Goal: Task Accomplishment & Management: Manage account settings

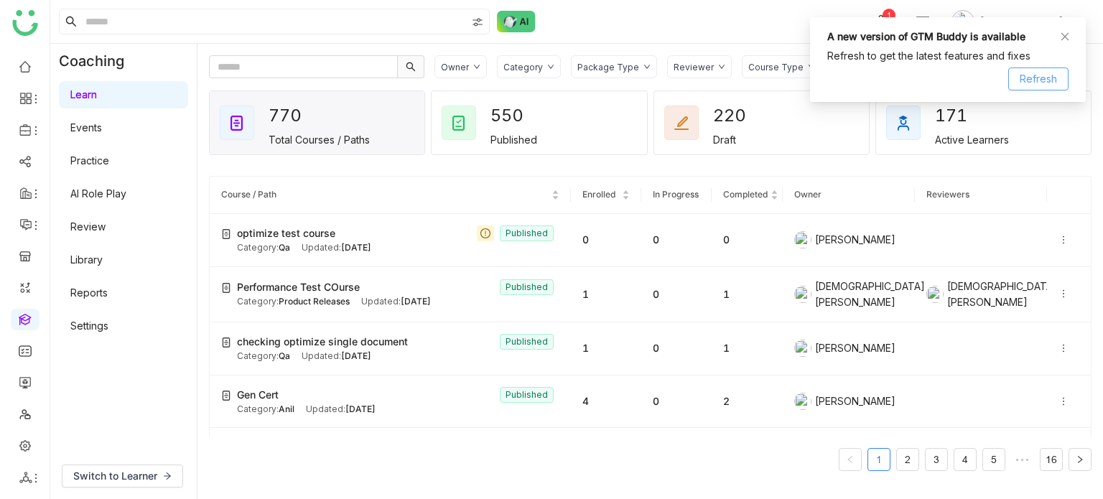
click at [1032, 78] on span "Refresh" at bounding box center [1038, 79] width 37 height 16
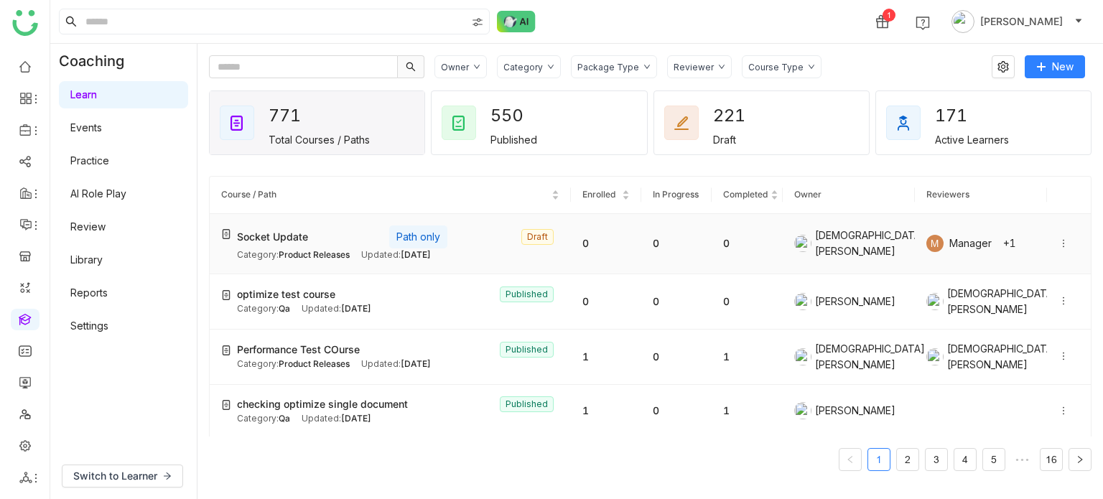
click at [1059, 240] on icon at bounding box center [1064, 243] width 10 height 10
click at [30, 123] on li at bounding box center [25, 130] width 29 height 22
click at [29, 129] on icon at bounding box center [25, 130] width 13 height 13
click at [113, 214] on link "Library" at bounding box center [99, 213] width 93 height 10
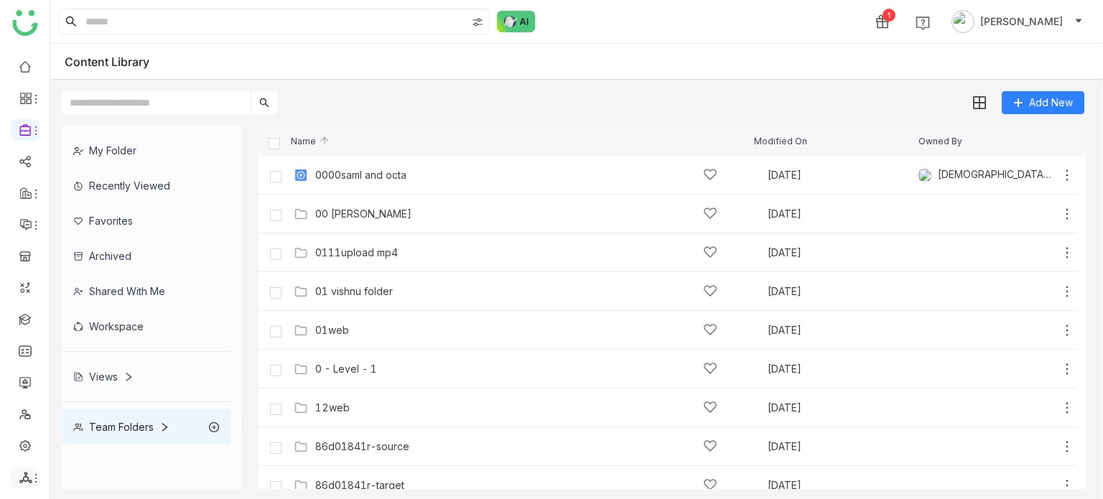
click at [18, 482] on div at bounding box center [25, 477] width 29 height 13
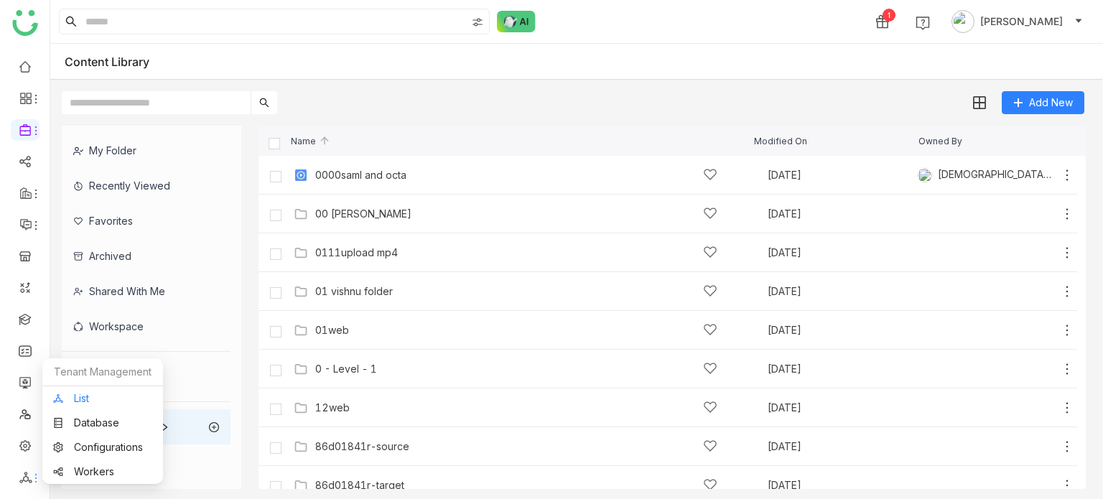
click at [117, 394] on link "List" at bounding box center [102, 399] width 99 height 10
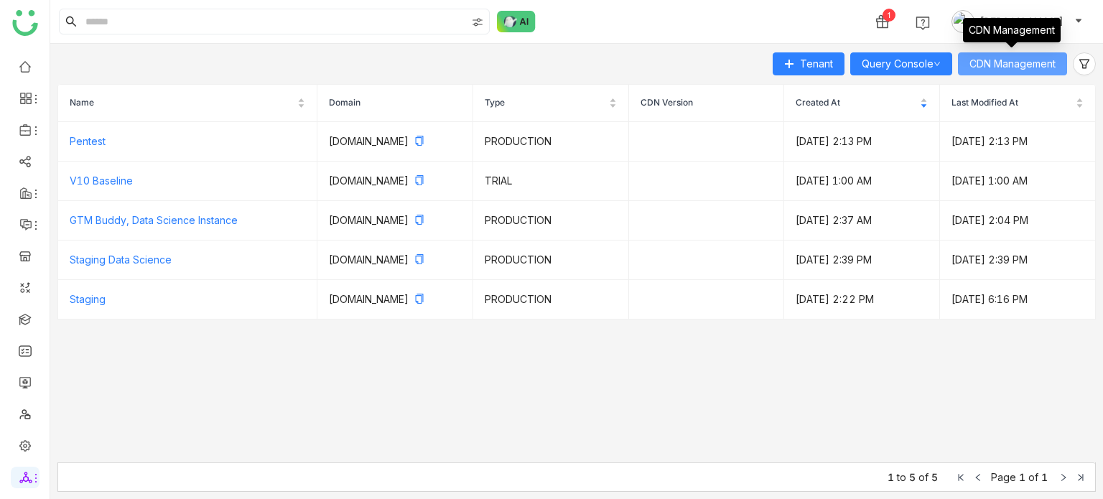
click at [1031, 65] on span "CDN Management" at bounding box center [1013, 64] width 86 height 16
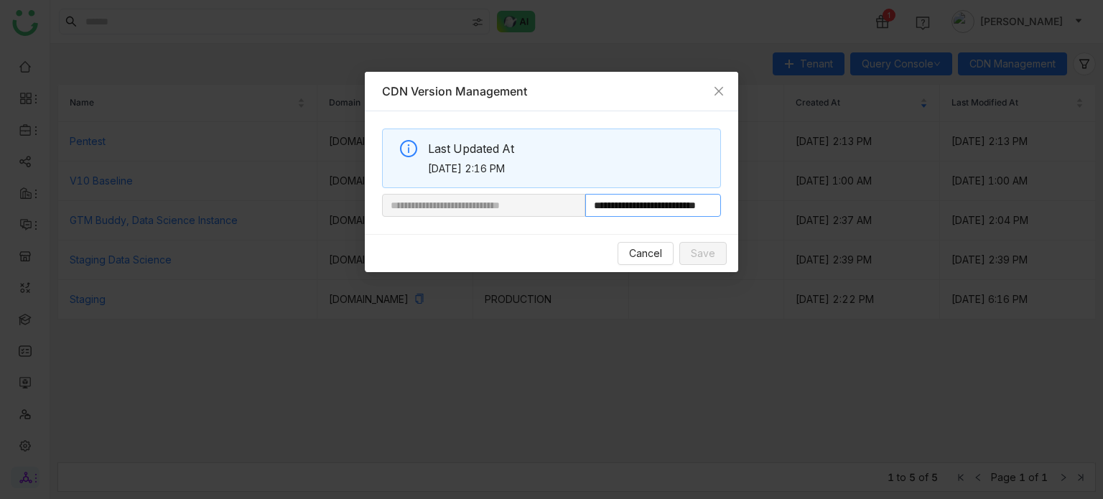
click at [687, 203] on input "**********" at bounding box center [653, 205] width 136 height 23
click at [655, 254] on span "Cancel" at bounding box center [645, 254] width 33 height 16
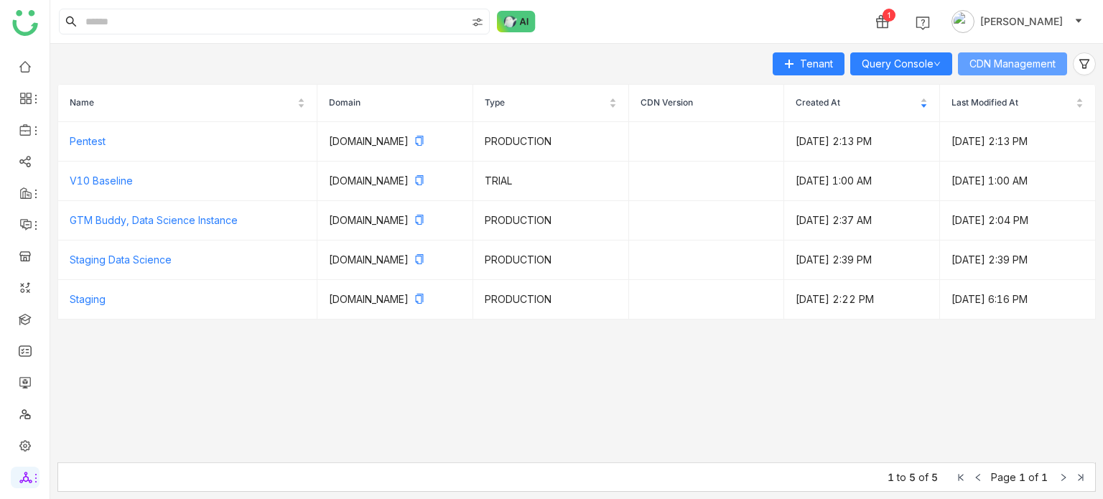
click at [1023, 70] on span "CDN Management" at bounding box center [1013, 64] width 86 height 16
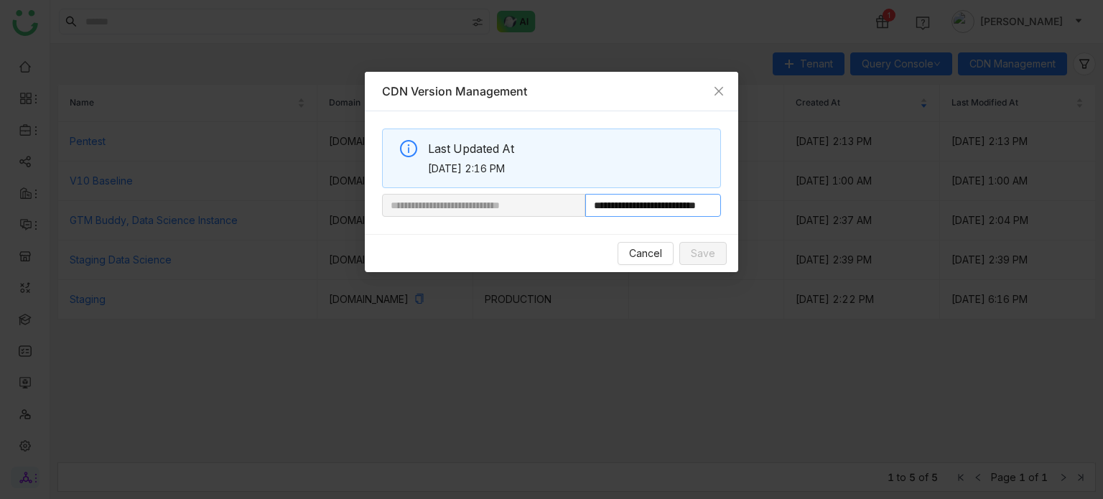
click at [669, 198] on input "**********" at bounding box center [653, 205] width 136 height 23
click at [644, 251] on span "Cancel" at bounding box center [645, 254] width 33 height 16
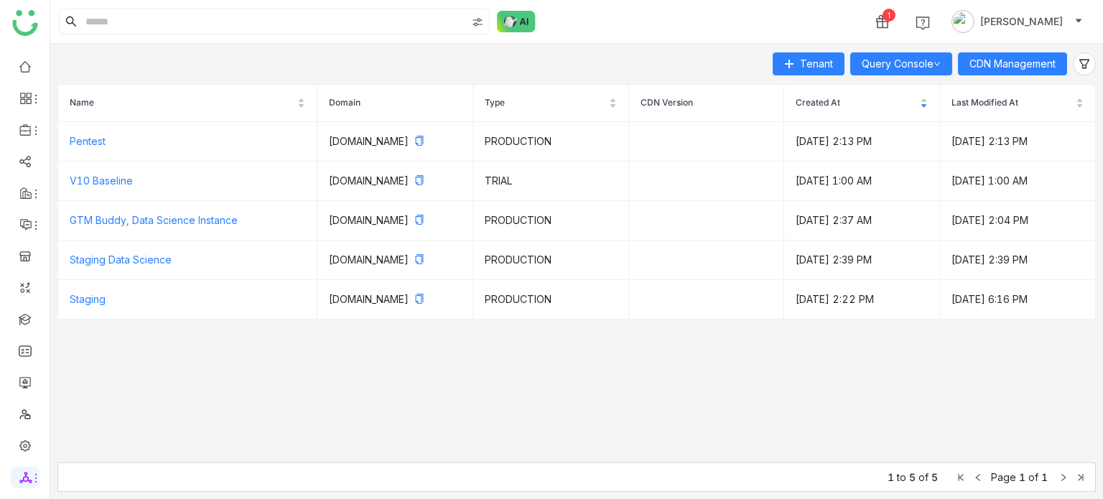
click at [264, 64] on div "Tenant Query Console CDN Management" at bounding box center [576, 63] width 1039 height 23
click at [26, 313] on link at bounding box center [25, 318] width 13 height 12
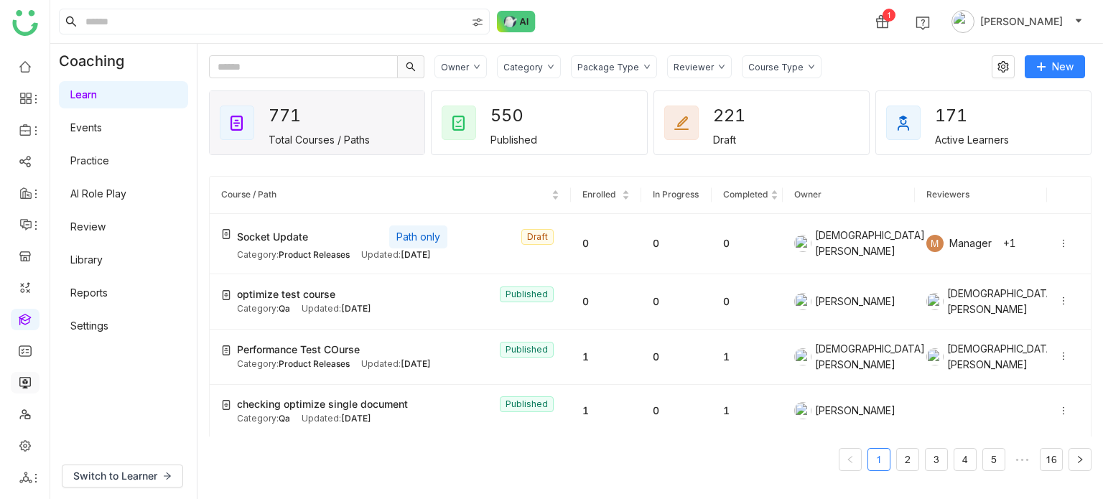
click at [29, 376] on link at bounding box center [25, 382] width 13 height 12
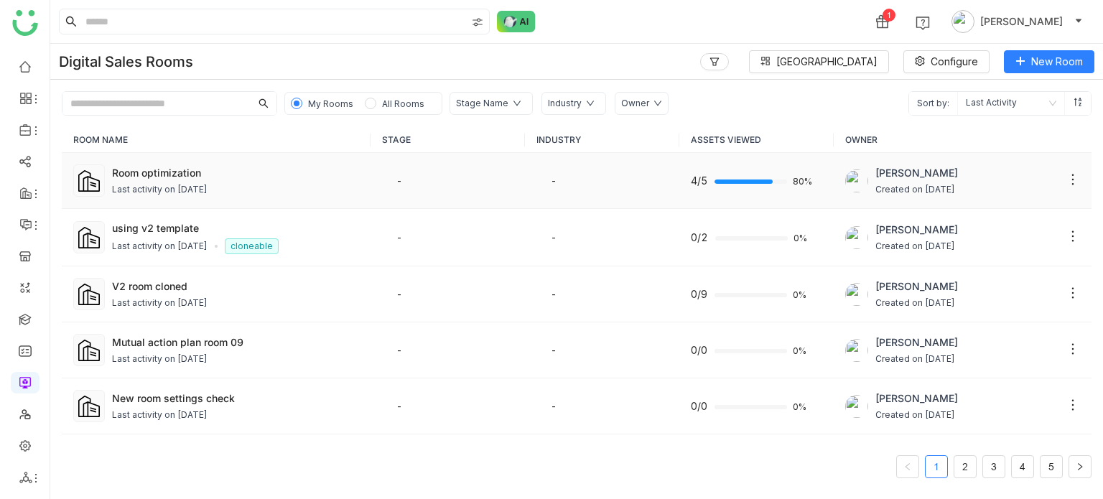
click at [151, 200] on td "Room optimization Last activity on Sep 30, 2025" at bounding box center [216, 181] width 309 height 56
click at [154, 190] on div "Last activity on Sep 30, 2025" at bounding box center [160, 190] width 96 height 14
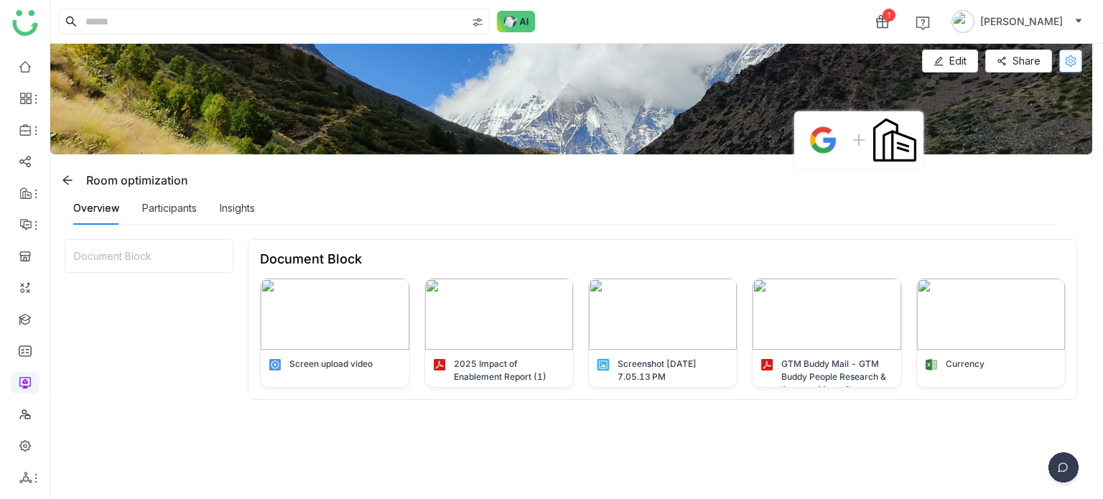
click at [1077, 58] on icon at bounding box center [1071, 60] width 22 height 11
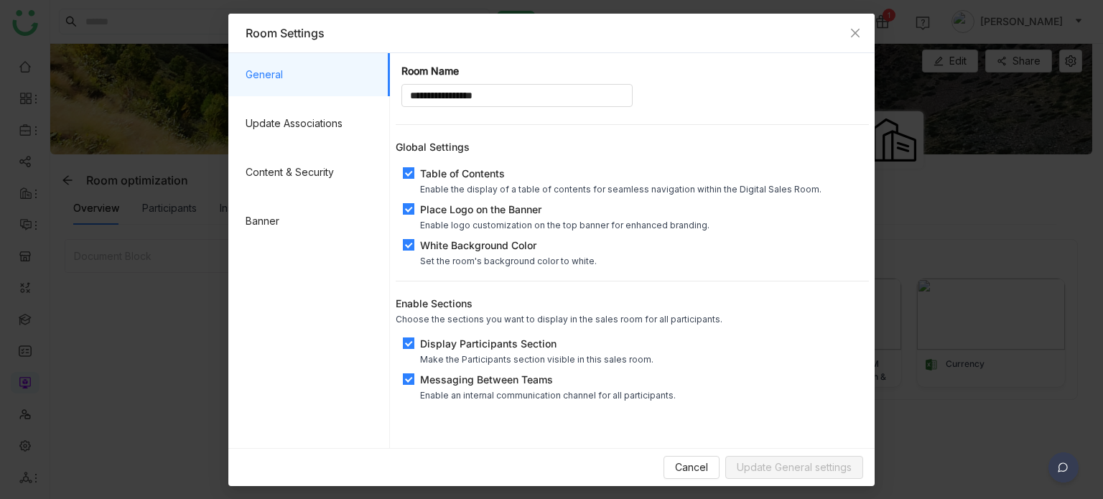
click at [480, 246] on div "White Background Color" at bounding box center [508, 245] width 177 height 15
click at [787, 463] on span "Update General settings" at bounding box center [794, 468] width 115 height 16
click at [94, 84] on nz-modal-container "**********" at bounding box center [551, 249] width 1103 height 499
click at [690, 465] on span "Cancel" at bounding box center [691, 468] width 33 height 16
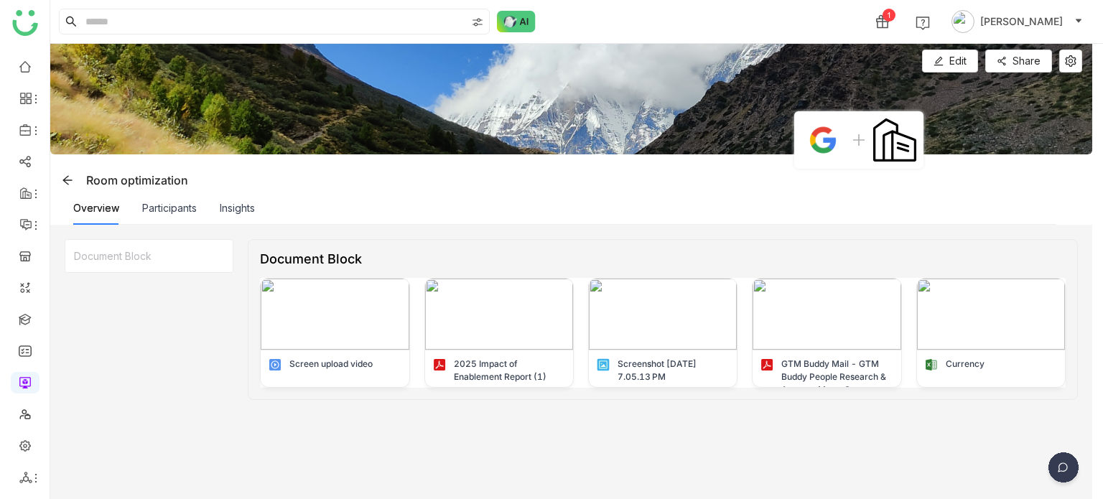
click at [131, 254] on div "Document Block" at bounding box center [148, 256] width 167 height 32
click at [165, 355] on div "Document Block Document Block Screen upload video 2025 Impact of Enablement Rep…" at bounding box center [571, 362] width 1013 height 246
click at [960, 57] on span "Edit" at bounding box center [958, 61] width 17 height 16
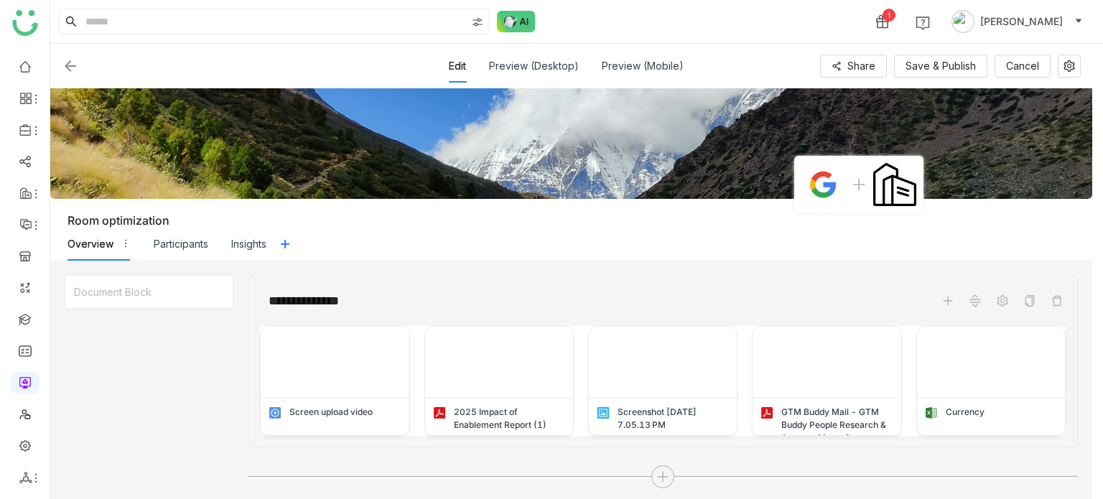
scroll to position [5, 0]
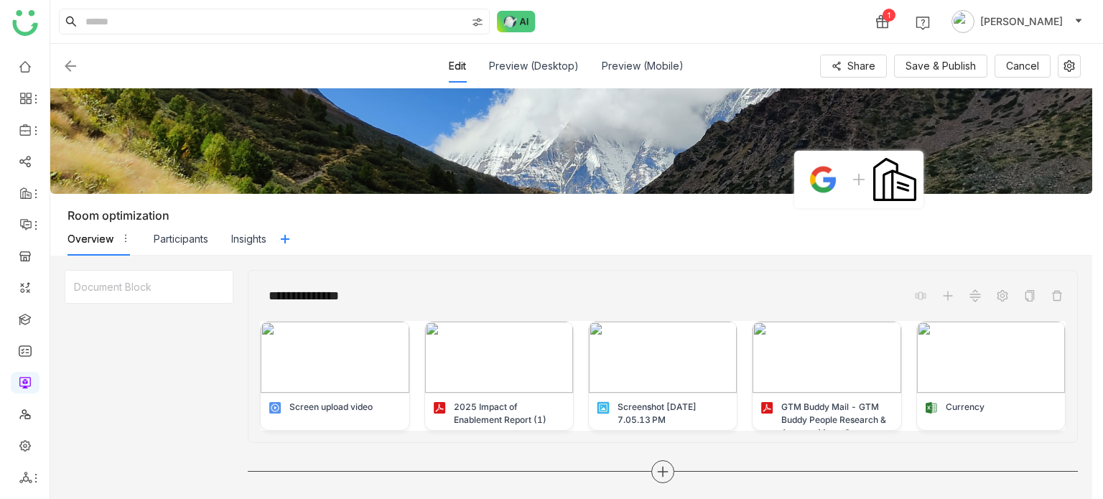
click at [662, 474] on icon at bounding box center [662, 471] width 13 height 13
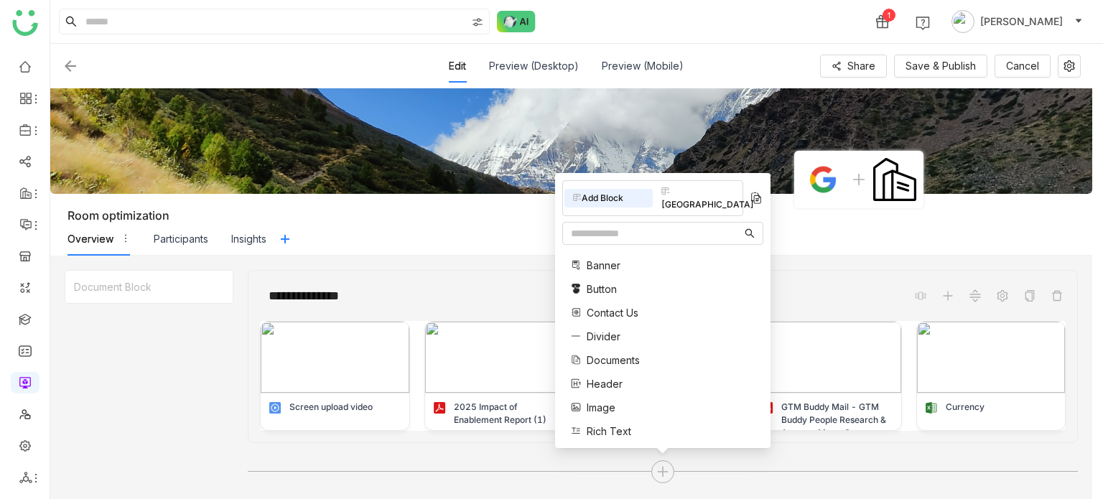
click at [605, 389] on span "Header" at bounding box center [605, 383] width 36 height 15
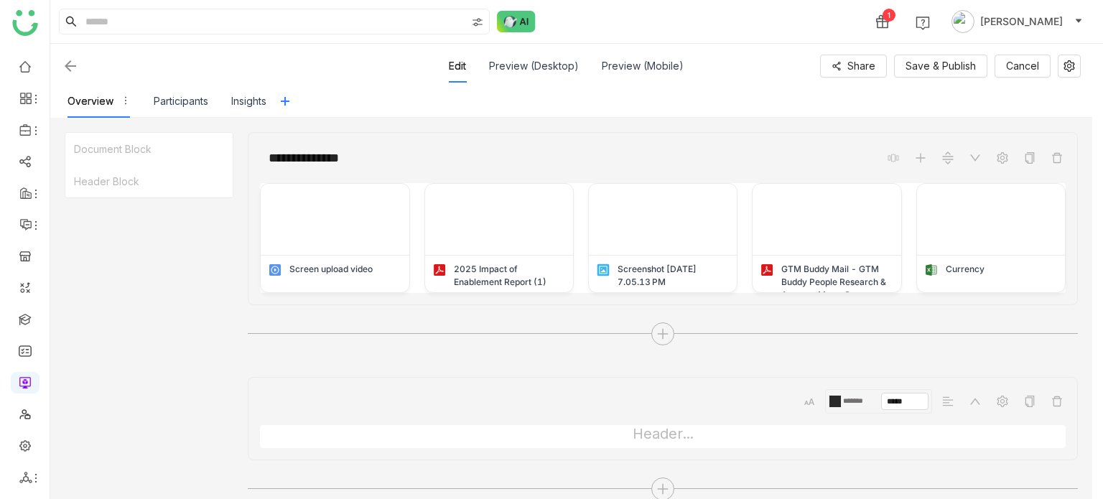
scroll to position [159, 0]
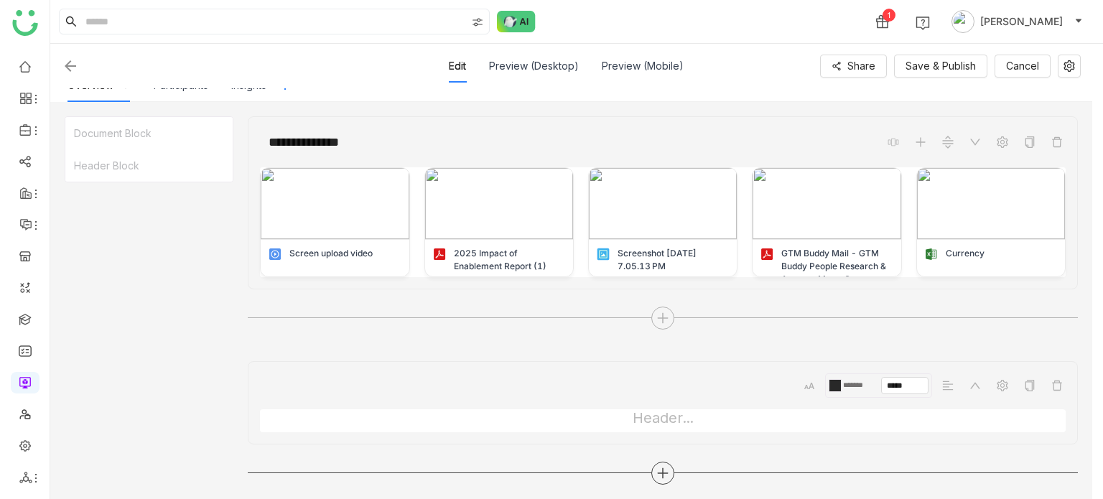
click at [656, 479] on div at bounding box center [662, 473] width 23 height 23
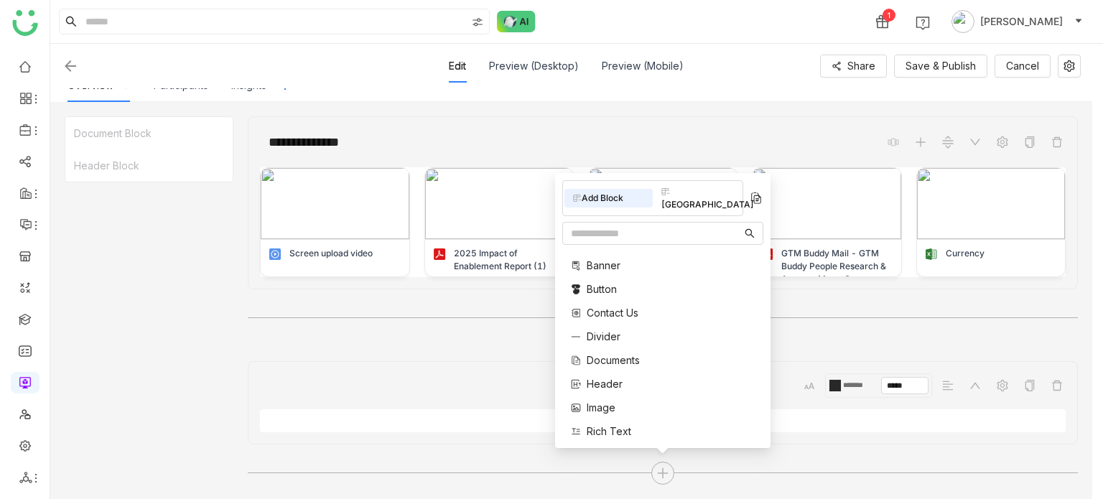
click at [461, 421] on div "Header..." at bounding box center [663, 420] width 806 height 23
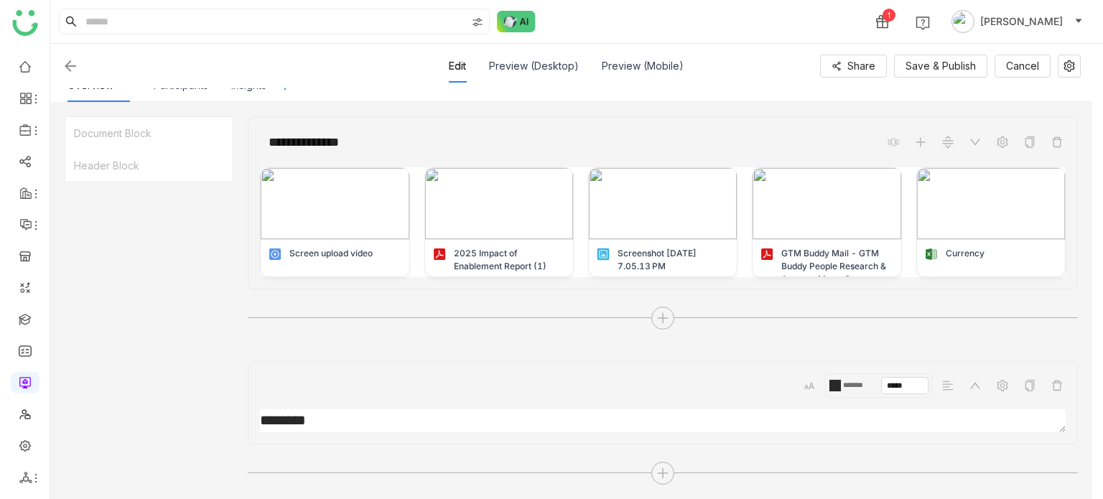
click at [461, 421] on textarea at bounding box center [663, 420] width 806 height 23
click at [656, 467] on icon at bounding box center [662, 473] width 13 height 13
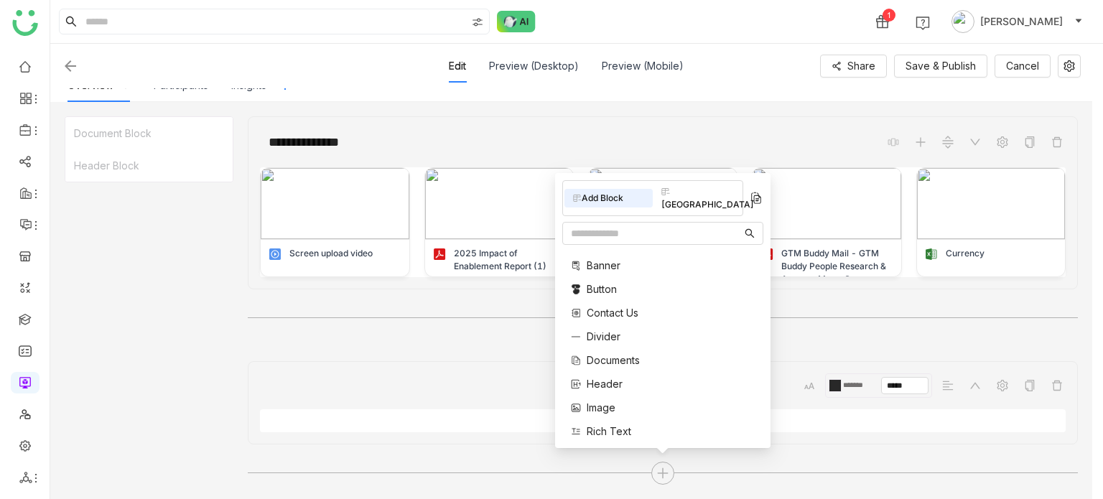
click at [585, 412] on div "Image" at bounding box center [593, 407] width 45 height 15
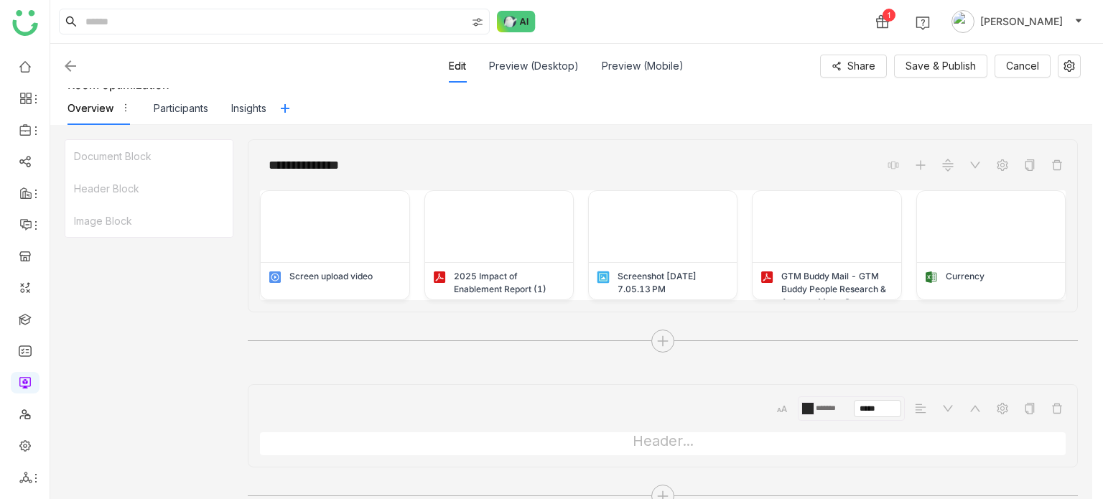
scroll to position [0, 0]
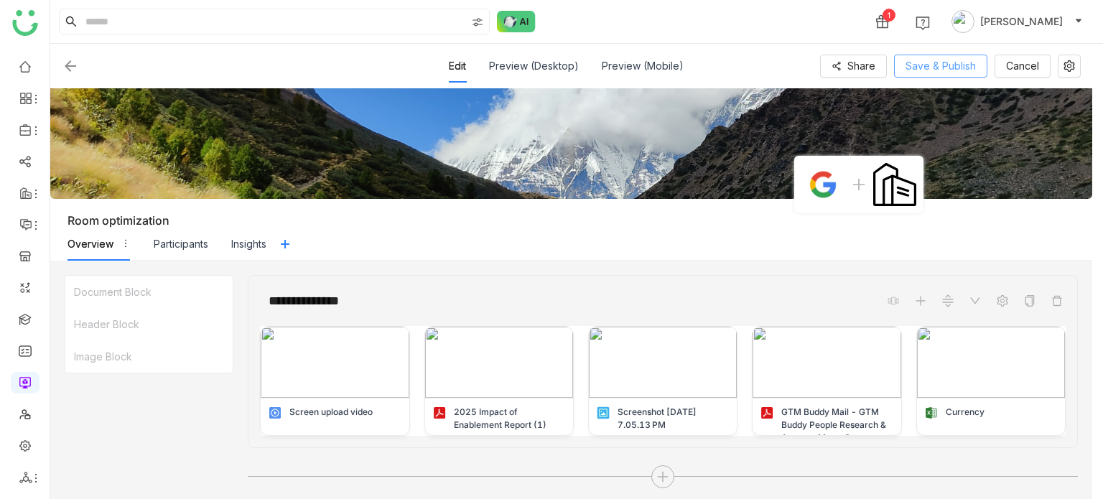
click at [947, 61] on span "Save & Publish" at bounding box center [941, 66] width 70 height 16
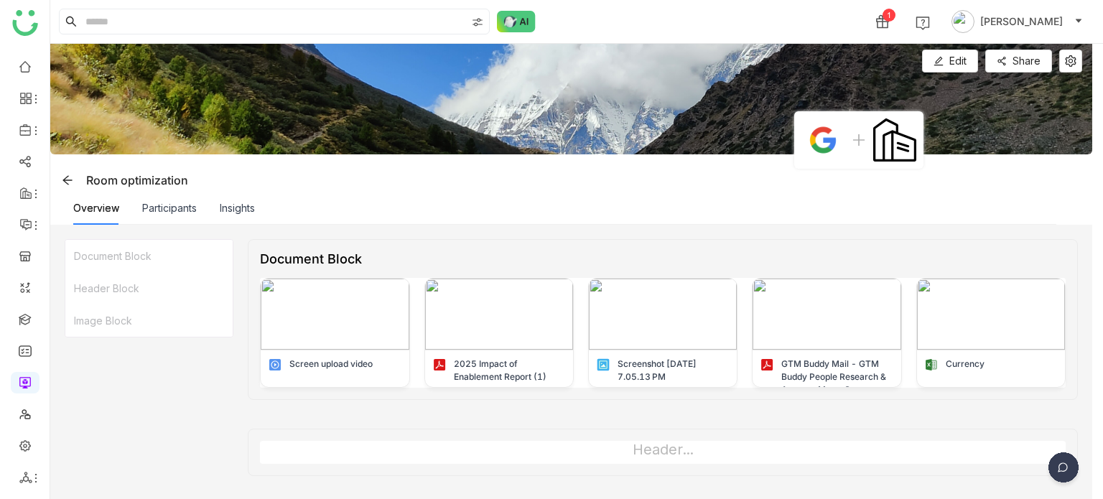
click at [109, 262] on div "Document Block" at bounding box center [148, 256] width 167 height 32
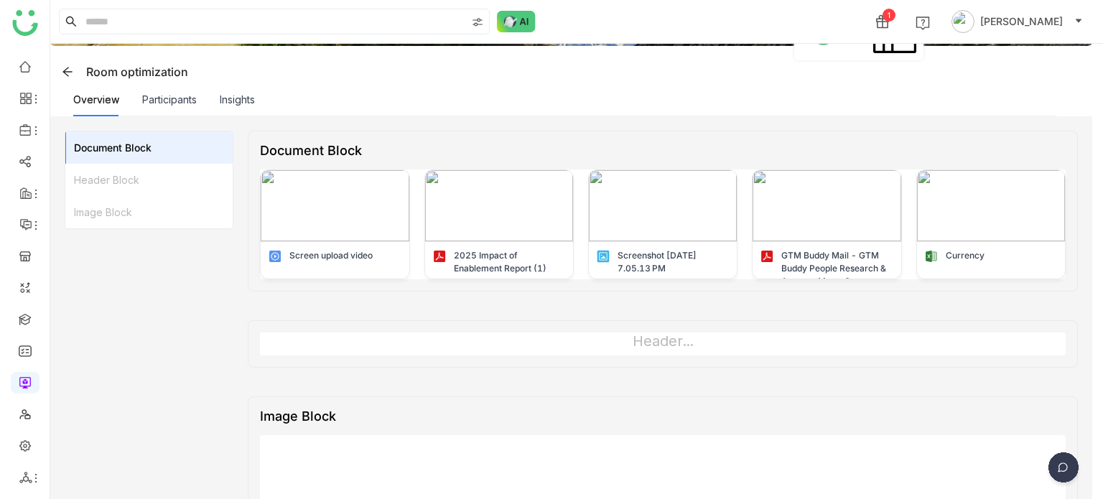
scroll to position [130, 0]
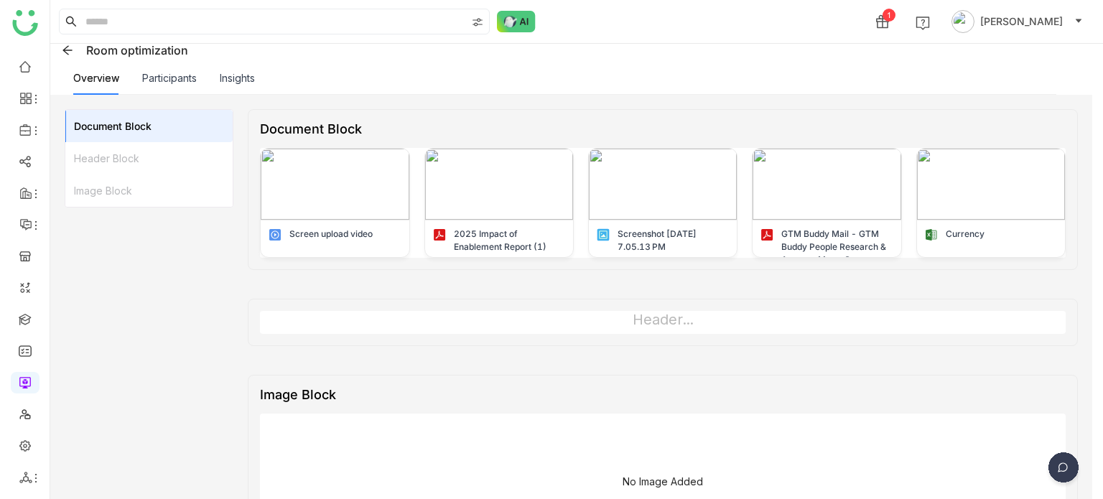
click at [412, 315] on div "Header..." at bounding box center [663, 322] width 806 height 23
click at [359, 130] on div "Document Block" at bounding box center [311, 128] width 102 height 15
click at [372, 130] on div "Document Block" at bounding box center [663, 128] width 806 height 15
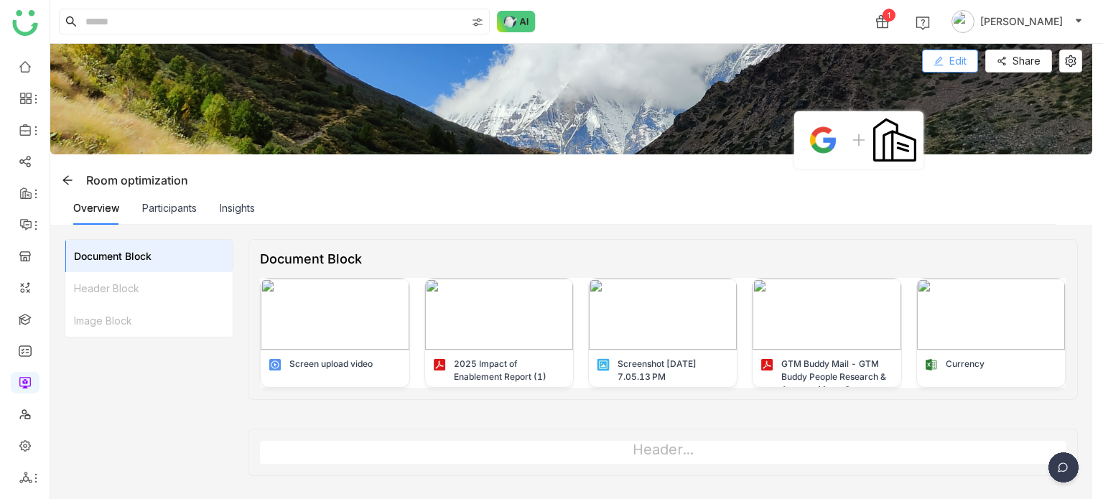
click at [928, 60] on button "Edit" at bounding box center [950, 61] width 56 height 23
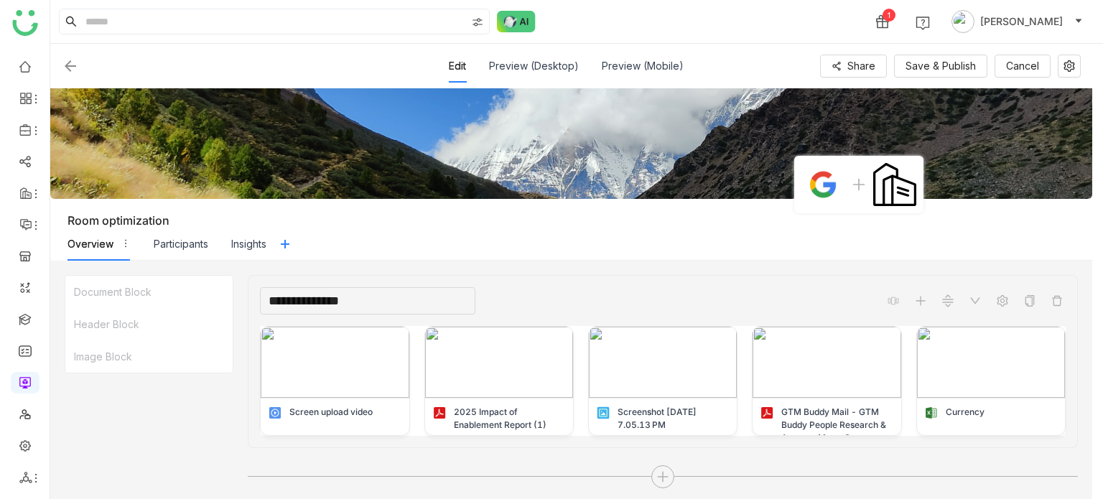
click at [408, 302] on input "**********" at bounding box center [367, 300] width 215 height 27
drag, startPoint x: 408, startPoint y: 302, endPoint x: 326, endPoint y: 305, distance: 81.9
click at [326, 305] on input "**********" at bounding box center [367, 300] width 215 height 27
type input "*"
type input "********"
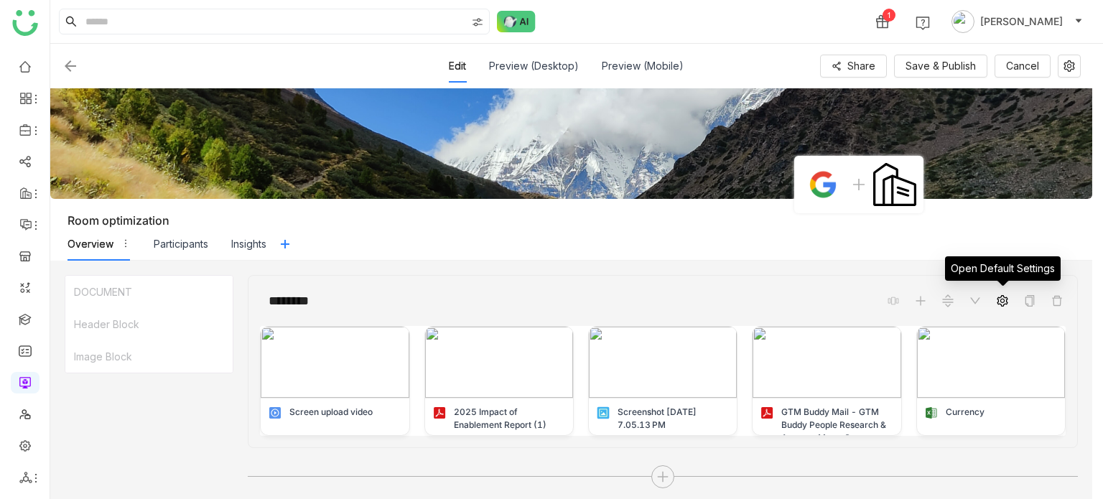
click at [1003, 302] on icon at bounding box center [1002, 300] width 11 height 11
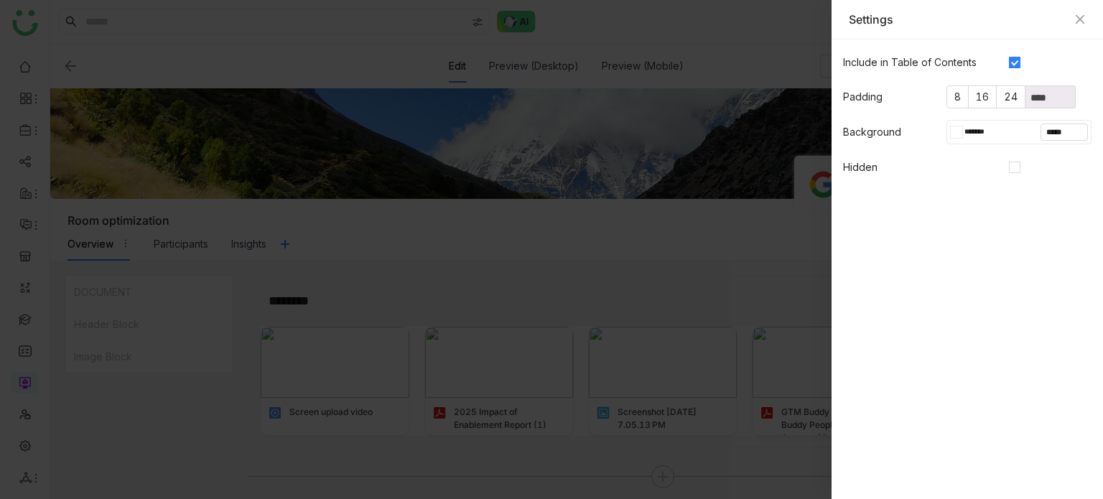
click at [668, 205] on div at bounding box center [551, 249] width 1103 height 499
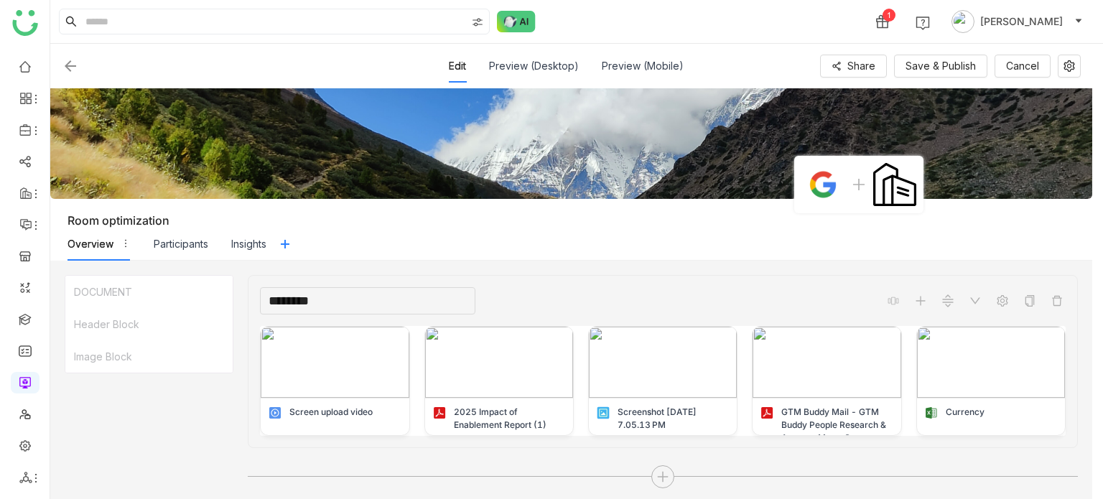
drag, startPoint x: 366, startPoint y: 304, endPoint x: 259, endPoint y: 310, distance: 107.2
click at [259, 310] on div "******** Screen upload video 2025 Impact of Enablement Report (1) Screenshot 20…" at bounding box center [663, 361] width 830 height 173
click at [369, 302] on input "********" at bounding box center [367, 300] width 215 height 27
drag, startPoint x: 369, startPoint y: 302, endPoint x: 222, endPoint y: 282, distance: 148.7
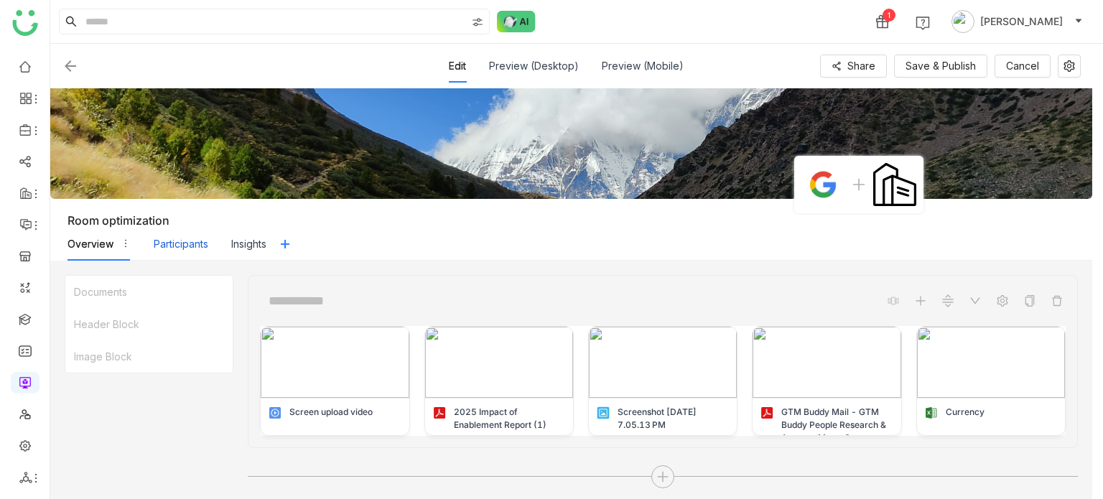
click at [182, 243] on div "Participants" at bounding box center [181, 244] width 55 height 16
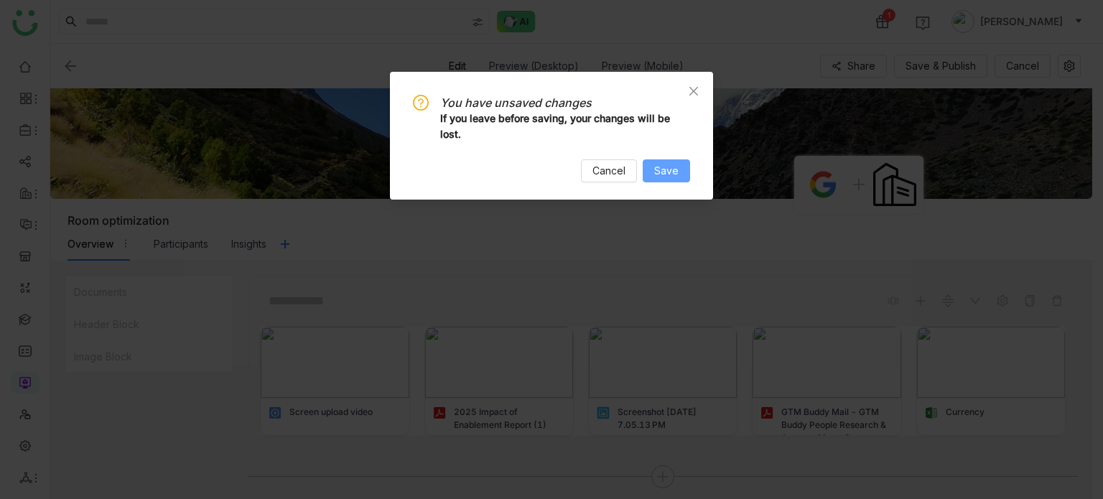
click at [672, 164] on span "Save" at bounding box center [666, 171] width 24 height 16
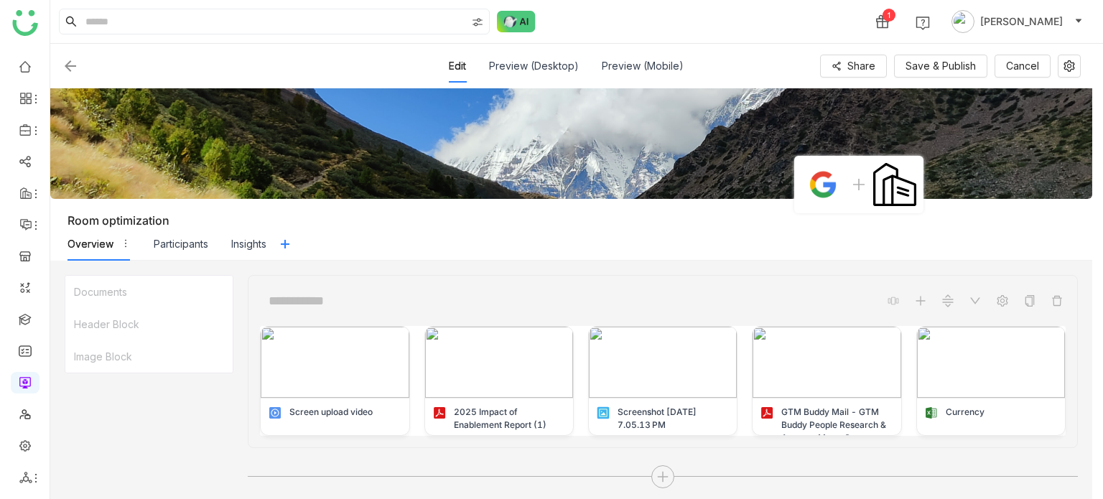
click at [78, 67] on img at bounding box center [70, 65] width 17 height 17
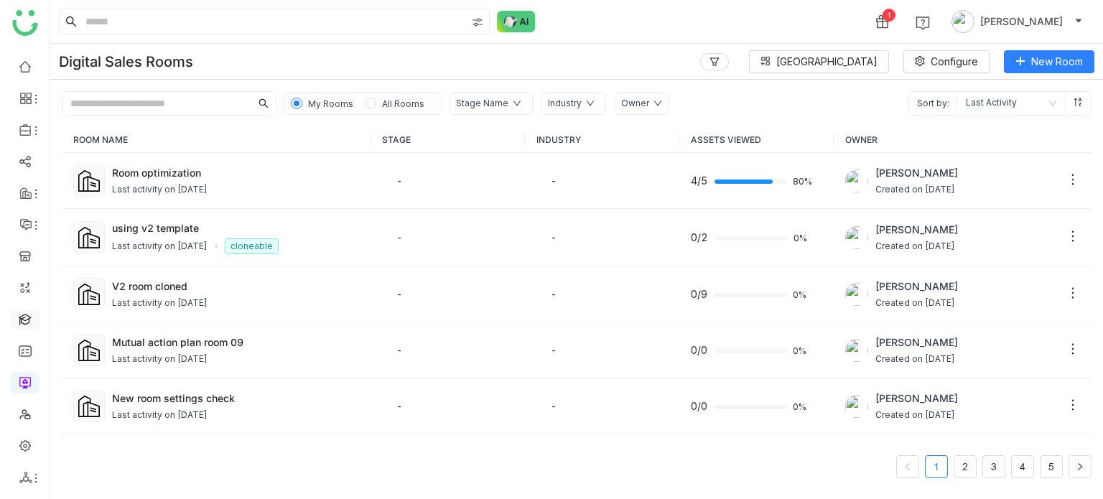
click at [25, 315] on link at bounding box center [25, 318] width 13 height 12
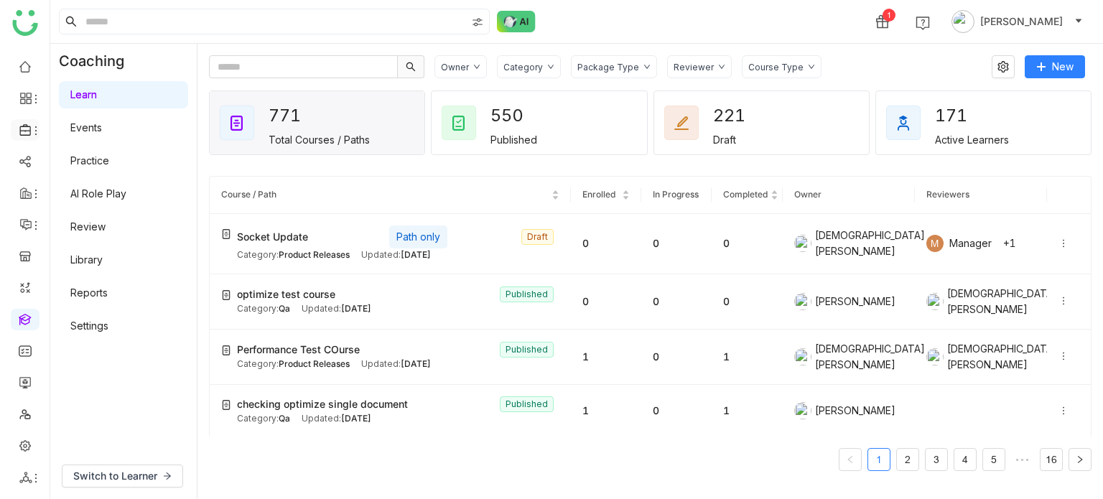
click at [35, 136] on icon at bounding box center [35, 130] width 11 height 11
click at [98, 218] on link "Library" at bounding box center [99, 213] width 93 height 10
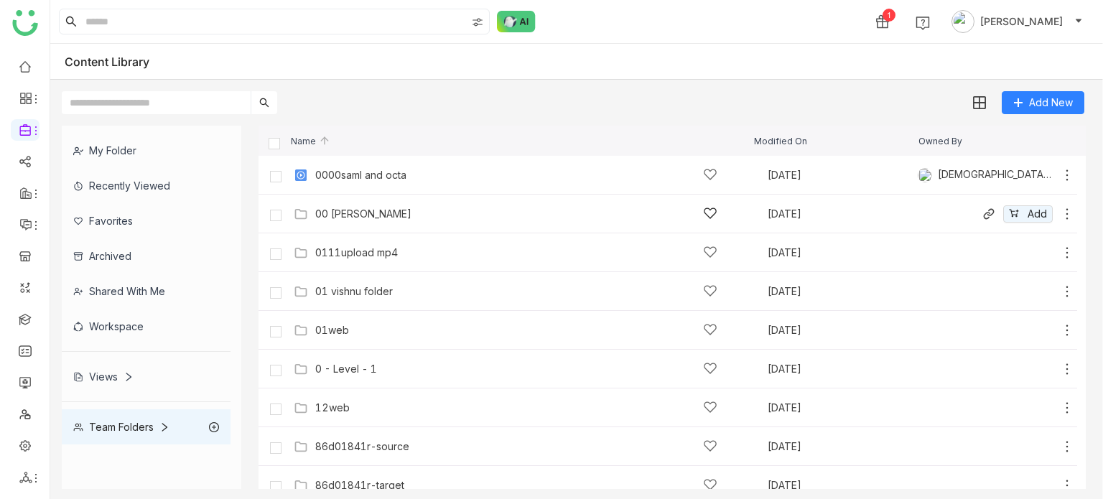
click at [359, 228] on div "00 Arif Folder Sep 30, 2025 Add" at bounding box center [668, 214] width 819 height 39
click at [359, 217] on div "00 [PERSON_NAME]" at bounding box center [363, 213] width 96 height 11
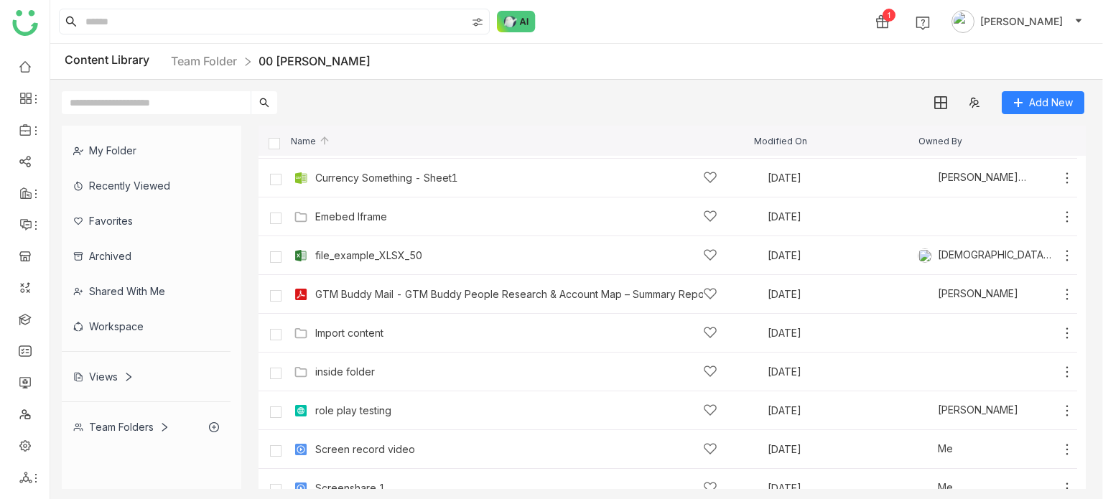
scroll to position [316, 0]
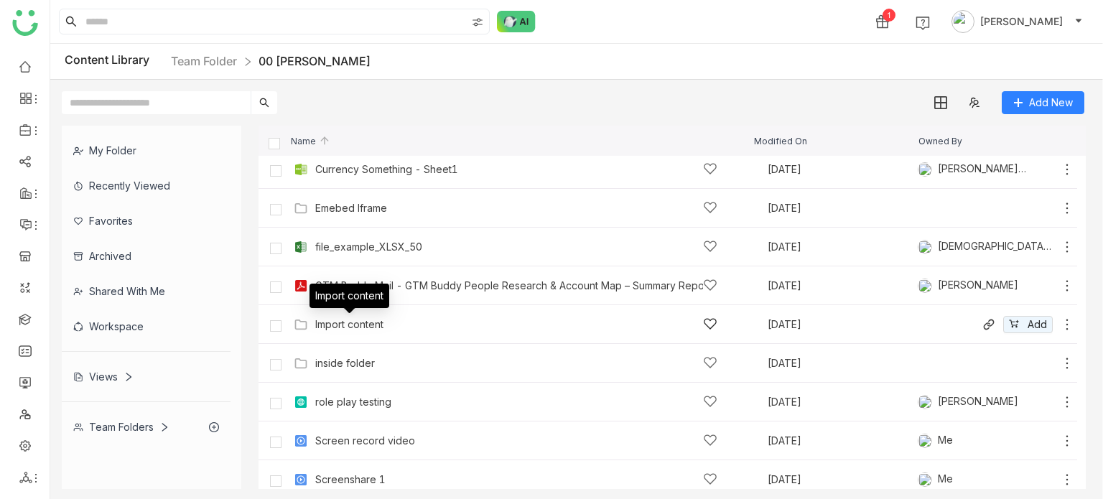
click at [364, 325] on div "Import content" at bounding box center [349, 324] width 68 height 11
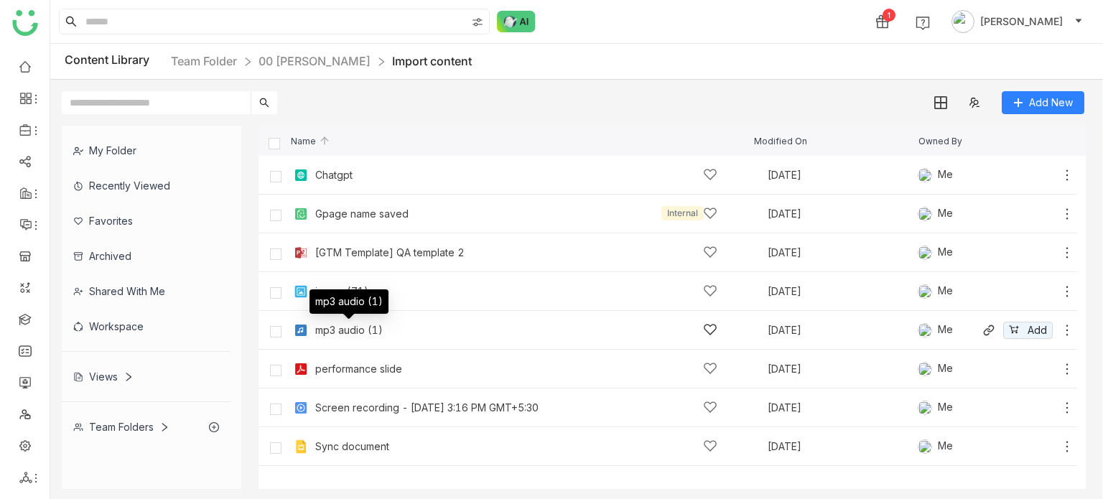
click at [364, 326] on div "mp3 audio (1)" at bounding box center [349, 330] width 68 height 11
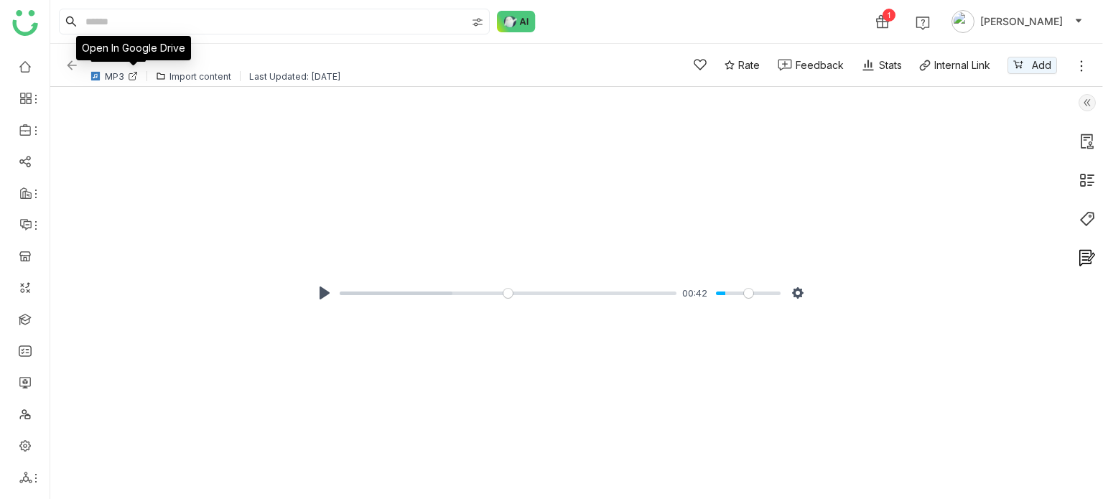
click at [132, 74] on icon at bounding box center [132, 77] width 6 height 6
click at [70, 62] on img at bounding box center [72, 65] width 14 height 14
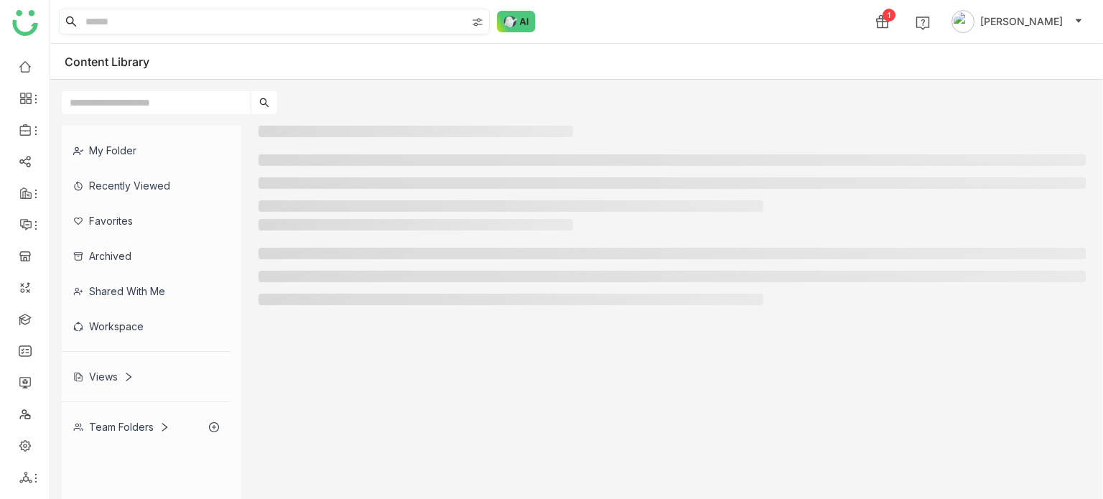
click at [131, 34] on nz-input-group at bounding box center [274, 22] width 431 height 26
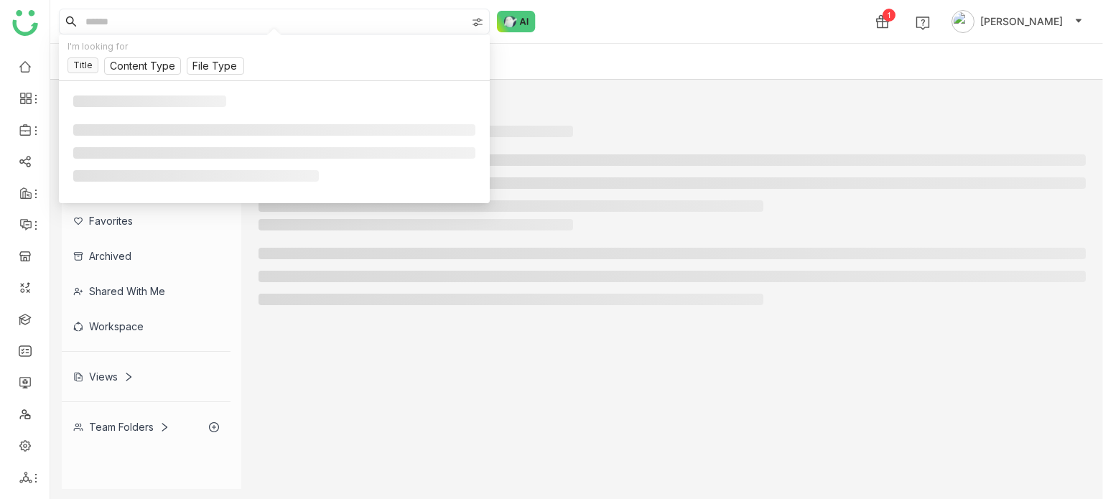
click at [145, 29] on input at bounding box center [275, 21] width 384 height 24
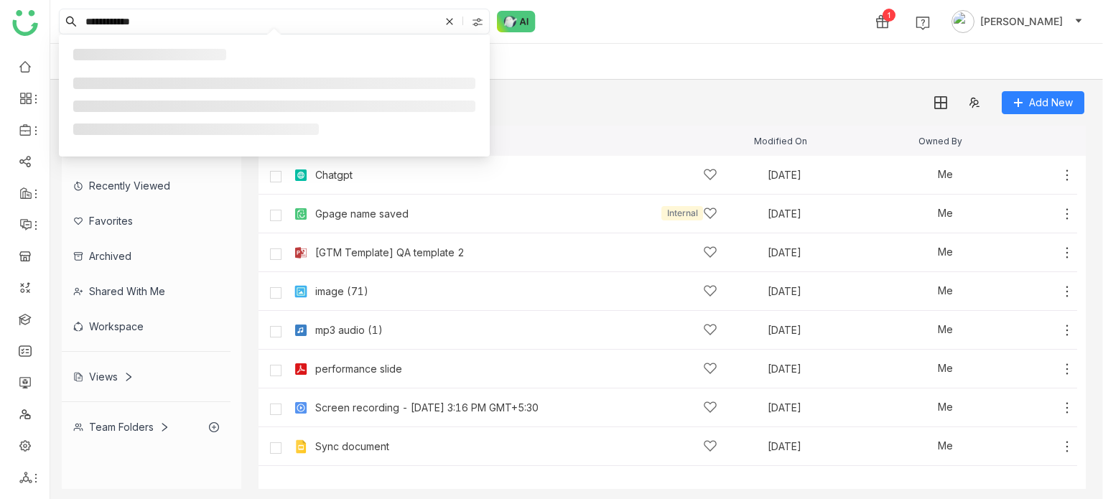
type input "**********"
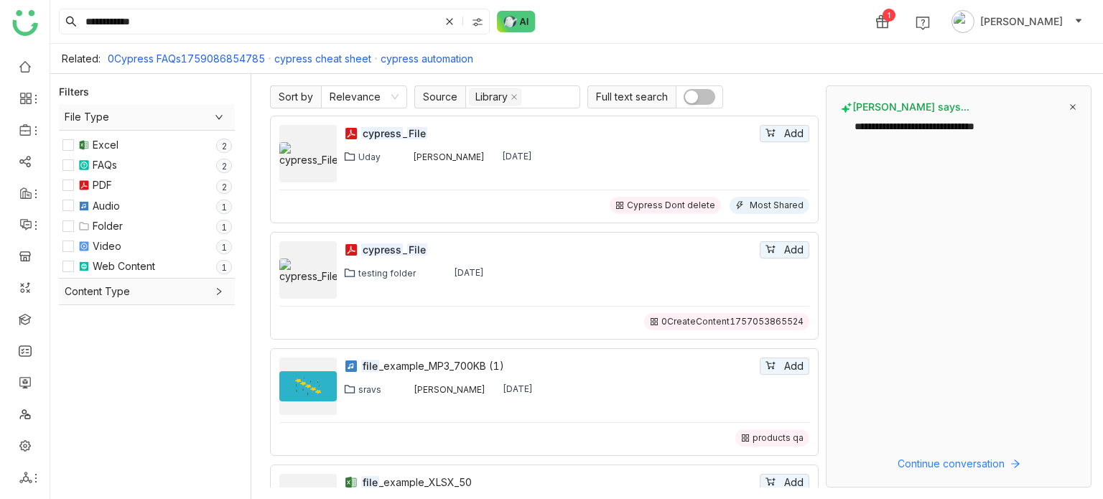
drag, startPoint x: 158, startPoint y: 28, endPoint x: 6, endPoint y: 50, distance: 153.9
click at [6, 50] on nz-layout "**********" at bounding box center [551, 249] width 1103 height 499
type input "**********"
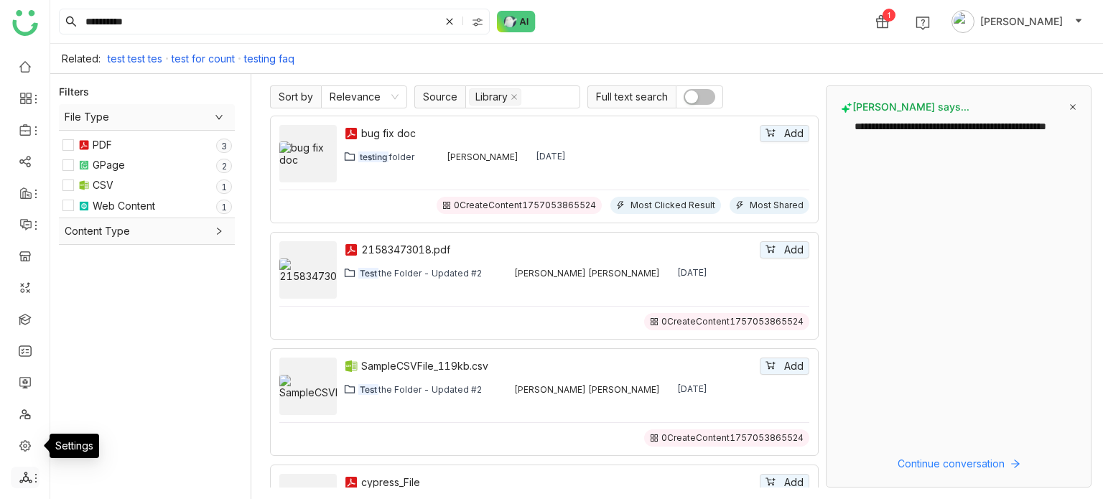
click at [23, 471] on icon at bounding box center [25, 477] width 13 height 13
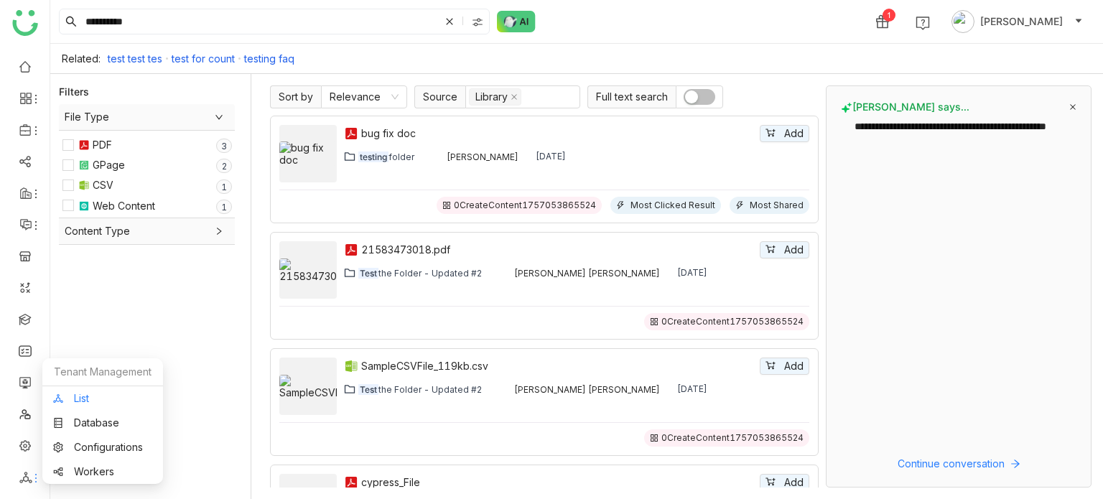
click at [102, 396] on link "List" at bounding box center [102, 399] width 99 height 10
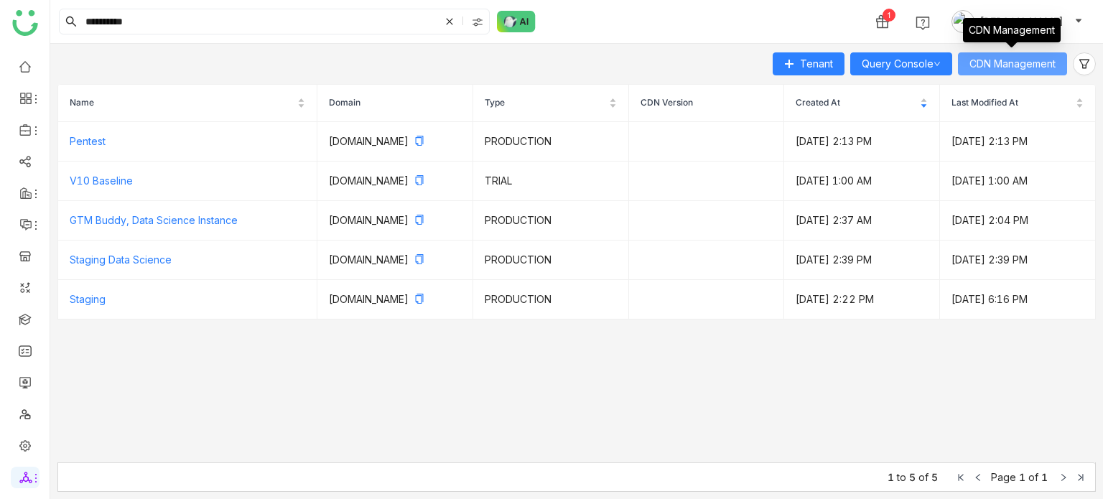
click at [1034, 63] on span "CDN Management" at bounding box center [1013, 64] width 86 height 16
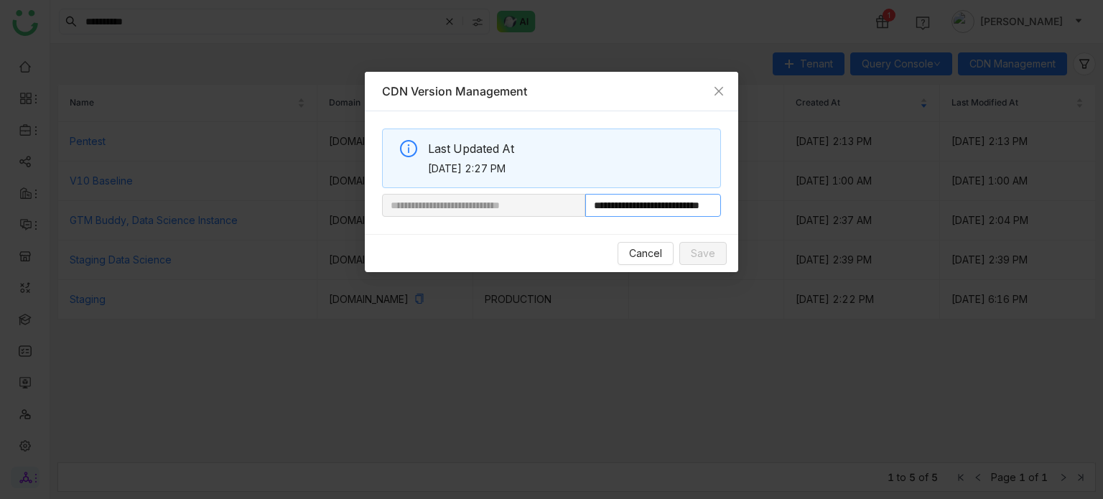
click at [651, 213] on input "**********" at bounding box center [653, 205] width 136 height 23
click at [645, 265] on div "Cancel Save" at bounding box center [551, 253] width 373 height 38
click at [652, 255] on span "Cancel" at bounding box center [645, 254] width 33 height 16
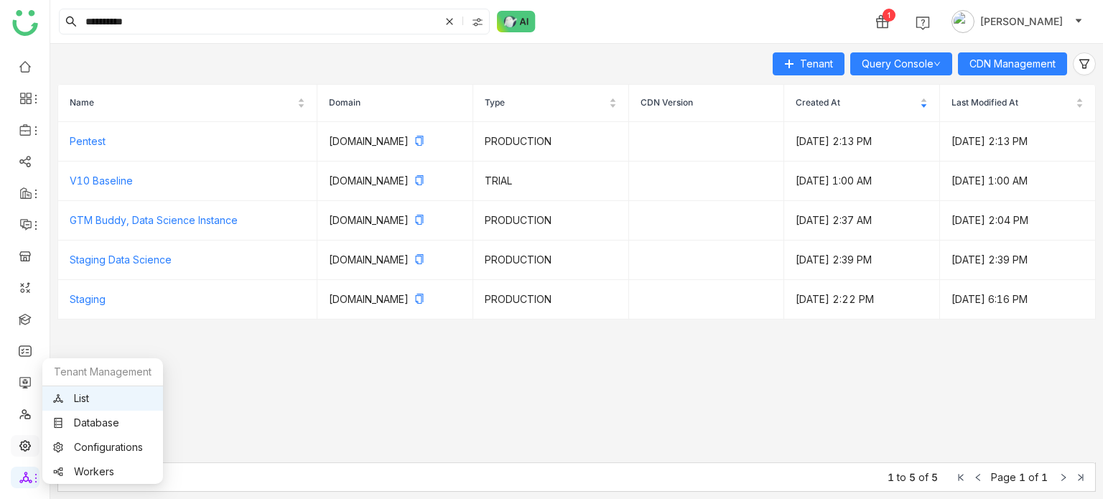
click at [29, 450] on link at bounding box center [25, 445] width 13 height 12
click at [26, 451] on link at bounding box center [25, 445] width 13 height 12
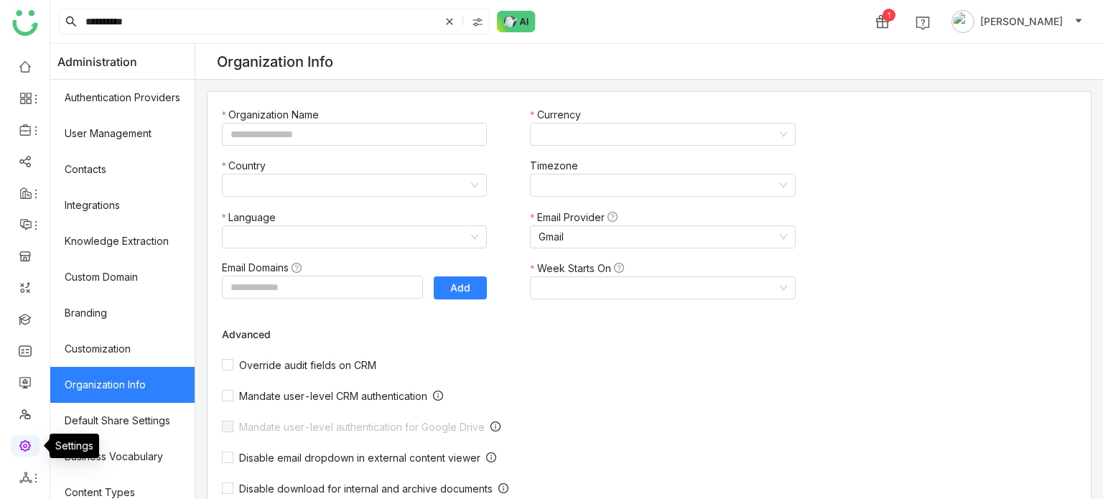
type input "*******"
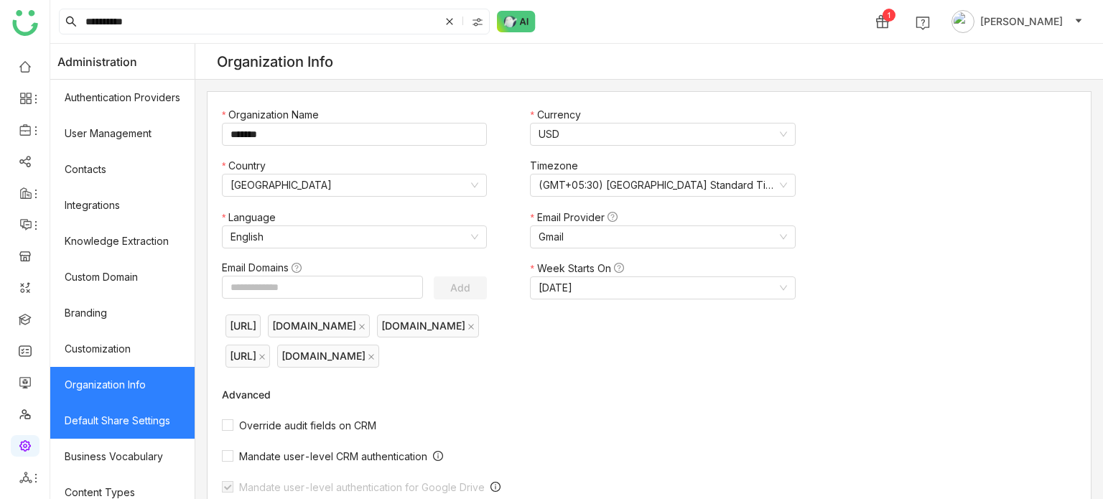
scroll to position [262, 0]
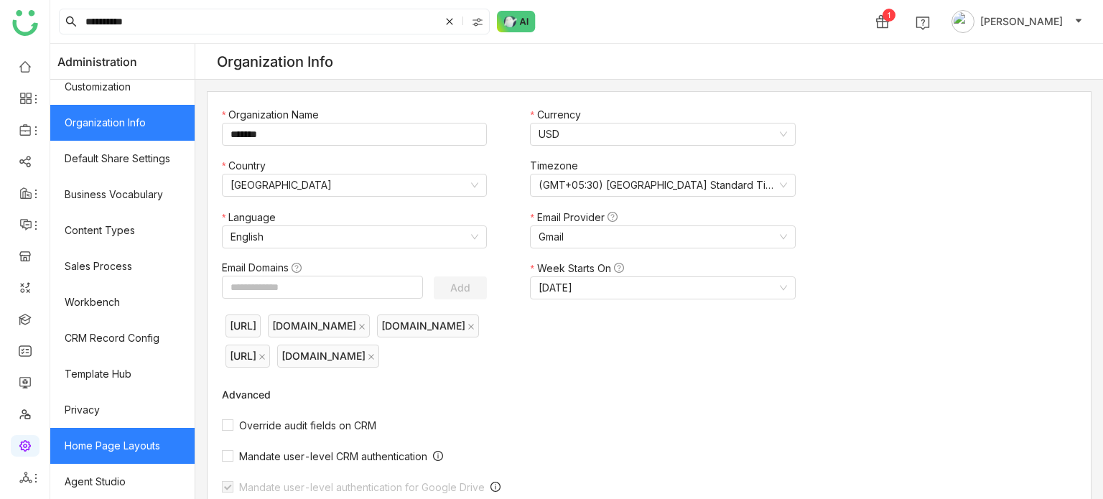
click at [108, 452] on link "Home Page Layouts" at bounding box center [122, 446] width 144 height 36
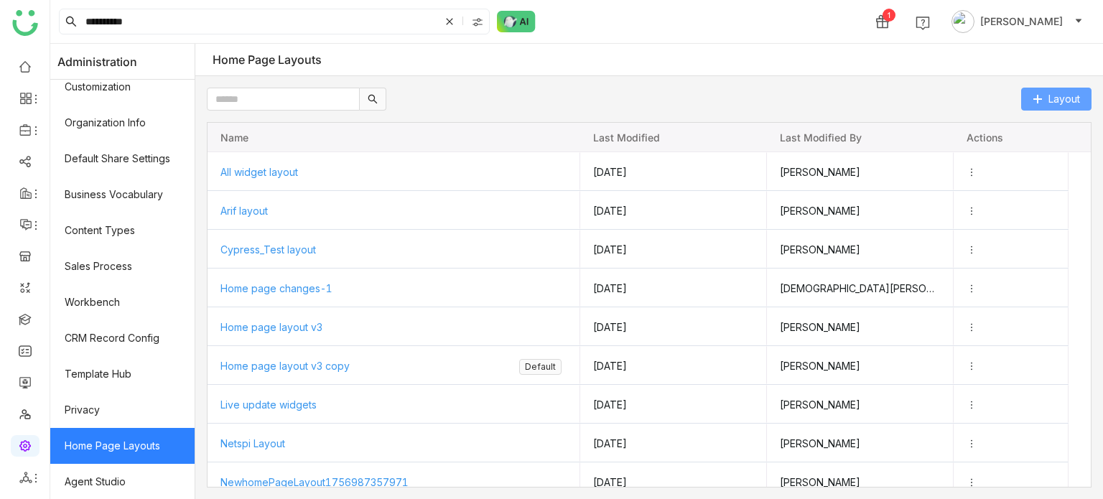
click at [1052, 104] on span "Layout" at bounding box center [1065, 99] width 32 height 16
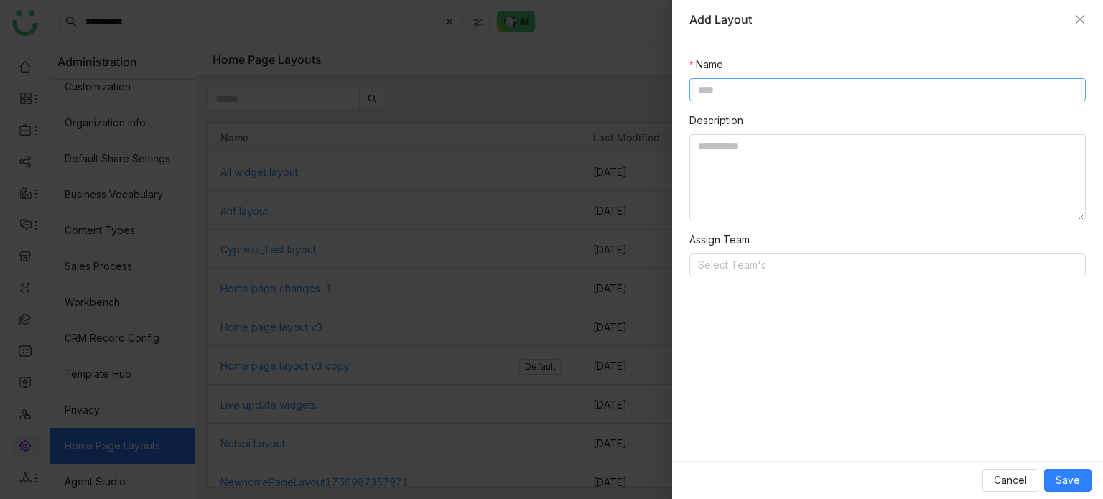
click at [837, 82] on input at bounding box center [888, 89] width 396 height 23
type input "**********"
type textarea "********"
click at [761, 275] on nz-select-top-control "Select Team's" at bounding box center [888, 265] width 396 height 23
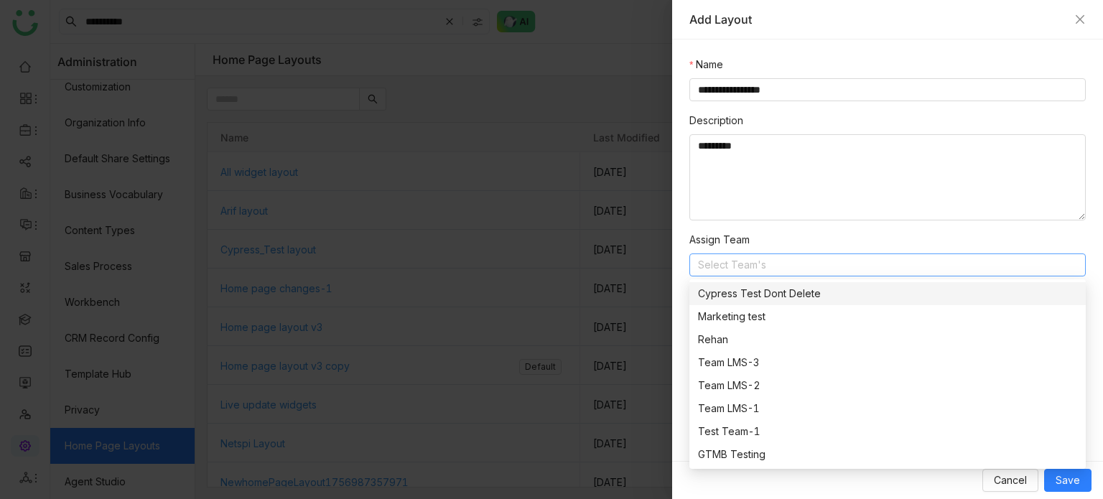
click at [675, 266] on div "**********" at bounding box center [887, 251] width 431 height 422
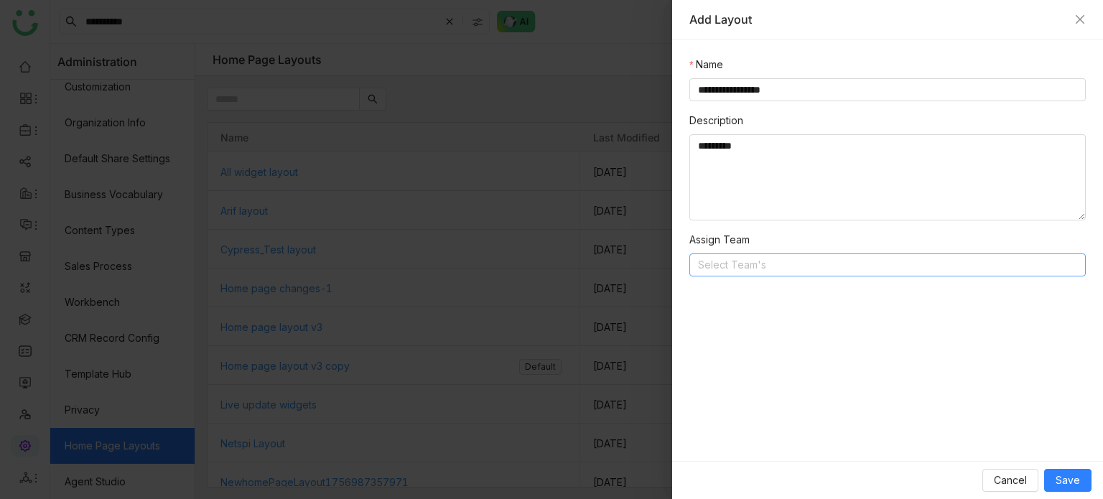
click at [839, 257] on nz-select-top-control "Select Team's" at bounding box center [888, 265] width 396 height 23
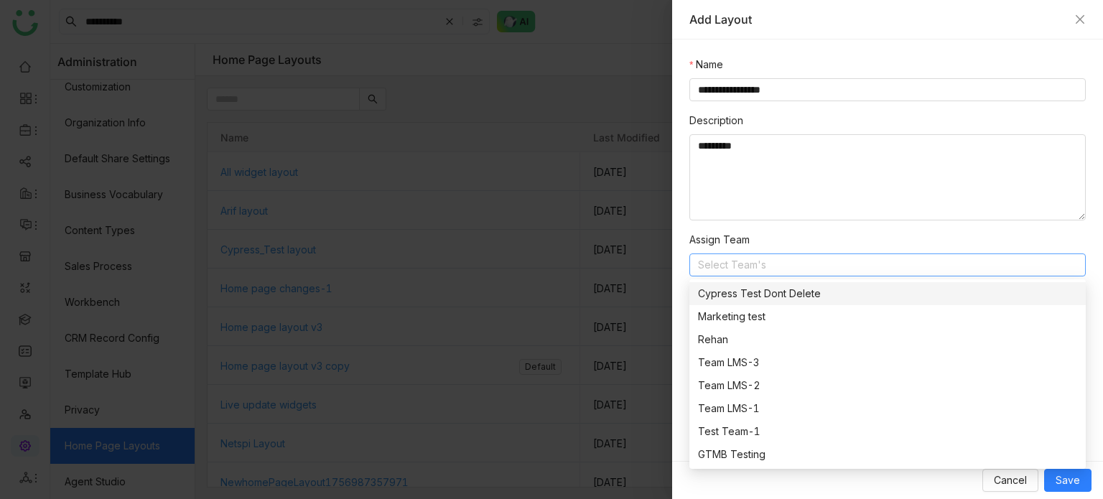
type input "*"
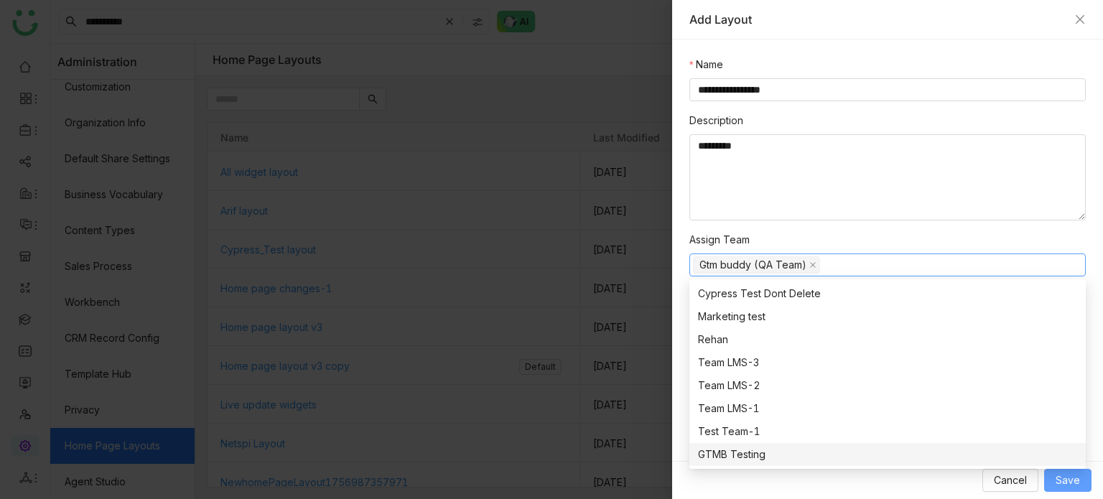
click at [1070, 473] on span "Save" at bounding box center [1068, 481] width 24 height 16
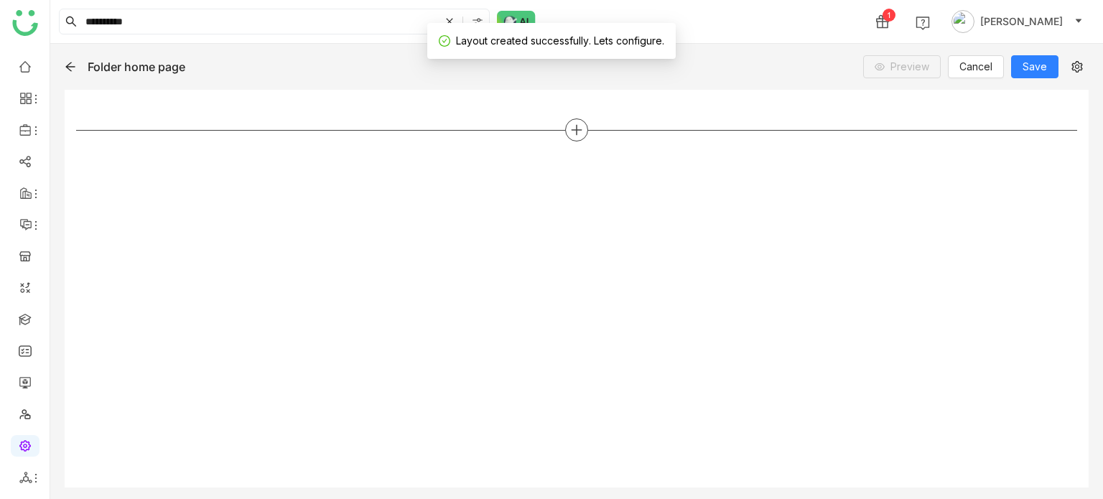
click at [574, 132] on icon at bounding box center [576, 130] width 13 height 13
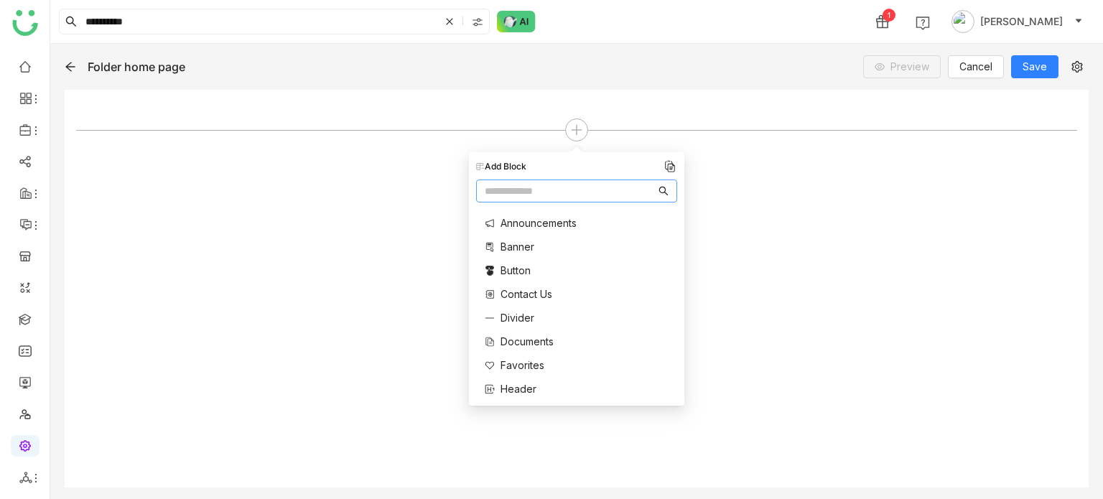
click at [535, 338] on span "Documents" at bounding box center [527, 341] width 53 height 15
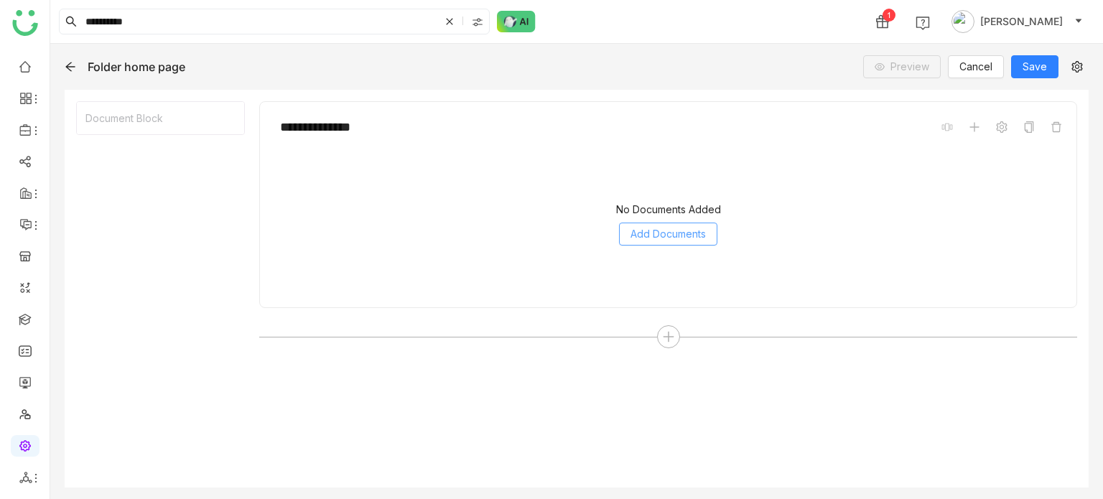
click at [644, 237] on span "Add Documents" at bounding box center [668, 234] width 75 height 16
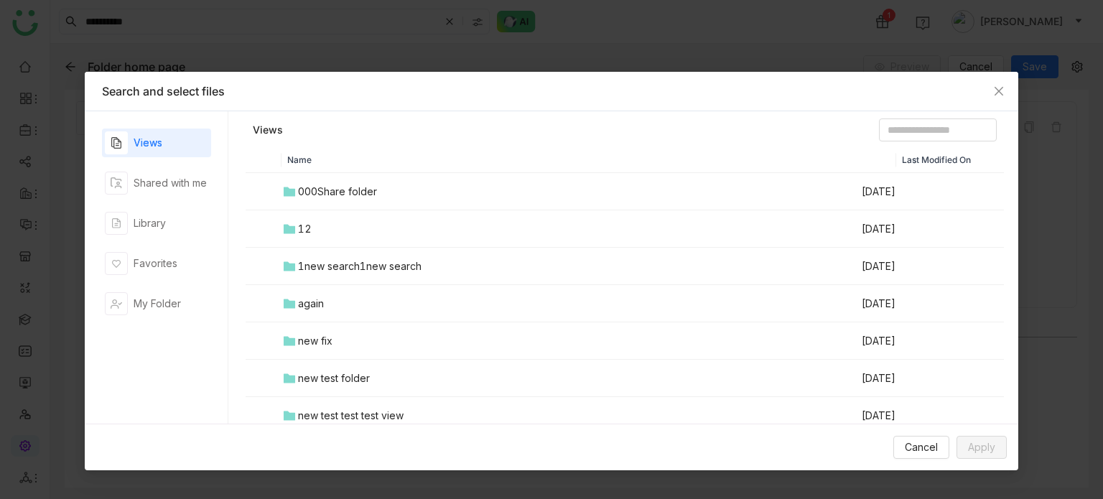
click at [293, 194] on icon at bounding box center [289, 191] width 11 height 9
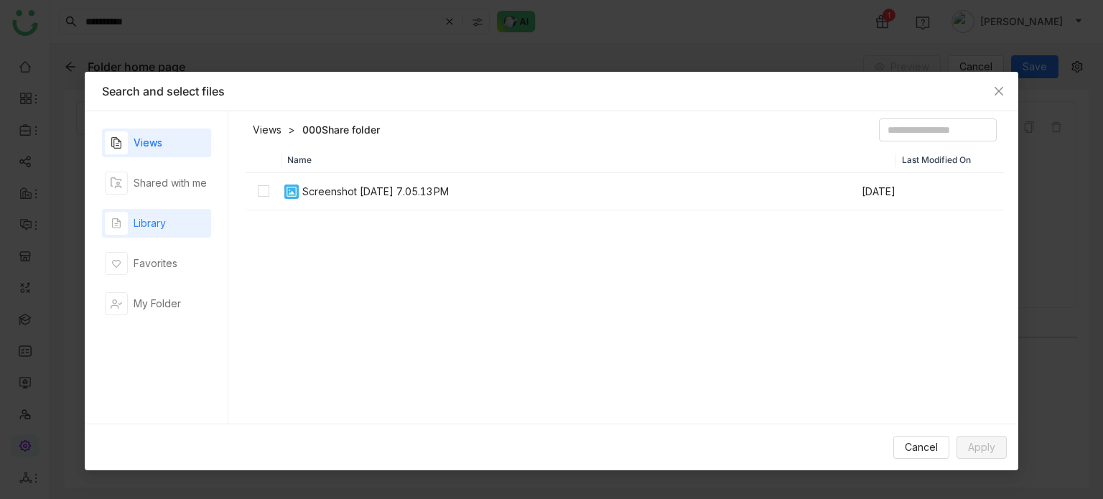
click at [170, 228] on div "Library" at bounding box center [156, 223] width 109 height 29
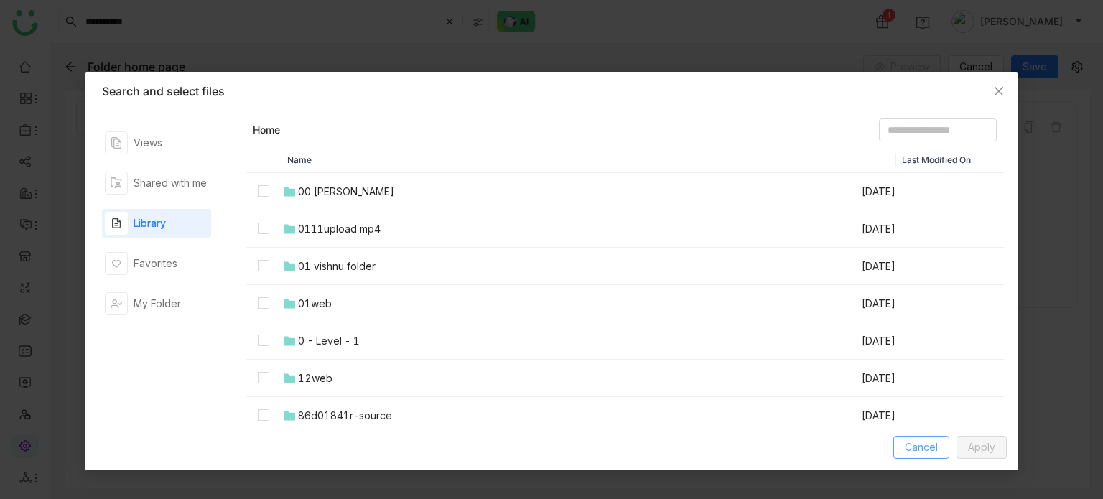
click at [931, 456] on button "Cancel" at bounding box center [921, 447] width 56 height 23
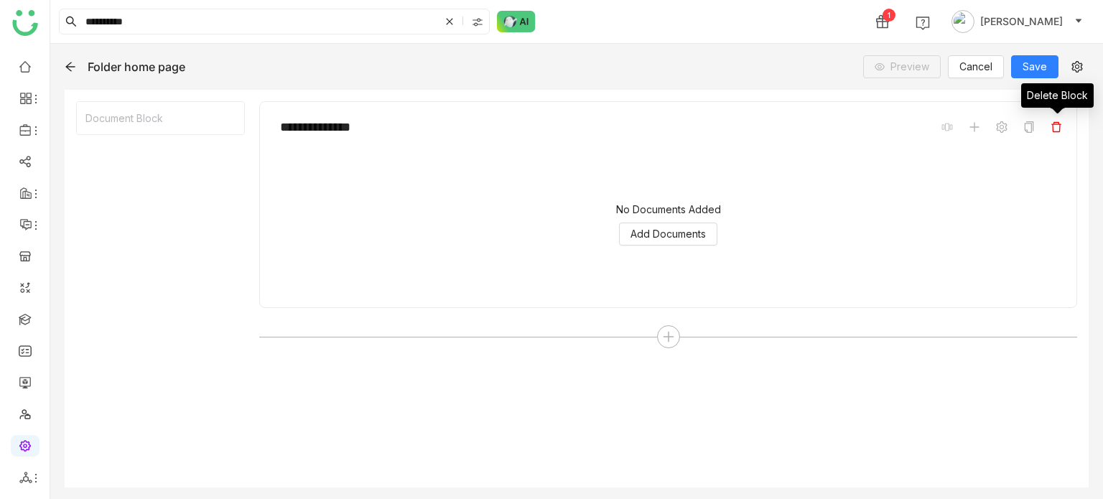
click at [1057, 130] on icon at bounding box center [1056, 126] width 11 height 11
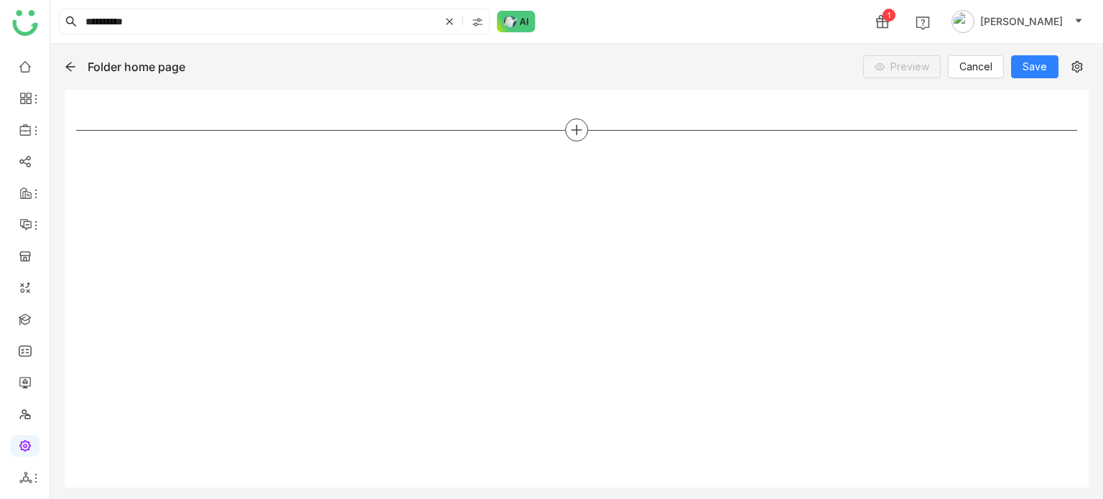
click at [580, 124] on icon at bounding box center [576, 130] width 13 height 13
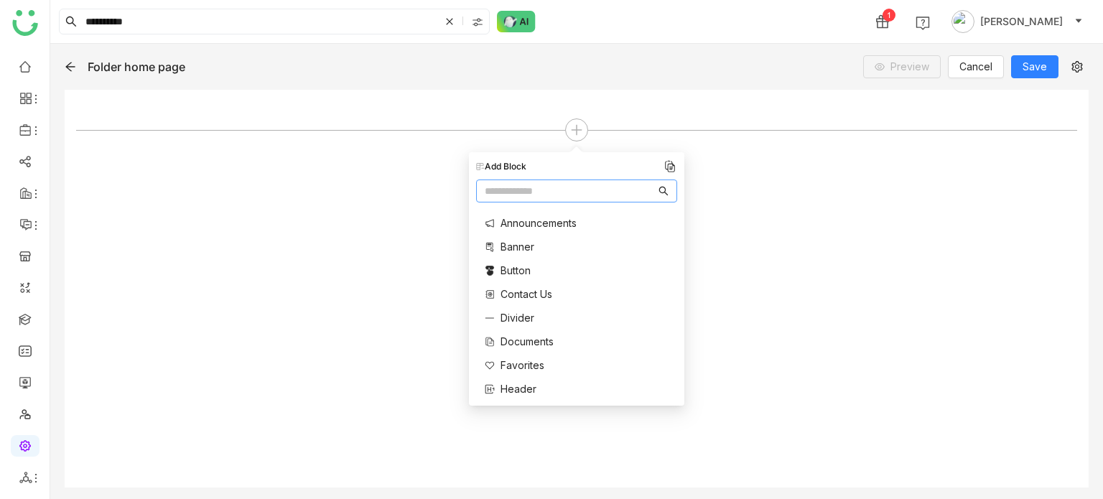
click at [601, 186] on input "text" at bounding box center [570, 191] width 171 height 16
type input "**"
click at [513, 286] on span "Tabs" at bounding box center [513, 293] width 24 height 15
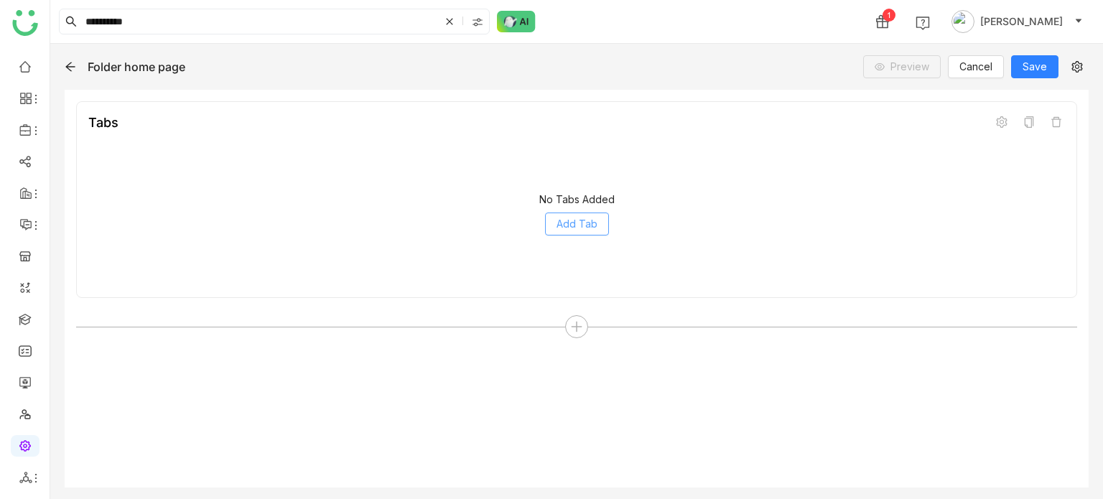
click at [580, 225] on span "Add Tab" at bounding box center [577, 224] width 41 height 16
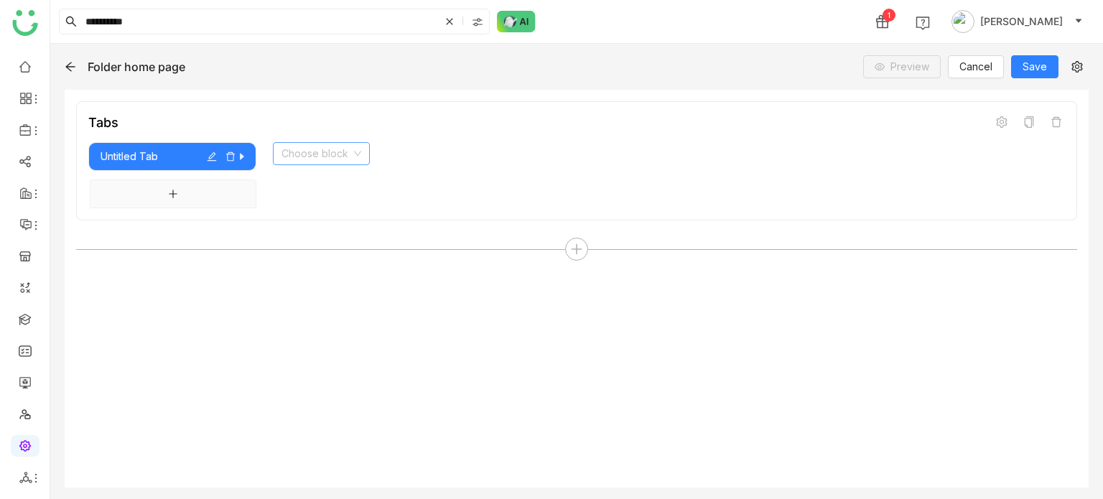
click at [343, 155] on input at bounding box center [317, 154] width 70 height 22
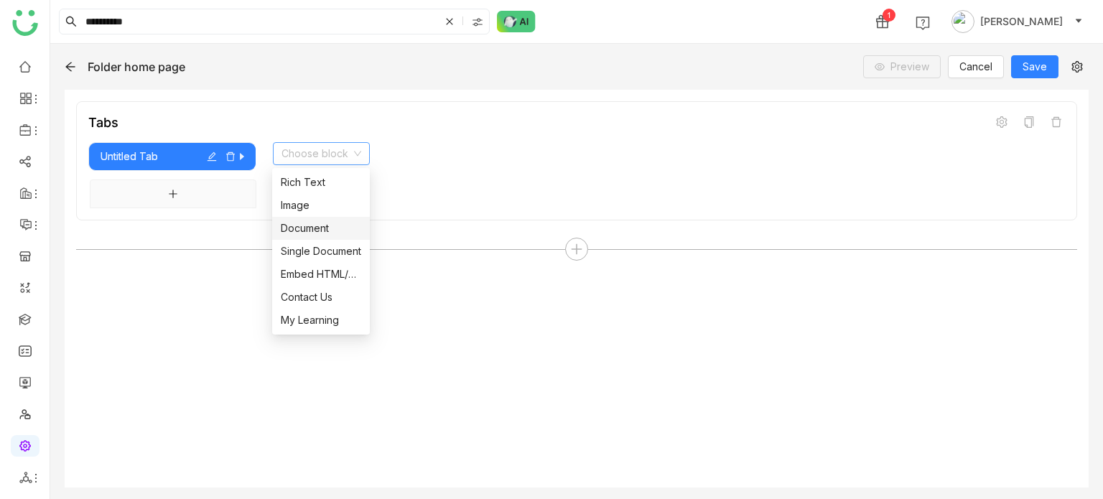
click at [338, 228] on div "Document" at bounding box center [321, 229] width 80 height 16
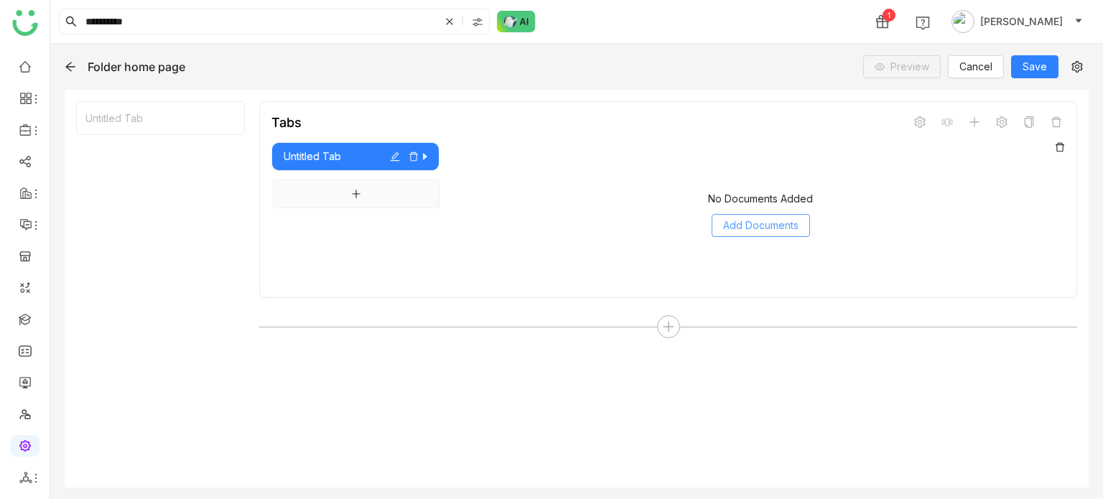
click at [764, 223] on span "Add Documents" at bounding box center [760, 226] width 75 height 16
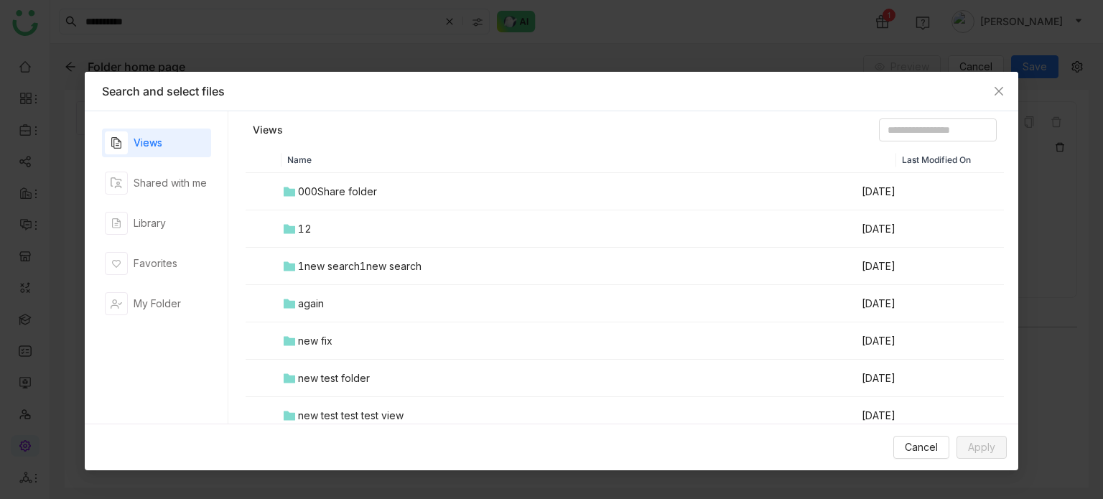
click at [256, 191] on td at bounding box center [264, 191] width 36 height 37
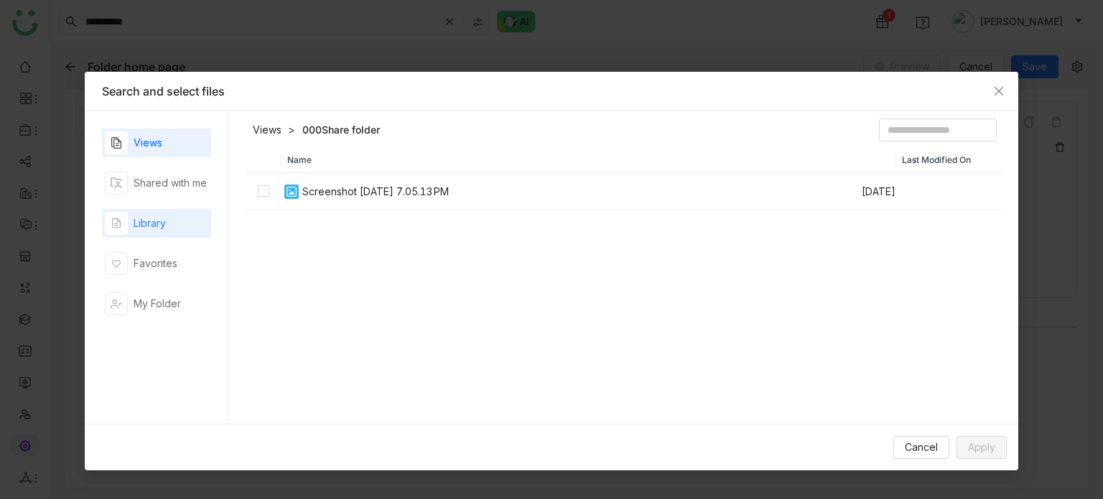
click at [175, 223] on div "Library" at bounding box center [156, 223] width 109 height 29
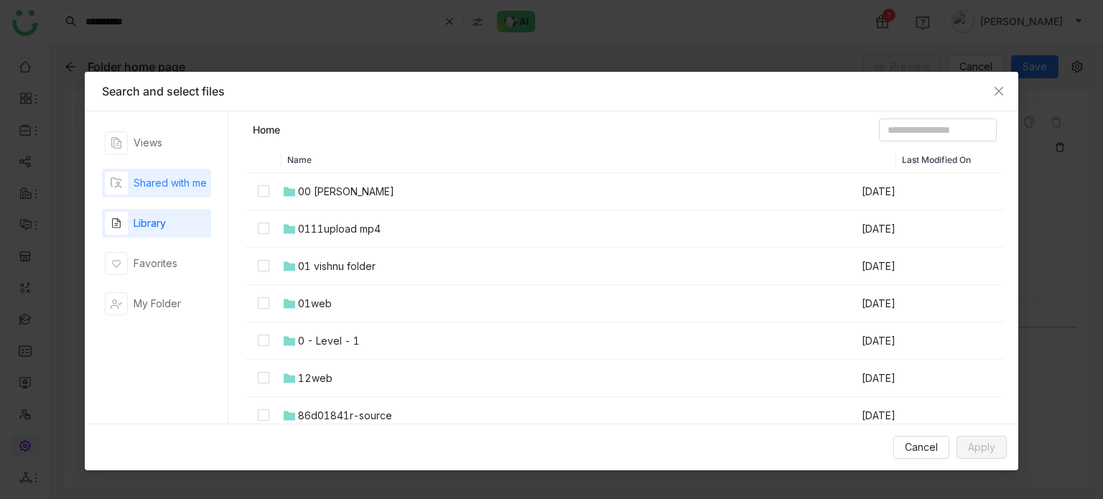
click at [183, 186] on div "Shared with me" at bounding box center [170, 183] width 73 height 16
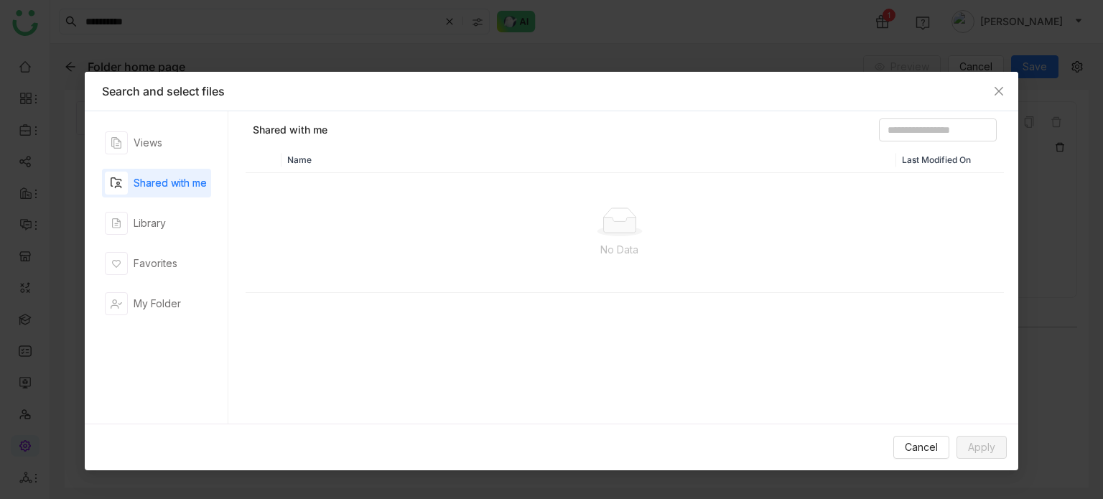
click at [183, 241] on div "Views Shared with me Library Favorites My Folder" at bounding box center [156, 268] width 109 height 278
click at [190, 223] on div "Library" at bounding box center [156, 223] width 109 height 29
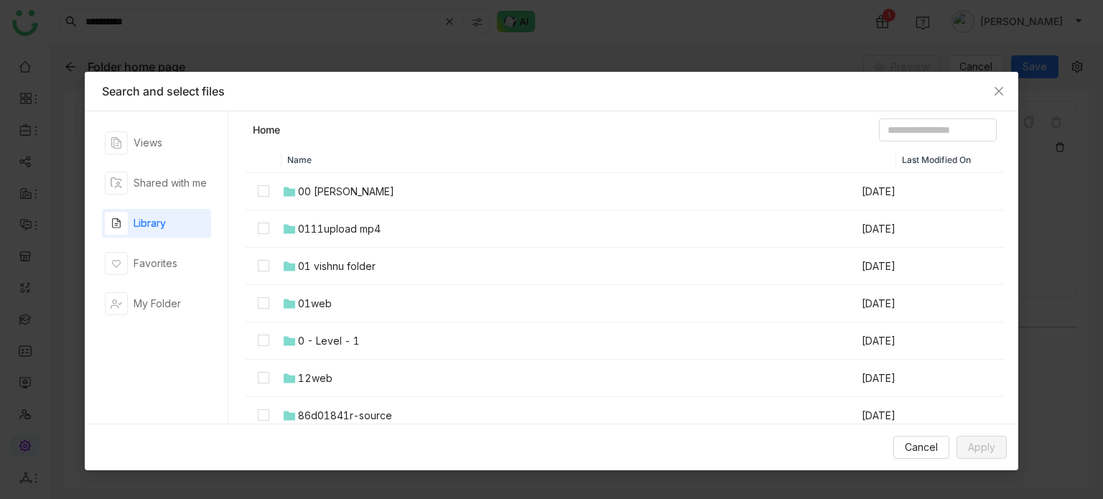
click at [308, 186] on div "00 Arif Folder" at bounding box center [346, 192] width 96 height 16
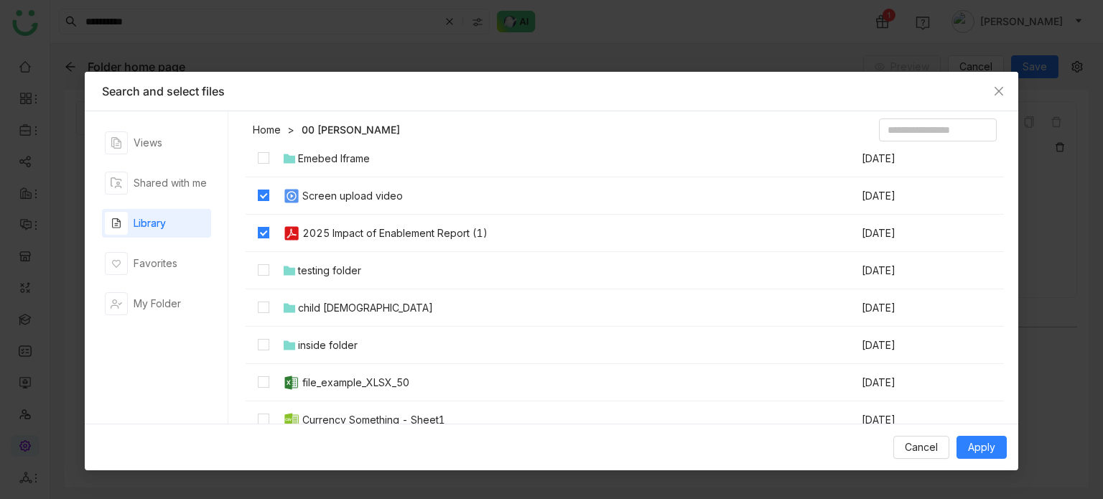
scroll to position [108, 0]
click at [983, 450] on span "Apply" at bounding box center [981, 448] width 27 height 16
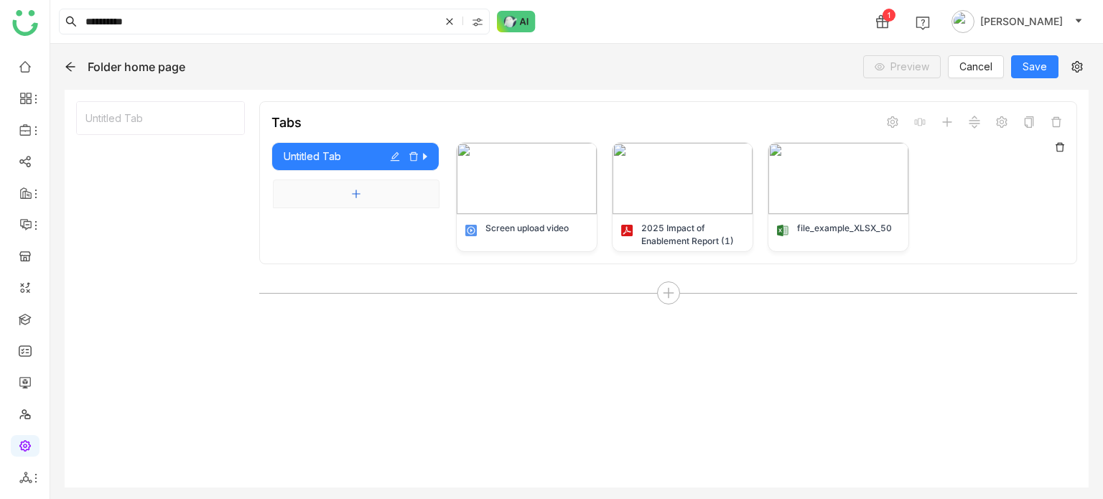
click at [391, 198] on button "Add tab" at bounding box center [356, 194] width 167 height 29
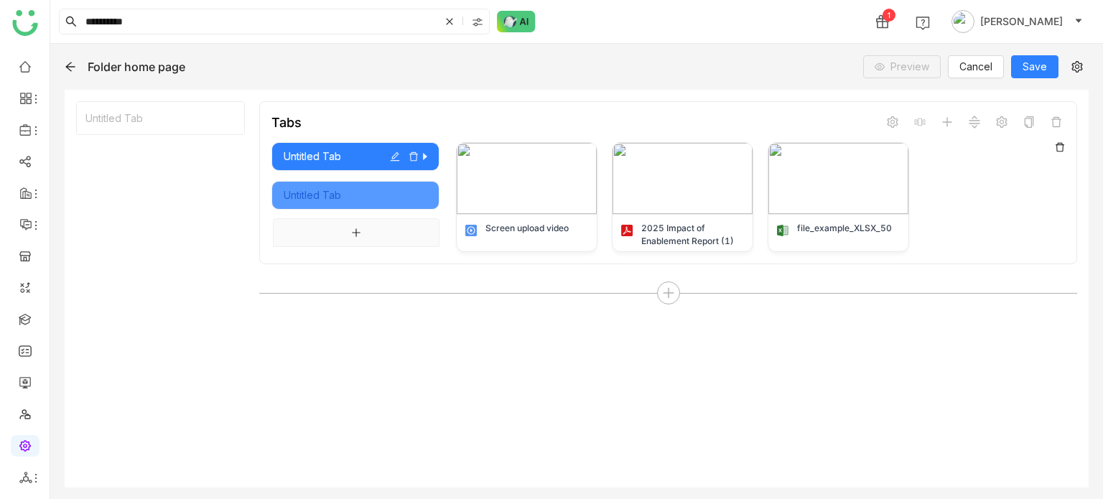
click at [370, 198] on div "Untitled Tab" at bounding box center [356, 195] width 144 height 16
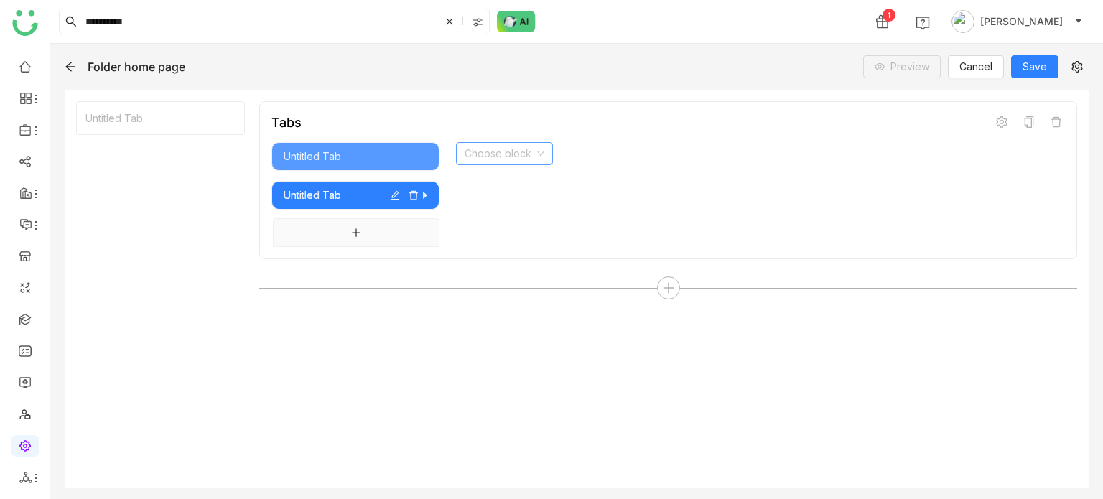
click at [527, 144] on input at bounding box center [500, 154] width 70 height 22
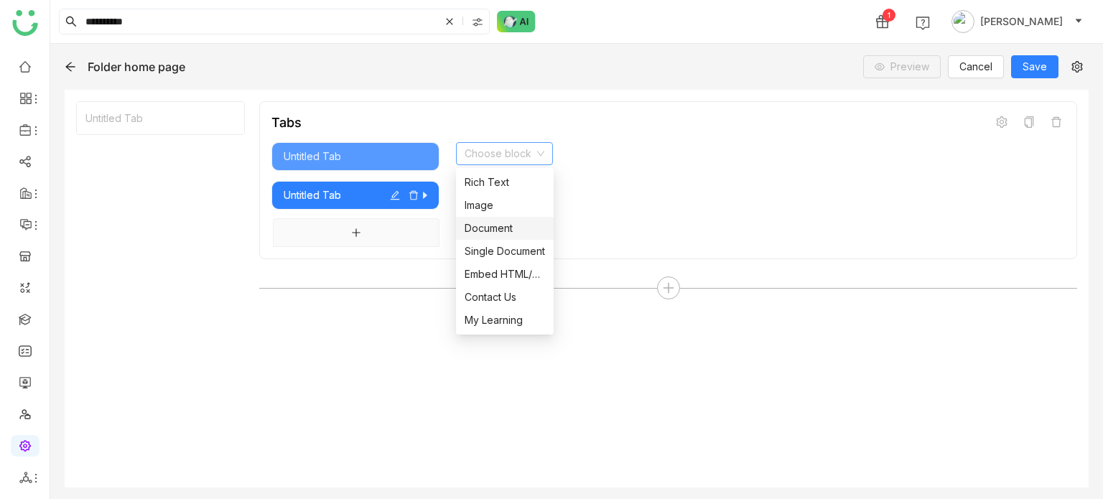
click at [507, 228] on div "Document" at bounding box center [505, 229] width 80 height 16
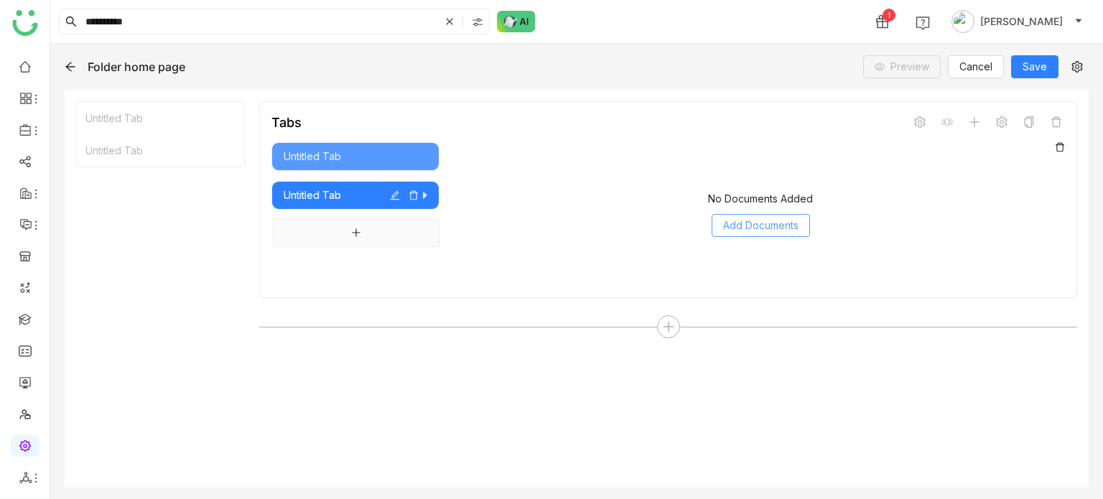
click at [760, 218] on span "Add Documents" at bounding box center [760, 226] width 75 height 16
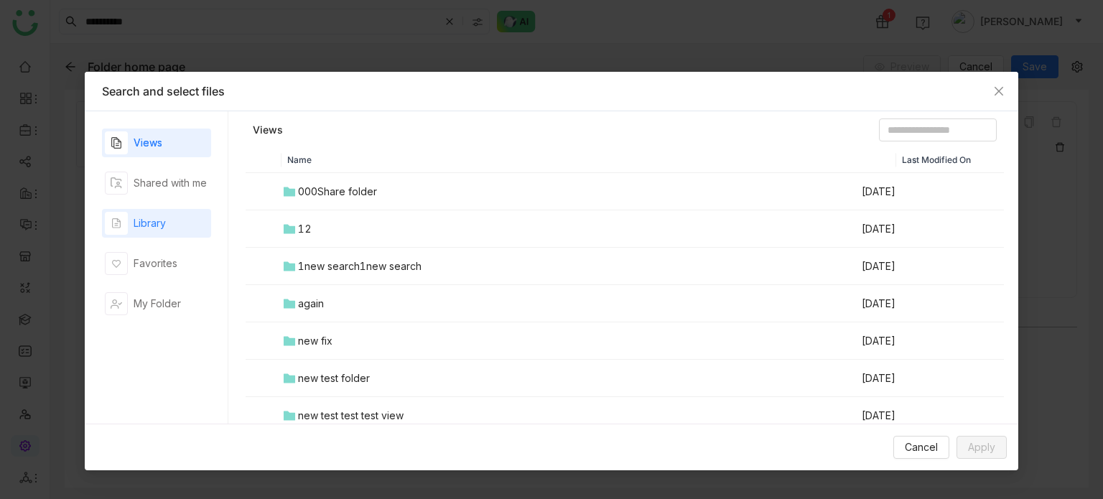
click at [162, 223] on div "Library" at bounding box center [150, 223] width 32 height 16
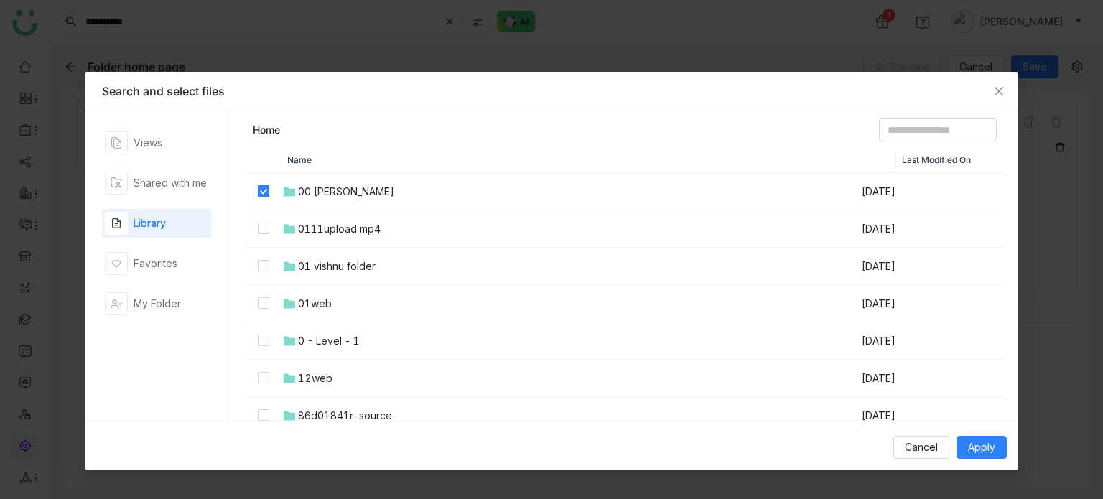
click at [295, 193] on icon at bounding box center [289, 191] width 13 height 13
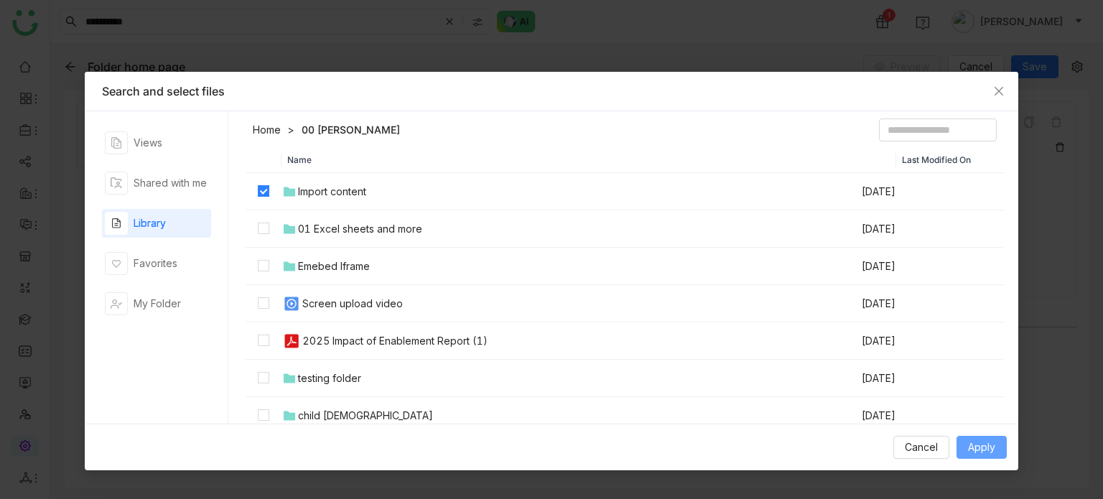
click at [969, 448] on span "Apply" at bounding box center [981, 448] width 27 height 16
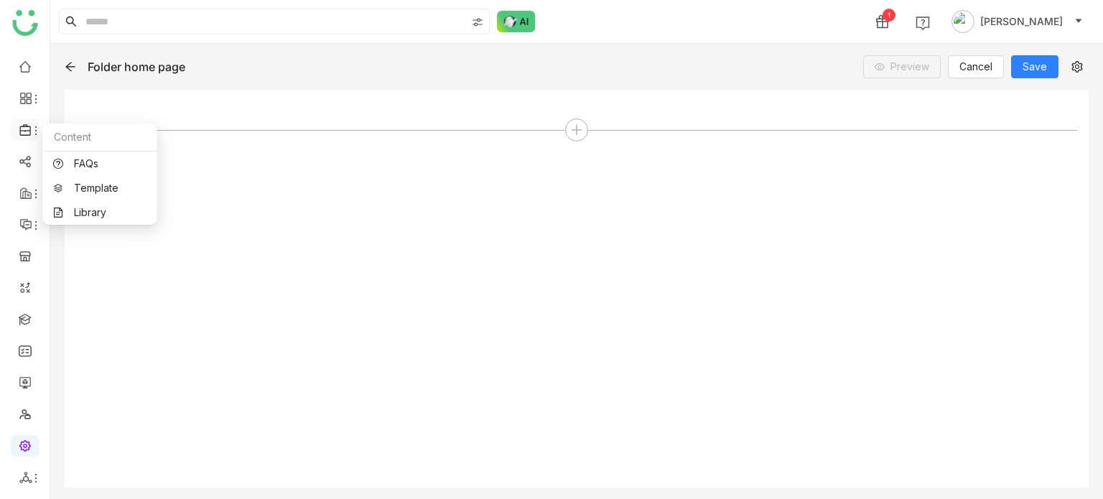
click at [28, 124] on icon at bounding box center [25, 130] width 13 height 13
click at [83, 213] on link "Library" at bounding box center [99, 213] width 93 height 10
click at [96, 214] on link "Library" at bounding box center [99, 213] width 93 height 10
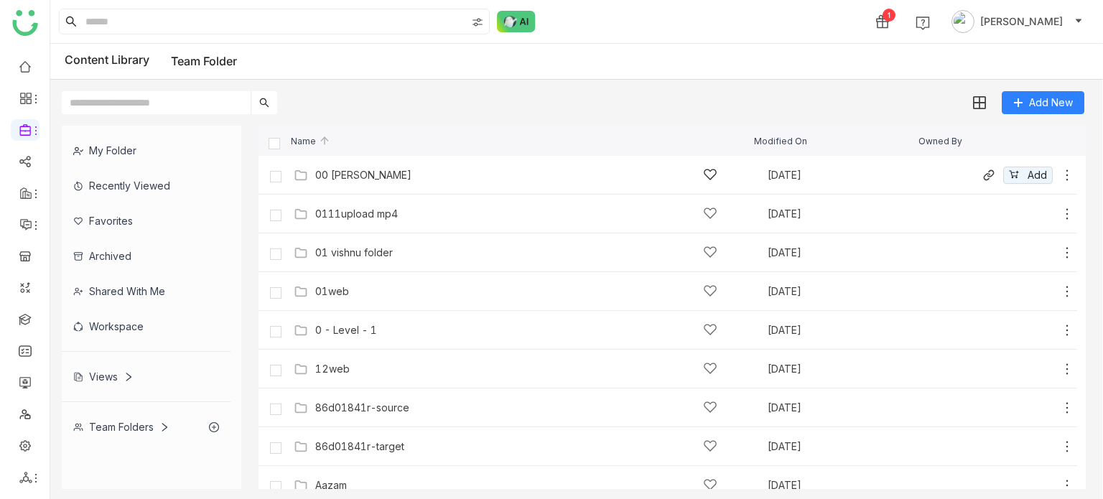
click at [391, 170] on div "00 [PERSON_NAME]" at bounding box center [516, 174] width 402 height 15
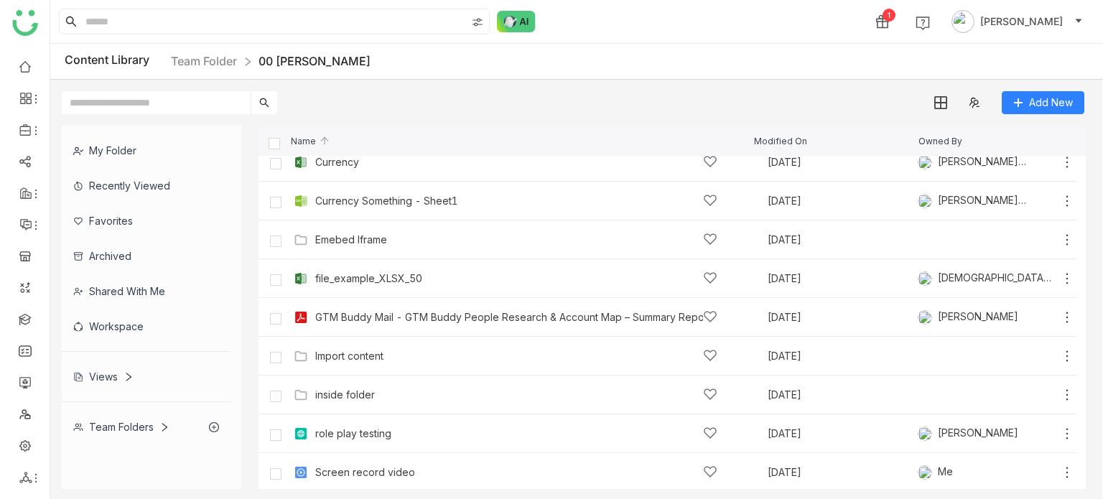
scroll to position [287, 0]
click at [1060, 353] on icon at bounding box center [1067, 354] width 14 height 14
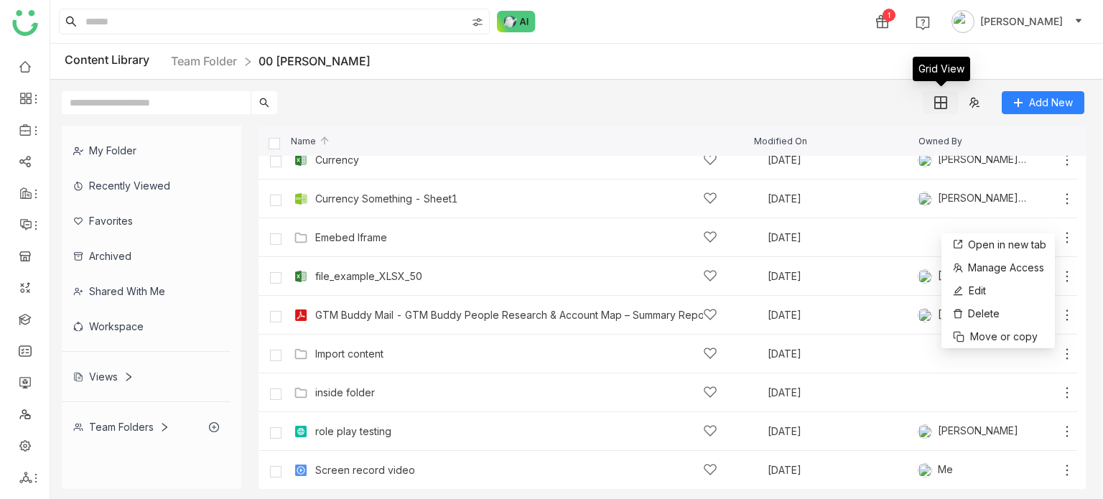
click at [945, 96] on img at bounding box center [940, 102] width 13 height 13
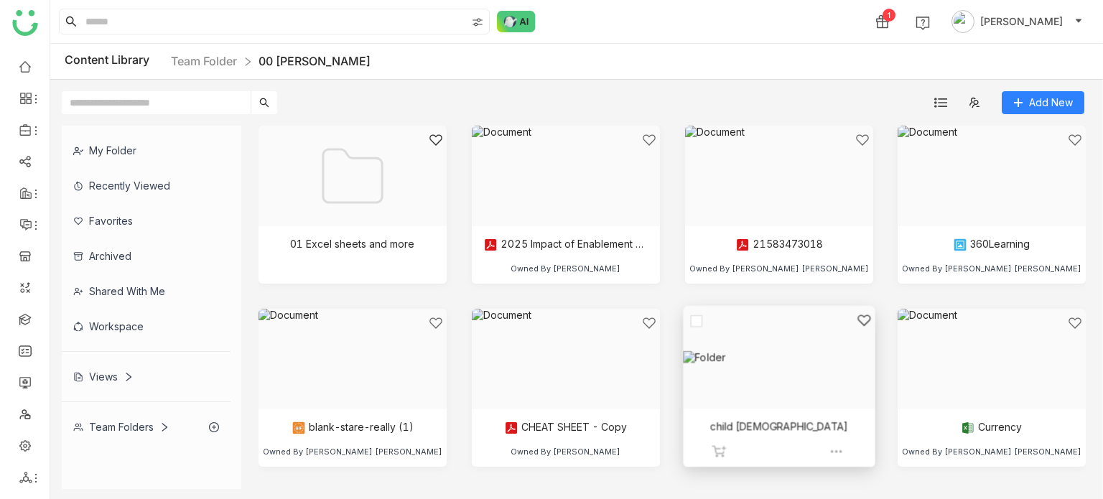
scroll to position [419, 0]
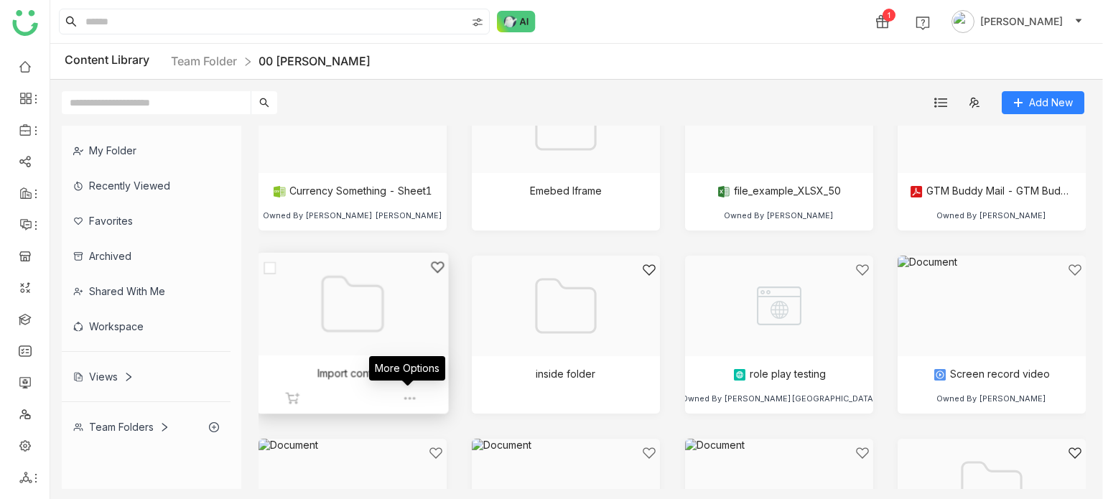
click at [406, 401] on img at bounding box center [409, 398] width 14 height 14
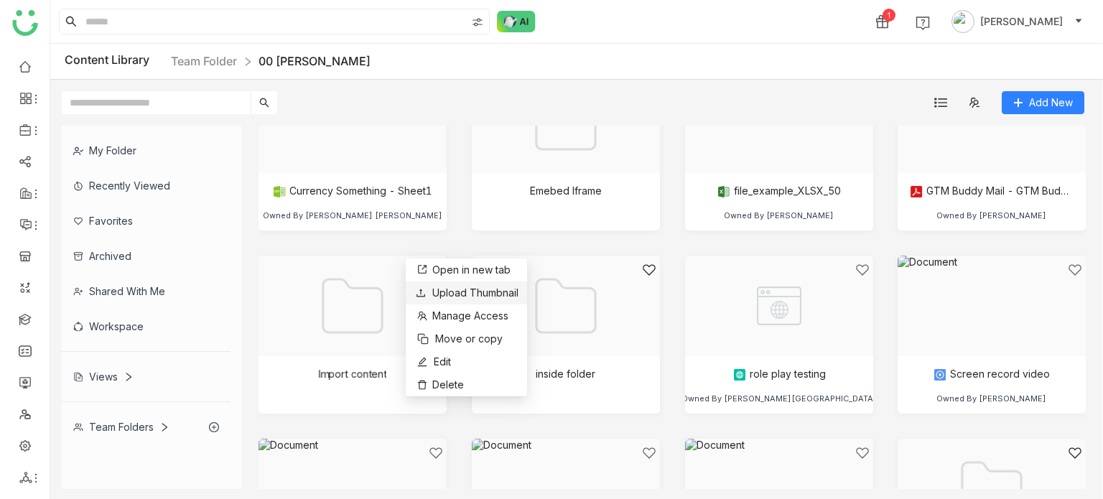
click at [470, 287] on span "Upload Thumbnail" at bounding box center [475, 293] width 86 height 12
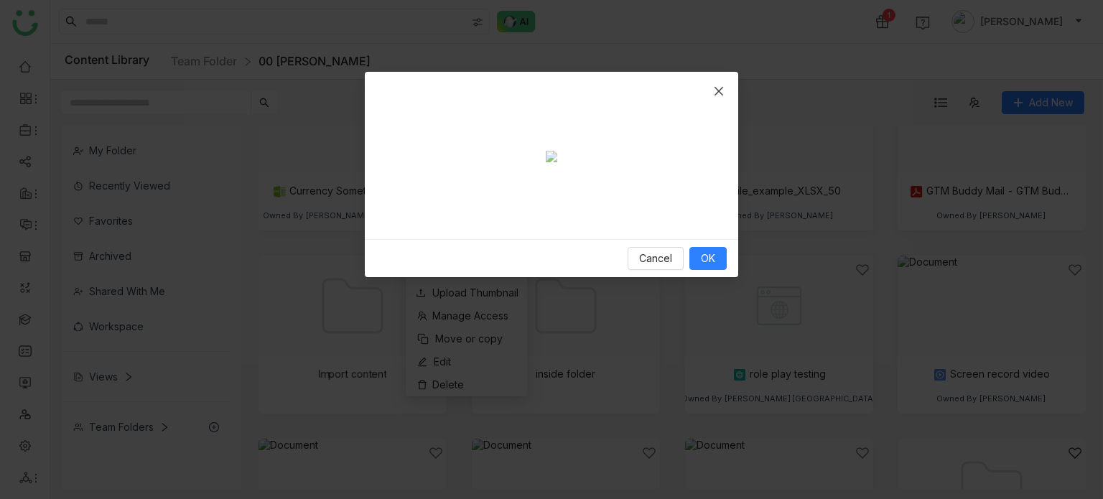
drag, startPoint x: 651, startPoint y: 261, endPoint x: 658, endPoint y: 284, distance: 23.9
click at [658, 284] on div "Crop photo" at bounding box center [552, 275] width 332 height 187
click at [702, 277] on div "Cancel OK" at bounding box center [551, 258] width 373 height 38
click at [710, 266] on span "OK" at bounding box center [708, 259] width 14 height 16
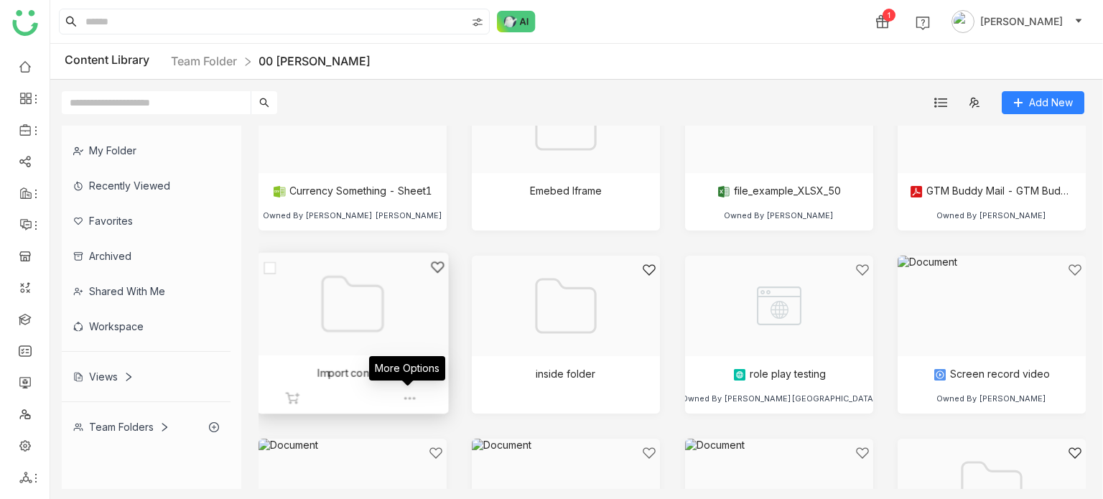
click at [412, 399] on img at bounding box center [409, 398] width 14 height 14
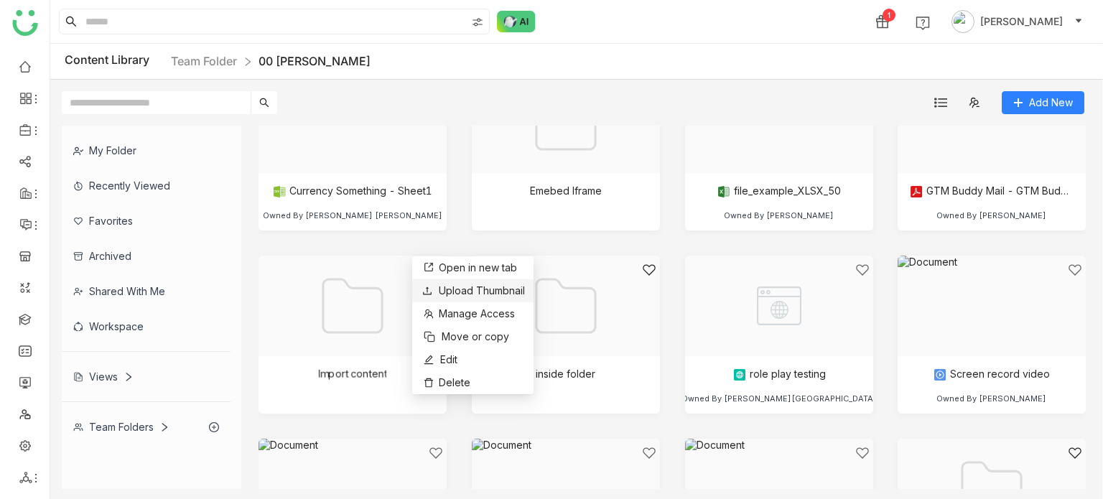
click at [475, 290] on span "Upload Thumbnail" at bounding box center [482, 290] width 86 height 12
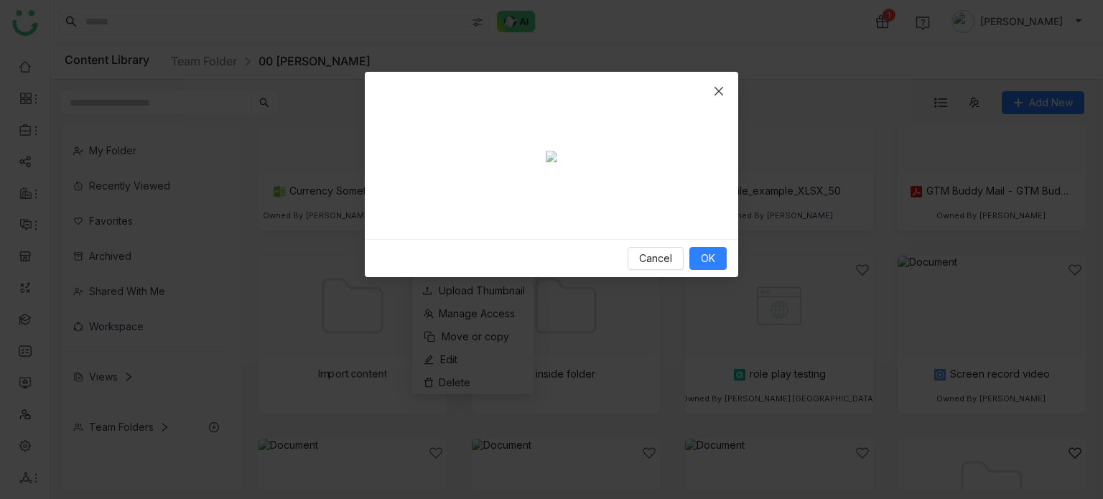
drag, startPoint x: 552, startPoint y: 110, endPoint x: 523, endPoint y: 241, distance: 133.8
click at [523, 164] on div at bounding box center [552, 156] width 332 height 16
drag, startPoint x: 453, startPoint y: 266, endPoint x: 520, endPoint y: 165, distance: 121.3
click at [520, 195] on div "Crop photo" at bounding box center [501, 223] width 99 height 56
click at [724, 270] on button "OK" at bounding box center [708, 258] width 37 height 23
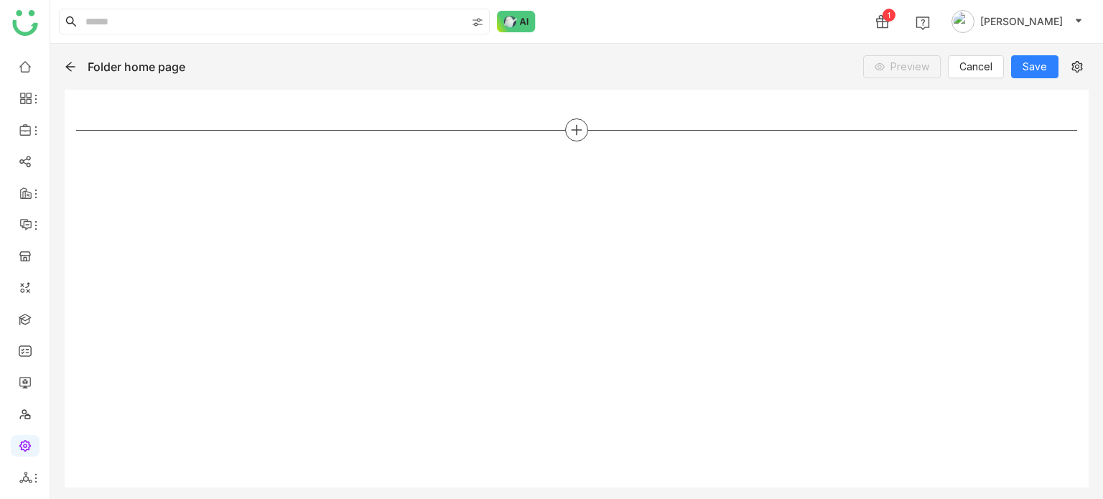
click at [575, 137] on div at bounding box center [576, 130] width 23 height 23
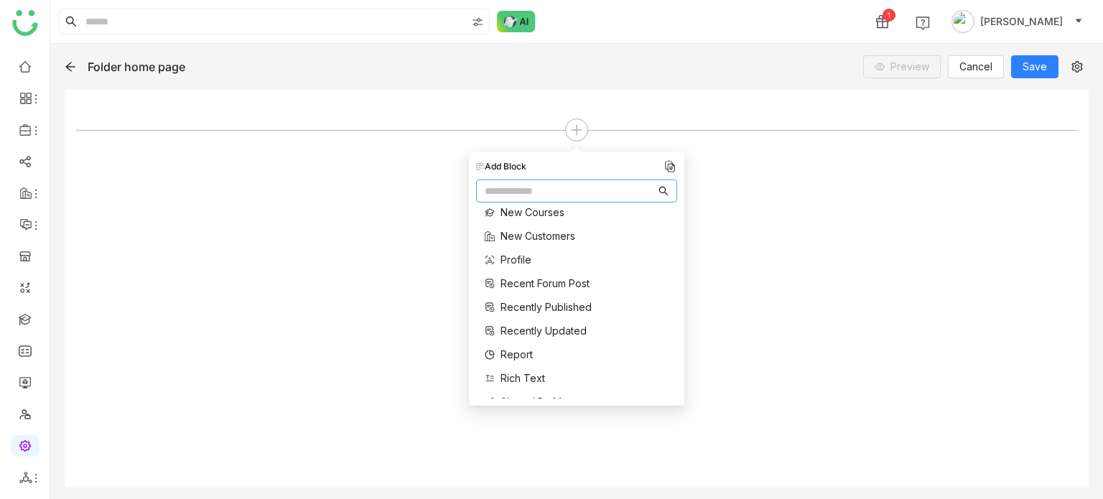
scroll to position [371, 0]
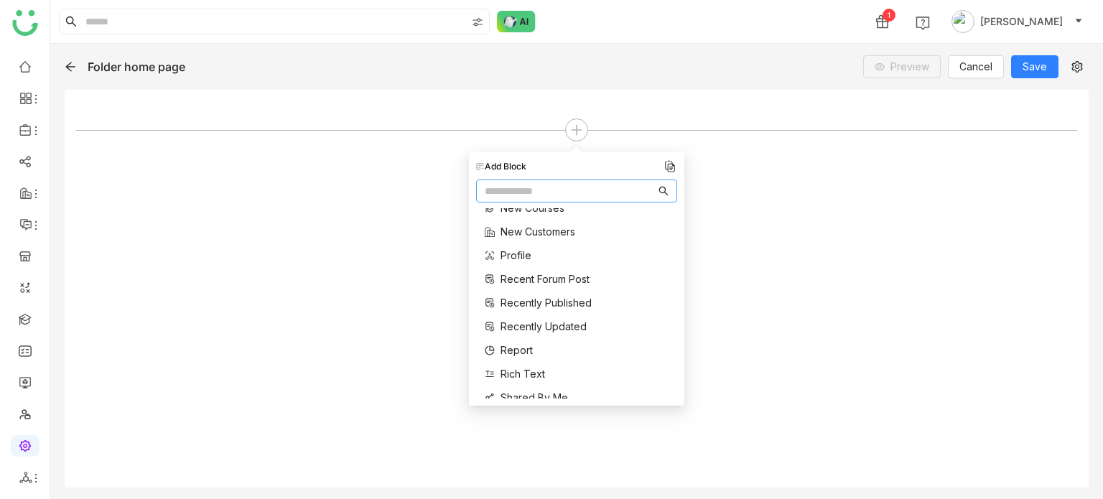
click at [567, 192] on input "text" at bounding box center [570, 191] width 171 height 16
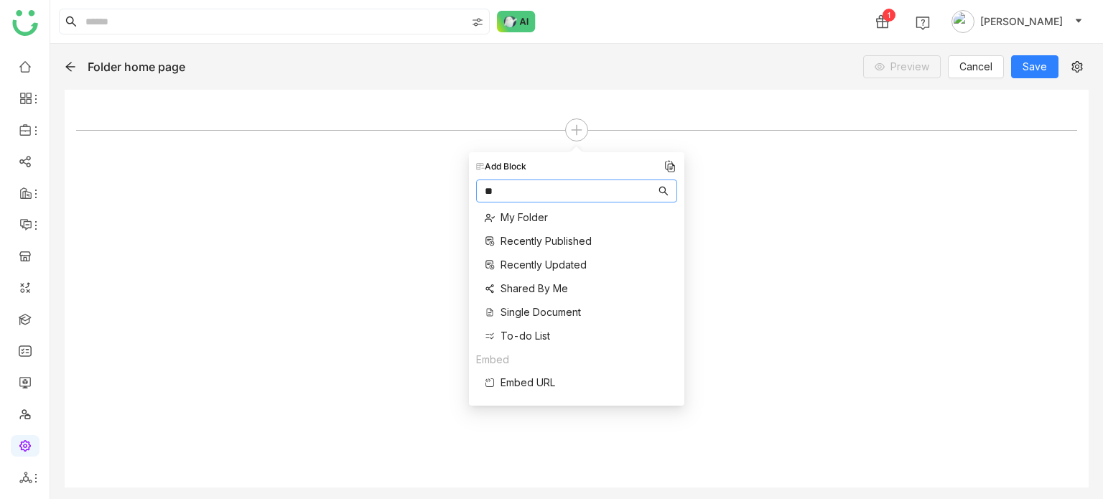
scroll to position [0, 0]
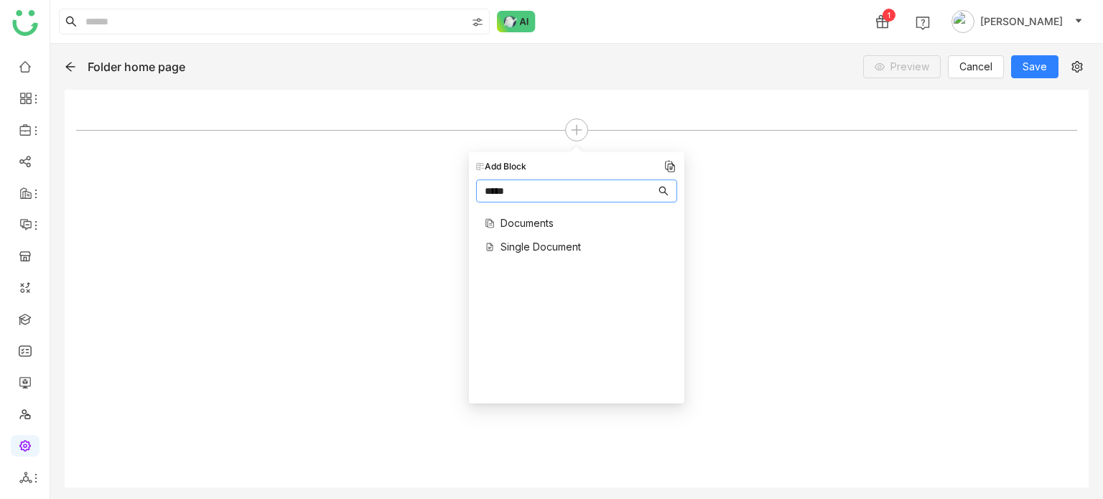
type input "*****"
click at [549, 220] on span "Documents" at bounding box center [527, 222] width 53 height 15
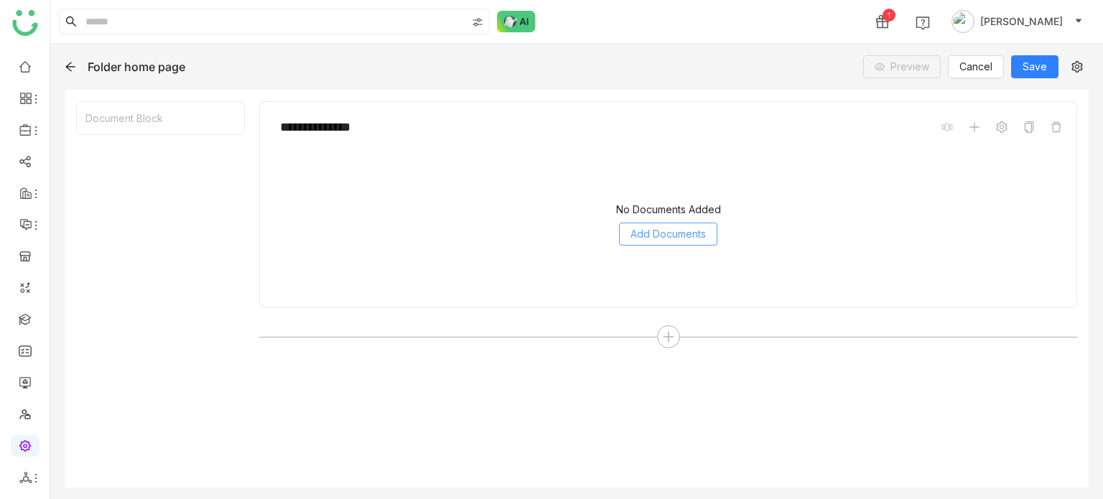
click at [672, 243] on button "Add Documents" at bounding box center [668, 234] width 98 height 23
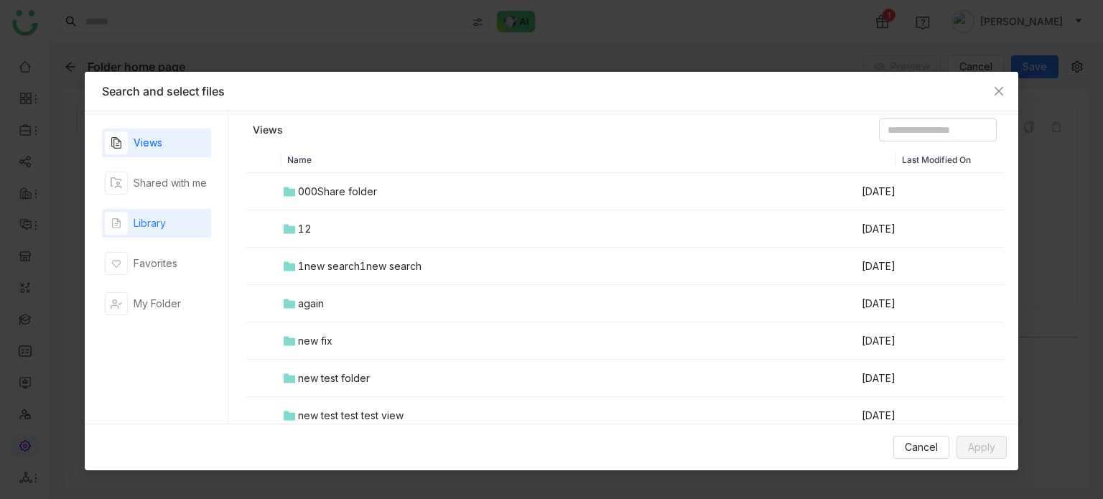
click at [147, 226] on div "Library" at bounding box center [150, 223] width 32 height 16
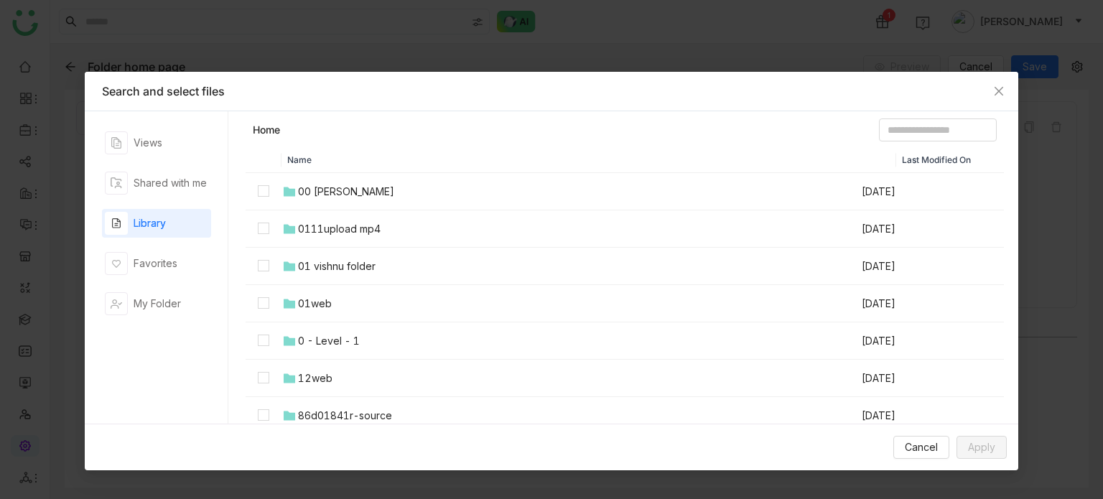
click at [317, 185] on div "00 [PERSON_NAME]" at bounding box center [346, 192] width 96 height 16
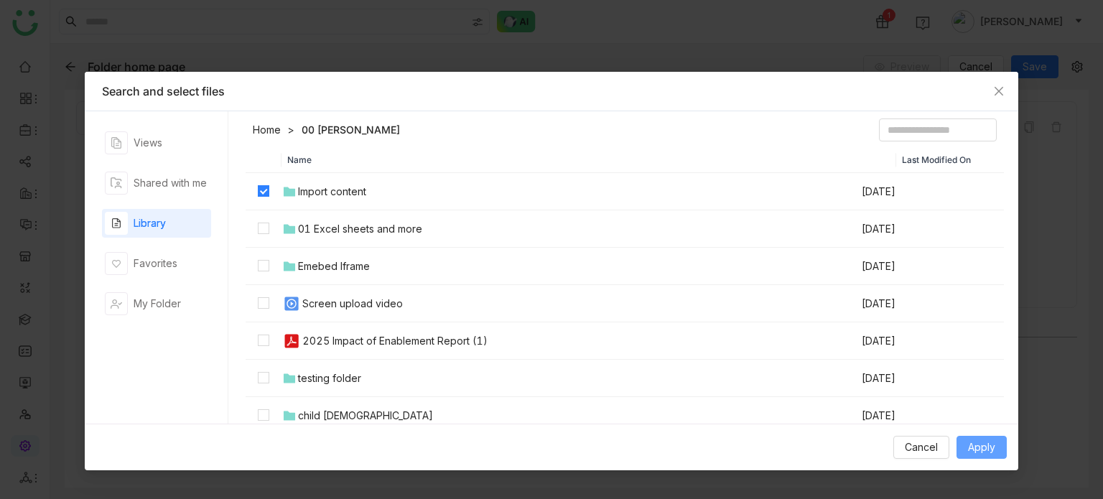
click at [970, 447] on span "Apply" at bounding box center [981, 448] width 27 height 16
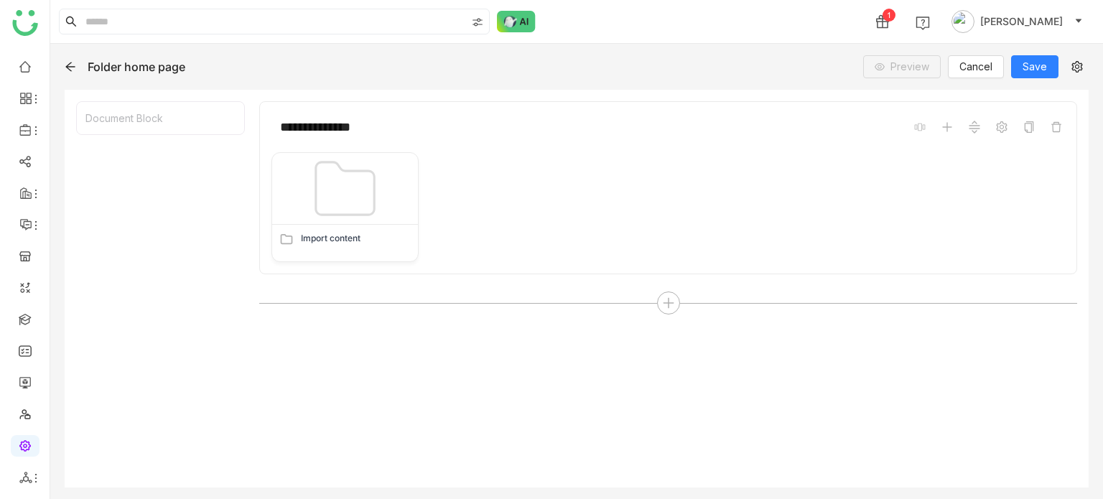
click at [66, 65] on icon at bounding box center [70, 66] width 11 height 11
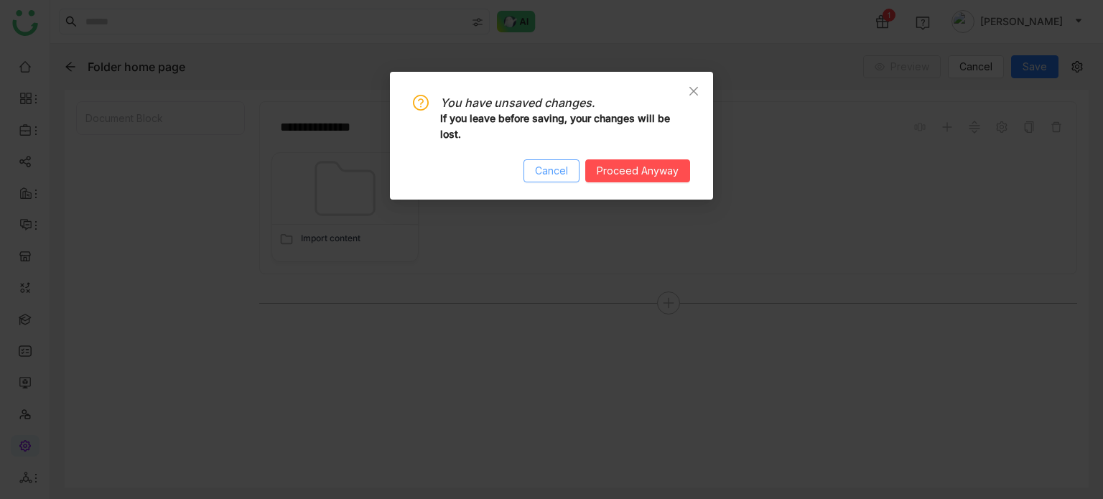
click at [557, 174] on span "Cancel" at bounding box center [551, 171] width 33 height 16
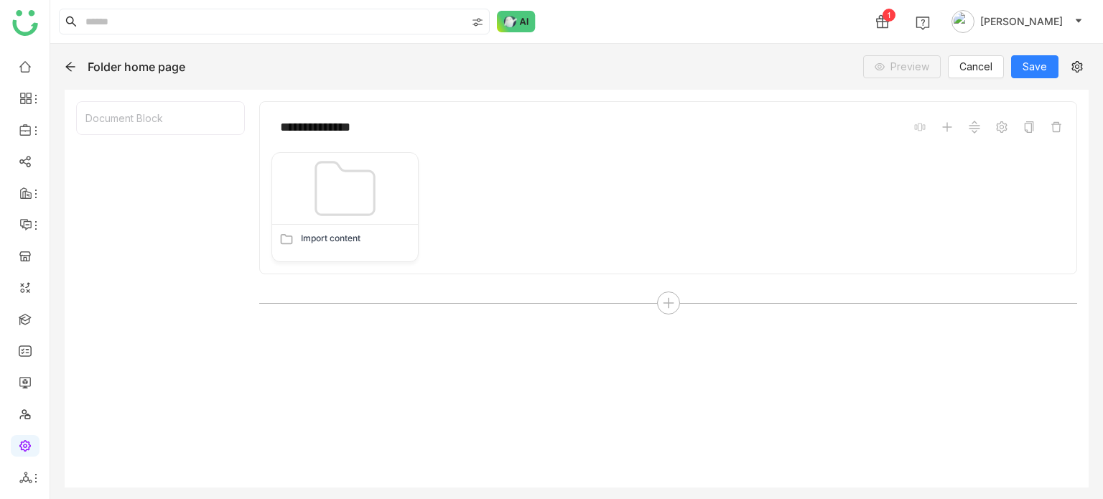
click at [0, 488] on ul at bounding box center [25, 272] width 50 height 452
click at [27, 477] on icon at bounding box center [25, 477] width 12 height 11
click at [106, 397] on link "List" at bounding box center [102, 399] width 99 height 10
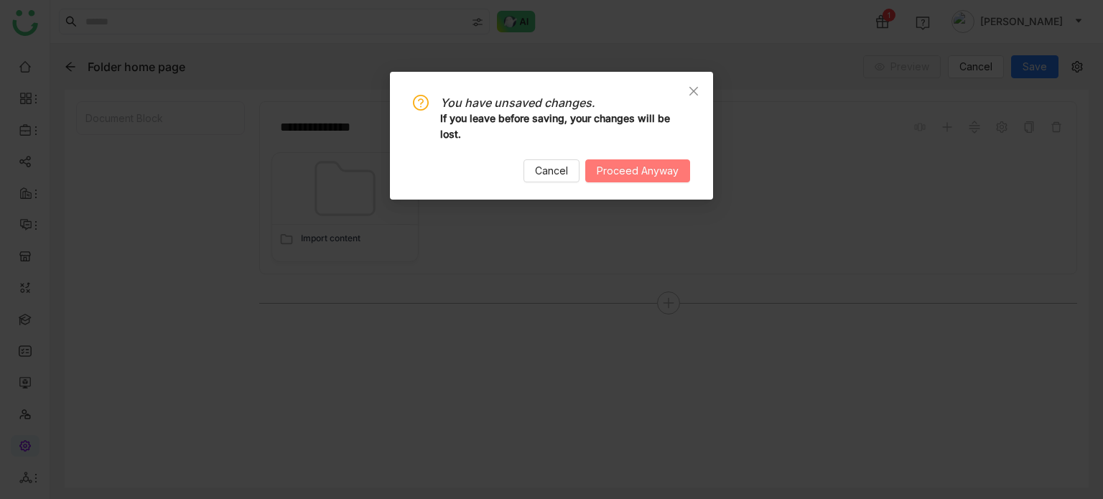
click at [619, 177] on span "Proceed Anyway" at bounding box center [638, 171] width 82 height 16
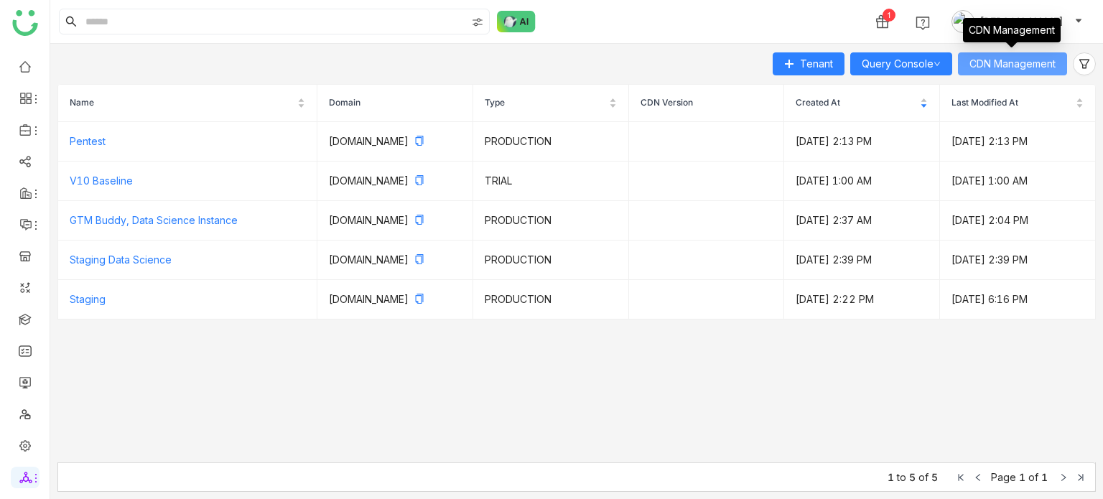
click at [1031, 65] on span "CDN Management" at bounding box center [1013, 64] width 86 height 16
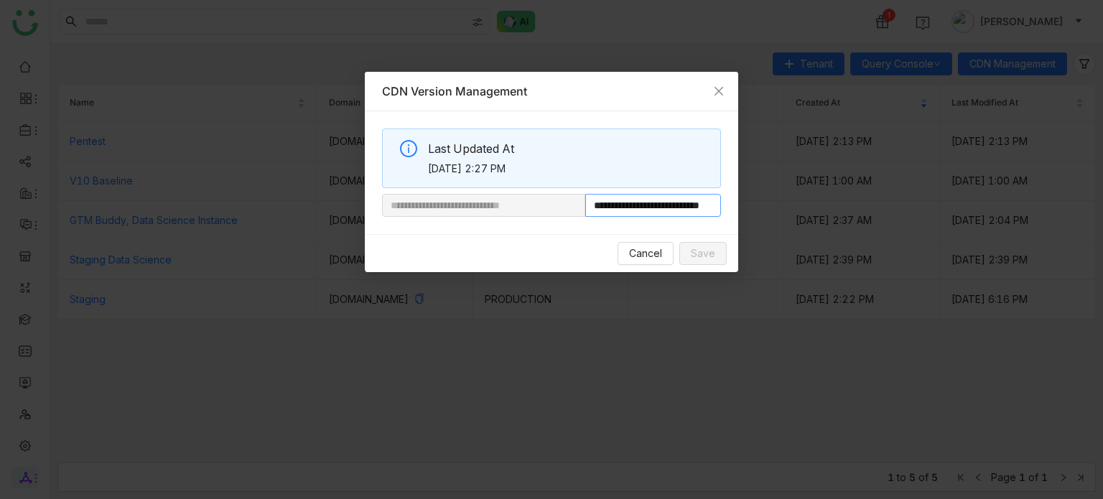
click at [677, 211] on input "**********" at bounding box center [653, 205] width 136 height 23
click at [655, 253] on span "Cancel" at bounding box center [645, 254] width 33 height 16
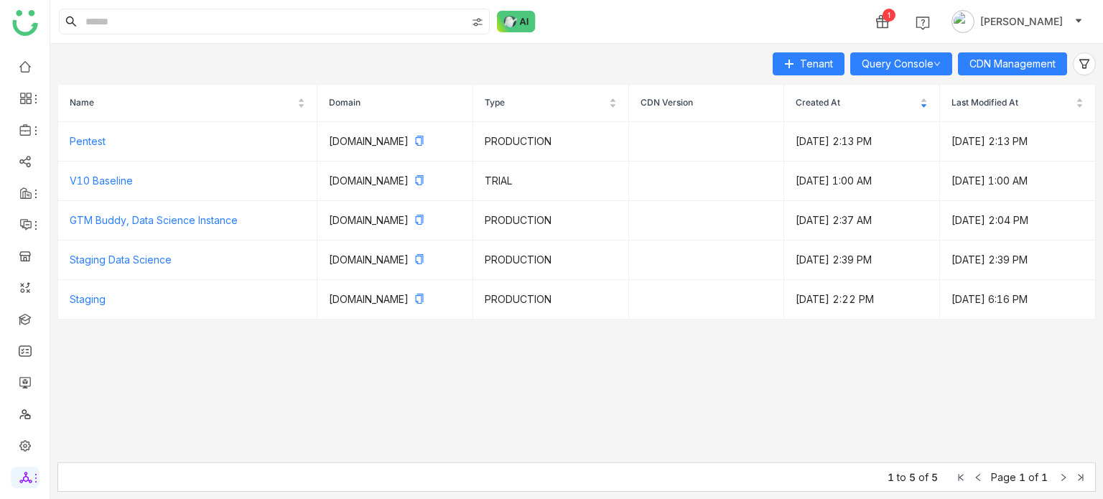
click at [26, 330] on ul at bounding box center [25, 272] width 50 height 452
click at [27, 325] on link at bounding box center [25, 318] width 13 height 12
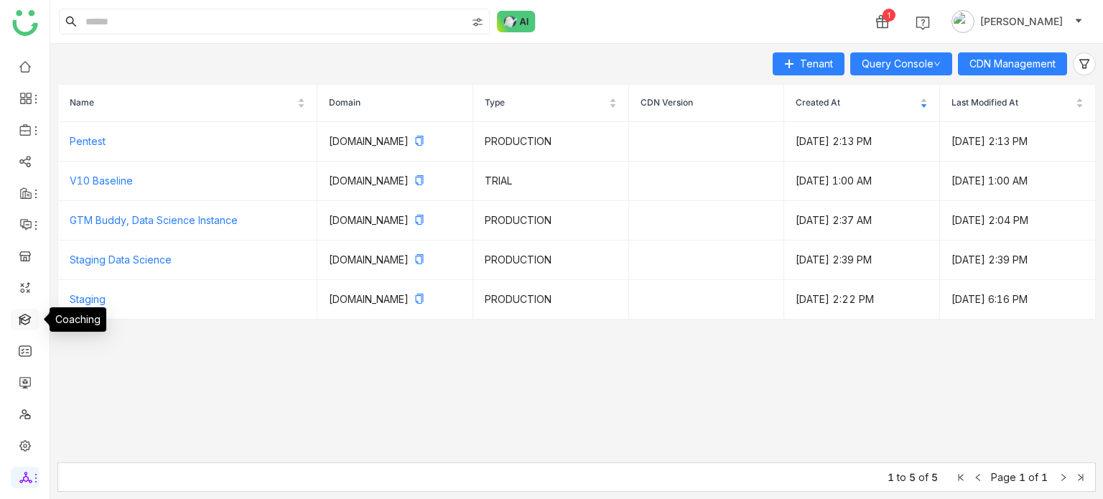
click at [27, 325] on link at bounding box center [25, 318] width 13 height 12
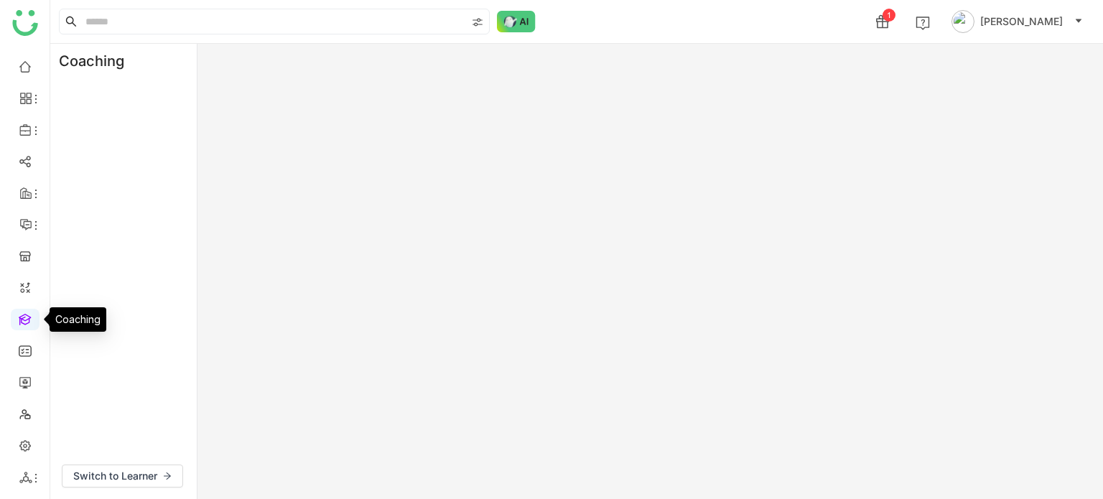
click at [27, 325] on link at bounding box center [25, 318] width 13 height 12
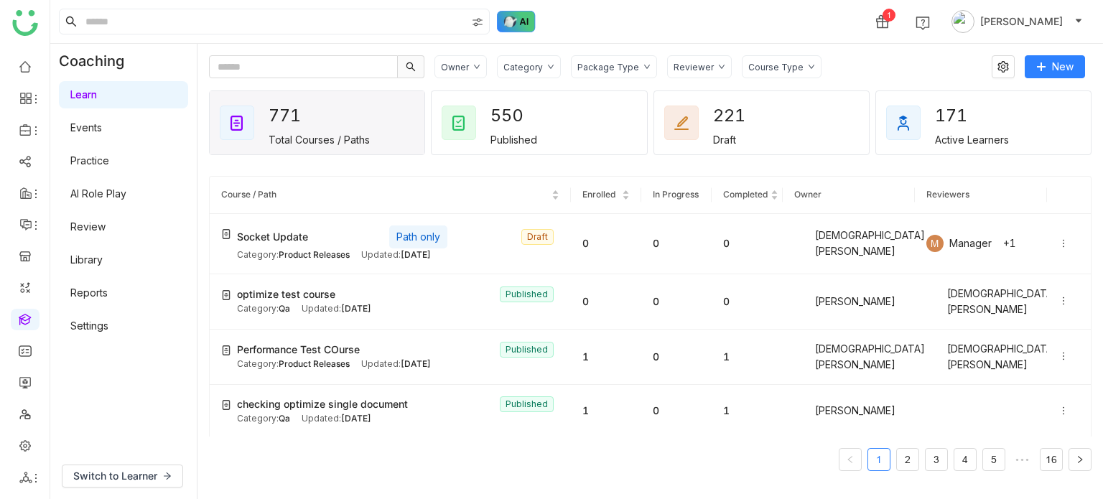
click at [519, 19] on img at bounding box center [516, 22] width 39 height 22
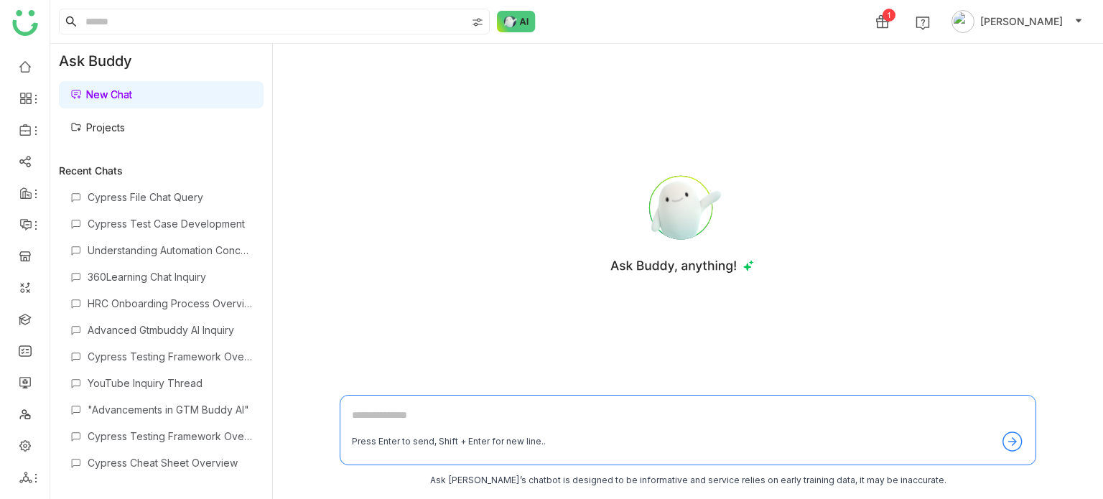
click at [388, 418] on textarea at bounding box center [688, 418] width 672 height 23
click at [125, 122] on link "Projects" at bounding box center [97, 127] width 55 height 12
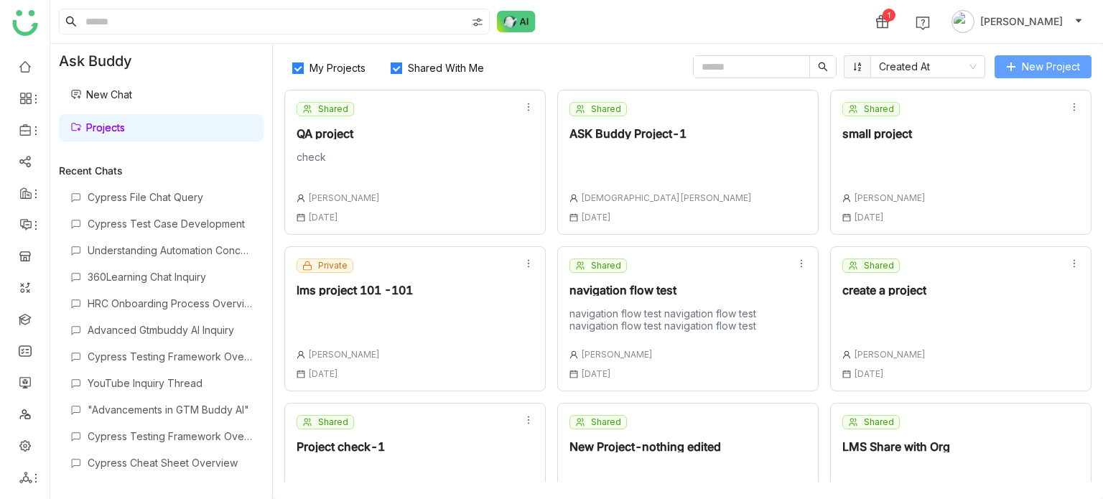
click at [1054, 74] on button "New Project" at bounding box center [1043, 66] width 97 height 23
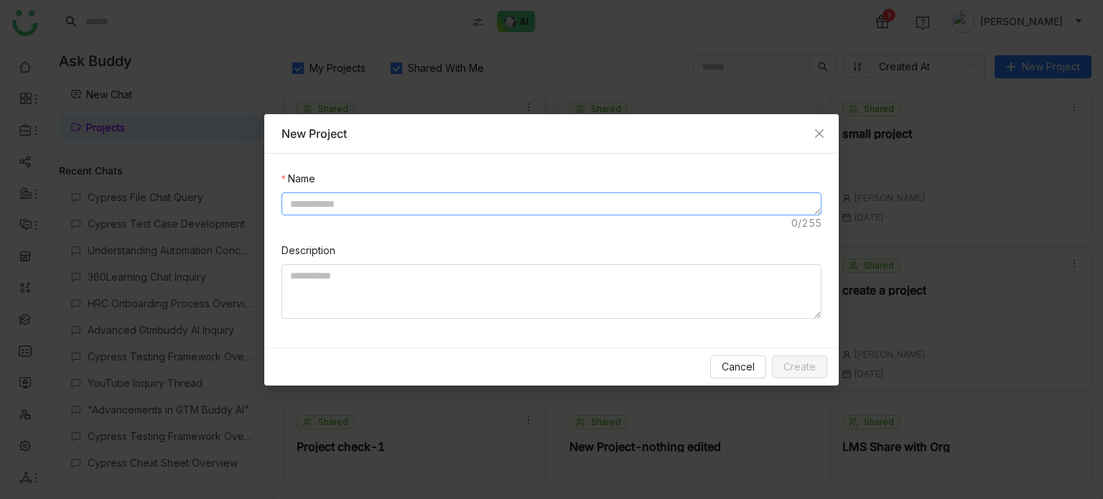
click at [605, 195] on textarea at bounding box center [552, 203] width 540 height 23
type textarea "**********"
type textarea "********"
click at [799, 352] on div "Cancel Create" at bounding box center [551, 367] width 575 height 38
click at [799, 356] on button "Create" at bounding box center [799, 367] width 55 height 23
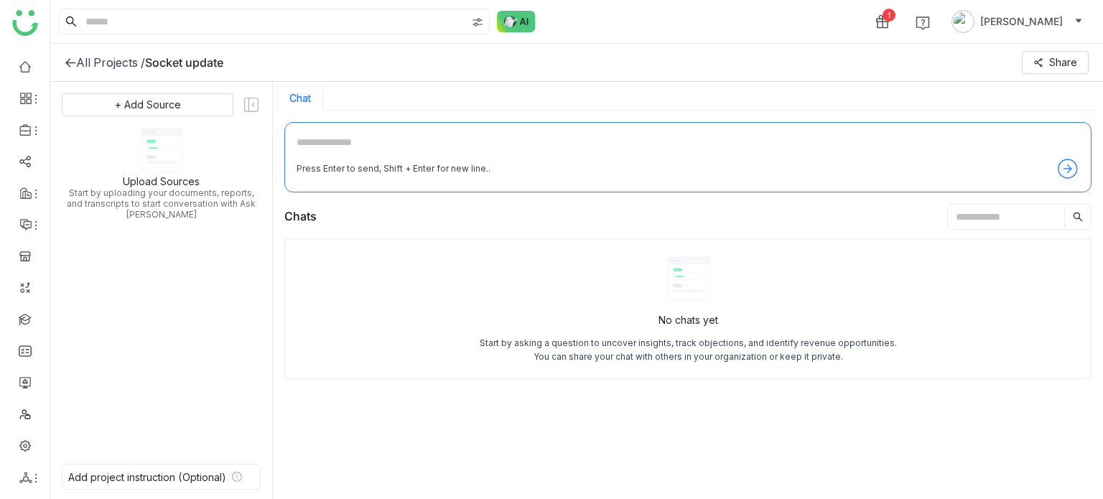
click at [562, 137] on textarea at bounding box center [688, 145] width 783 height 23
type textarea "**********"
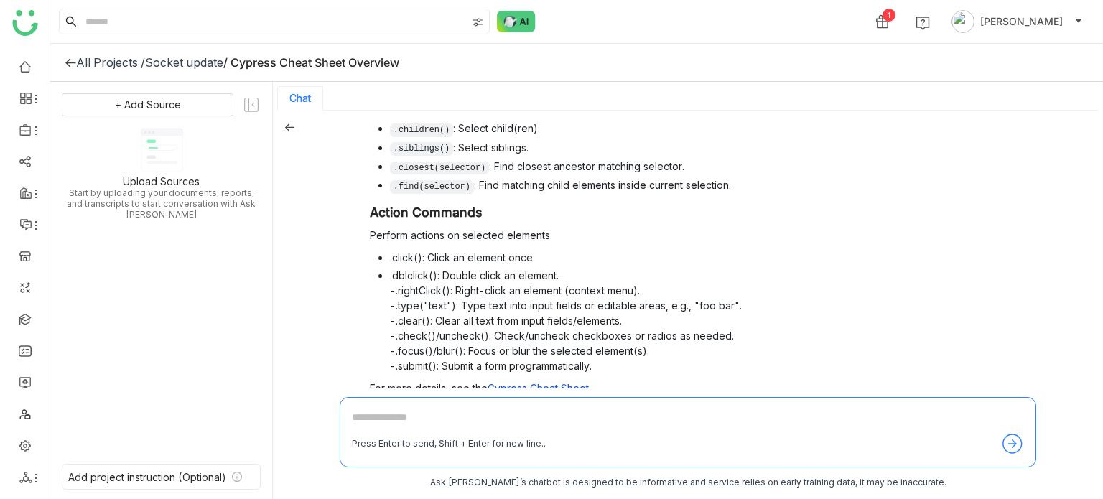
scroll to position [781, 0]
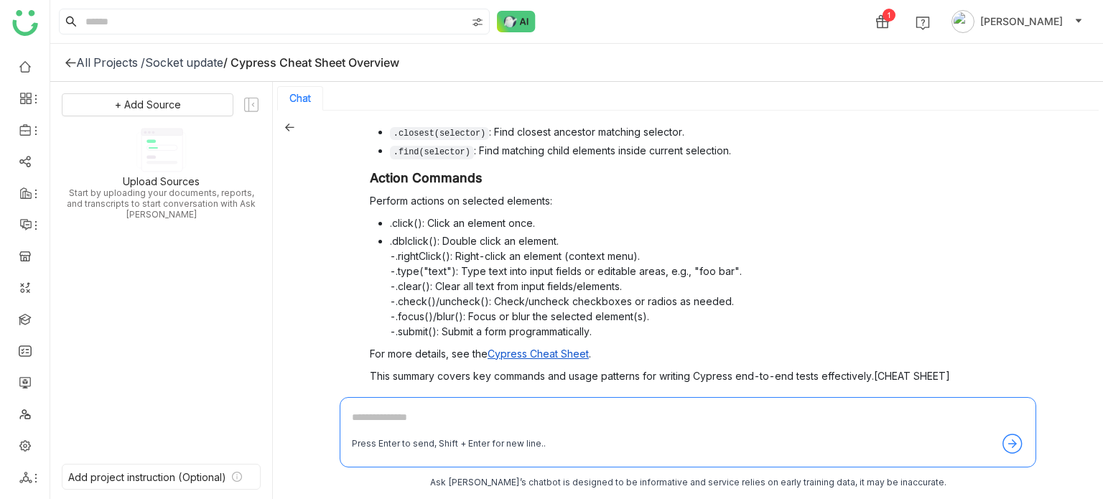
click at [666, 399] on div "Press Enter to send, Shift + Enter for new line.." at bounding box center [688, 432] width 697 height 70
click at [297, 134] on div "Cypress cheat sheet Cypress Cheat Sheet Context and Hooks context : Describe gr…" at bounding box center [688, 306] width 830 height 391
click at [287, 128] on icon at bounding box center [289, 128] width 9 height 8
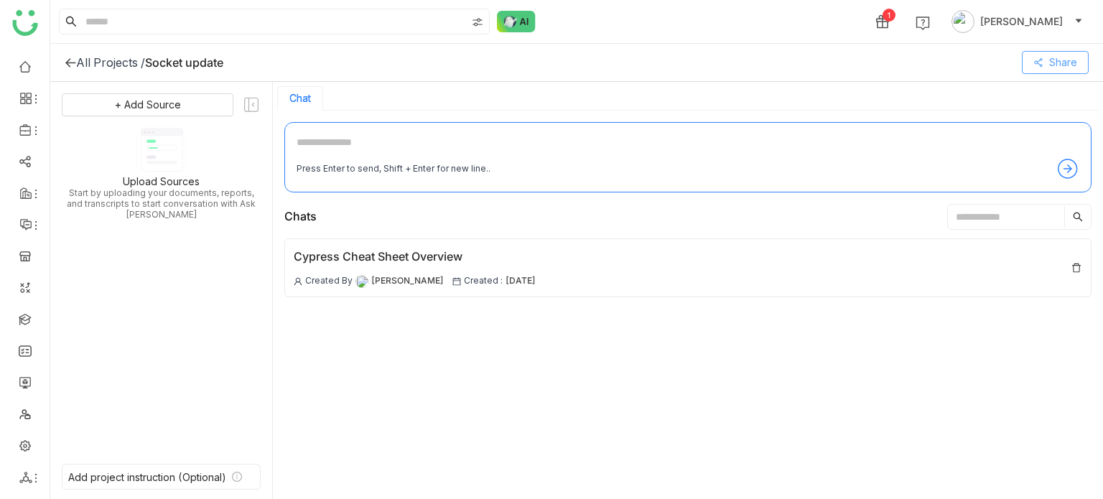
click at [1054, 56] on span "Share" at bounding box center [1063, 63] width 28 height 16
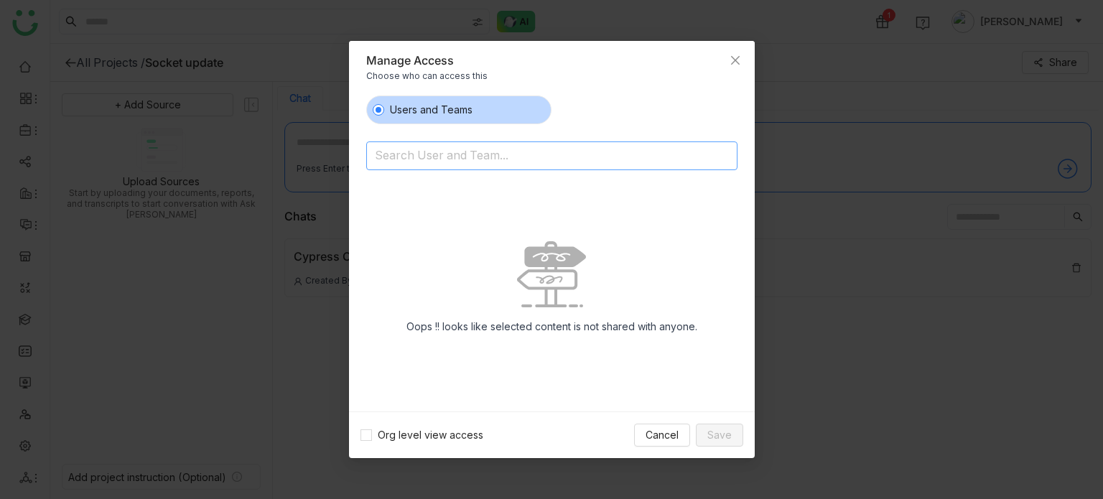
click at [601, 167] on div "Users and Teams Search User and Team... Oops !! looks like selected content is …" at bounding box center [551, 248] width 371 height 305
click at [608, 157] on input at bounding box center [515, 157] width 280 height 23
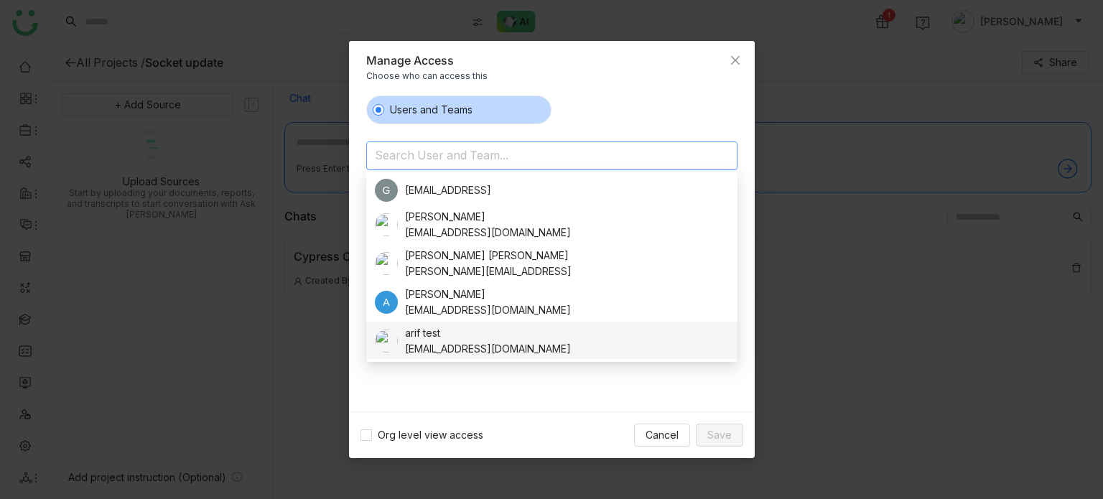
click at [417, 379] on div "Oops !! looks like selected content is not shared with anyone." at bounding box center [551, 293] width 371 height 213
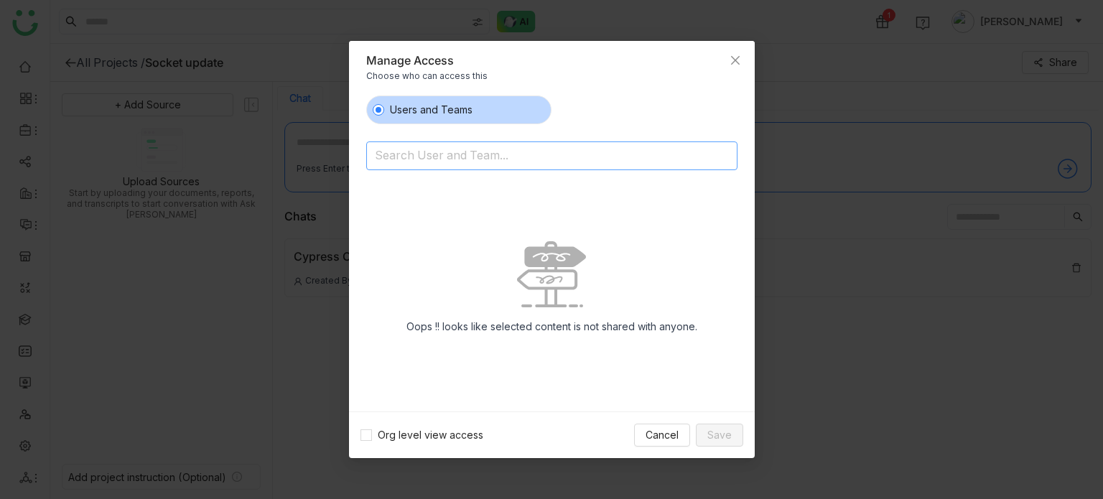
click at [487, 162] on input at bounding box center [515, 157] width 280 height 23
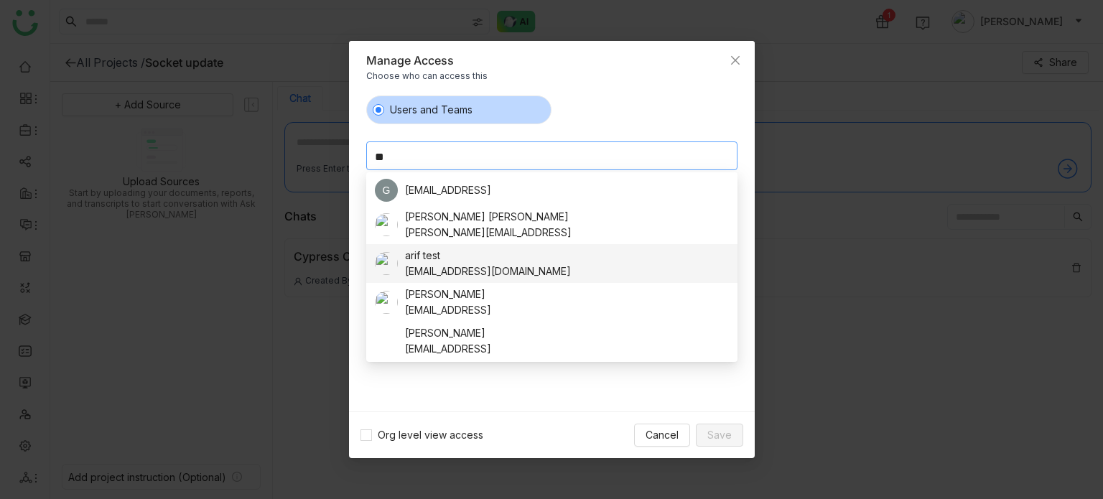
type input "**"
click at [404, 271] on div "arif test bugtest1mail@gmail.com" at bounding box center [552, 264] width 354 height 32
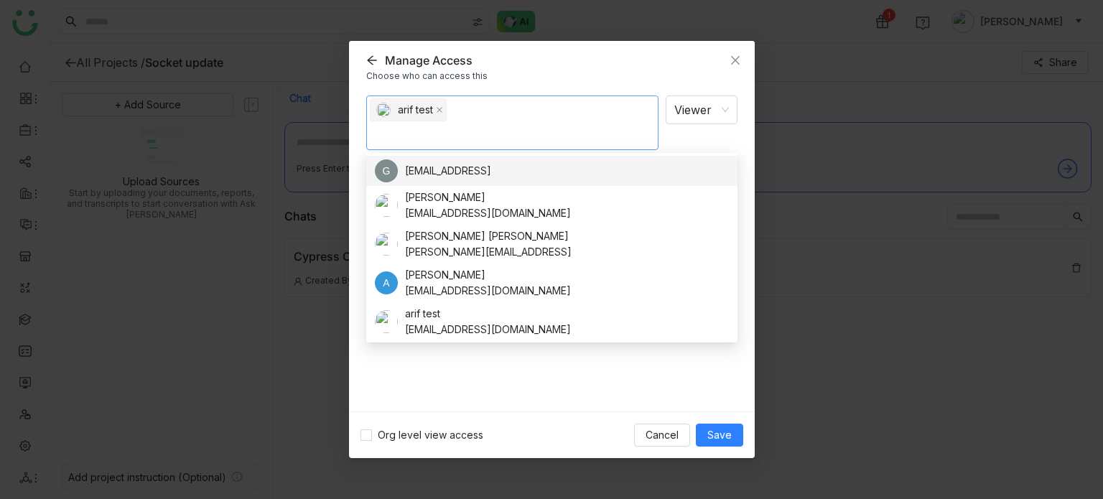
click at [623, 387] on div "arif test Viewer Notify people" at bounding box center [551, 248] width 371 height 305
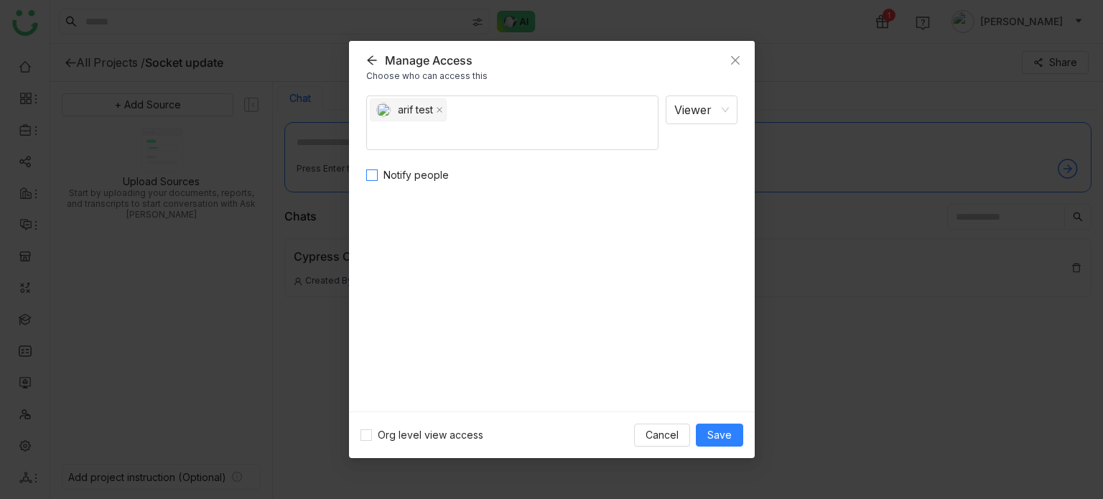
click at [422, 180] on span "Notify people" at bounding box center [416, 175] width 77 height 16
click at [738, 431] on button "Save" at bounding box center [719, 435] width 47 height 23
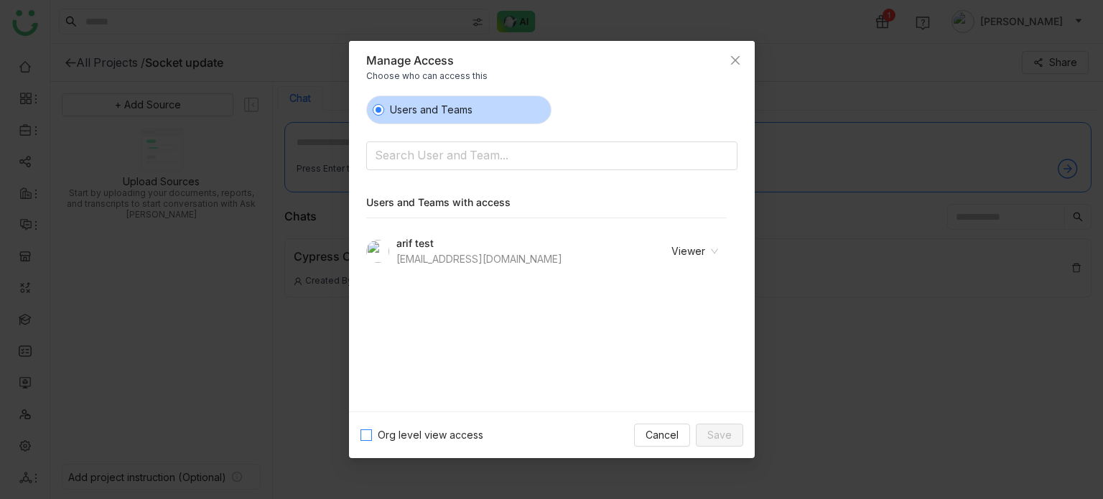
click at [399, 434] on span "Org level view access" at bounding box center [430, 435] width 117 height 16
click at [716, 436] on span "Save" at bounding box center [719, 435] width 24 height 16
click at [665, 430] on span "Cancel" at bounding box center [662, 435] width 33 height 16
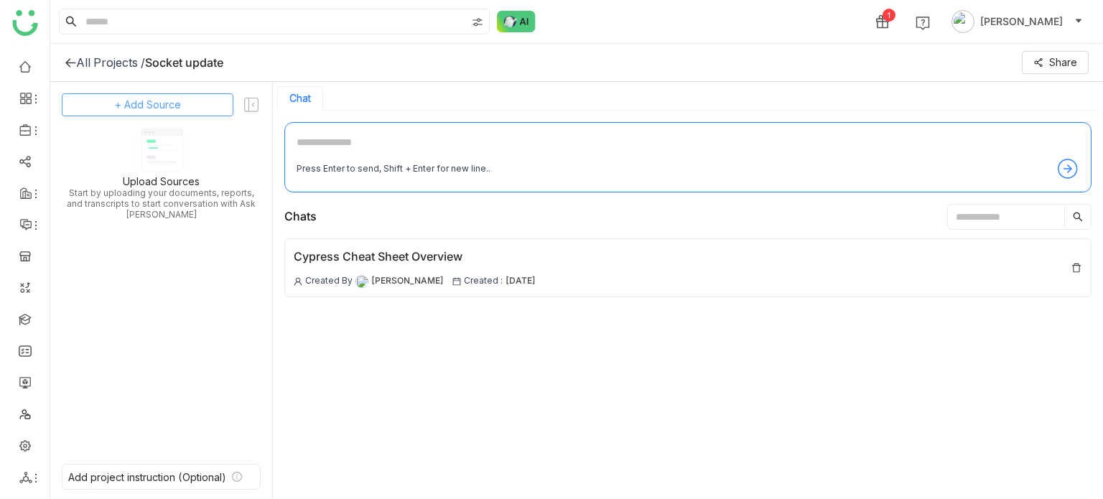
click at [172, 108] on span "+ Add Source" at bounding box center [148, 105] width 66 height 16
click at [190, 108] on button "+ Add Source" at bounding box center [148, 104] width 172 height 23
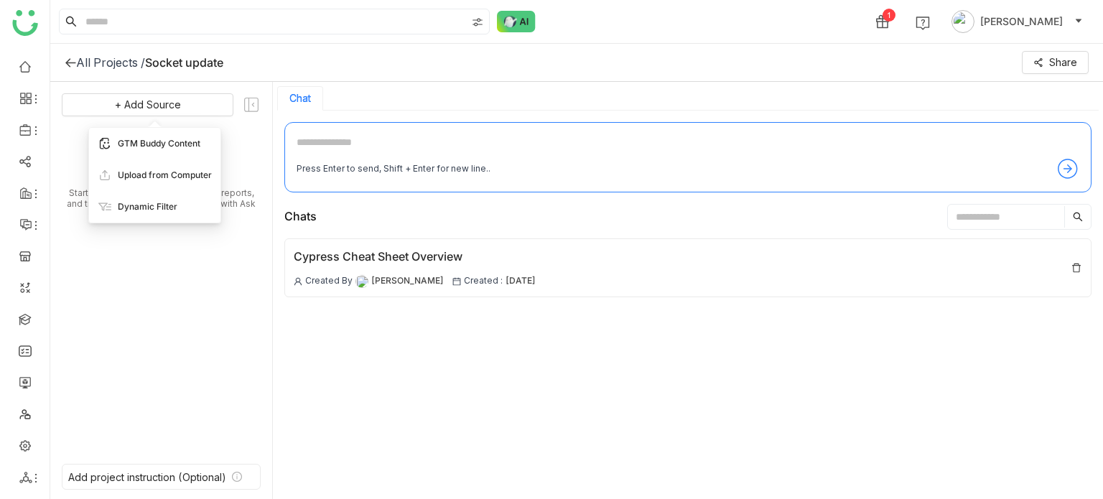
click at [186, 152] on div "GTM Buddy Content" at bounding box center [154, 144] width 131 height 32
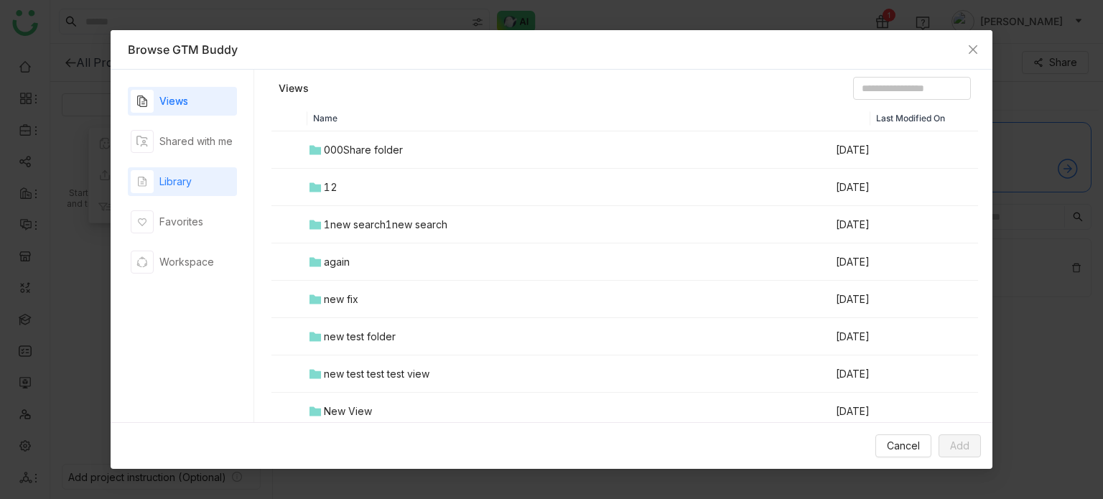
click at [184, 188] on div "Library" at bounding box center [175, 182] width 32 height 16
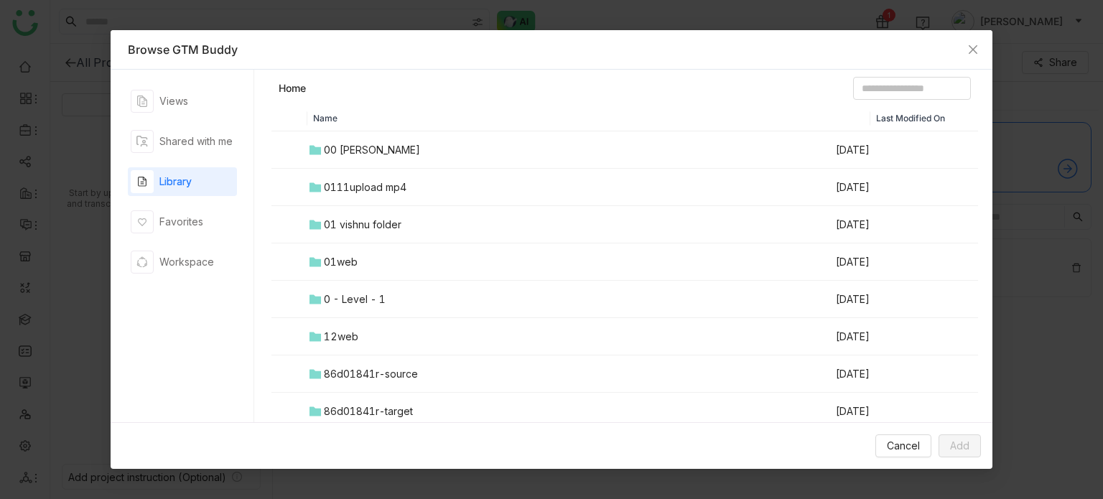
click at [358, 159] on td "00 [PERSON_NAME]" at bounding box center [571, 149] width 528 height 37
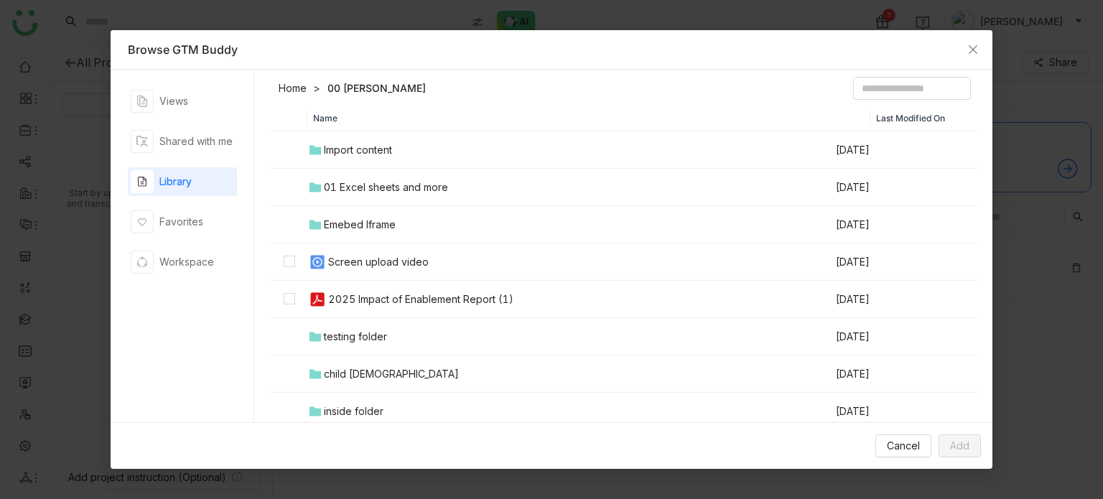
click at [367, 233] on td "Emebed Iframe" at bounding box center [571, 224] width 528 height 37
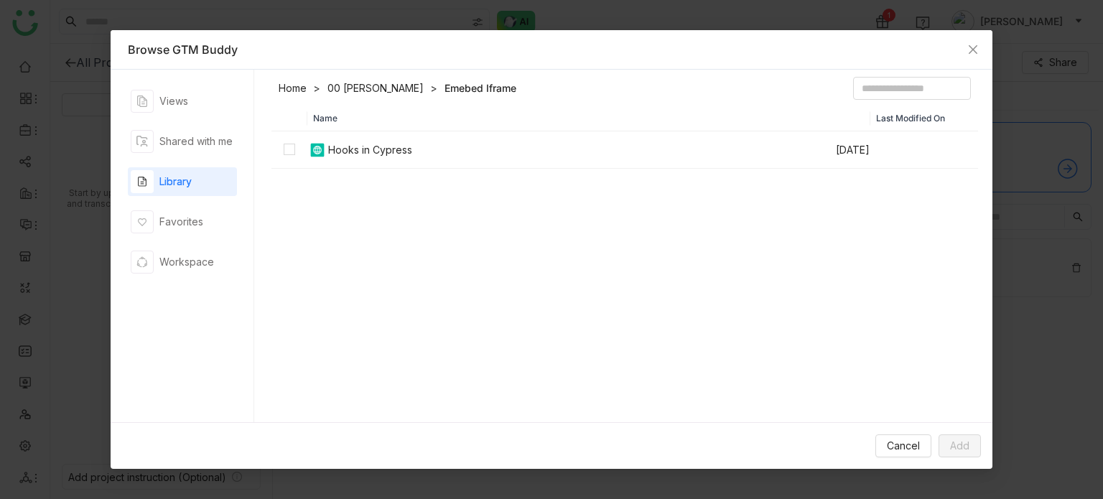
click at [360, 82] on link "00 [PERSON_NAME]" at bounding box center [376, 88] width 96 height 14
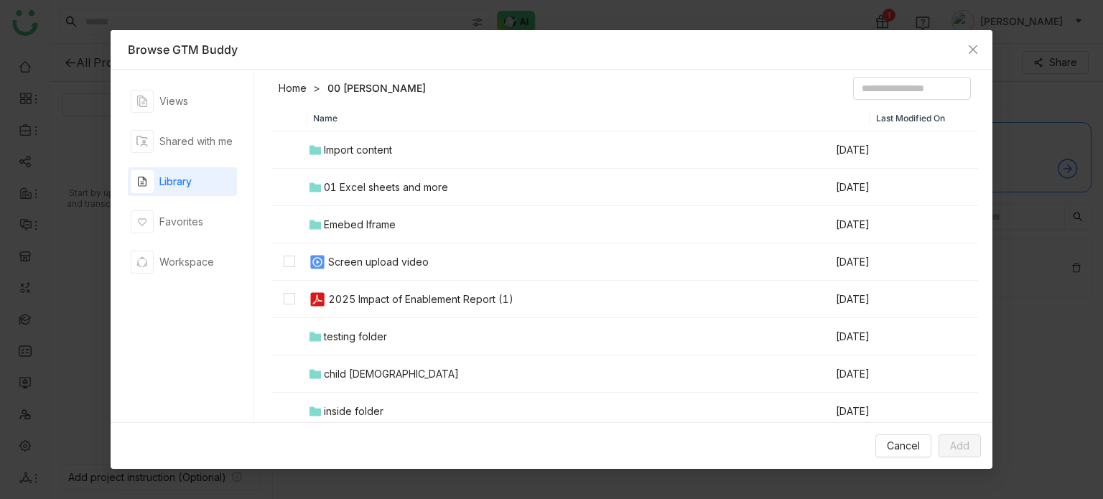
click at [356, 154] on div "Import content" at bounding box center [358, 150] width 68 height 16
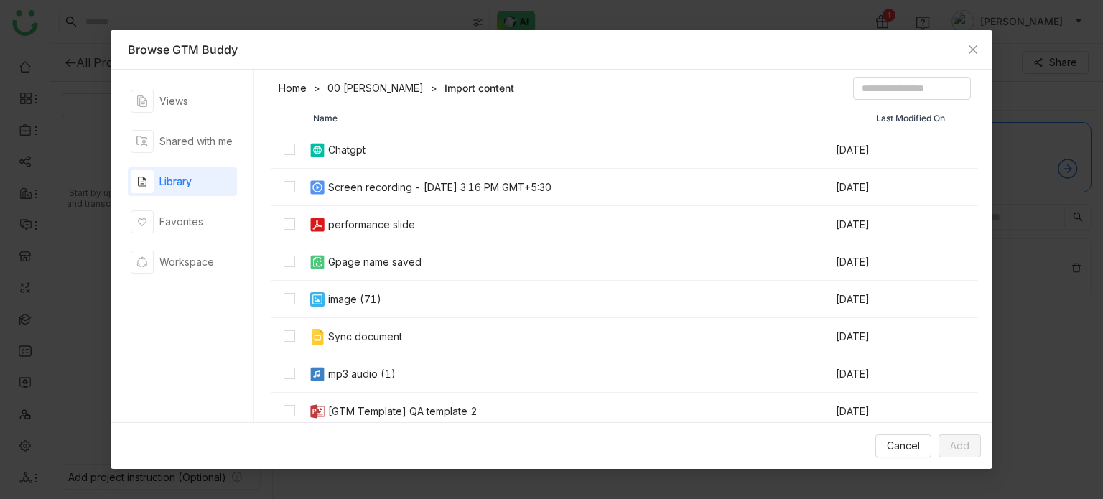
click at [355, 189] on div "Screen recording - [DATE] 3:16 PM GMT+5:30" at bounding box center [439, 188] width 223 height 16
click at [965, 454] on button "Add" at bounding box center [960, 446] width 42 height 23
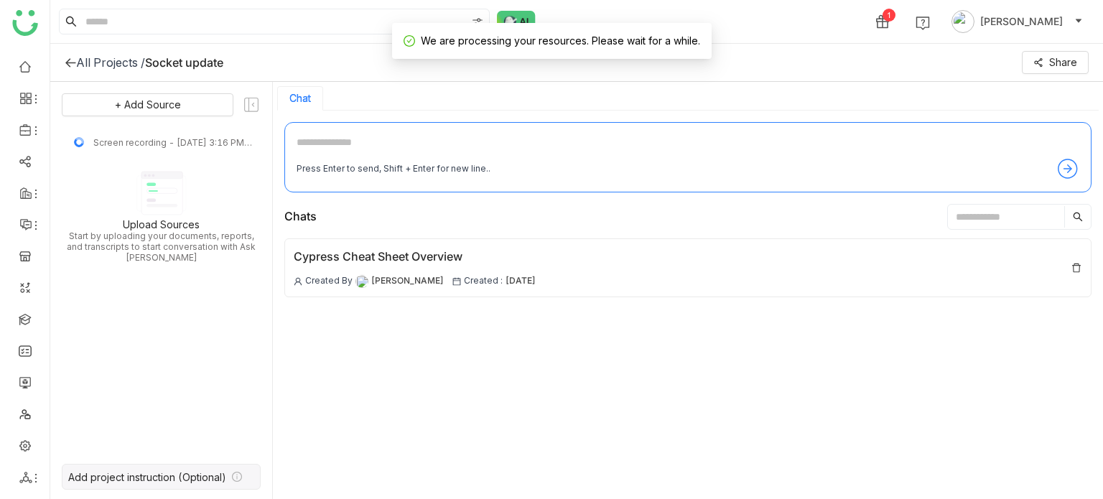
click at [228, 485] on div "Add project instruction (Optional)" at bounding box center [161, 477] width 199 height 26
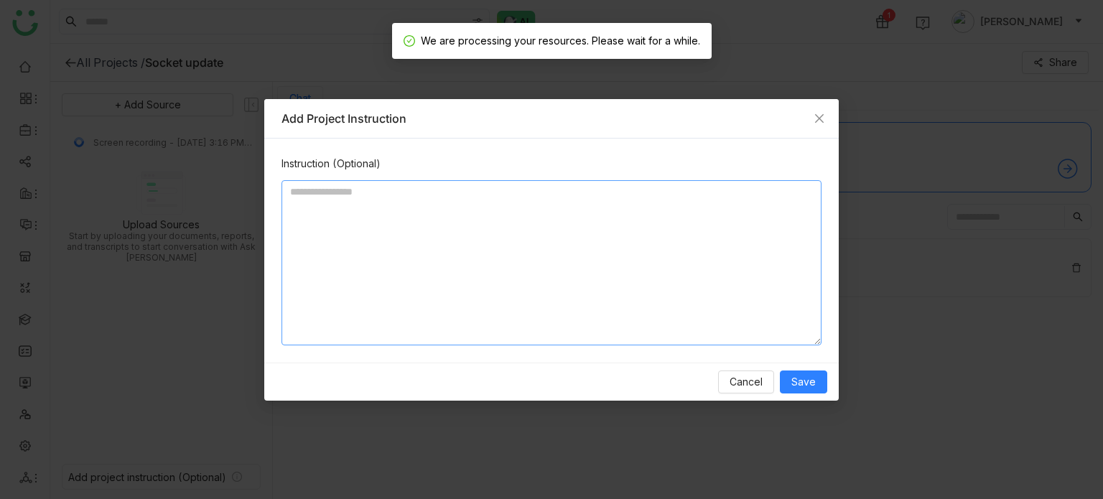
click at [498, 249] on textarea at bounding box center [552, 262] width 540 height 165
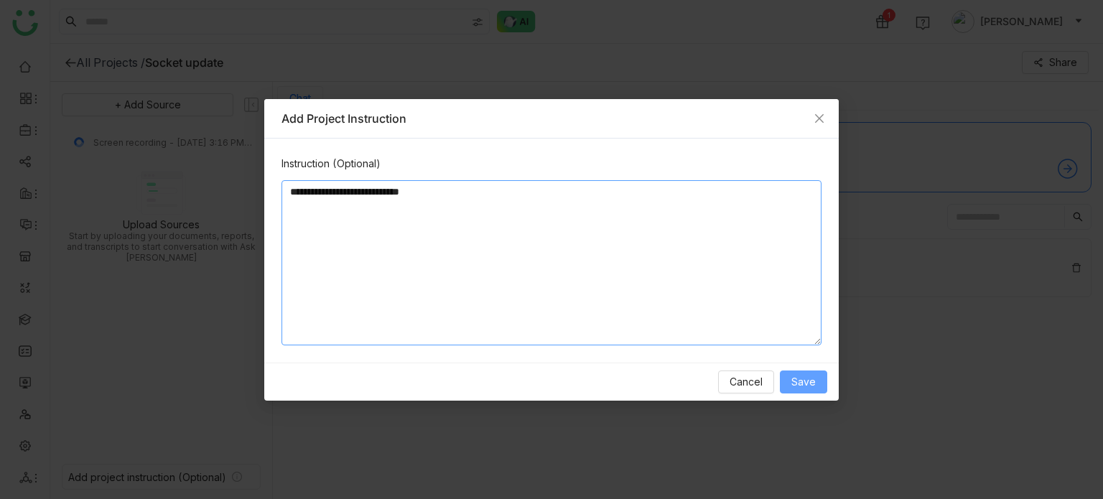
type textarea "**********"
click at [825, 379] on button "Save" at bounding box center [803, 382] width 47 height 23
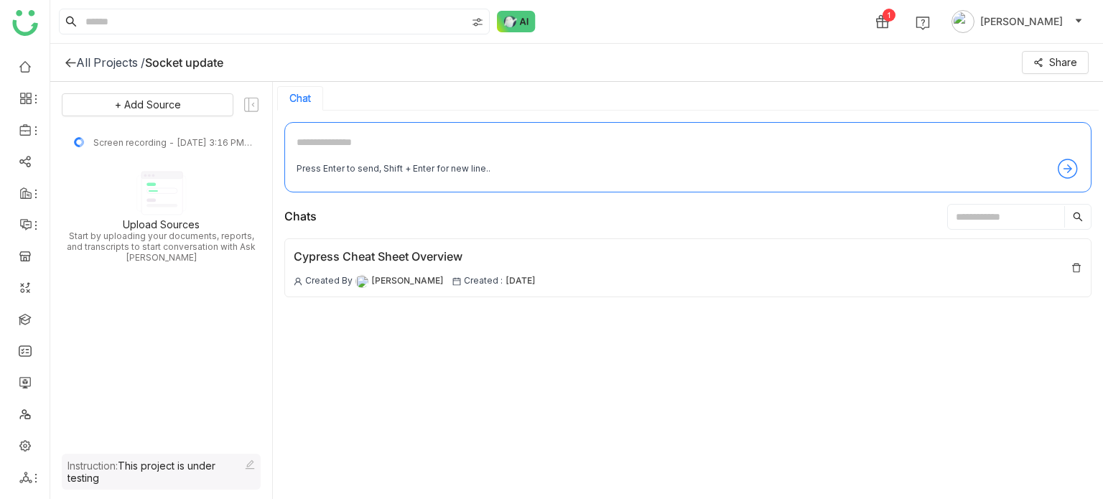
click at [72, 60] on icon at bounding box center [70, 62] width 11 height 11
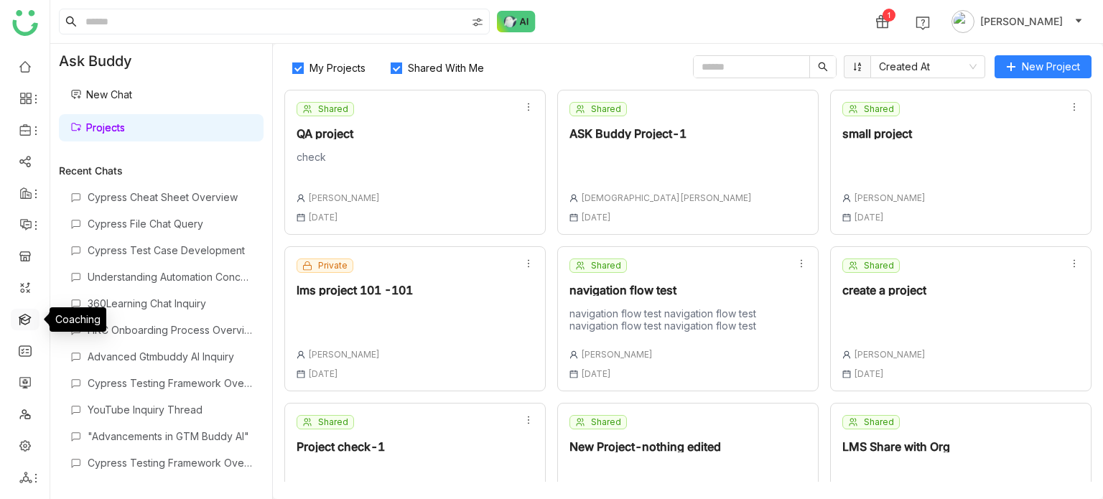
click at [19, 320] on link at bounding box center [25, 318] width 13 height 12
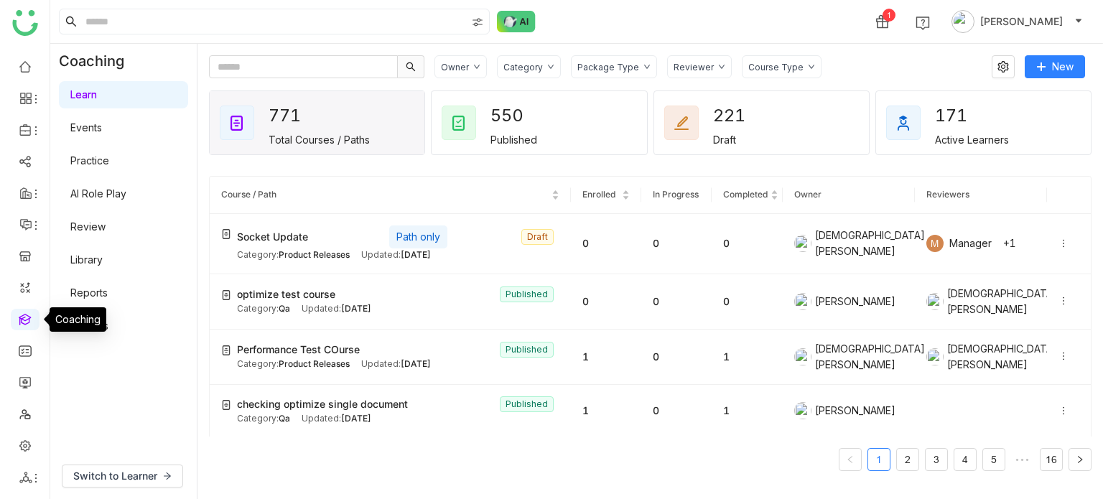
drag, startPoint x: 19, startPoint y: 320, endPoint x: 21, endPoint y: 328, distance: 8.0
click at [21, 325] on link at bounding box center [25, 318] width 13 height 12
click at [86, 261] on link "Library" at bounding box center [86, 260] width 32 height 12
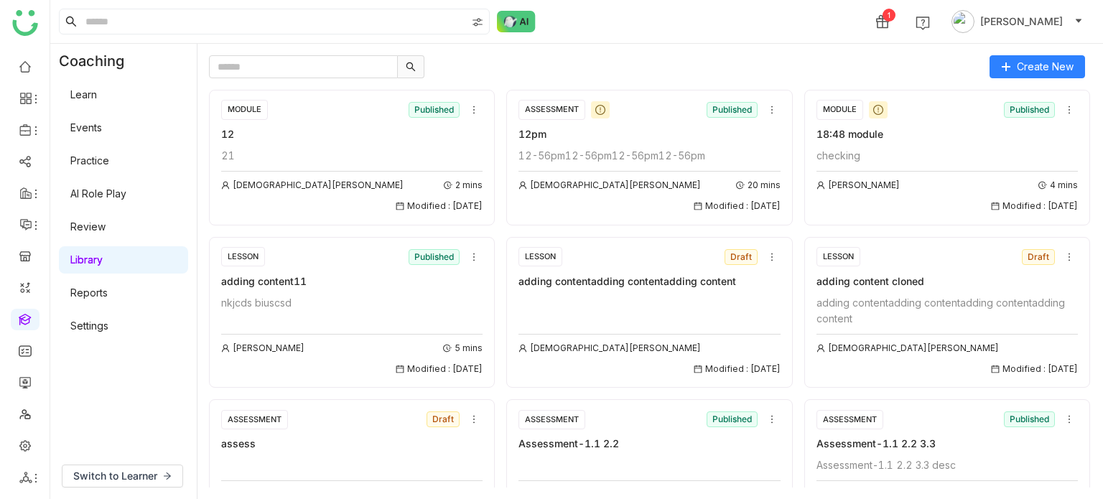
click at [121, 197] on link "AI Role Play" at bounding box center [98, 193] width 56 height 12
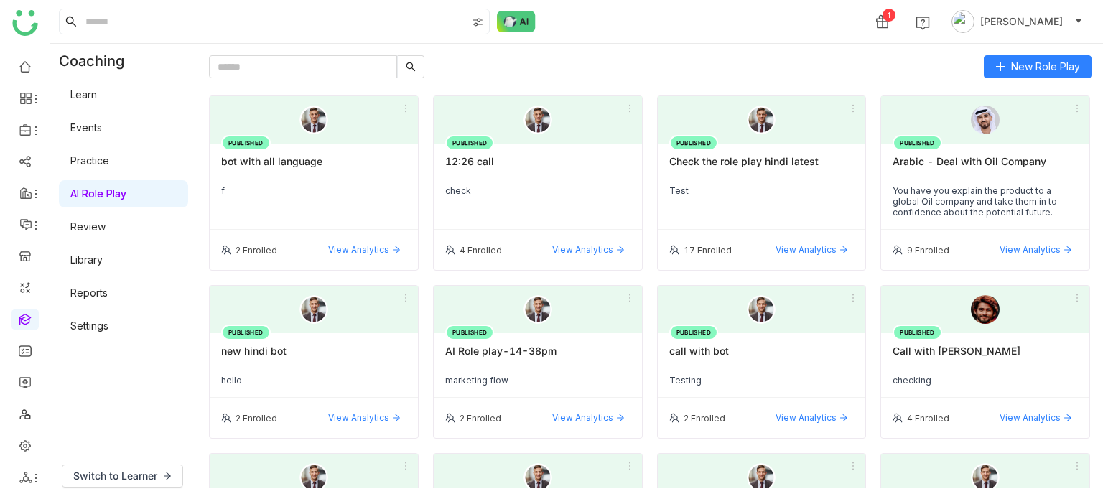
click at [488, 84] on div "New Role Play PUBLISHED bot with all language f 2 Enrolled View Analytics PUBLI…" at bounding box center [650, 271] width 883 height 432
click at [19, 60] on link at bounding box center [25, 66] width 13 height 12
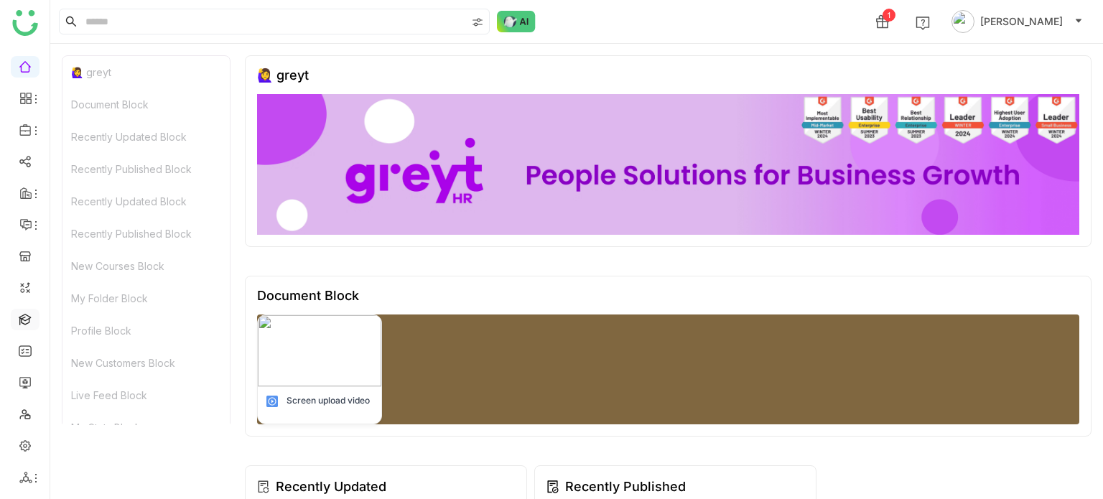
click at [32, 312] on link at bounding box center [25, 318] width 13 height 12
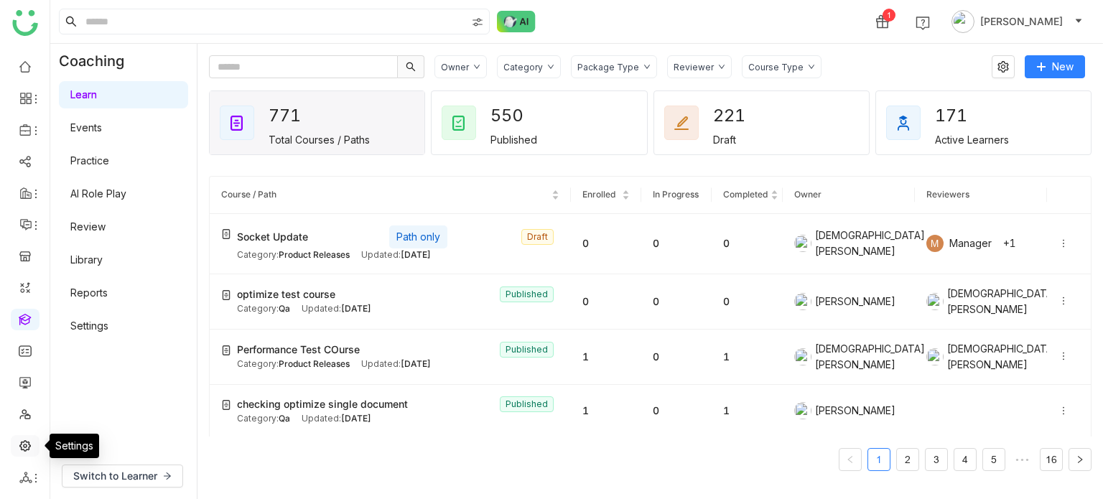
click at [28, 442] on link at bounding box center [25, 445] width 13 height 12
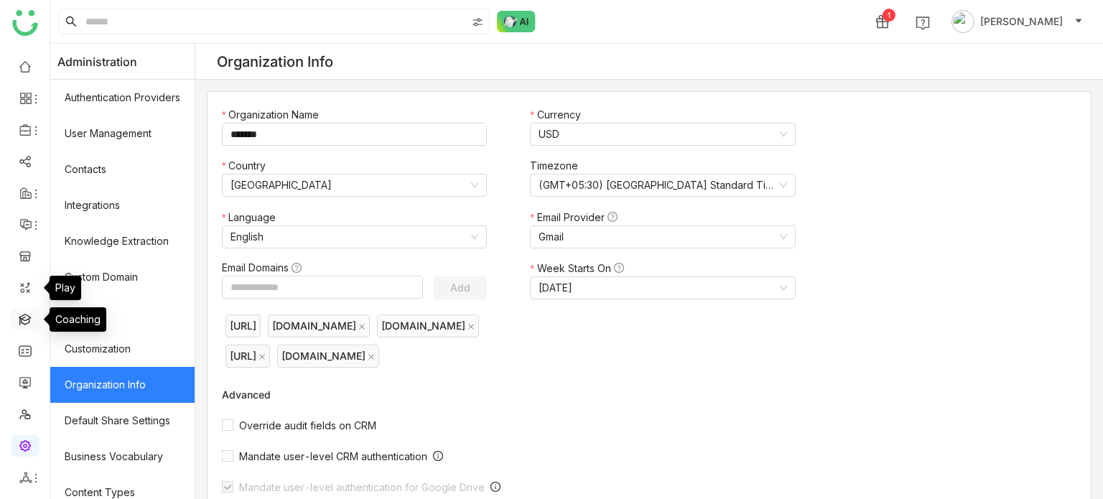
click at [31, 322] on link at bounding box center [25, 318] width 13 height 12
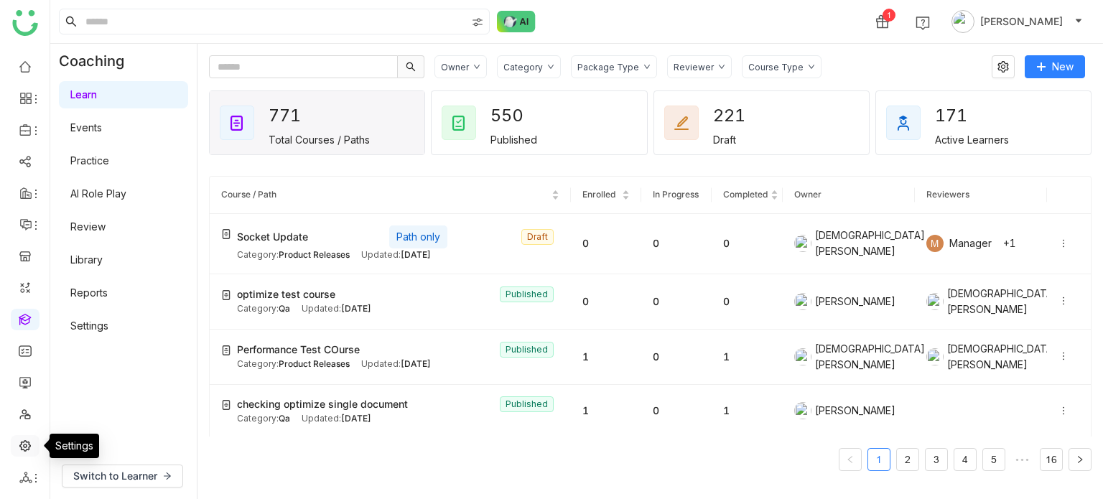
click at [22, 451] on link at bounding box center [25, 445] width 13 height 12
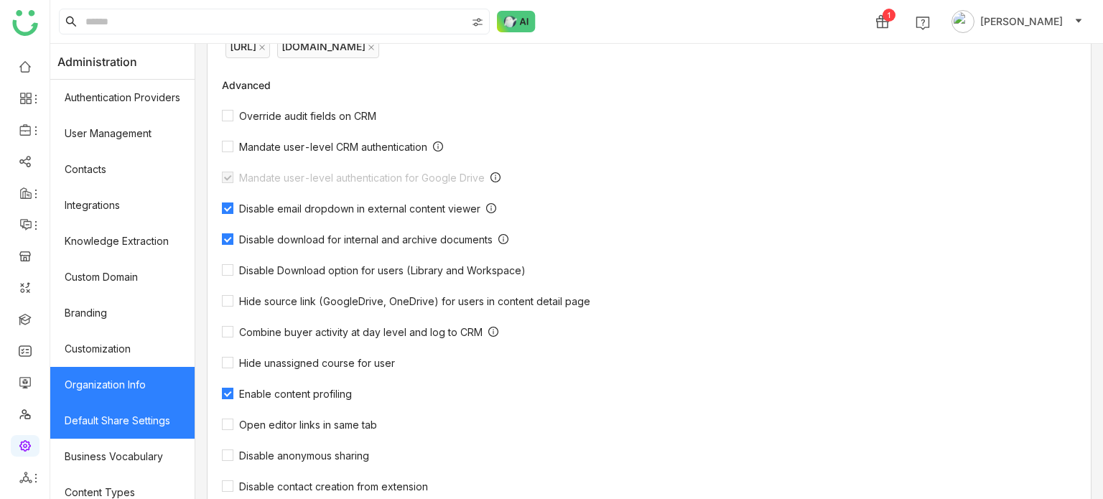
scroll to position [262, 0]
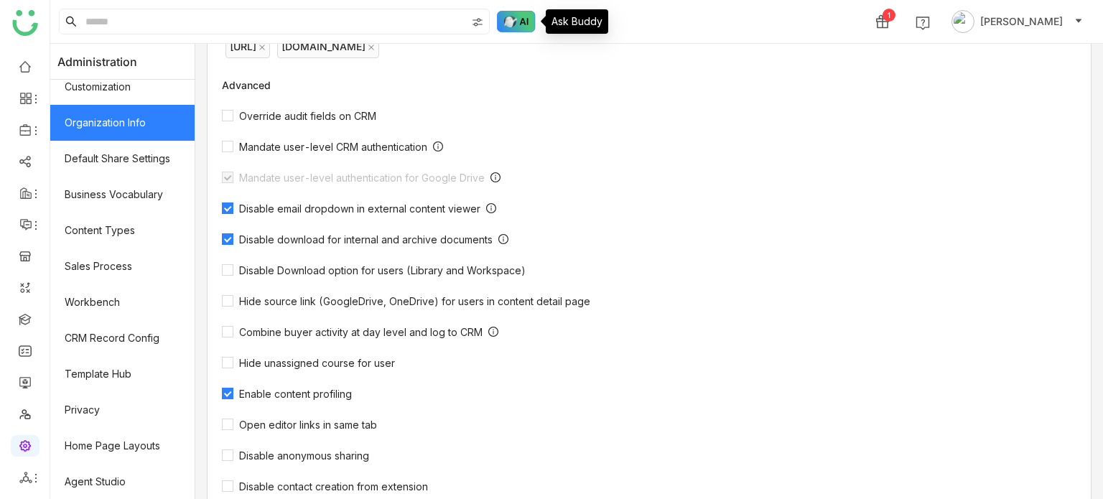
click at [532, 22] on img at bounding box center [516, 22] width 39 height 22
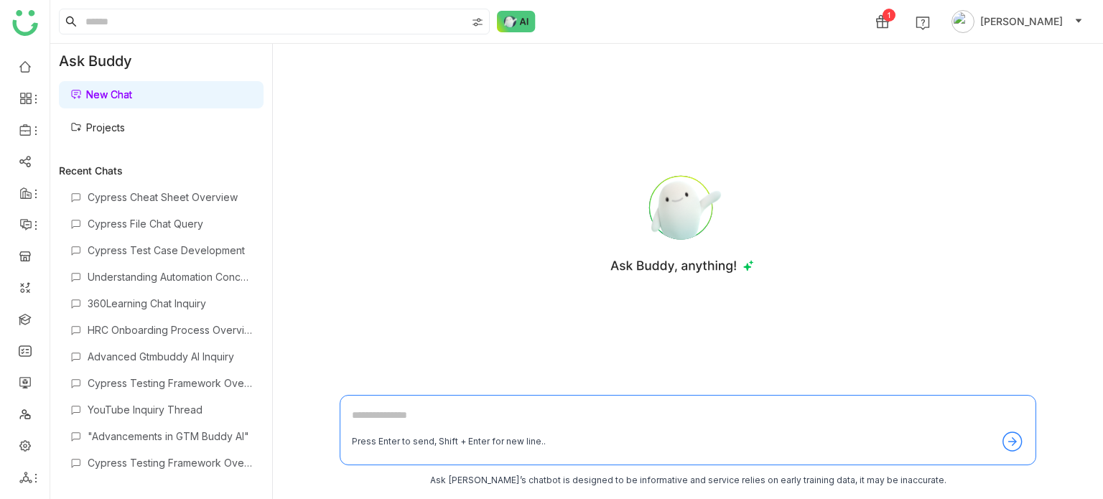
click at [125, 123] on link "Projects" at bounding box center [97, 127] width 55 height 12
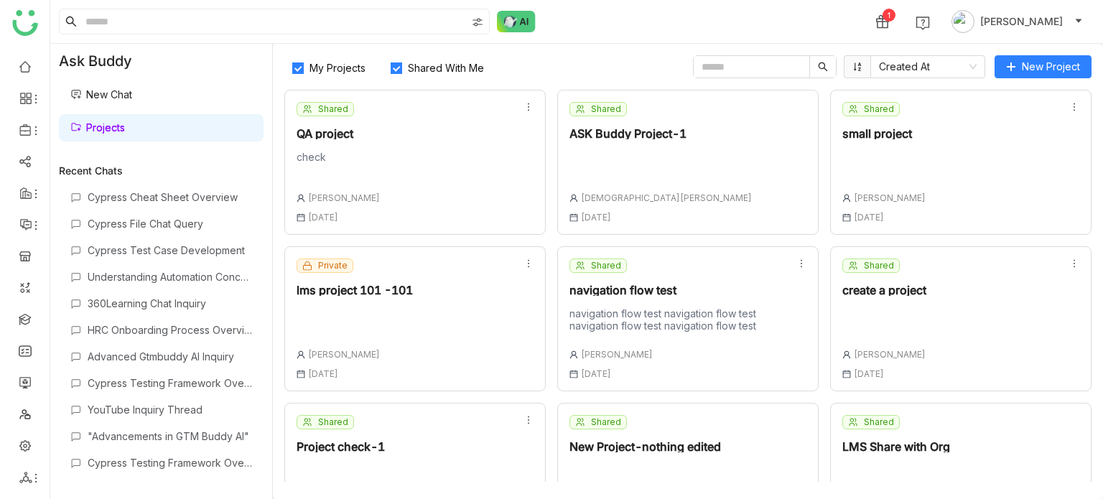
click at [772, 65] on input "text" at bounding box center [752, 67] width 116 height 22
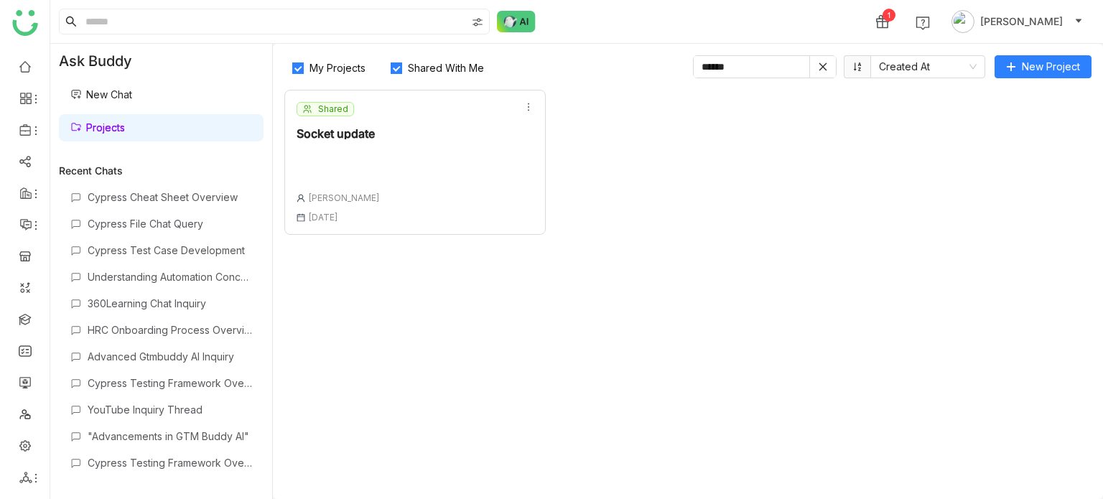
type input "******"
click at [486, 108] on div "Shared Socket update [PERSON_NAME] [DATE]" at bounding box center [414, 162] width 261 height 145
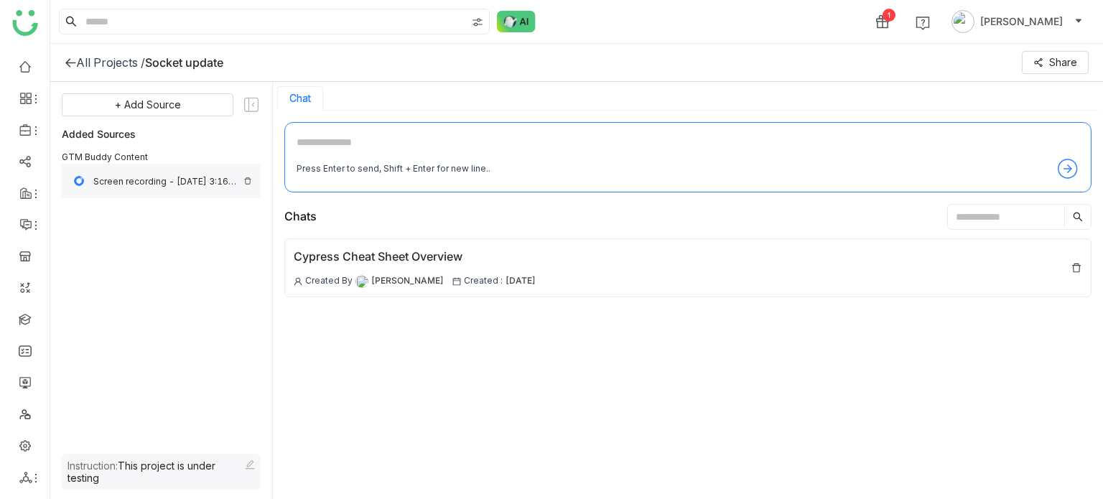
click at [247, 180] on img at bounding box center [247, 181] width 9 height 9
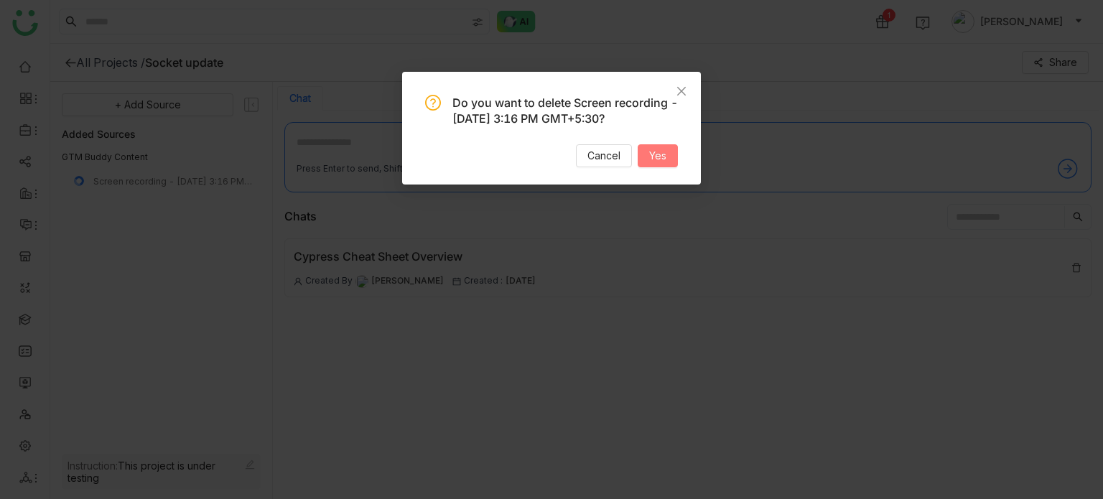
click at [644, 167] on button "Yes" at bounding box center [658, 155] width 40 height 23
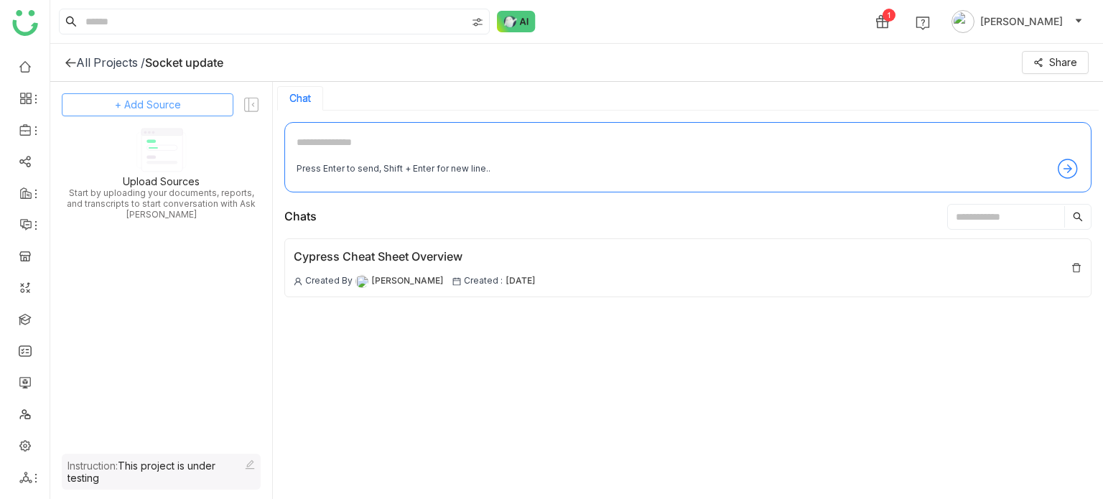
click at [170, 114] on button "+ Add Source" at bounding box center [148, 104] width 172 height 23
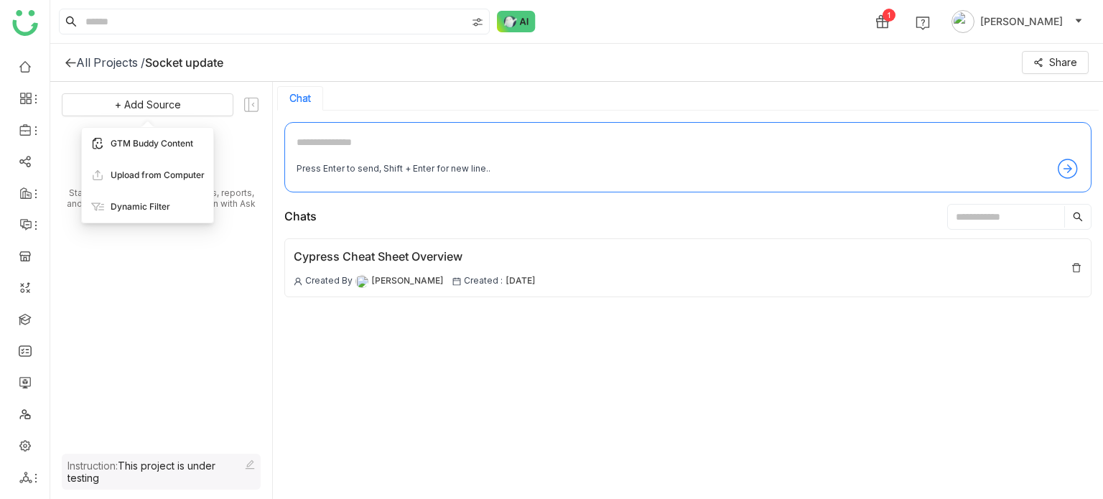
click at [164, 135] on div "GTM Buddy Content" at bounding box center [147, 144] width 131 height 32
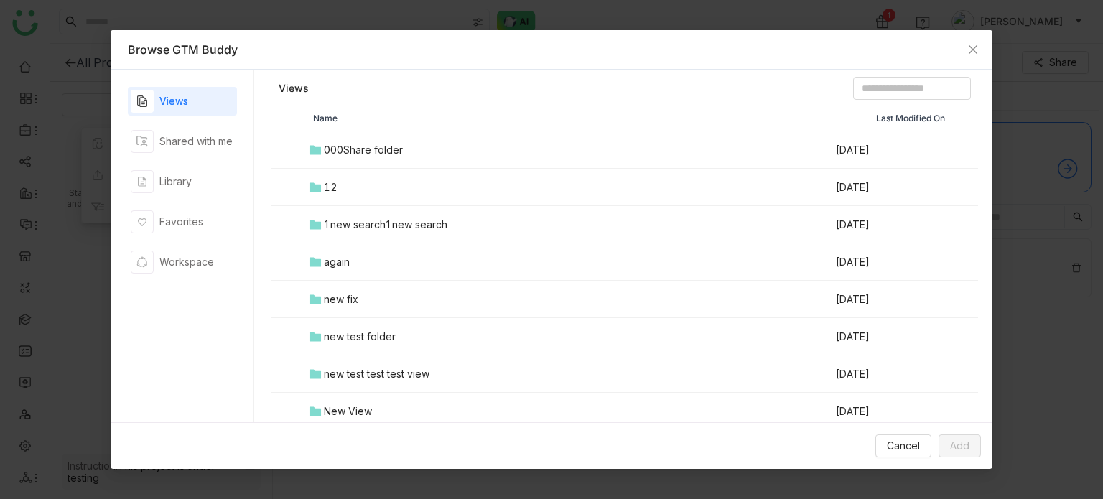
click at [345, 149] on div "000Share folder" at bounding box center [363, 150] width 79 height 16
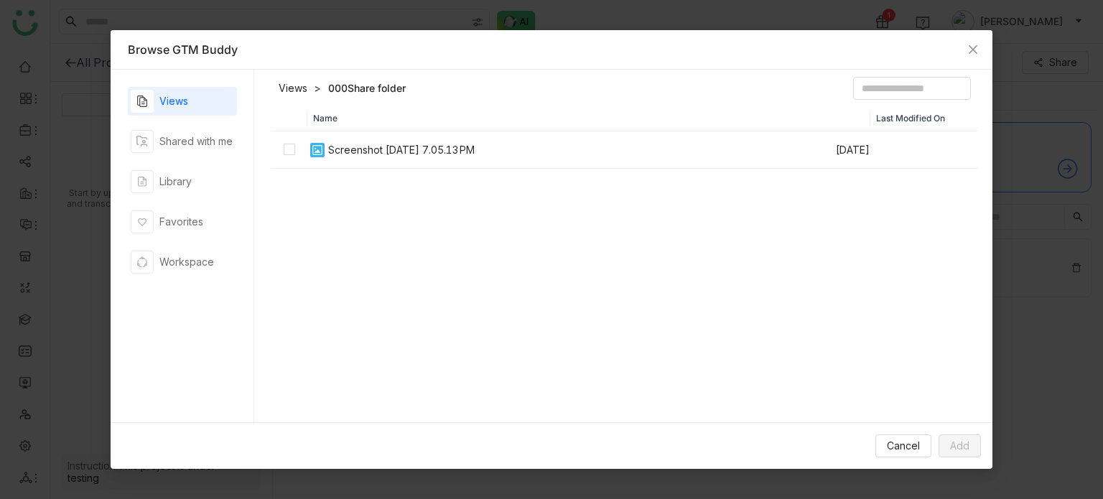
click at [328, 154] on div "Screenshot [DATE] 7.05.13 PM" at bounding box center [401, 150] width 147 height 16
click at [960, 464] on div "Cancel Add" at bounding box center [552, 445] width 883 height 47
click at [967, 446] on span "Add" at bounding box center [959, 446] width 19 height 16
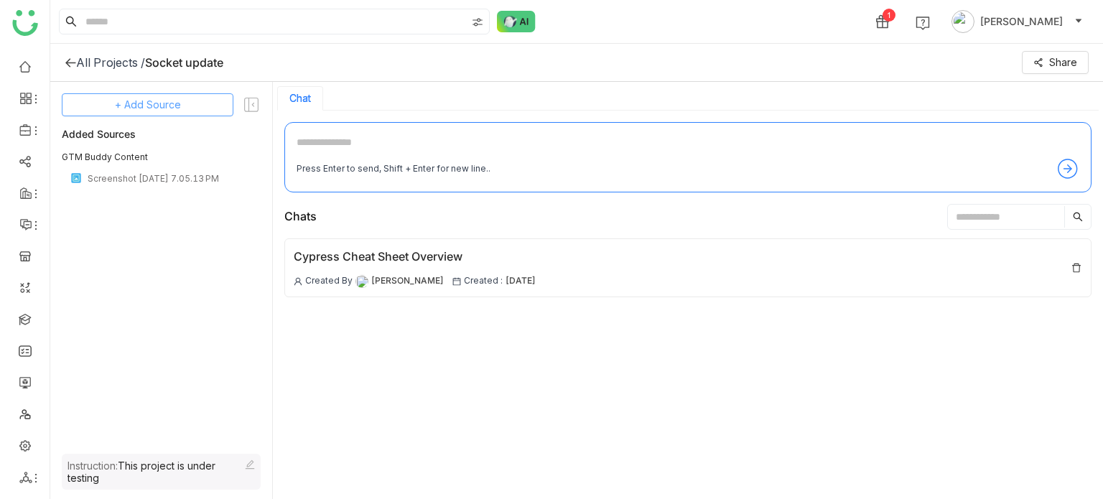
click at [215, 106] on button "+ Add Source" at bounding box center [148, 104] width 172 height 23
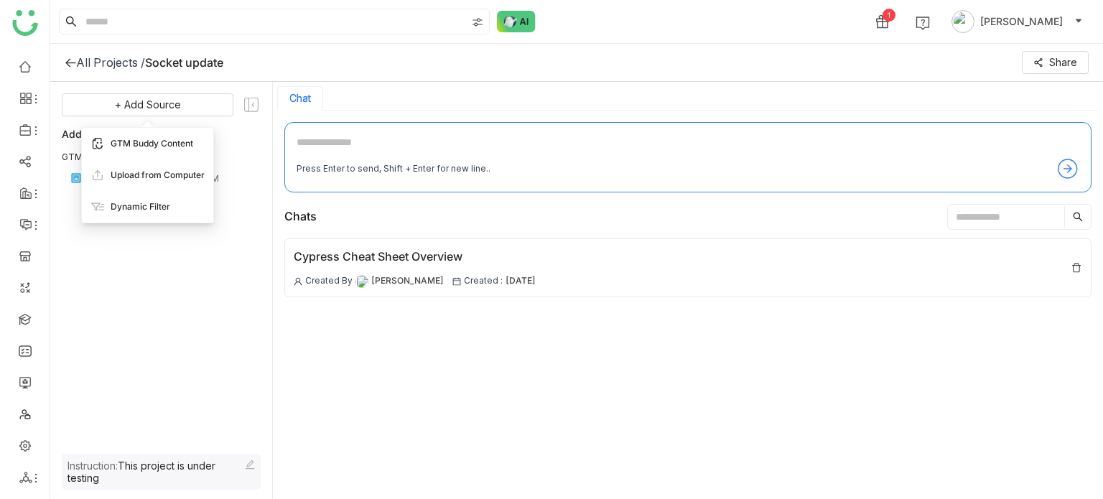
click at [194, 144] on div "GTM Buddy Content" at bounding box center [147, 144] width 131 height 32
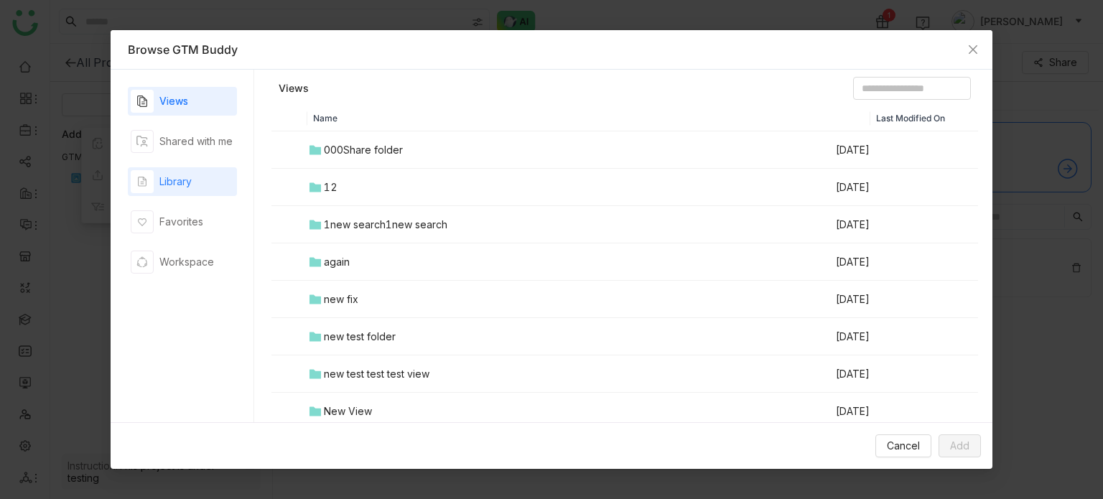
click at [205, 182] on div "Library" at bounding box center [182, 181] width 109 height 29
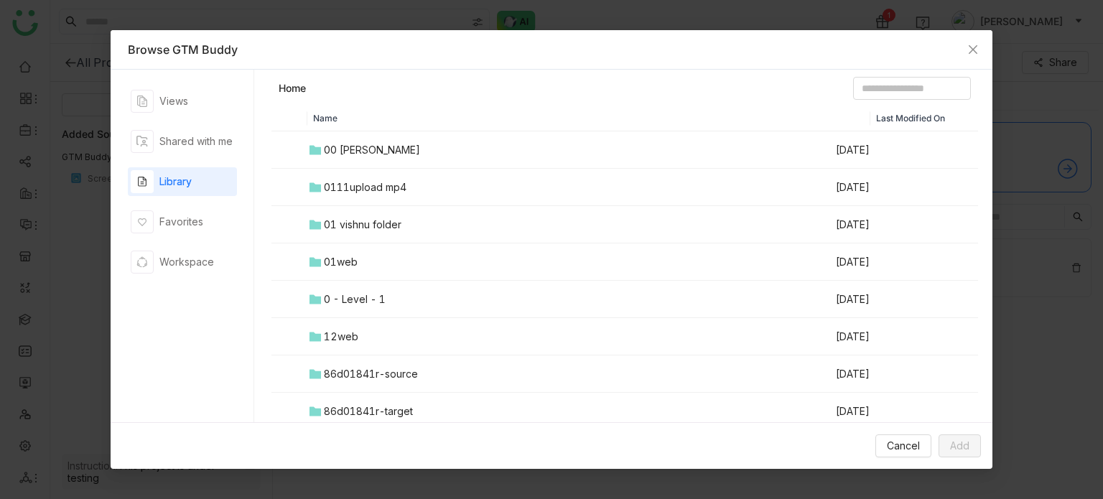
click at [371, 155] on div "00 [PERSON_NAME]" at bounding box center [372, 150] width 96 height 16
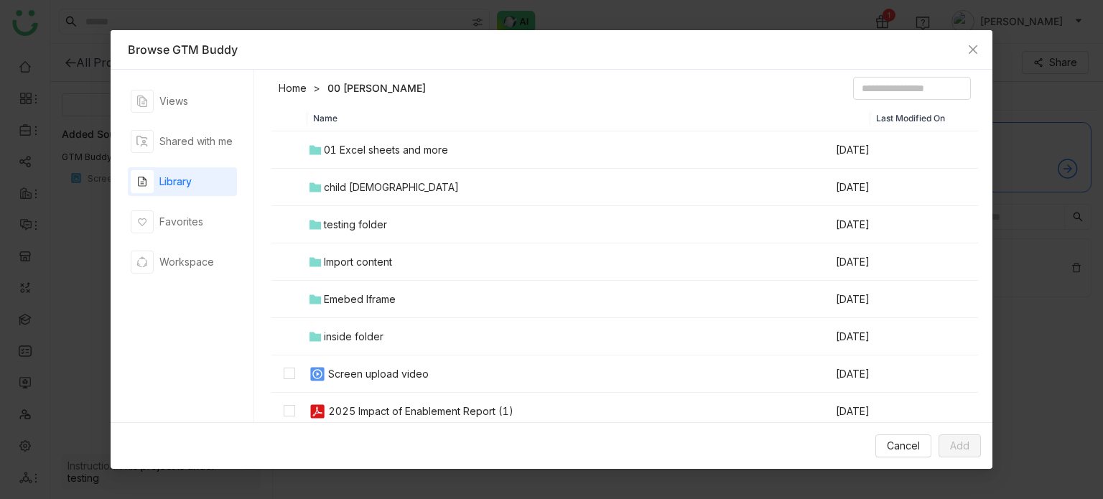
click at [340, 383] on td "Screen upload video" at bounding box center [571, 374] width 528 height 37
click at [971, 443] on button "Add" at bounding box center [960, 446] width 42 height 23
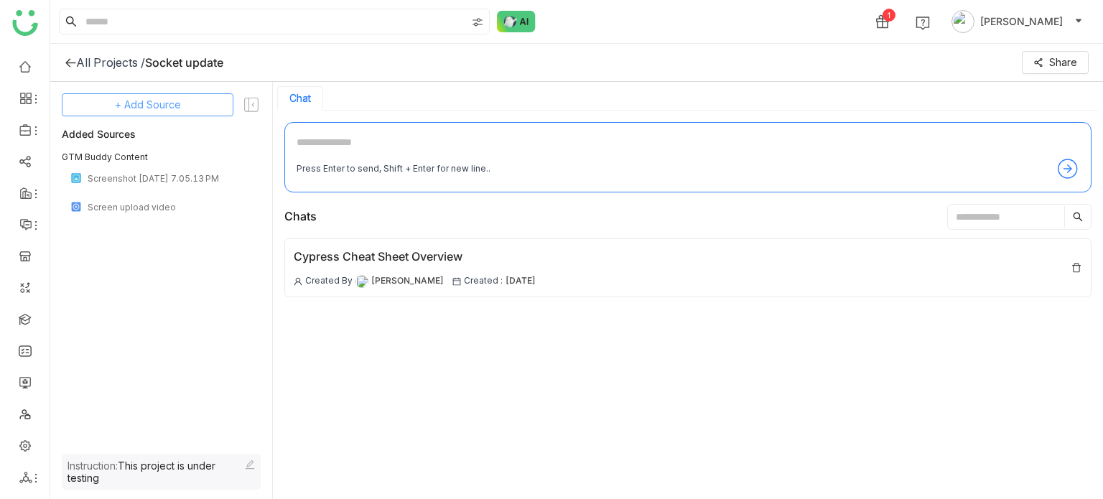
click at [149, 109] on span "+ Add Source" at bounding box center [148, 105] width 66 height 16
click at [164, 173] on span "Upload from Computer" at bounding box center [158, 175] width 94 height 13
click at [126, 180] on div "Screen upload video" at bounding box center [163, 178] width 150 height 11
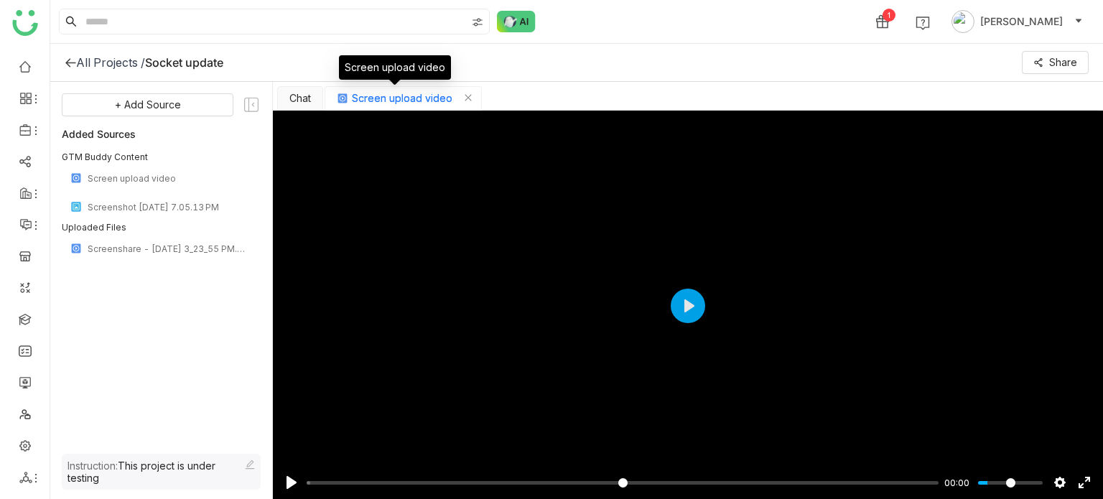
click at [412, 103] on span "Screen upload video" at bounding box center [402, 98] width 101 height 16
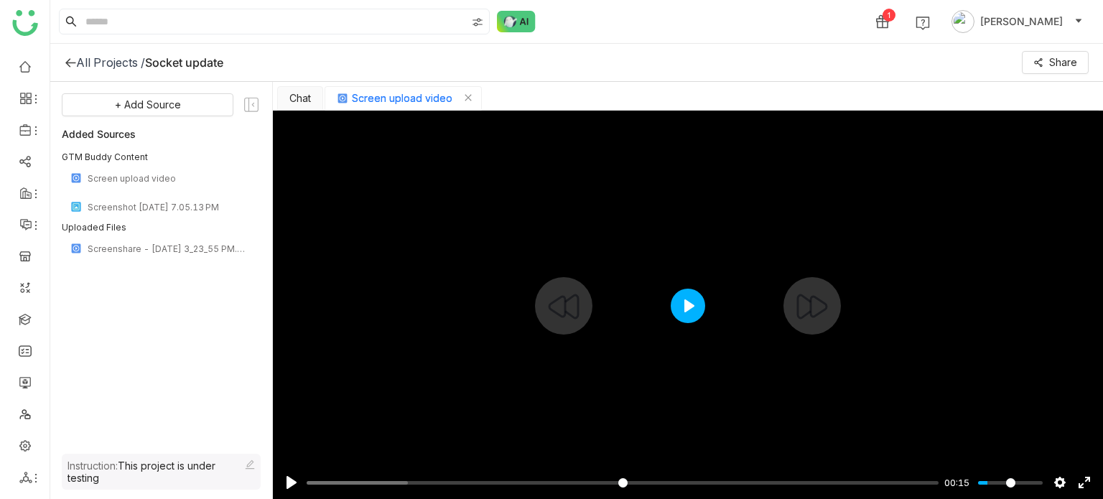
click at [682, 298] on button "Play" at bounding box center [688, 306] width 34 height 34
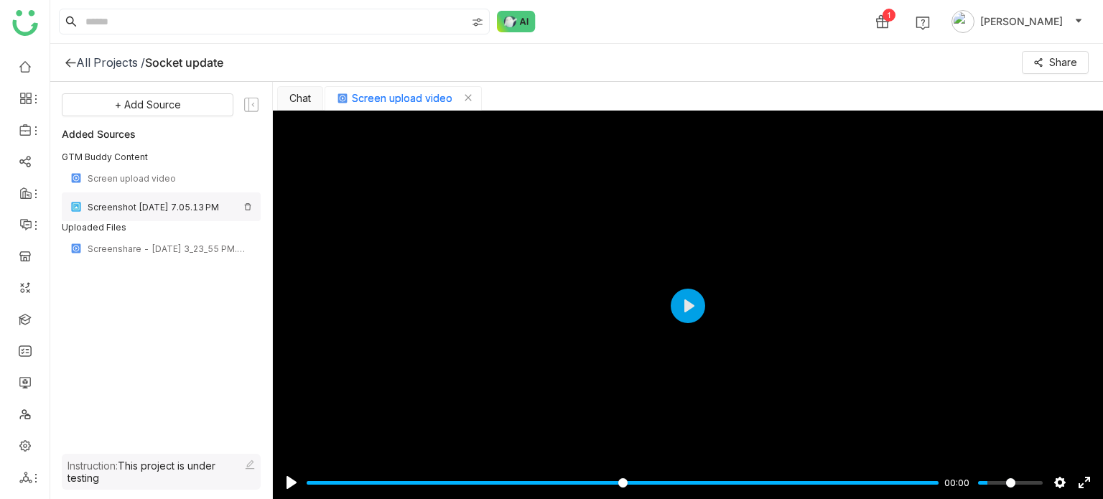
click at [137, 210] on div "Screenshot [DATE] 7.05.13 PM" at bounding box center [163, 207] width 150 height 11
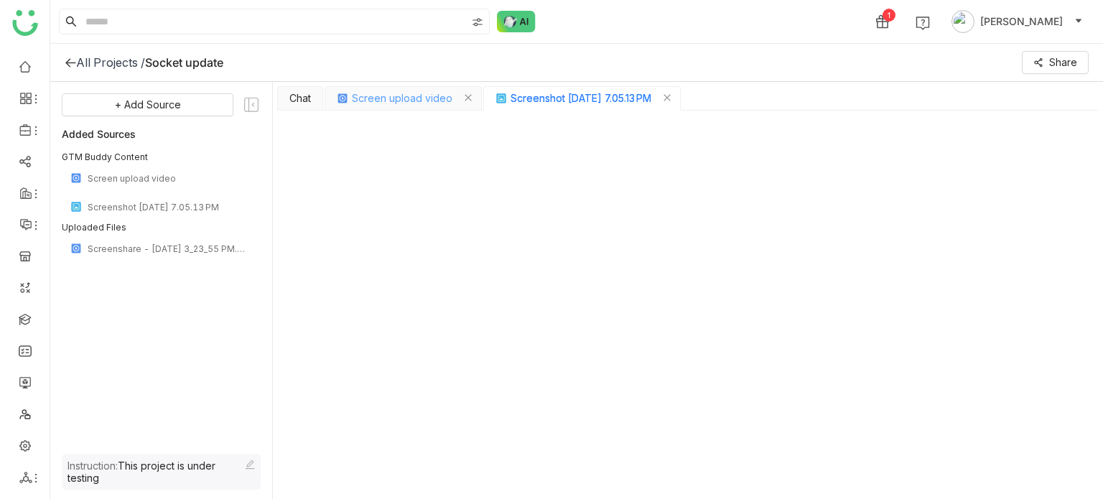
click at [394, 86] on div "Screen upload video" at bounding box center [403, 98] width 157 height 24
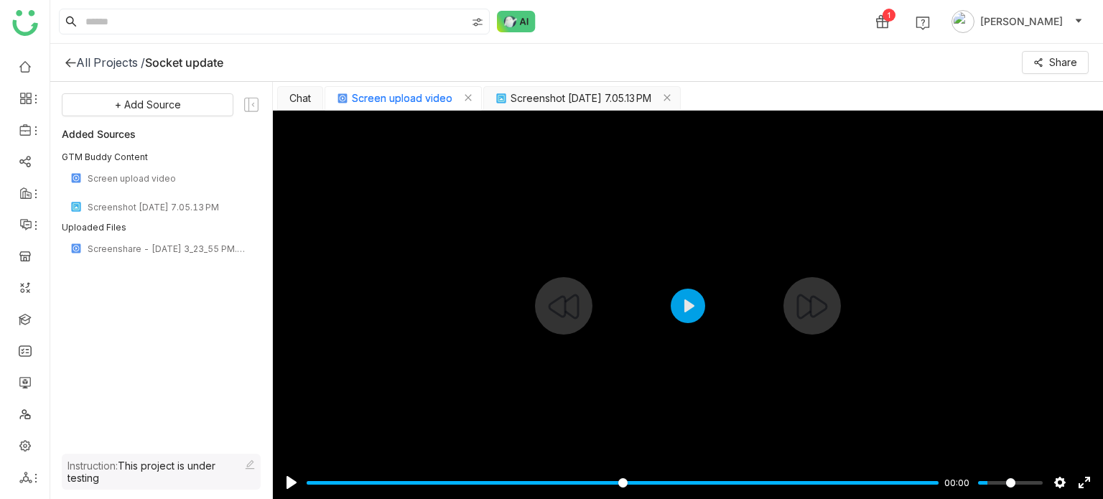
click at [593, 111] on div at bounding box center [688, 306] width 830 height 391
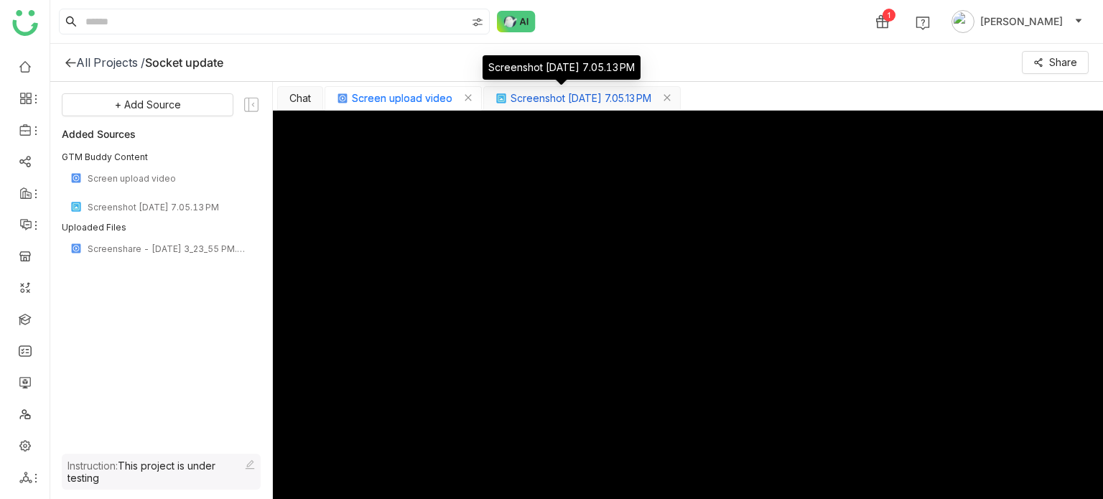
click at [598, 104] on span "Screenshot [DATE] 7.05.13 PM" at bounding box center [581, 98] width 141 height 16
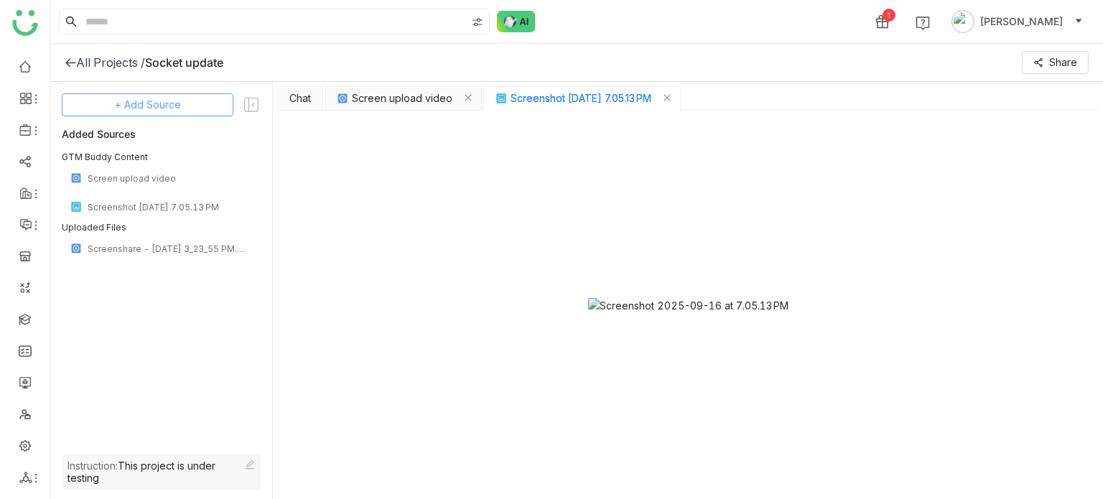
click at [147, 97] on span "+ Add Source" at bounding box center [148, 105] width 66 height 16
click at [187, 177] on span "Upload from Computer" at bounding box center [165, 175] width 94 height 13
click at [250, 103] on icon at bounding box center [251, 105] width 19 height 19
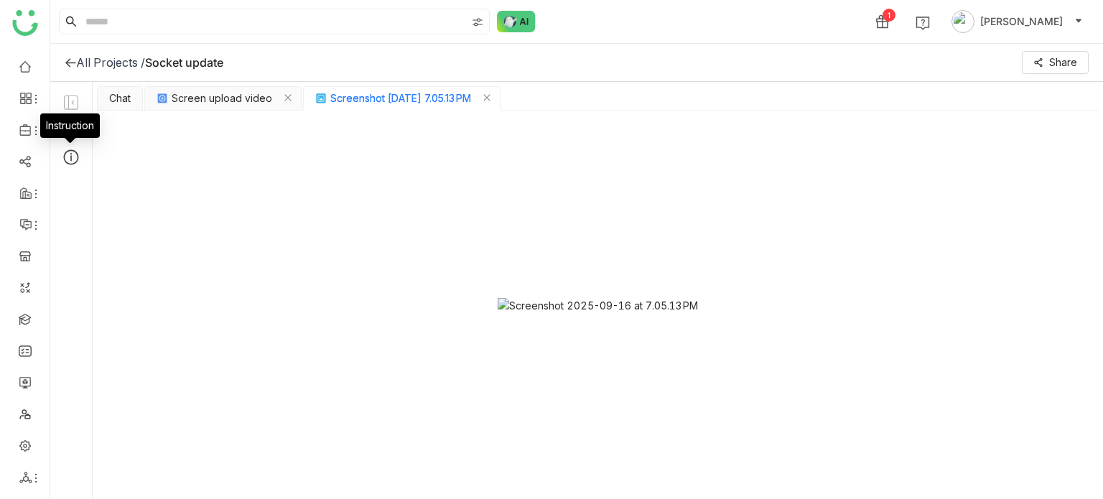
click at [74, 151] on icon at bounding box center [71, 157] width 15 height 15
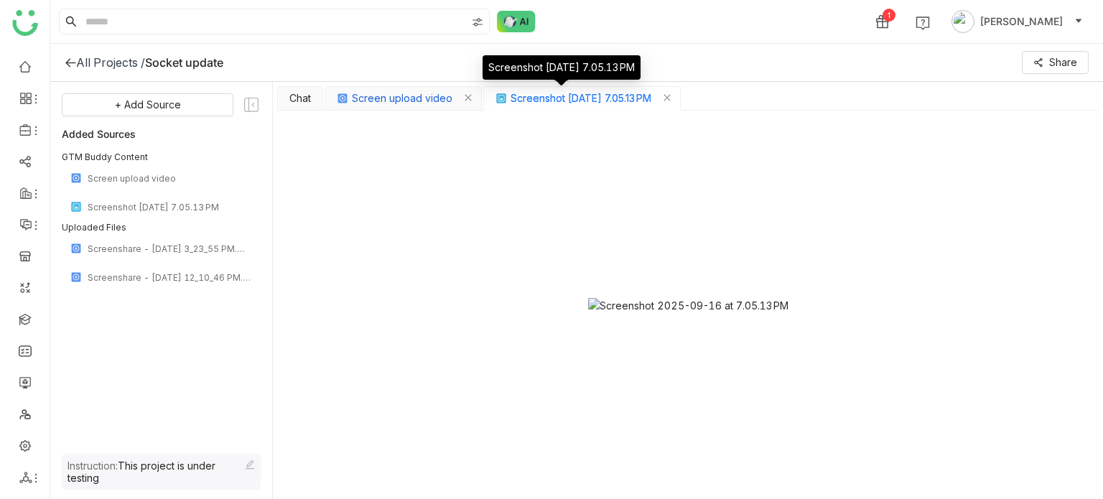
click at [412, 105] on span "Screen upload video" at bounding box center [402, 98] width 101 height 16
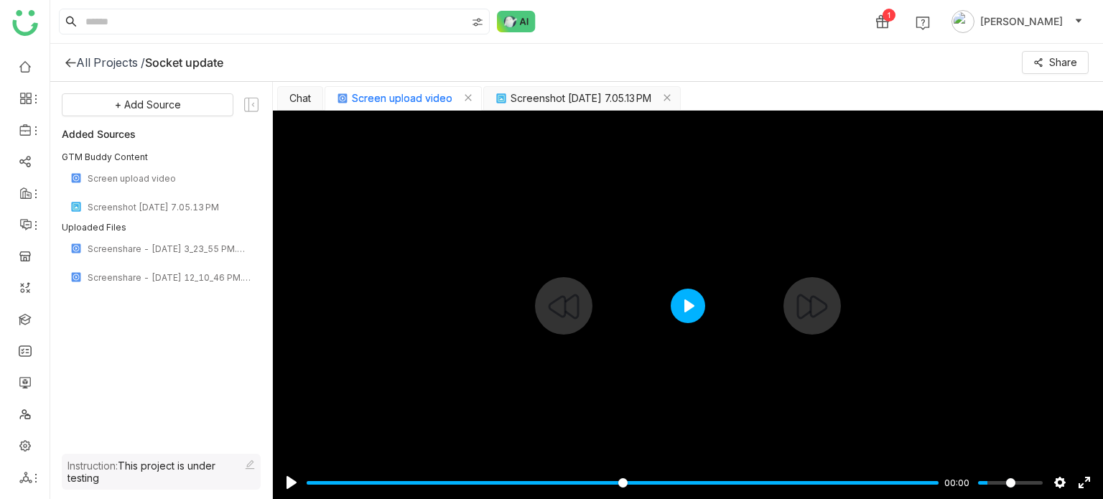
click at [693, 294] on button "Play" at bounding box center [688, 306] width 34 height 34
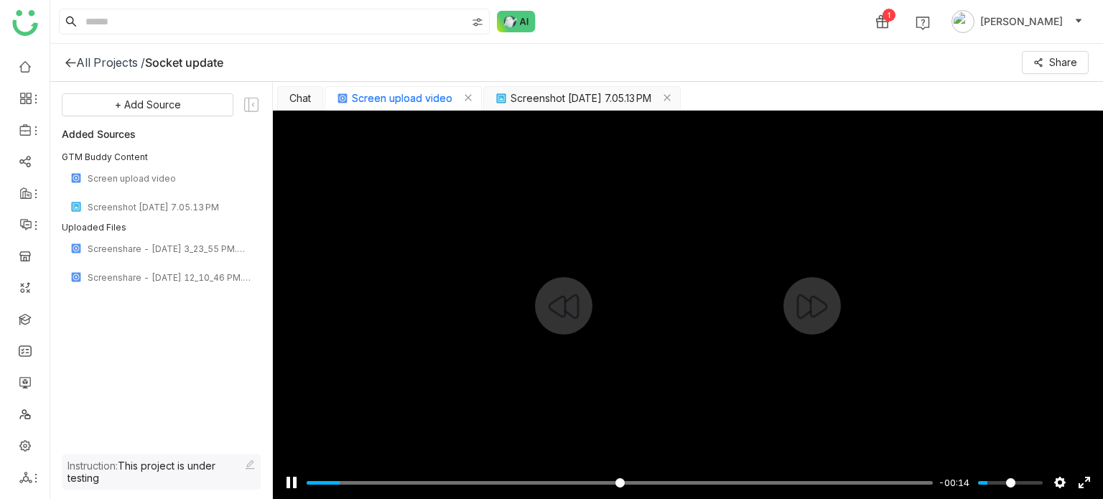
click at [542, 387] on div at bounding box center [688, 306] width 830 height 391
type input "****"
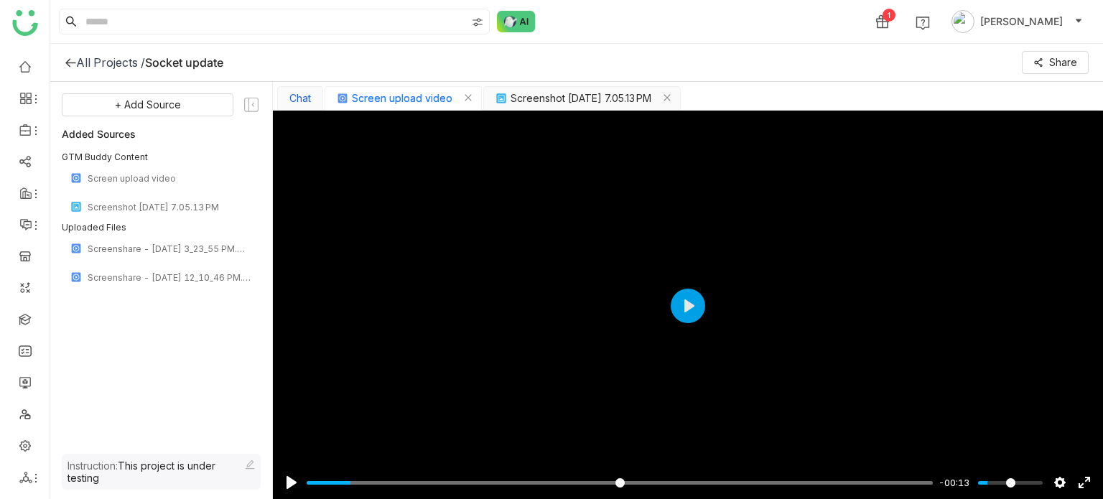
click at [308, 93] on button "Chat" at bounding box center [300, 98] width 22 height 11
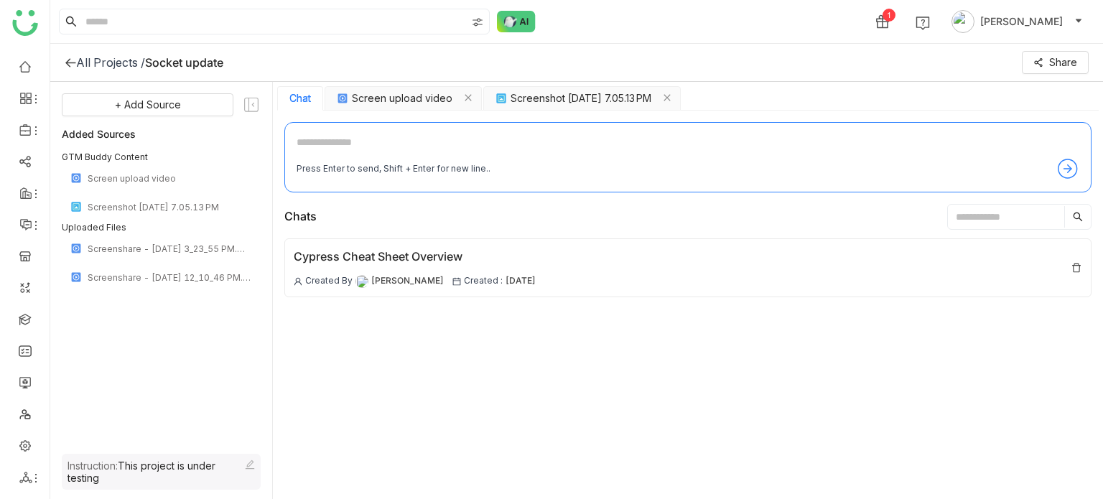
click at [1006, 213] on input "text" at bounding box center [1006, 217] width 116 height 22
click at [566, 153] on textarea at bounding box center [688, 145] width 783 height 23
click at [68, 62] on icon at bounding box center [70, 62] width 11 height 11
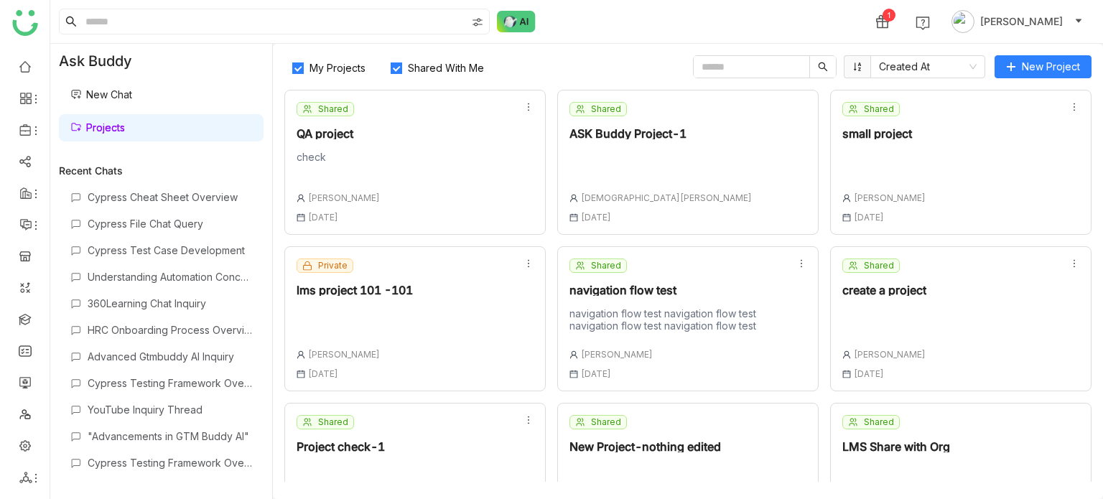
click at [791, 72] on input "text" at bounding box center [752, 67] width 116 height 22
type input "*"
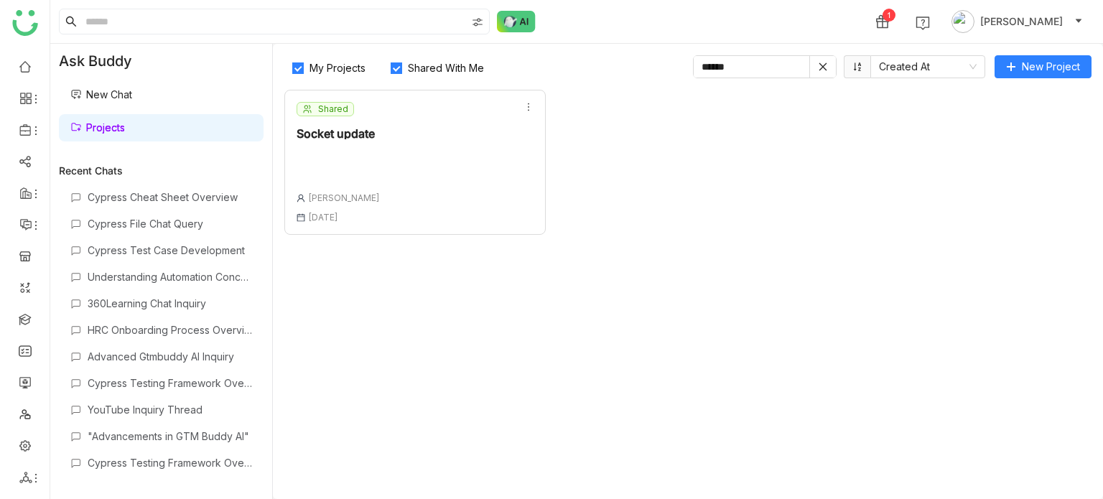
type input "******"
click at [26, 315] on link at bounding box center [25, 318] width 13 height 12
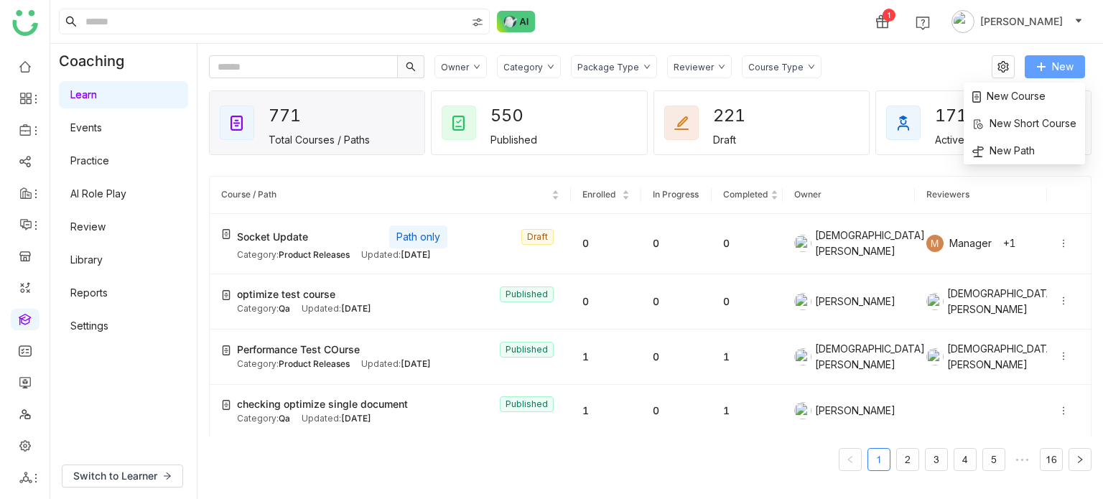
click at [1080, 77] on button "New" at bounding box center [1055, 66] width 60 height 23
click at [1046, 90] on li "New Course" at bounding box center [1024, 96] width 121 height 27
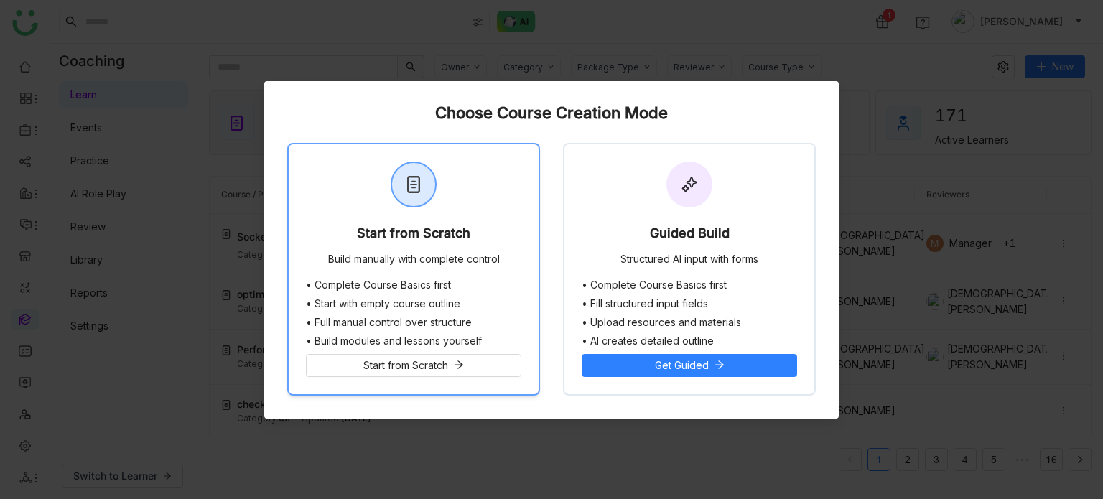
click at [486, 175] on div "Start from Scratch Build manually with complete control" at bounding box center [414, 211] width 250 height 135
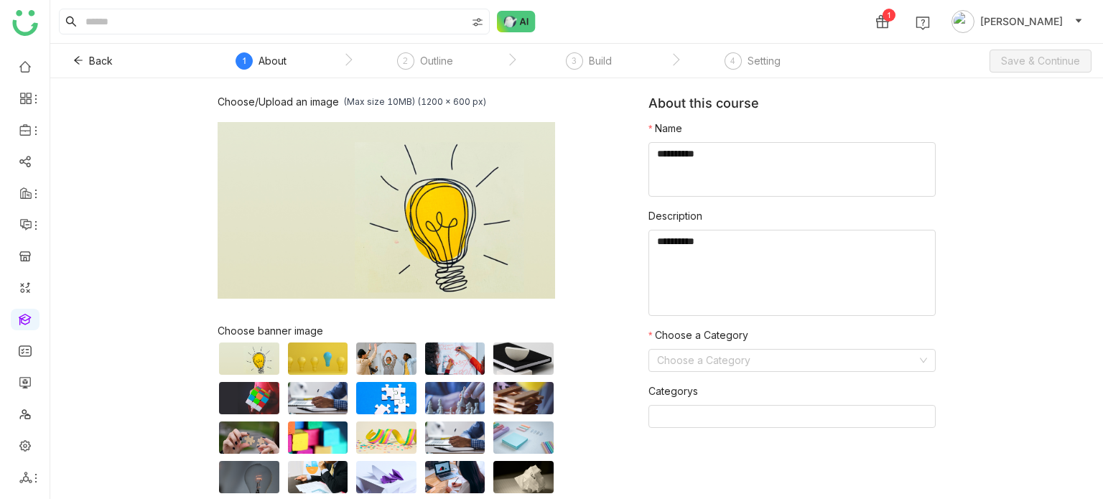
click at [729, 136] on nz-form-item "Name" at bounding box center [792, 159] width 287 height 76
click at [710, 154] on textarea at bounding box center [792, 169] width 287 height 55
type textarea "**********"
type textarea "********"
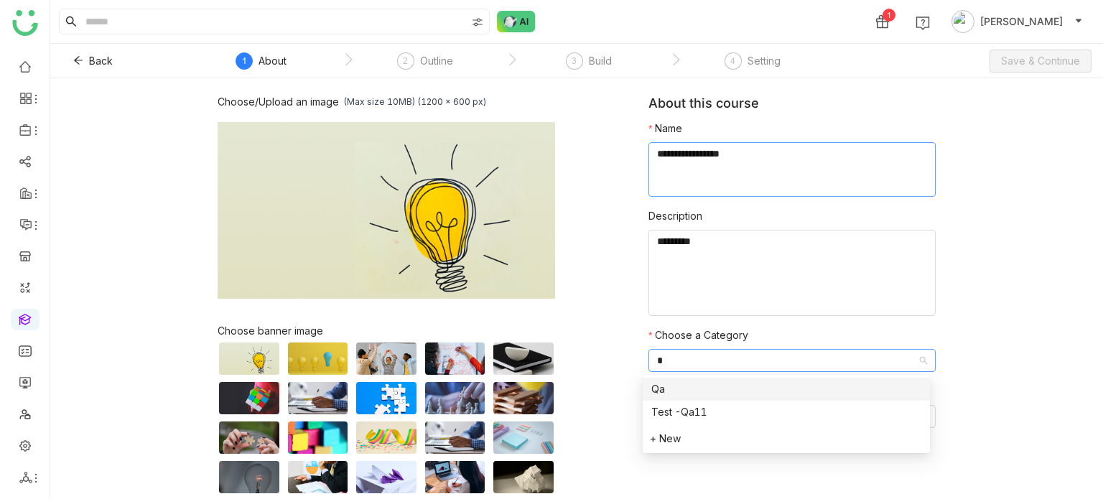
type input "**"
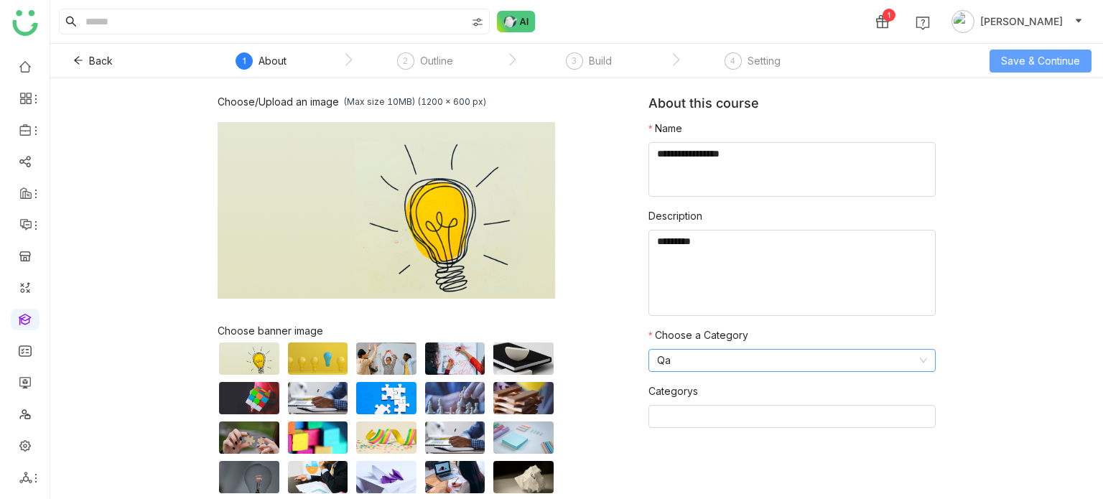
click at [1016, 57] on span "Save & Continue" at bounding box center [1040, 61] width 79 height 16
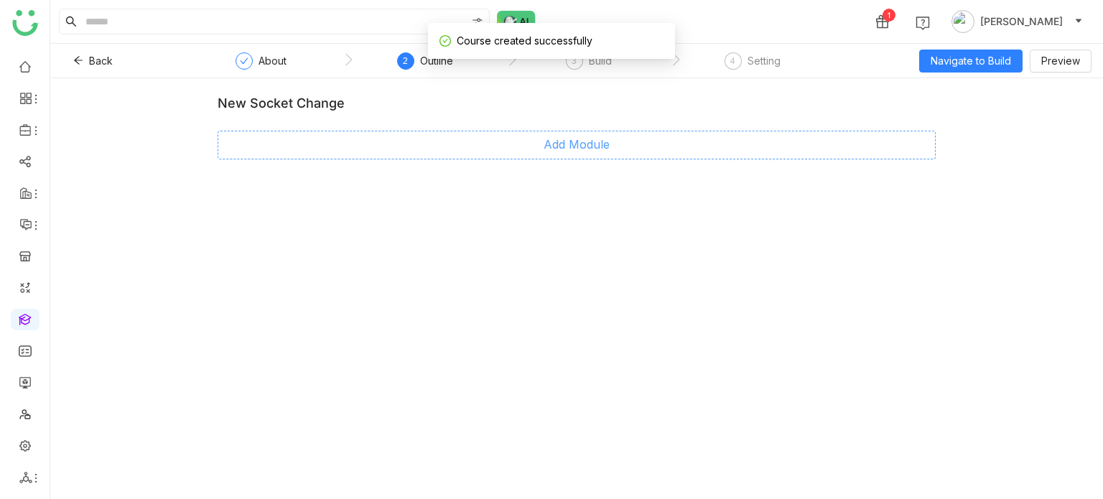
click at [639, 143] on button "Add Module" at bounding box center [577, 145] width 718 height 29
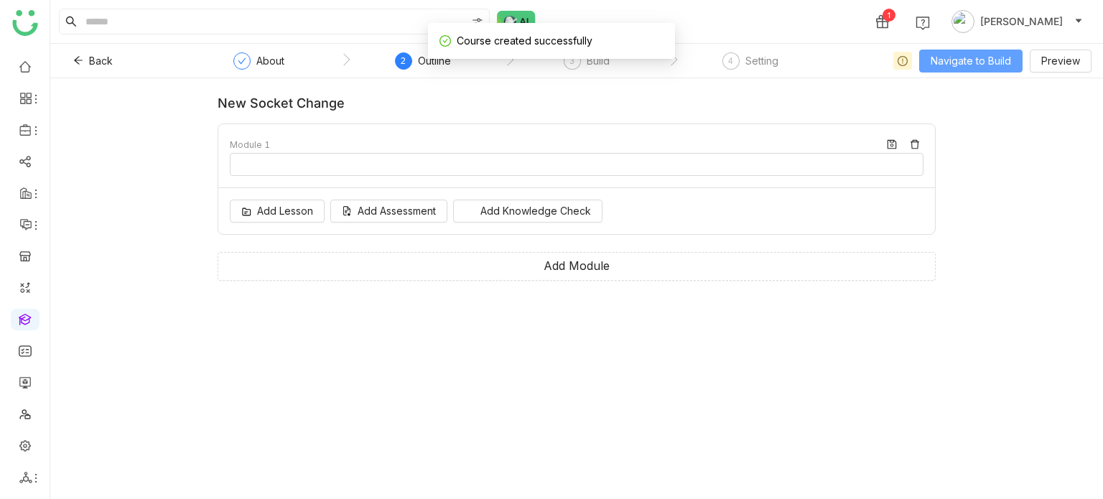
click at [980, 67] on span "Navigate to Build" at bounding box center [971, 61] width 80 height 16
type input "********"
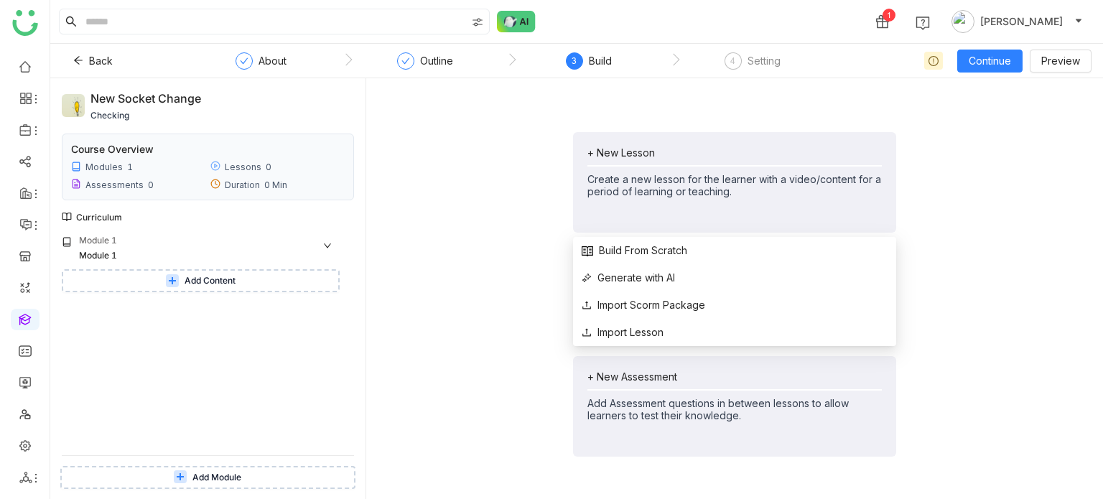
click at [635, 145] on div "+ New Lesson Create a new lesson for the learner with a video/content for a per…" at bounding box center [734, 182] width 323 height 101
click at [631, 272] on span "Generate with AI" at bounding box center [628, 278] width 93 height 16
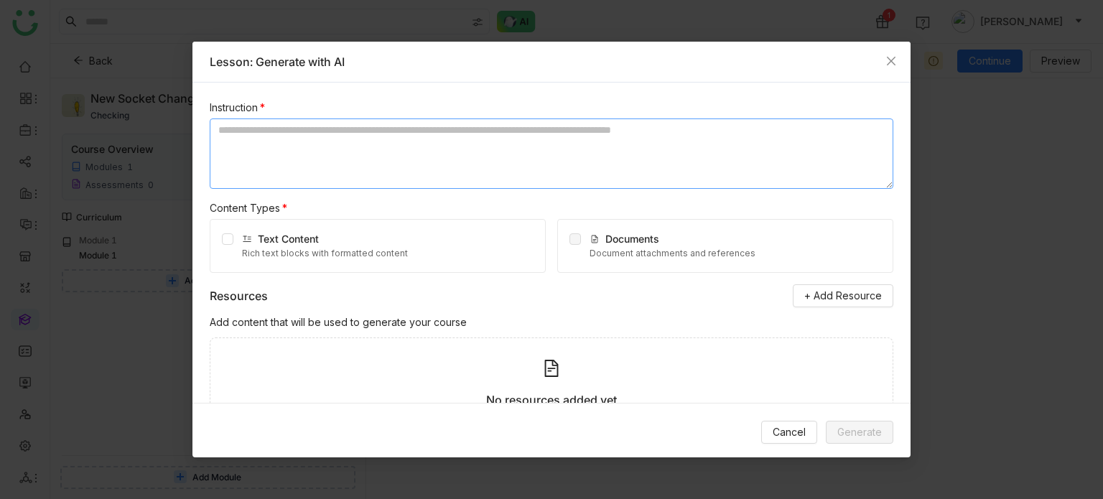
click at [535, 147] on textarea at bounding box center [552, 154] width 684 height 70
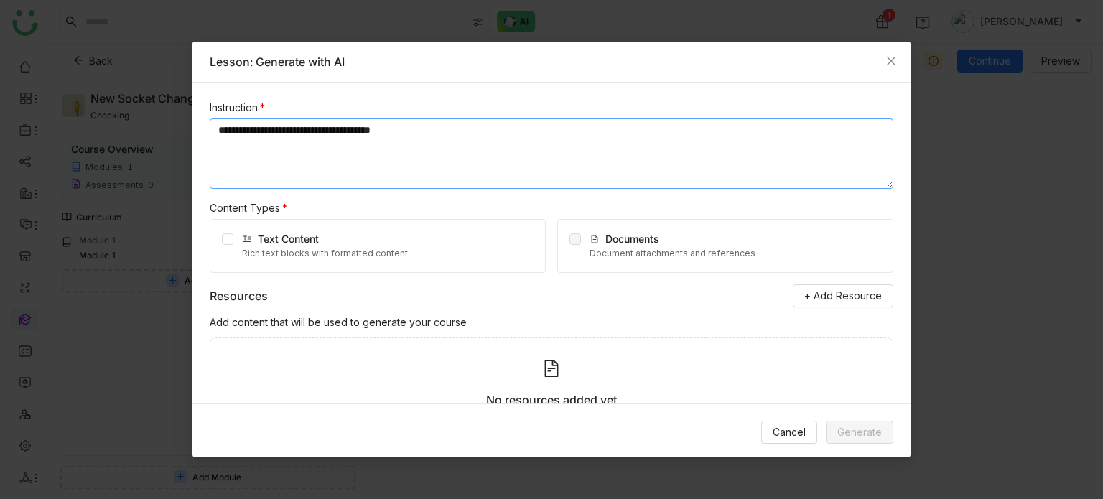
type textarea "**********"
click at [570, 238] on span at bounding box center [575, 238] width 11 height 11
click at [858, 304] on button "+ Add Resource" at bounding box center [843, 295] width 101 height 23
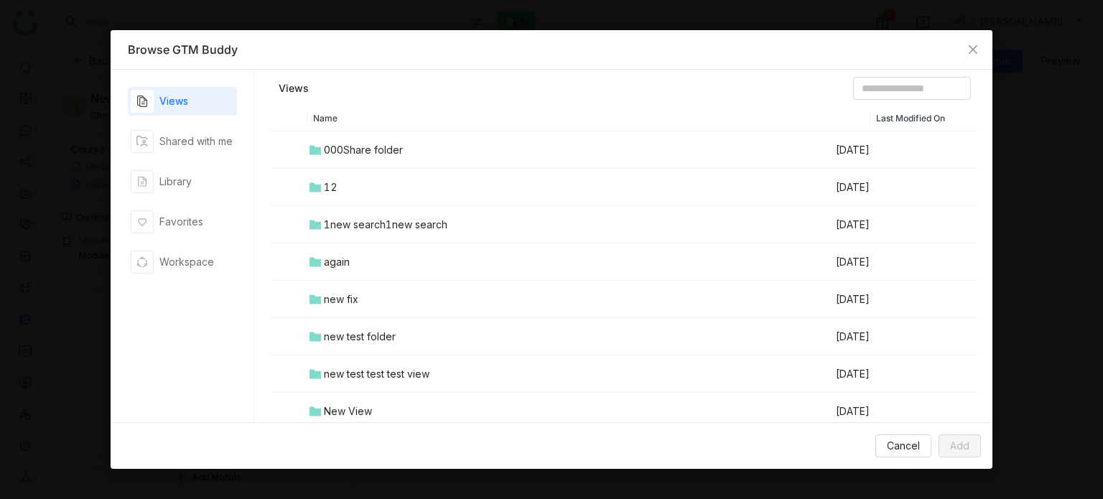
click at [347, 166] on td "000Share folder" at bounding box center [571, 149] width 528 height 37
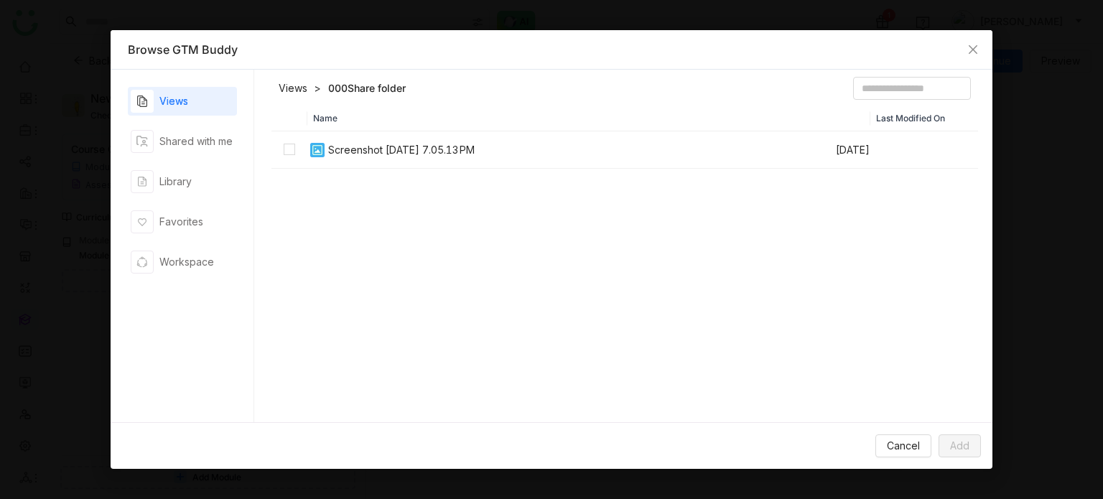
click at [347, 166] on td "Screenshot 2025-09-16 at 7.05.13 PM" at bounding box center [571, 149] width 528 height 37
click at [977, 449] on button "Add" at bounding box center [960, 446] width 42 height 23
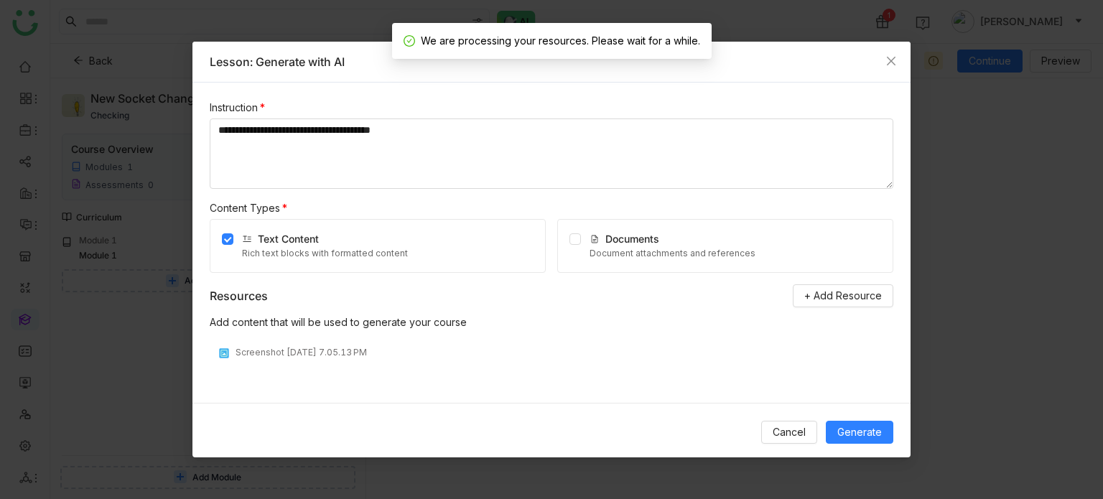
click at [787, 247] on div "Documents Document attachments and references" at bounding box center [725, 246] width 336 height 54
click at [558, 240] on div "Documents Document attachments and references" at bounding box center [725, 246] width 336 height 54
click at [564, 240] on div "Documents Document attachments and references" at bounding box center [725, 246] width 336 height 54
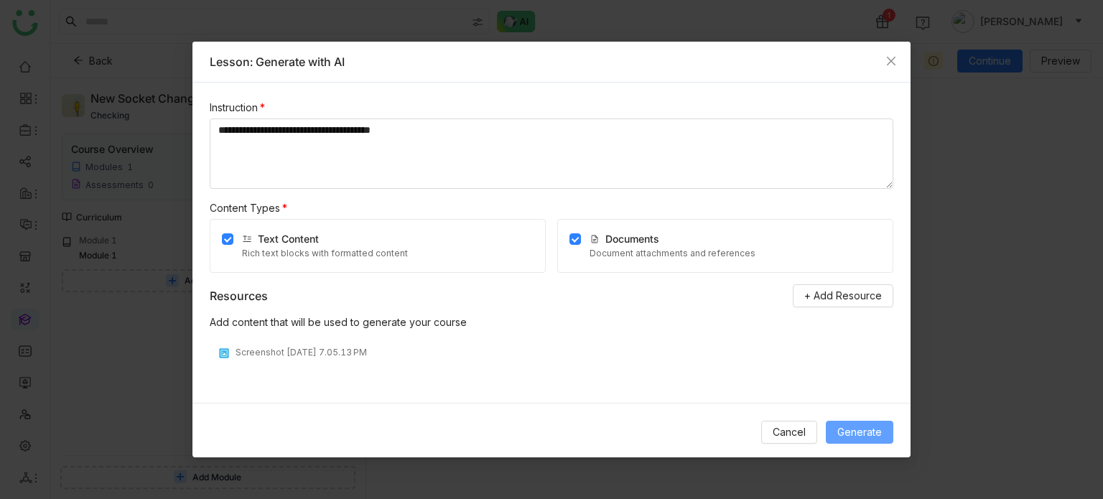
click at [873, 433] on span "Generate" at bounding box center [859, 432] width 45 height 16
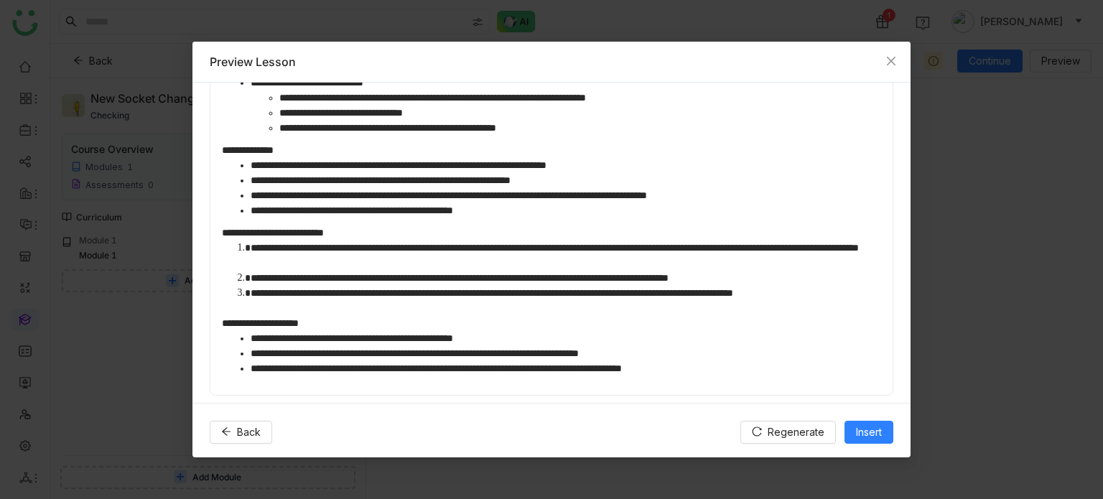
scroll to position [872, 0]
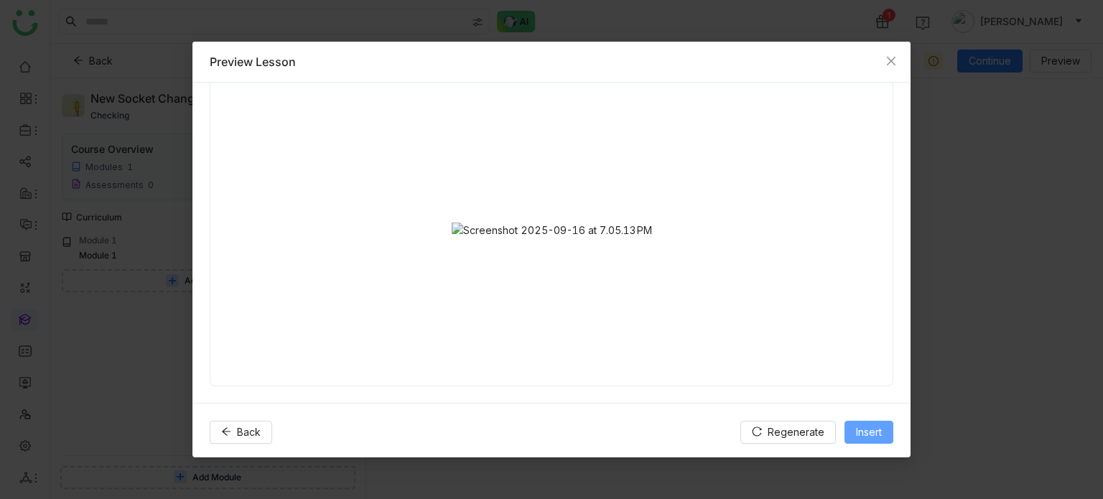
click at [865, 422] on button "Insert" at bounding box center [869, 432] width 49 height 23
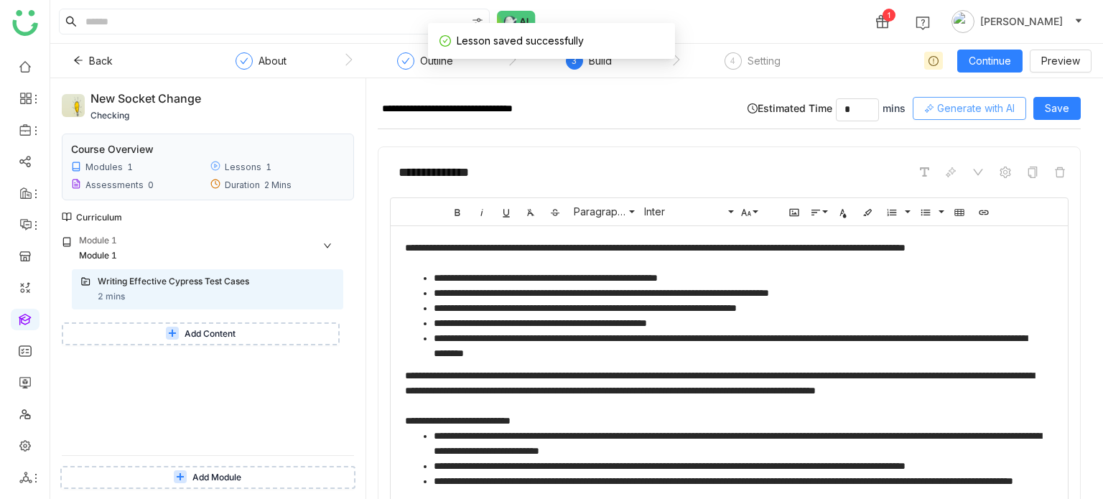
click at [980, 111] on span "Generate with AI" at bounding box center [976, 109] width 78 height 16
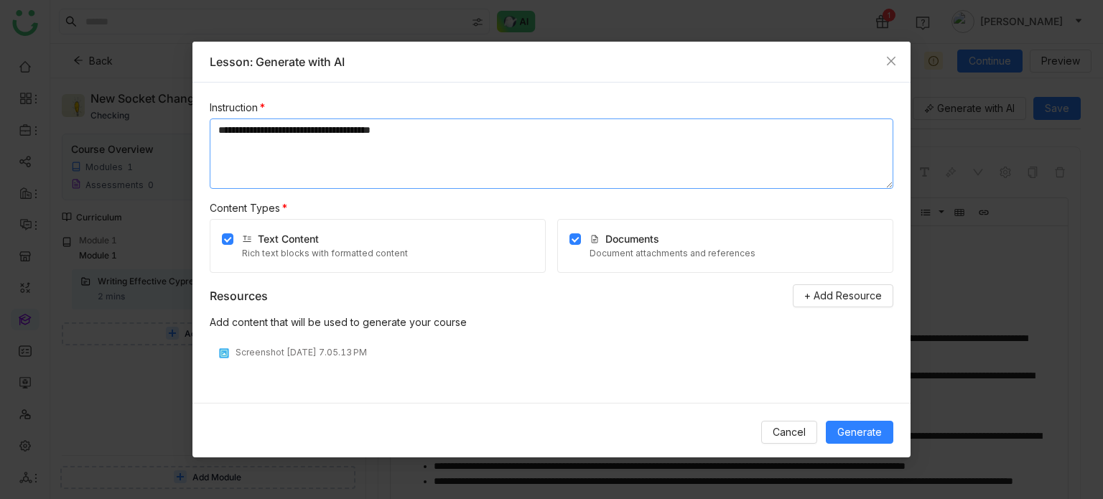
click at [595, 148] on textarea "**********" at bounding box center [552, 154] width 684 height 70
click at [848, 427] on span "Generate" at bounding box center [859, 432] width 45 height 16
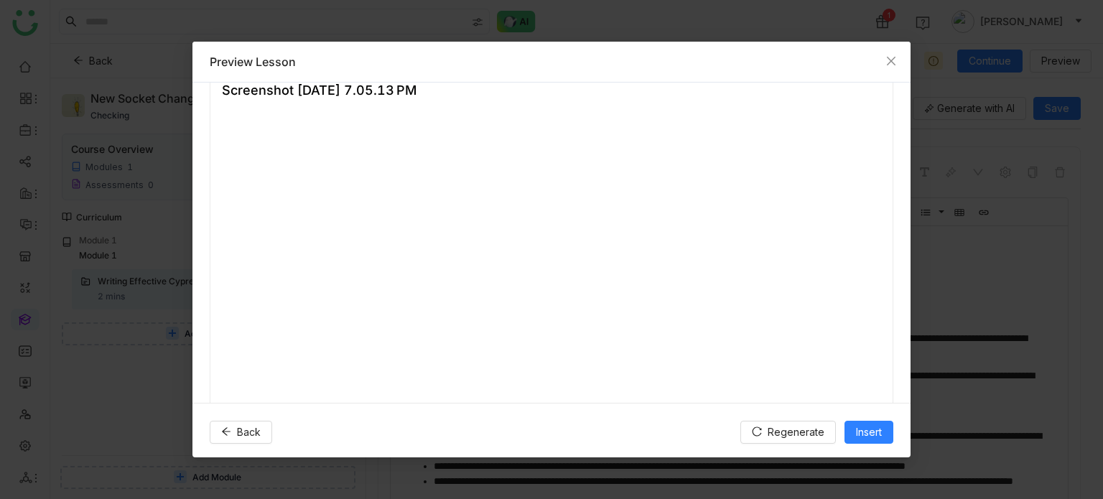
scroll to position [868, 0]
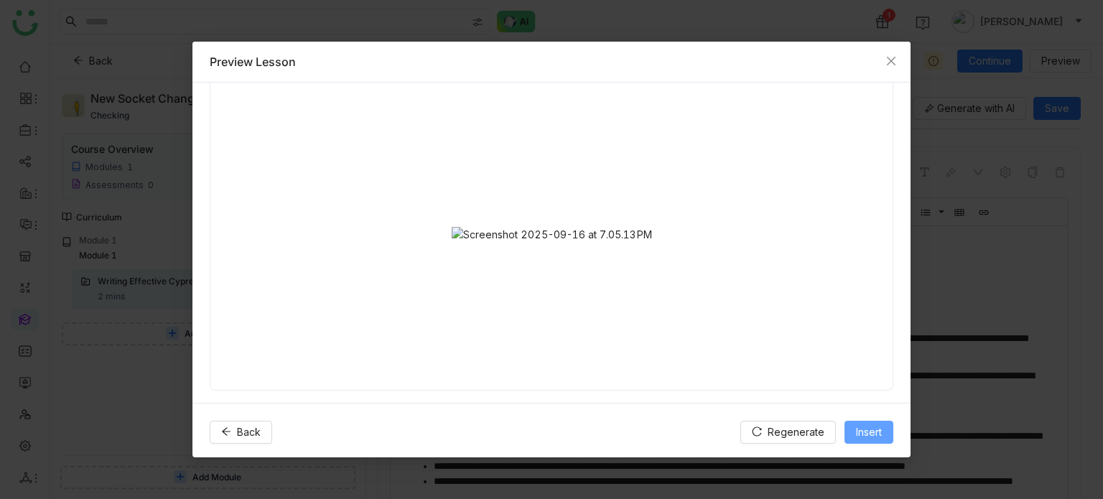
click at [865, 437] on span "Insert" at bounding box center [869, 432] width 26 height 16
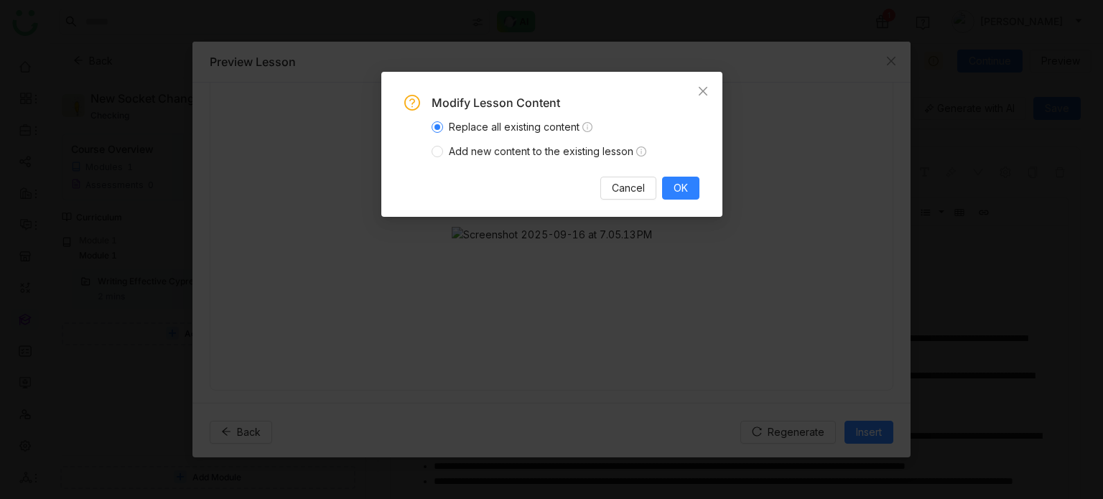
click at [595, 157] on span "Add new content to the existing lesson" at bounding box center [547, 152] width 209 height 16
click at [695, 195] on button "OK" at bounding box center [680, 188] width 37 height 23
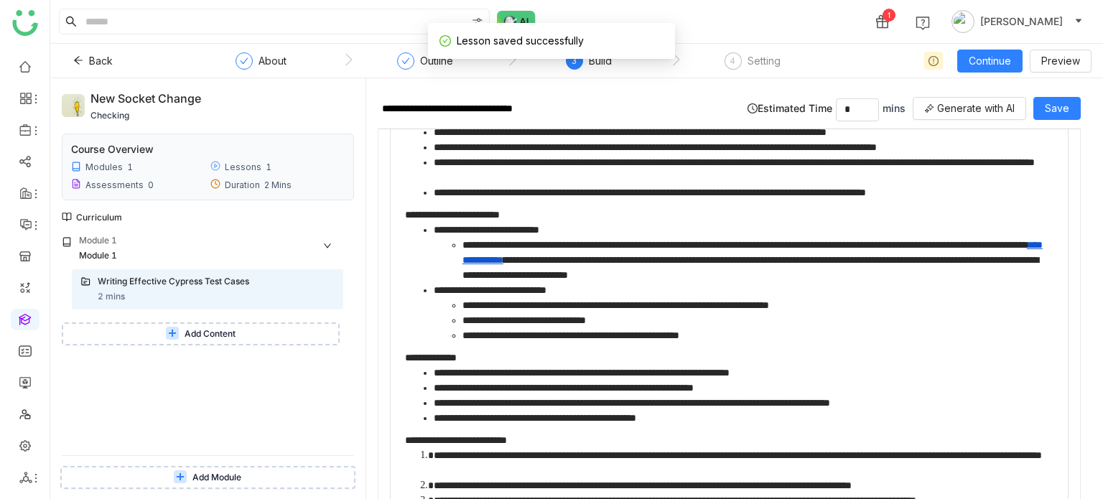
scroll to position [545, 0]
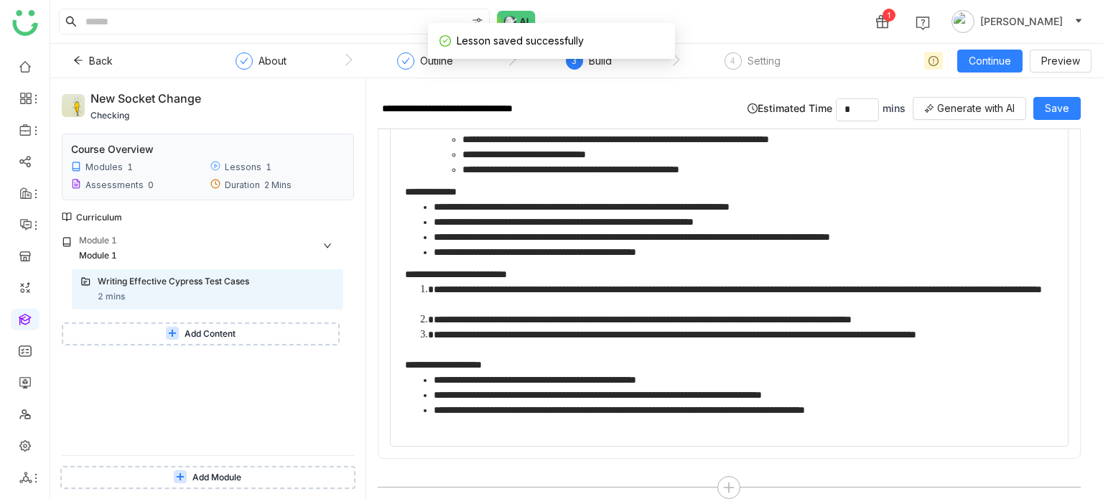
click at [233, 349] on div "Module 1 Module 1 Writing Effective Cypress Test Cases 2 mins Add Content" at bounding box center [208, 344] width 292 height 221
click at [236, 340] on button "Add Content" at bounding box center [201, 333] width 278 height 23
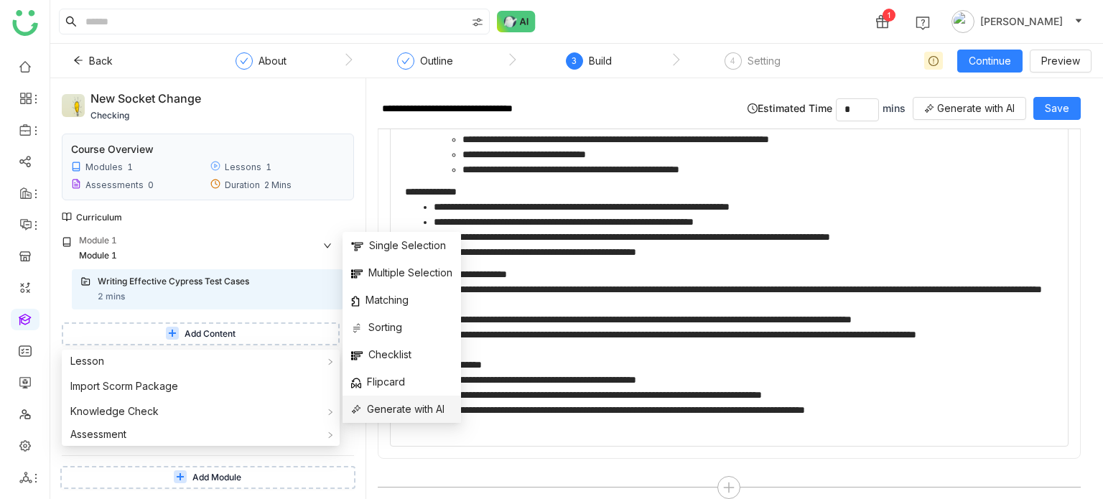
click at [400, 409] on span "Generate with AI" at bounding box center [397, 409] width 93 height 16
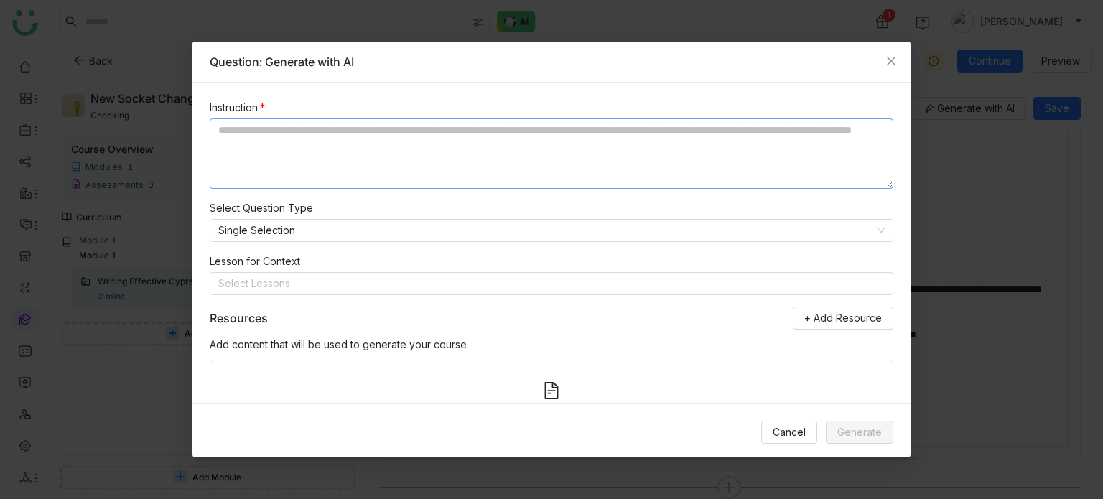
click at [535, 154] on textarea at bounding box center [552, 154] width 684 height 70
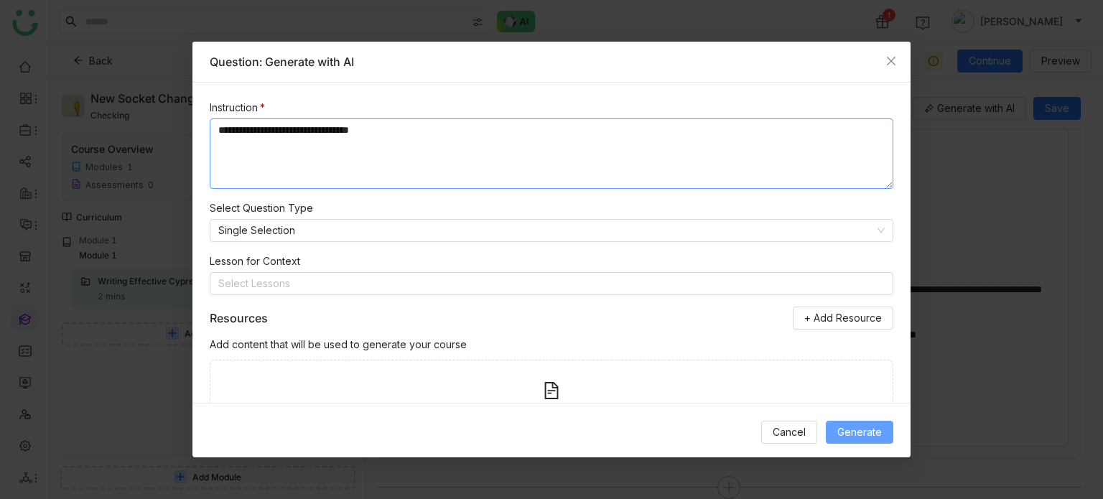
type textarea "**********"
click at [858, 430] on span "Generate" at bounding box center [859, 432] width 45 height 16
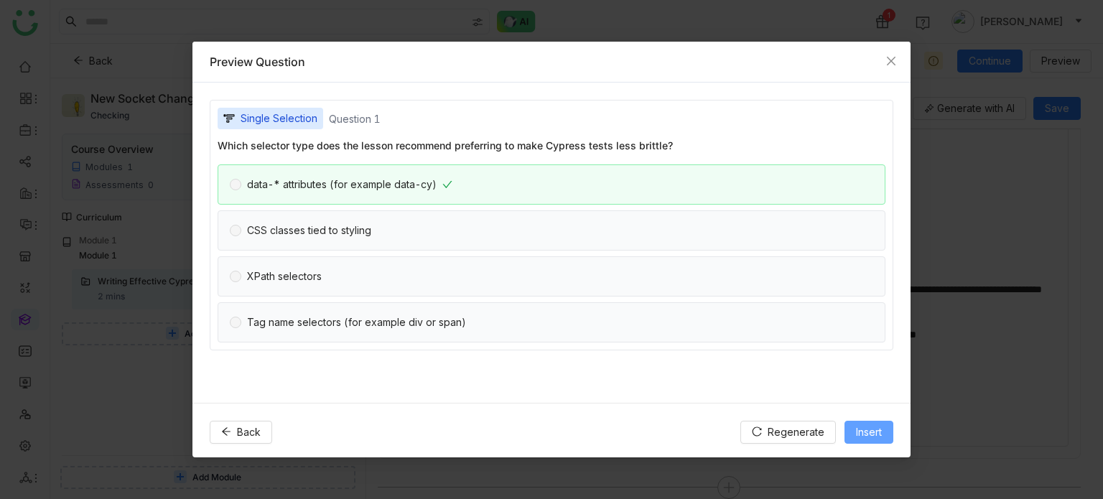
click at [883, 439] on button "Insert" at bounding box center [869, 432] width 49 height 23
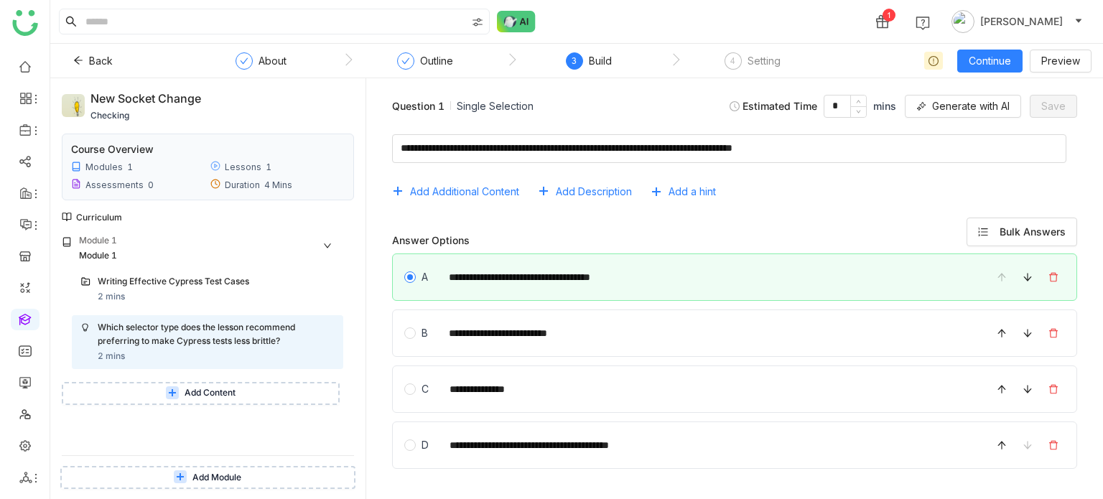
click at [269, 396] on button "Add Content" at bounding box center [201, 393] width 278 height 23
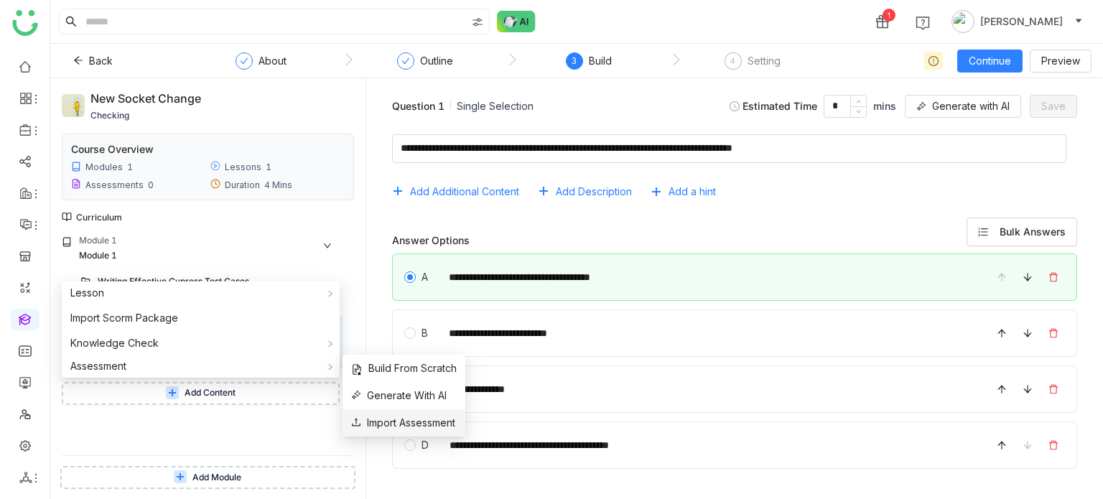
click at [396, 419] on span "Import Assessment" at bounding box center [403, 423] width 104 height 16
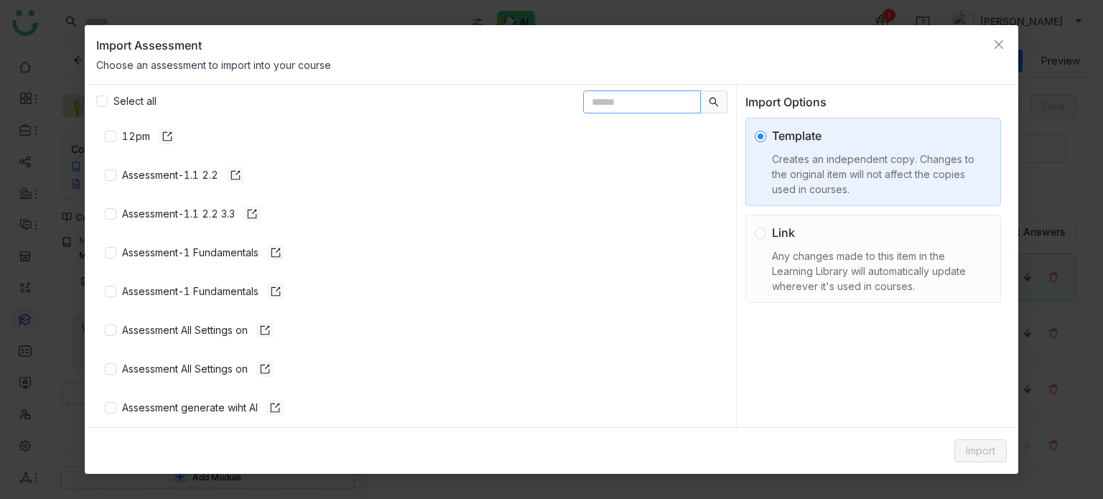
click at [618, 108] on input "text" at bounding box center [642, 101] width 118 height 23
type input "**********"
click at [723, 106] on span at bounding box center [714, 101] width 27 height 23
click at [715, 101] on icon at bounding box center [714, 102] width 10 height 10
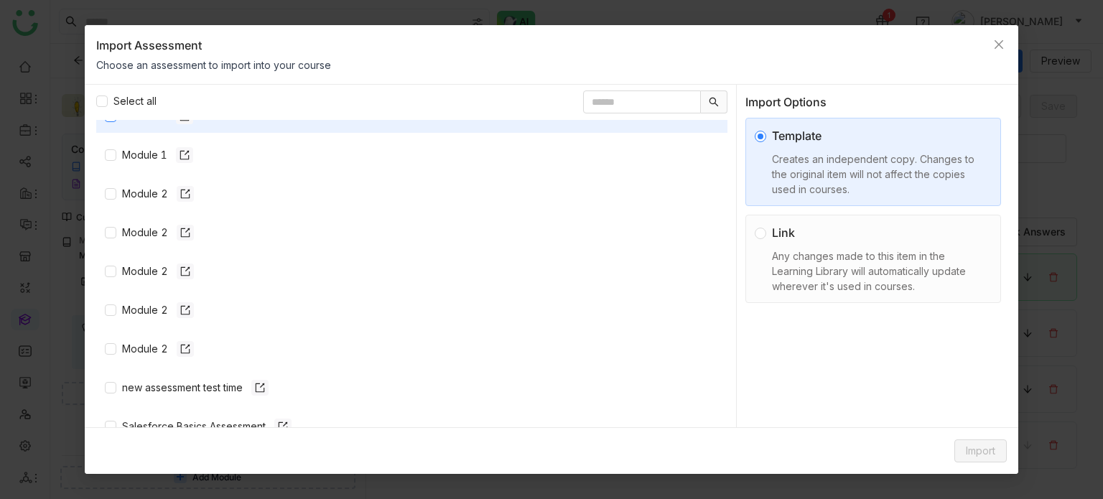
scroll to position [927, 0]
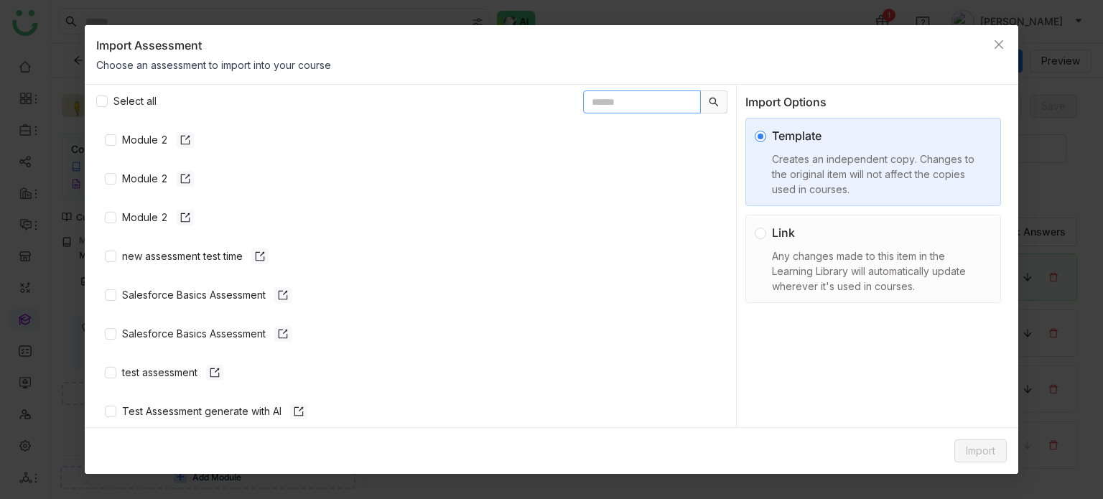
click at [667, 108] on input "text" at bounding box center [642, 101] width 118 height 23
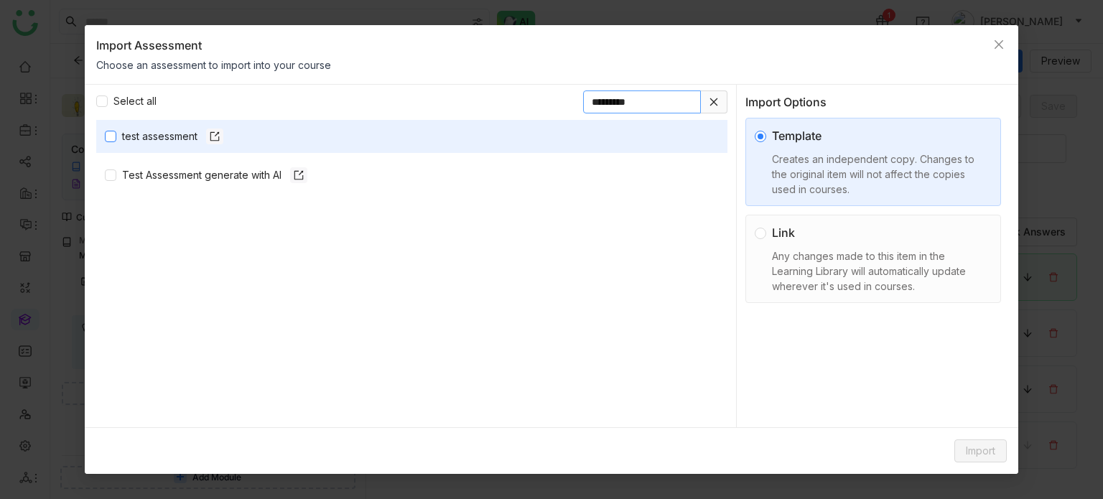
type input "*********"
click at [997, 454] on button "Import" at bounding box center [981, 451] width 52 height 23
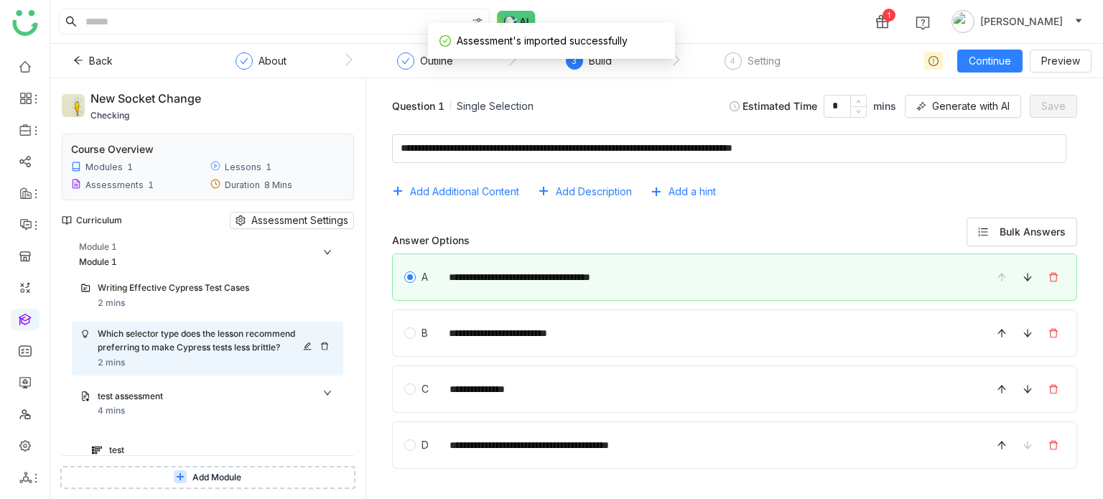
scroll to position [144, 0]
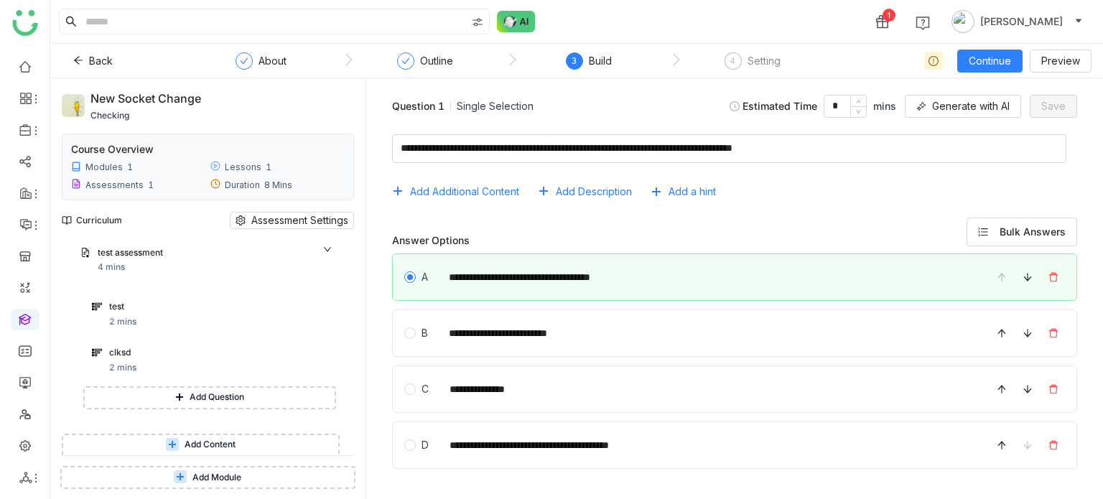
click at [230, 479] on span "Add Module" at bounding box center [216, 478] width 49 height 14
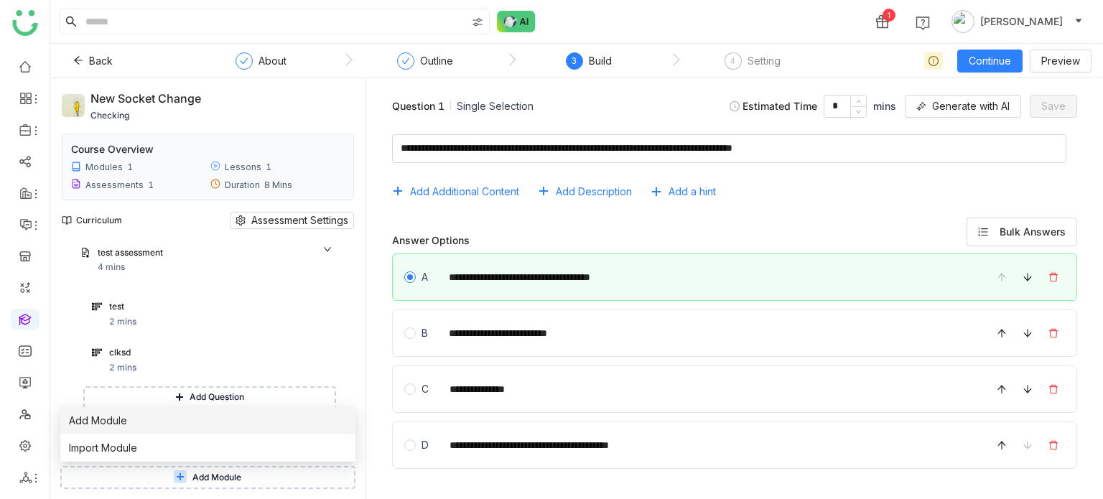
click at [246, 427] on li "Add Module" at bounding box center [207, 420] width 295 height 27
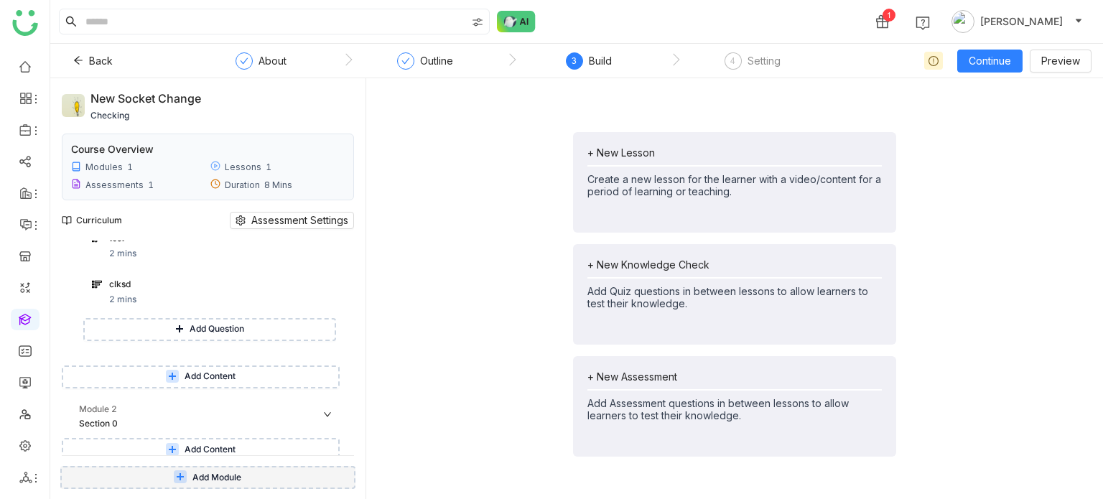
scroll to position [217, 0]
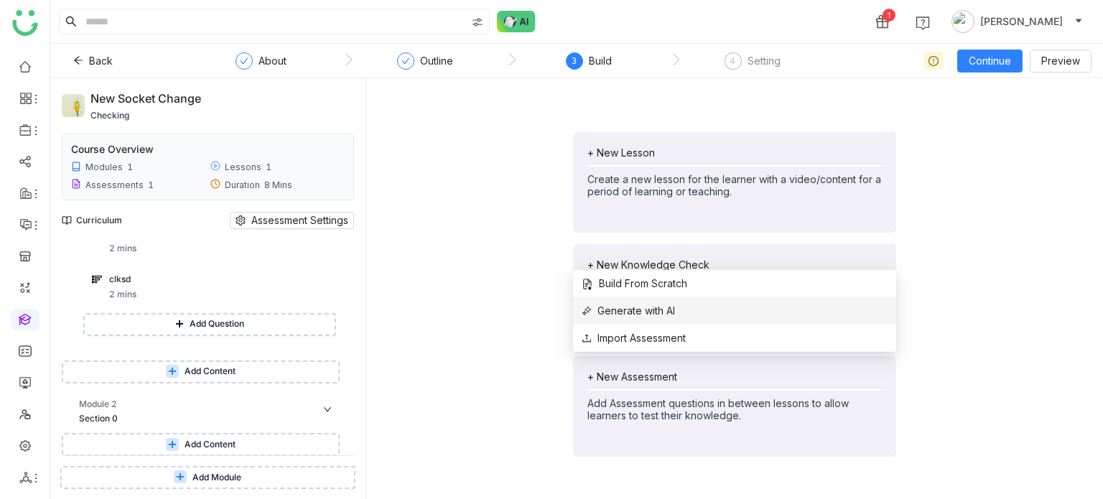
click at [661, 312] on span "Generate with AI" at bounding box center [628, 311] width 93 height 16
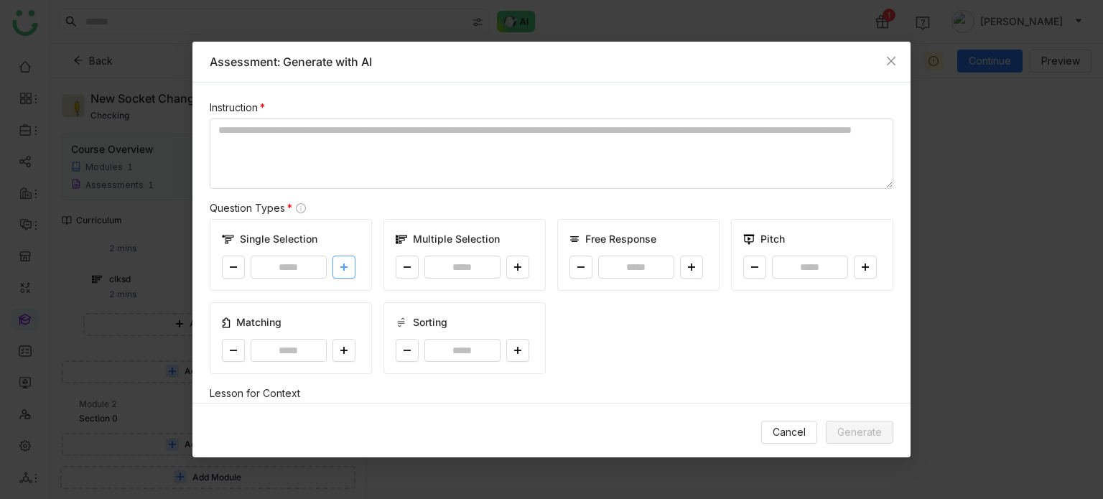
click at [341, 264] on icon at bounding box center [344, 267] width 9 height 9
type input "*"
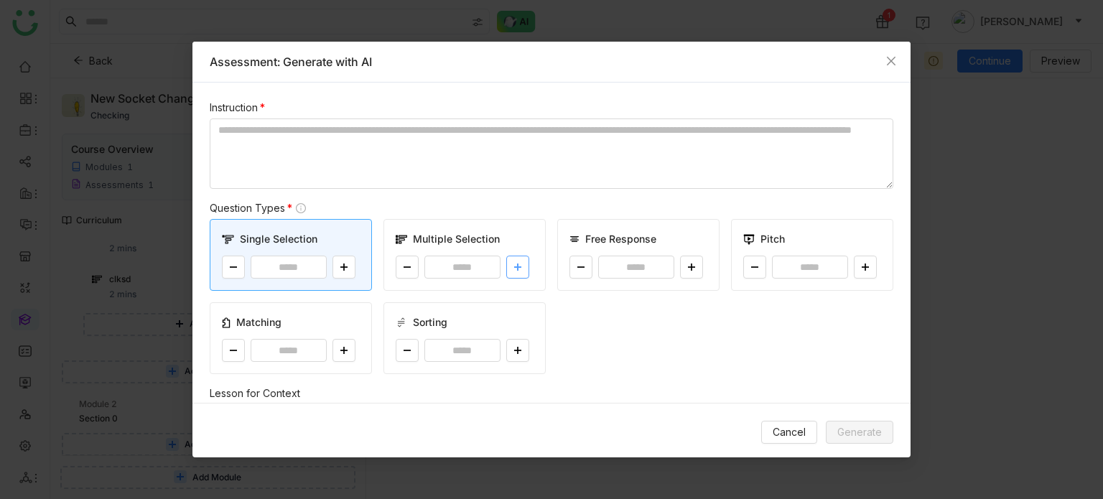
click at [514, 263] on icon at bounding box center [518, 267] width 9 height 9
type input "*"
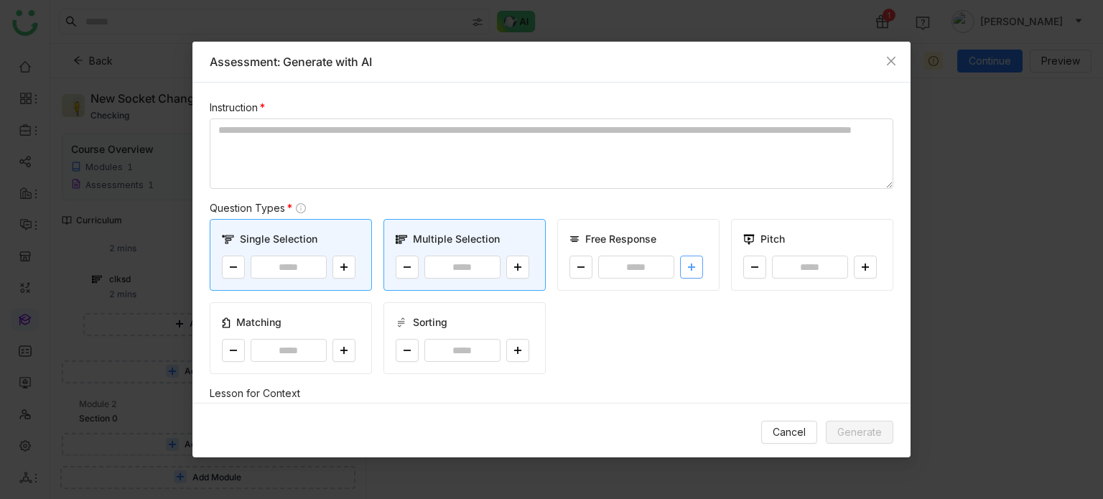
click at [690, 268] on button at bounding box center [691, 267] width 23 height 23
type input "*"
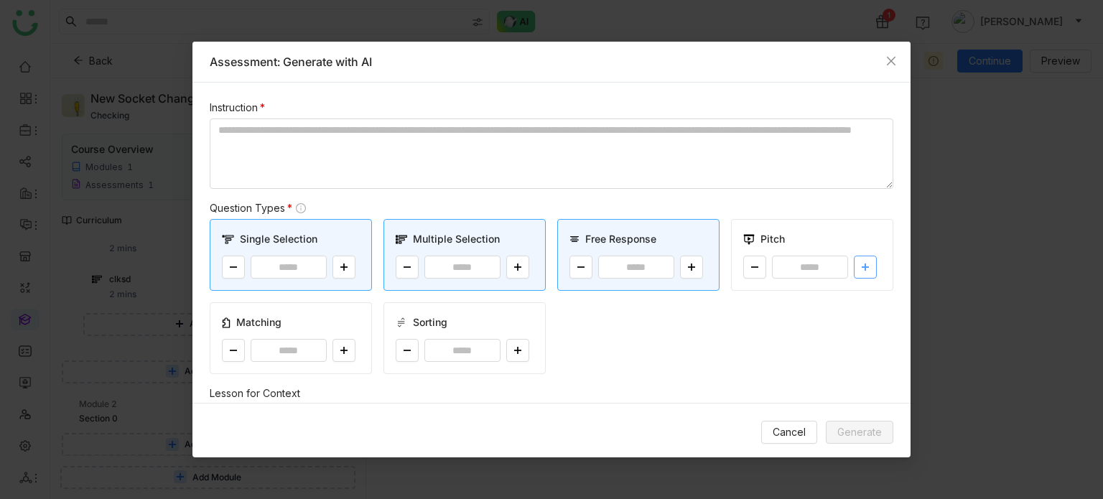
click at [862, 268] on button at bounding box center [865, 267] width 23 height 23
type input "*"
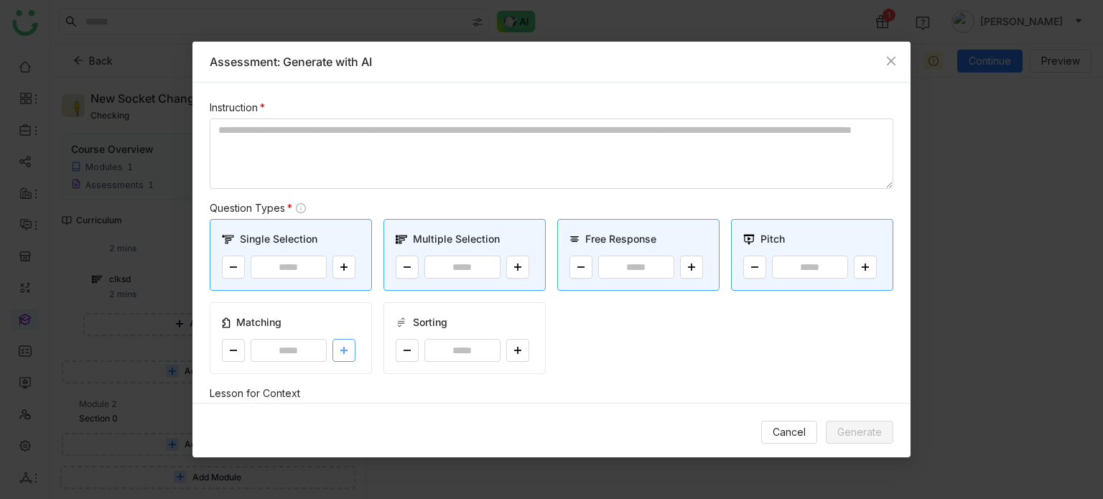
drag, startPoint x: 346, startPoint y: 353, endPoint x: 448, endPoint y: 335, distance: 103.4
click at [346, 353] on icon at bounding box center [344, 350] width 9 height 9
type input "*"
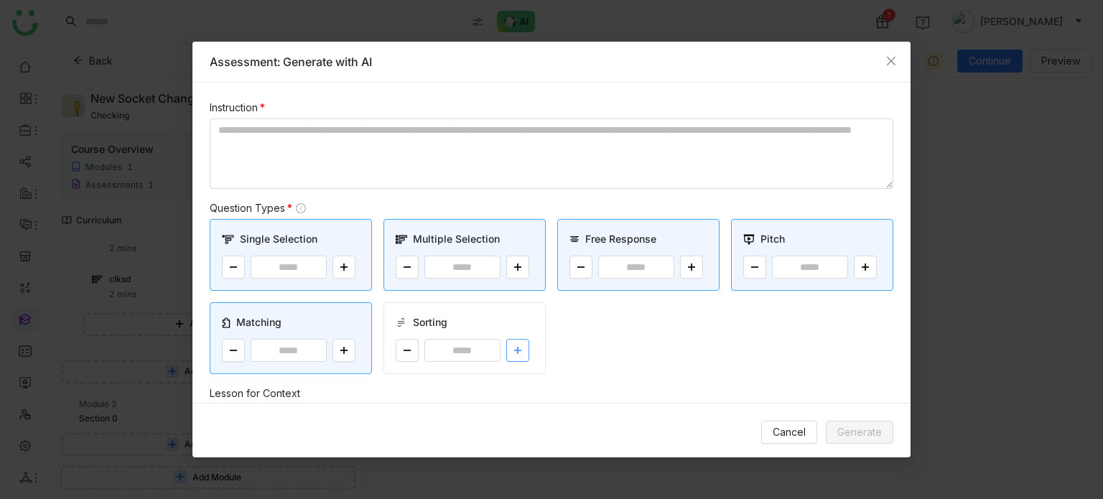
click at [517, 349] on button at bounding box center [517, 350] width 23 height 23
type input "*"
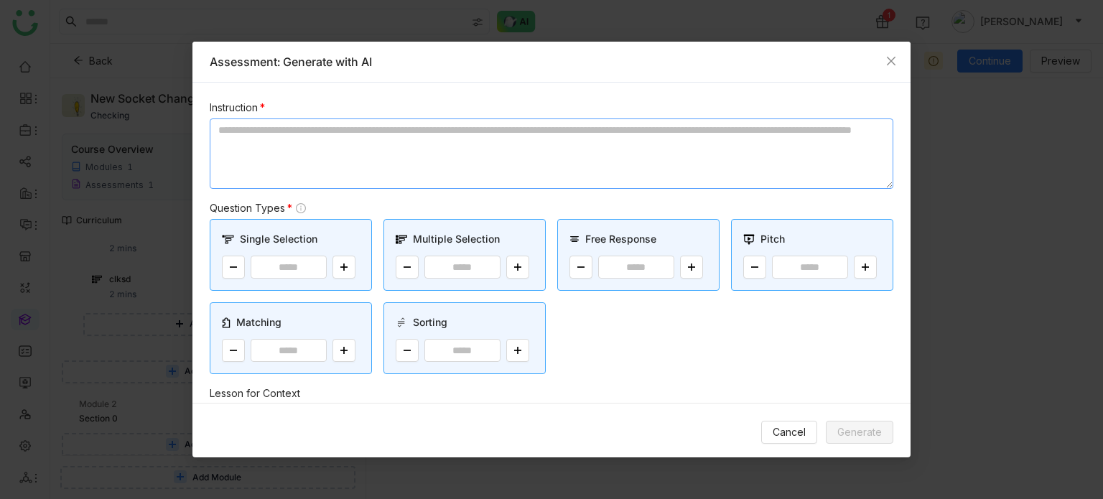
click at [463, 133] on textarea at bounding box center [552, 154] width 684 height 70
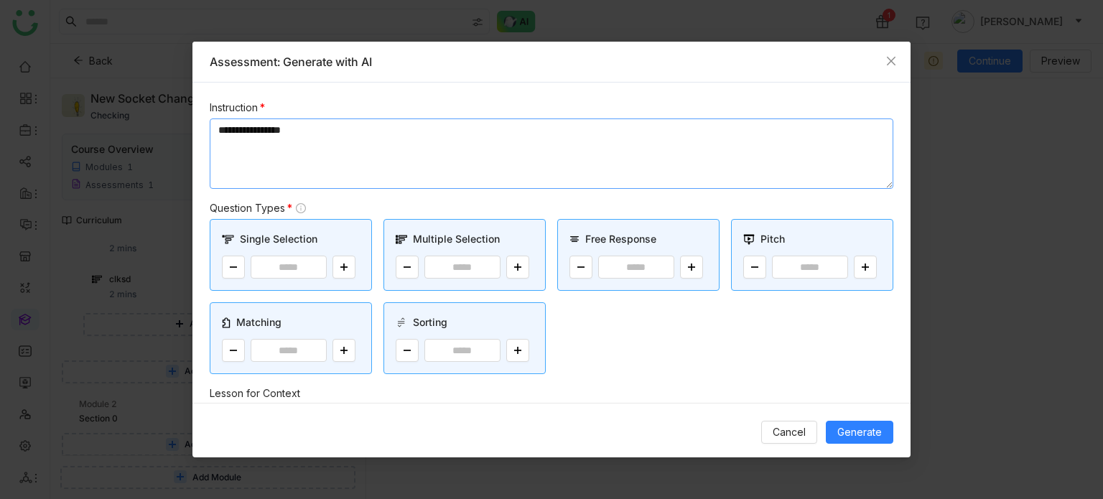
scroll to position [233, 0]
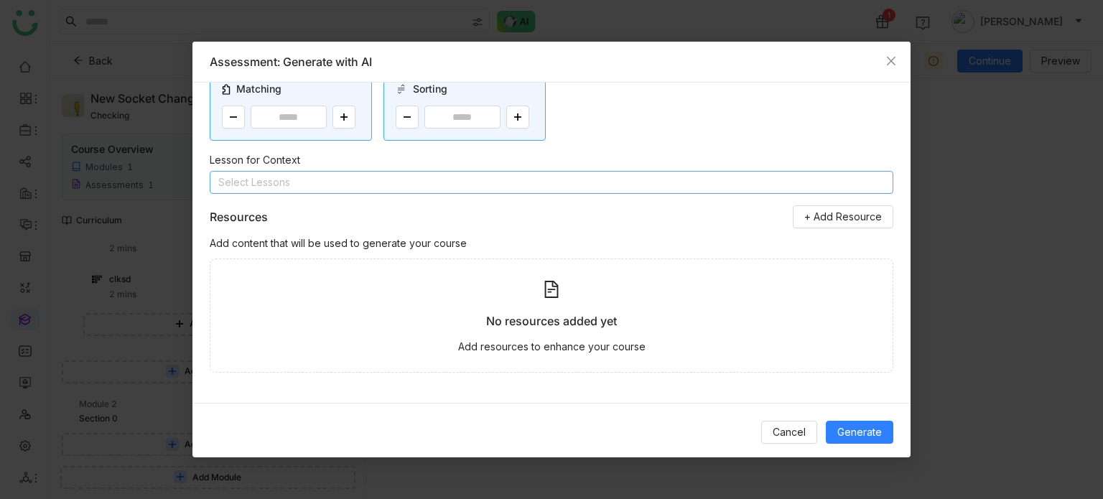
type textarea "**********"
click at [674, 182] on nz-select-top-control "Select Lessons" at bounding box center [552, 182] width 684 height 23
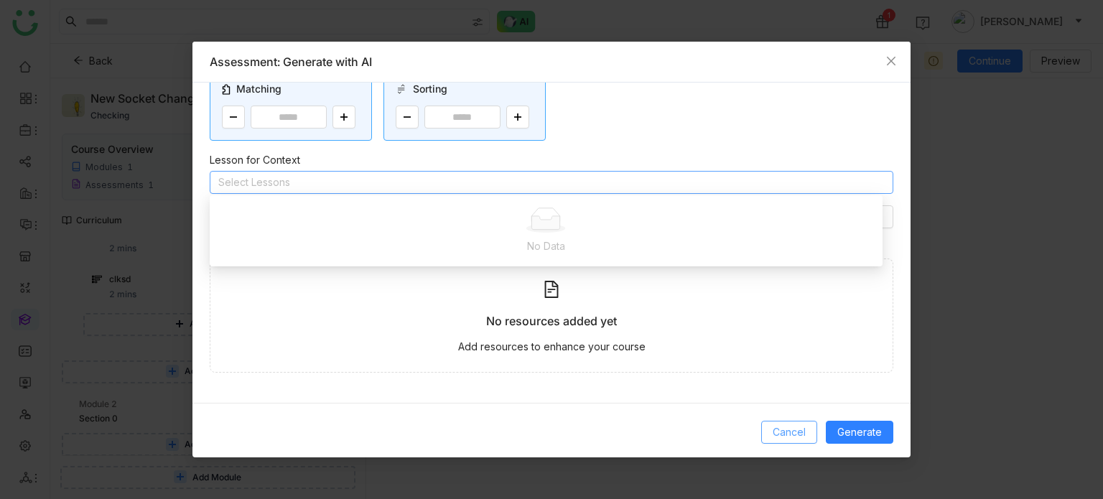
click at [792, 435] on span "Cancel" at bounding box center [789, 432] width 33 height 16
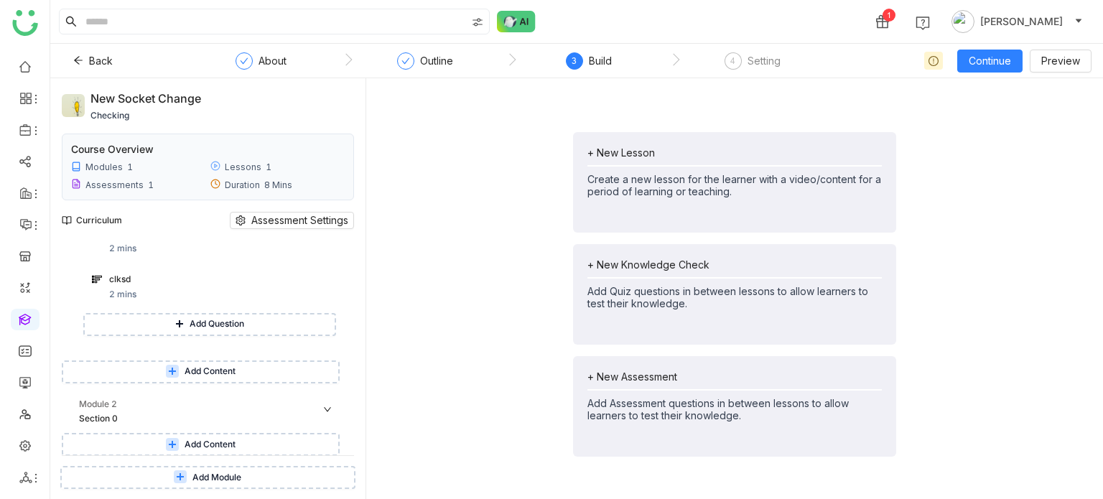
click at [237, 376] on button "Add Content" at bounding box center [201, 372] width 278 height 23
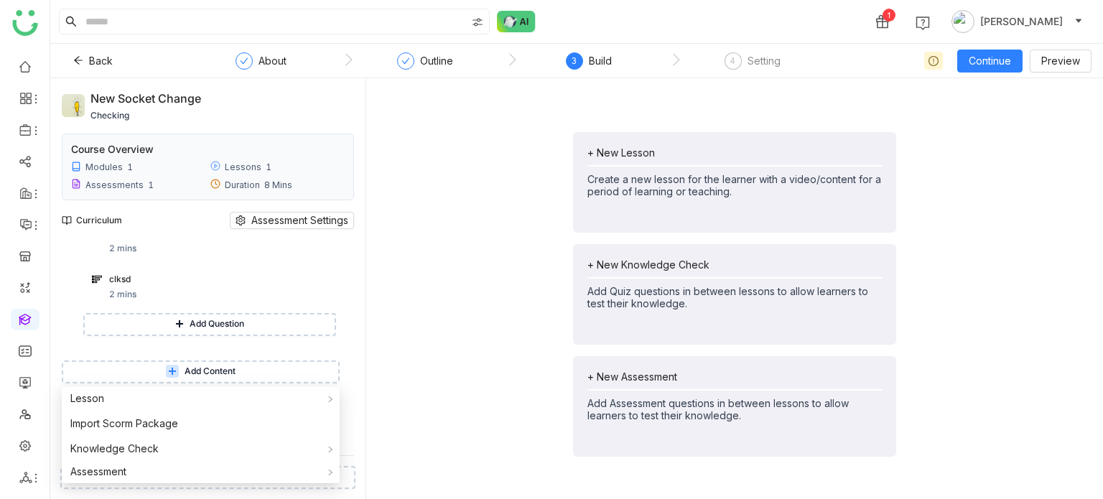
click at [484, 389] on div "+ New Lesson Create a new lesson for the learner with a video/content for a per…" at bounding box center [735, 294] width 714 height 409
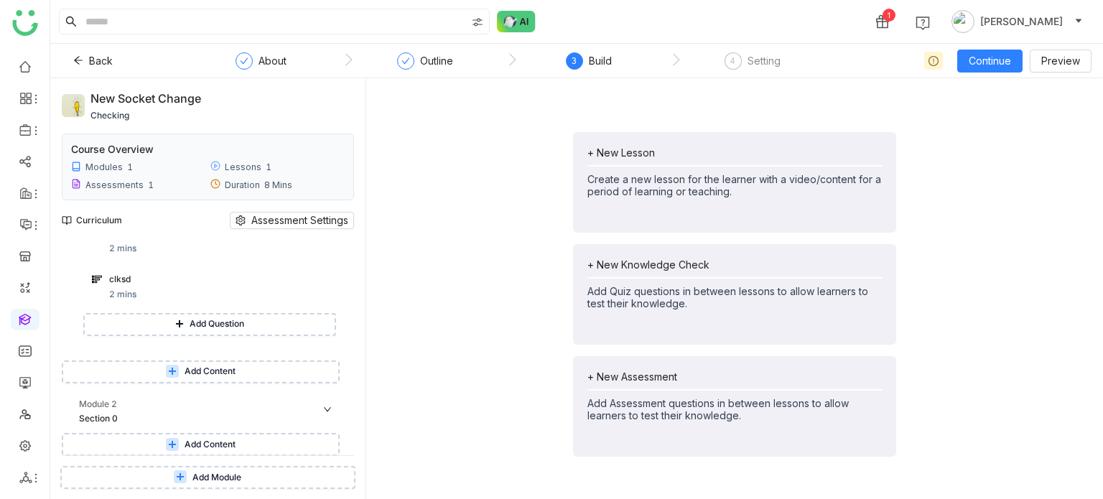
click at [194, 452] on button "Add Content" at bounding box center [201, 444] width 278 height 23
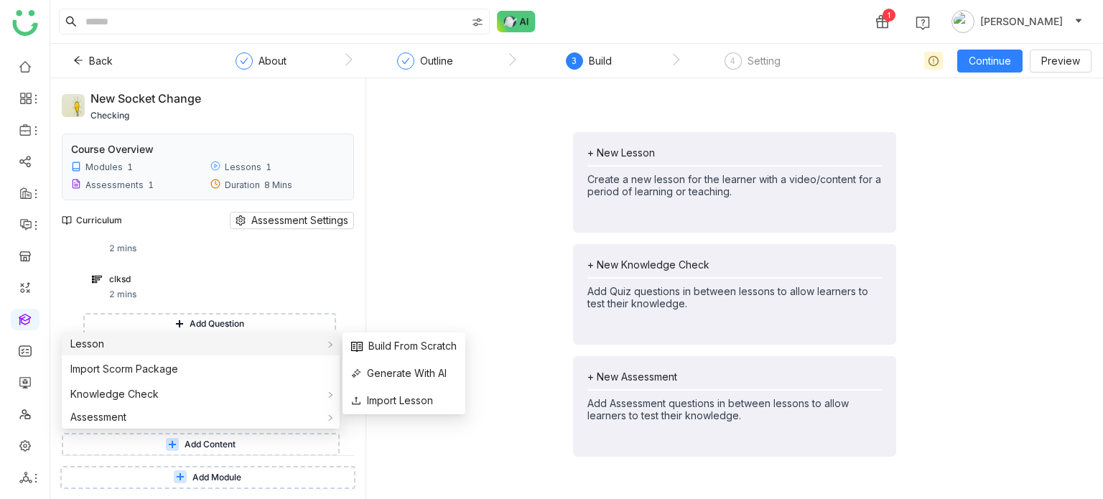
drag, startPoint x: 154, startPoint y: 342, endPoint x: 214, endPoint y: 340, distance: 59.7
click at [158, 340] on div "Lesson" at bounding box center [201, 344] width 278 height 23
click at [368, 346] on span "Build From Scratch" at bounding box center [404, 346] width 106 height 16
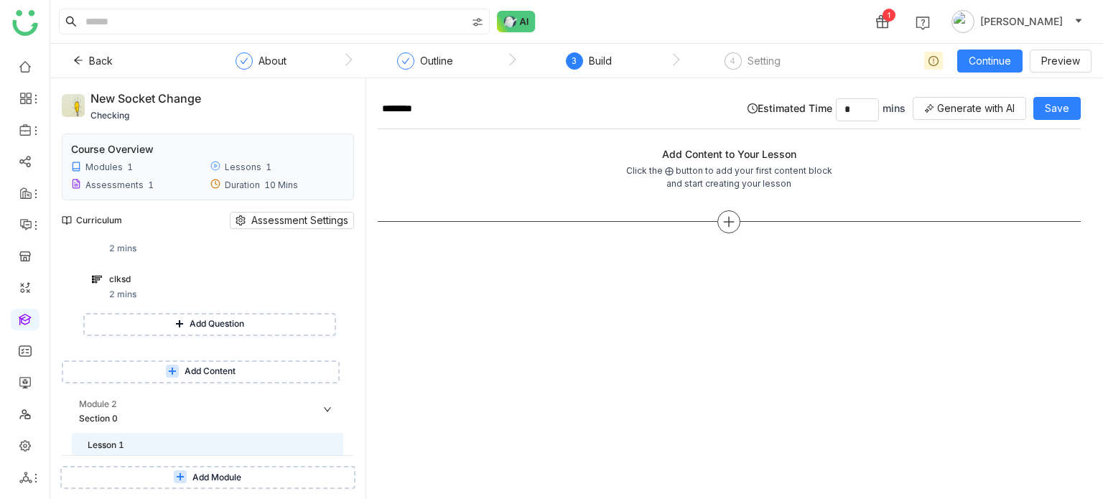
drag, startPoint x: 758, startPoint y: 218, endPoint x: 720, endPoint y: 223, distance: 37.7
click at [754, 219] on div at bounding box center [729, 221] width 703 height 23
click at [718, 223] on div at bounding box center [729, 221] width 23 height 23
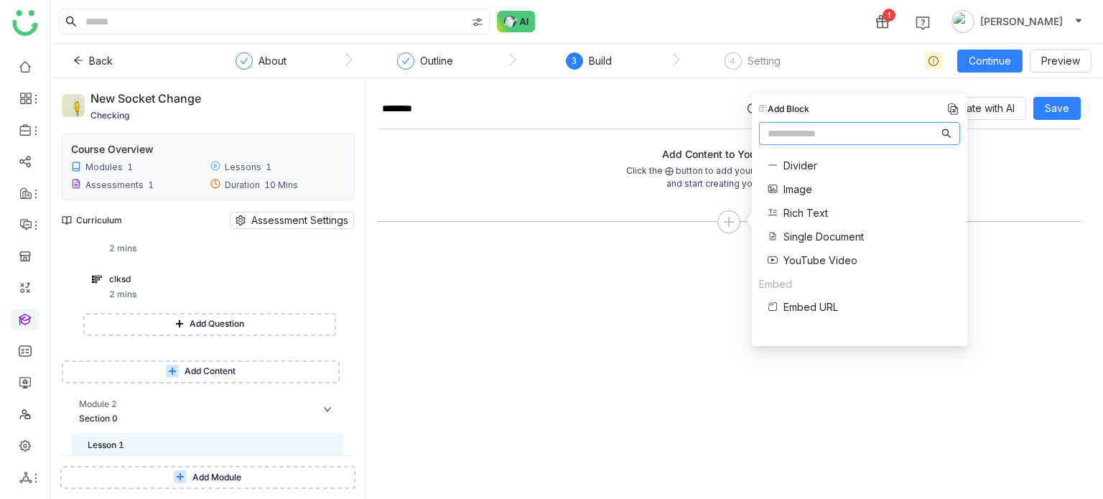
click at [816, 233] on span "Single Document" at bounding box center [824, 236] width 80 height 15
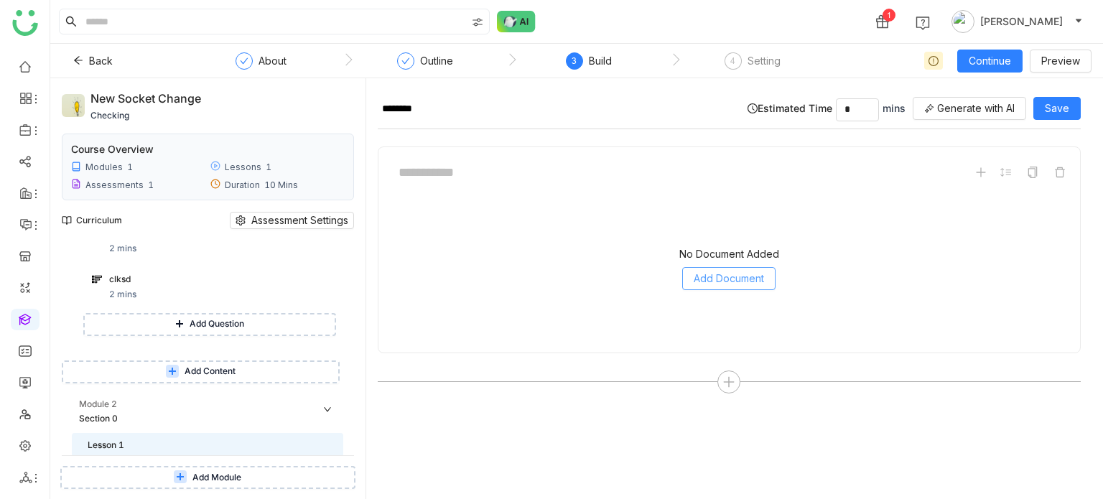
click at [732, 271] on span "Add Document" at bounding box center [729, 279] width 70 height 16
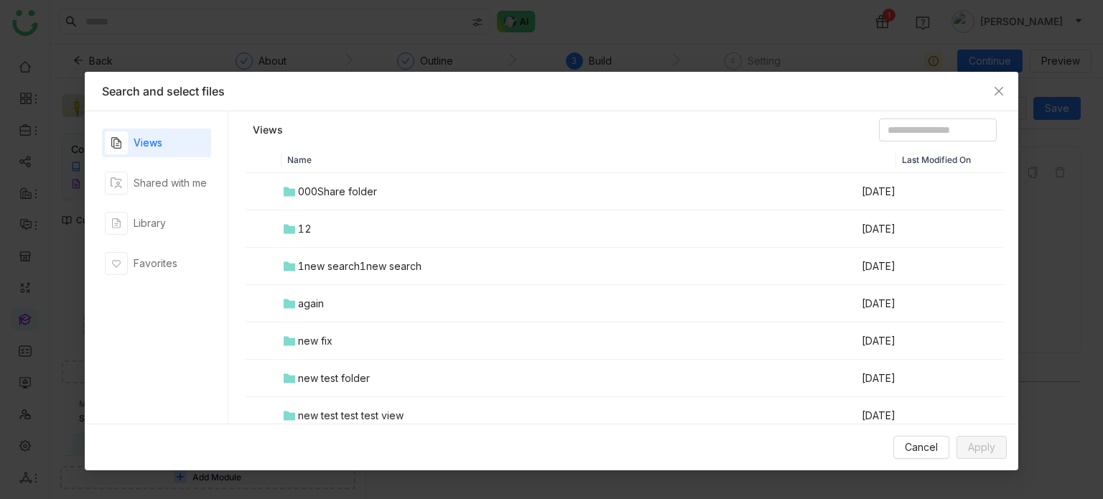
click at [148, 200] on div "Views Shared with me Library Favorites" at bounding box center [156, 268] width 109 height 278
click at [151, 229] on div "Library" at bounding box center [150, 223] width 32 height 16
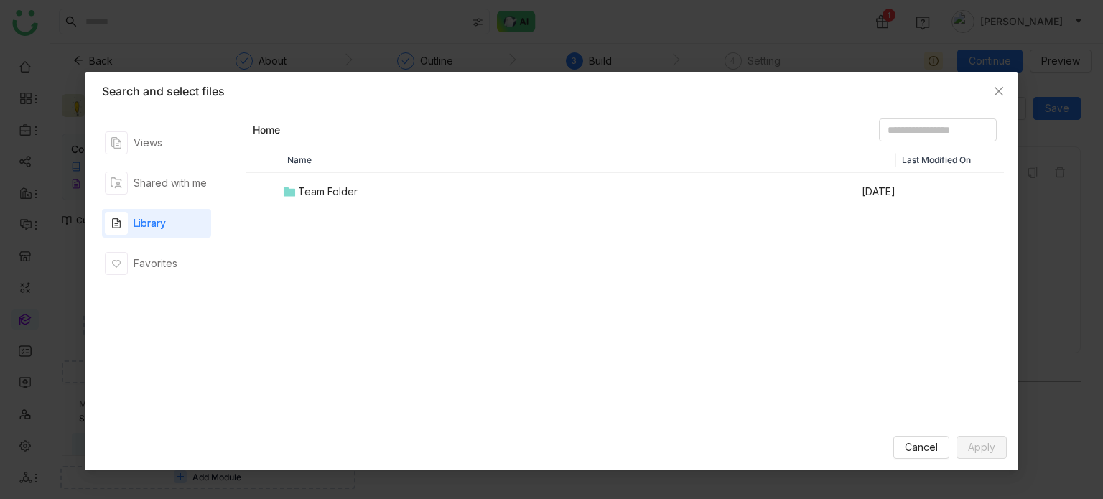
click at [338, 197] on div "Team Folder" at bounding box center [328, 192] width 60 height 16
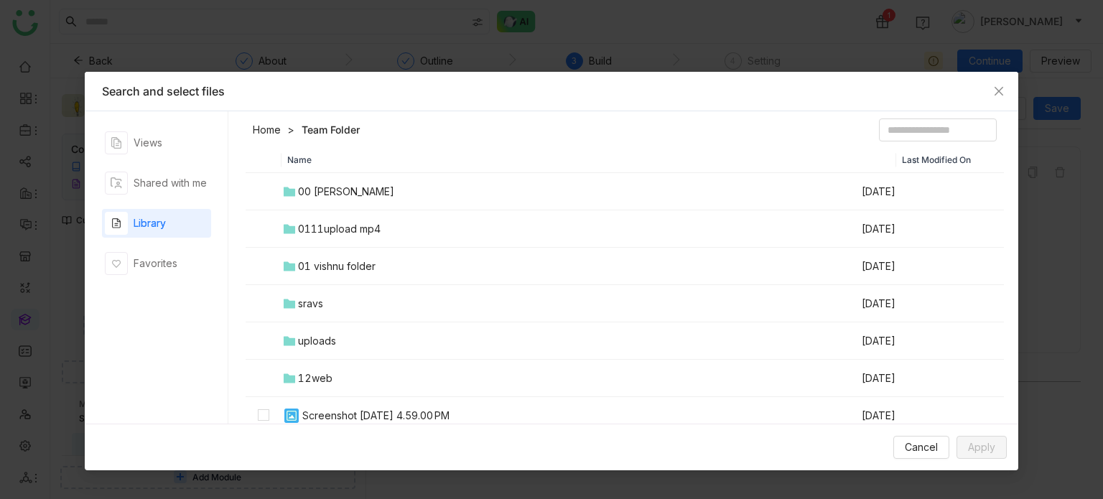
click at [344, 191] on div "00 Arif Folder" at bounding box center [346, 192] width 96 height 16
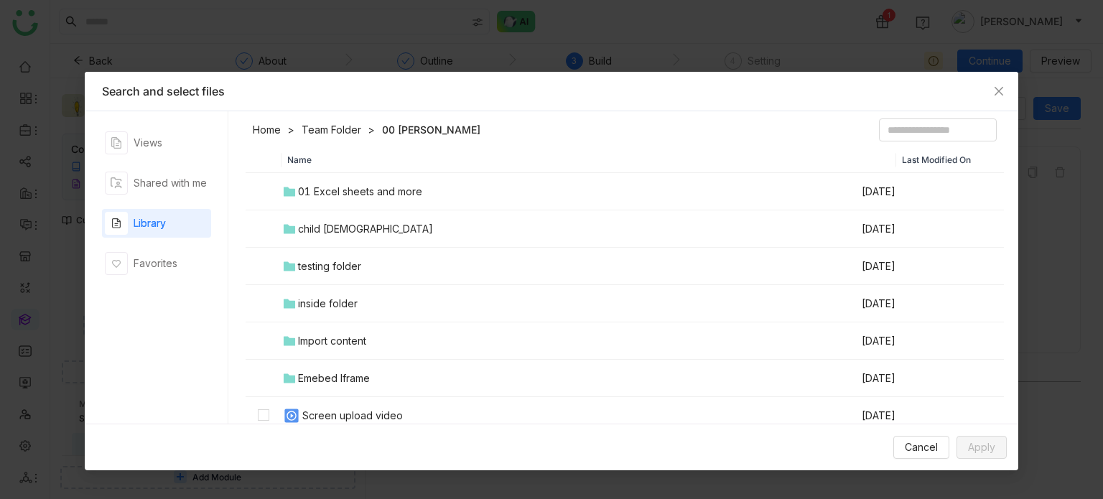
click at [344, 191] on div "01 Excel sheets and more" at bounding box center [360, 192] width 124 height 16
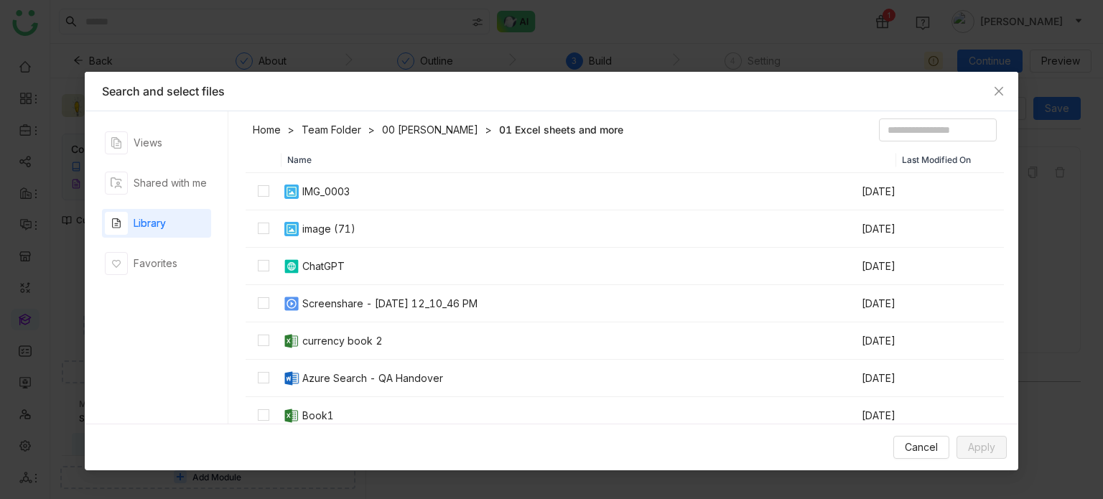
click at [339, 194] on div "IMG_0003" at bounding box center [325, 192] width 47 height 16
click at [981, 457] on button "Apply" at bounding box center [982, 447] width 50 height 23
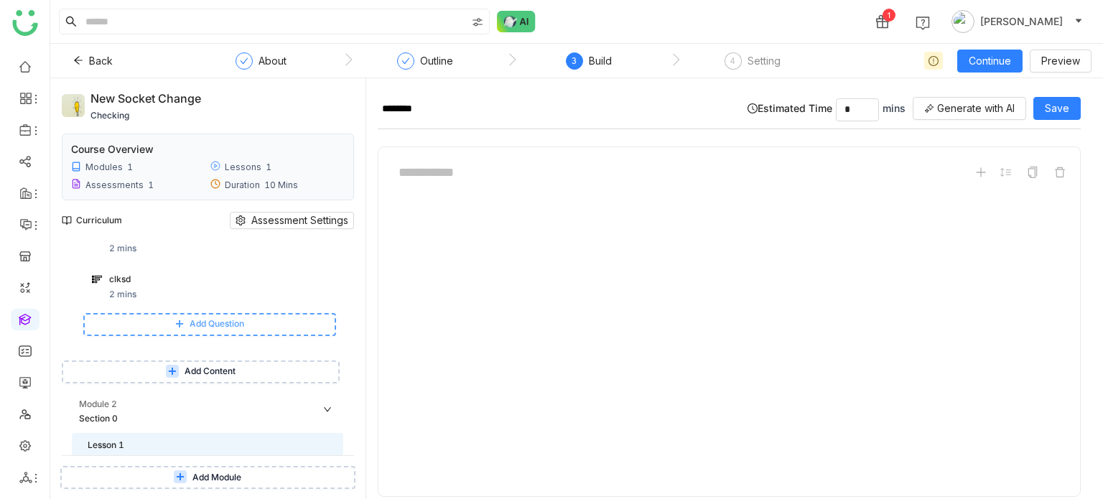
scroll to position [270, 0]
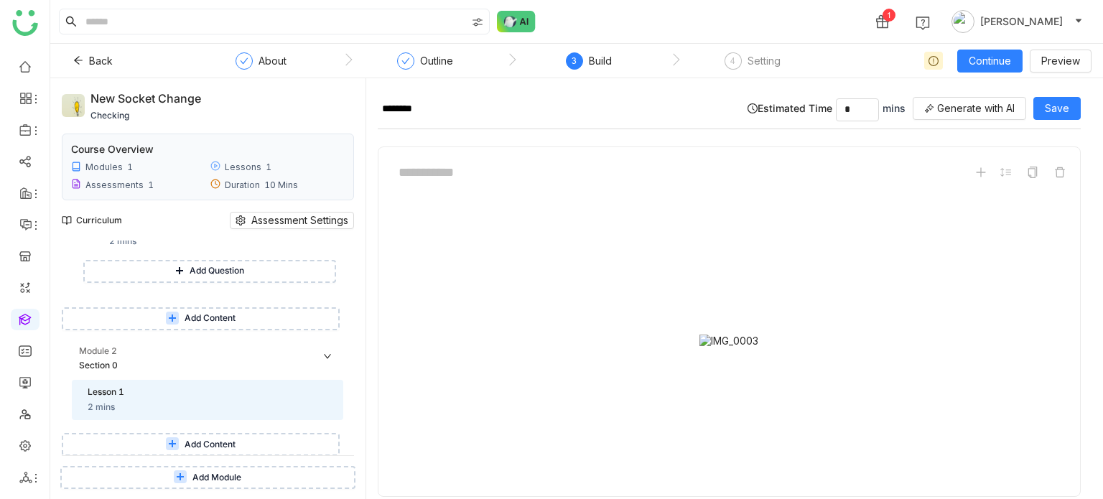
click at [238, 438] on button "Add Content" at bounding box center [201, 444] width 278 height 23
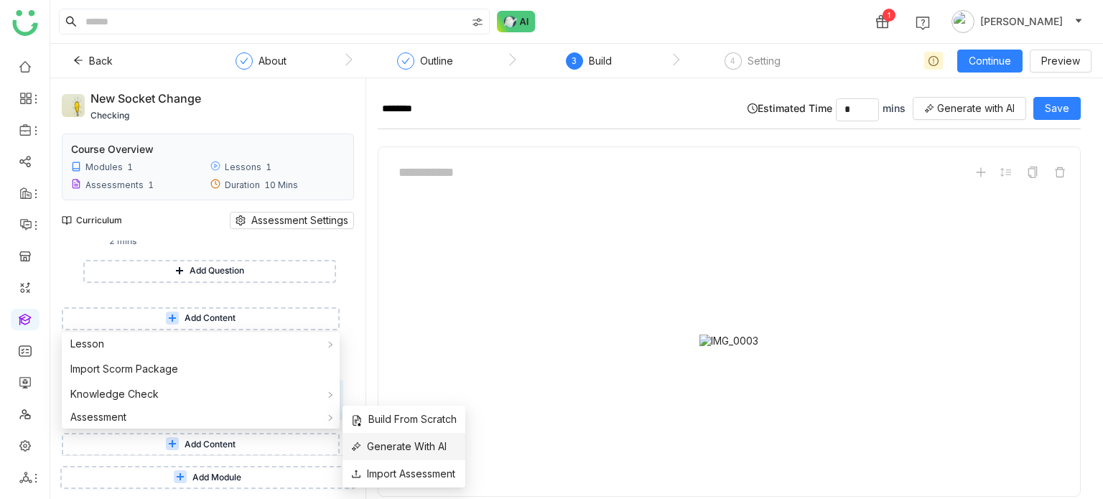
click at [442, 445] on span "Generate With AI" at bounding box center [399, 447] width 96 height 16
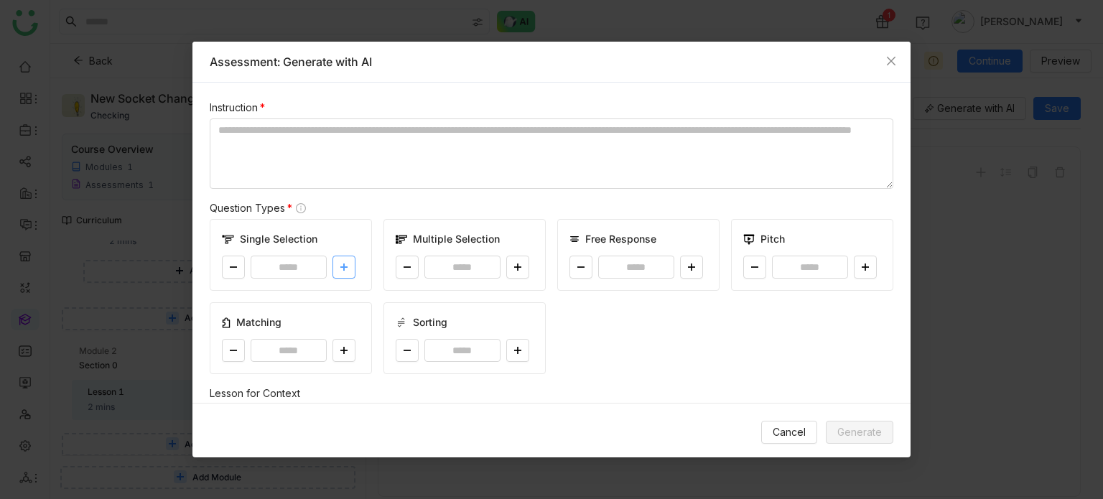
click at [341, 257] on button at bounding box center [344, 267] width 23 height 23
type input "*"
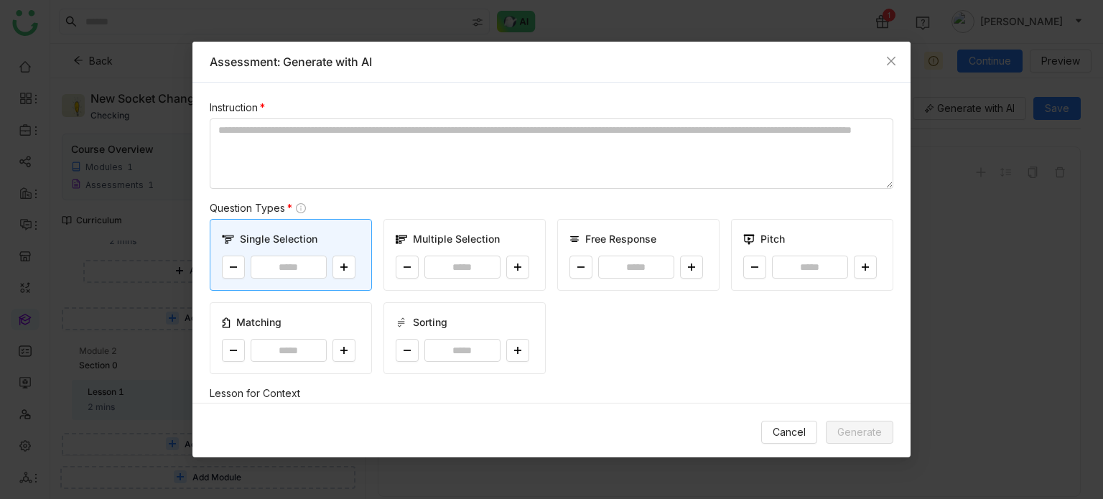
click at [514, 279] on div "Multiple Selection *" at bounding box center [465, 255] width 162 height 72
click at [514, 269] on icon at bounding box center [518, 267] width 9 height 9
type input "*"
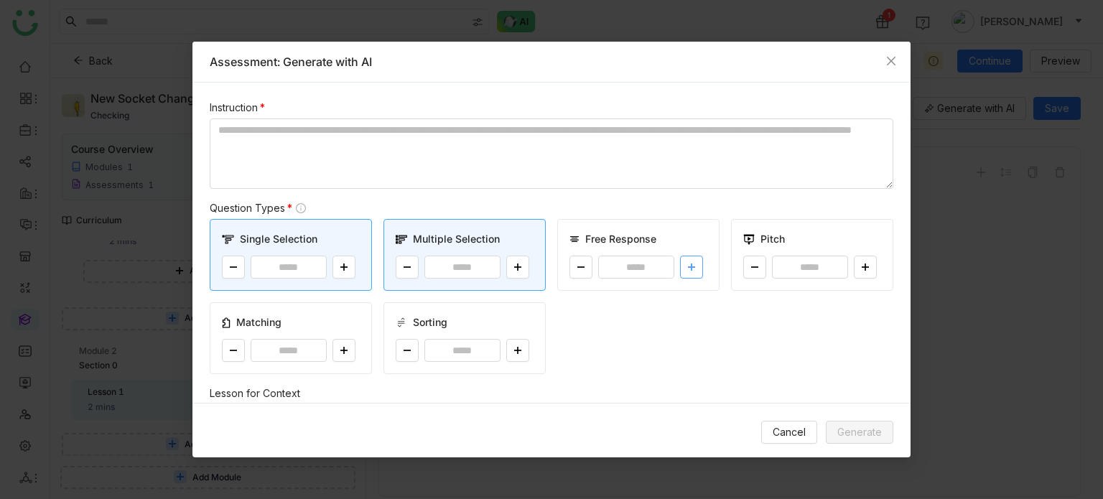
click at [687, 266] on icon at bounding box center [691, 267] width 9 height 9
type input "*"
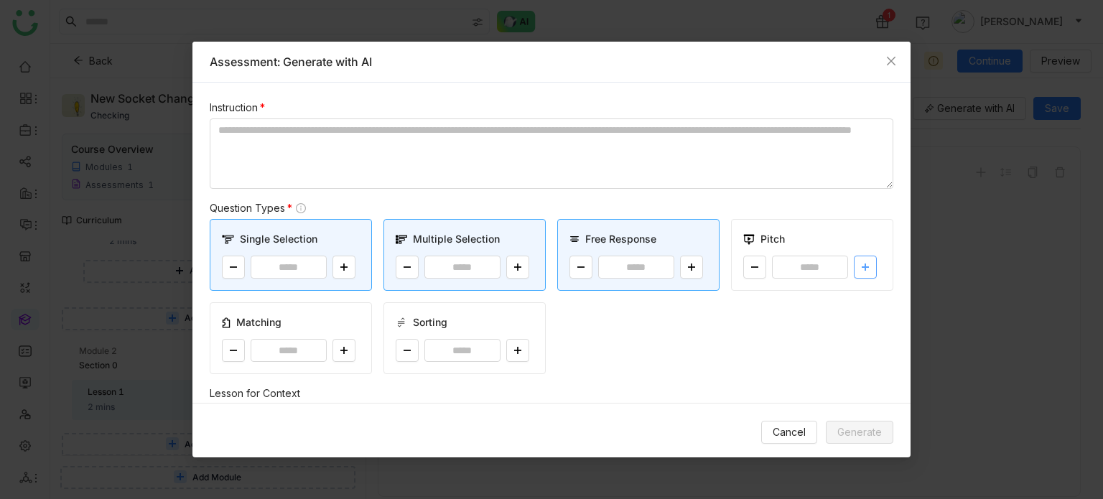
click at [861, 268] on icon at bounding box center [865, 267] width 9 height 9
type input "*"
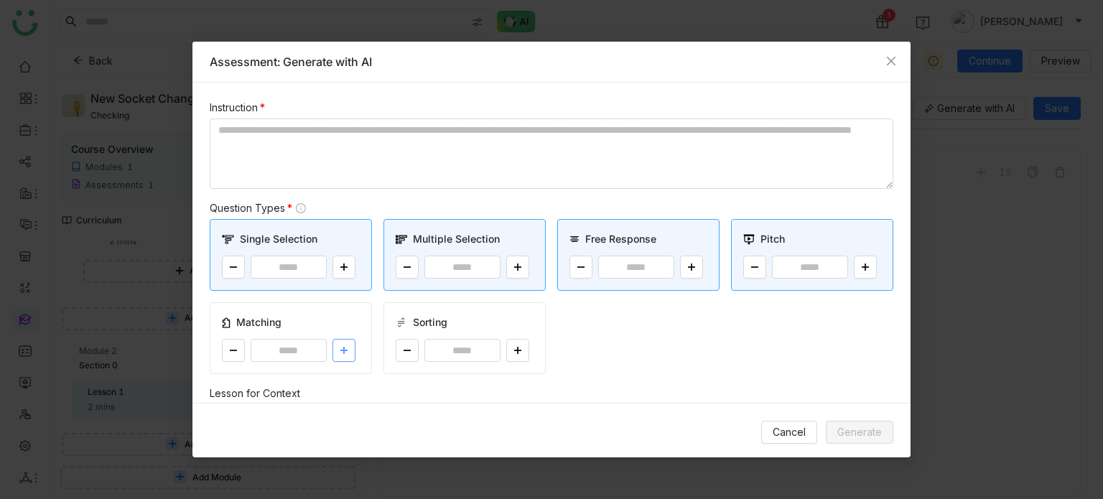
click at [347, 347] on button at bounding box center [344, 350] width 23 height 23
type input "*"
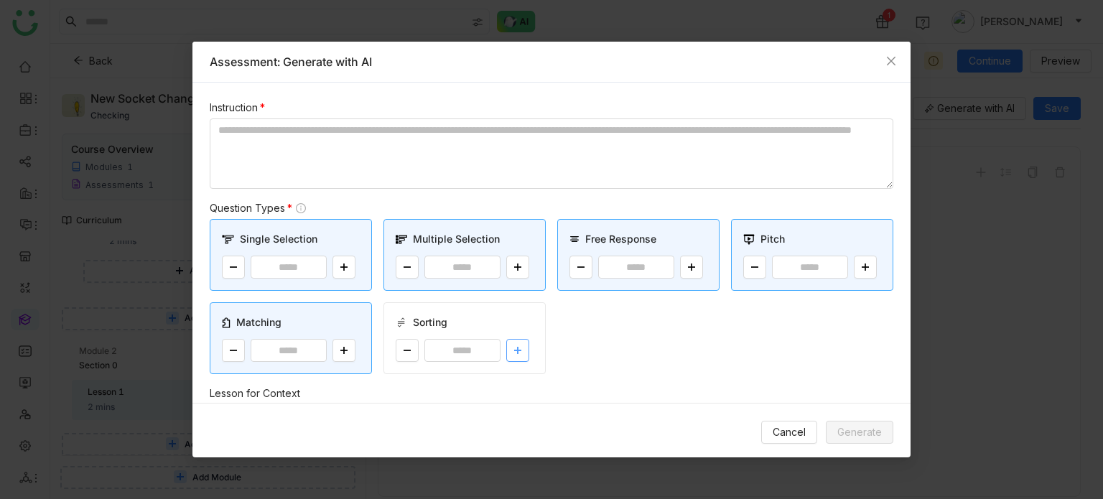
click at [517, 348] on icon at bounding box center [517, 351] width 1 height 7
type input "*"
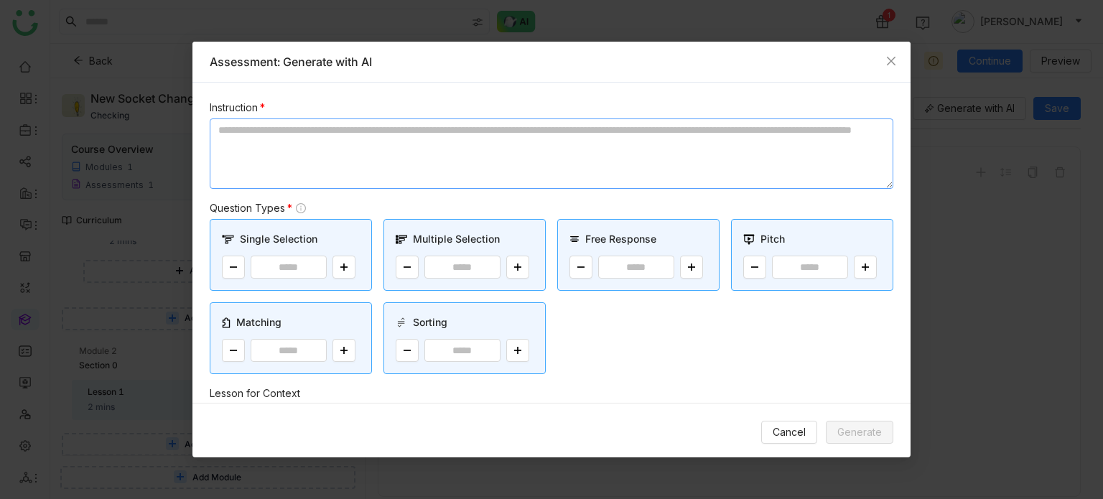
click at [477, 157] on textarea at bounding box center [552, 154] width 684 height 70
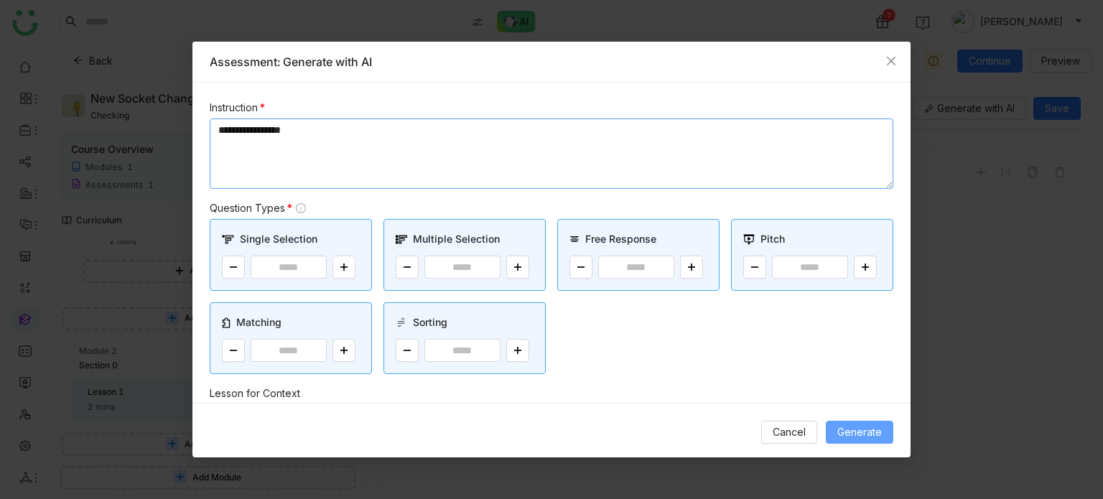
type textarea "**********"
click at [840, 430] on span "Generate" at bounding box center [859, 432] width 45 height 16
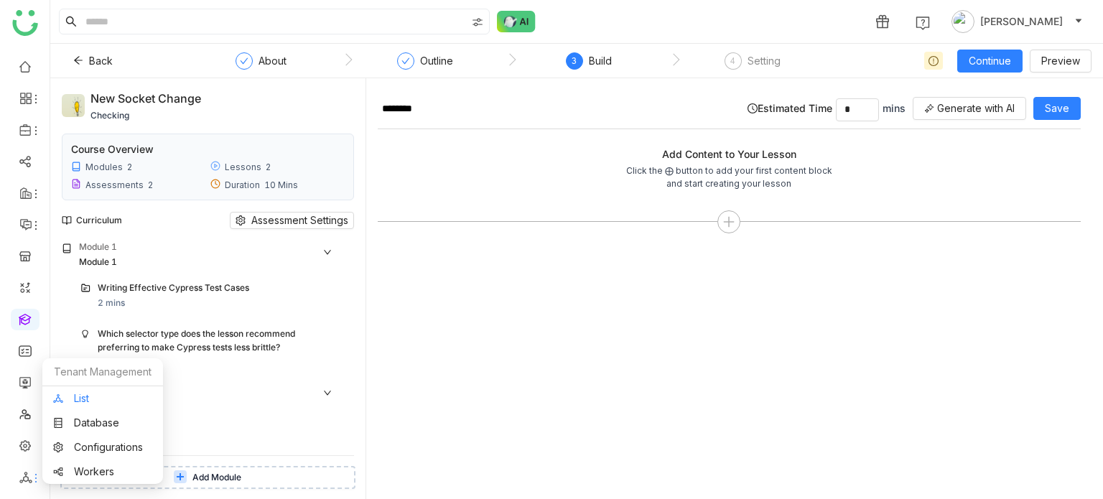
click at [95, 399] on link "List" at bounding box center [102, 399] width 99 height 10
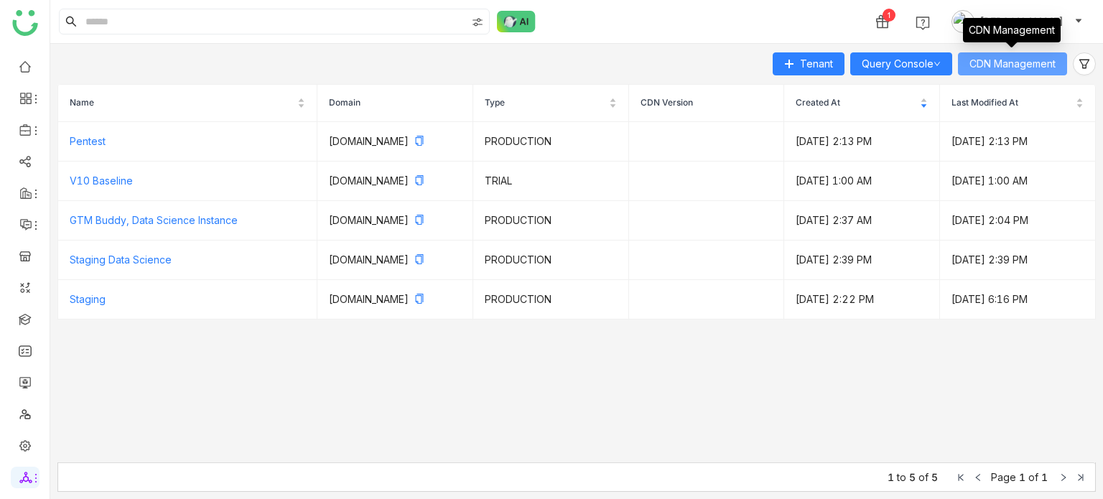
click at [970, 71] on span "CDN Management" at bounding box center [1013, 64] width 86 height 16
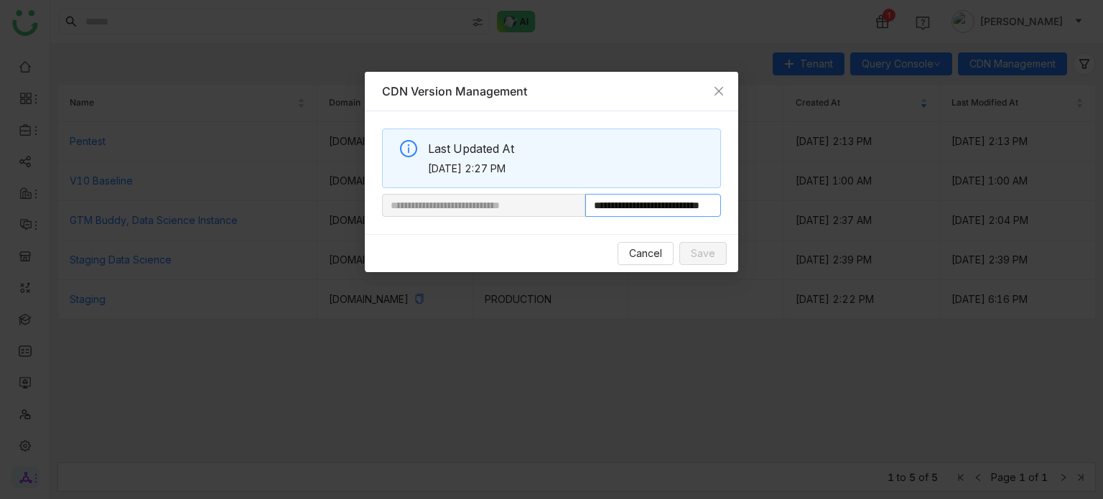
click at [669, 211] on input "**********" at bounding box center [653, 205] width 136 height 23
click at [669, 249] on button "Cancel" at bounding box center [646, 253] width 56 height 23
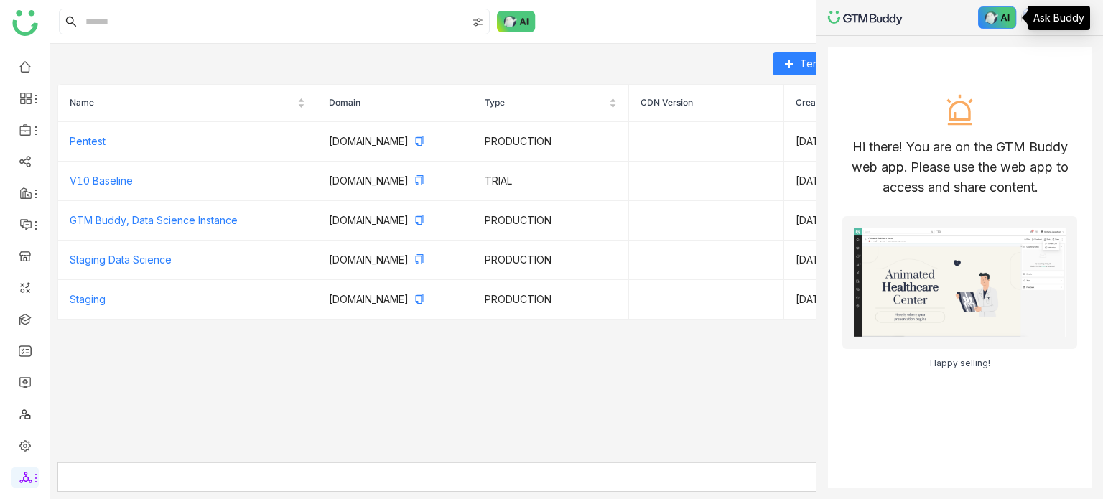
click at [1011, 23] on img at bounding box center [997, 17] width 39 height 22
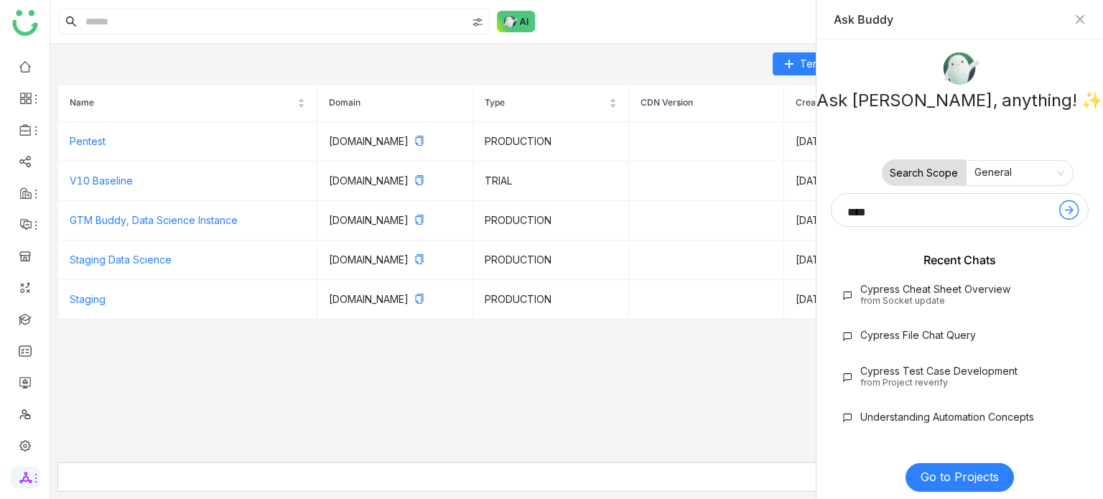
click at [1088, 14] on div "Ask Buddy" at bounding box center [959, 20] width 287 height 40
click at [1075, 17] on icon "Close" at bounding box center [1079, 19] width 11 height 11
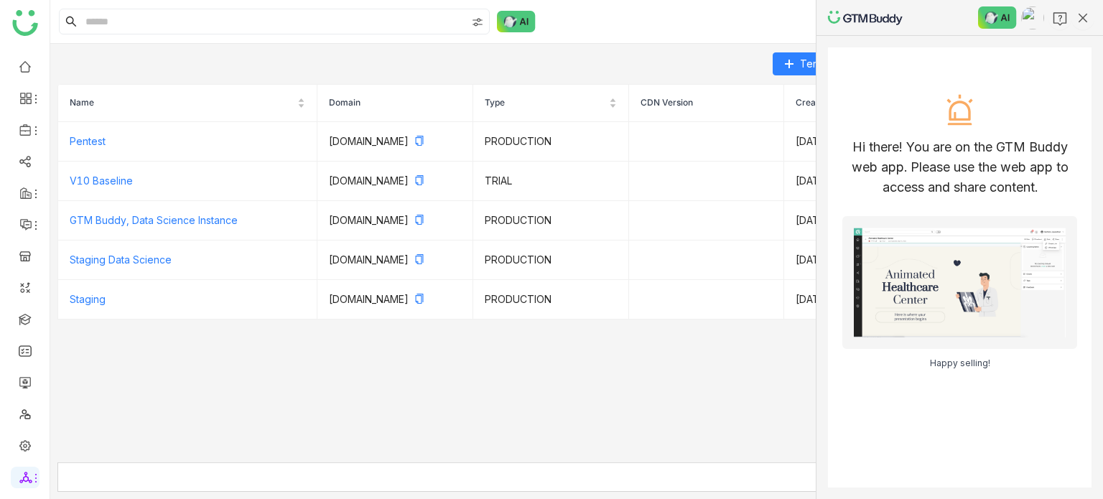
click at [1031, 19] on img at bounding box center [1032, 17] width 23 height 23
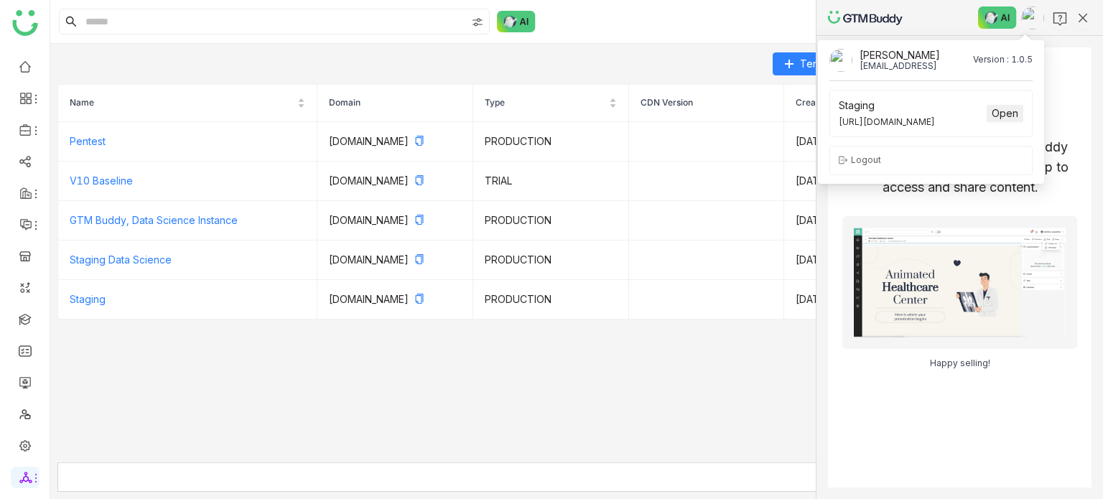
click at [1060, 74] on div "Hi there! You are on the GTM Buddy web app. Please use the web app to access an…" at bounding box center [959, 267] width 264 height 440
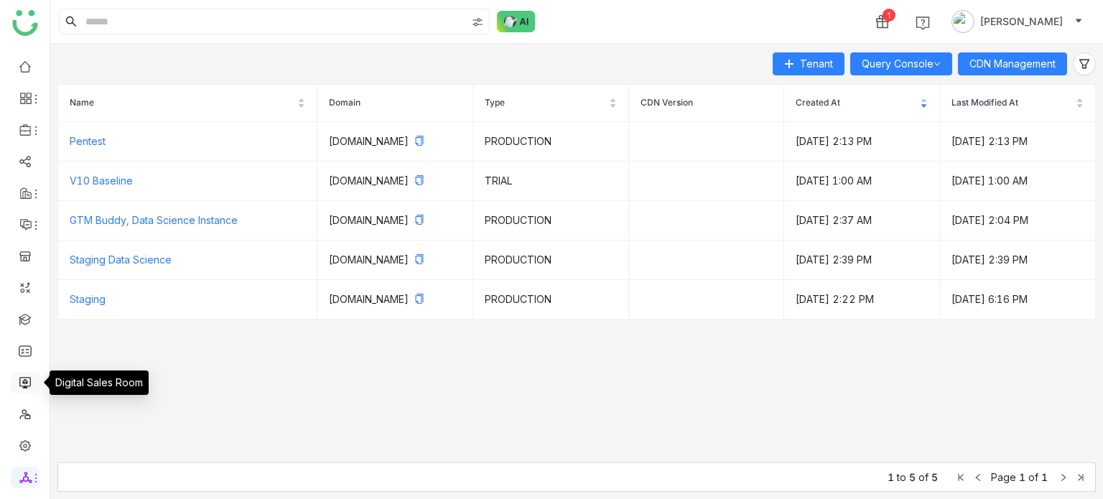
click at [32, 386] on link at bounding box center [25, 382] width 13 height 12
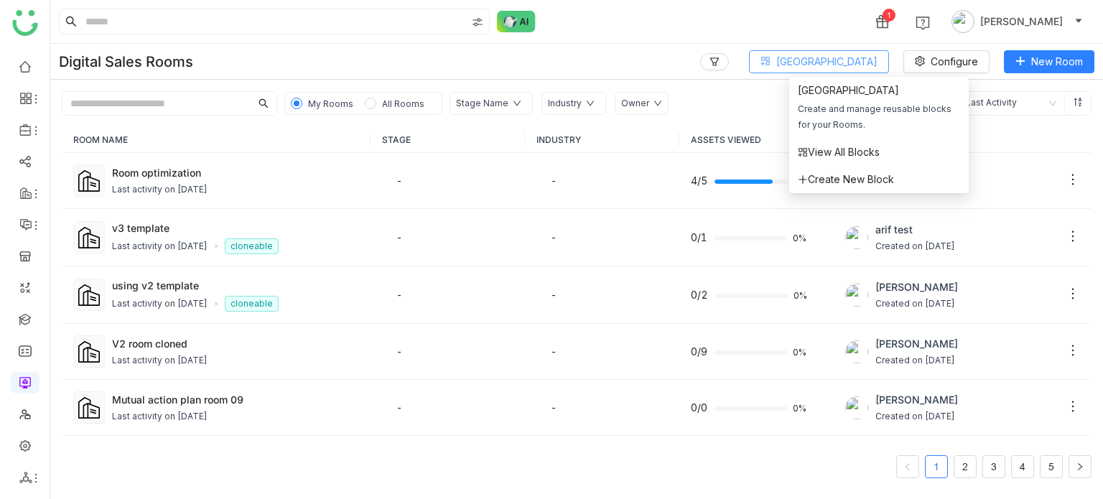
click at [875, 55] on span "[GEOGRAPHIC_DATA]" at bounding box center [826, 62] width 101 height 16
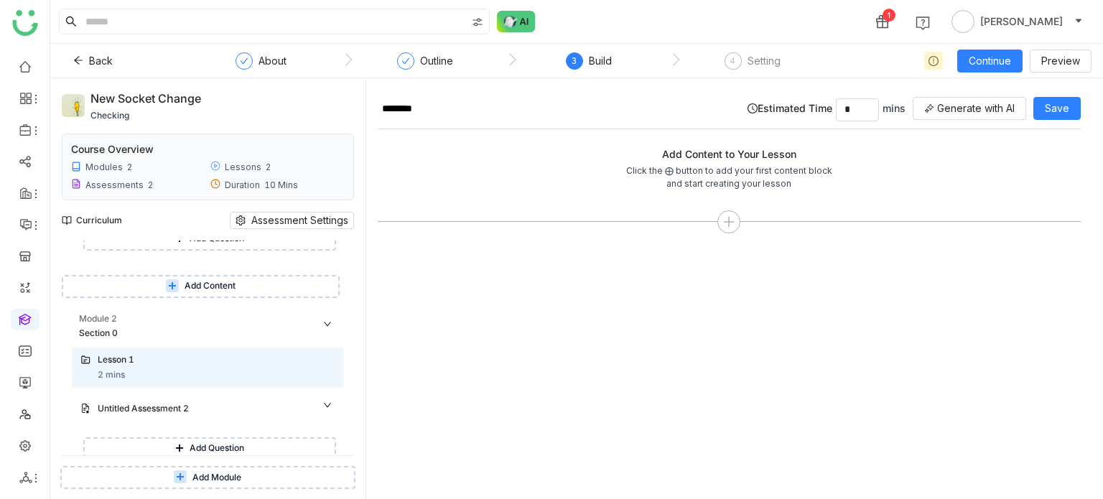
scroll to position [302, 0]
click at [191, 405] on div "Untitled Assessment 2" at bounding box center [202, 410] width 208 height 14
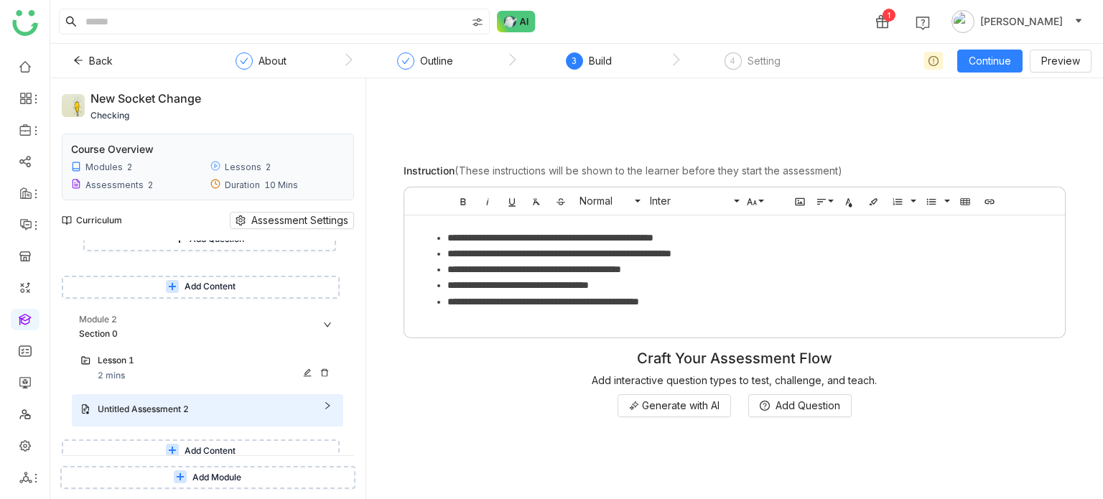
click at [205, 381] on div "Lesson 1 2 mins" at bounding box center [216, 368] width 237 height 29
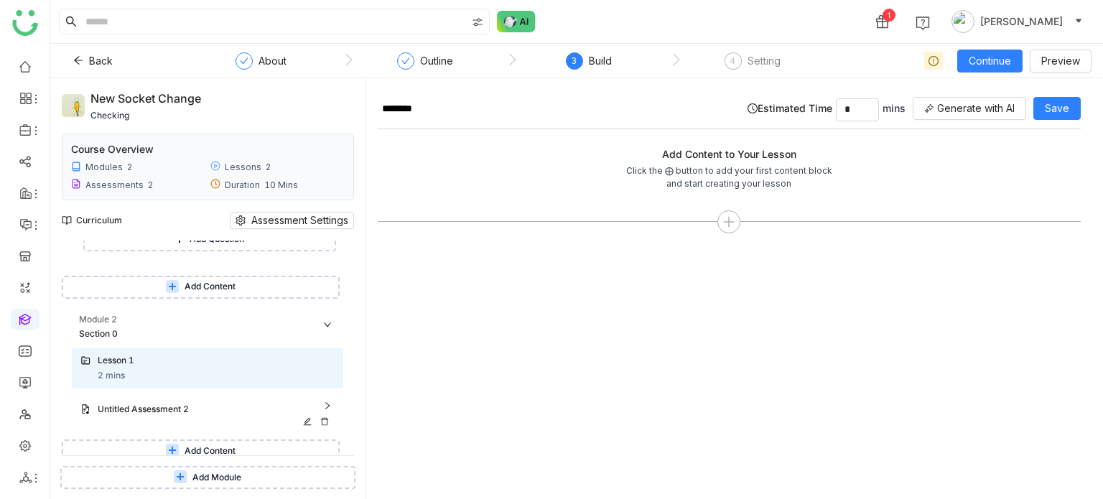
click at [200, 410] on div "Untitled Assessment 2" at bounding box center [202, 410] width 208 height 14
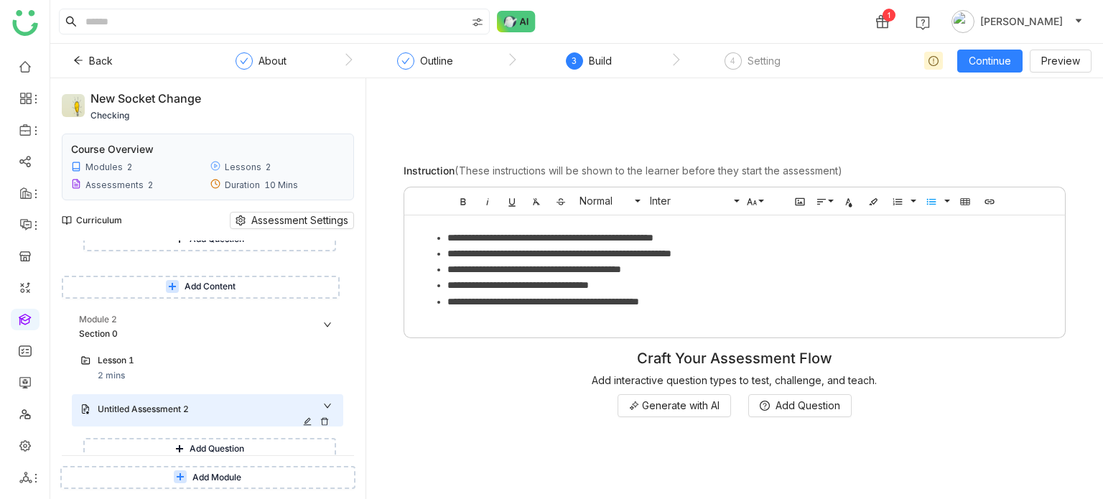
scroll to position [353, 0]
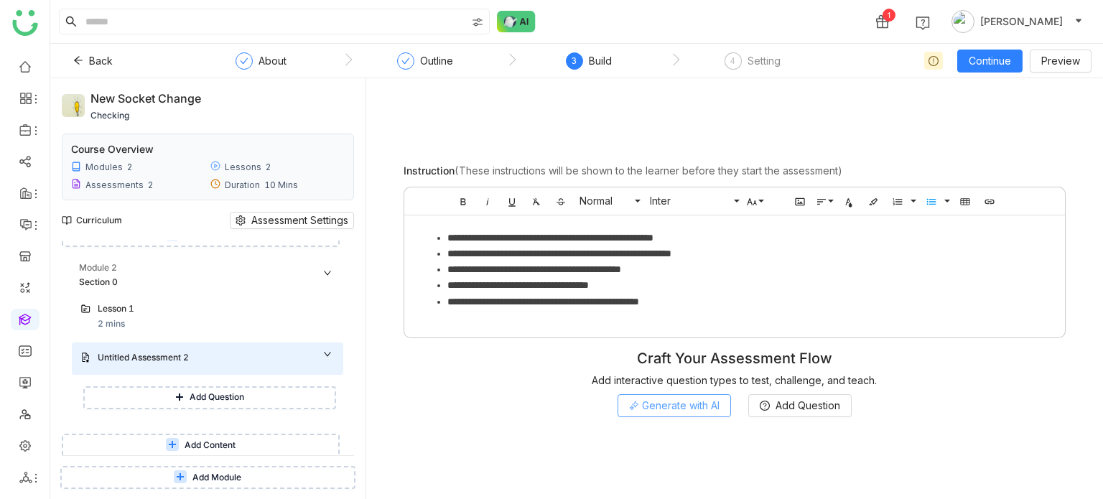
click at [679, 409] on span "Generate with AI" at bounding box center [681, 406] width 78 height 16
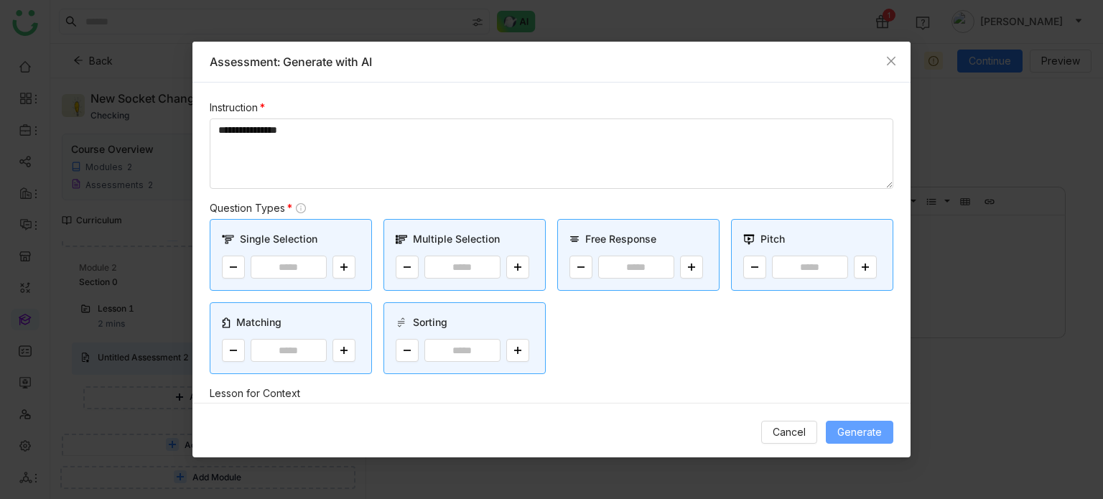
click at [854, 429] on span "Generate" at bounding box center [859, 432] width 45 height 16
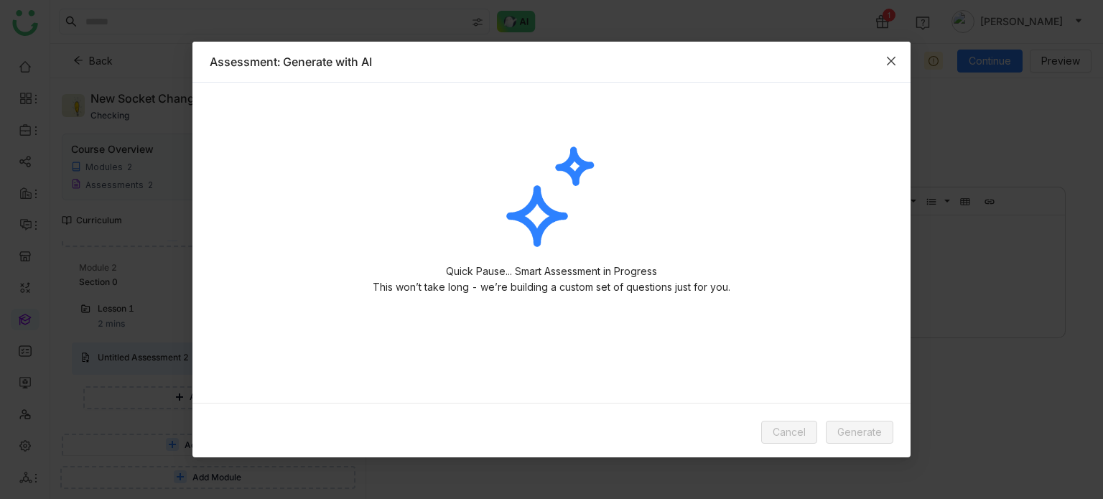
click at [893, 60] on icon "Close" at bounding box center [891, 61] width 9 height 9
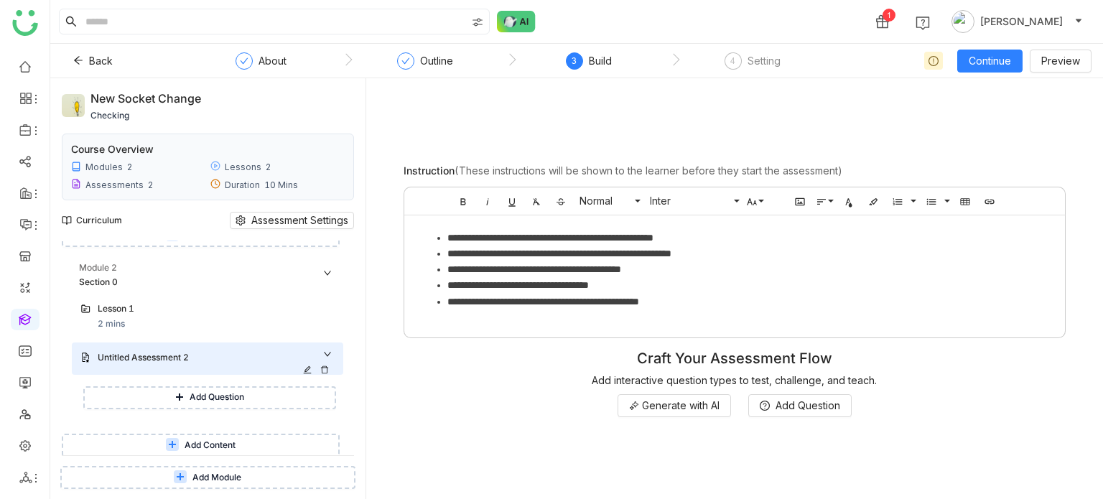
click at [327, 366] on icon at bounding box center [324, 370] width 9 height 9
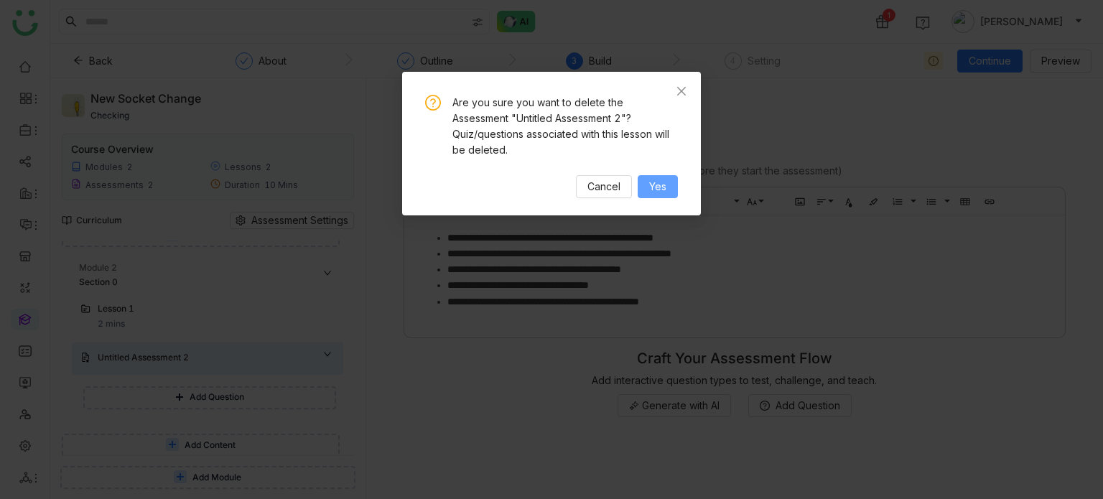
click at [649, 195] on button "Yes" at bounding box center [658, 186] width 40 height 23
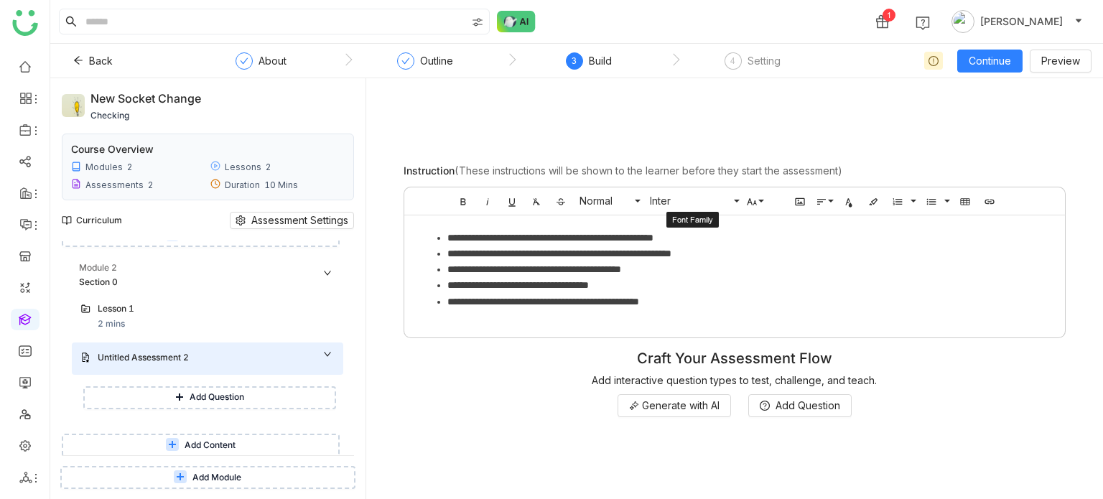
scroll to position [270, 0]
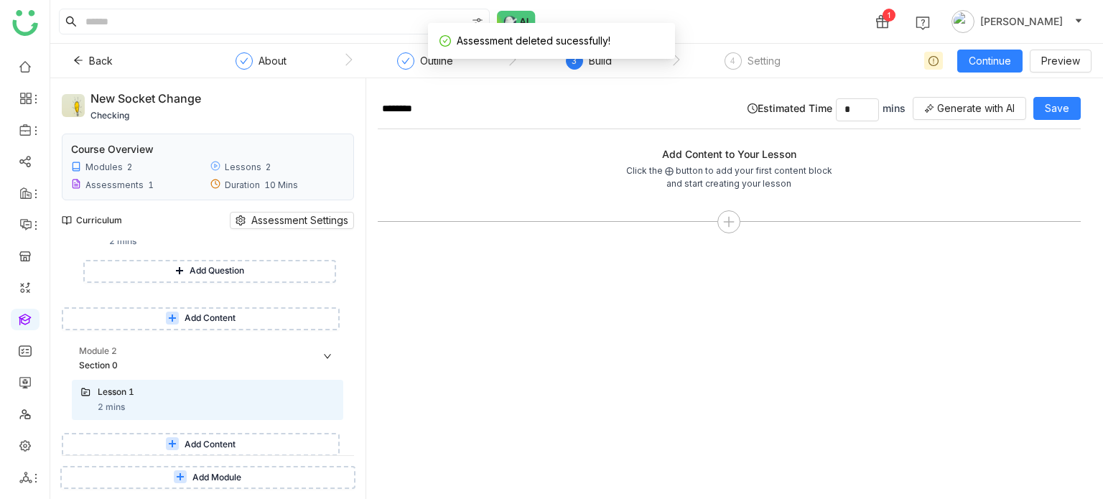
click at [183, 457] on div "Add Module" at bounding box center [207, 477] width 315 height 43
click at [188, 445] on span "Add Content" at bounding box center [210, 445] width 51 height 14
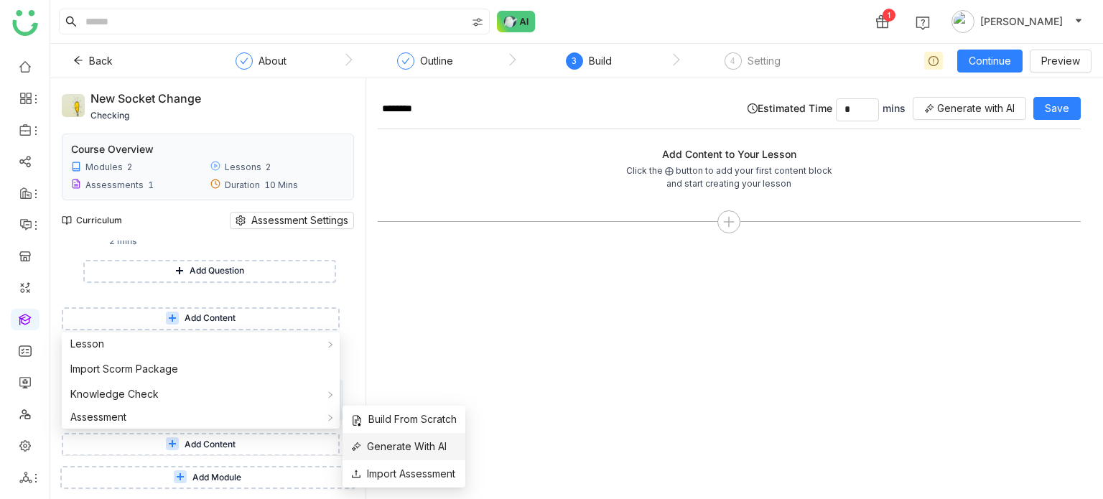
click at [388, 450] on span "Generate With AI" at bounding box center [399, 447] width 96 height 16
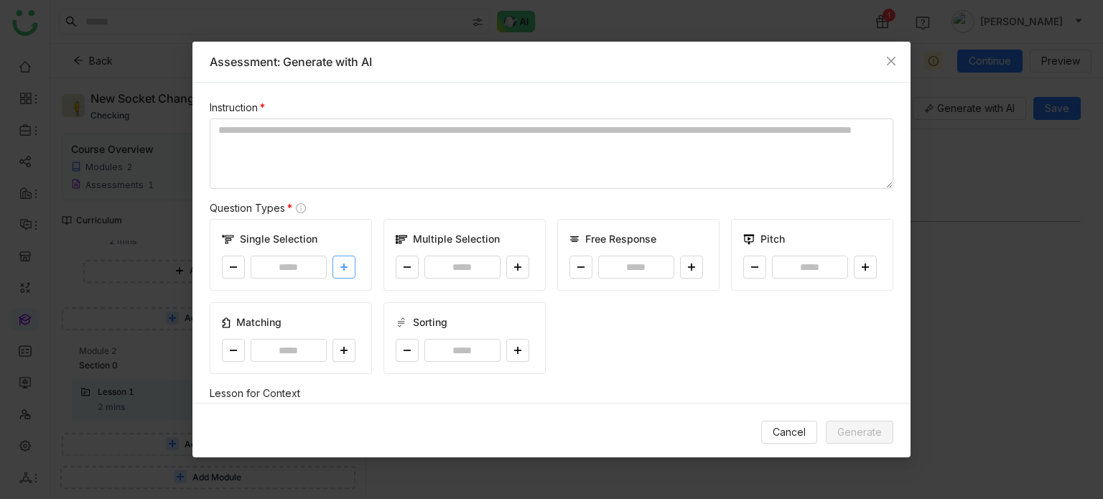
click at [345, 266] on icon at bounding box center [344, 267] width 9 height 9
type input "*"
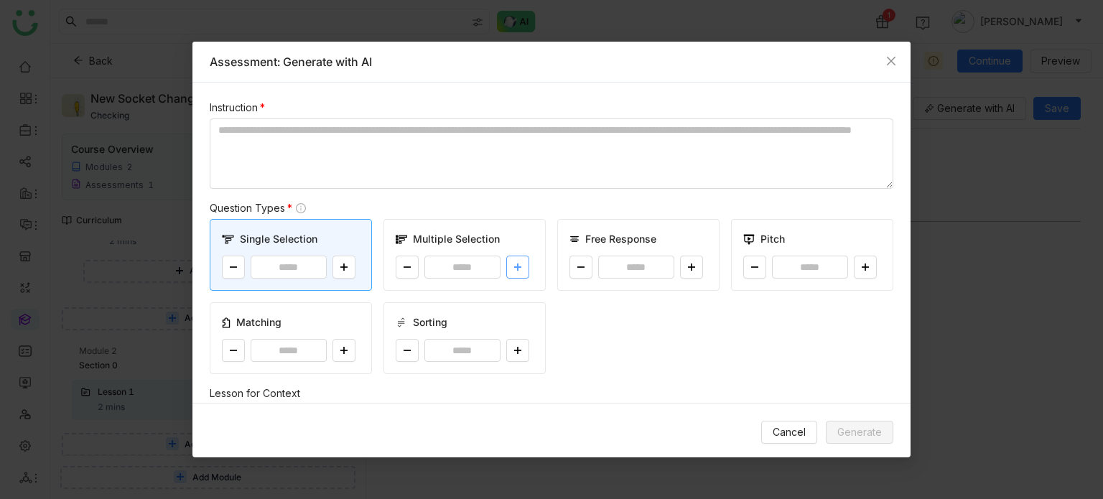
click at [522, 262] on button at bounding box center [517, 267] width 23 height 23
type input "*"
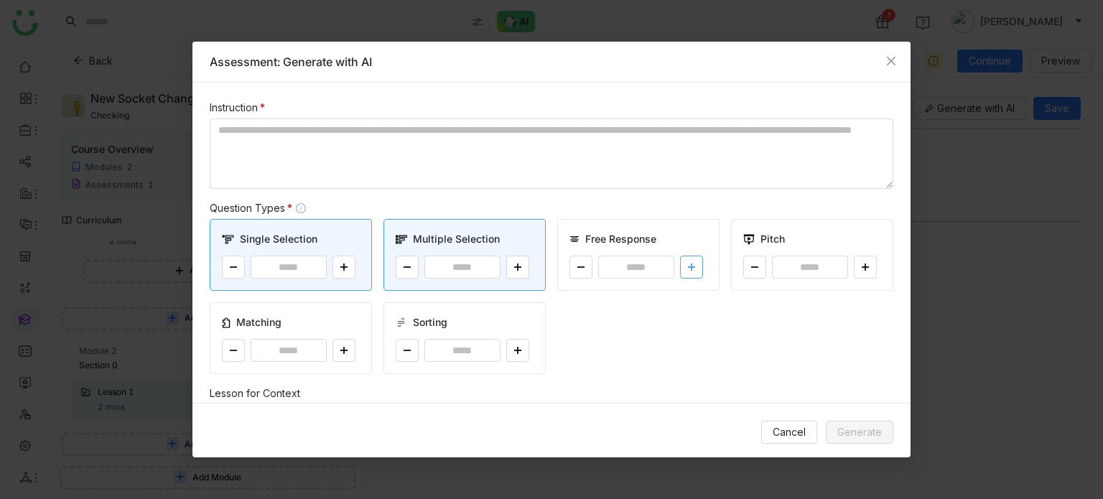
click at [687, 270] on icon at bounding box center [691, 267] width 9 height 9
type input "*"
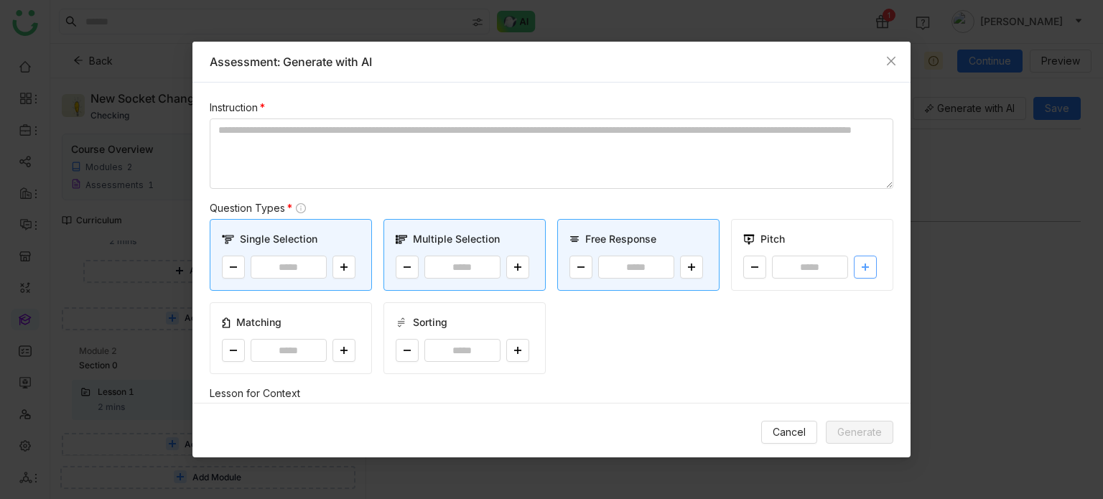
click at [861, 269] on button at bounding box center [865, 267] width 23 height 23
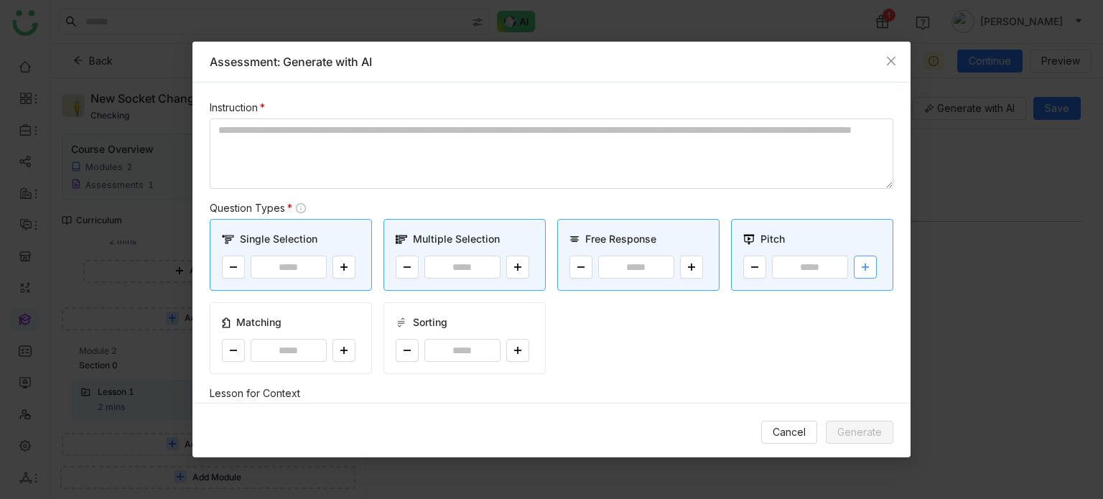
type input "*"
click at [347, 345] on button at bounding box center [344, 350] width 23 height 23
type input "*"
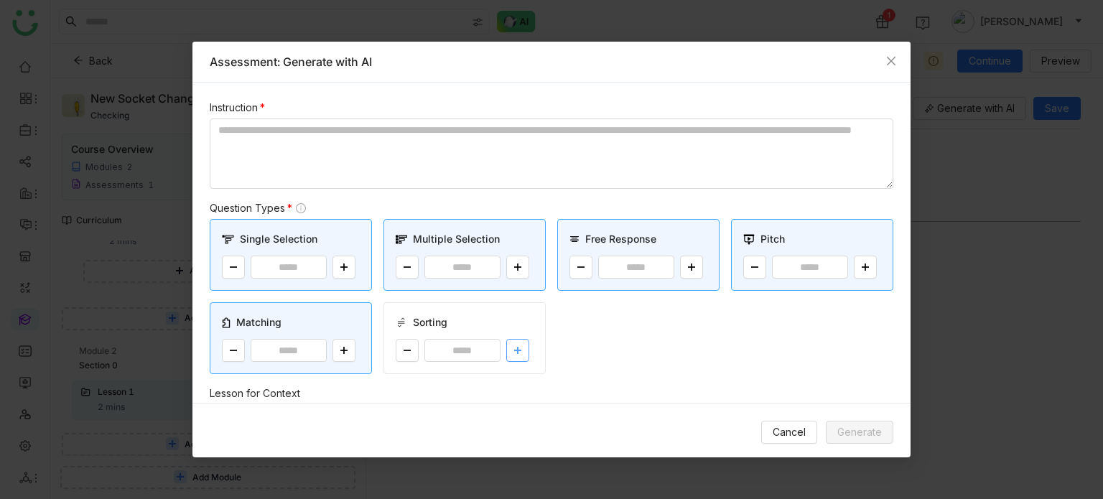
click at [509, 354] on button at bounding box center [517, 350] width 23 height 23
type input "*"
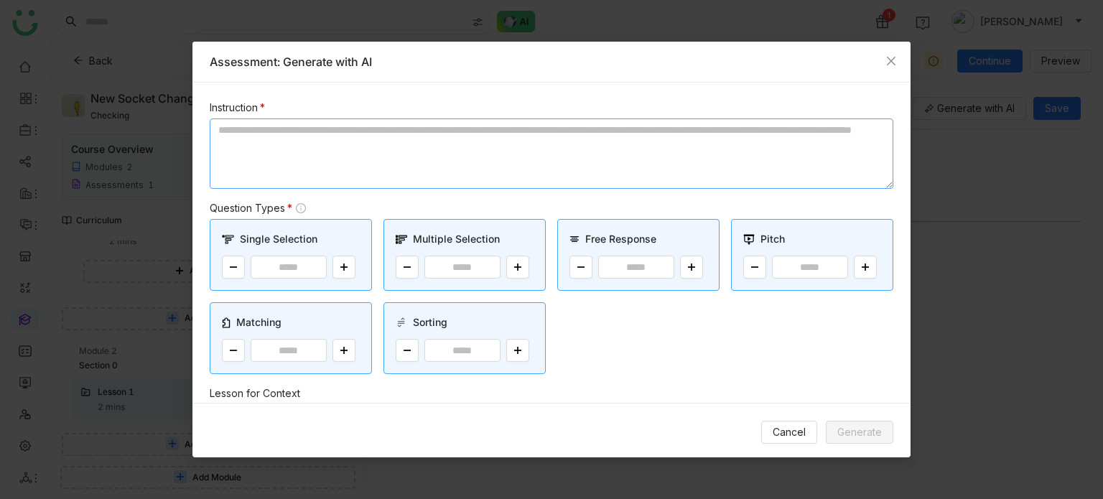
drag, startPoint x: 512, startPoint y: 97, endPoint x: 507, endPoint y: 149, distance: 52.0
click at [512, 98] on div "Instruction * Question Types * Single Selection * Multiple Selection * Free Res…" at bounding box center [551, 243] width 718 height 320
click at [507, 152] on textarea at bounding box center [552, 154] width 684 height 70
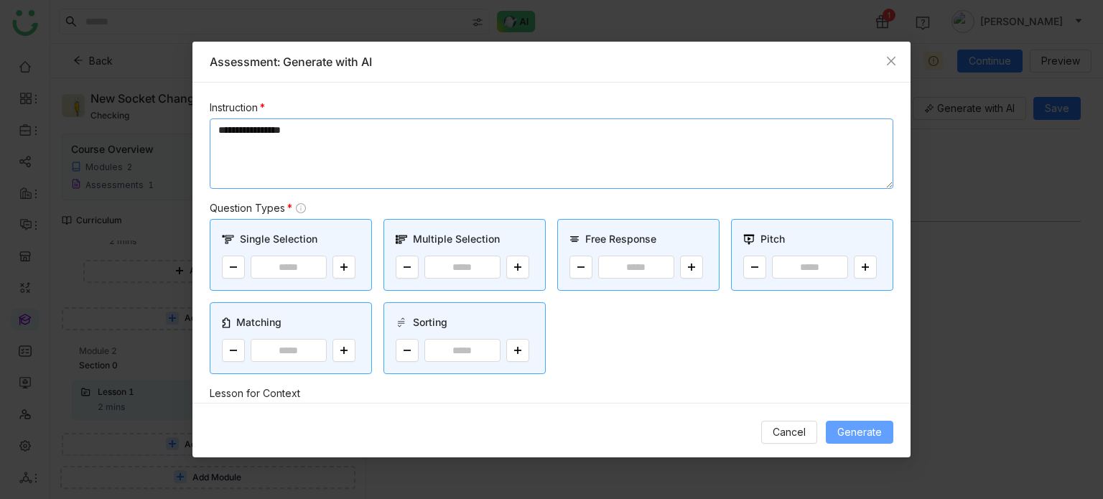
type textarea "**********"
click at [845, 431] on span "Generate" at bounding box center [859, 432] width 45 height 16
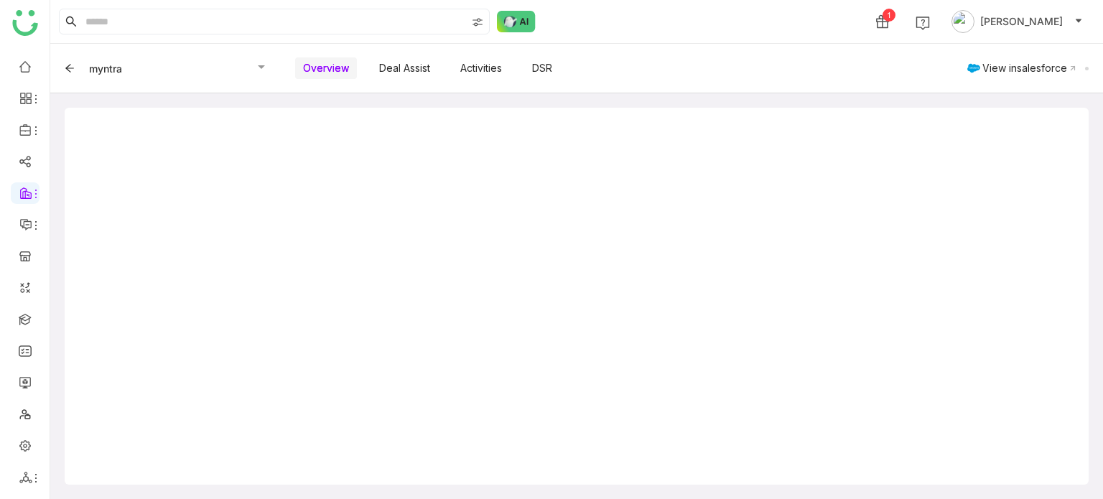
click at [69, 71] on icon at bounding box center [70, 68] width 10 height 10
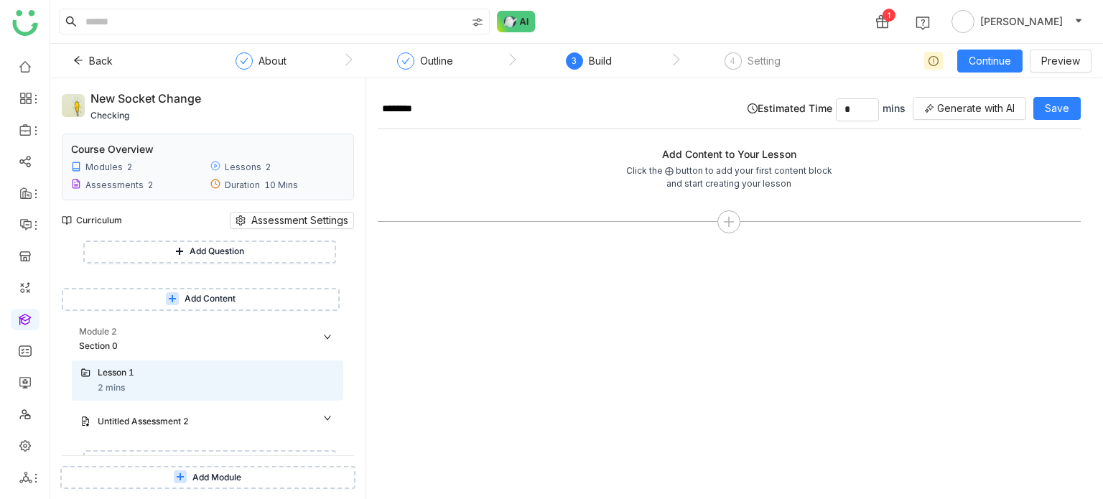
scroll to position [353, 0]
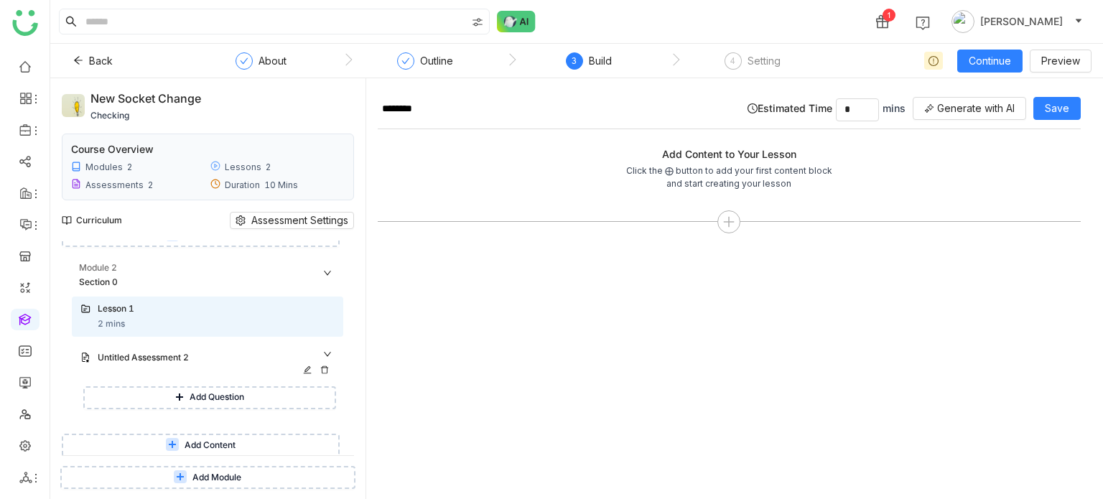
click at [183, 361] on div "Untitled Assessment 2" at bounding box center [202, 358] width 208 height 14
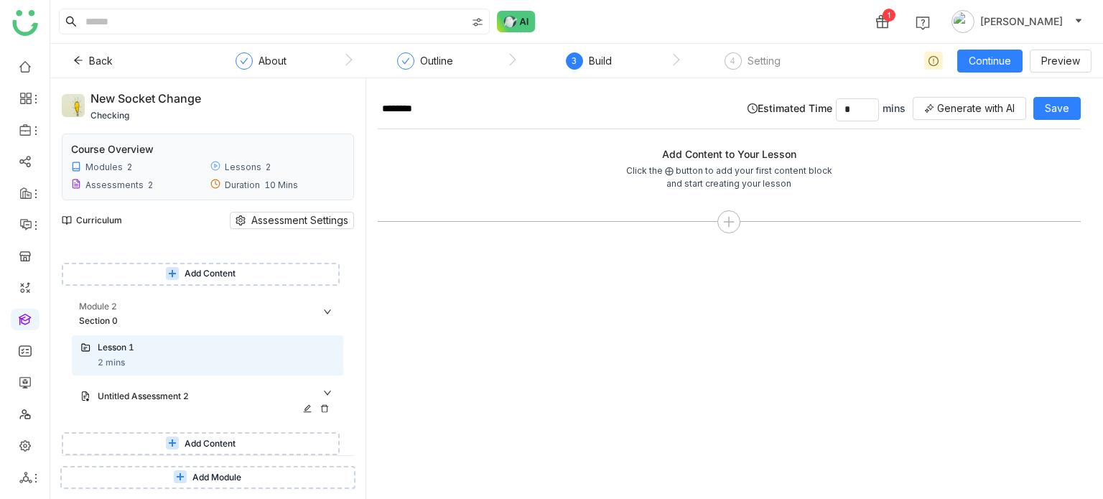
scroll to position [307, 0]
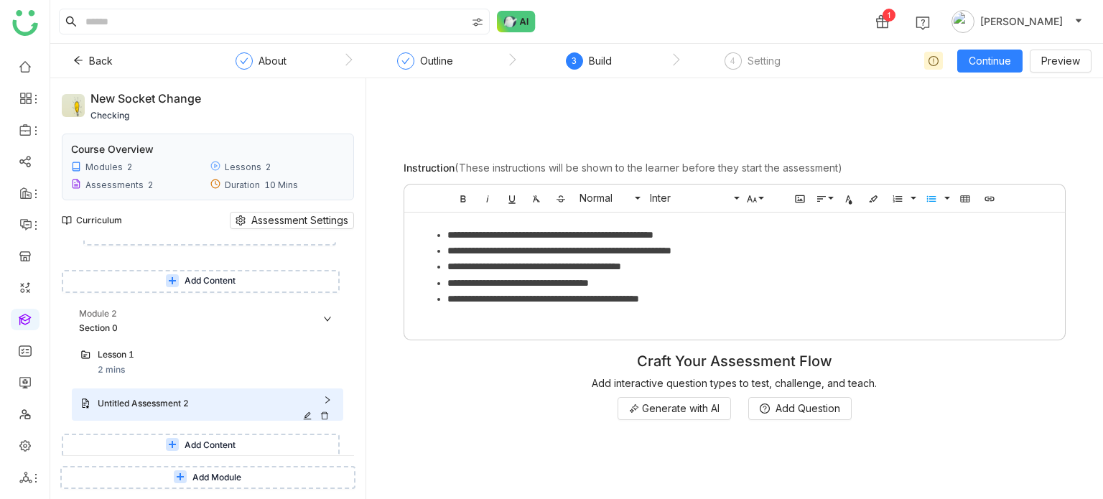
click at [207, 397] on div "Untitled Assessment 2" at bounding box center [202, 404] width 208 height 14
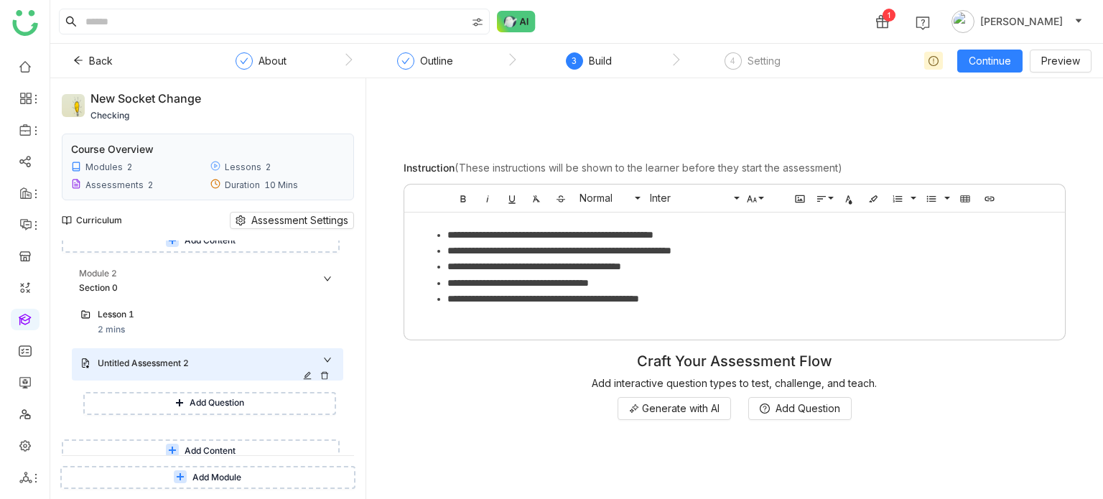
scroll to position [353, 0]
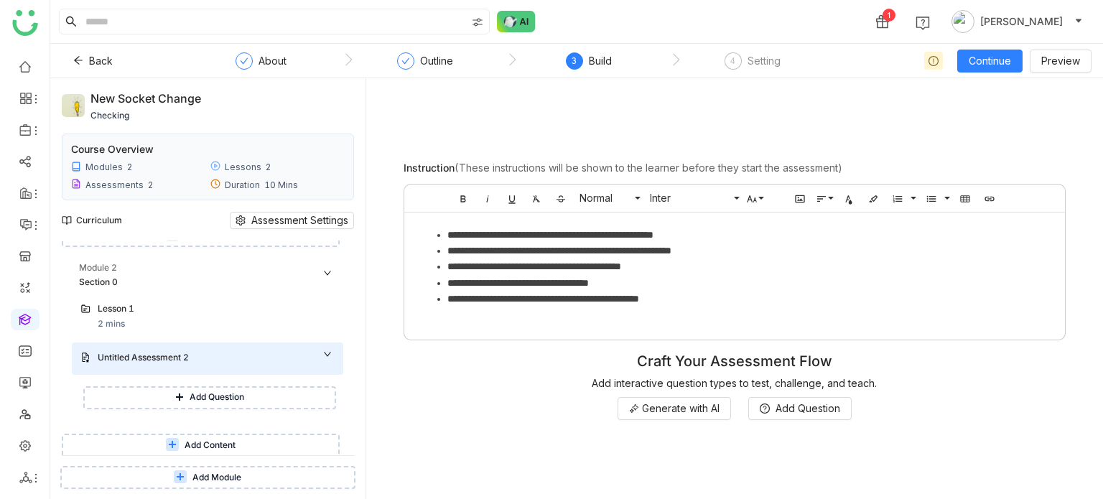
click at [667, 421] on div "**********" at bounding box center [735, 289] width 714 height 398
click at [672, 414] on span "Generate with AI" at bounding box center [681, 409] width 78 height 16
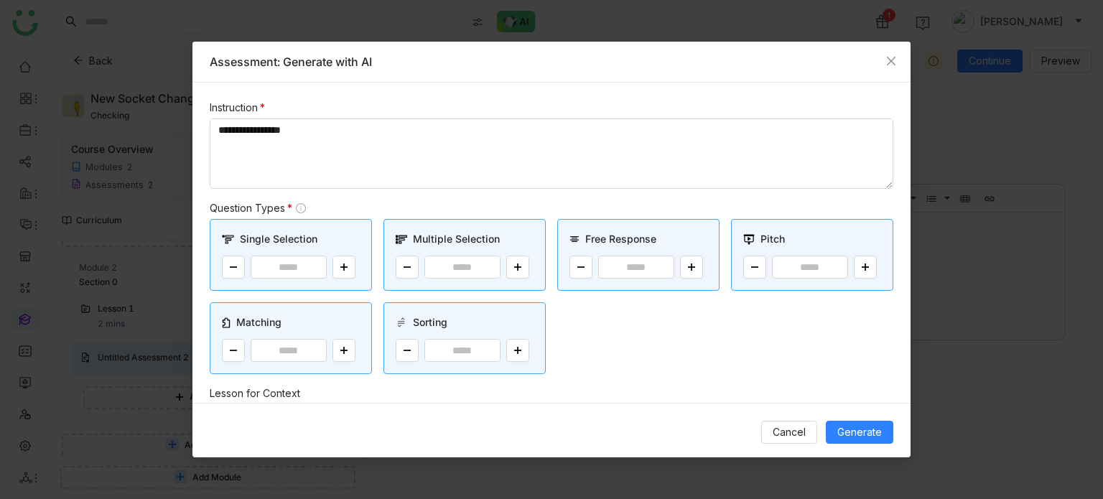
click at [853, 413] on div "Cancel Generate" at bounding box center [551, 432] width 718 height 58
click at [848, 436] on span "Generate" at bounding box center [859, 432] width 45 height 16
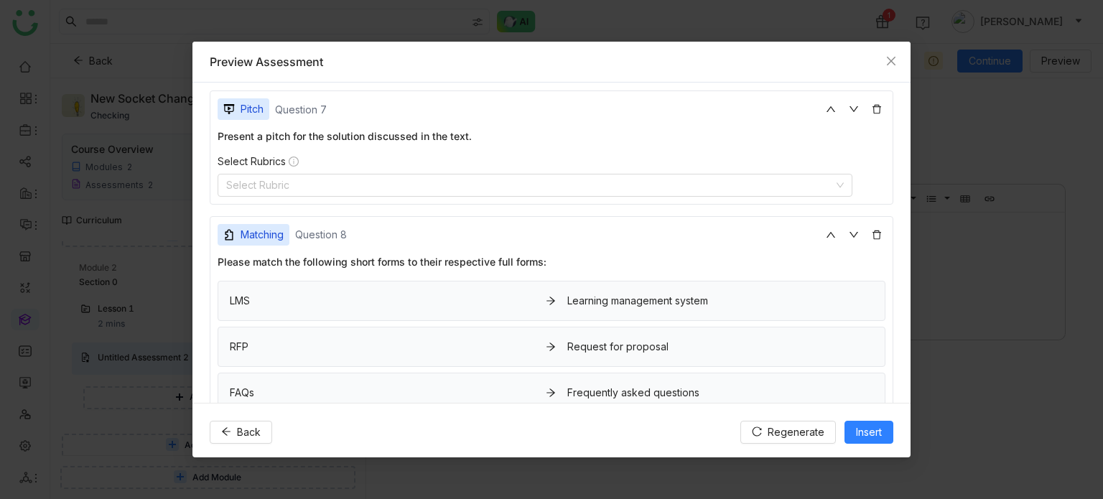
scroll to position [1760, 0]
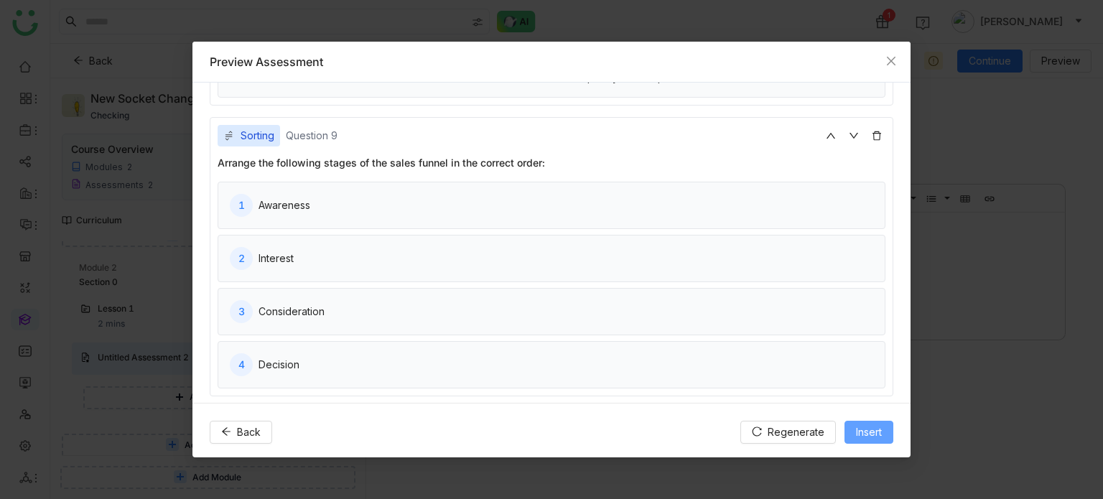
click at [862, 433] on span "Insert" at bounding box center [869, 432] width 26 height 16
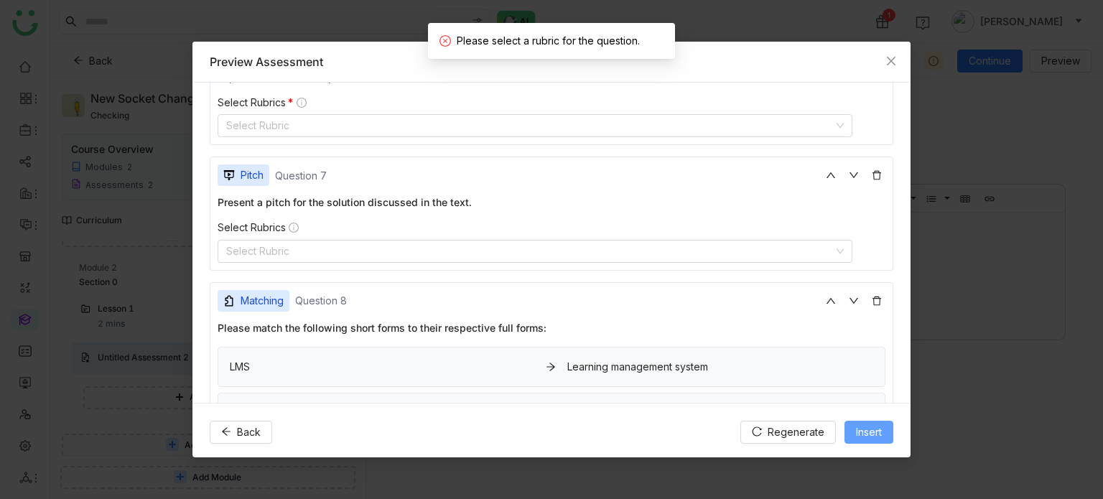
scroll to position [1321, 0]
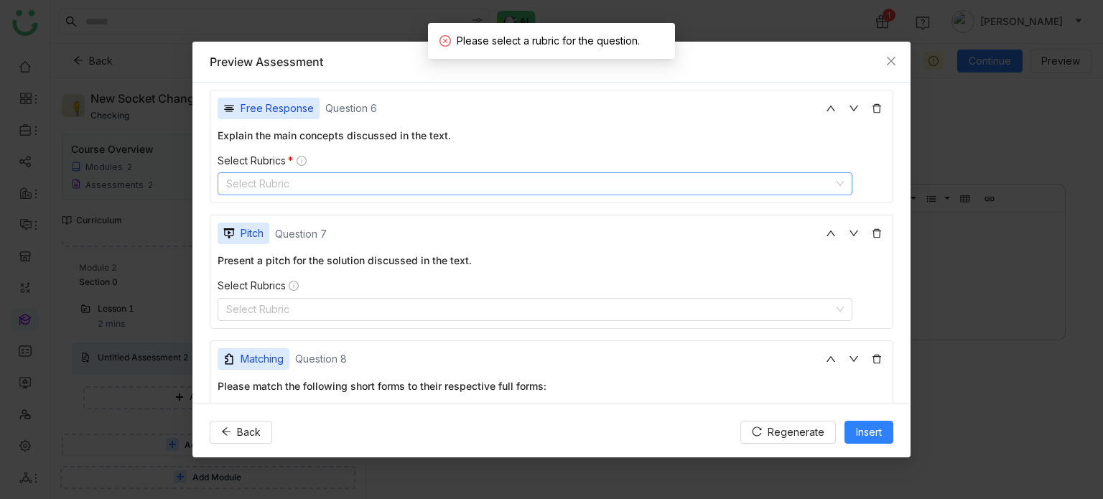
click at [577, 177] on nz-select-top-control "Select Rubric" at bounding box center [535, 183] width 635 height 23
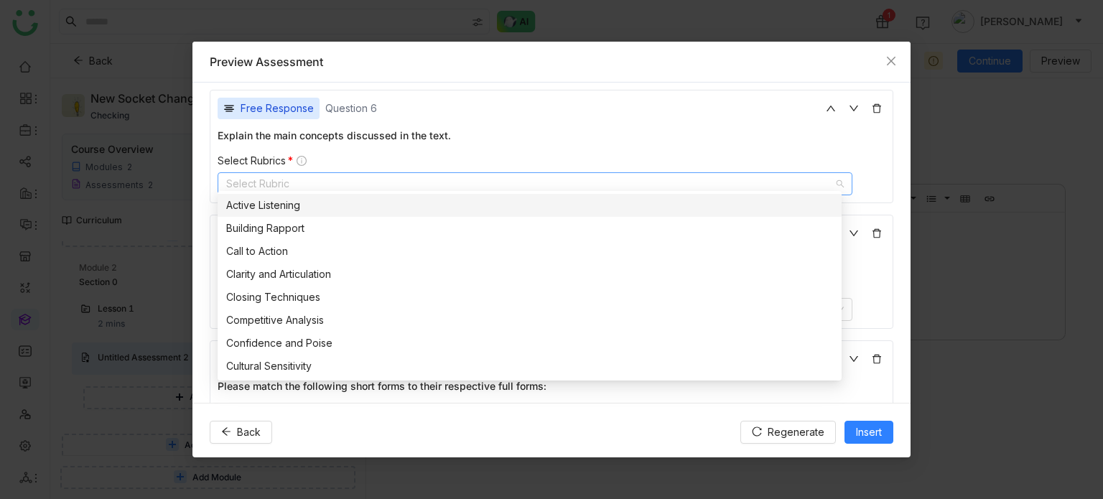
click at [343, 196] on nz-option-item "Active Listening" at bounding box center [530, 205] width 624 height 23
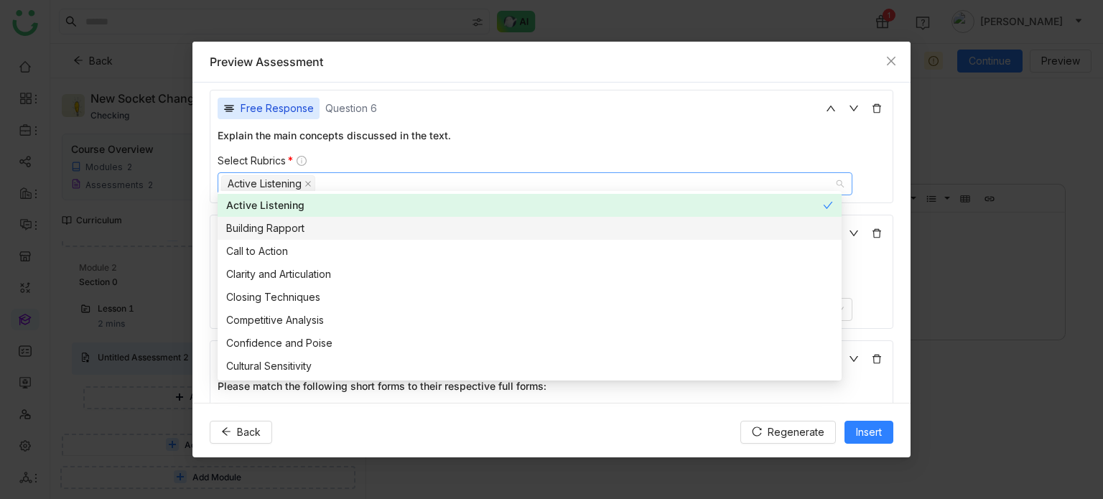
click at [338, 221] on div "Building Rapport" at bounding box center [529, 229] width 607 height 16
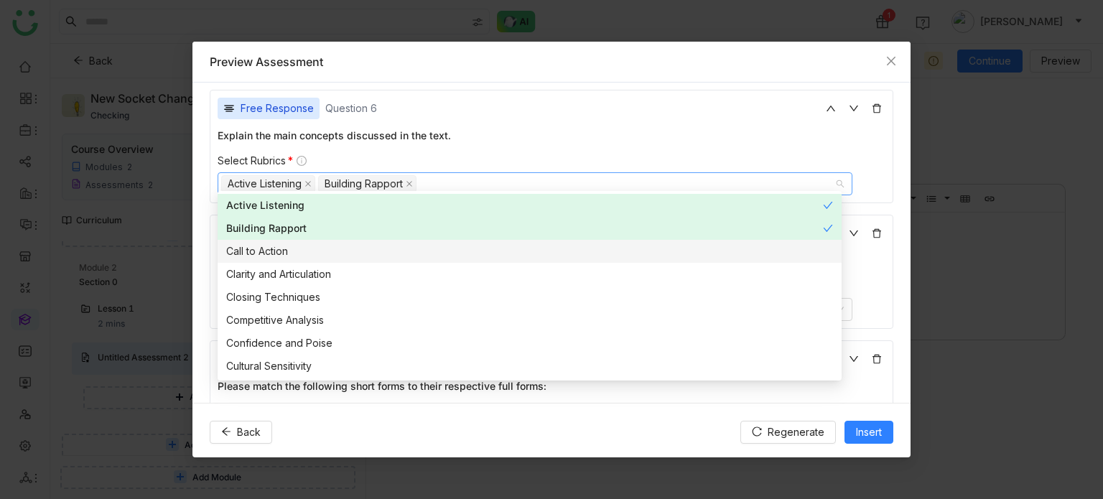
click at [329, 254] on div "Call to Action" at bounding box center [529, 251] width 607 height 16
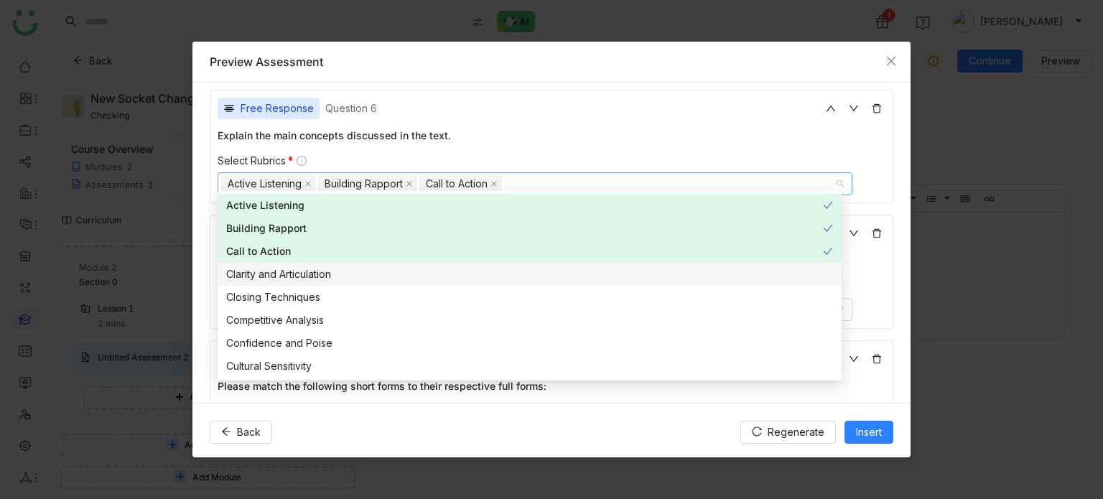
click at [318, 277] on div "Clarity and Articulation" at bounding box center [529, 274] width 607 height 16
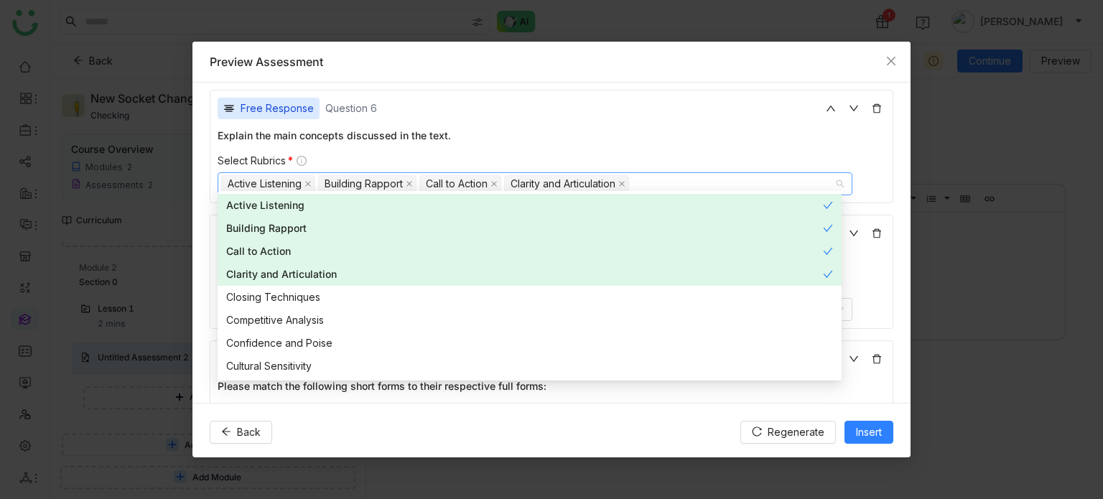
click at [185, 232] on nz-modal-container "**********" at bounding box center [551, 249] width 1103 height 499
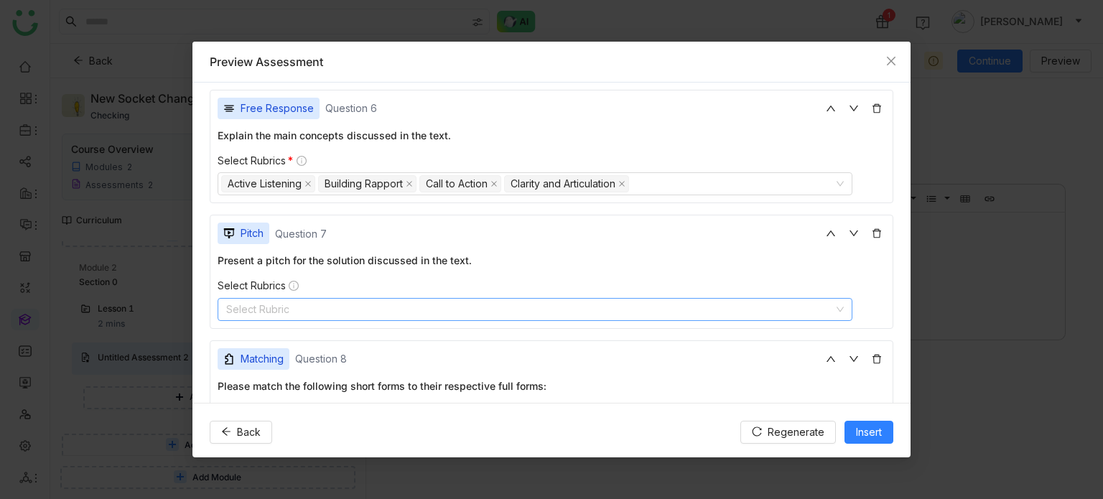
click at [287, 298] on nz-select-top-control "Select Rubric" at bounding box center [535, 309] width 635 height 23
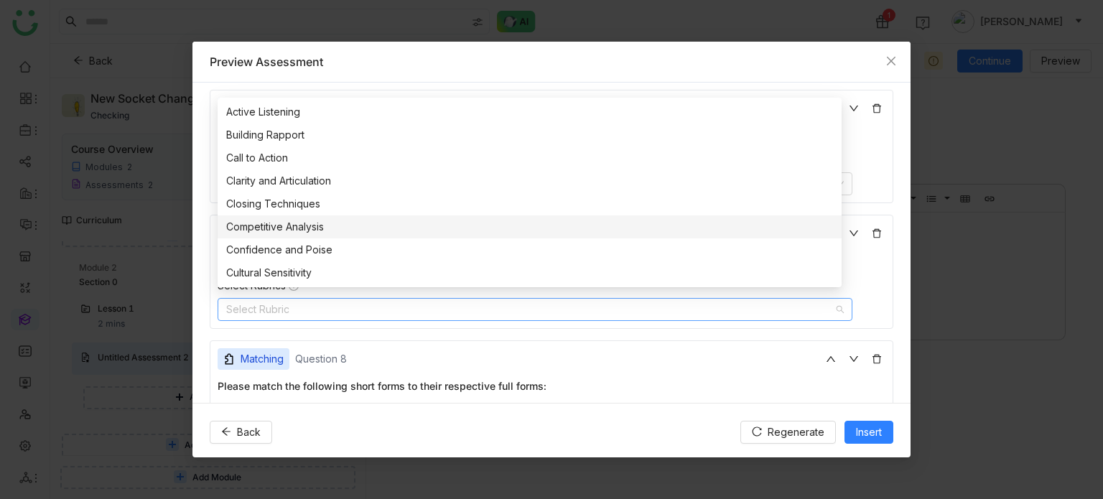
click at [256, 215] on nz-option-item "Competitive Analysis" at bounding box center [530, 226] width 624 height 23
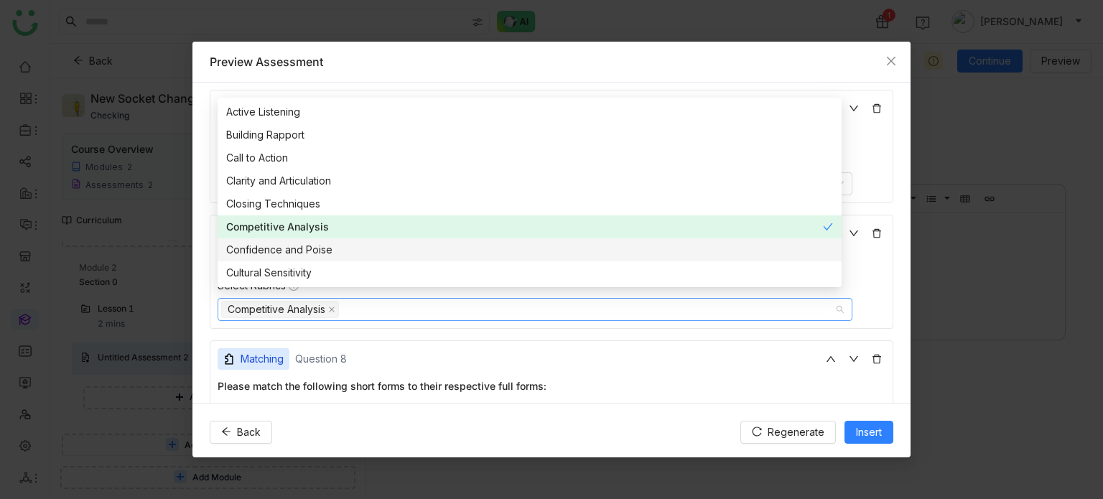
click at [262, 245] on div "Confidence and Poise" at bounding box center [529, 250] width 607 height 16
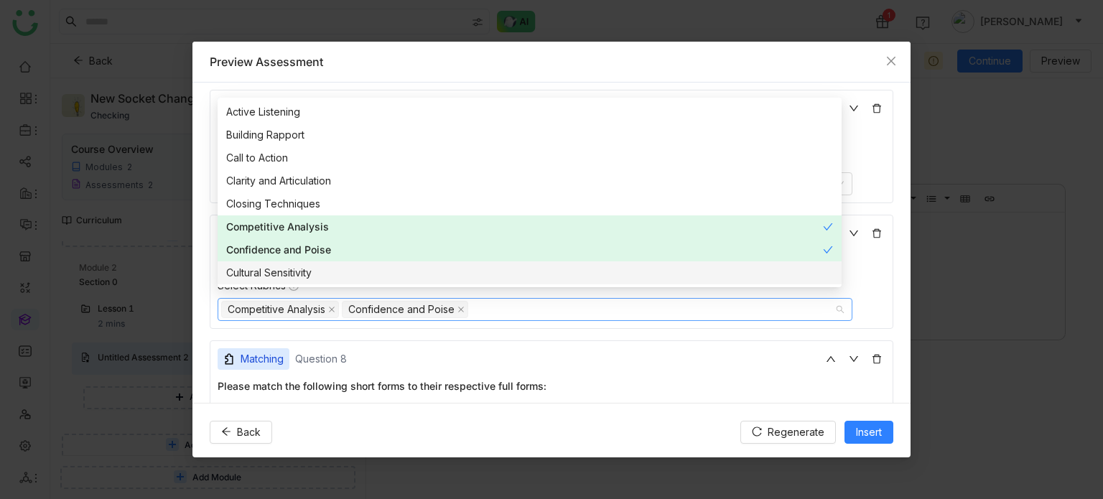
click at [264, 267] on div "Cultural Sensitivity" at bounding box center [529, 273] width 607 height 16
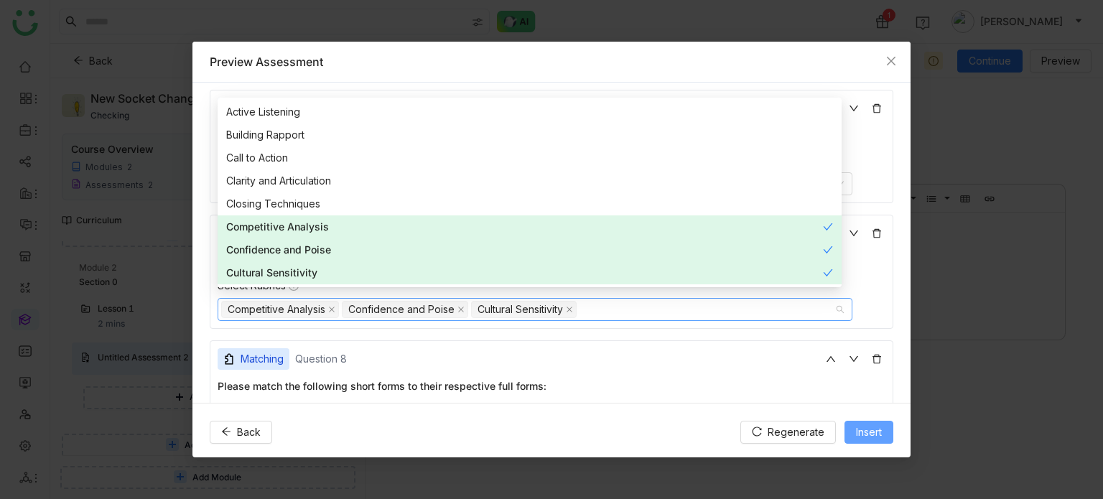
click at [874, 440] on button "Insert" at bounding box center [869, 432] width 49 height 23
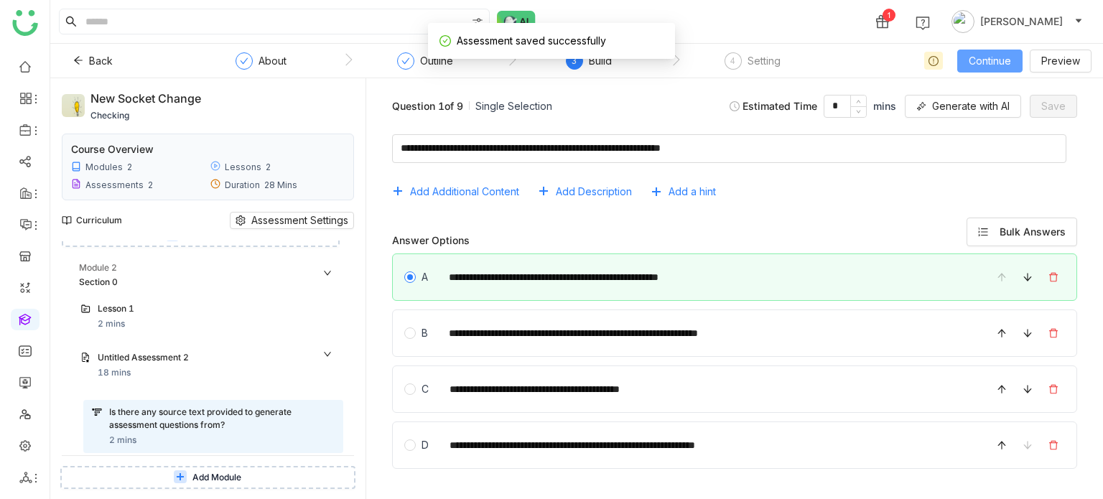
click at [993, 65] on span "Continue" at bounding box center [990, 61] width 42 height 16
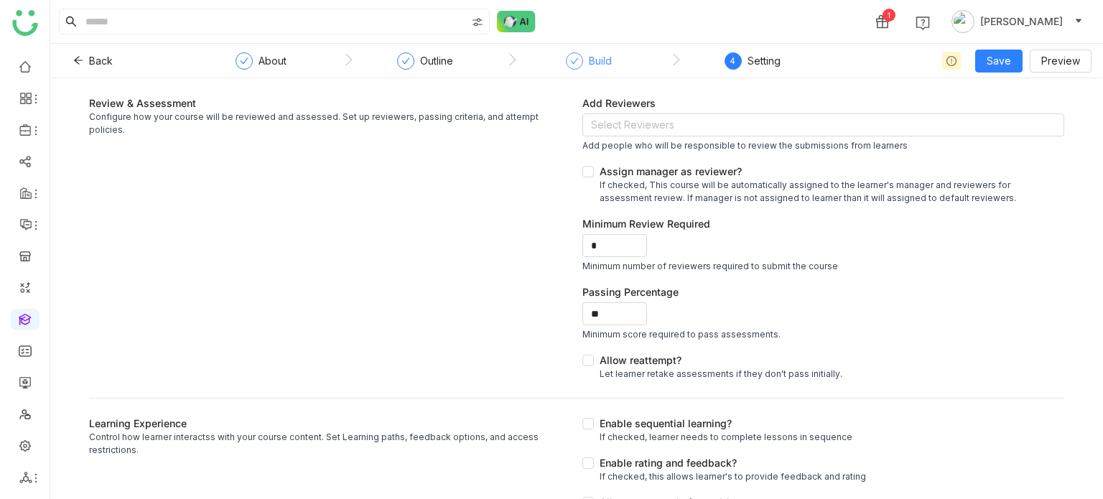
click at [585, 55] on div "Build" at bounding box center [589, 65] width 46 height 26
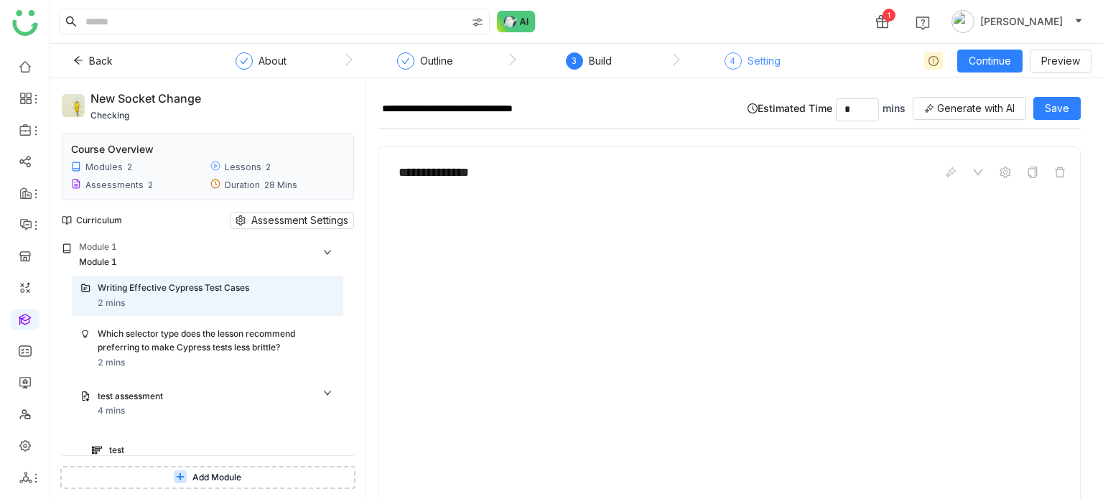
click at [765, 68] on div "Setting" at bounding box center [764, 60] width 33 height 17
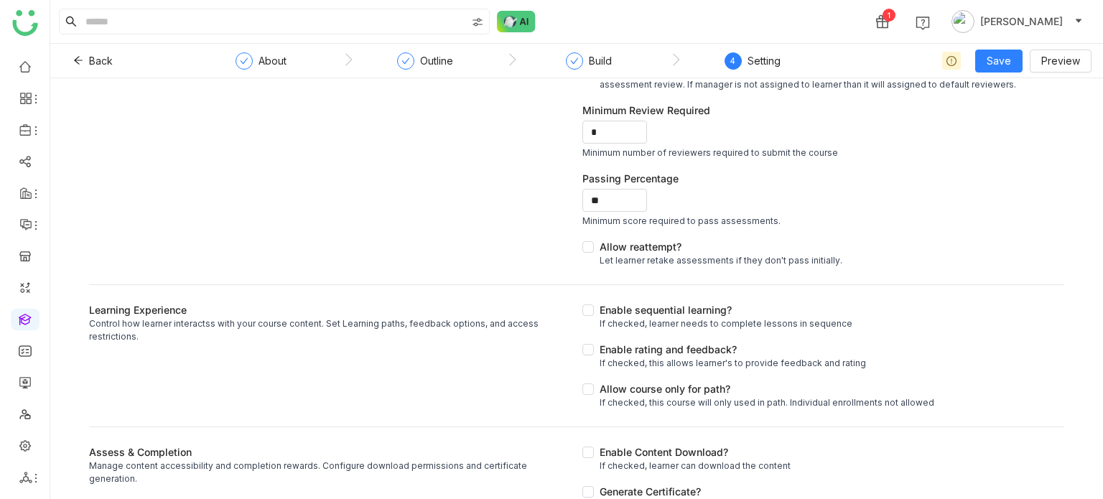
scroll to position [147, 0]
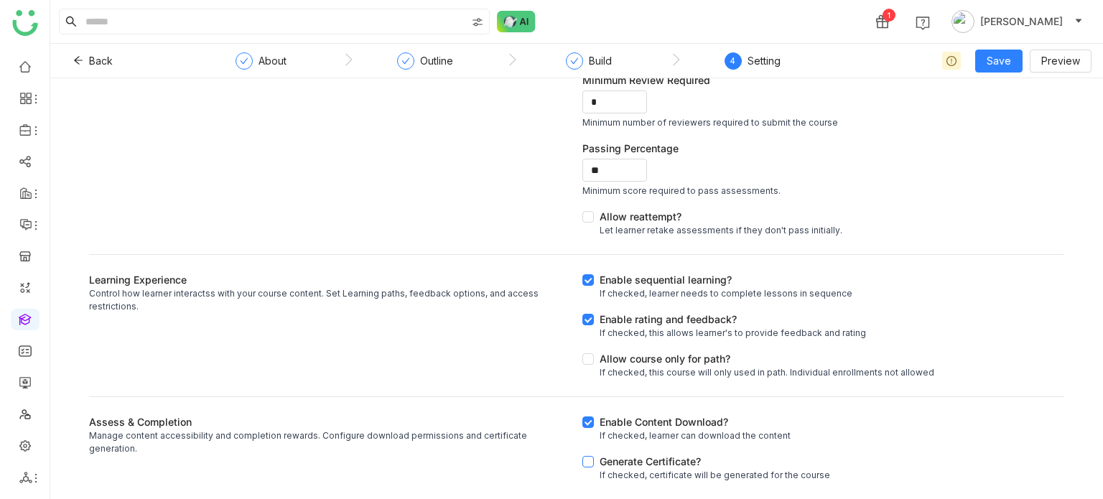
click at [585, 454] on label "Generate Certificate? If checked, certificate will be generated for the course" at bounding box center [709, 468] width 254 height 28
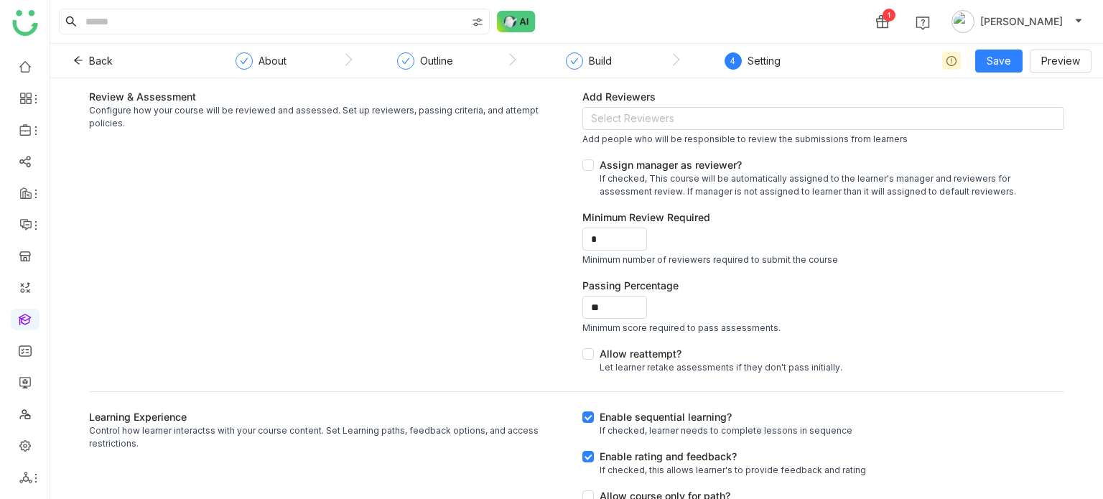
scroll to position [6, 0]
click at [582, 361] on label "Allow reattempt? Let learner retake assessments if they don't pass initially." at bounding box center [715, 361] width 266 height 28
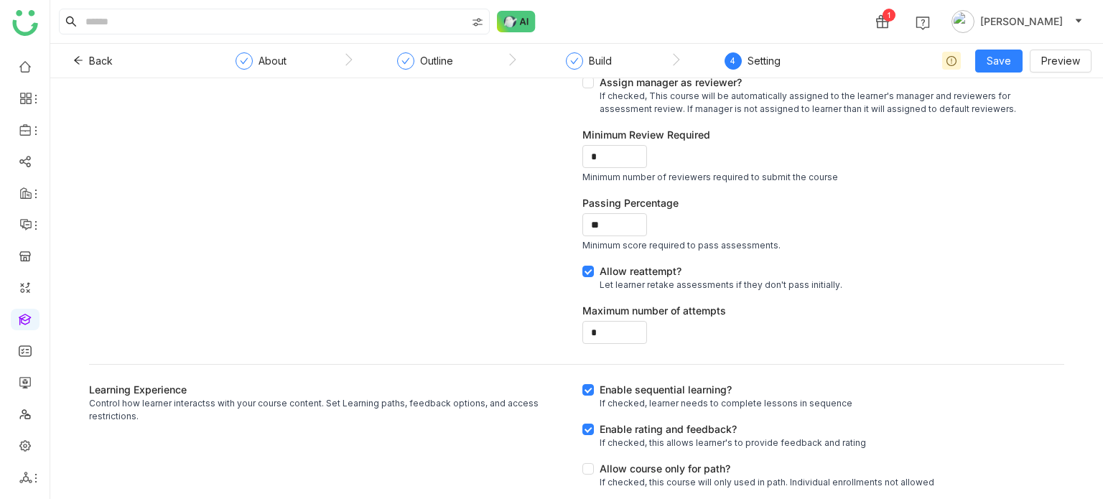
scroll to position [0, 0]
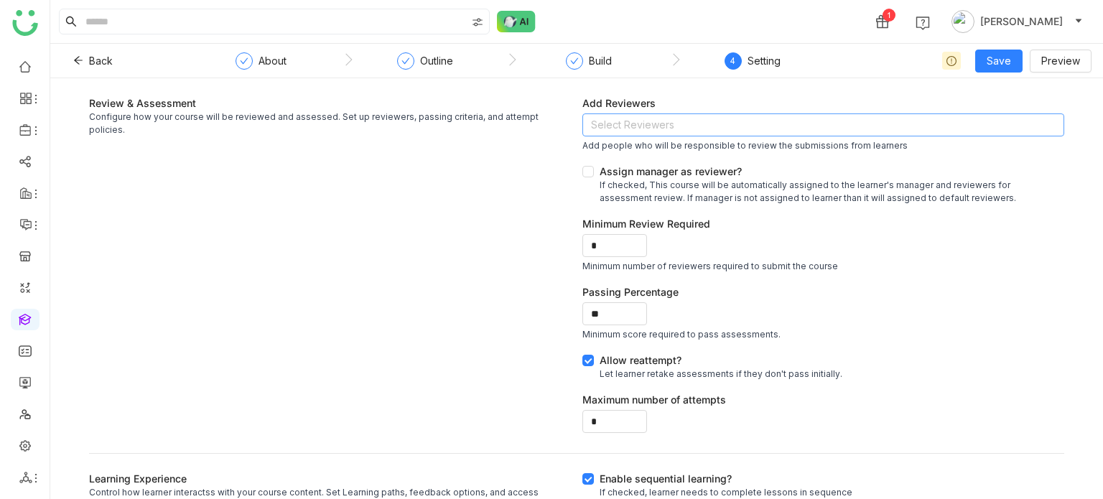
click at [616, 131] on nz-select-top-control "Select Reviewers" at bounding box center [823, 124] width 482 height 23
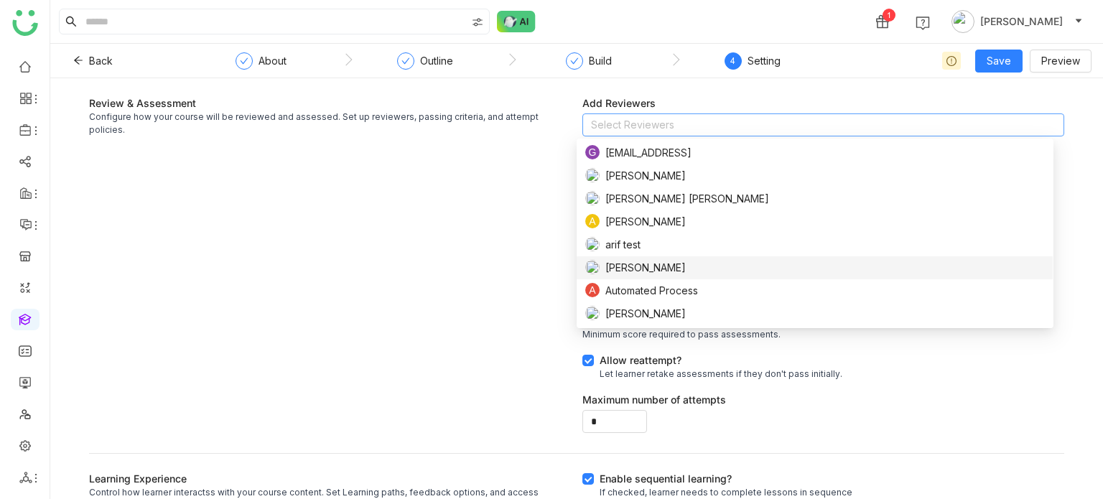
click at [635, 277] on nz-option-item "[PERSON_NAME]" at bounding box center [815, 267] width 476 height 23
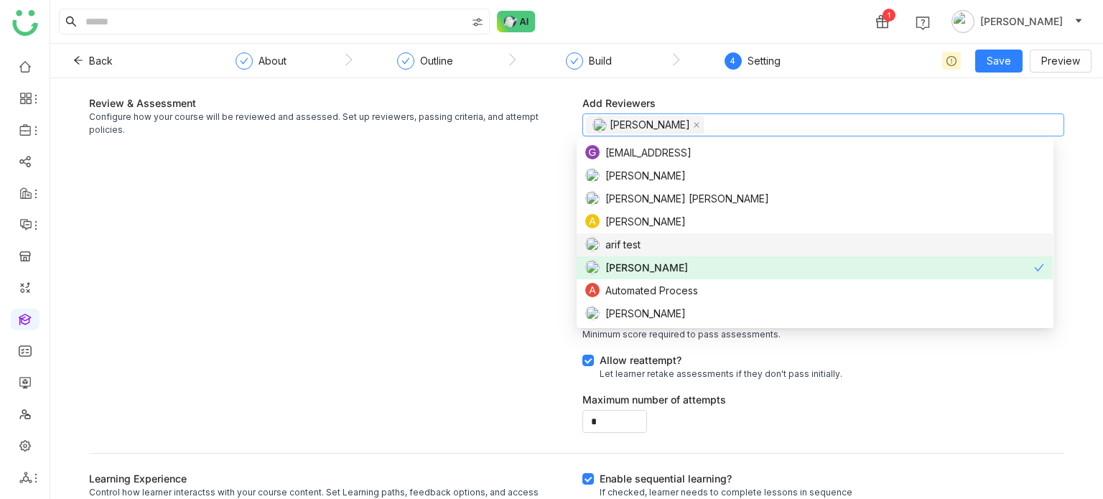
click at [419, 155] on div "Review & Assessment Configure how your course will be reviewed and assessed. Se…" at bounding box center [330, 266] width 482 height 340
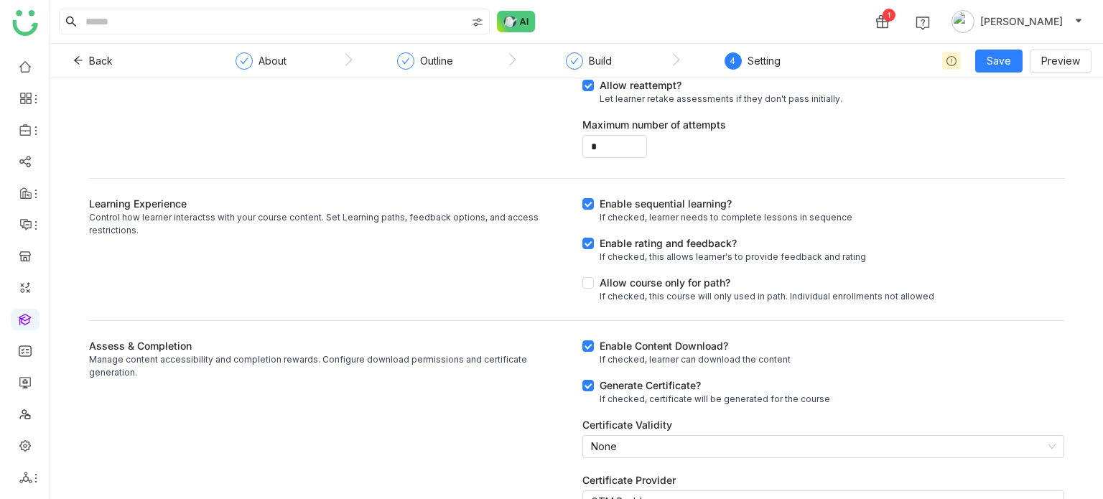
scroll to position [389, 0]
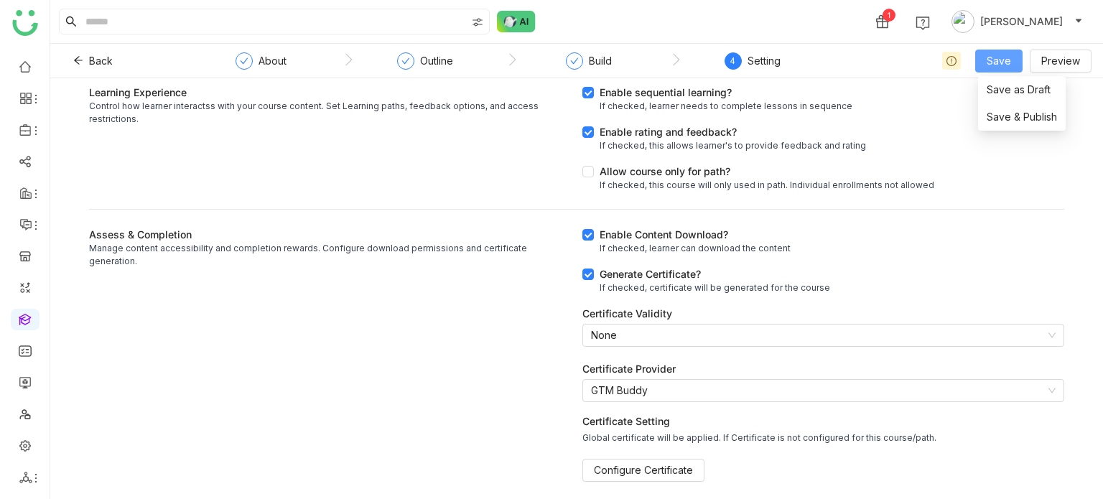
click at [1011, 65] on span "Save" at bounding box center [999, 61] width 24 height 16
click at [1017, 124] on li "Save & Publish" at bounding box center [1022, 116] width 88 height 27
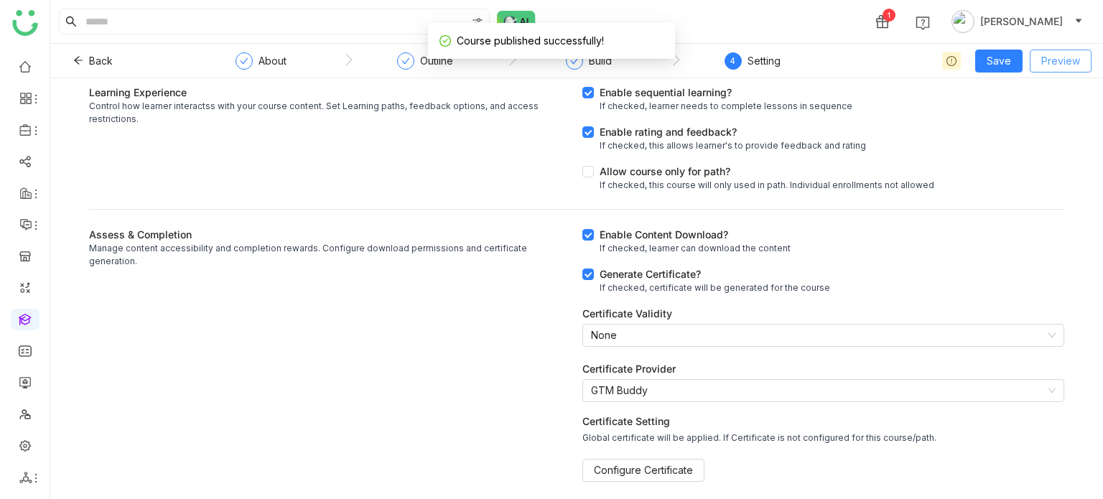
click at [1068, 57] on span "Preview" at bounding box center [1060, 61] width 39 height 16
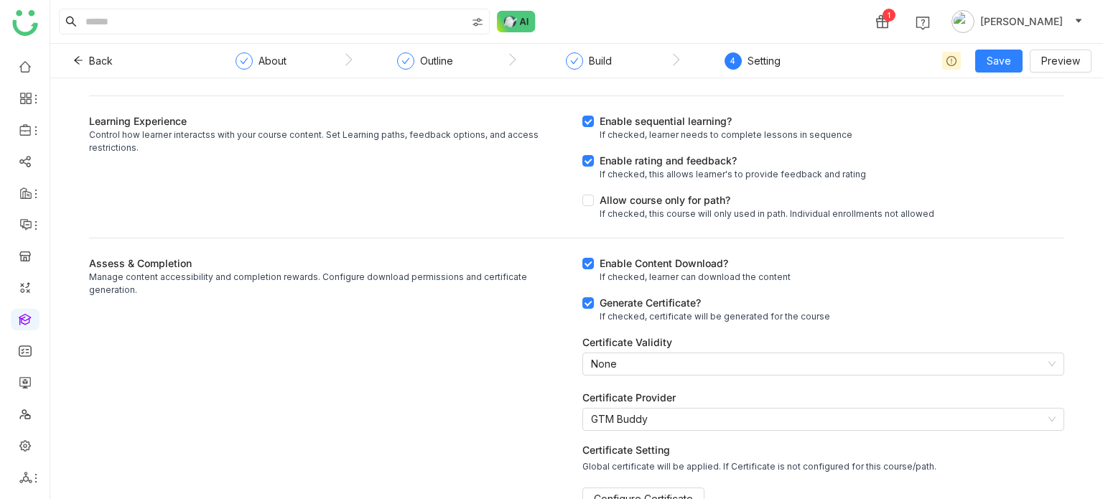
scroll to position [361, 0]
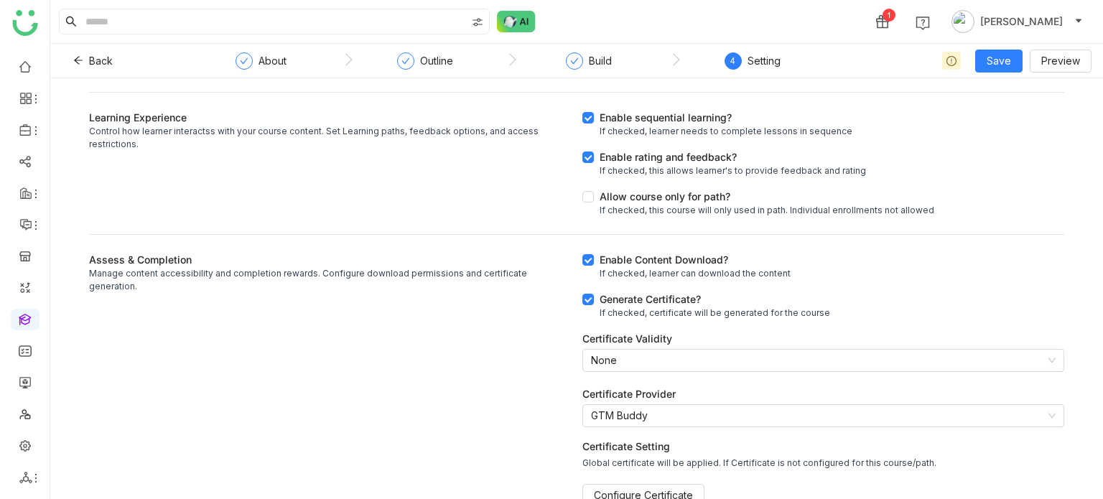
click at [1074, 43] on nz-header "1 [PERSON_NAME]" at bounding box center [576, 22] width 1053 height 44
click at [1074, 45] on div "Back About Outline Build 4 Setting Save Preview" at bounding box center [576, 61] width 1053 height 34
click at [1067, 70] on button "Preview" at bounding box center [1061, 61] width 62 height 23
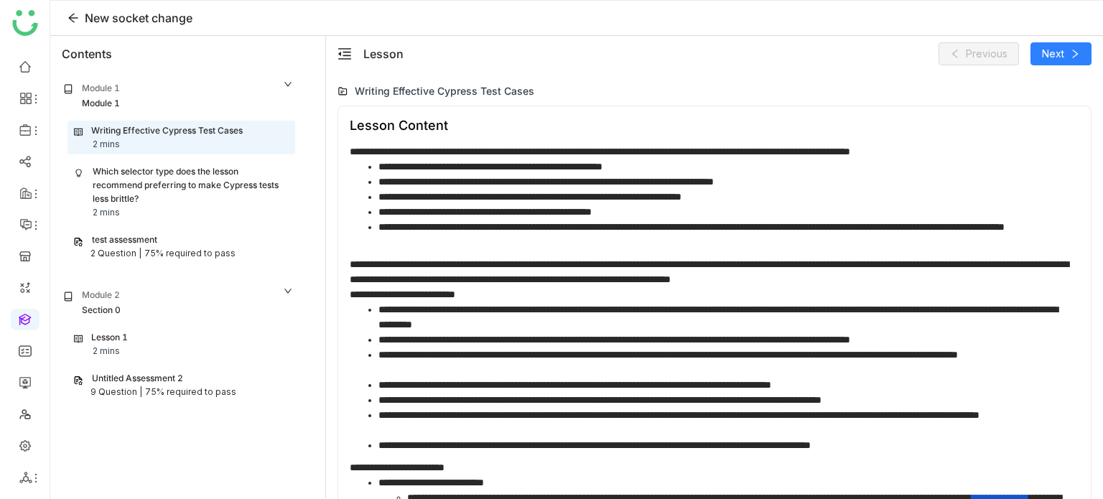
click at [185, 353] on div "Lesson 1 2 mins" at bounding box center [181, 344] width 215 height 27
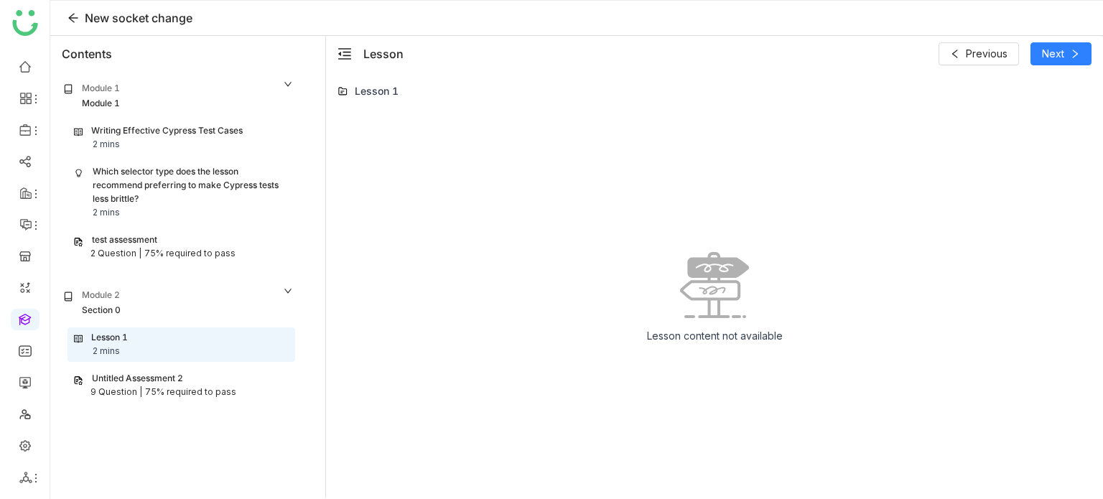
click at [192, 389] on div "75% required to pass" at bounding box center [190, 393] width 91 height 14
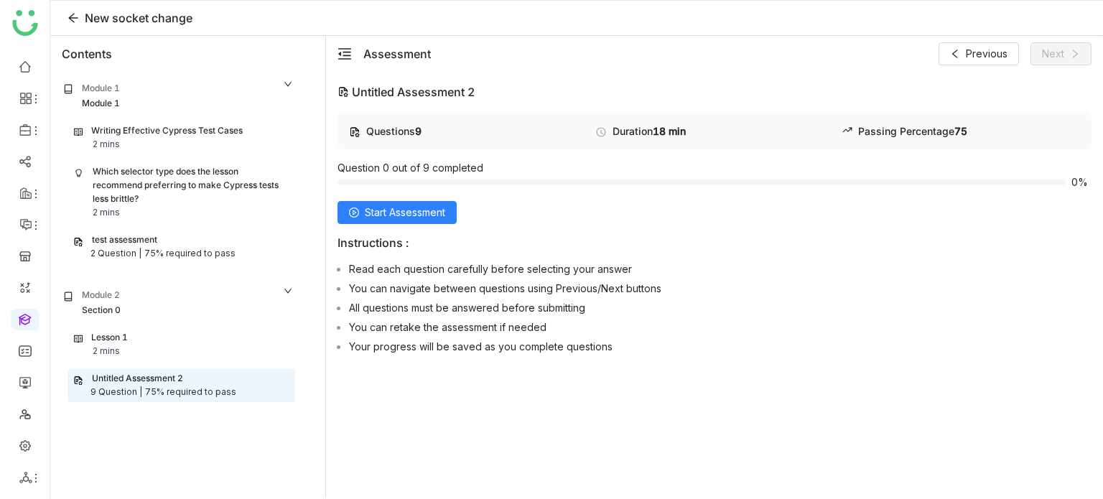
click at [241, 343] on div "Lesson 1 2 mins" at bounding box center [181, 344] width 215 height 27
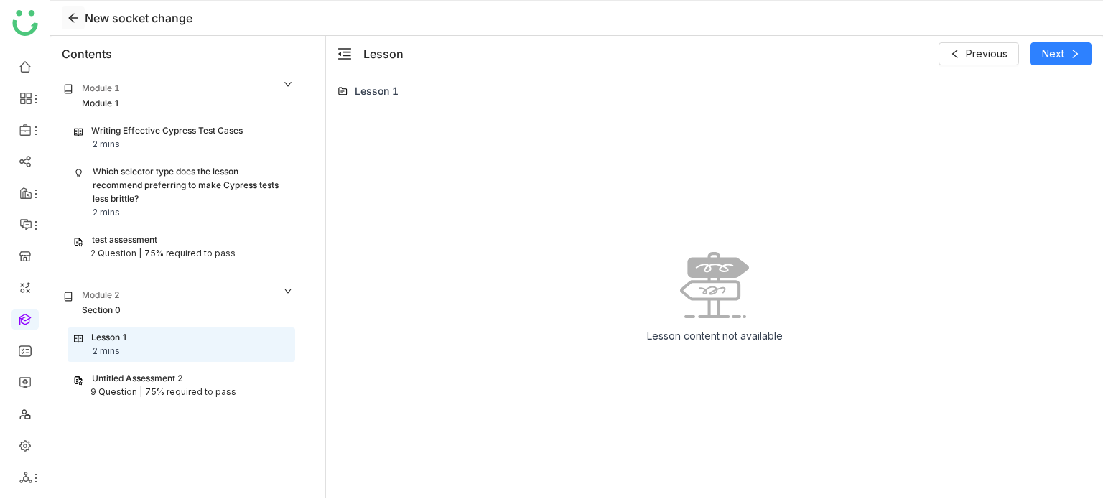
click at [78, 14] on icon at bounding box center [73, 17] width 11 height 11
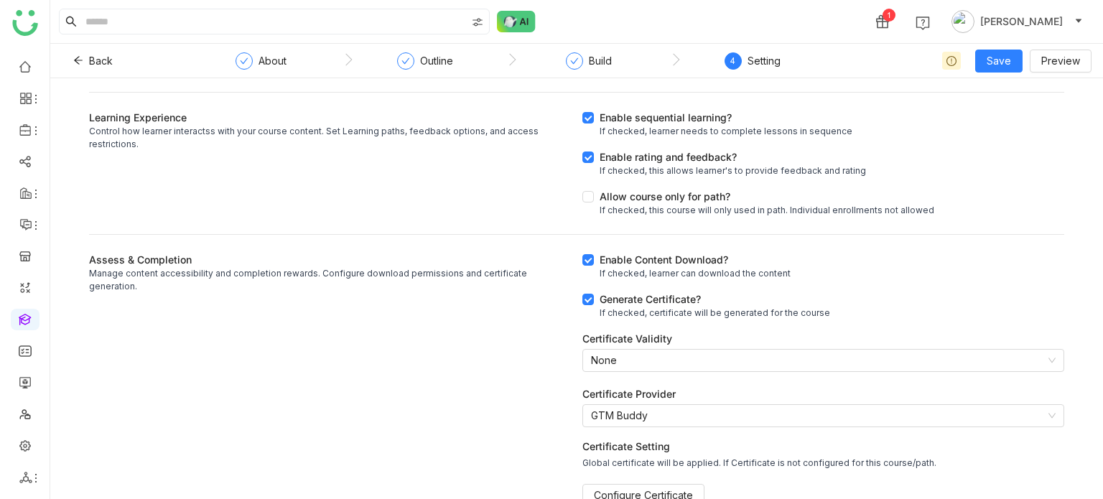
scroll to position [389, 0]
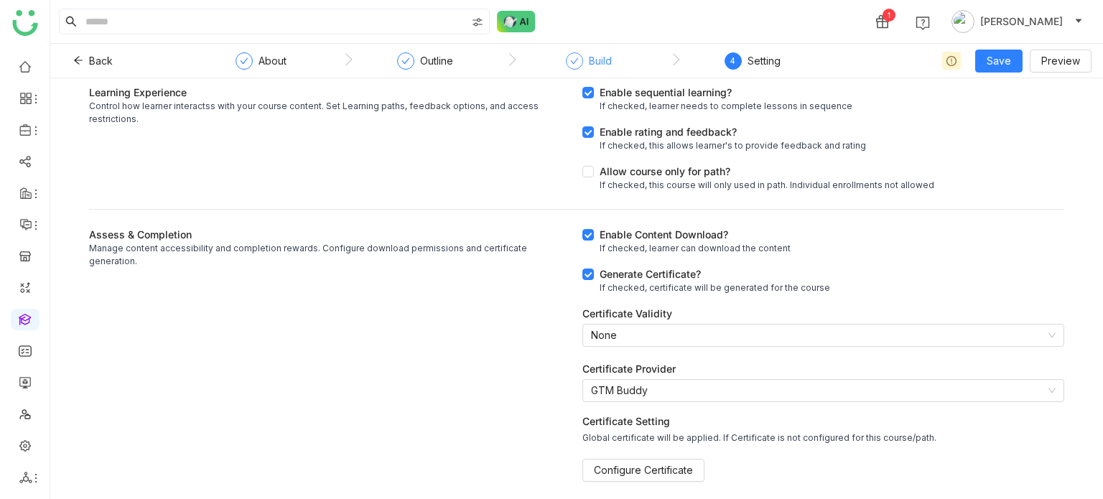
click at [583, 60] on div "Build" at bounding box center [589, 65] width 46 height 26
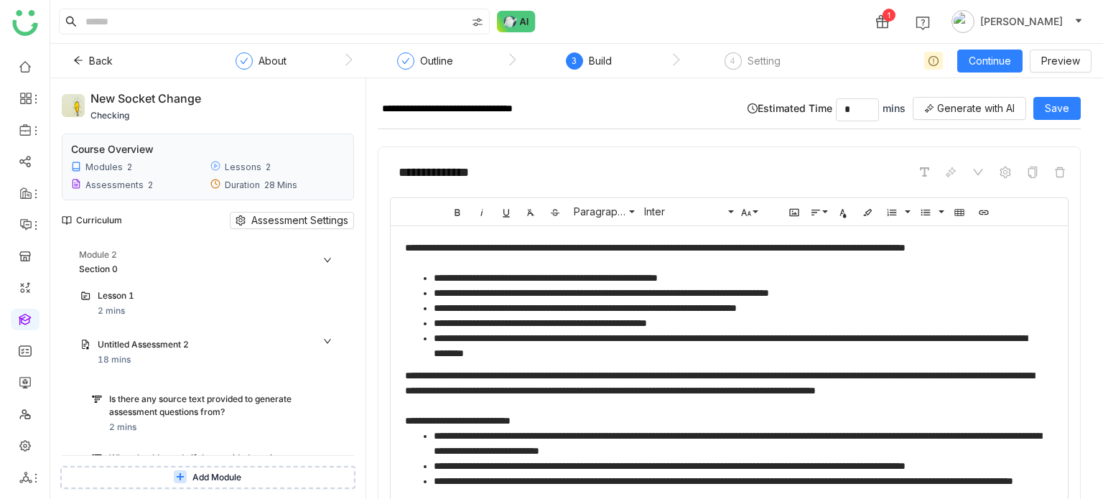
scroll to position [354, 0]
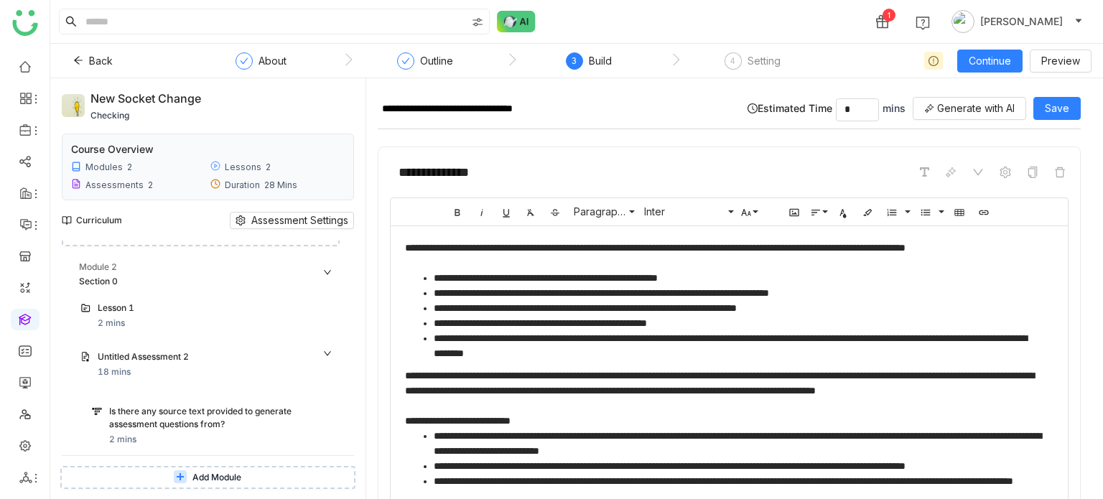
click at [192, 330] on div "Lesson 1 2 mins" at bounding box center [207, 316] width 271 height 40
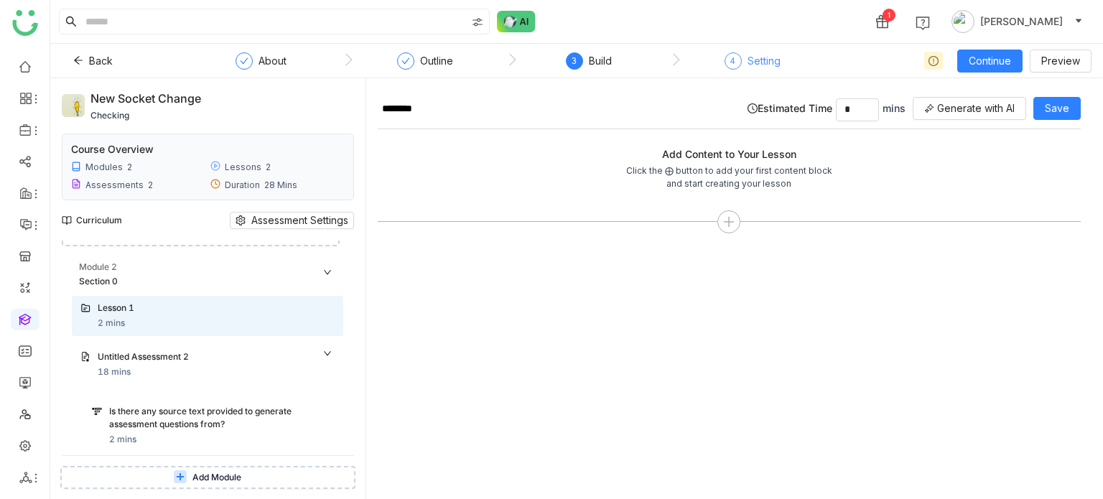
click at [754, 68] on div "Setting" at bounding box center [764, 60] width 33 height 17
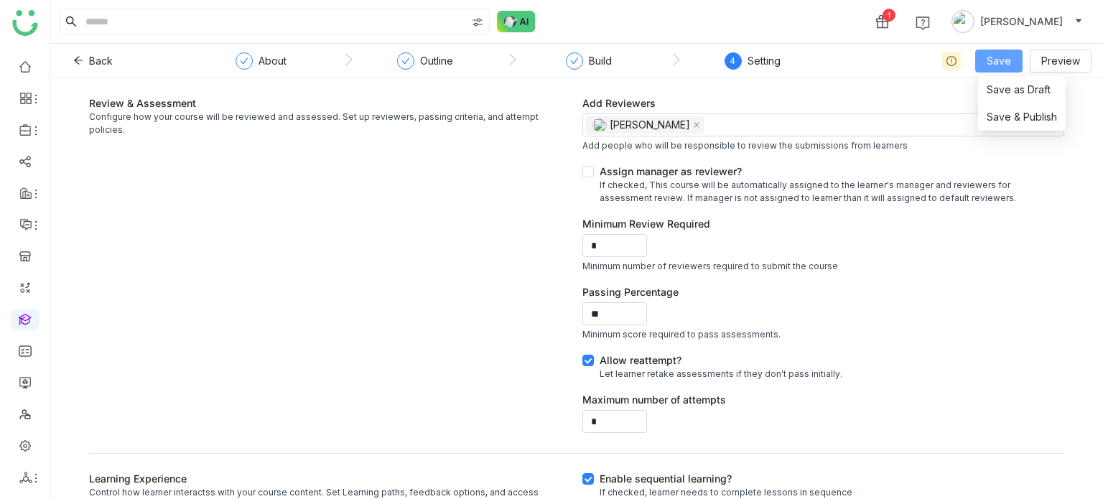
click at [1001, 62] on span "Save" at bounding box center [999, 61] width 24 height 16
click at [990, 122] on span "Save & Publish" at bounding box center [1022, 117] width 70 height 16
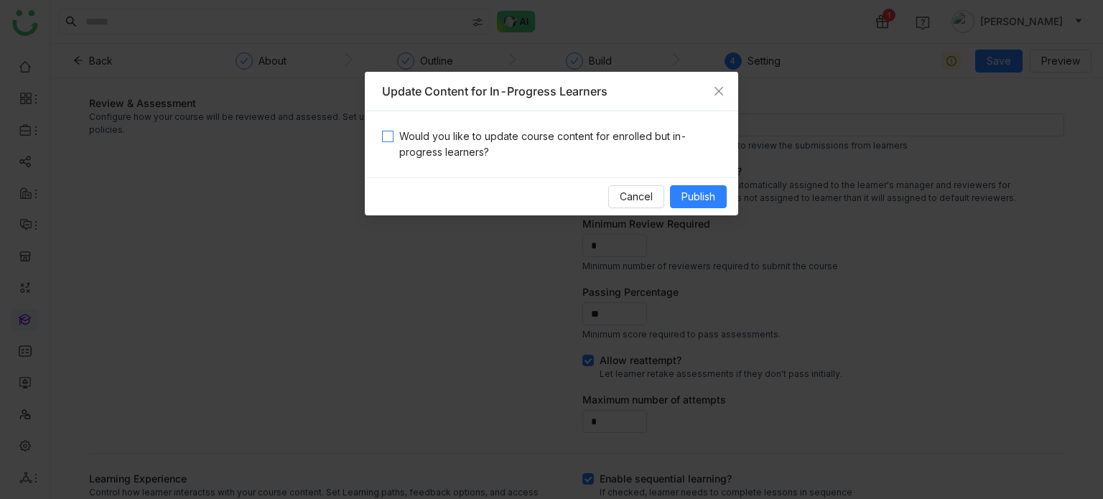
click at [529, 129] on span "Would you like to update course content for enrolled but in-progress learners?" at bounding box center [558, 145] width 328 height 32
click at [701, 198] on span "Publish" at bounding box center [699, 197] width 34 height 16
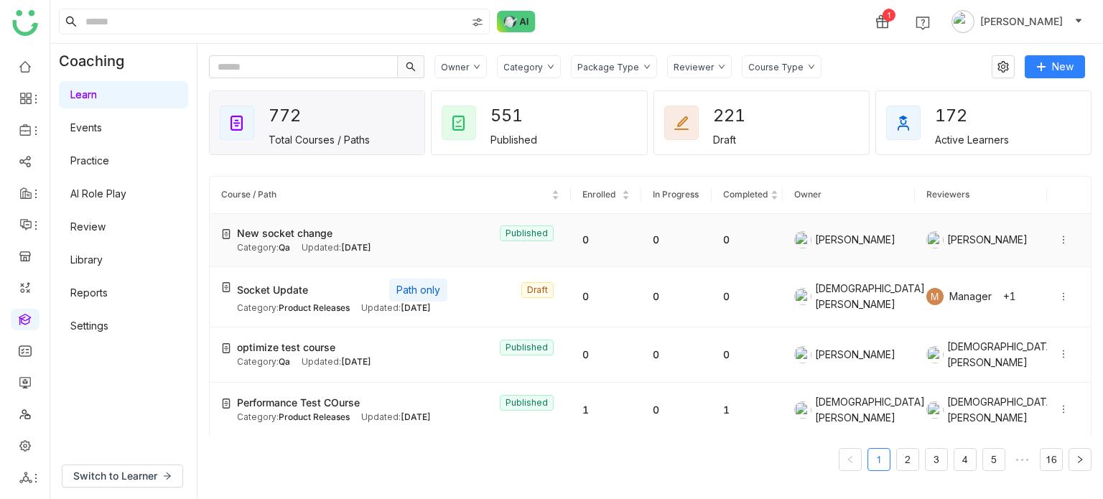
click at [1059, 241] on icon at bounding box center [1064, 240] width 10 height 10
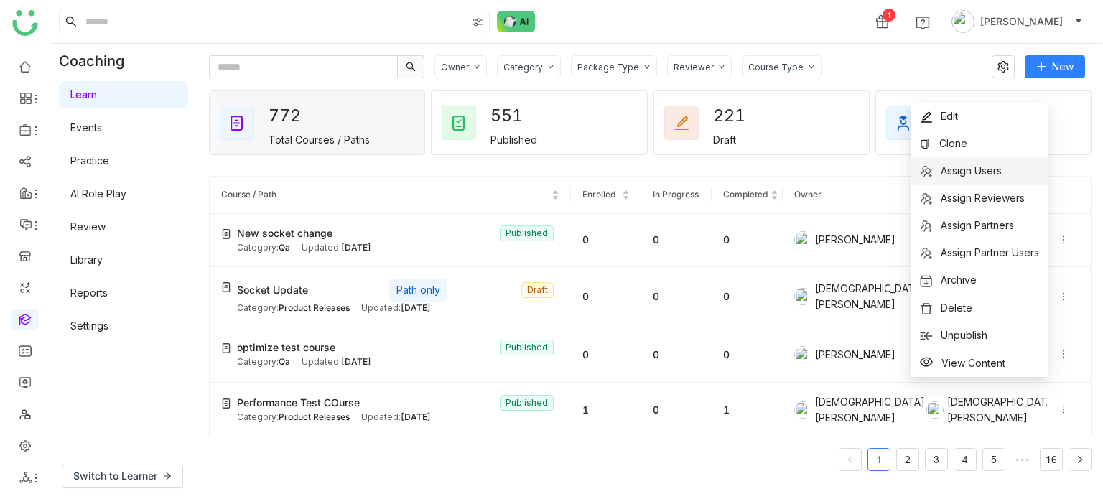
click at [991, 174] on span "Assign Users" at bounding box center [971, 170] width 61 height 12
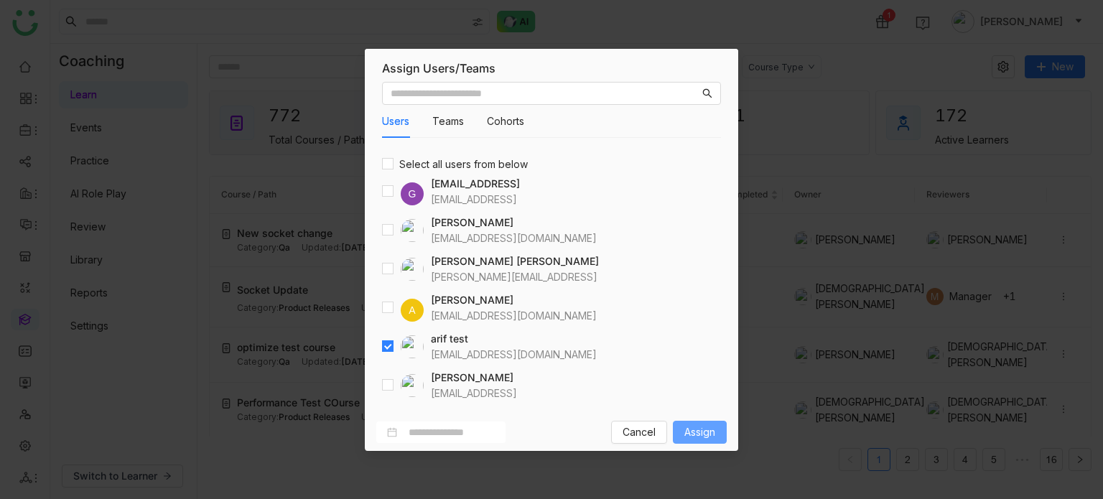
click at [687, 425] on span "Assign" at bounding box center [699, 432] width 31 height 16
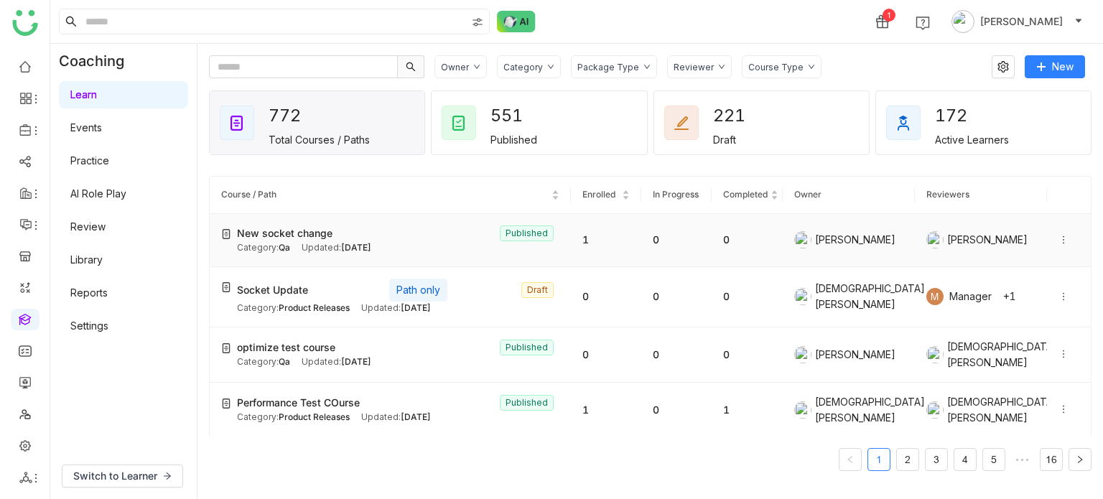
click at [1059, 238] on icon at bounding box center [1064, 240] width 10 height 10
click at [1059, 235] on icon at bounding box center [1064, 240] width 10 height 10
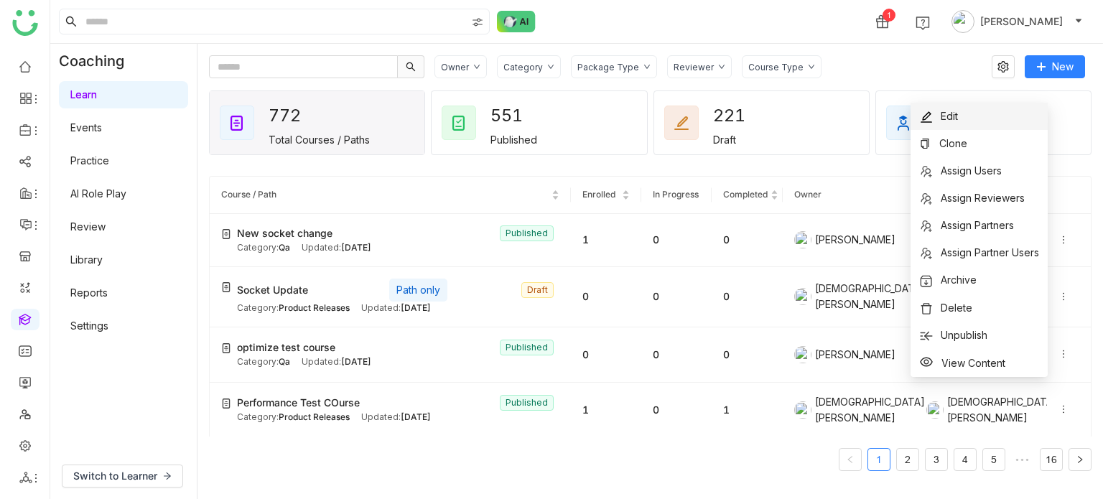
click at [1003, 119] on li "Edit" at bounding box center [979, 116] width 137 height 27
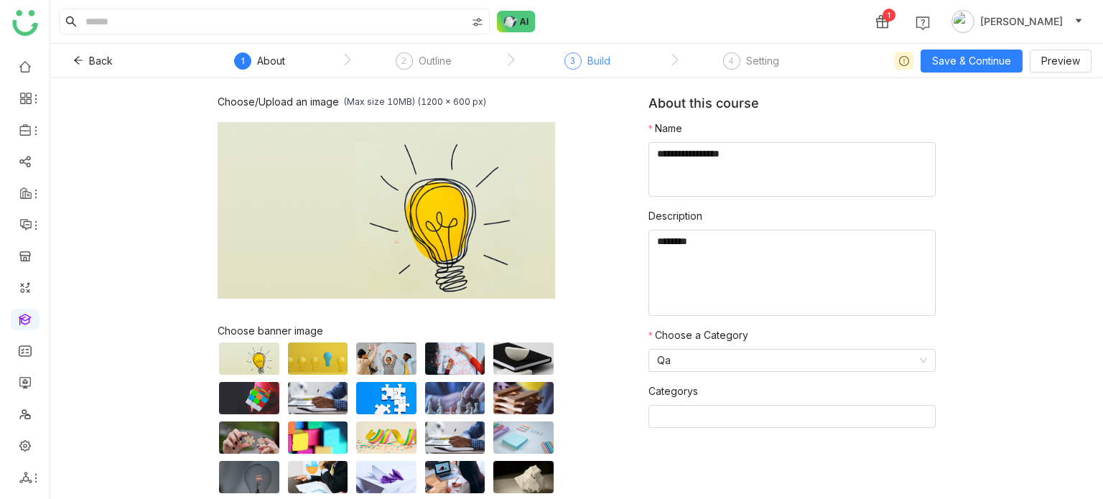
click at [588, 65] on div "Build" at bounding box center [599, 60] width 23 height 17
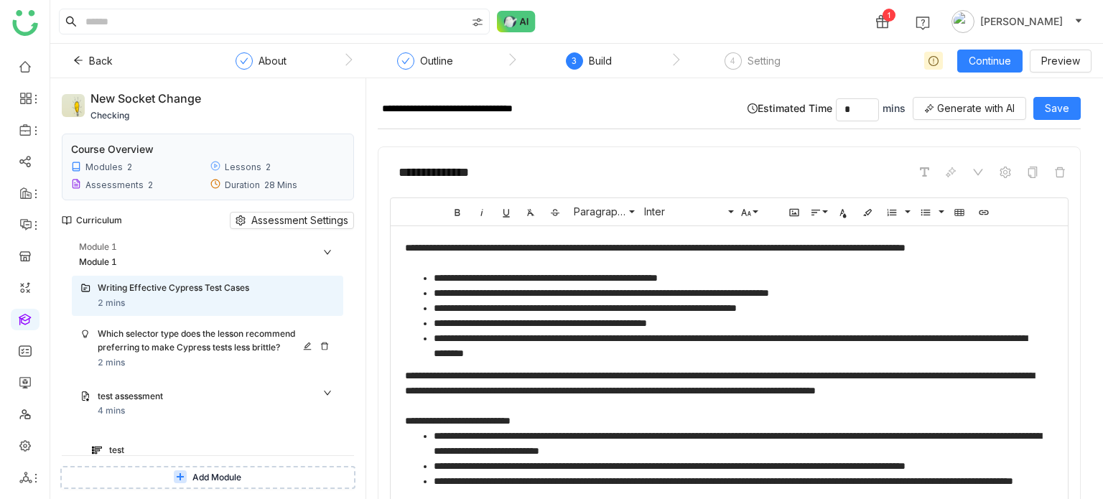
click at [200, 330] on div "Which selector type does the lesson recommend preferring to make Cypress tests …" at bounding box center [202, 341] width 208 height 27
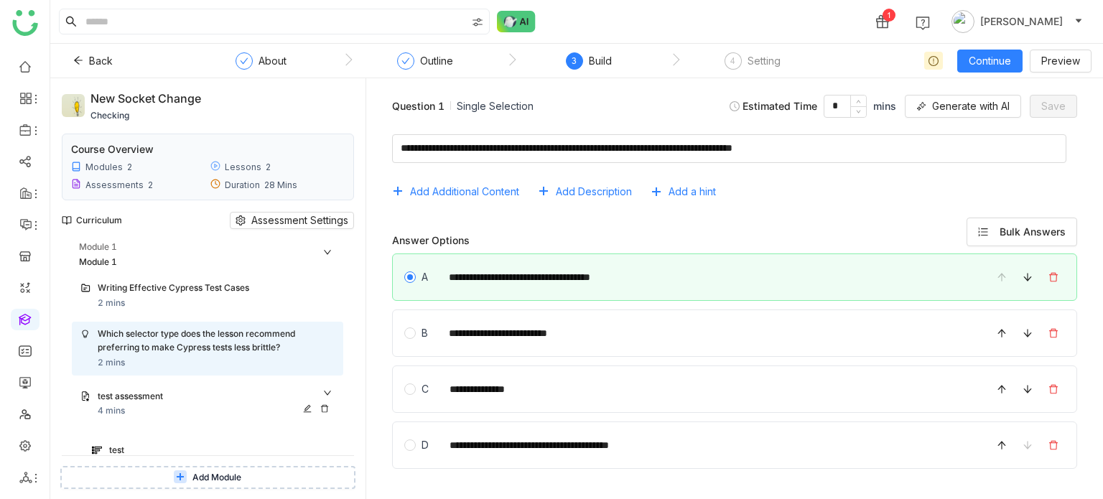
click at [233, 404] on div "test assessment" at bounding box center [216, 397] width 237 height 15
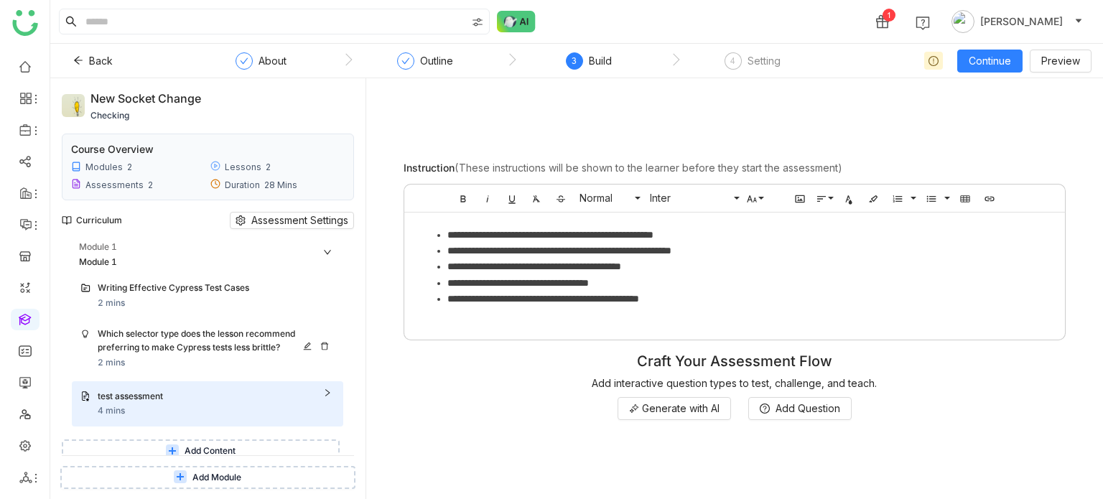
click at [174, 328] on div "Which selector type does the lesson recommend preferring to make Cypress tests …" at bounding box center [202, 341] width 208 height 27
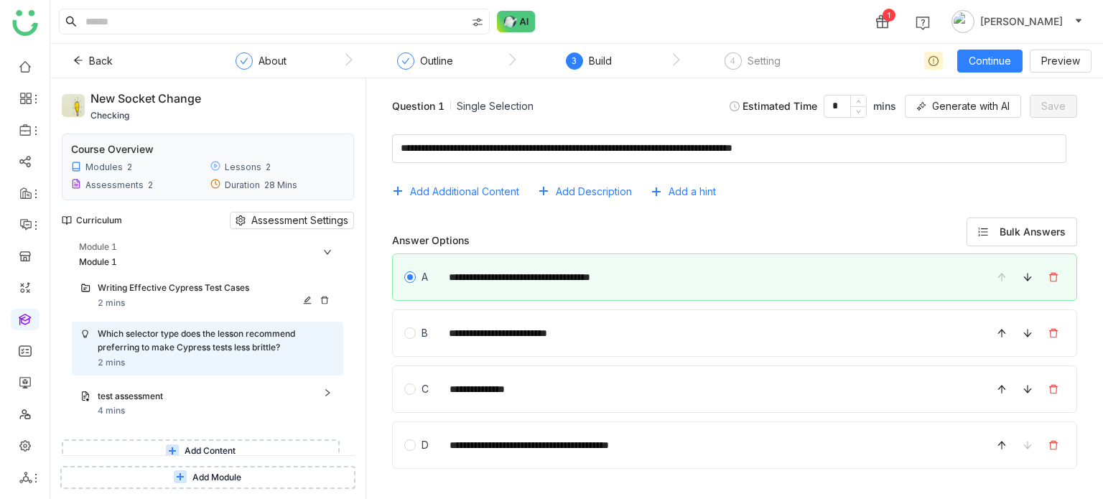
click at [172, 304] on div "Writing Effective Cypress Test Cases 2 mins" at bounding box center [216, 296] width 237 height 29
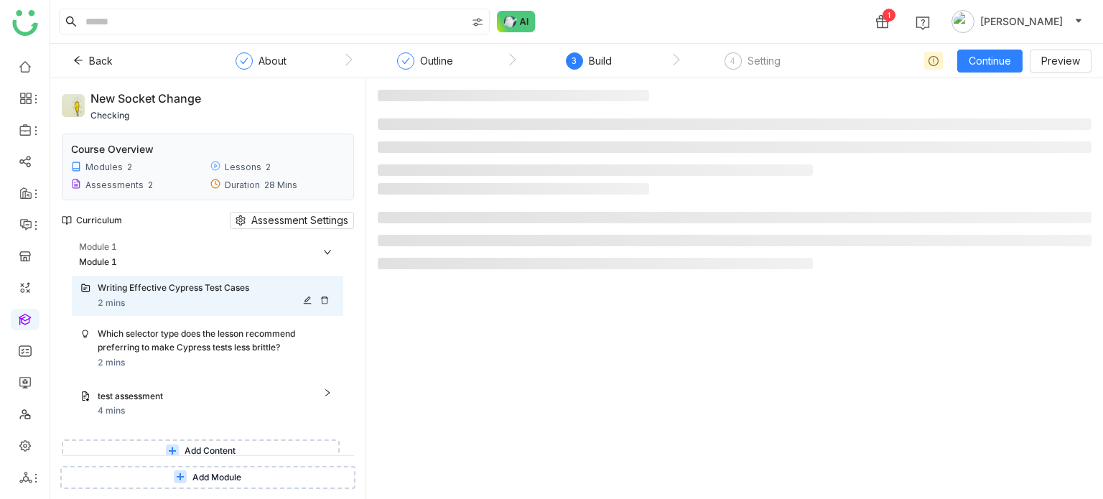
click at [172, 304] on div "Writing Effective Cypress Test Cases 2 mins" at bounding box center [216, 296] width 237 height 29
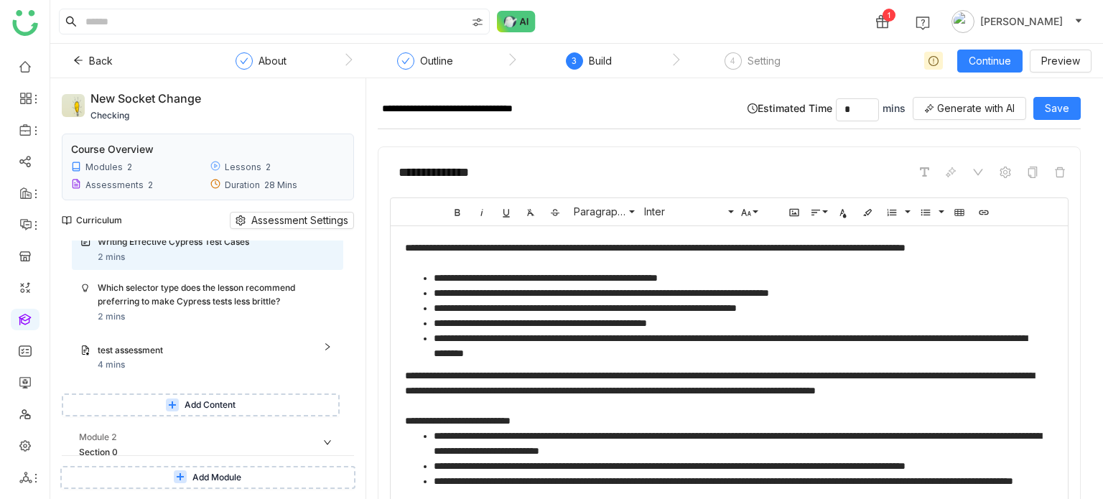
scroll to position [43, 0]
click at [153, 348] on div "test assessment" at bounding box center [202, 354] width 208 height 14
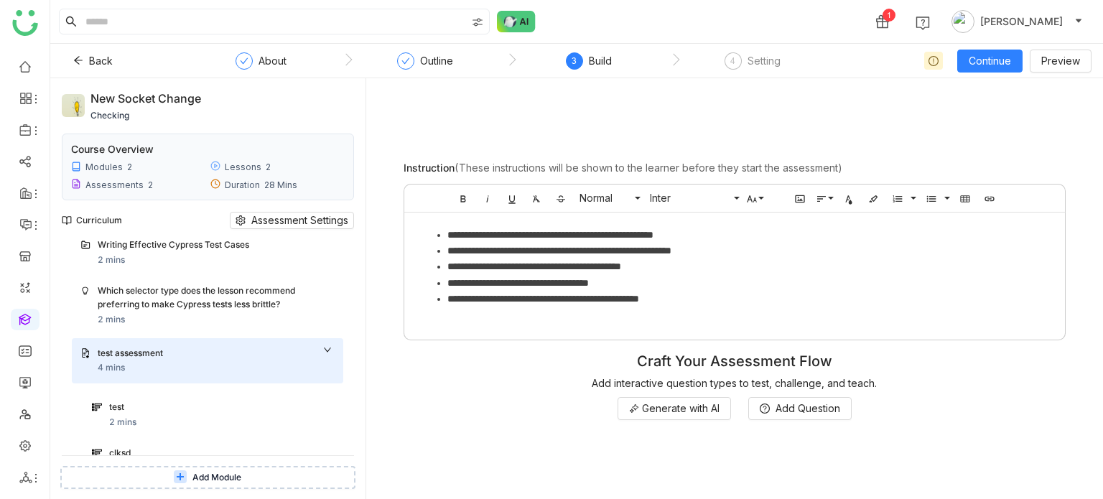
click at [154, 448] on div "clksd" at bounding box center [208, 454] width 198 height 14
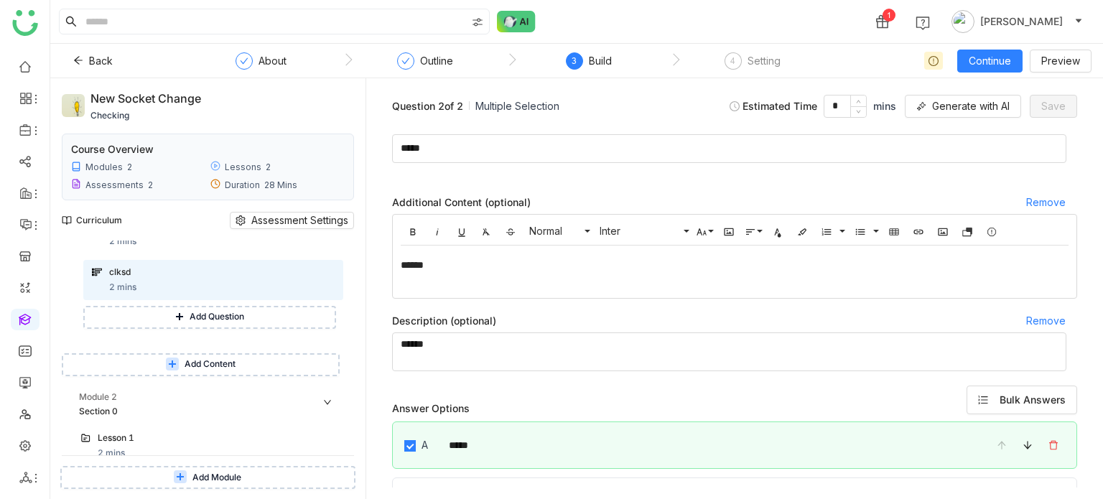
click at [498, 396] on div "Answer Options Bulk Answers" at bounding box center [734, 400] width 685 height 29
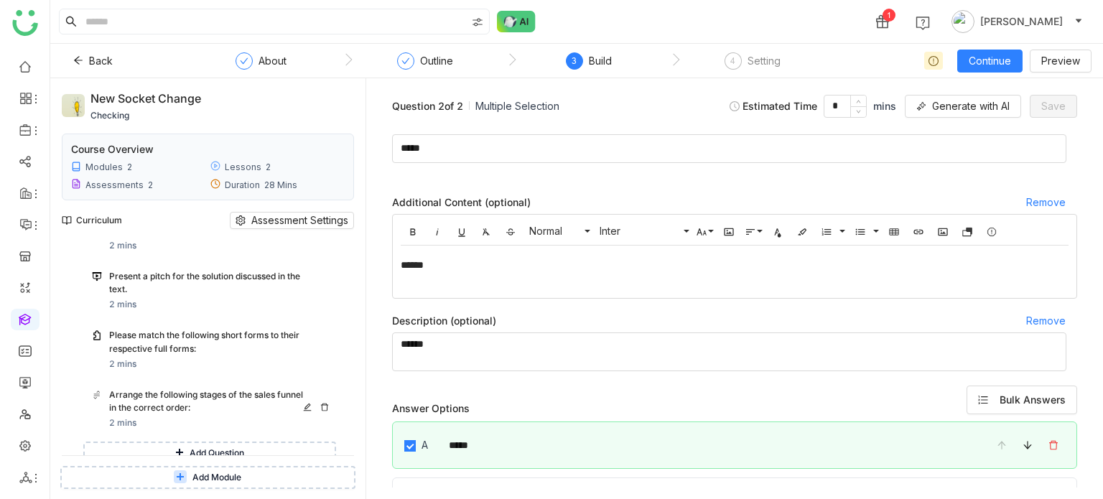
scroll to position [901, 0]
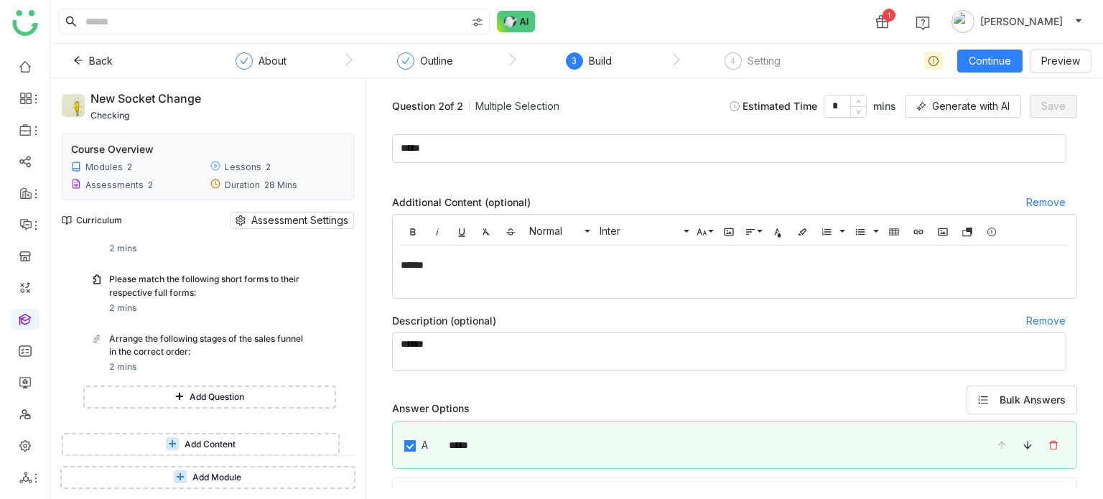
click at [236, 477] on span "Add Module" at bounding box center [216, 478] width 49 height 14
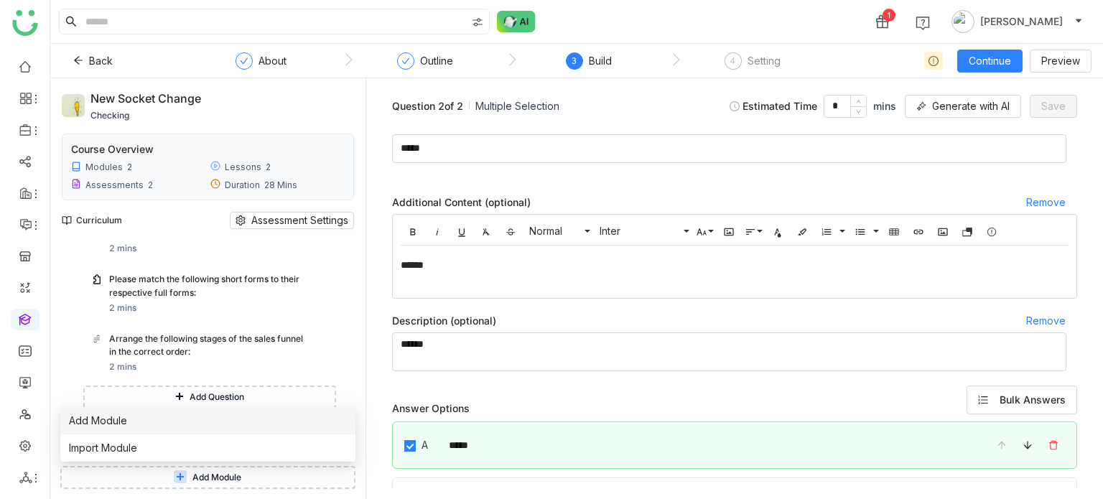
click at [214, 421] on li "Add Module" at bounding box center [207, 420] width 295 height 27
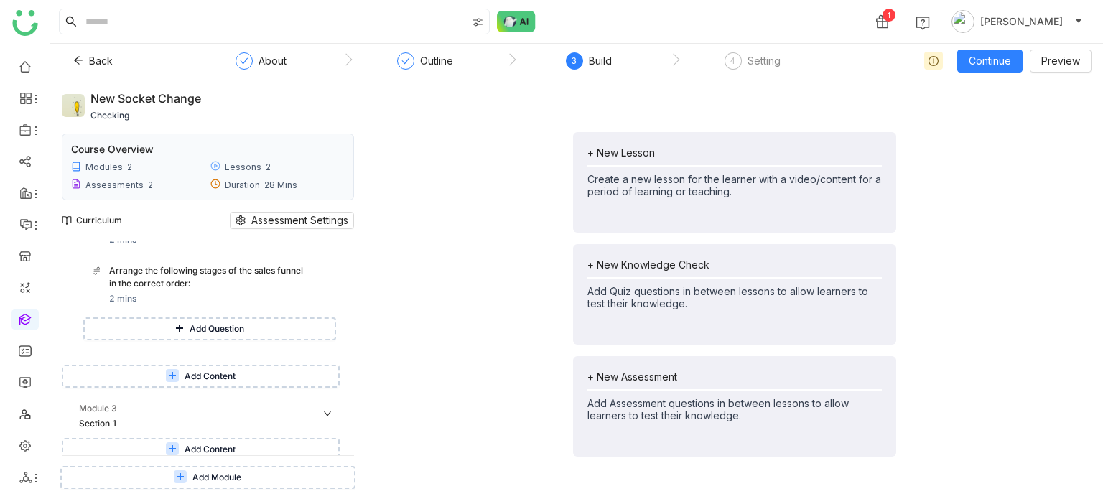
scroll to position [974, 0]
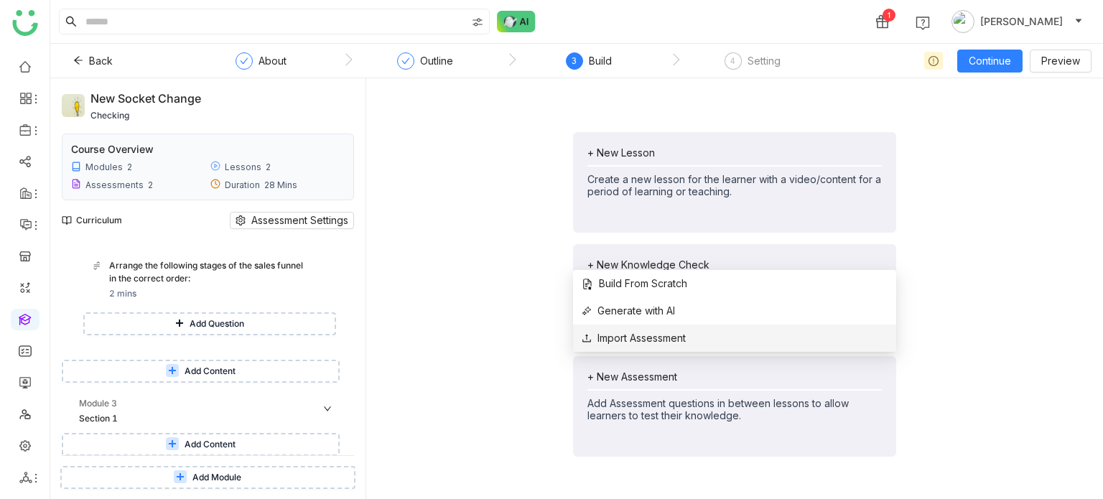
click at [628, 332] on span "Import Assessment" at bounding box center [634, 338] width 104 height 16
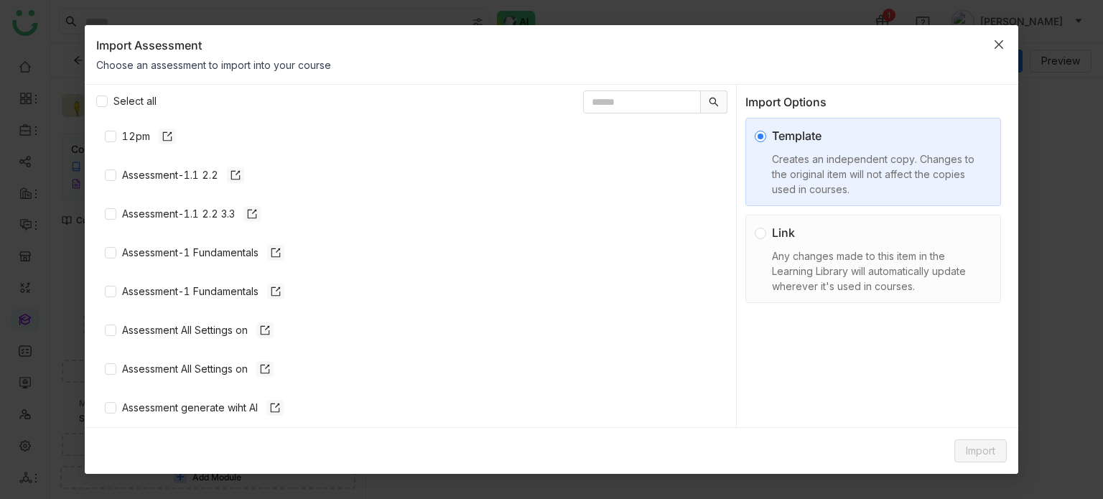
click at [1006, 48] on span "Close" at bounding box center [999, 44] width 39 height 39
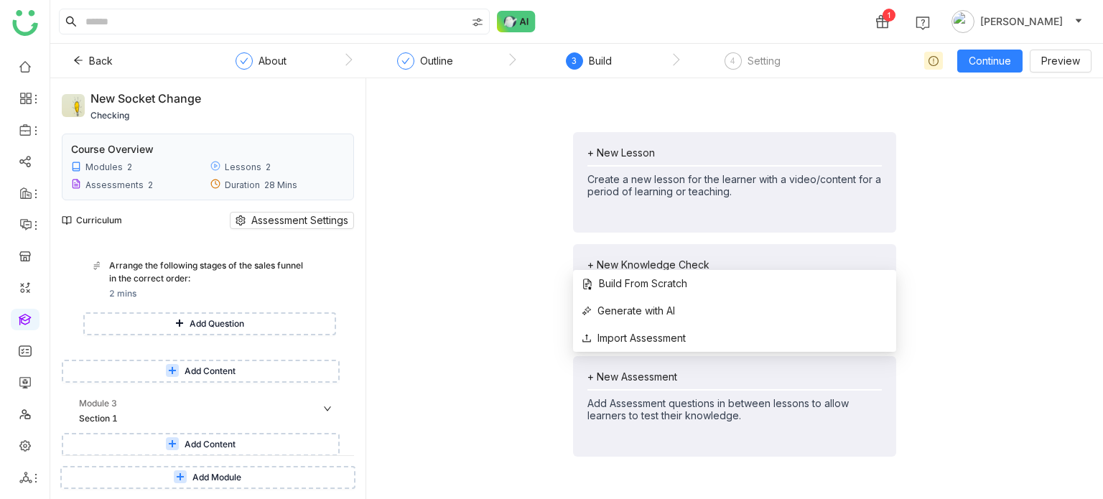
click at [667, 379] on div "+ New Assessment" at bounding box center [735, 377] width 294 height 12
click at [666, 305] on span "Generate with AI" at bounding box center [628, 311] width 93 height 16
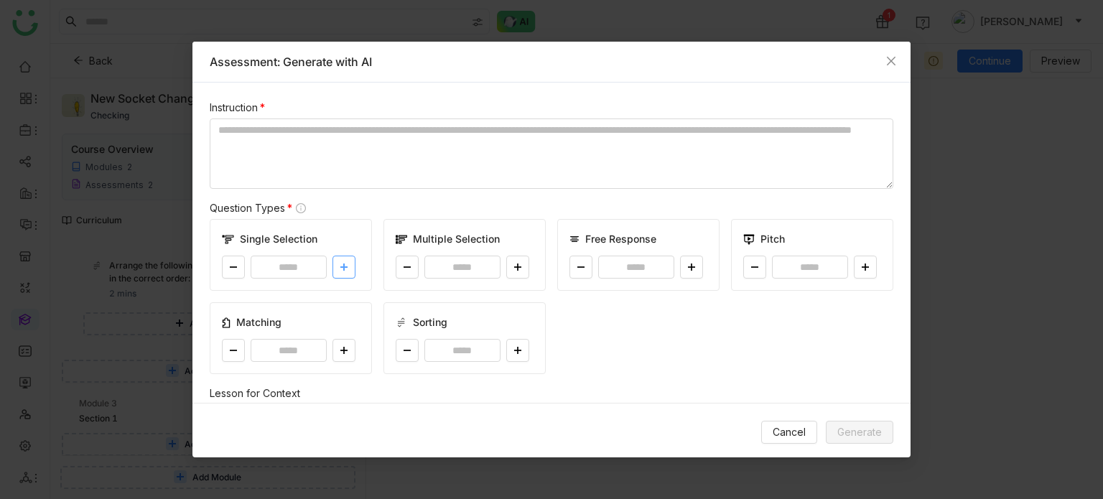
click at [346, 268] on icon at bounding box center [344, 267] width 9 height 9
type input "*"
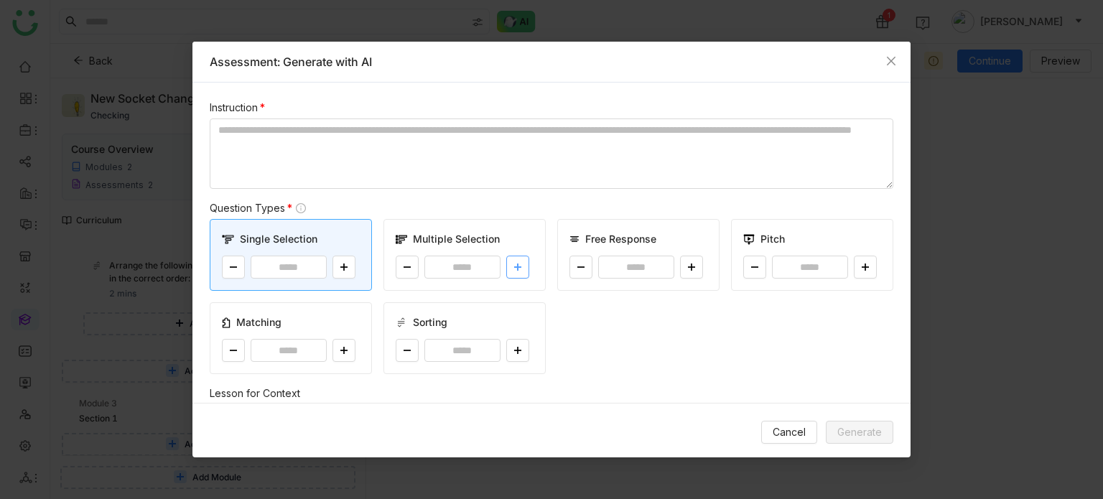
click at [514, 262] on button at bounding box center [517, 267] width 23 height 23
type input "*"
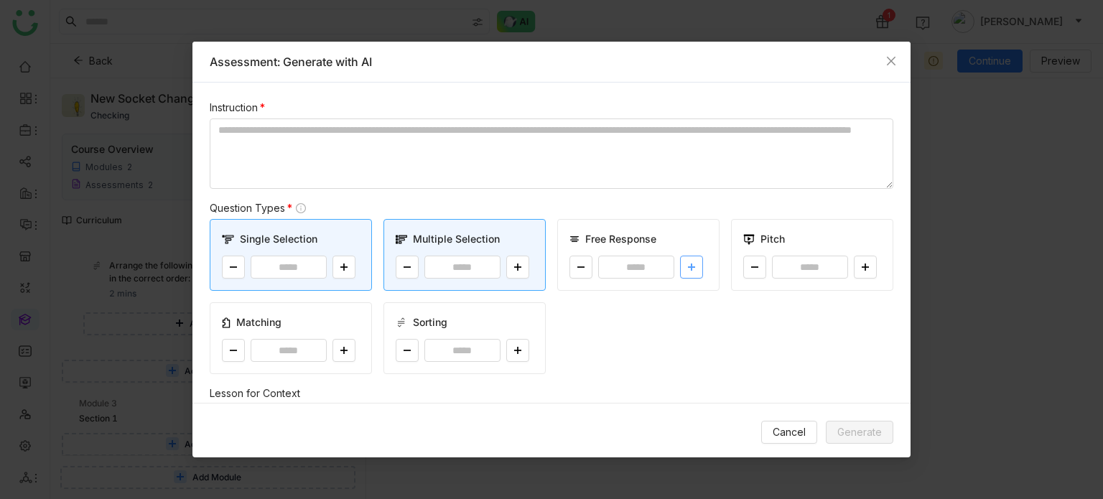
click at [692, 276] on button at bounding box center [691, 267] width 23 height 23
type input "*"
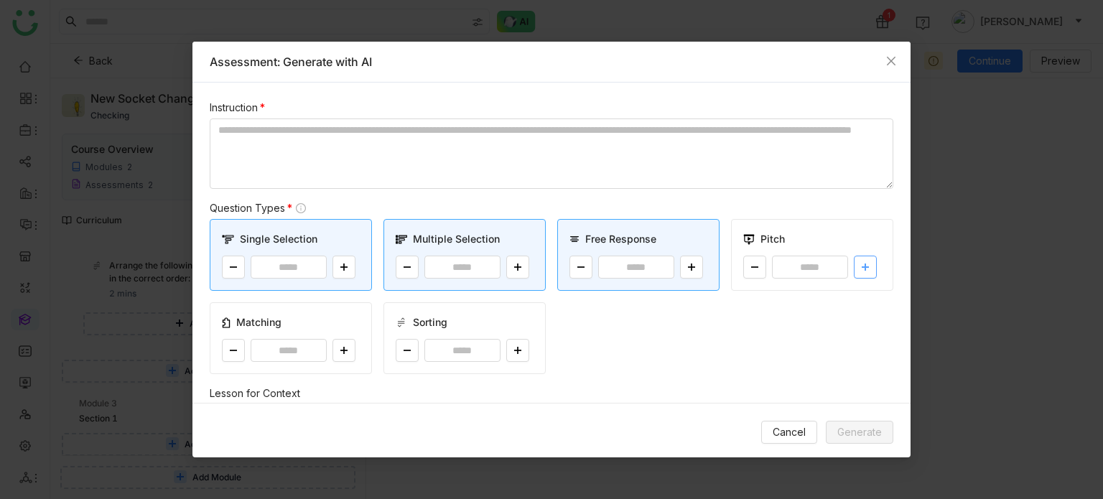
click at [861, 267] on icon at bounding box center [865, 267] width 9 height 9
type input "*"
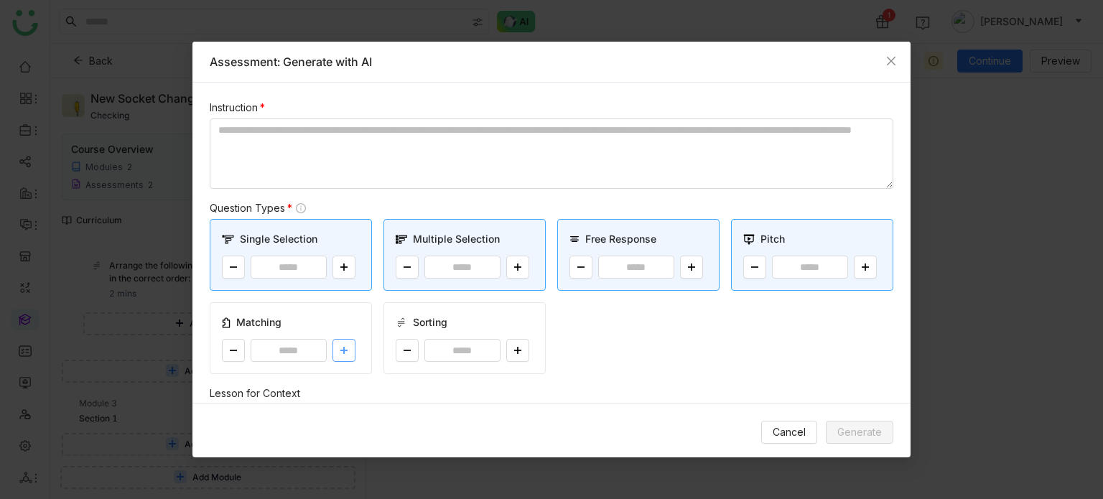
click at [345, 351] on icon at bounding box center [343, 351] width 7 height 1
type input "*"
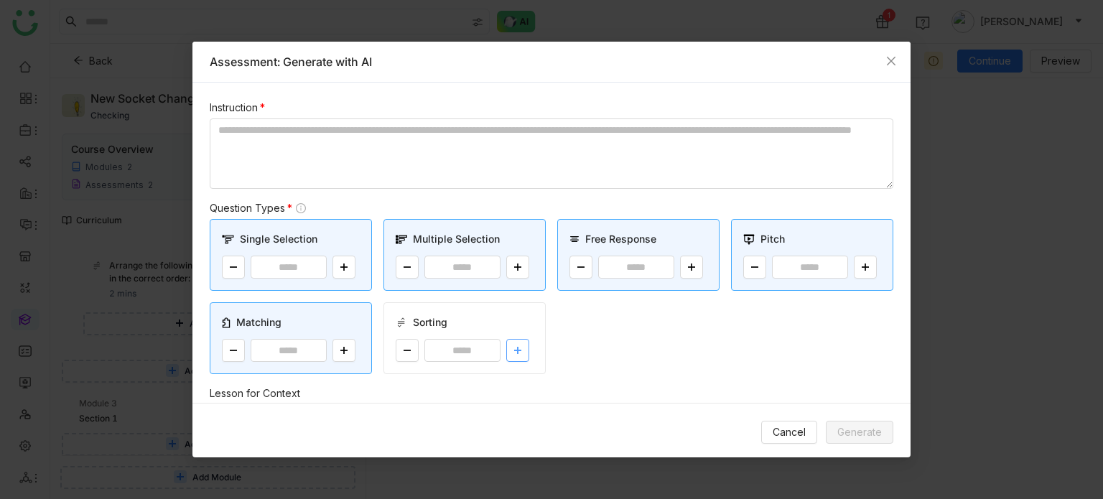
click at [522, 356] on button at bounding box center [517, 350] width 23 height 23
type input "*"
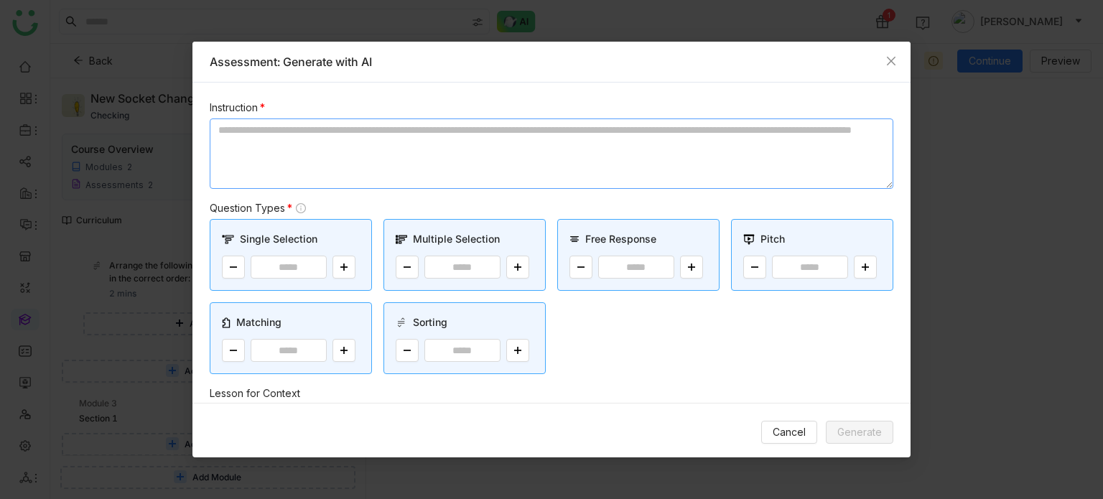
click at [456, 147] on textarea at bounding box center [552, 154] width 684 height 70
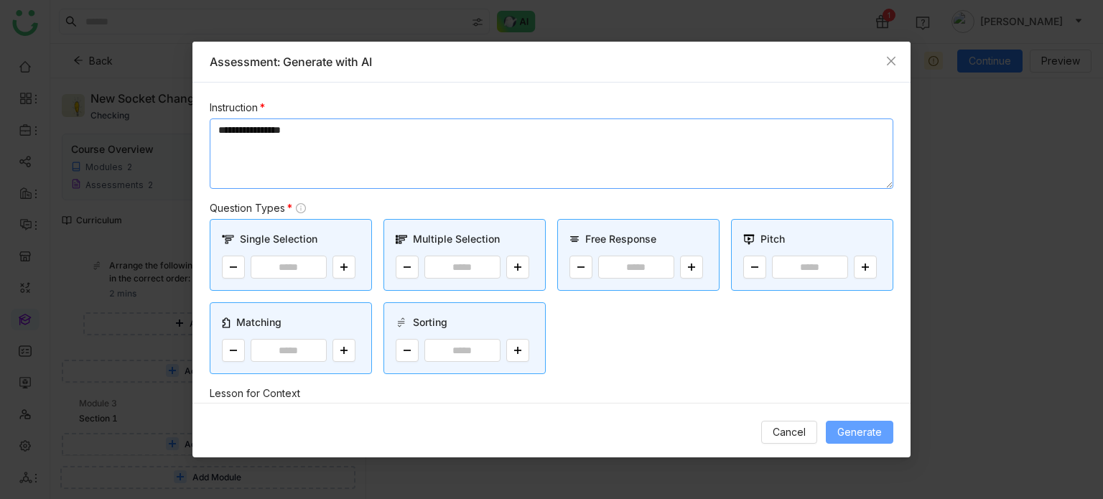
type textarea "**********"
click at [881, 425] on span "Generate" at bounding box center [859, 432] width 45 height 16
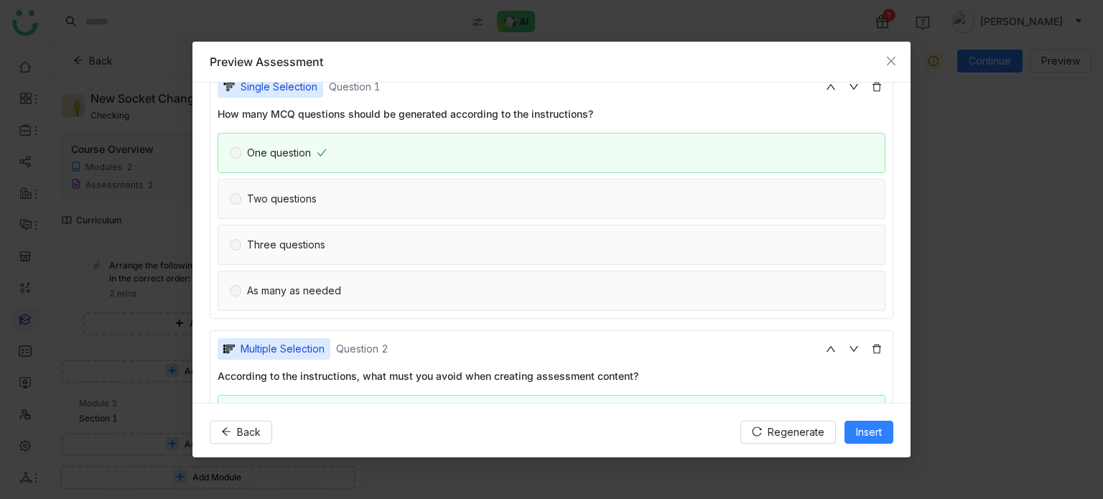
scroll to position [75, 0]
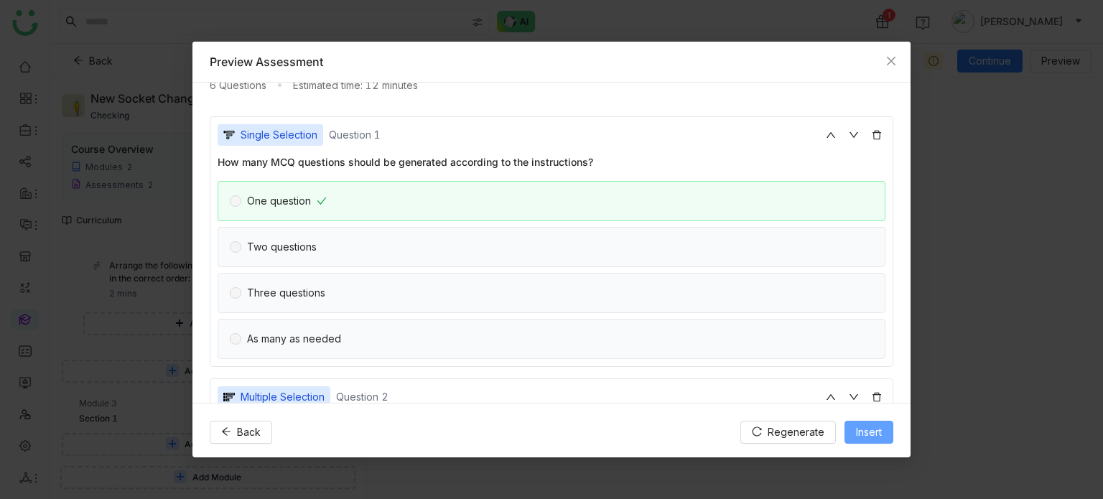
click at [876, 430] on span "Insert" at bounding box center [869, 432] width 26 height 16
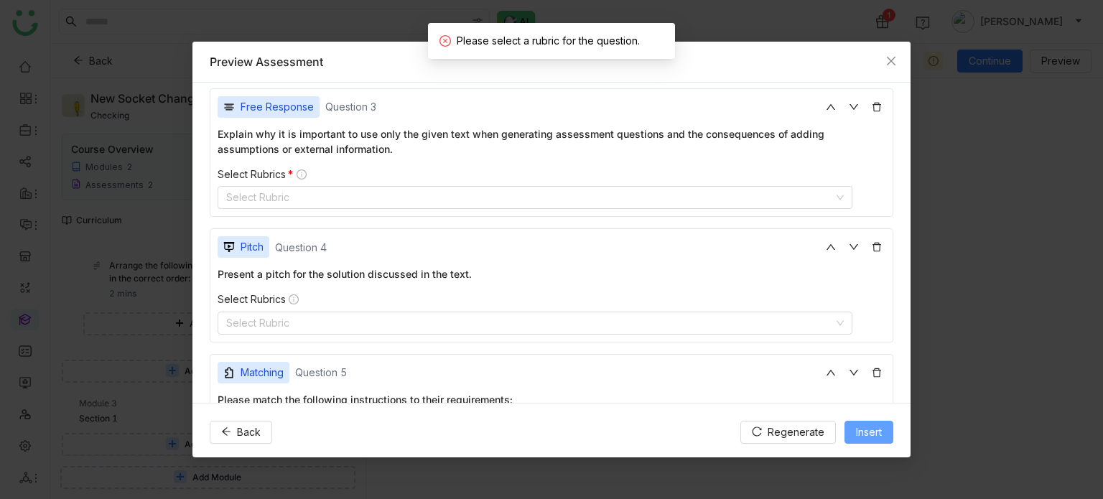
scroll to position [629, 0]
click at [430, 190] on nz-select-top-control "Select Rubric" at bounding box center [535, 196] width 635 height 23
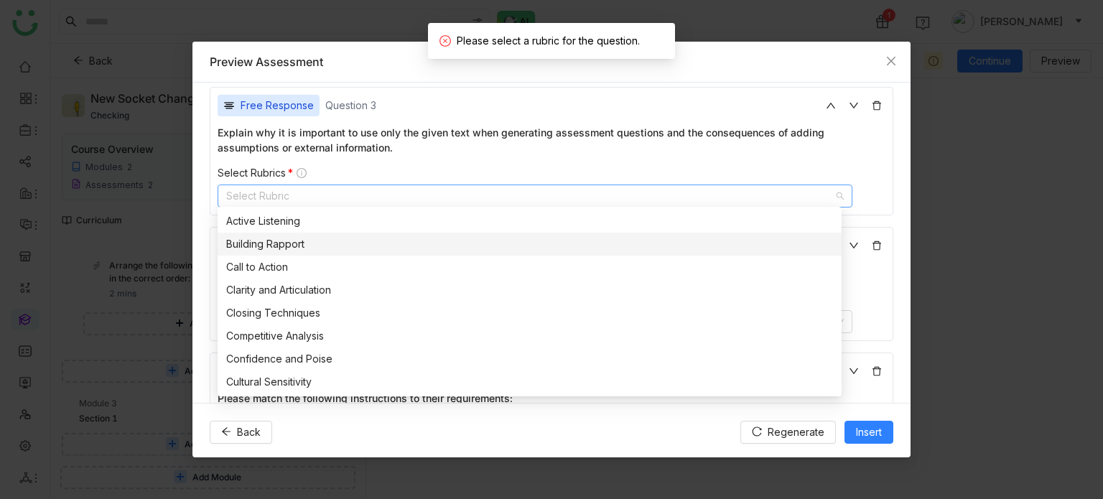
click at [281, 233] on nz-option-item "Building Rapport" at bounding box center [530, 244] width 624 height 23
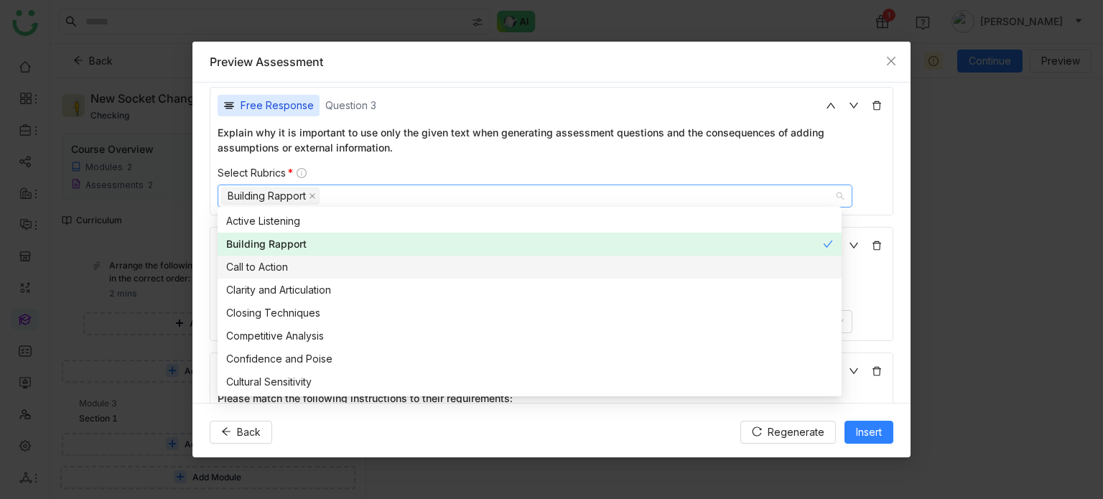
click at [271, 267] on div "Call to Action" at bounding box center [529, 267] width 607 height 16
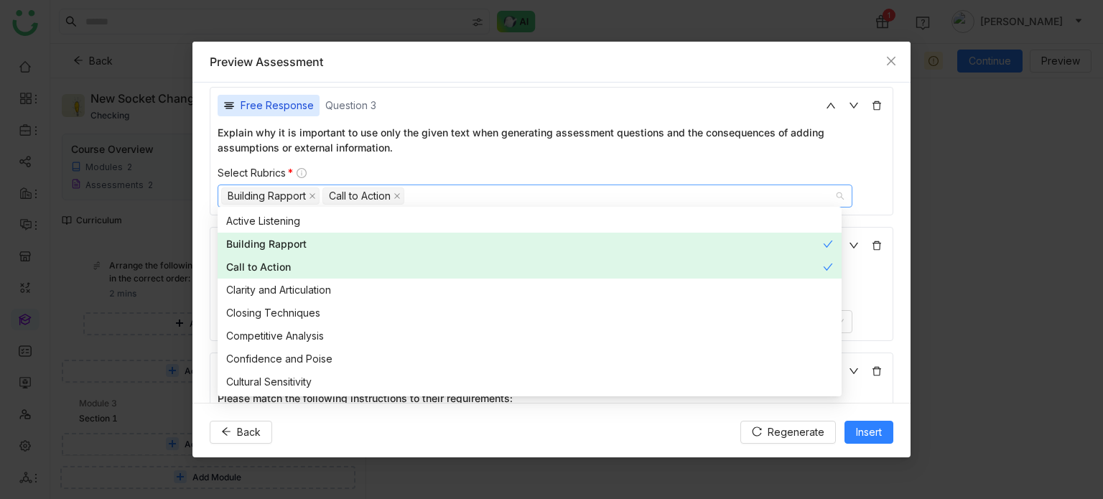
click at [192, 246] on nz-modal-container "**********" at bounding box center [551, 249] width 1103 height 499
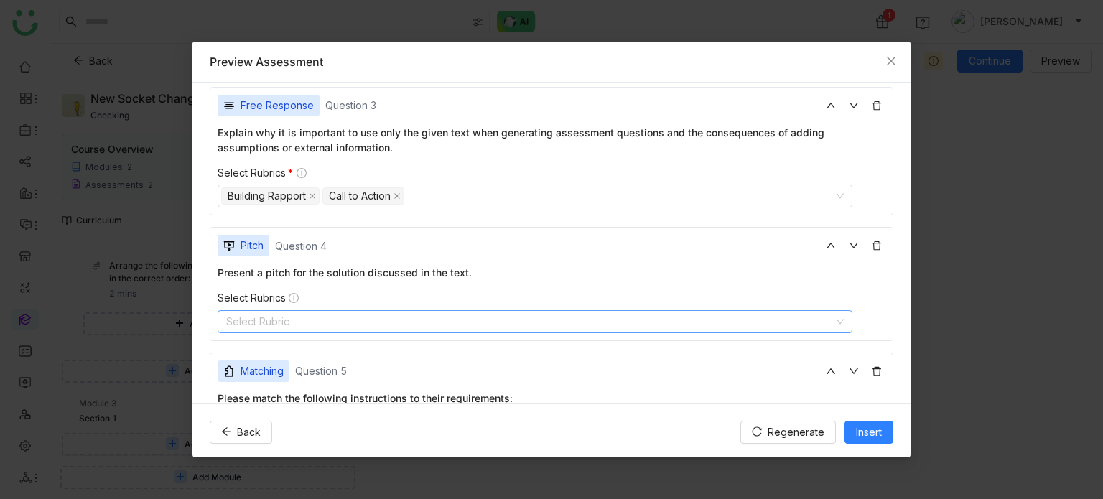
click at [314, 321] on nz-select-top-control "Select Rubric" at bounding box center [535, 321] width 635 height 23
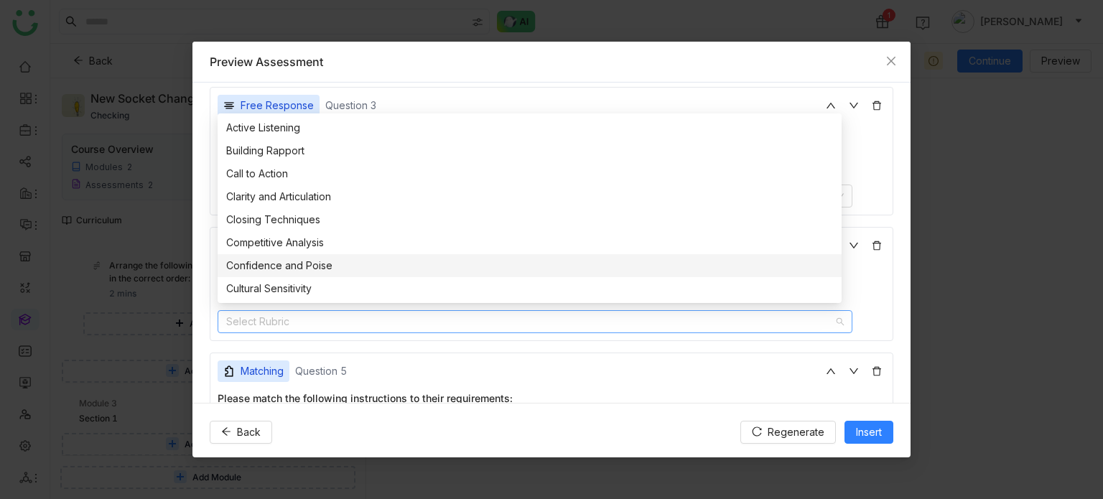
click at [265, 269] on div "Confidence and Poise" at bounding box center [529, 266] width 607 height 16
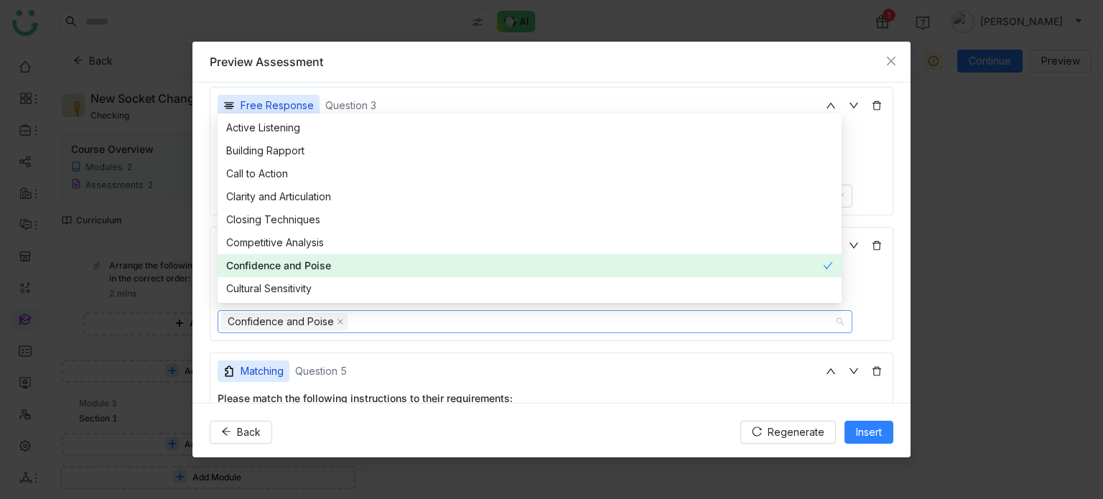
click at [268, 279] on nz-option-item "Cultural Sensitivity" at bounding box center [530, 288] width 624 height 23
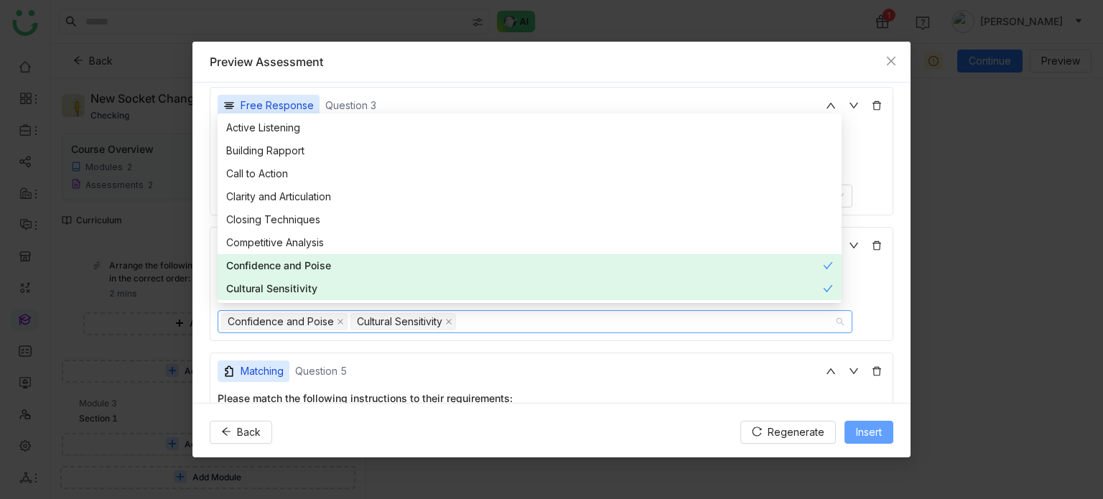
click at [860, 433] on span "Insert" at bounding box center [869, 432] width 26 height 16
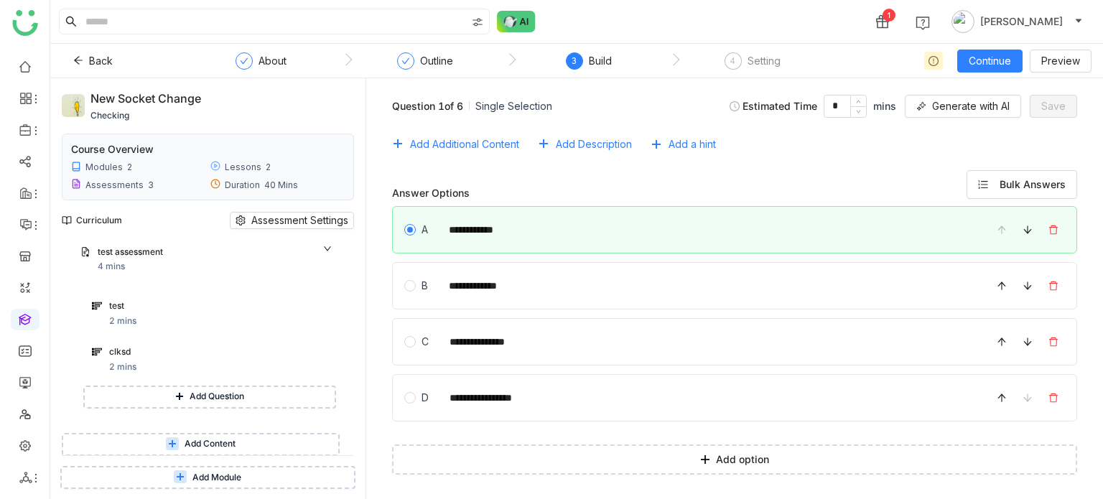
scroll to position [141, 0]
click at [998, 68] on button "Continue" at bounding box center [989, 61] width 65 height 23
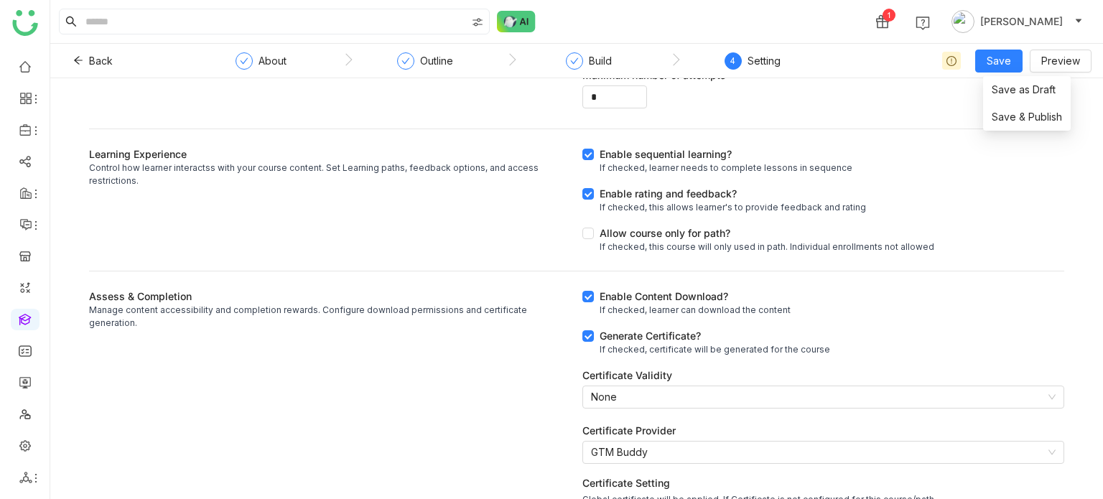
scroll to position [361, 0]
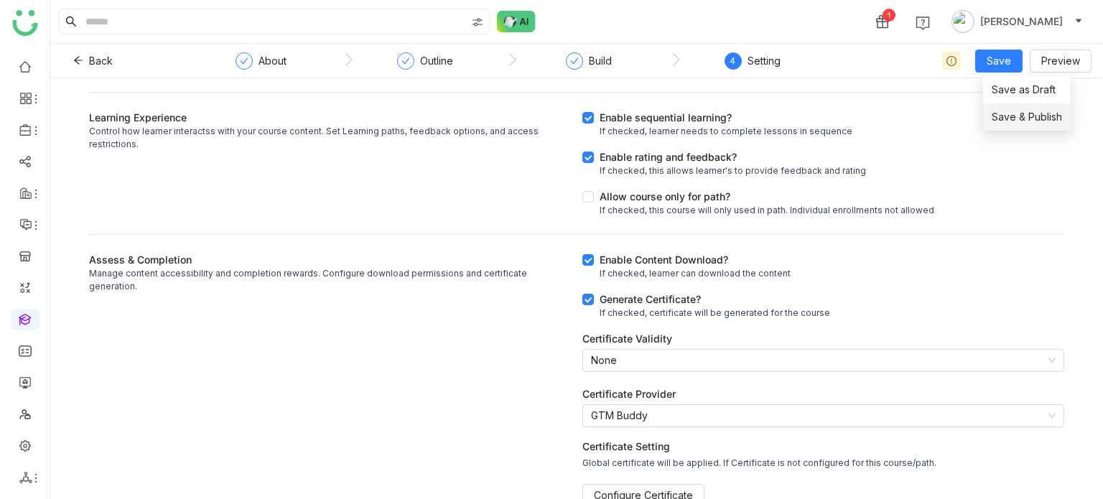
click at [1003, 119] on span "Save & Publish" at bounding box center [1027, 117] width 70 height 16
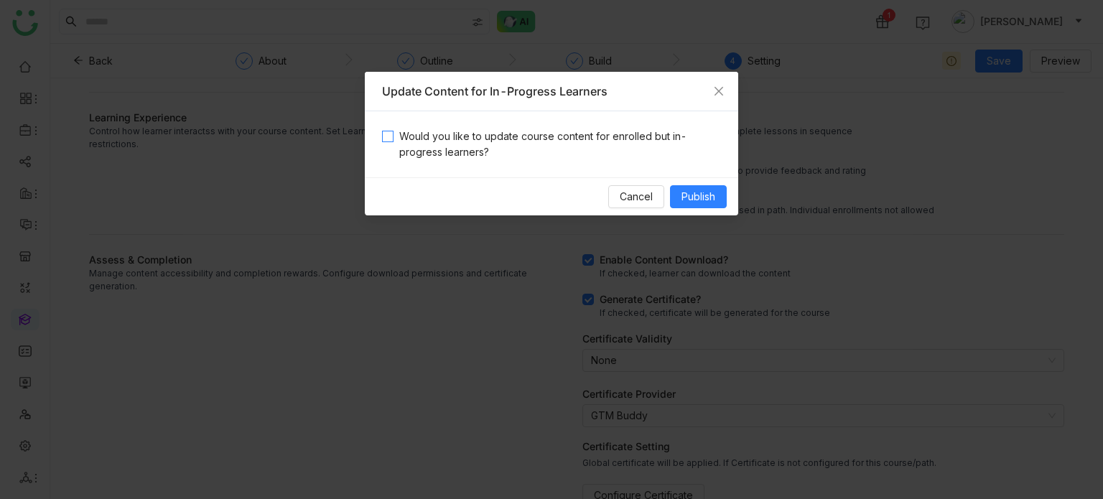
click at [563, 149] on span "Would you like to update course content for enrolled but in-progress learners?" at bounding box center [558, 145] width 328 height 32
click at [690, 187] on button "Publish" at bounding box center [698, 196] width 57 height 23
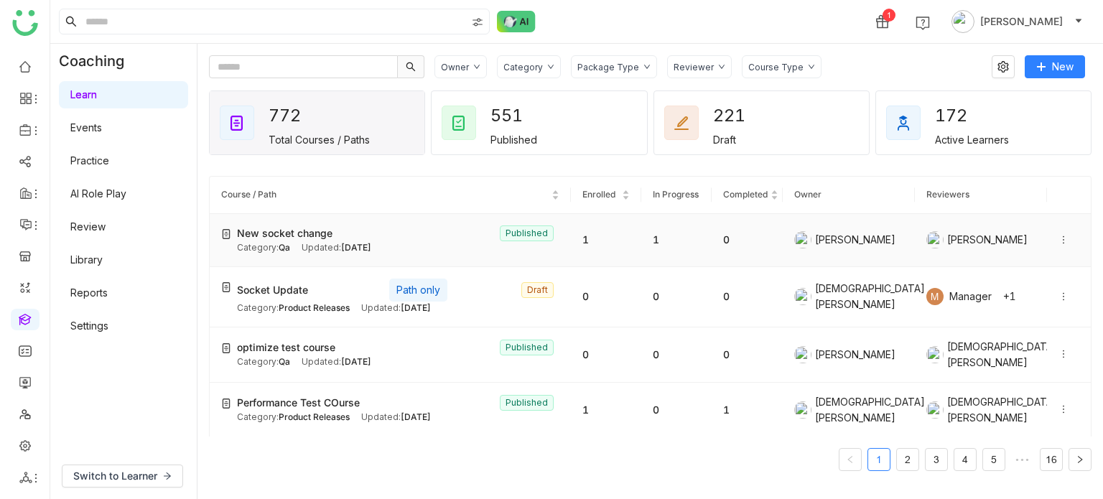
click at [1059, 238] on icon at bounding box center [1064, 240] width 10 height 10
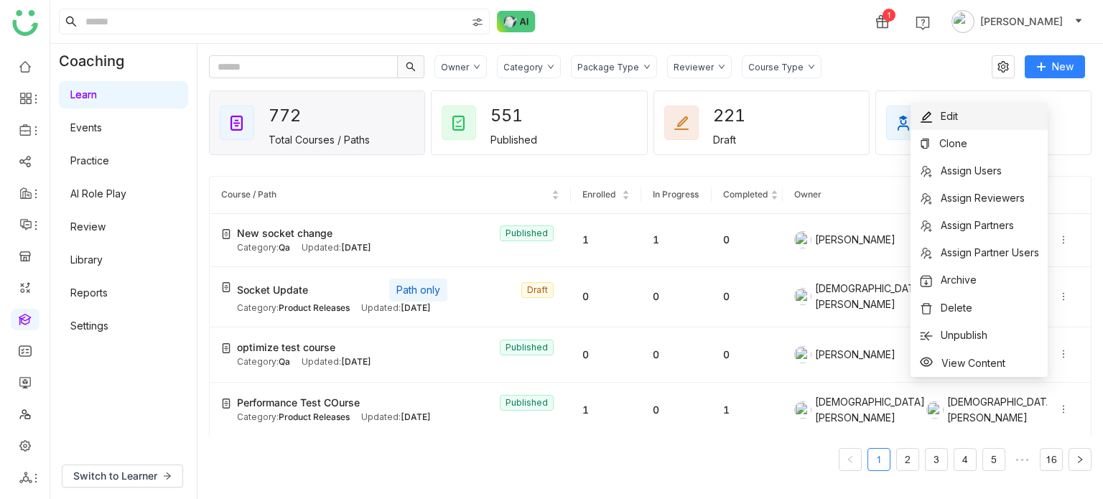
click at [994, 123] on li "Edit" at bounding box center [979, 116] width 137 height 27
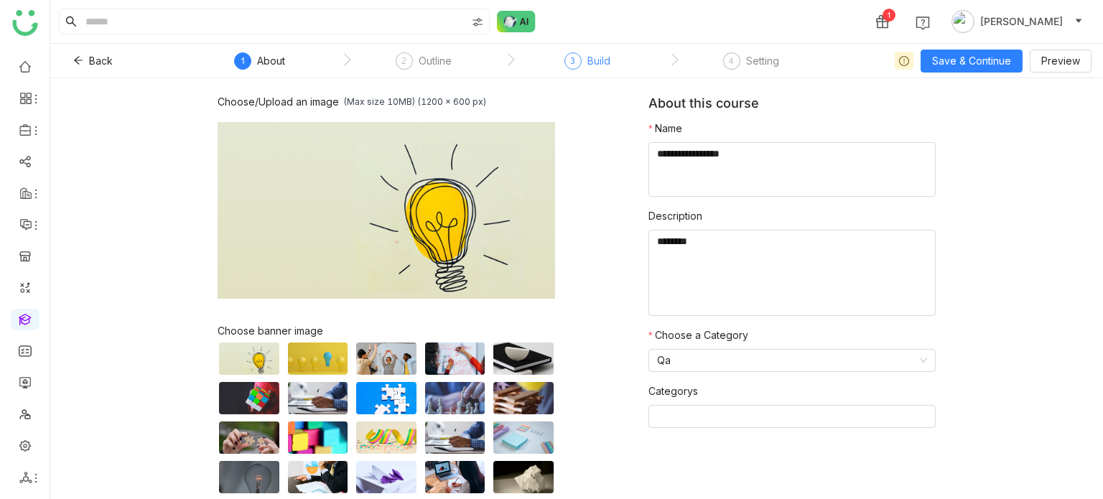
click at [579, 62] on div "3" at bounding box center [573, 60] width 17 height 17
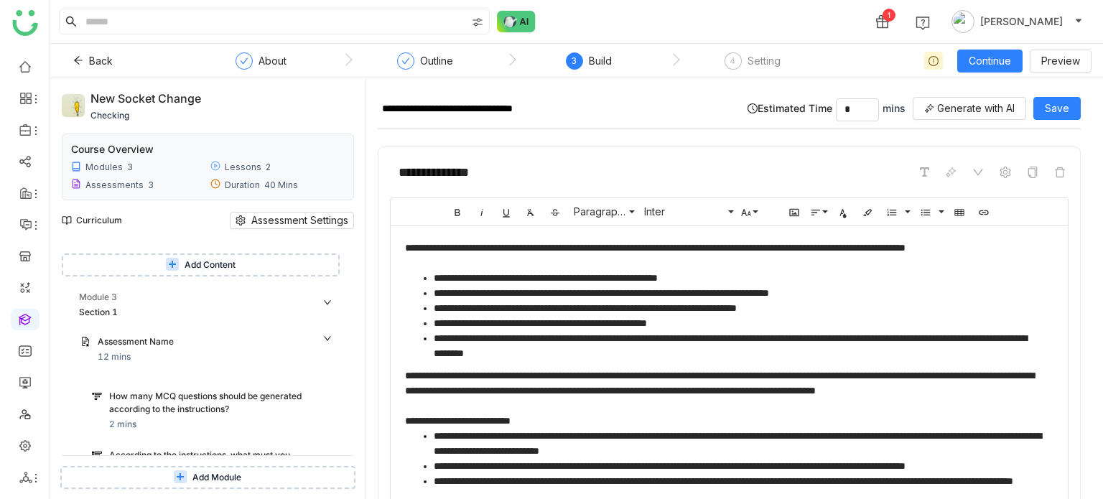
scroll to position [1078, 0]
click at [82, 51] on button "Back" at bounding box center [93, 61] width 62 height 23
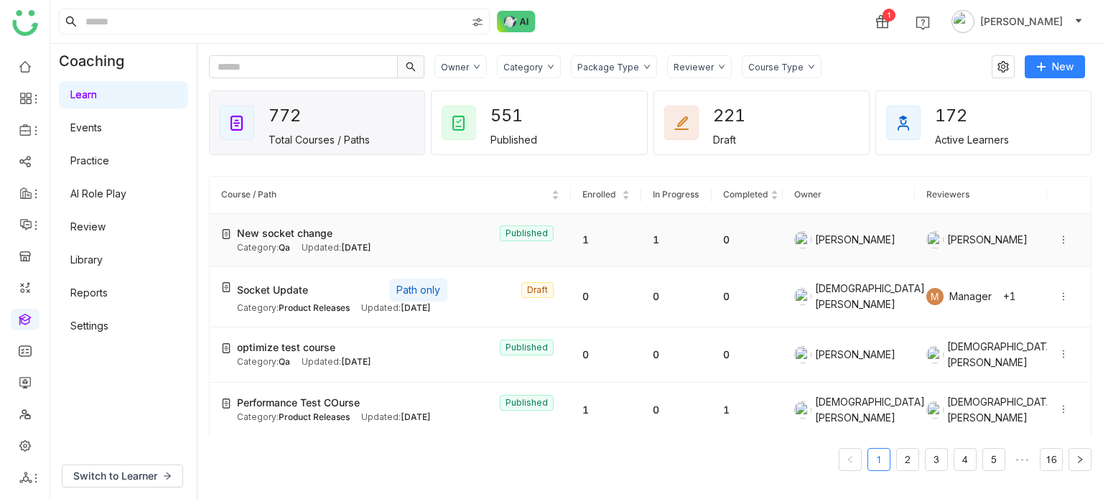
click at [579, 249] on td "1" at bounding box center [606, 240] width 70 height 53
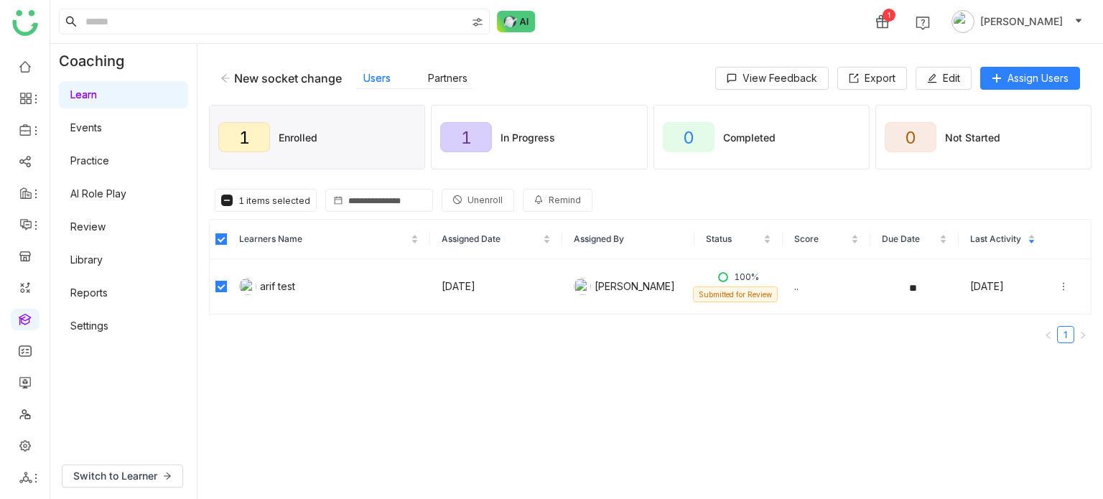
click at [470, 198] on span "Unenroll" at bounding box center [485, 201] width 35 height 14
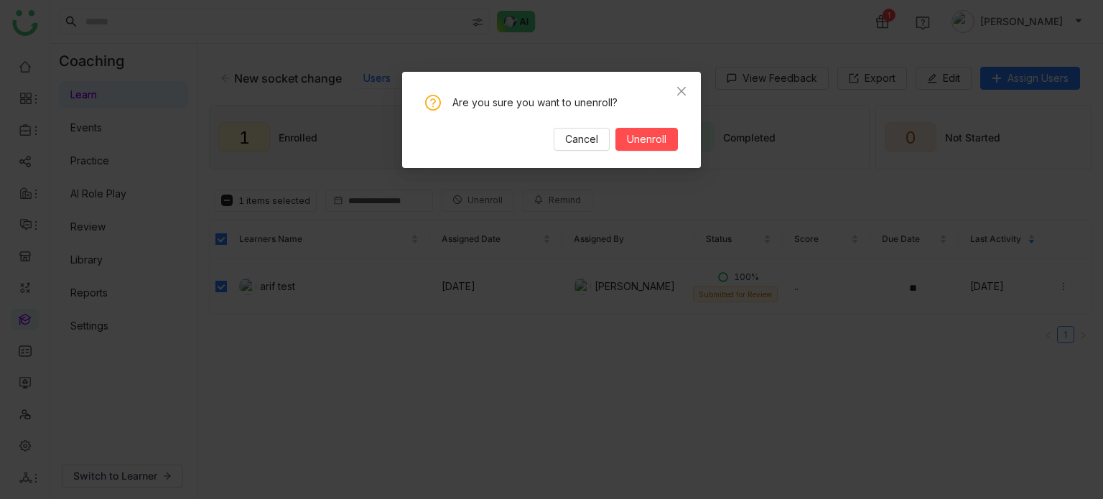
click at [628, 123] on div "Are you sure you want to unenroll? Cancel Unenroll" at bounding box center [551, 123] width 253 height 56
click at [639, 139] on span "Unenroll" at bounding box center [647, 139] width 40 height 16
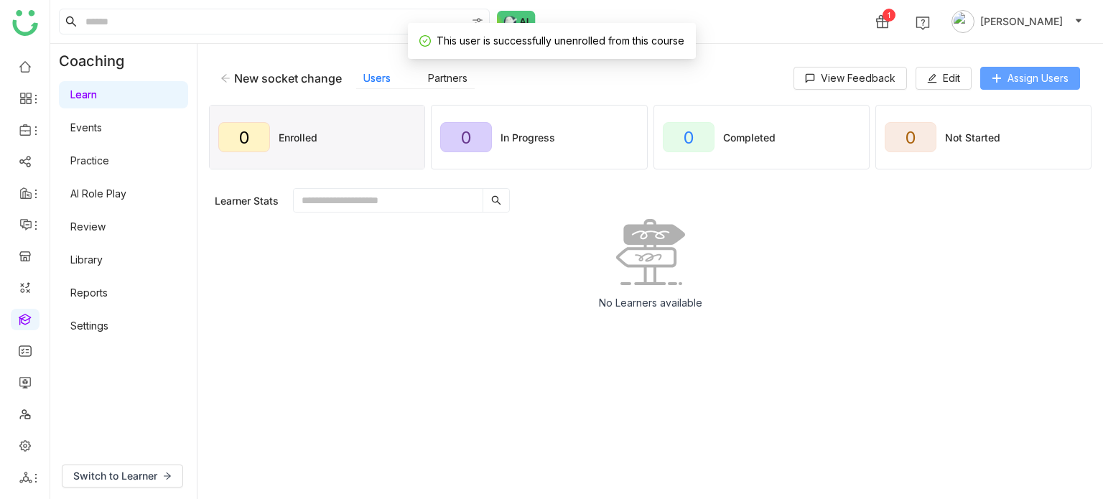
click at [988, 74] on button "Assign Users" at bounding box center [1030, 78] width 100 height 23
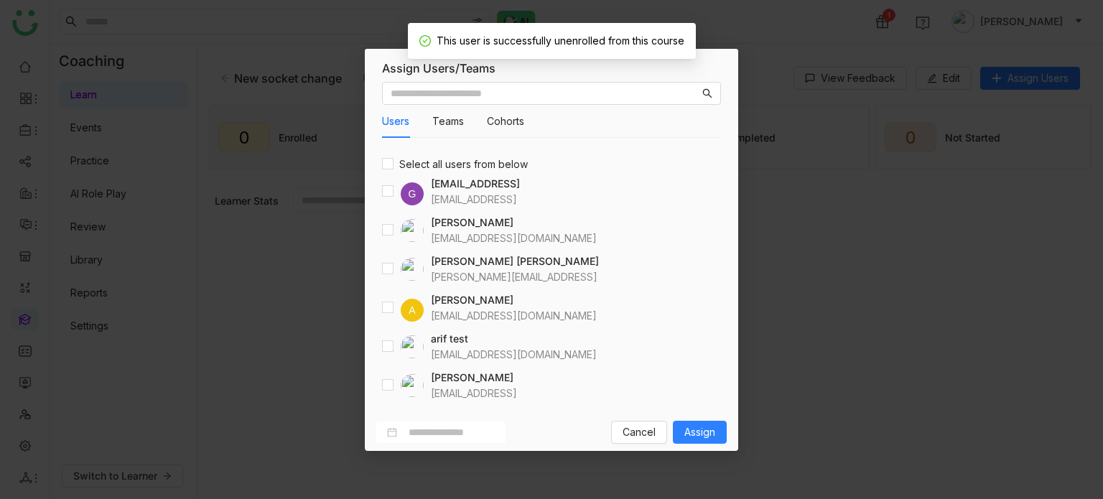
click at [379, 353] on div "Users Teams Cohorts Select all users from below G gayatrir@gtmbuddy.ai gayatrir…" at bounding box center [551, 245] width 373 height 338
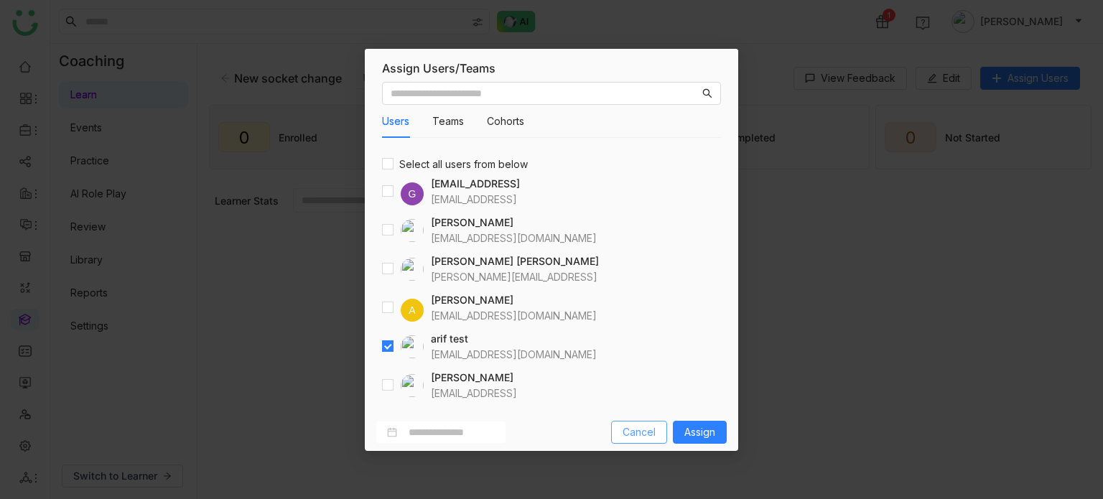
click at [666, 429] on button "Cancel" at bounding box center [639, 432] width 56 height 23
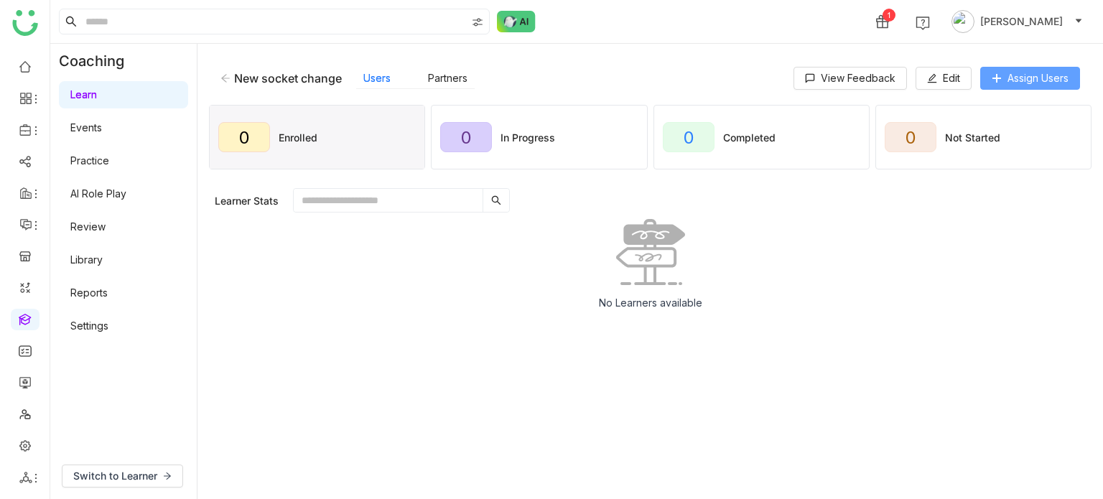
click at [1009, 75] on span "Assign Users" at bounding box center [1038, 78] width 61 height 16
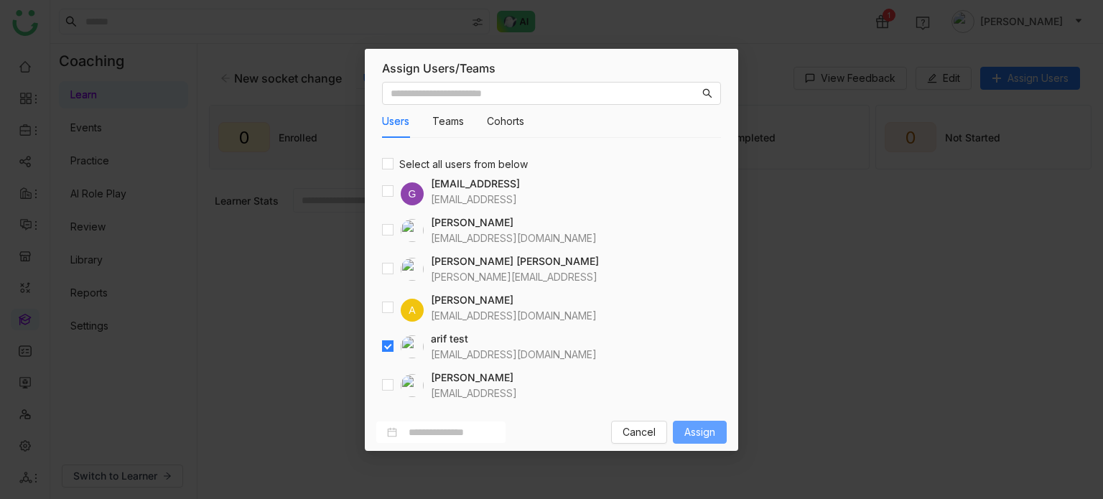
click at [712, 427] on span "Assign" at bounding box center [699, 432] width 31 height 16
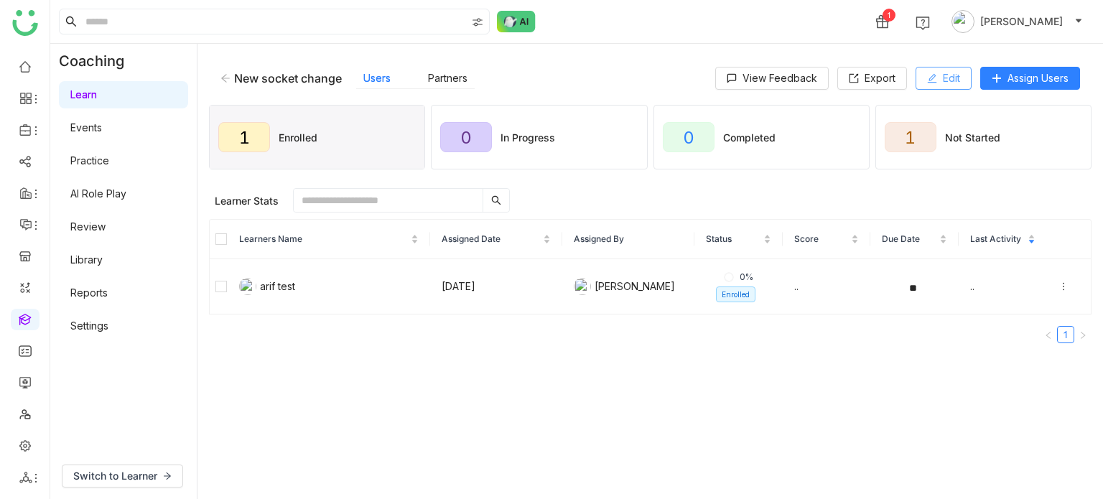
click at [952, 80] on span "Edit" at bounding box center [951, 78] width 17 height 16
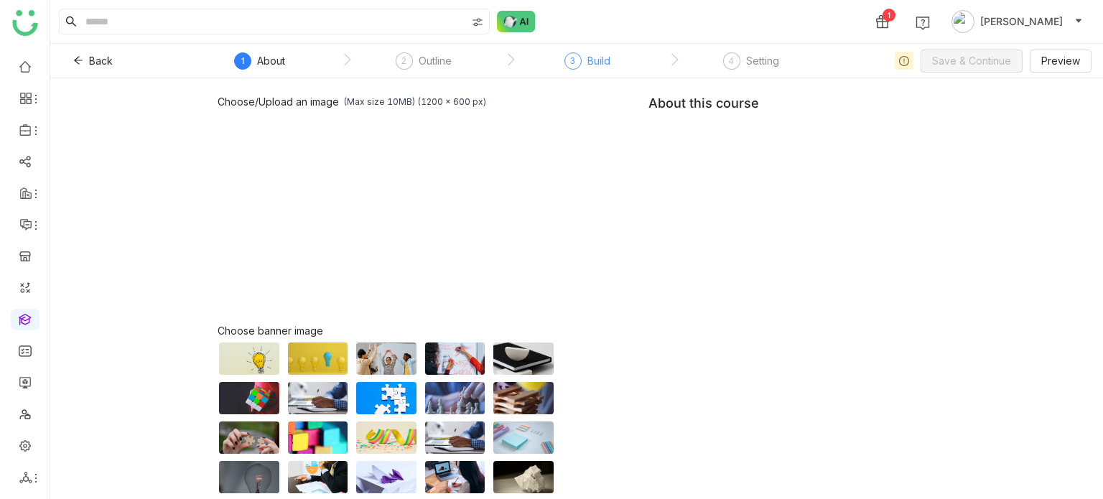
click at [582, 62] on div "3 Build" at bounding box center [588, 65] width 46 height 26
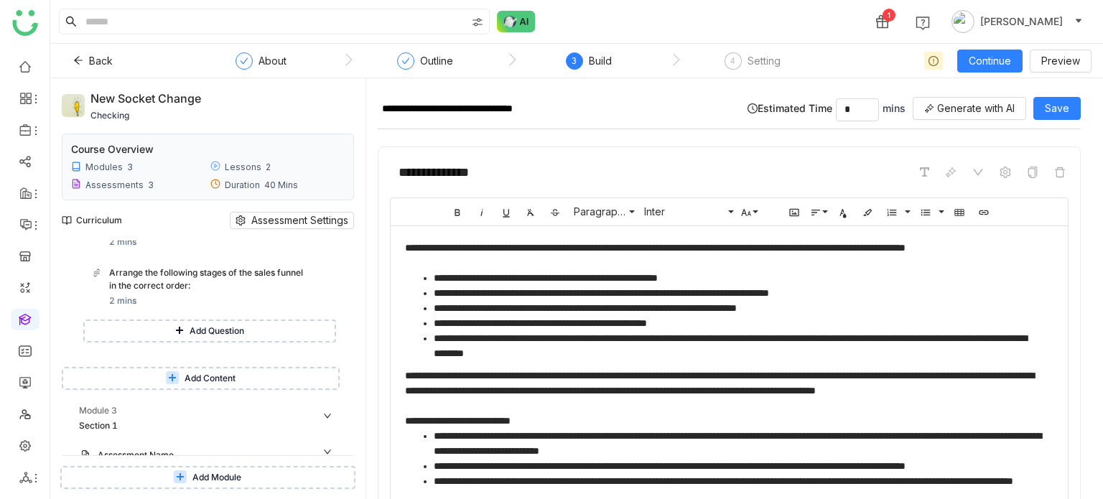
scroll to position [1475, 0]
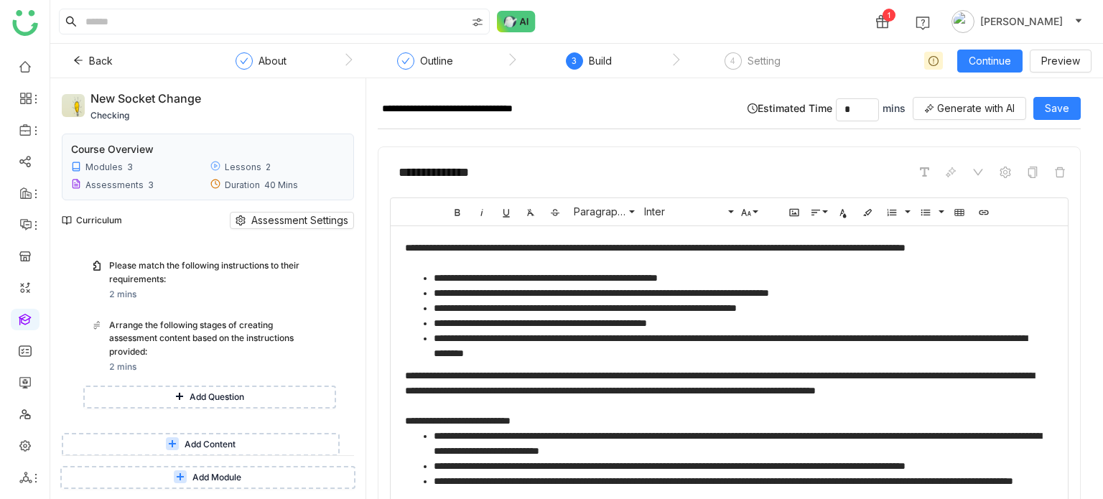
click at [212, 450] on span "Add Content" at bounding box center [210, 445] width 51 height 14
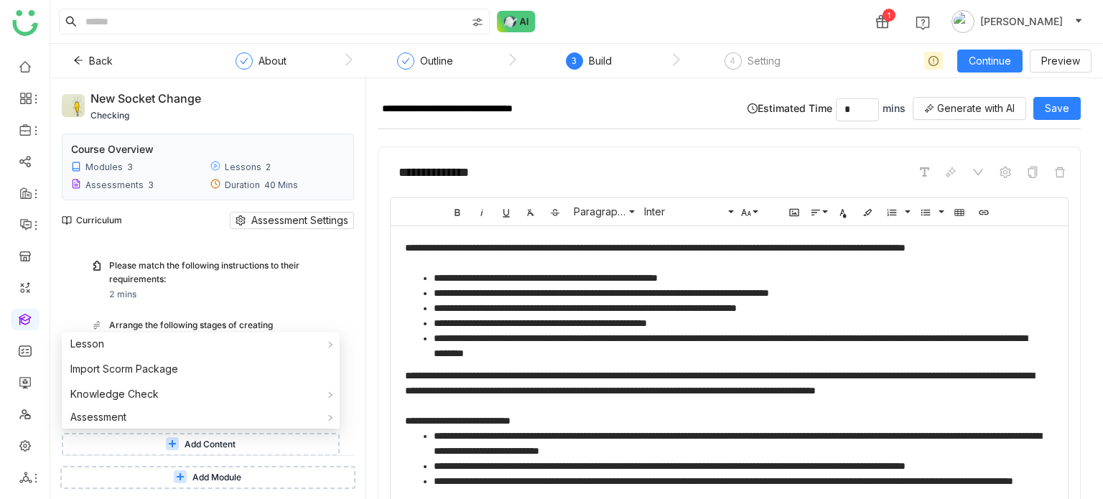
click at [213, 479] on span "Add Module" at bounding box center [216, 478] width 49 height 14
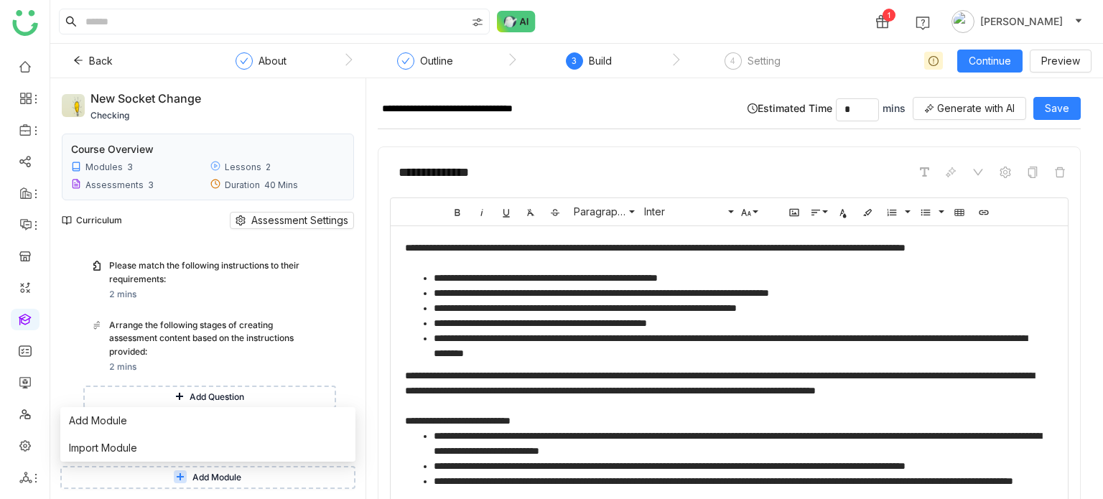
click at [213, 479] on span "Add Module" at bounding box center [216, 478] width 49 height 14
click at [222, 473] on span "Add Module" at bounding box center [216, 478] width 49 height 14
click at [215, 417] on li "Add Module" at bounding box center [207, 420] width 295 height 27
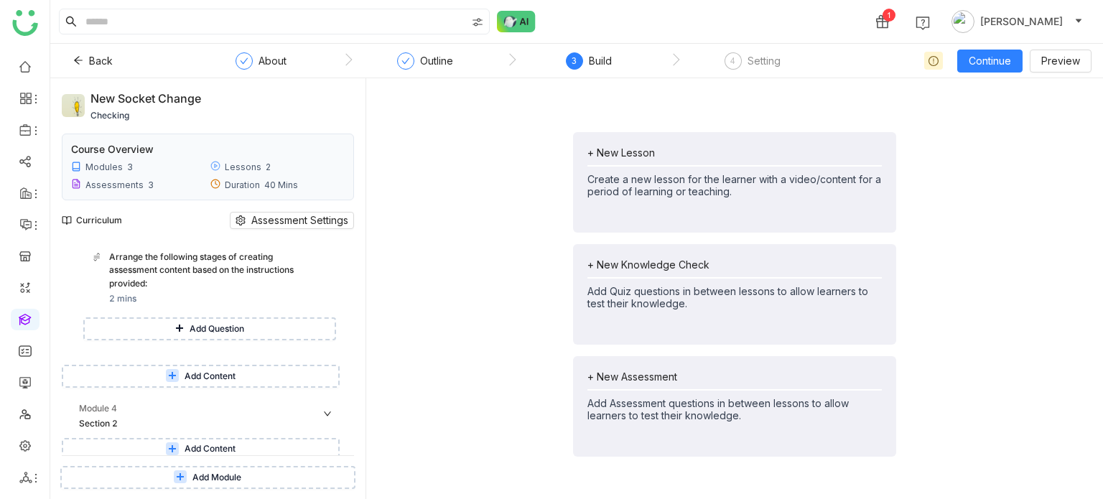
scroll to position [1548, 0]
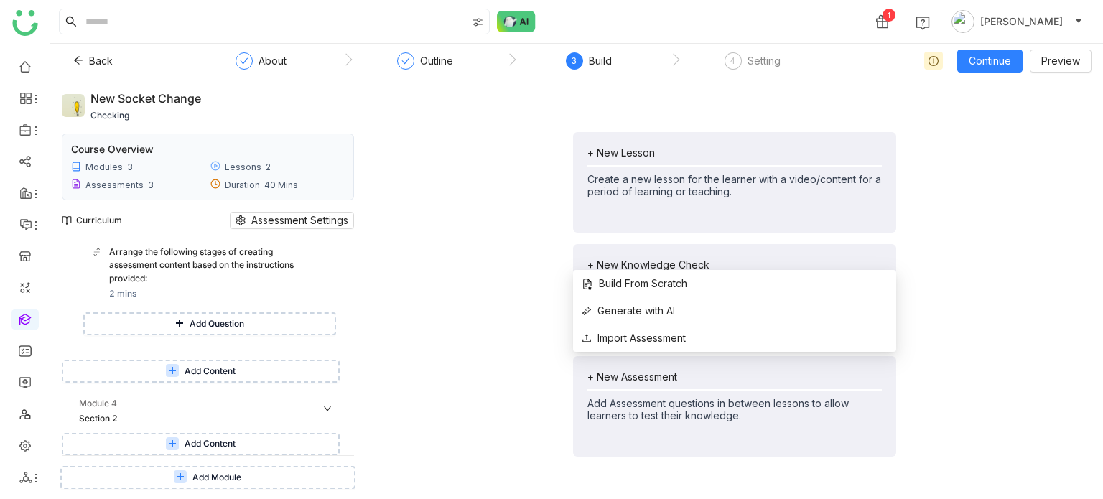
click at [616, 380] on div "+ New Assessment" at bounding box center [735, 377] width 294 height 12
click at [631, 315] on span "Generate with AI" at bounding box center [628, 311] width 93 height 16
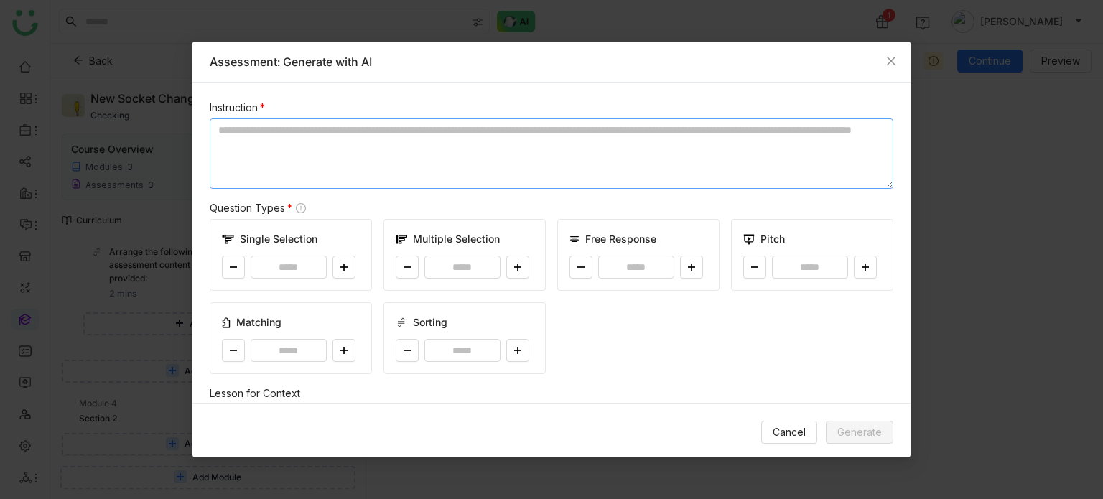
click at [328, 170] on textarea at bounding box center [552, 154] width 684 height 70
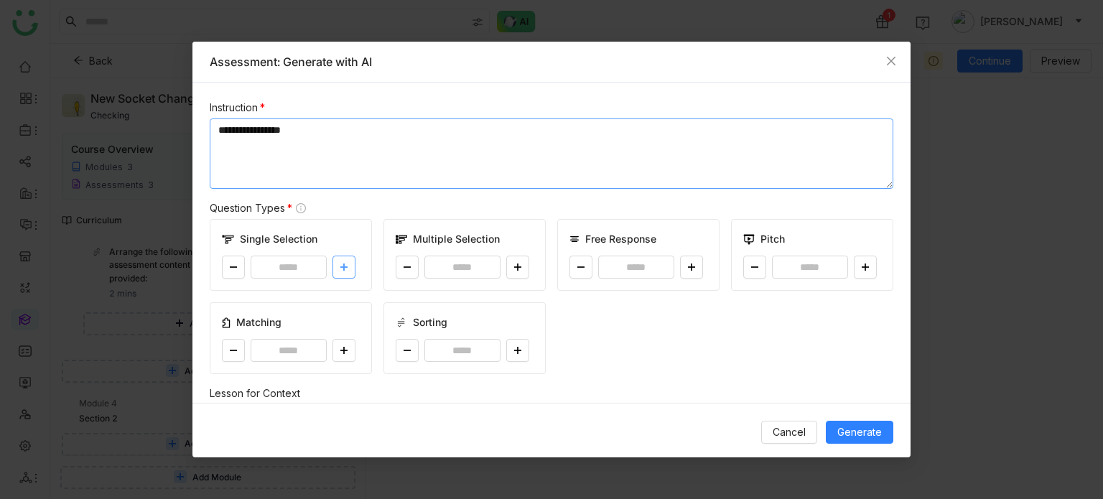
type textarea "**********"
click at [340, 269] on icon at bounding box center [344, 267] width 9 height 9
type input "*"
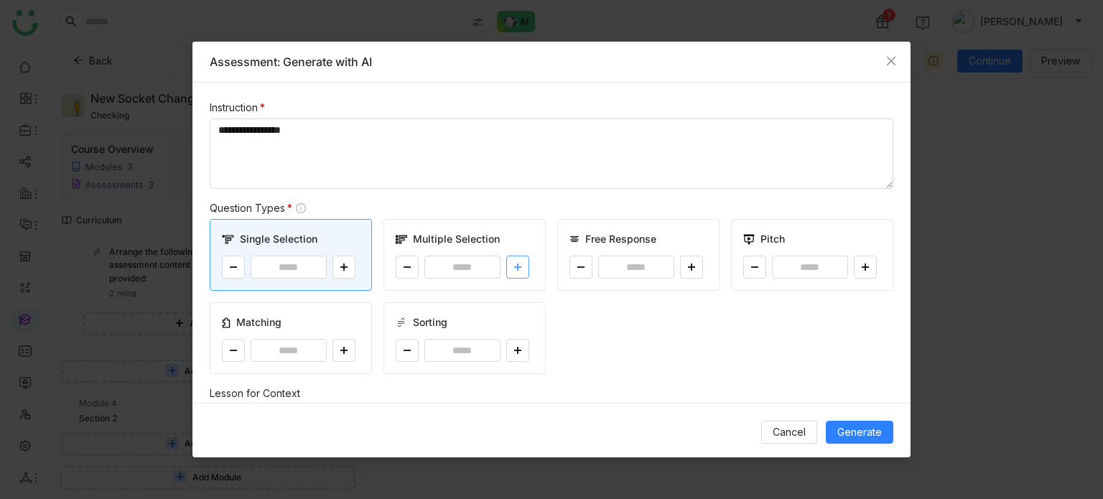
click at [516, 264] on icon at bounding box center [518, 267] width 9 height 9
type input "*"
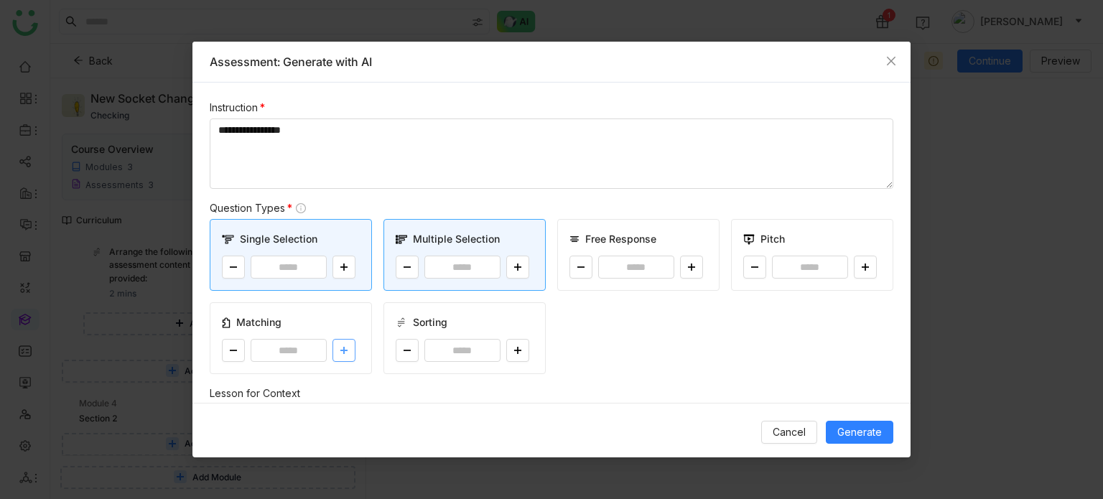
click at [343, 351] on icon at bounding box center [344, 350] width 9 height 9
type input "*"
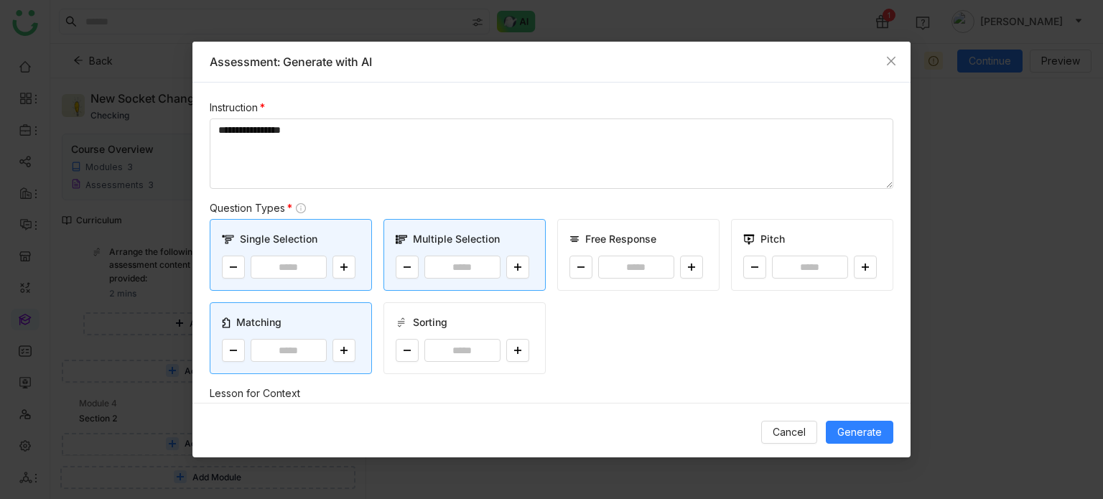
click at [531, 351] on div "Sorting *" at bounding box center [465, 338] width 162 height 72
click at [515, 350] on icon at bounding box center [518, 350] width 9 height 9
type input "*"
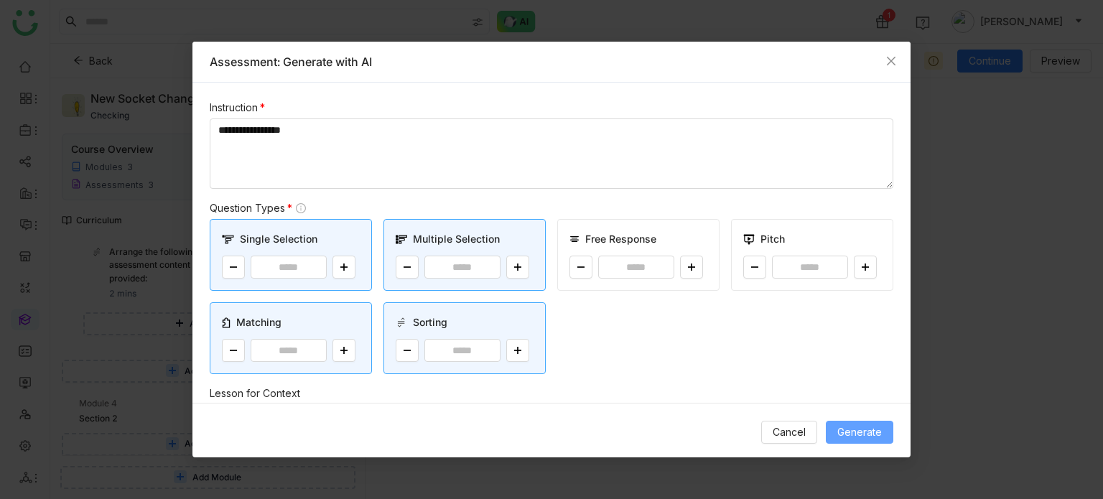
click at [853, 439] on span "Generate" at bounding box center [859, 432] width 45 height 16
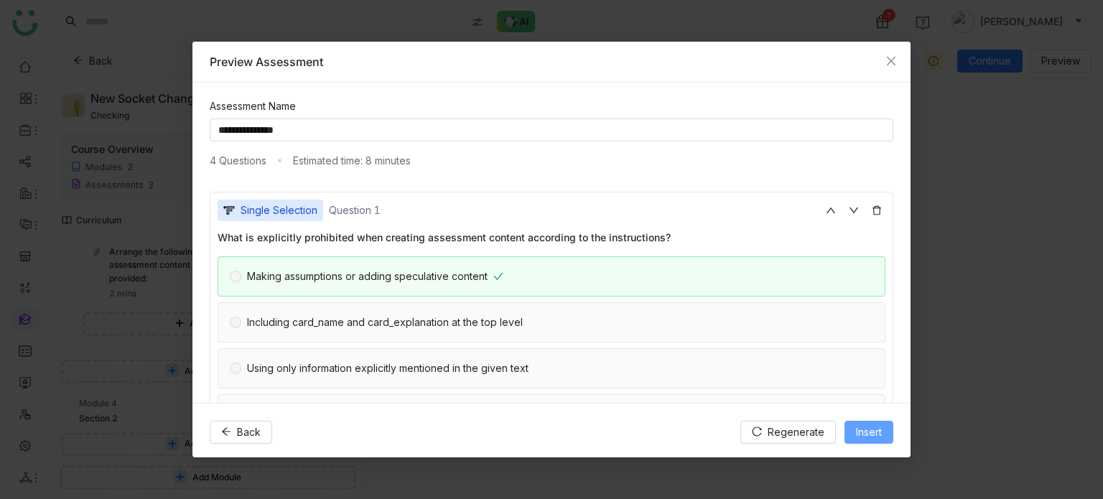
click at [883, 430] on button "Insert" at bounding box center [869, 432] width 49 height 23
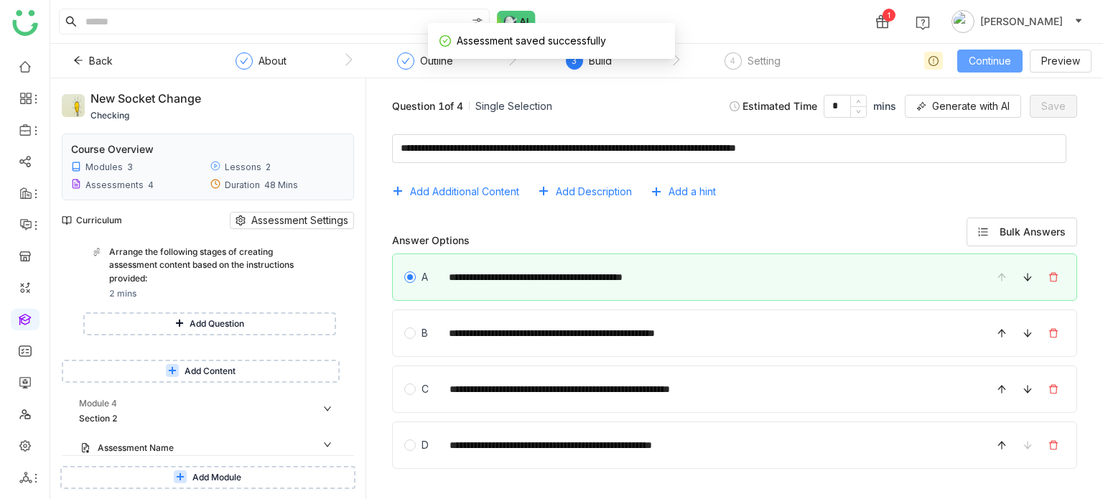
click at [1007, 71] on button "Continue" at bounding box center [989, 61] width 65 height 23
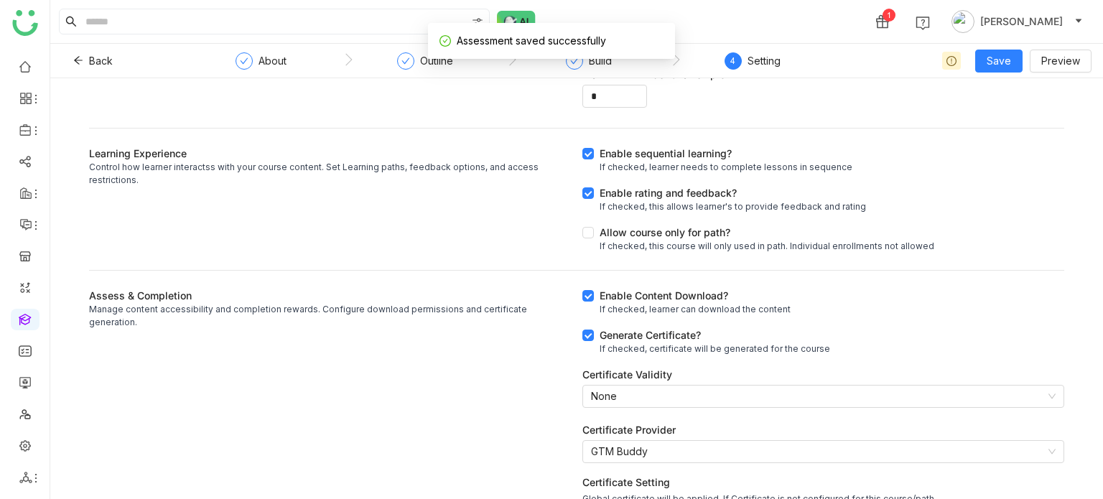
scroll to position [361, 0]
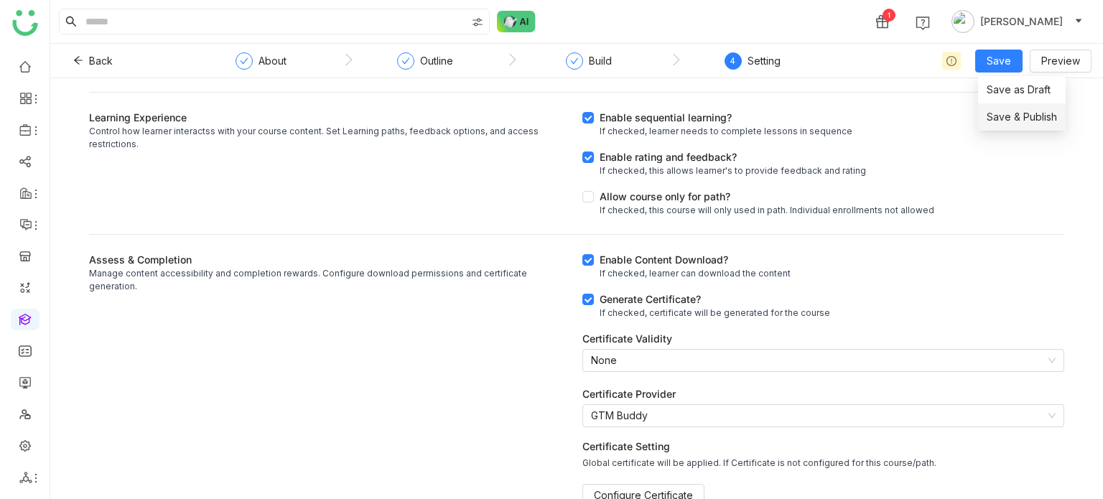
click at [1019, 128] on li "Save & Publish" at bounding box center [1022, 116] width 88 height 27
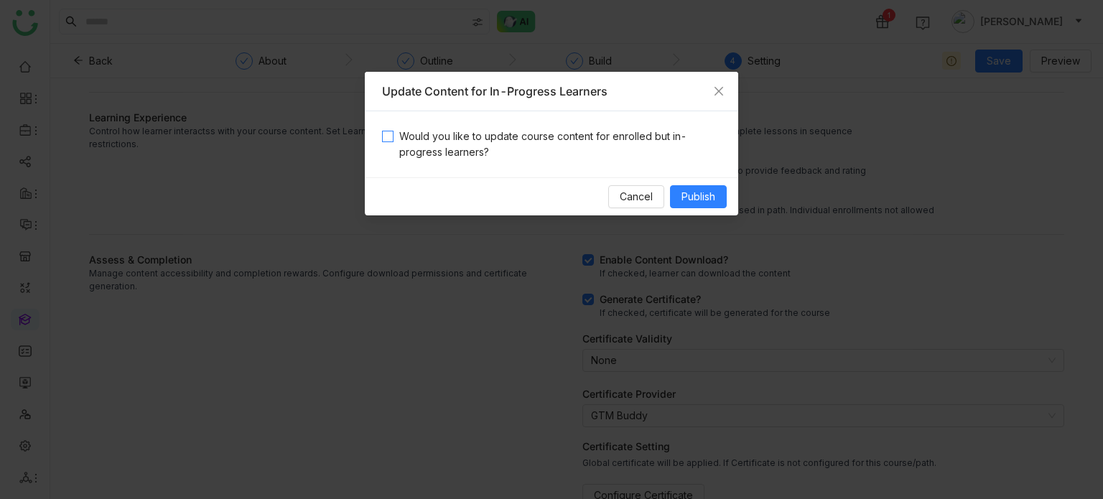
click at [551, 144] on span "Would you like to update course content for enrolled but in-progress learners?" at bounding box center [558, 145] width 328 height 32
click at [710, 197] on span "Publish" at bounding box center [699, 197] width 34 height 16
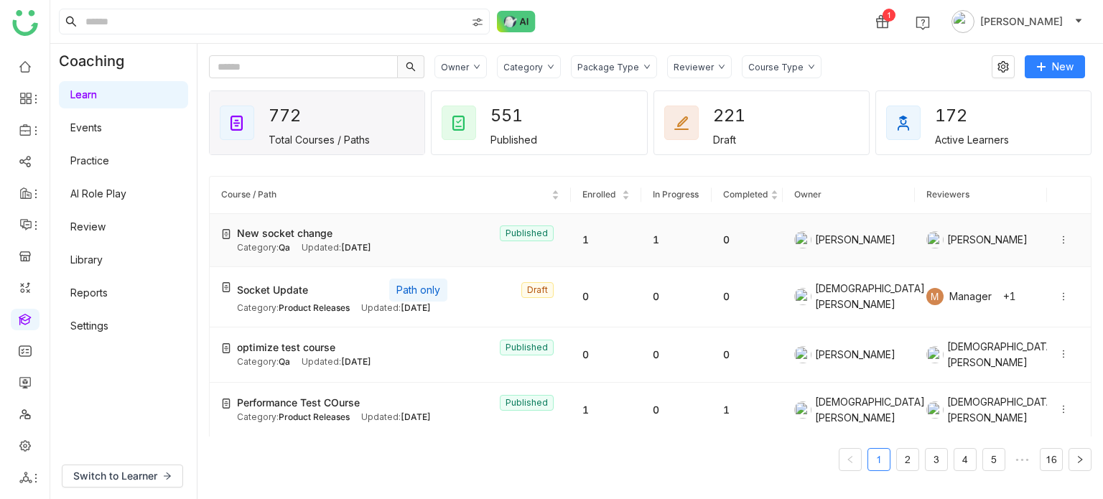
click at [1059, 243] on div at bounding box center [1069, 240] width 21 height 16
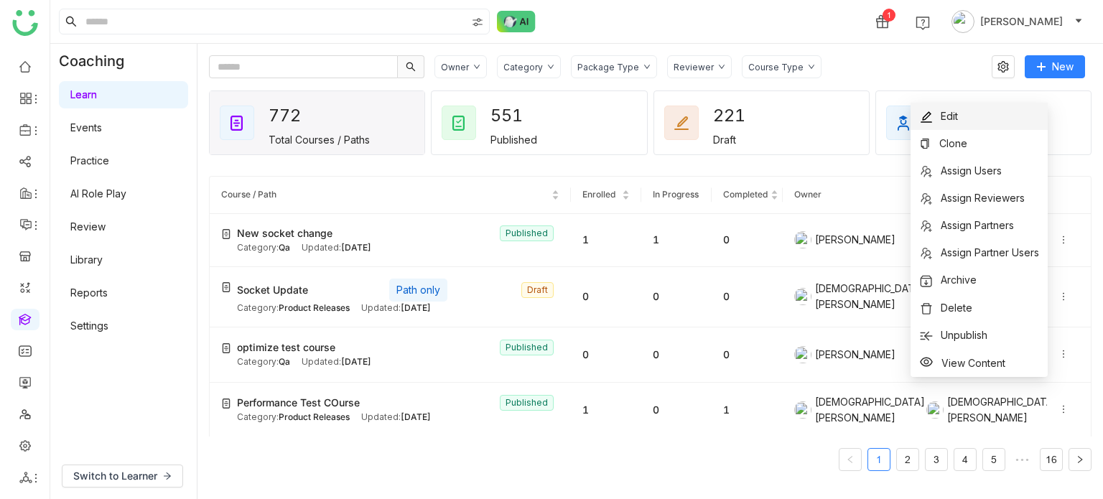
click at [992, 116] on li "Edit" at bounding box center [979, 116] width 137 height 27
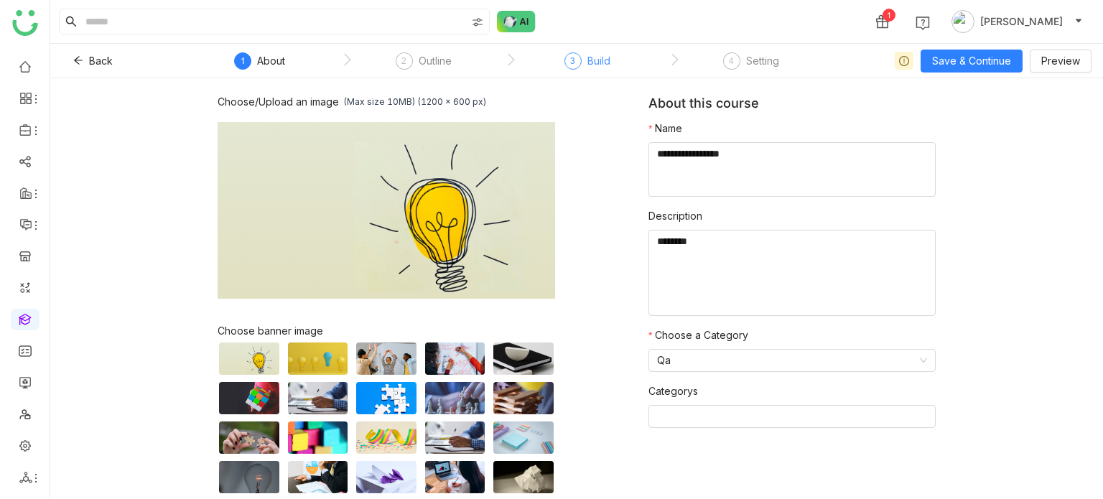
click at [603, 65] on div "Build" at bounding box center [599, 60] width 23 height 17
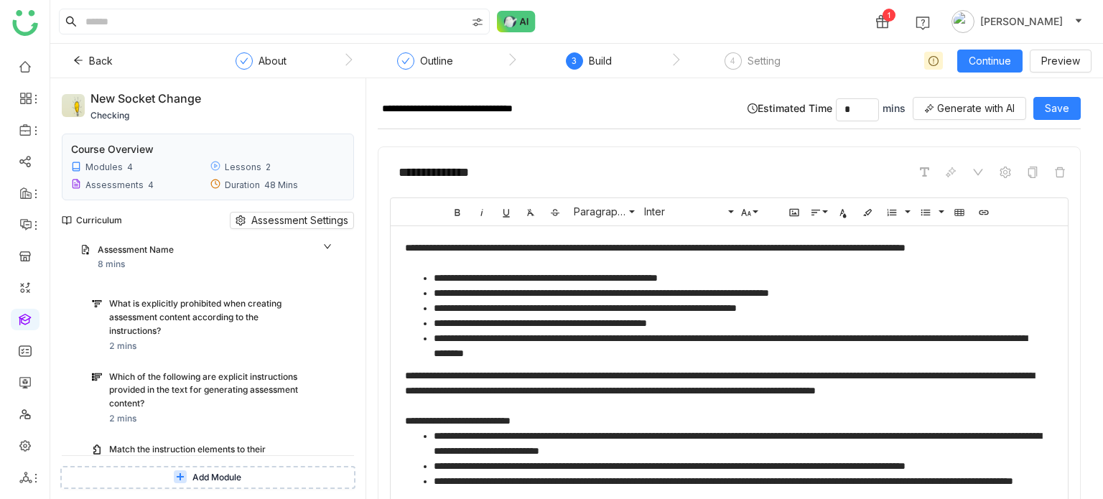
scroll to position [1931, 0]
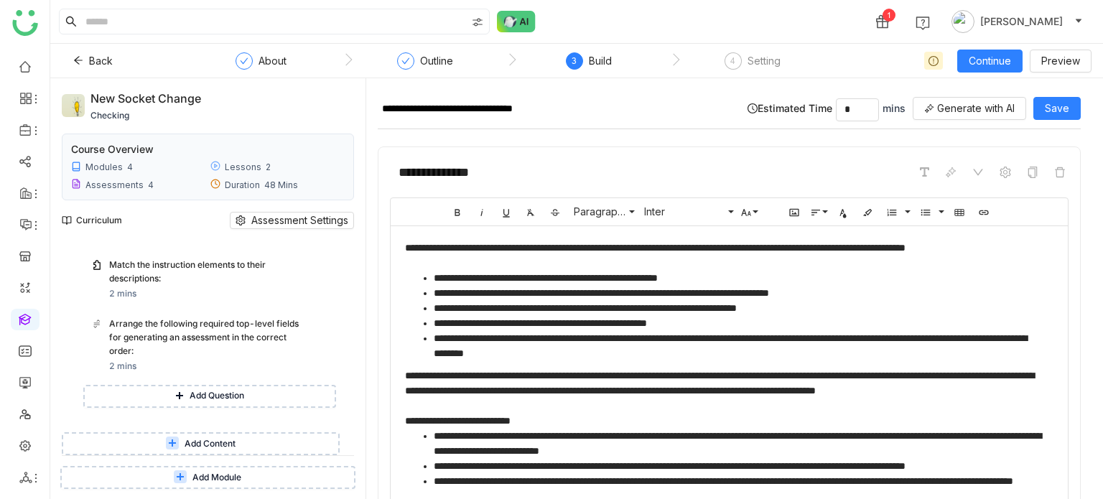
click at [159, 435] on button "Add Content" at bounding box center [201, 443] width 278 height 23
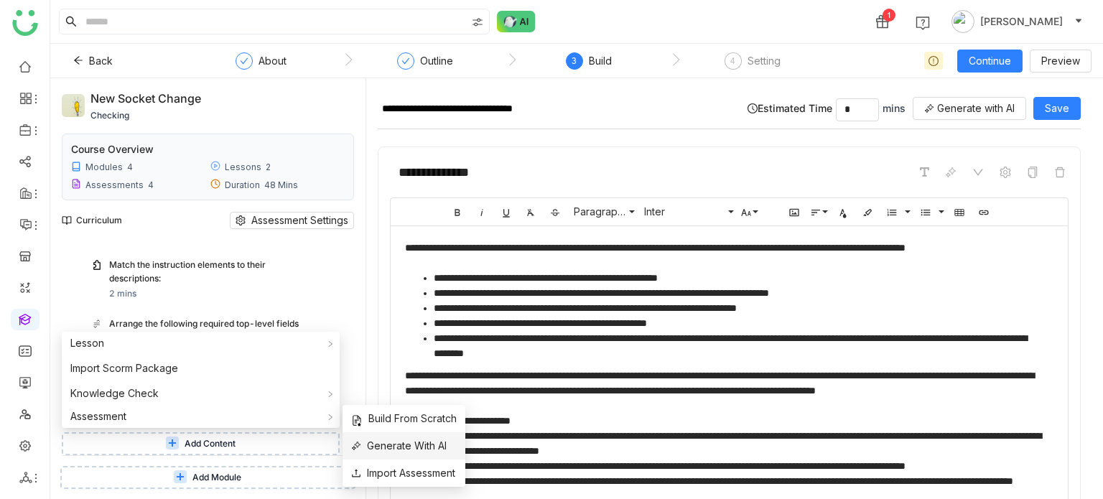
click at [440, 450] on span "Generate With AI" at bounding box center [399, 446] width 96 height 16
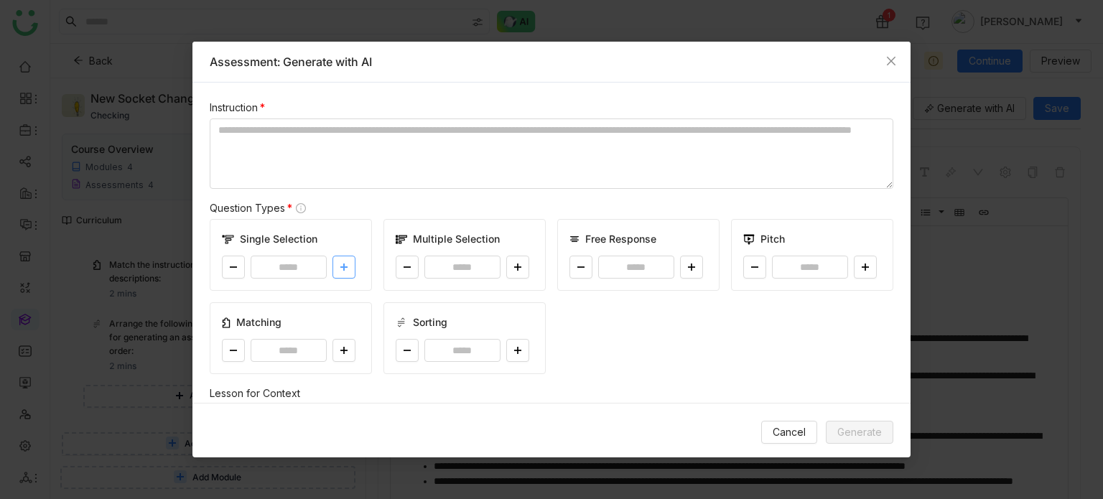
click at [336, 264] on button at bounding box center [344, 267] width 23 height 23
type input "*"
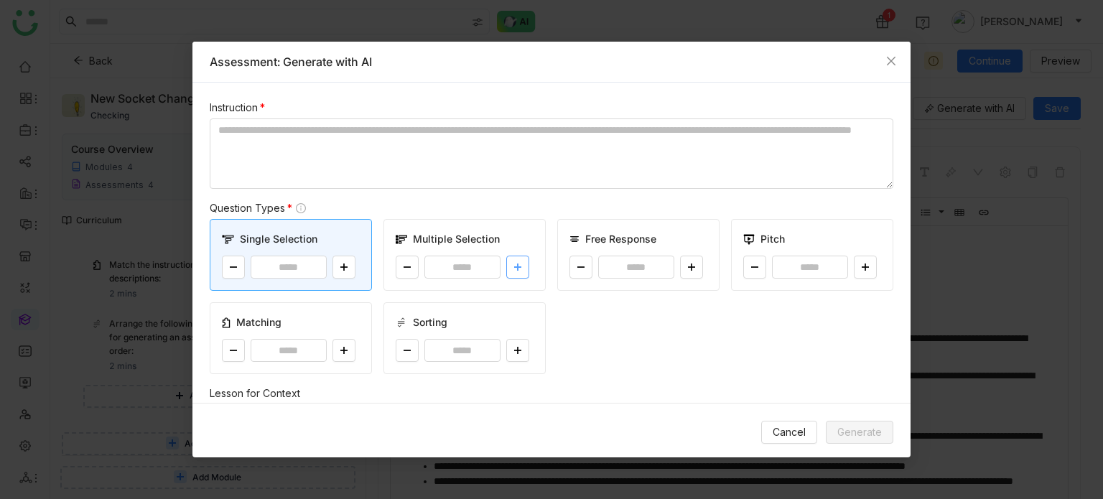
click at [514, 263] on icon at bounding box center [518, 267] width 9 height 9
type input "*"
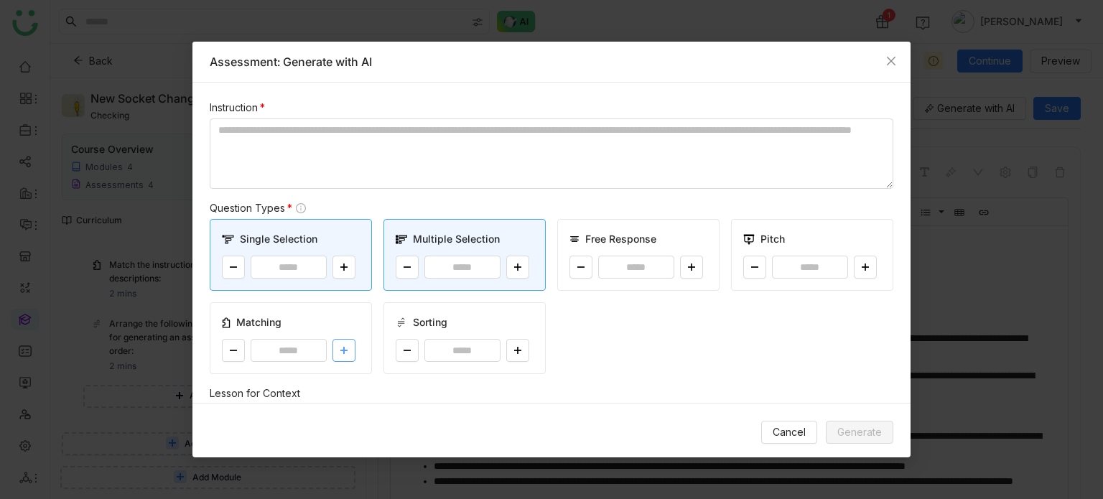
click at [343, 353] on button at bounding box center [344, 350] width 23 height 23
type input "*"
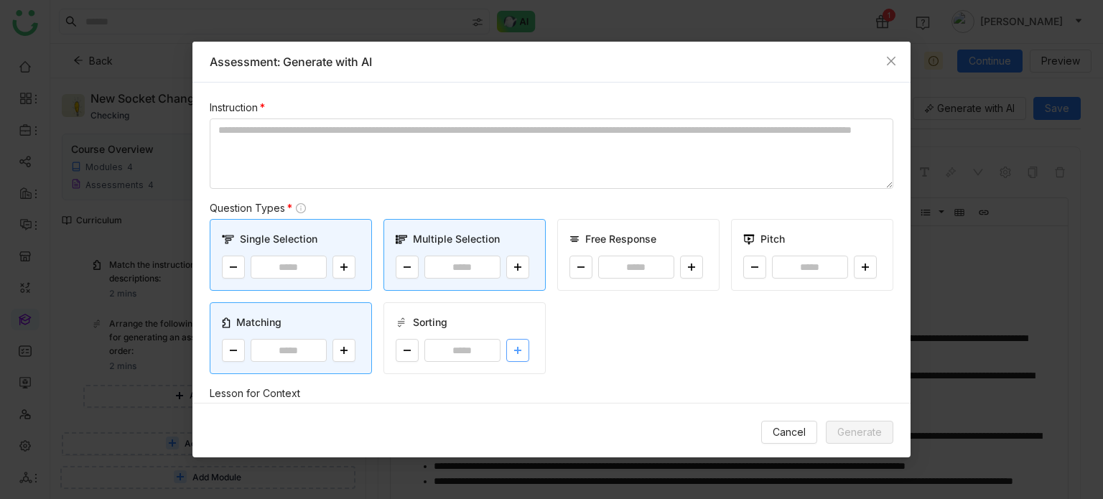
click at [514, 353] on icon at bounding box center [518, 350] width 9 height 9
type input "*"
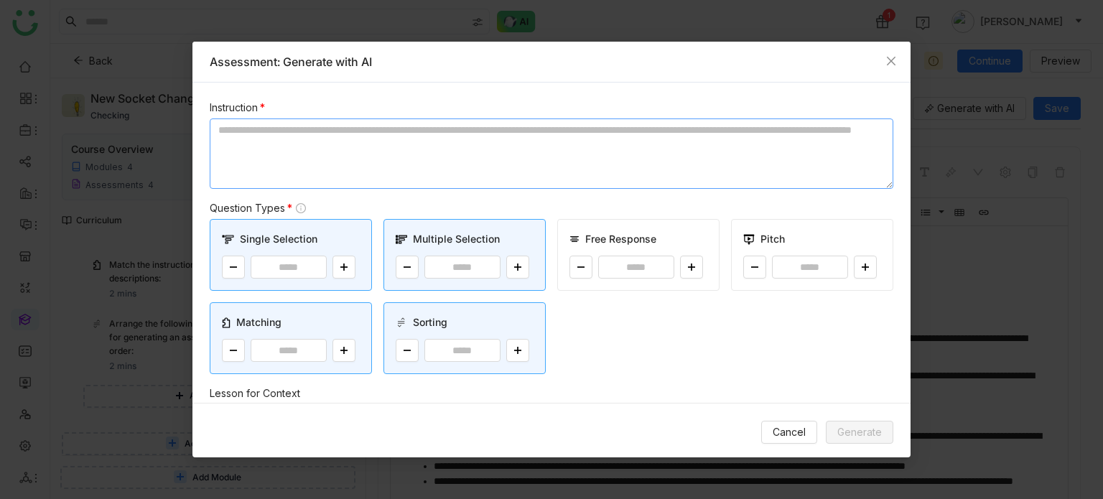
drag, startPoint x: 435, startPoint y: 111, endPoint x: 435, endPoint y: 152, distance: 40.2
click at [435, 113] on div "Instruction *" at bounding box center [552, 108] width 684 height 16
click at [435, 152] on textarea at bounding box center [552, 154] width 684 height 70
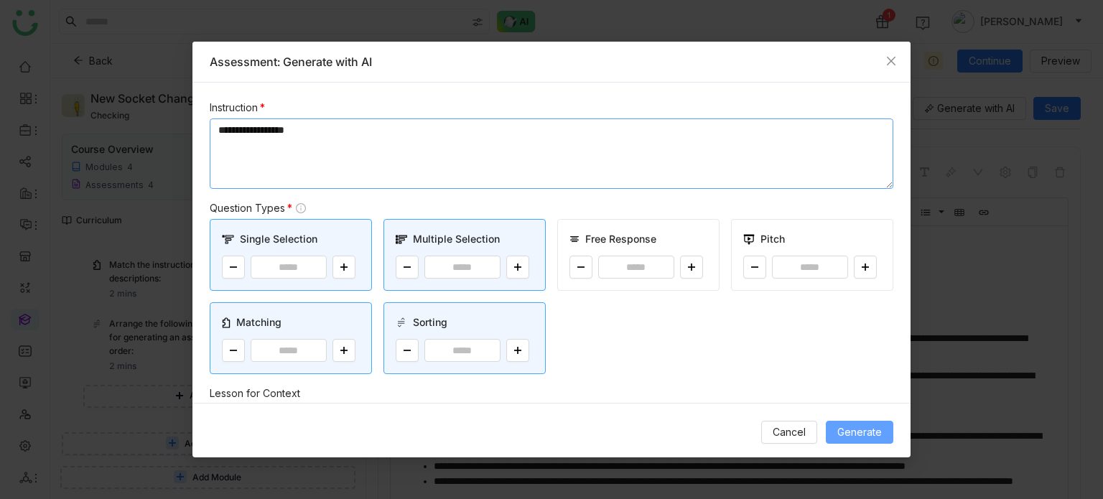
type textarea "**********"
click at [876, 427] on span "Generate" at bounding box center [859, 432] width 45 height 16
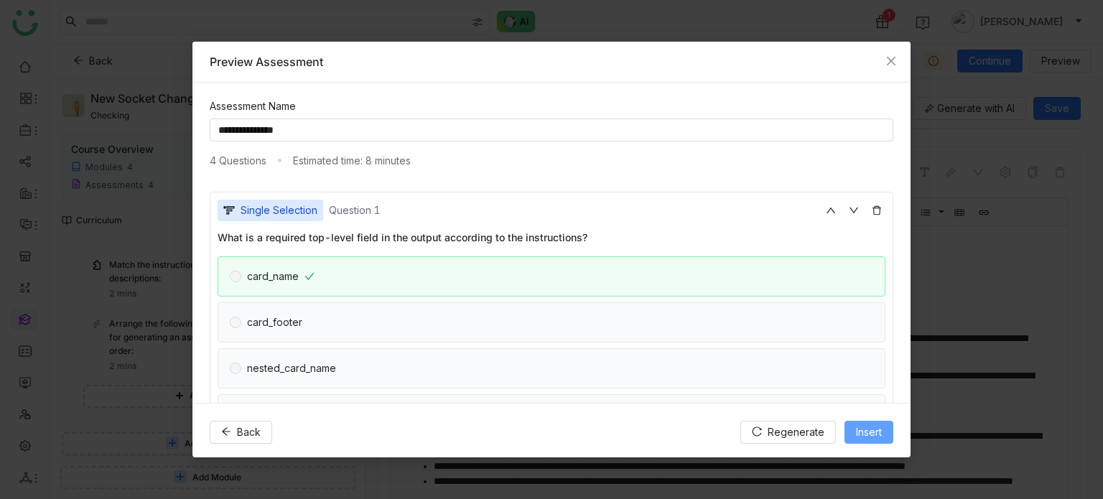
click at [878, 430] on span "Insert" at bounding box center [869, 432] width 26 height 16
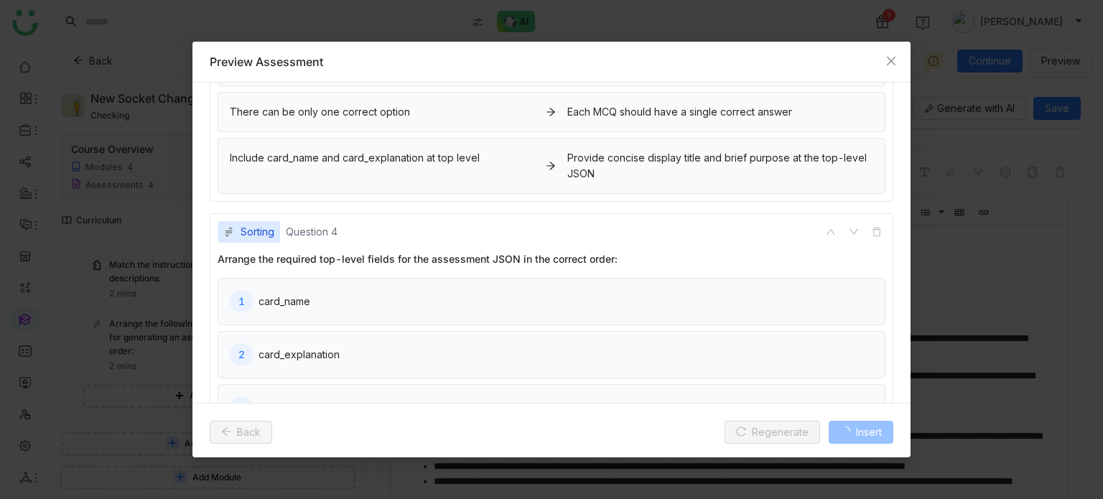
scroll to position [913, 0]
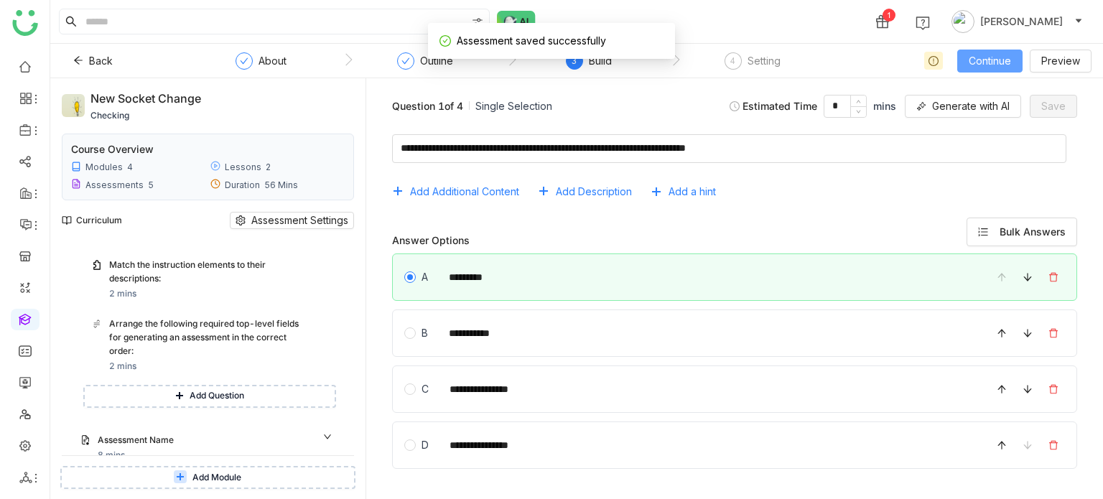
click at [1017, 62] on button "Continue" at bounding box center [989, 61] width 65 height 23
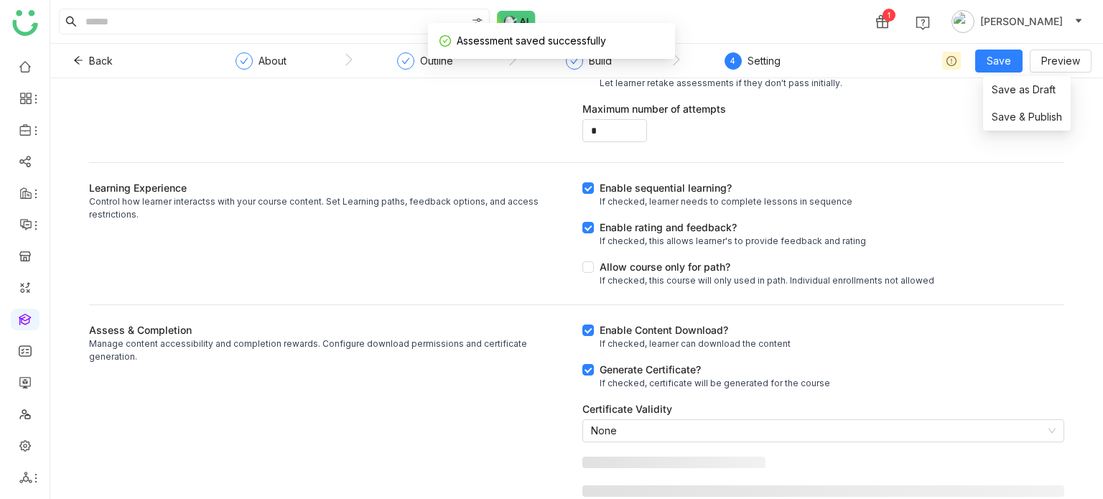
scroll to position [361, 0]
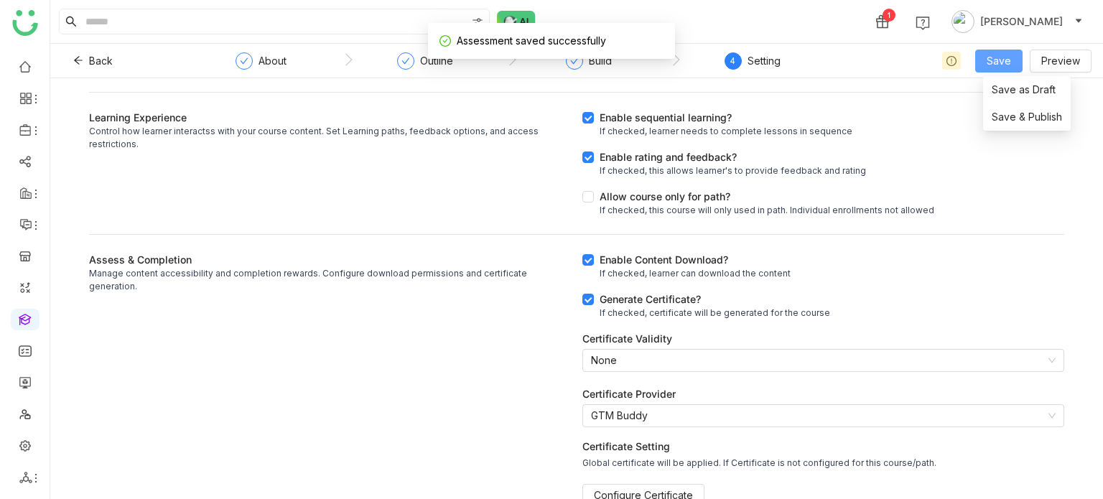
click at [1017, 62] on button "Save" at bounding box center [998, 61] width 47 height 23
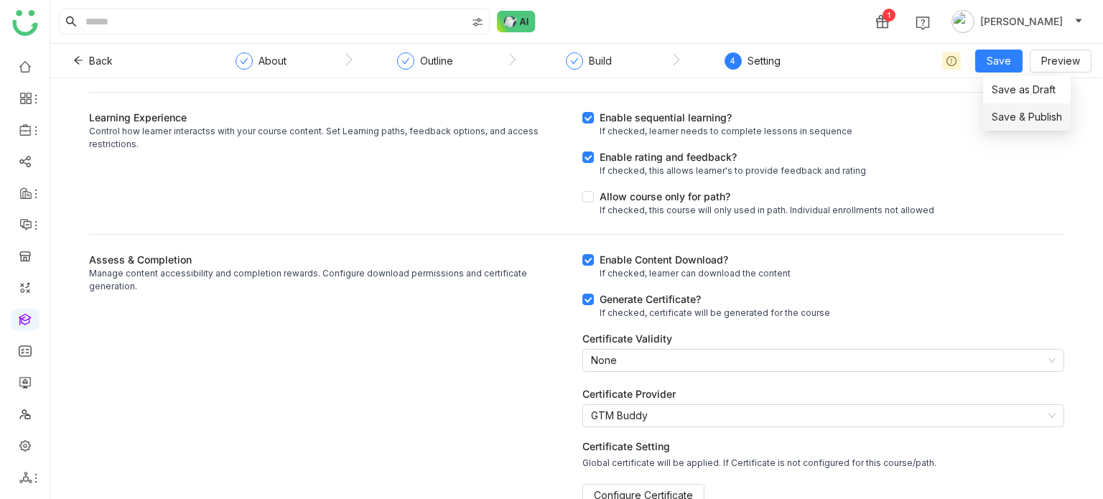
click at [1020, 117] on span "Save & Publish" at bounding box center [1027, 117] width 70 height 16
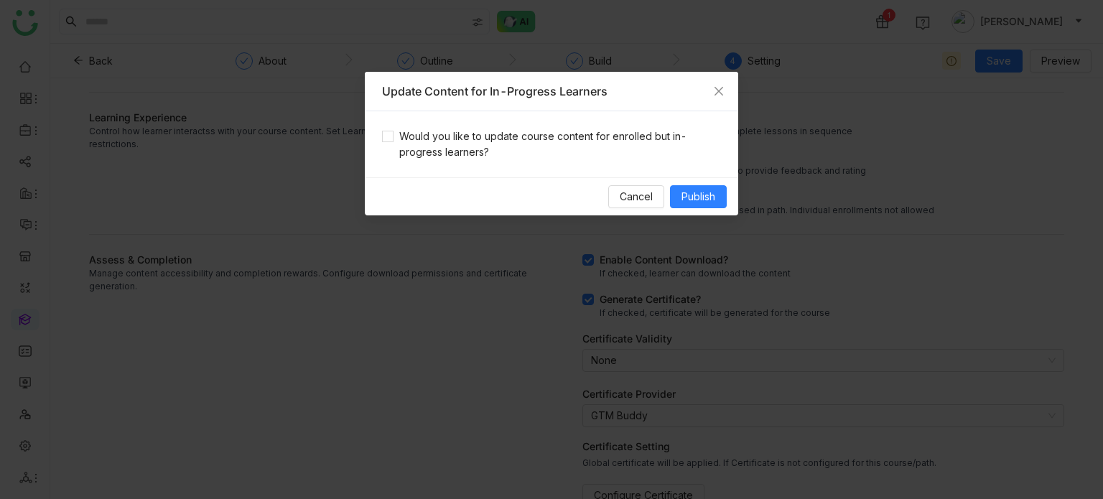
click at [532, 114] on div "Would you like to update course content for enrolled but in-progress learners?" at bounding box center [551, 144] width 373 height 66
click at [542, 142] on span "Would you like to update course content for enrolled but in-progress learners?" at bounding box center [558, 145] width 328 height 32
click at [690, 197] on span "Publish" at bounding box center [699, 197] width 34 height 16
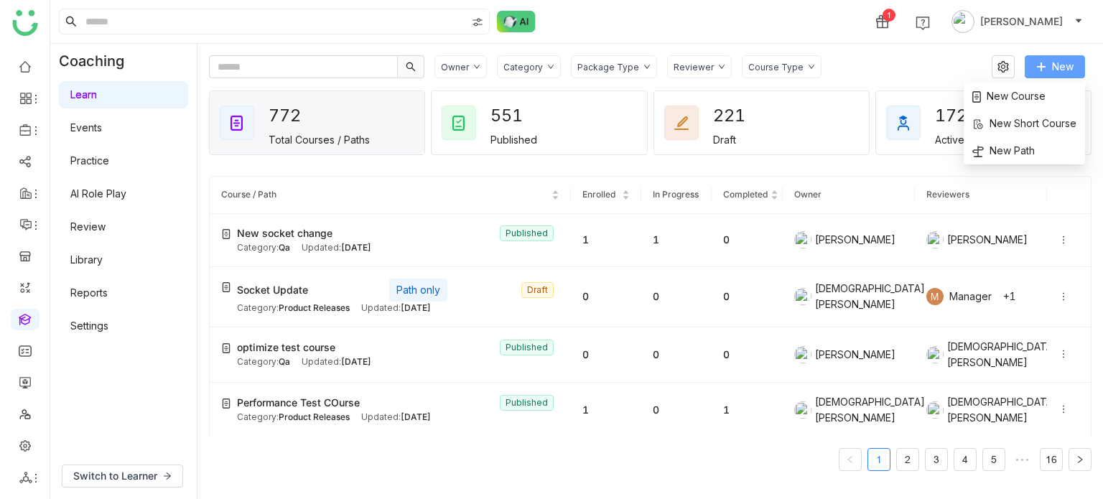
click at [1066, 68] on span "New" at bounding box center [1063, 67] width 22 height 16
click at [1036, 89] on span "New Course" at bounding box center [1008, 96] width 73 height 16
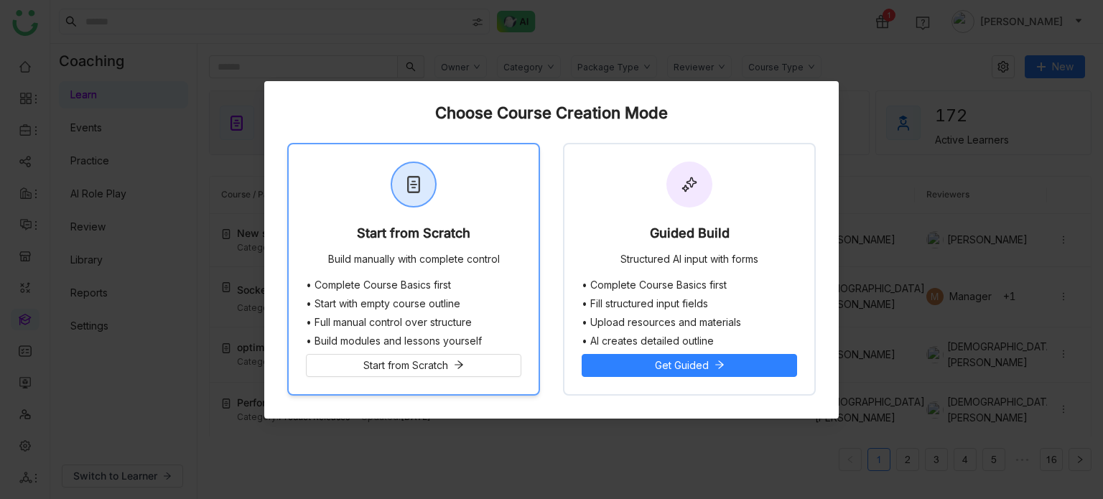
click at [522, 180] on div "Start from Scratch Build manually with complete control" at bounding box center [414, 211] width 250 height 135
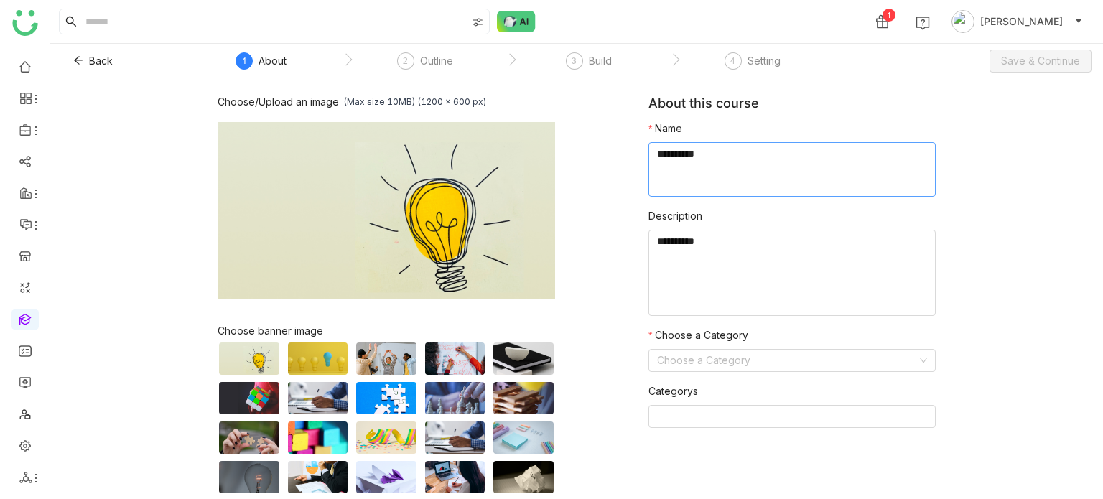
click at [718, 170] on textarea at bounding box center [792, 169] width 287 height 55
type textarea "*"
type textarea "**********"
type textarea "********"
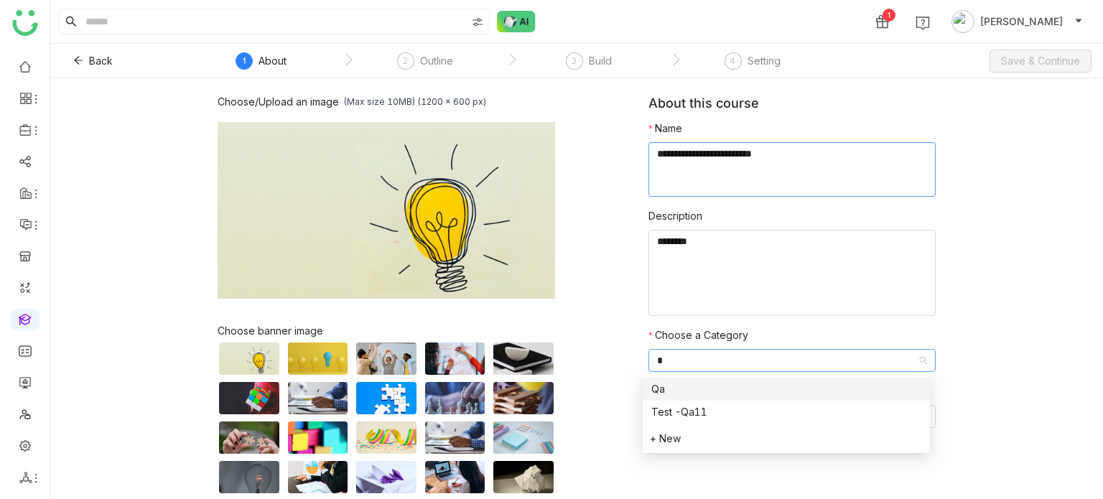
type input "**"
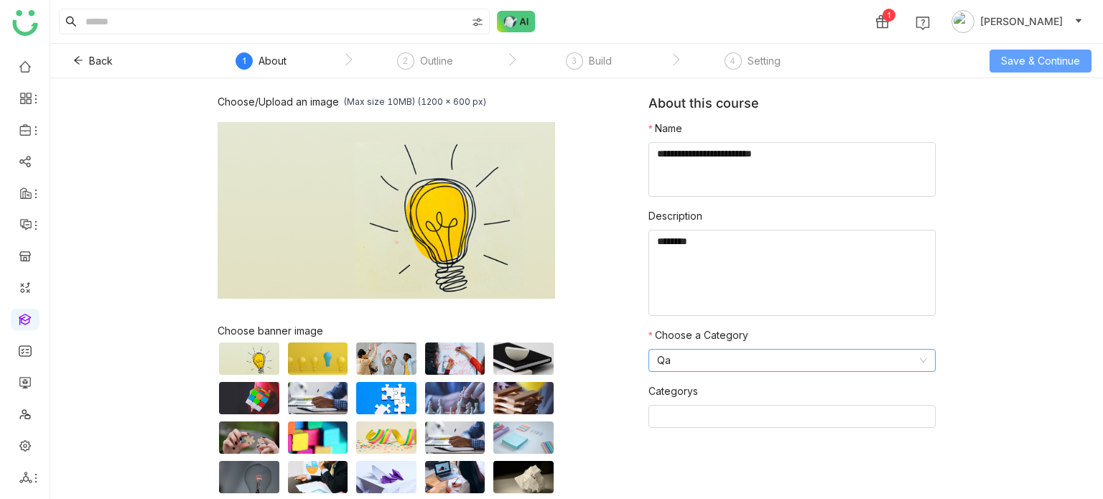
click at [1049, 65] on span "Save & Continue" at bounding box center [1040, 61] width 79 height 16
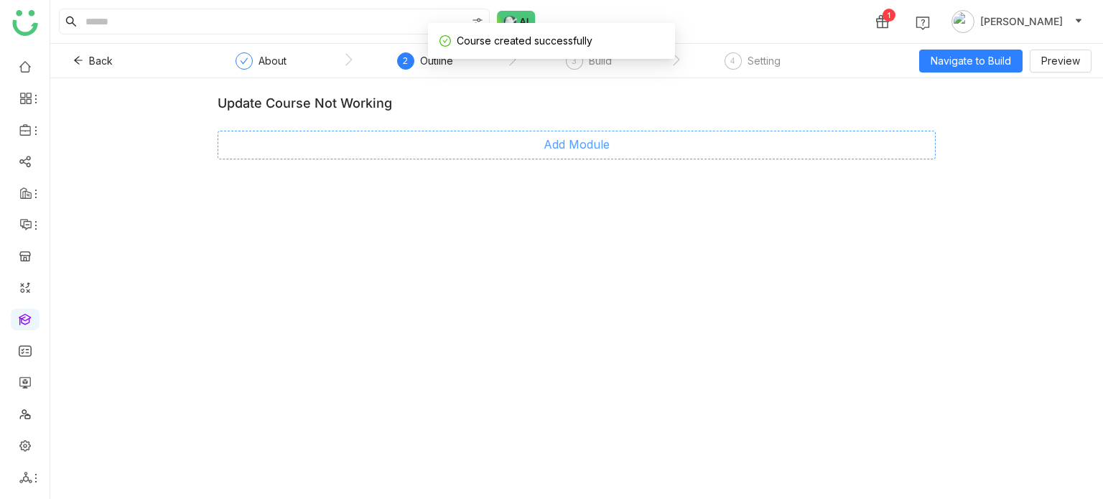
click at [586, 147] on span "Add Module" at bounding box center [577, 145] width 66 height 18
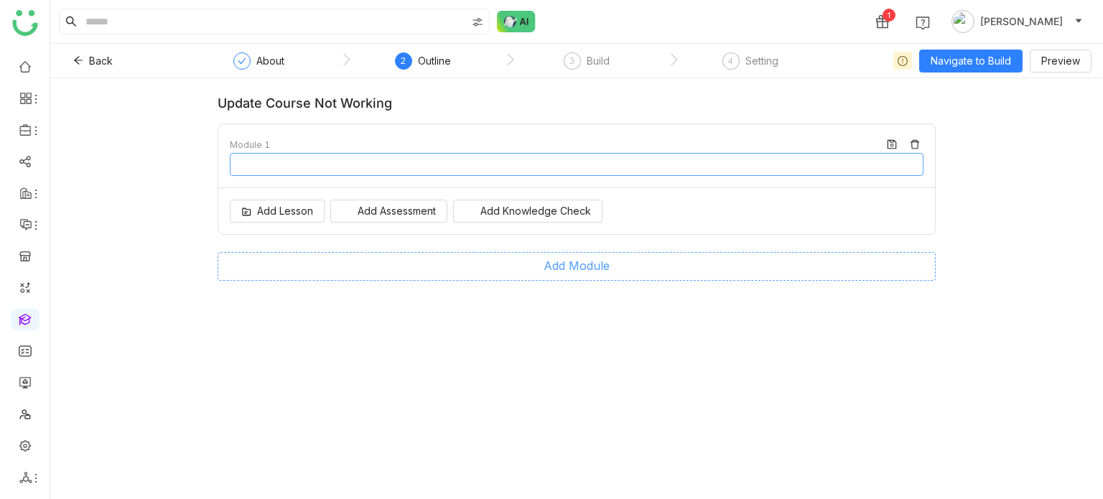
type input "********"
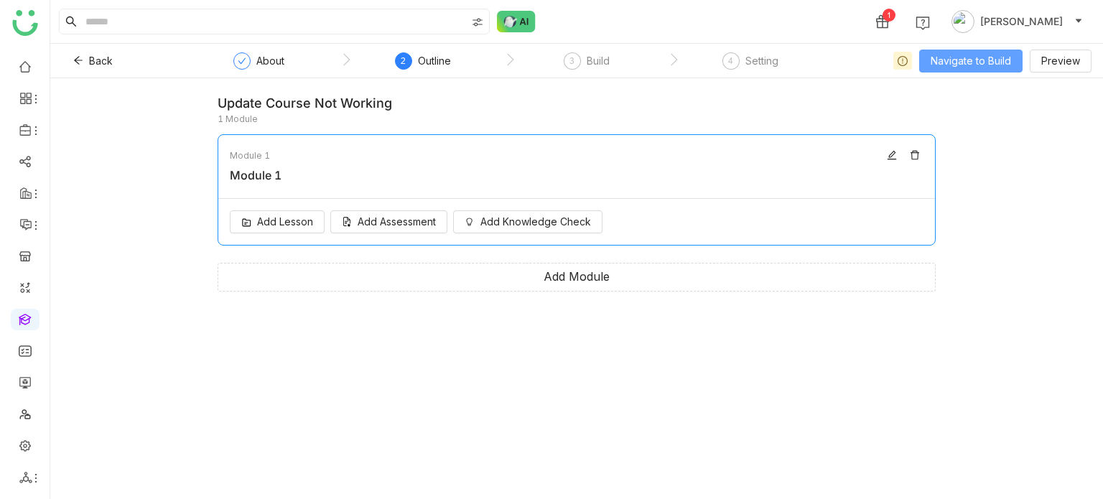
click at [956, 51] on button "Navigate to Build" at bounding box center [970, 61] width 103 height 23
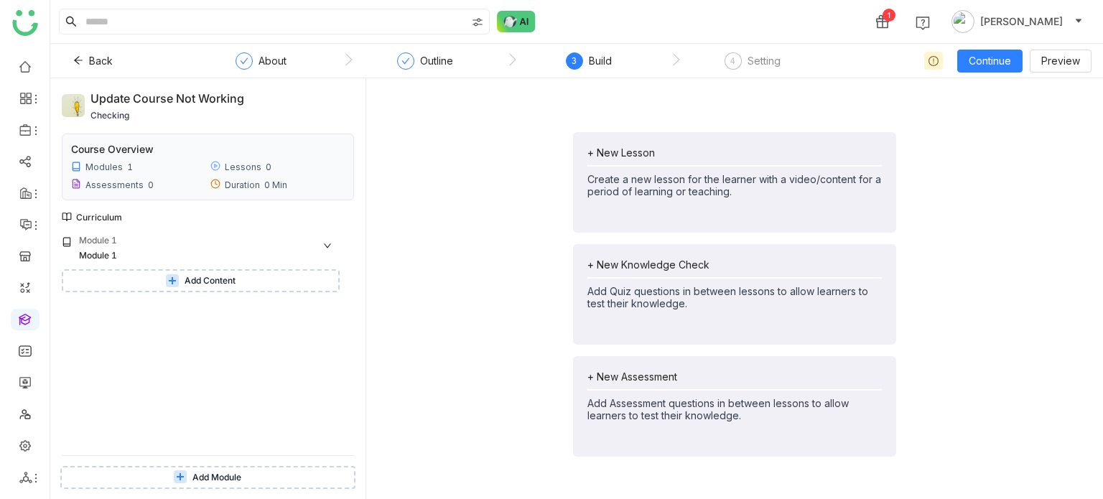
click at [659, 152] on div "+ New Lesson" at bounding box center [735, 153] width 294 height 12
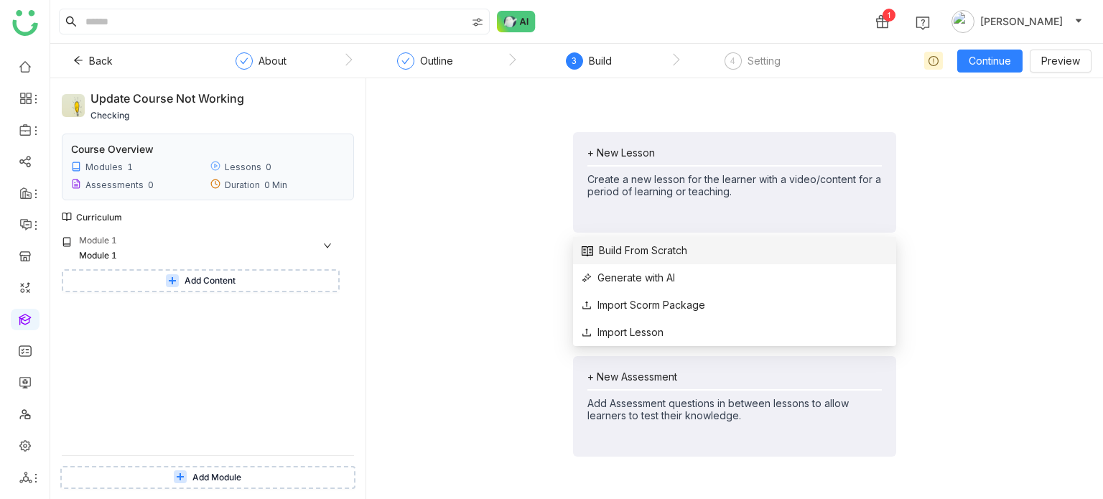
click at [628, 257] on span "Build From Scratch" at bounding box center [635, 251] width 106 height 16
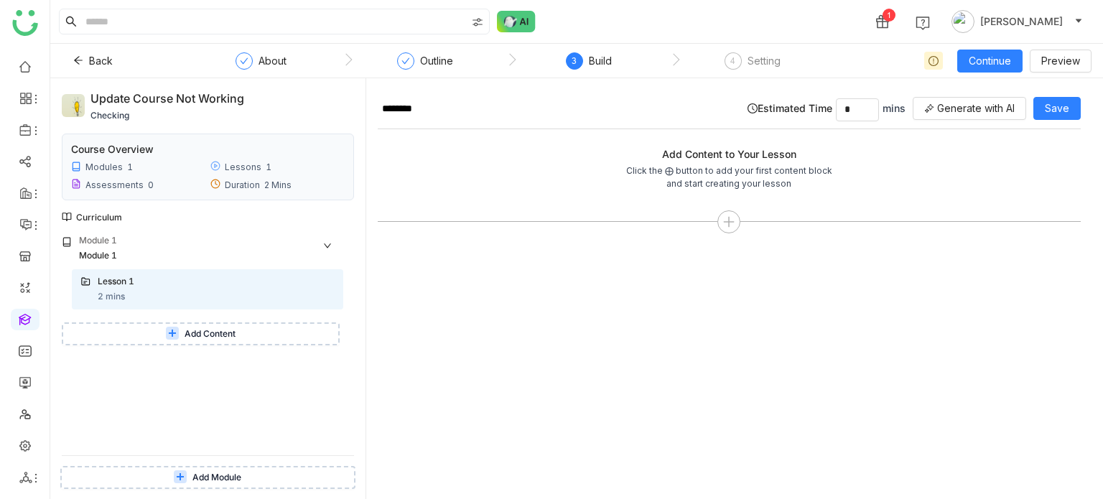
click at [141, 333] on button "Add Content" at bounding box center [201, 333] width 278 height 23
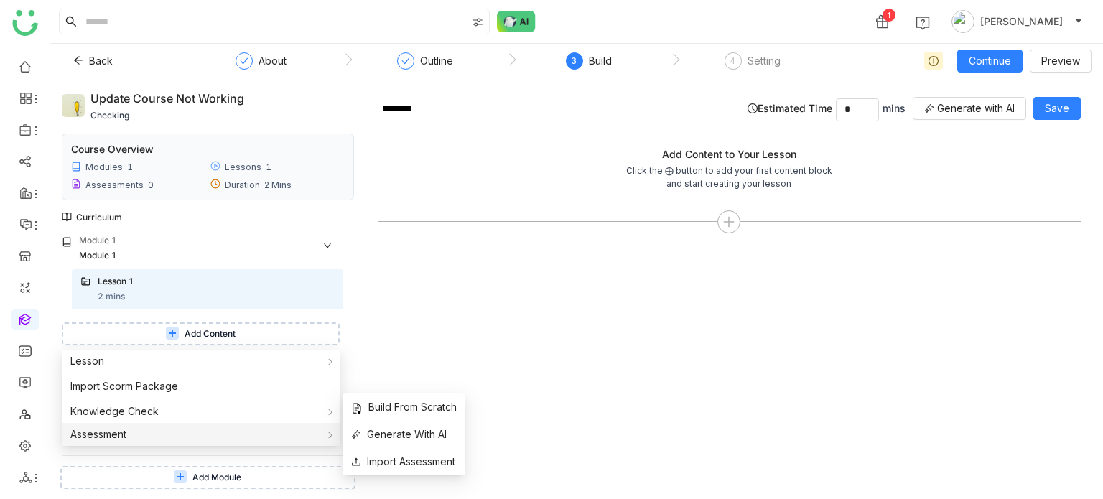
click at [135, 431] on div "Assessment" at bounding box center [201, 434] width 278 height 23
click at [399, 430] on span "Generate With AI" at bounding box center [399, 435] width 96 height 16
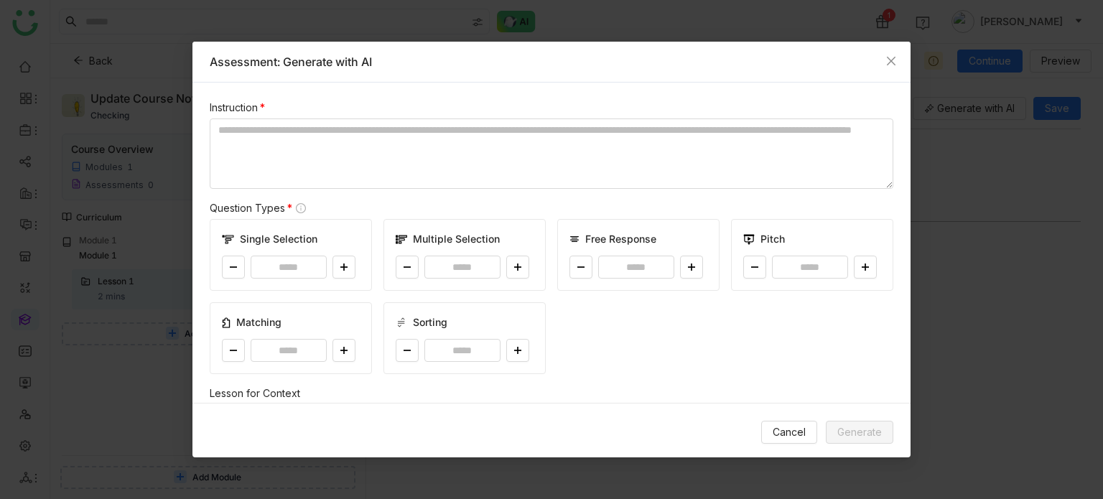
click at [345, 255] on div "Single Selection *" at bounding box center [291, 255] width 162 height 72
click at [327, 256] on div "*" at bounding box center [291, 267] width 138 height 23
click at [343, 266] on icon at bounding box center [344, 267] width 9 height 9
type input "*"
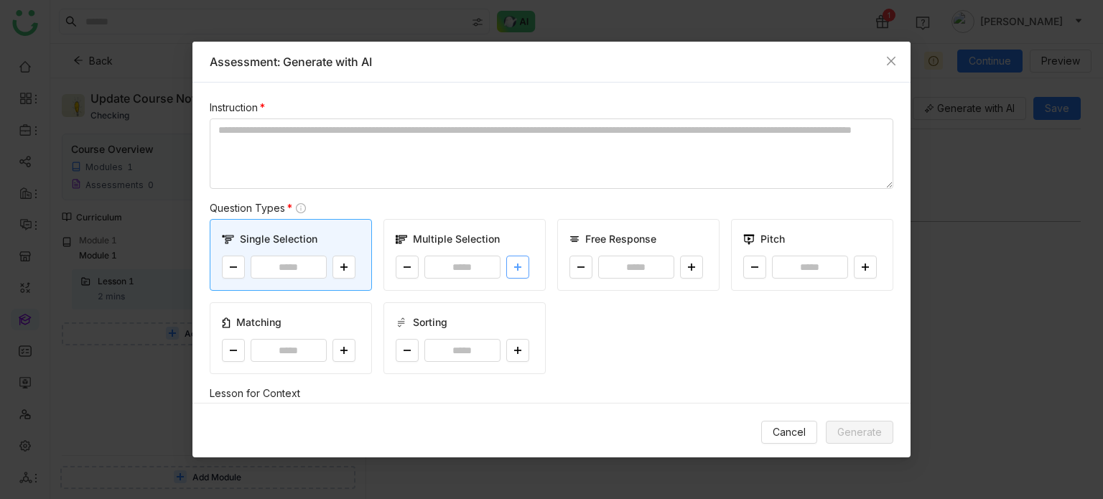
click at [521, 269] on button at bounding box center [517, 267] width 23 height 23
type input "*"
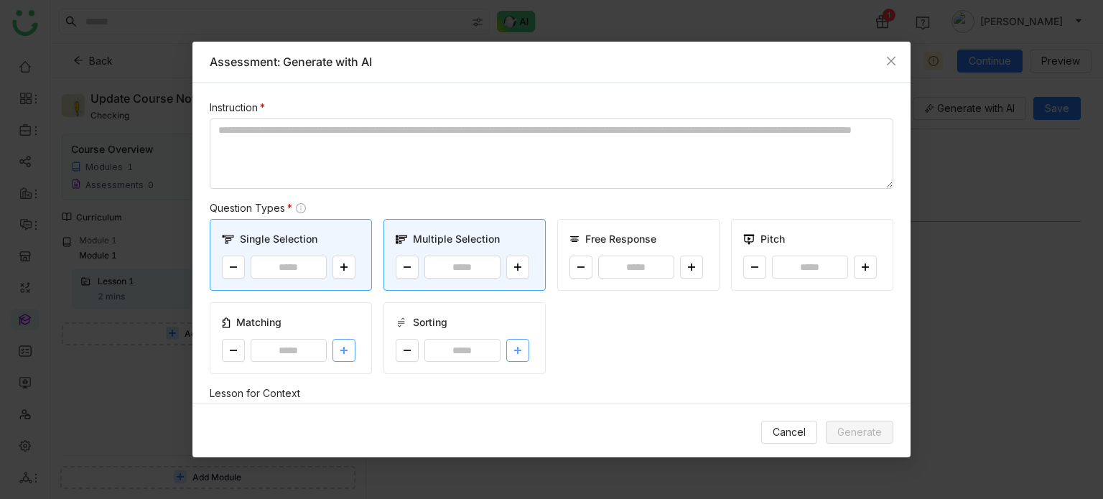
drag, startPoint x: 516, startPoint y: 342, endPoint x: 353, endPoint y: 351, distance: 163.3
click at [516, 343] on button at bounding box center [517, 350] width 23 height 23
type input "*"
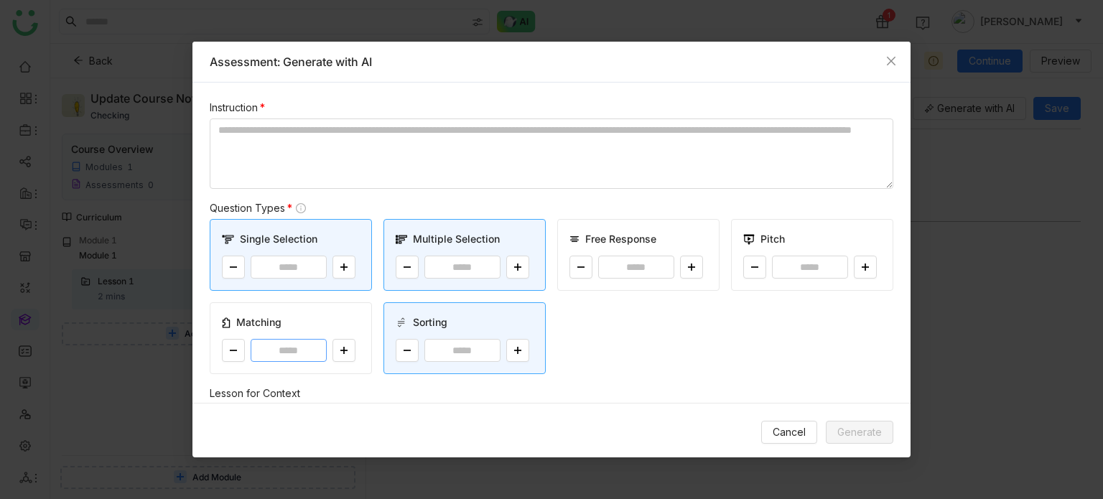
click at [322, 350] on input "*" at bounding box center [289, 350] width 76 height 23
click at [342, 351] on icon at bounding box center [343, 351] width 7 height 1
type input "*"
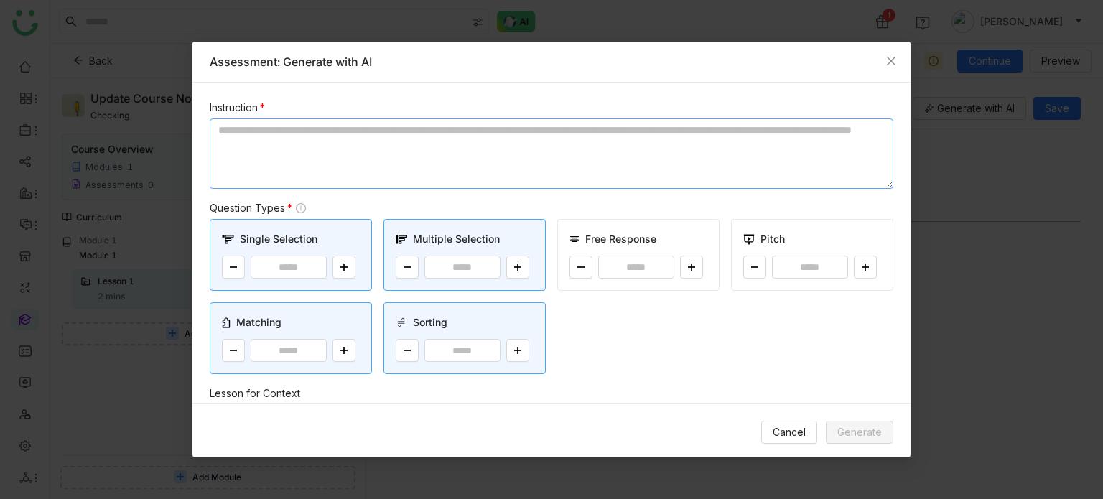
click at [385, 147] on textarea at bounding box center [552, 154] width 684 height 70
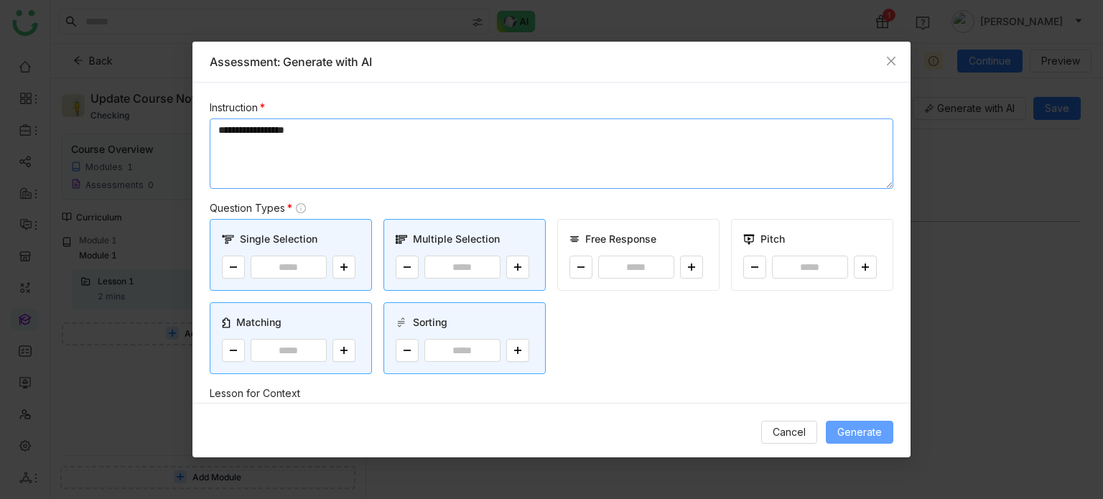
type textarea "**********"
click at [853, 429] on span "Generate" at bounding box center [859, 432] width 45 height 16
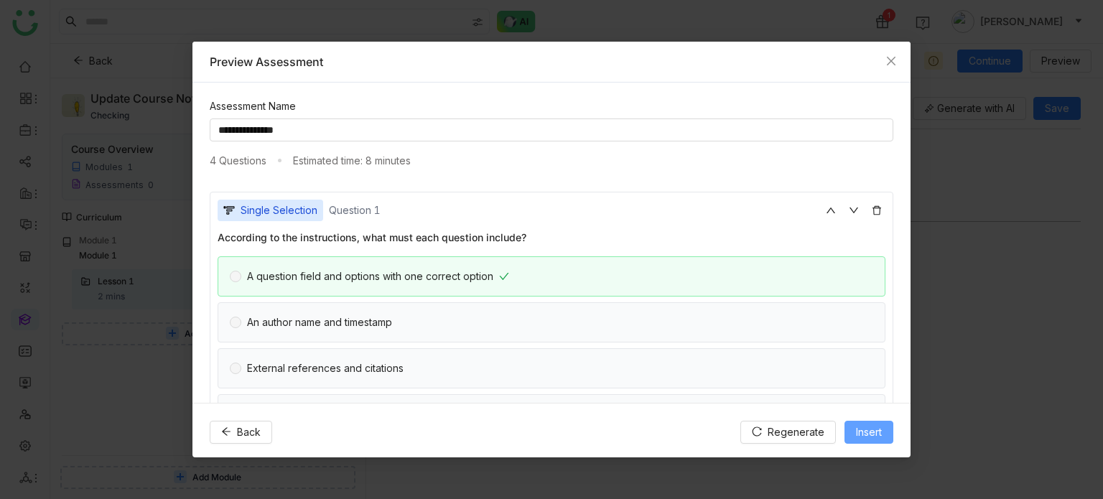
click at [878, 427] on span "Insert" at bounding box center [869, 432] width 26 height 16
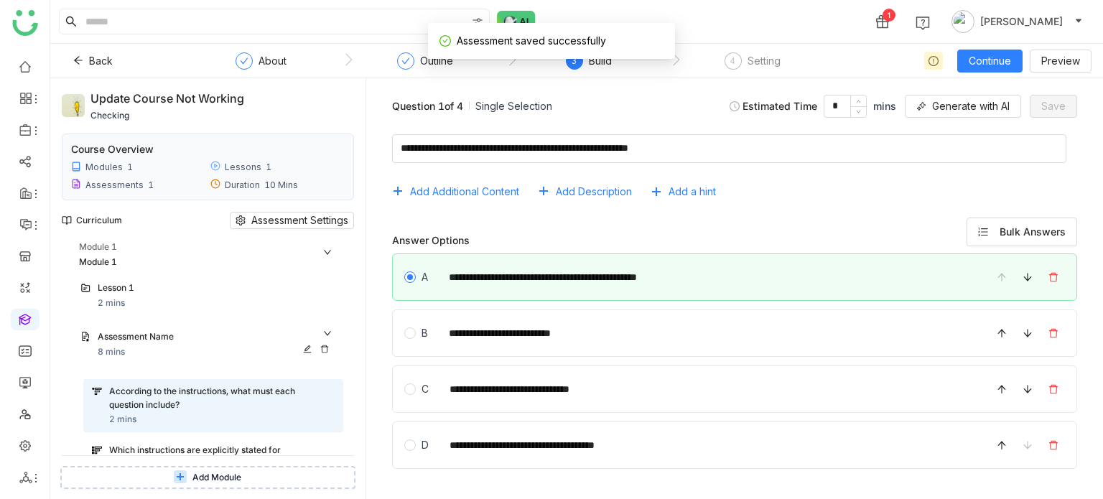
scroll to position [244, 0]
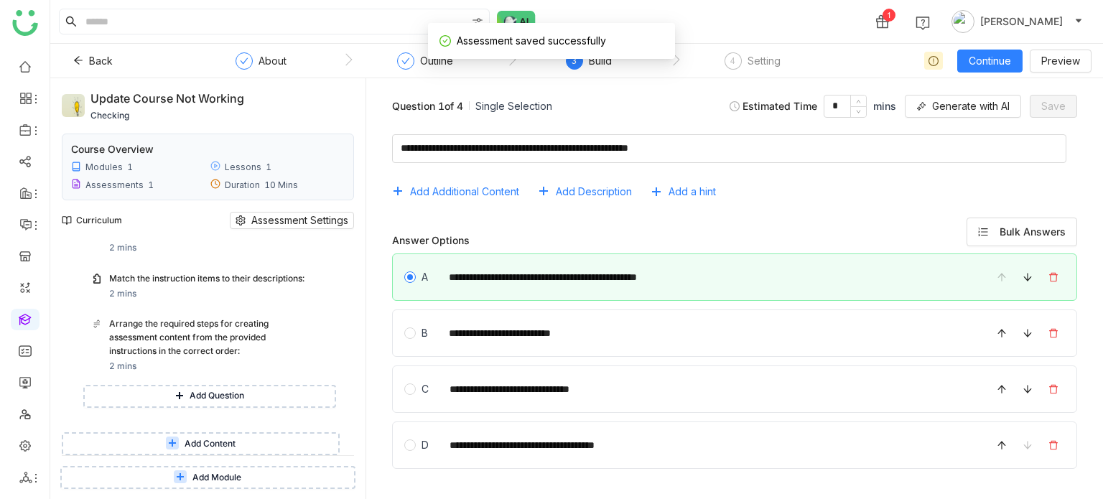
click at [187, 447] on span "Add Content" at bounding box center [210, 444] width 51 height 14
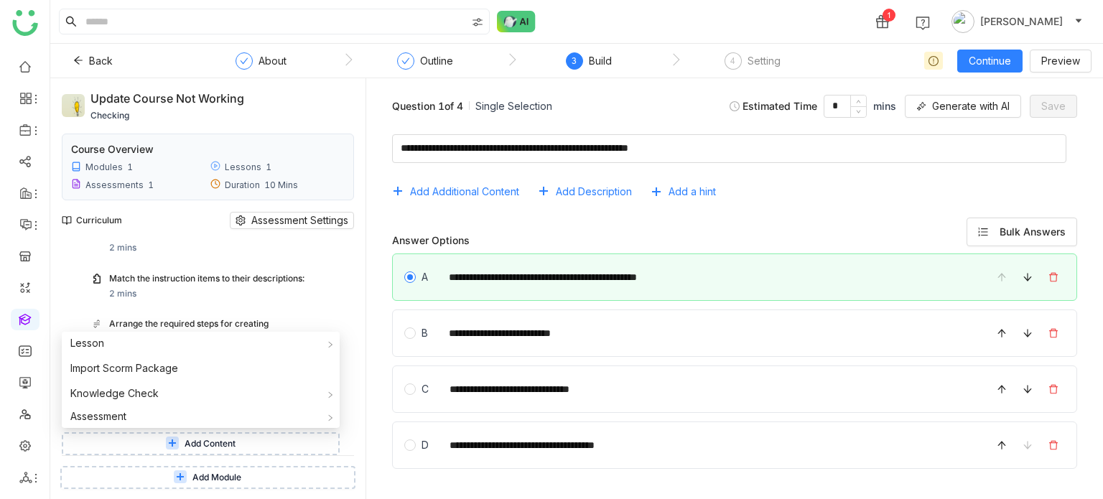
click at [208, 483] on span "Add Module" at bounding box center [216, 478] width 49 height 14
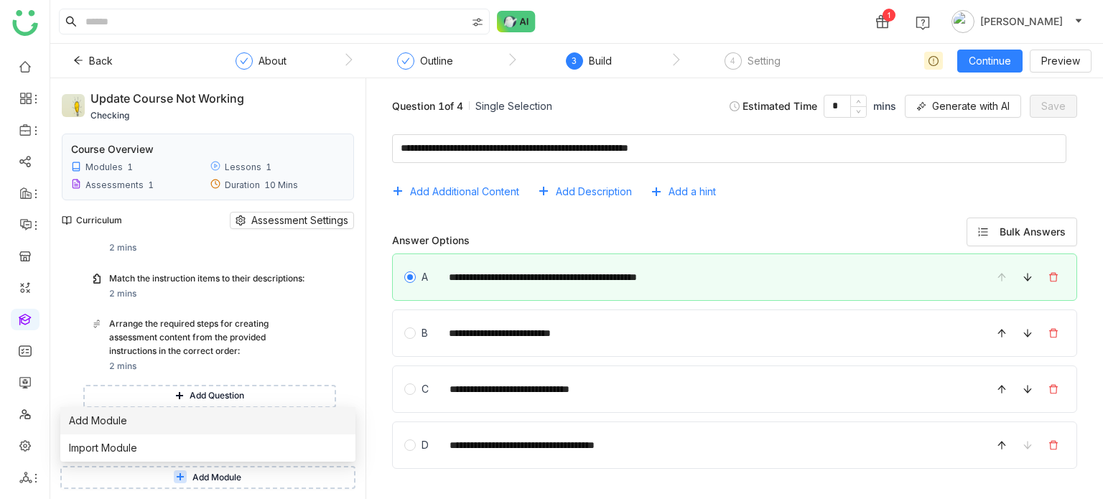
click at [201, 424] on li "Add Module" at bounding box center [207, 420] width 295 height 27
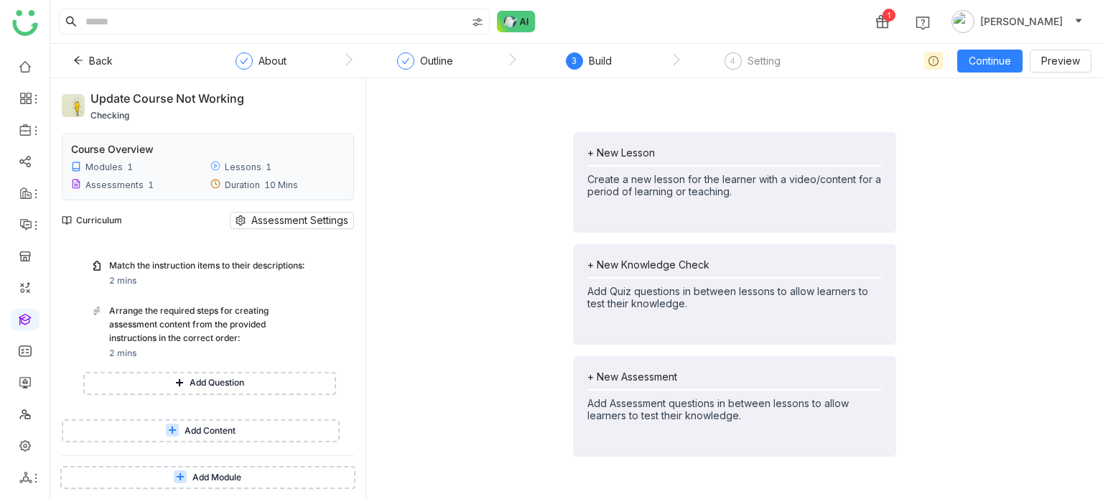
scroll to position [317, 0]
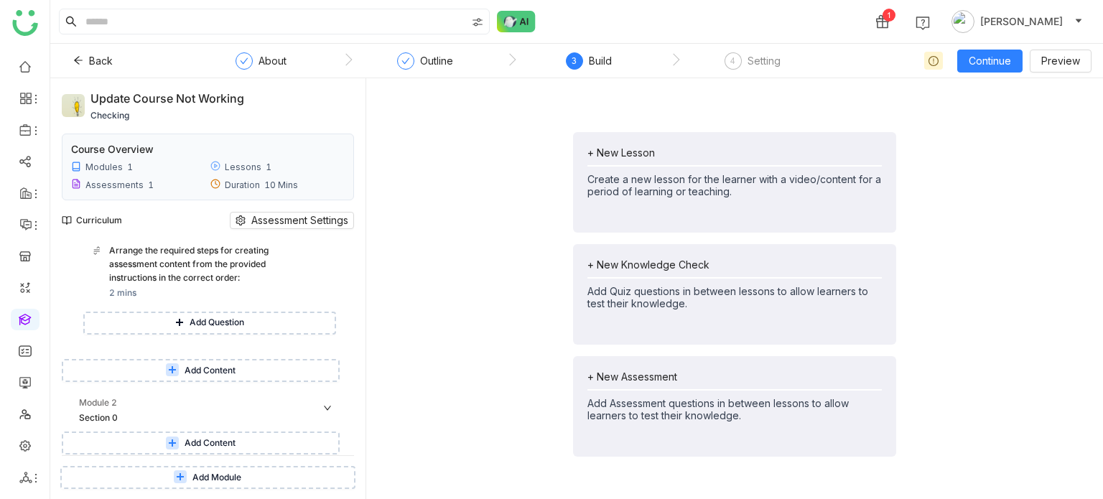
click at [516, 334] on div "+ New Lesson Create a new lesson for the learner with a video/content for a per…" at bounding box center [735, 294] width 714 height 409
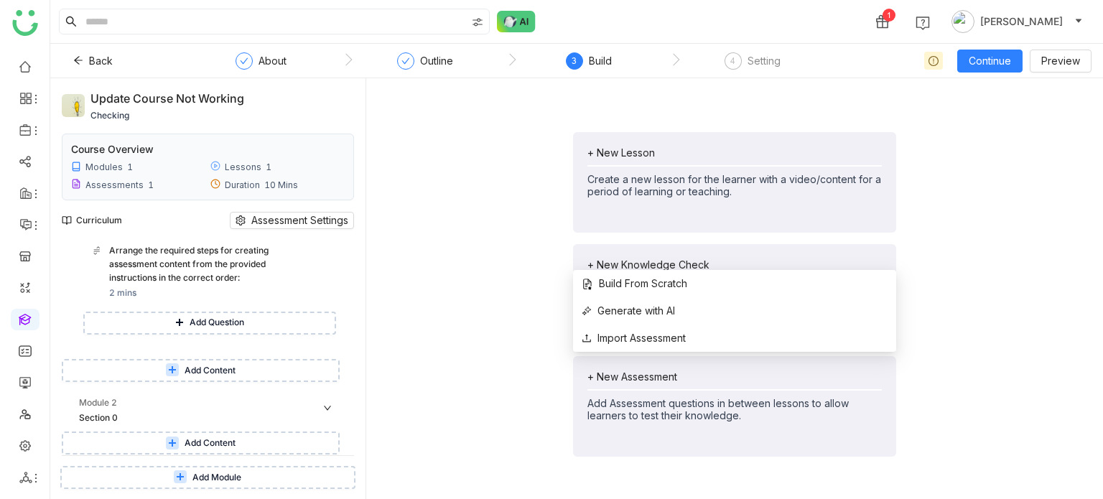
click at [646, 371] on div "+ New Assessment" at bounding box center [735, 377] width 294 height 12
click at [631, 279] on span "Build From Scratch" at bounding box center [635, 284] width 106 height 16
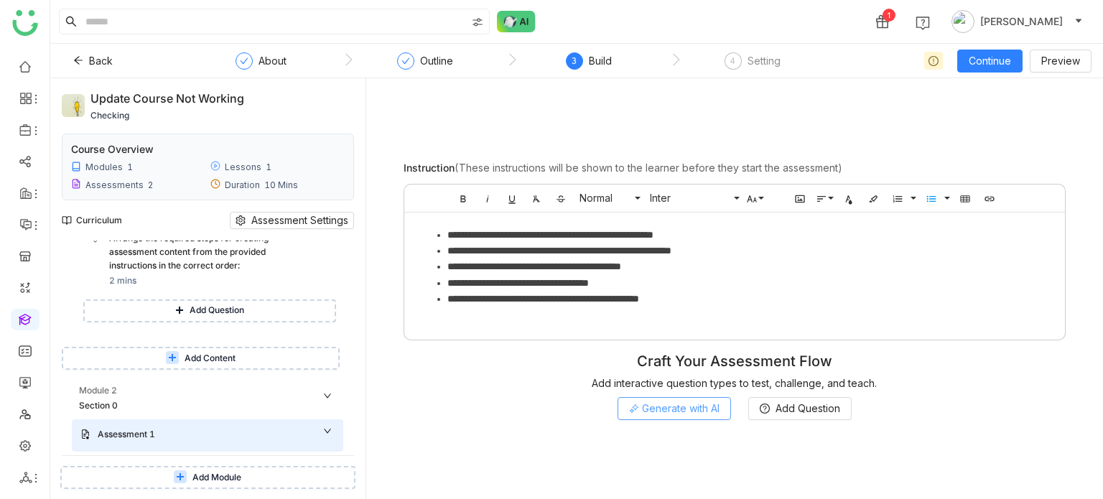
click at [712, 416] on span "Generate with AI" at bounding box center [681, 409] width 78 height 16
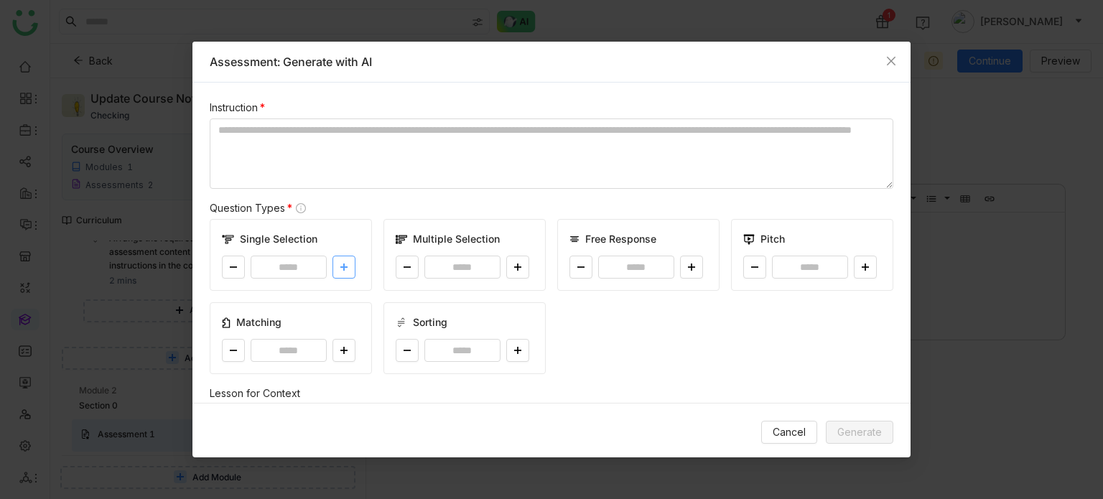
click at [351, 271] on button at bounding box center [344, 267] width 23 height 23
type input "*"
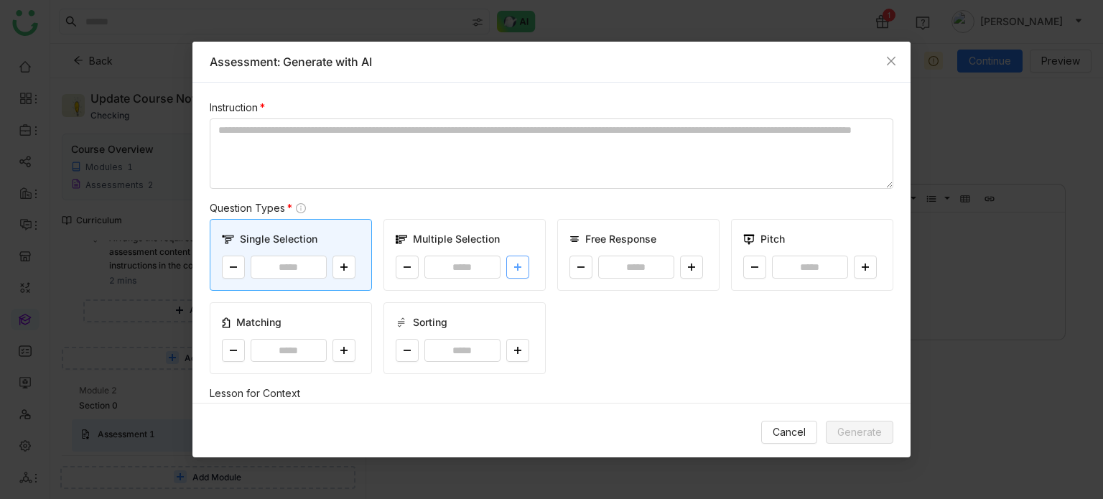
click at [514, 269] on icon at bounding box center [518, 267] width 9 height 9
type input "*"
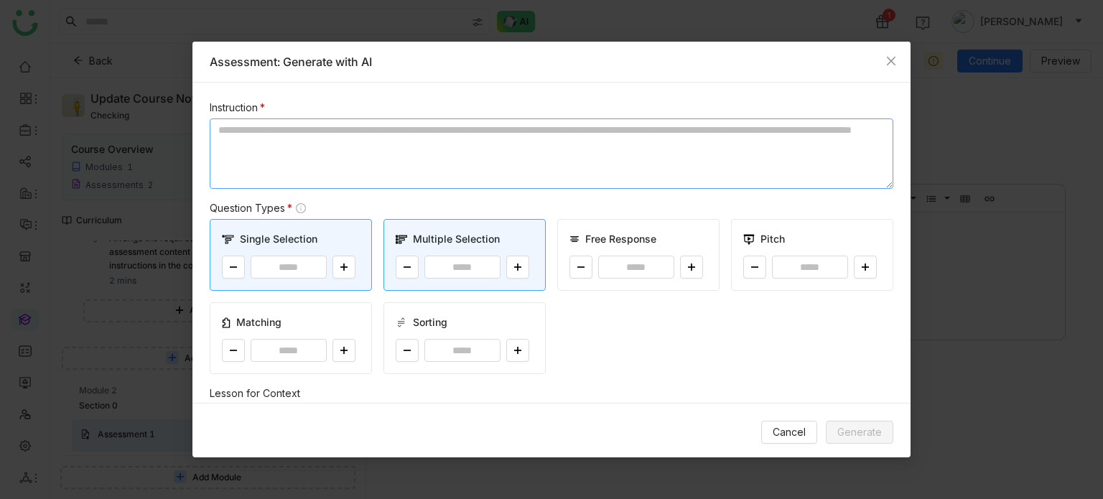
click at [471, 172] on textarea at bounding box center [552, 154] width 684 height 70
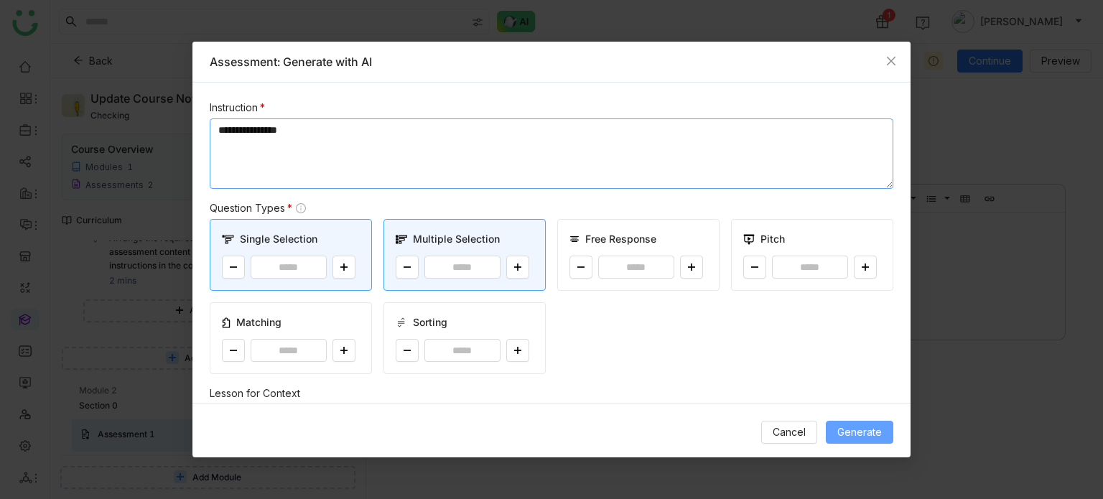
type textarea "**********"
click at [858, 424] on span "Generate" at bounding box center [859, 432] width 45 height 16
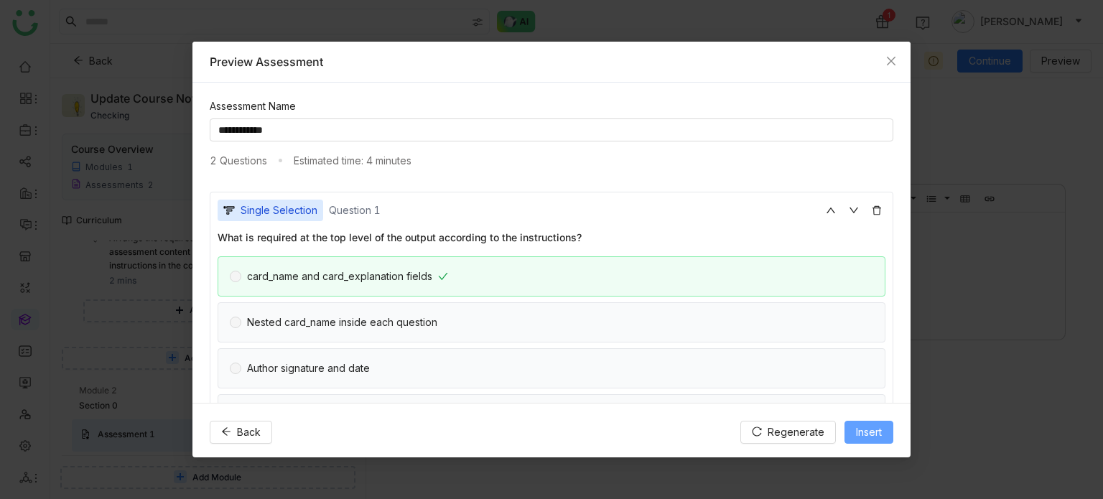
click at [862, 440] on button "Insert" at bounding box center [869, 432] width 49 height 23
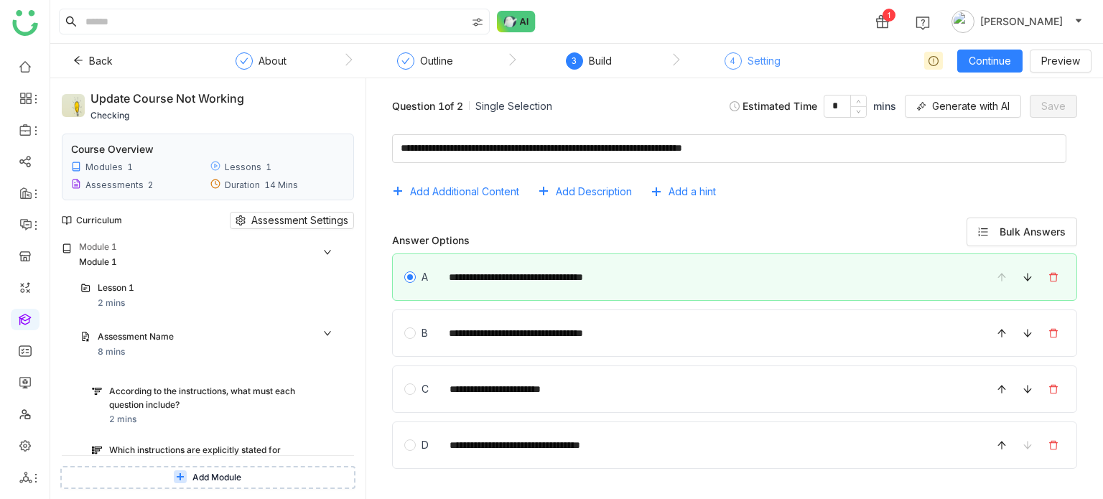
click at [758, 60] on div "Setting" at bounding box center [764, 60] width 33 height 17
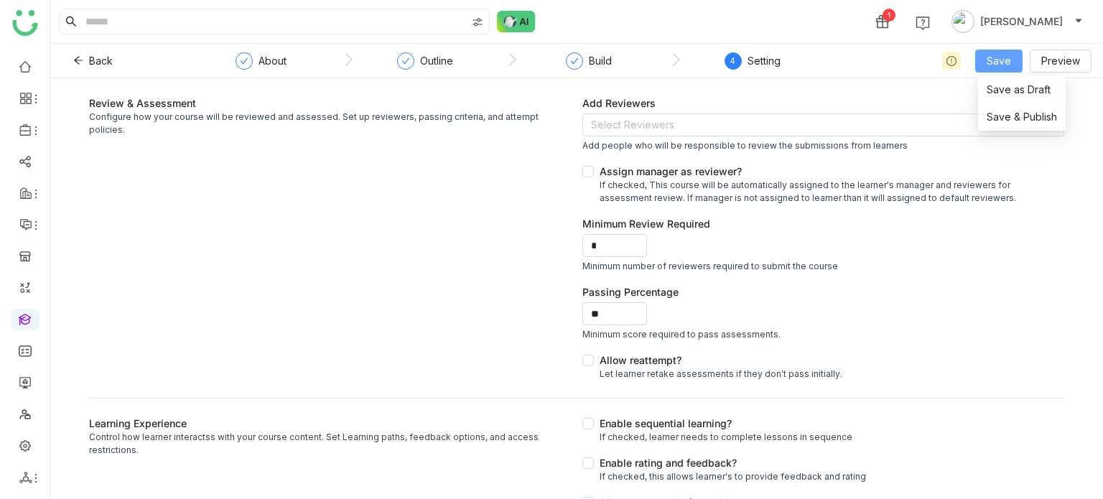
click at [999, 62] on span "Save" at bounding box center [999, 61] width 24 height 16
click at [989, 126] on li "Save & Publish" at bounding box center [1022, 116] width 88 height 27
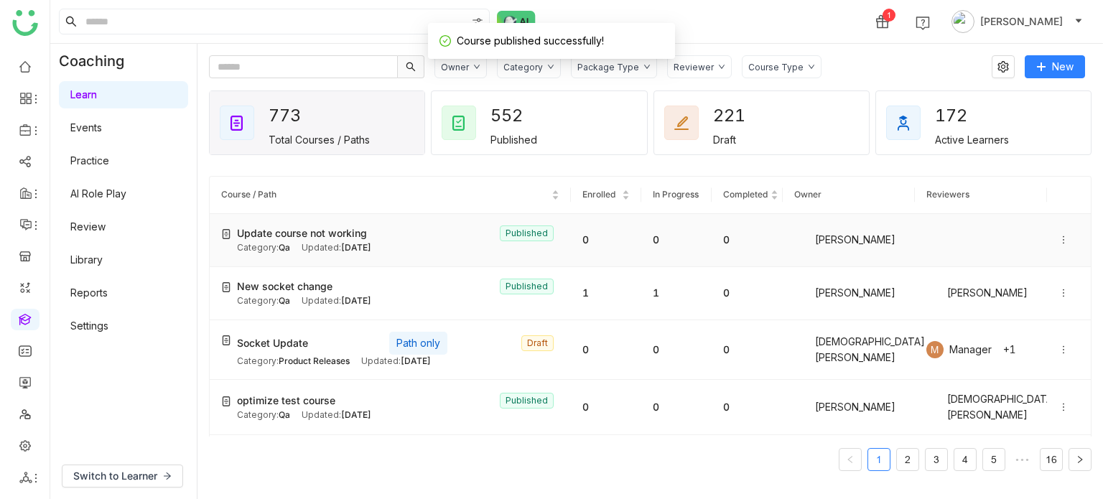
click at [1059, 238] on icon at bounding box center [1064, 240] width 10 height 10
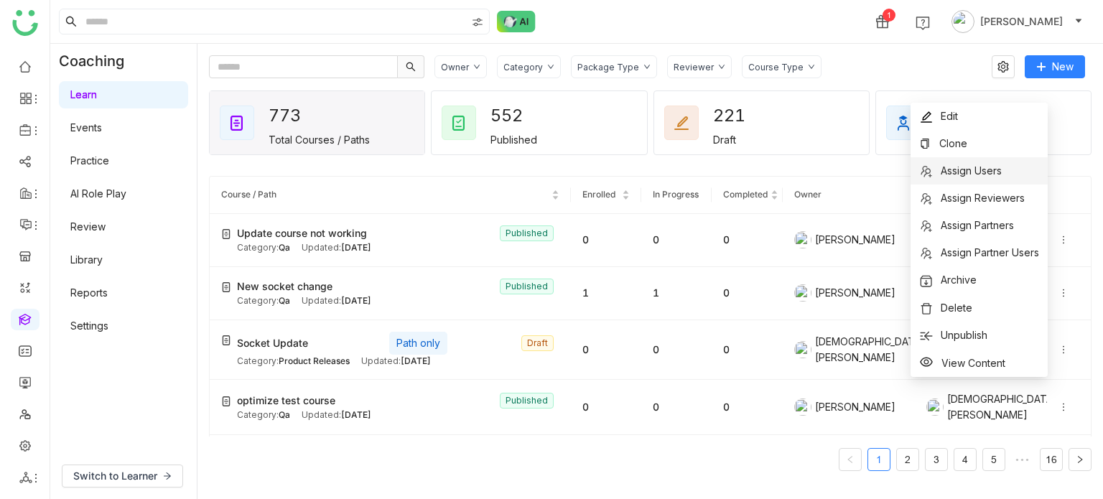
click at [1004, 160] on li "Assign Users" at bounding box center [979, 170] width 137 height 27
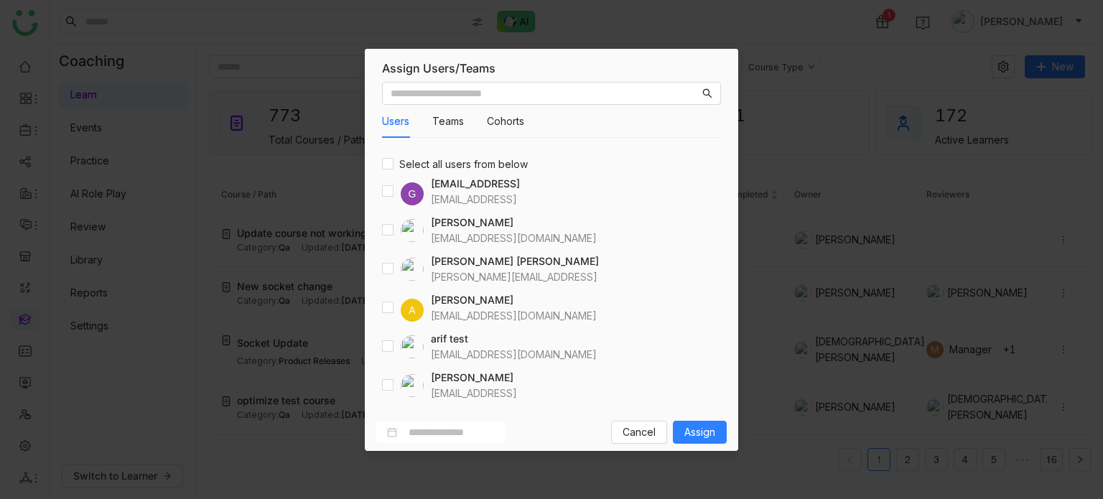
click at [390, 355] on div at bounding box center [403, 346] width 42 height 23
click at [717, 430] on button "Assign" at bounding box center [700, 432] width 54 height 23
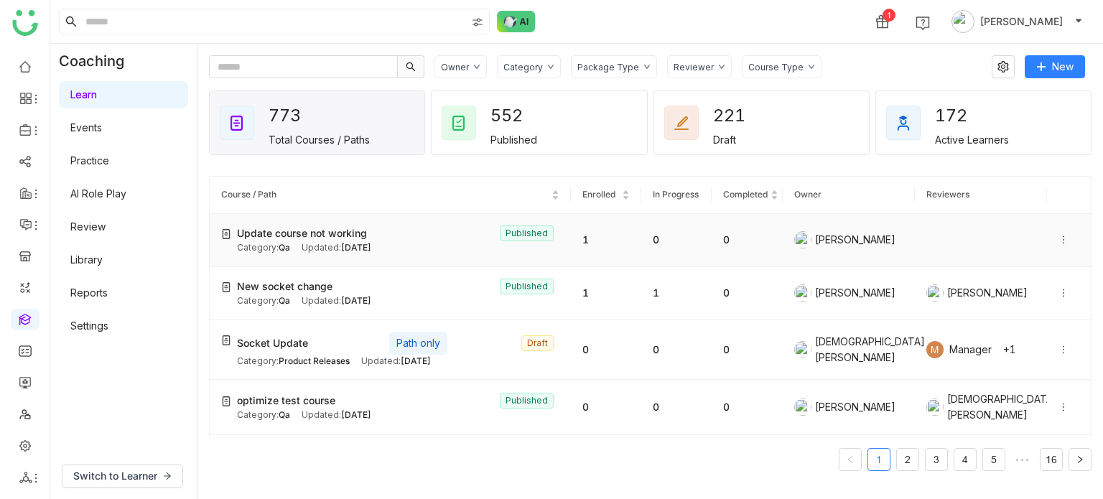
click at [1059, 235] on icon at bounding box center [1064, 240] width 10 height 10
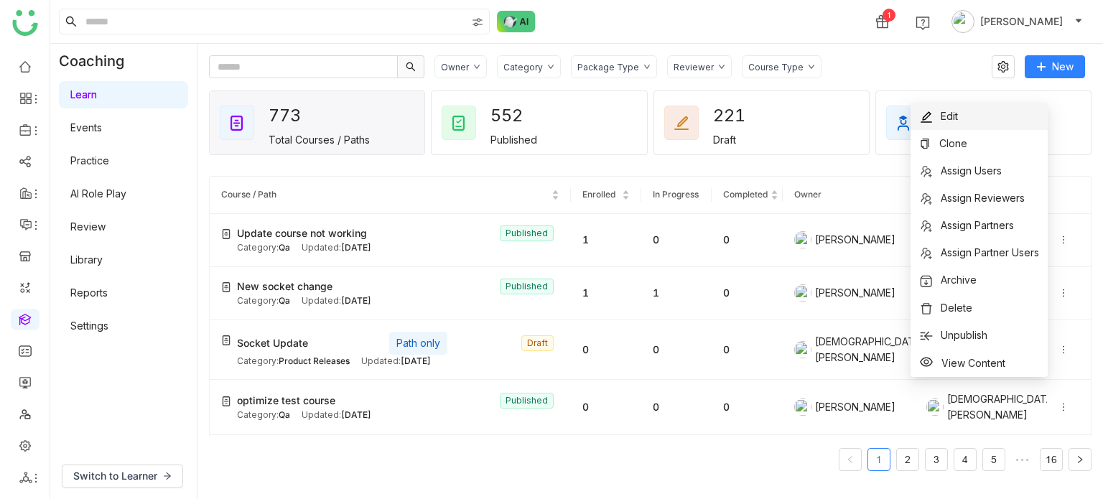
click at [993, 109] on li "Edit" at bounding box center [979, 116] width 137 height 27
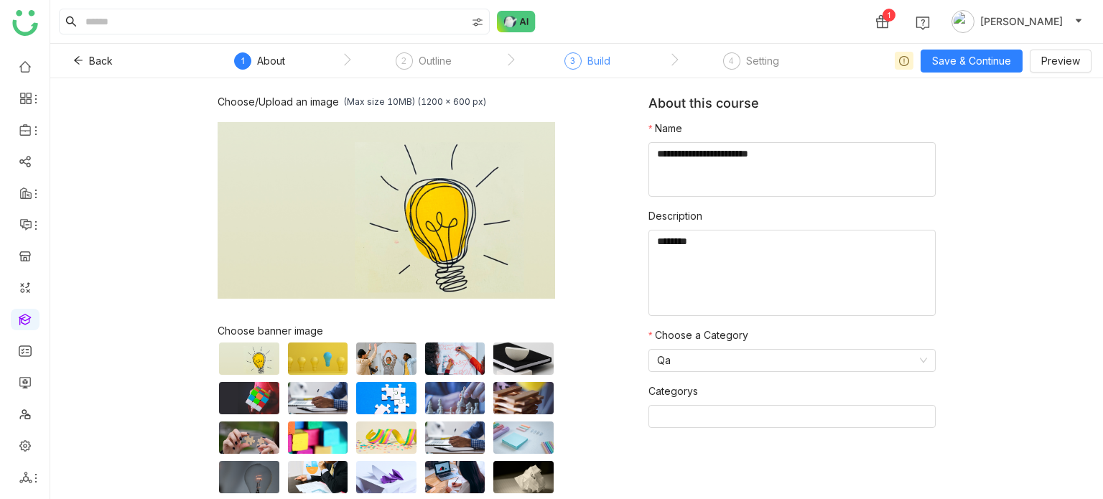
click at [605, 63] on div "Build" at bounding box center [599, 60] width 23 height 17
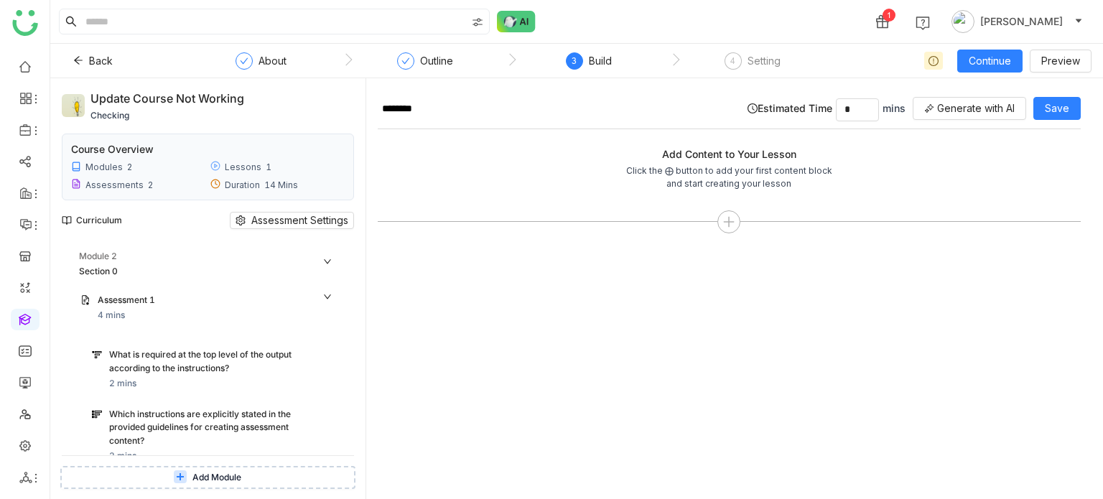
scroll to position [554, 0]
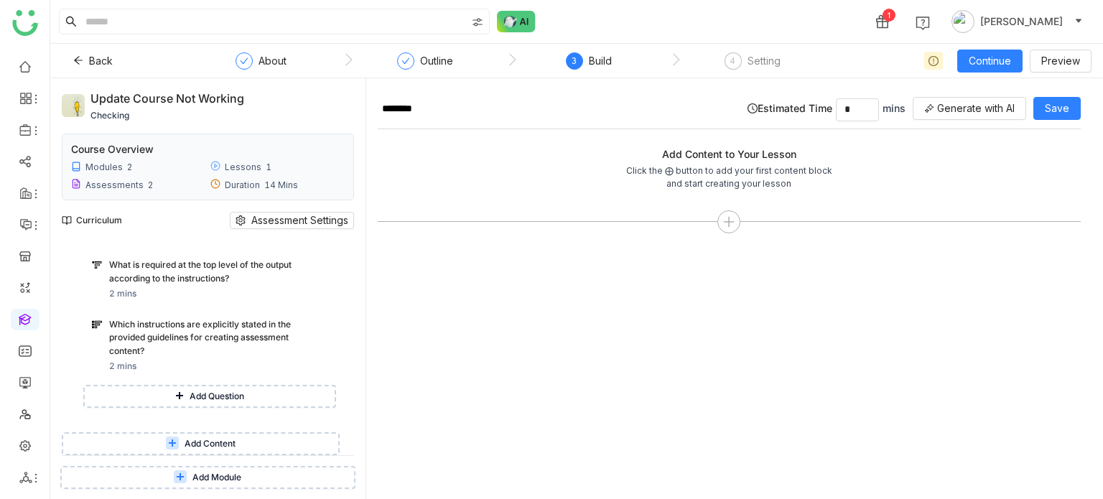
click at [186, 450] on span "Add Content" at bounding box center [210, 444] width 51 height 14
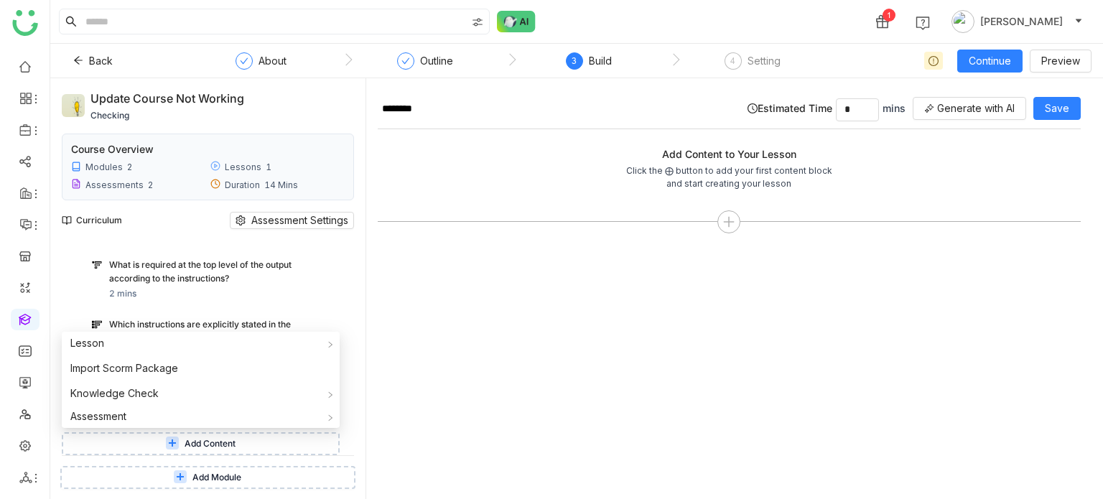
click at [191, 480] on button "Add Module" at bounding box center [207, 477] width 295 height 23
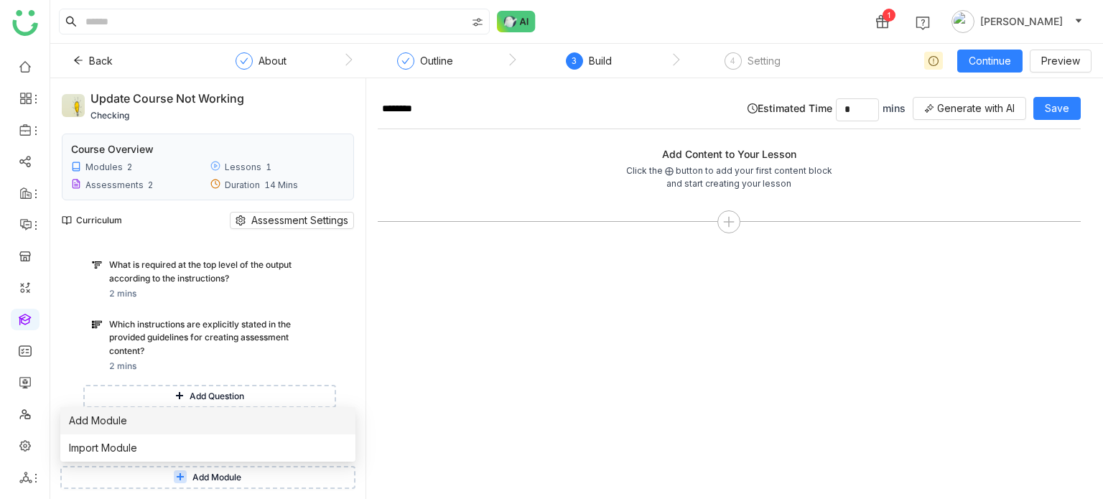
click at [204, 432] on li "Add Module" at bounding box center [207, 420] width 295 height 27
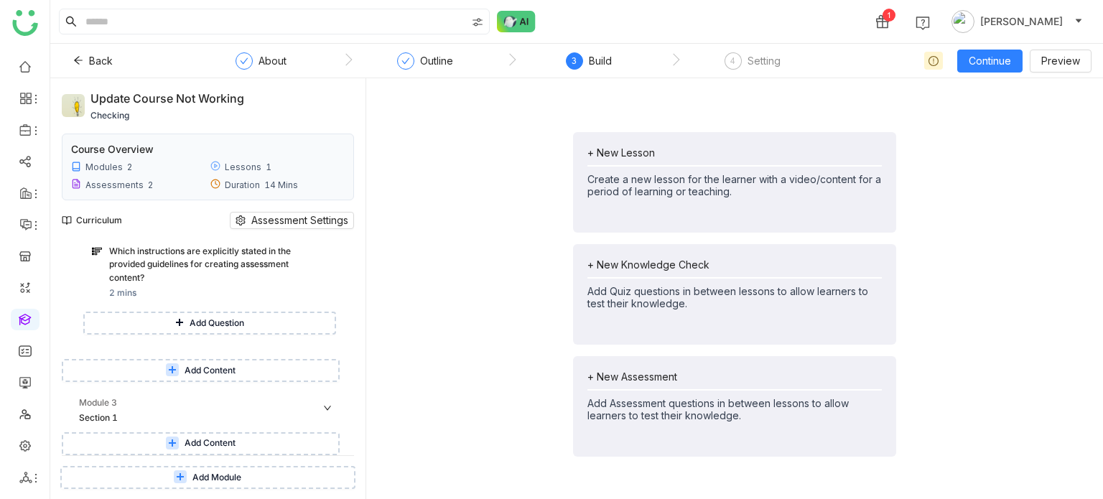
scroll to position [626, 0]
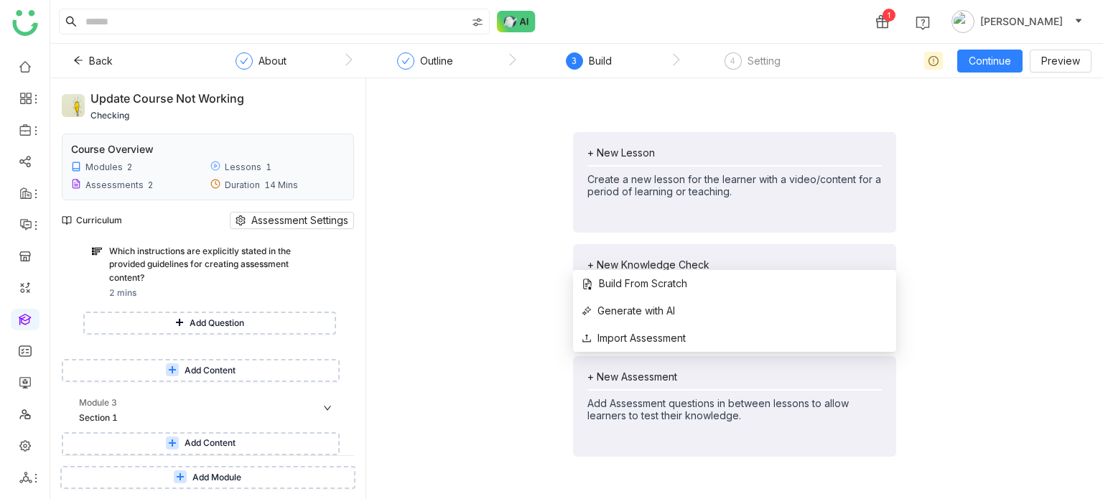
click at [616, 373] on div "+ New Assessment" at bounding box center [735, 377] width 294 height 12
click at [624, 278] on span "Build From Scratch" at bounding box center [635, 284] width 106 height 16
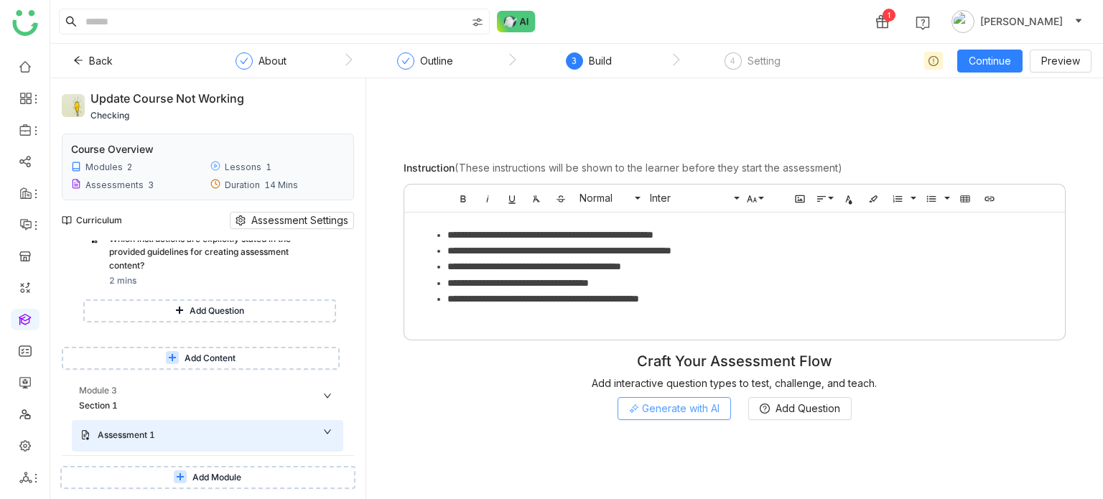
click at [626, 417] on button "Generate with AI" at bounding box center [674, 408] width 113 height 23
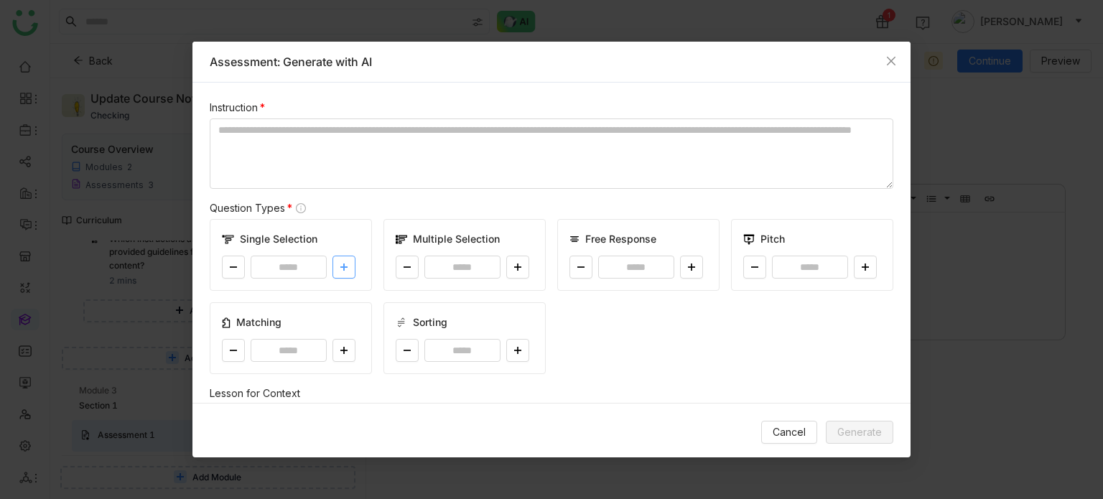
click at [348, 265] on button at bounding box center [344, 267] width 23 height 23
type input "*"
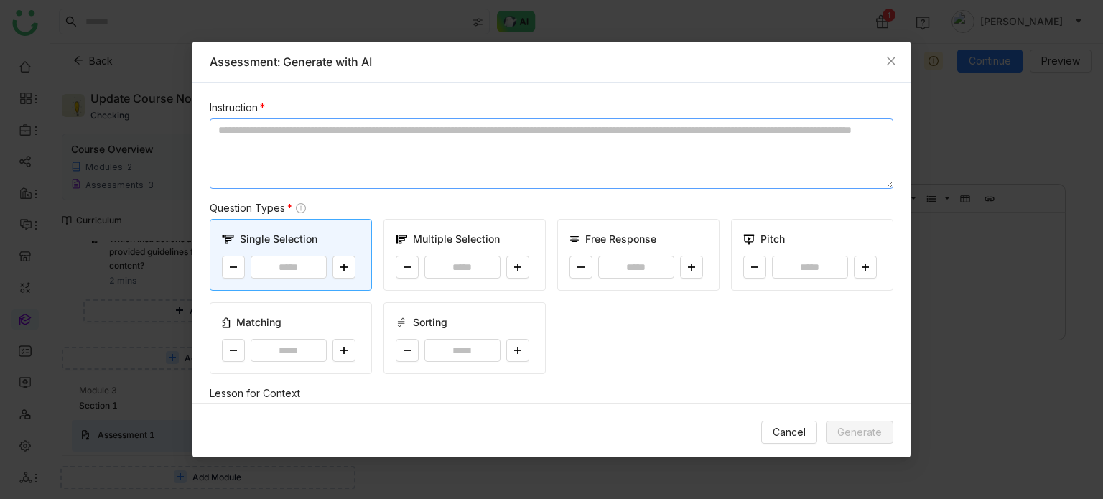
click at [349, 175] on textarea at bounding box center [552, 154] width 684 height 70
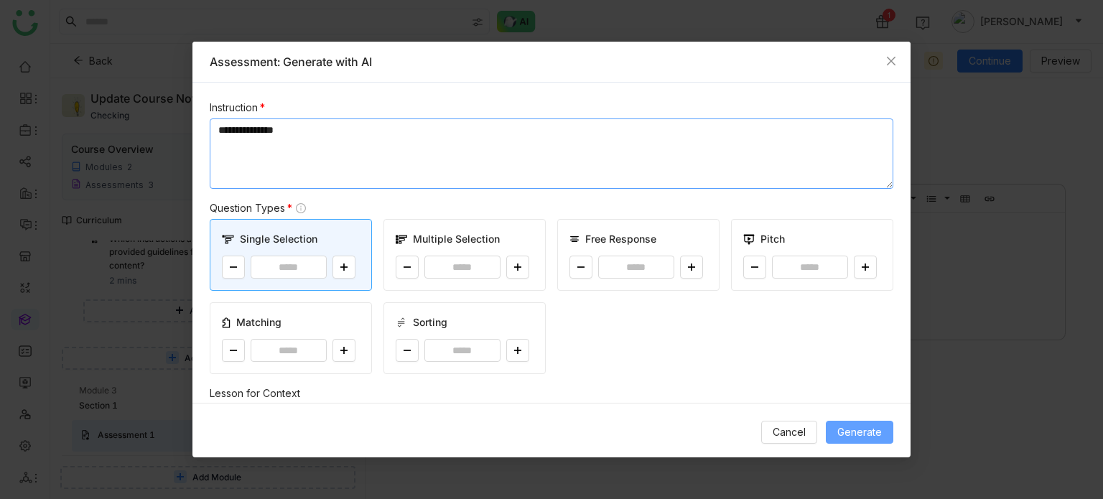
type textarea "**********"
click at [860, 435] on span "Generate" at bounding box center [859, 432] width 45 height 16
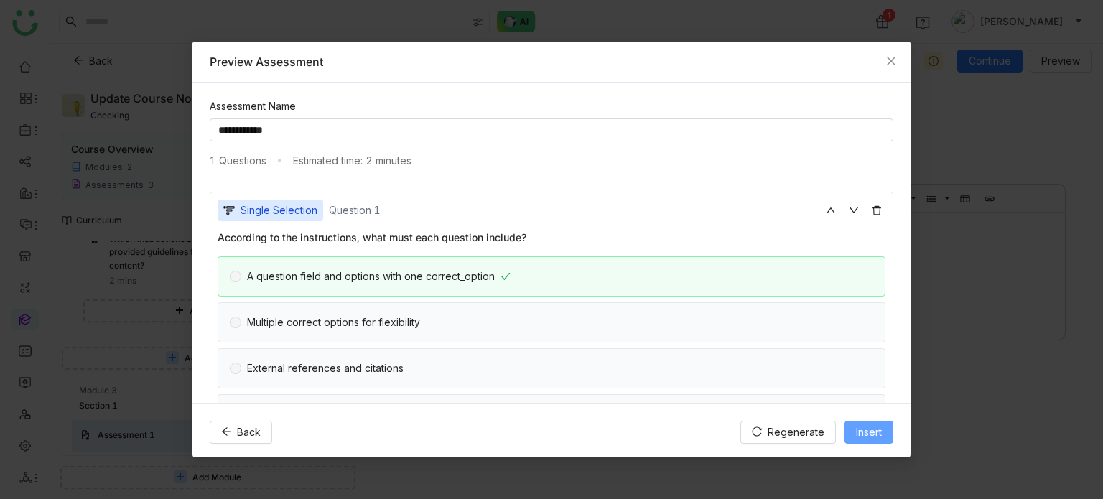
click at [884, 422] on button "Insert" at bounding box center [869, 432] width 49 height 23
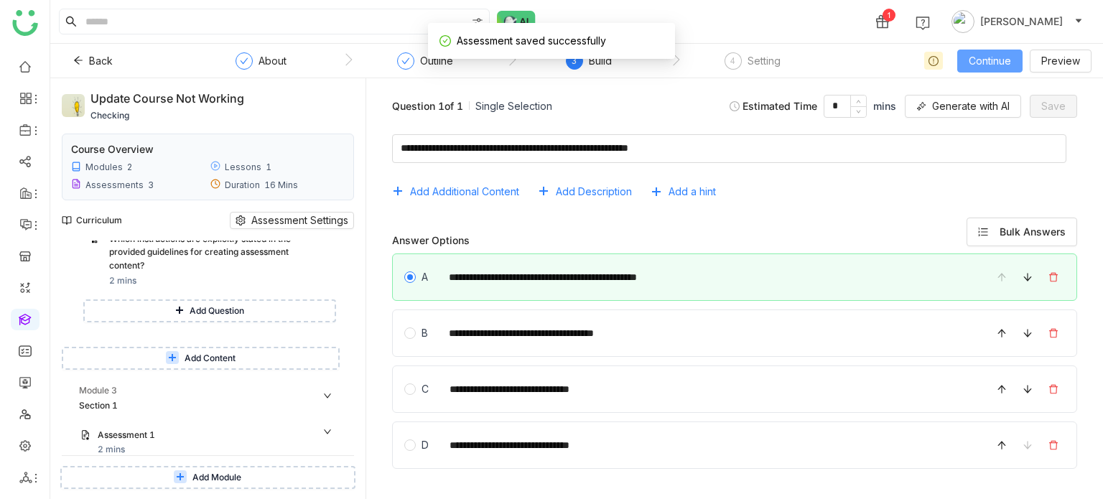
click at [978, 62] on span "Continue" at bounding box center [990, 61] width 42 height 16
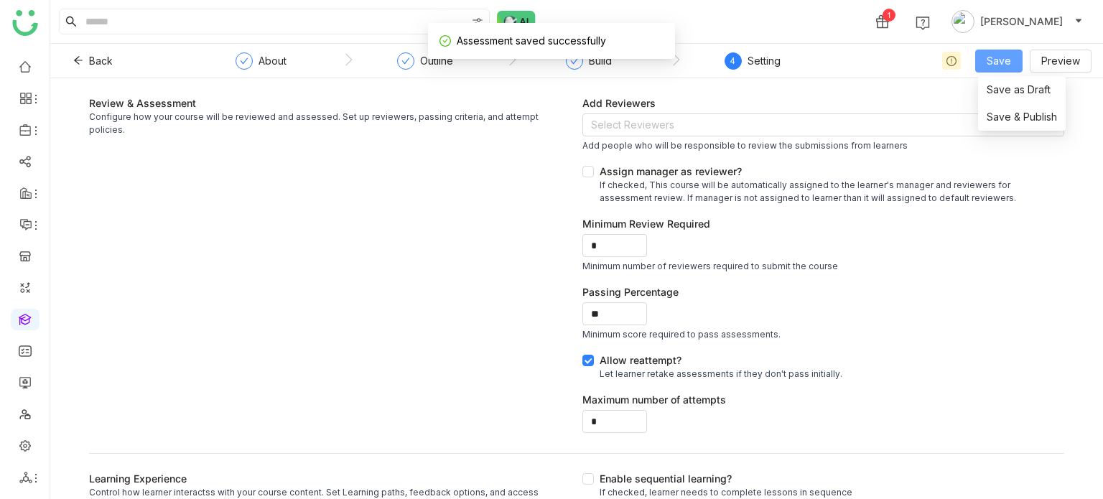
click at [978, 62] on button "Save" at bounding box center [998, 61] width 47 height 23
click at [983, 124] on li "Save & Publish" at bounding box center [1022, 116] width 88 height 27
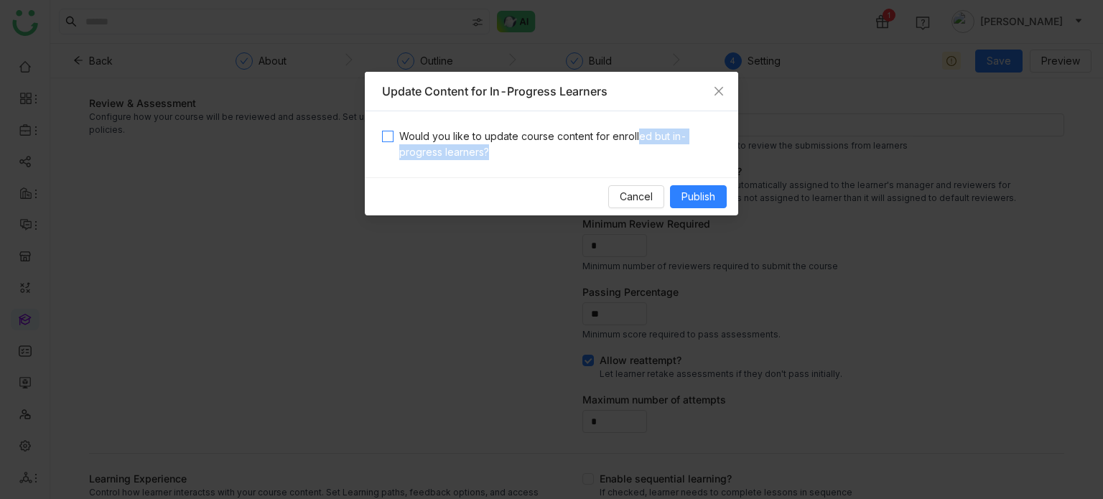
click at [634, 143] on span "Would you like to update course content for enrolled but in-progress learners?" at bounding box center [558, 145] width 328 height 32
click at [706, 201] on span "Publish" at bounding box center [699, 197] width 34 height 16
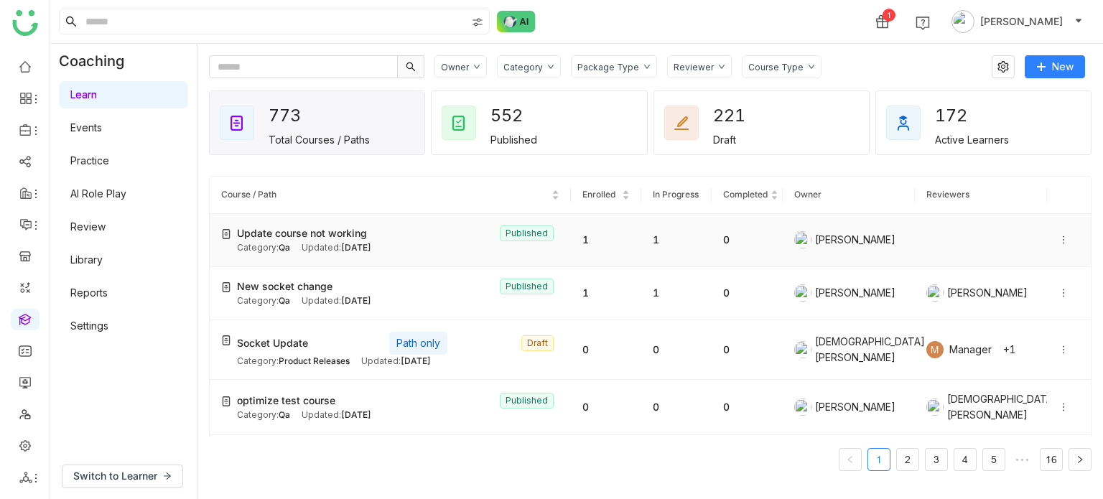
click at [1059, 235] on icon at bounding box center [1064, 240] width 10 height 10
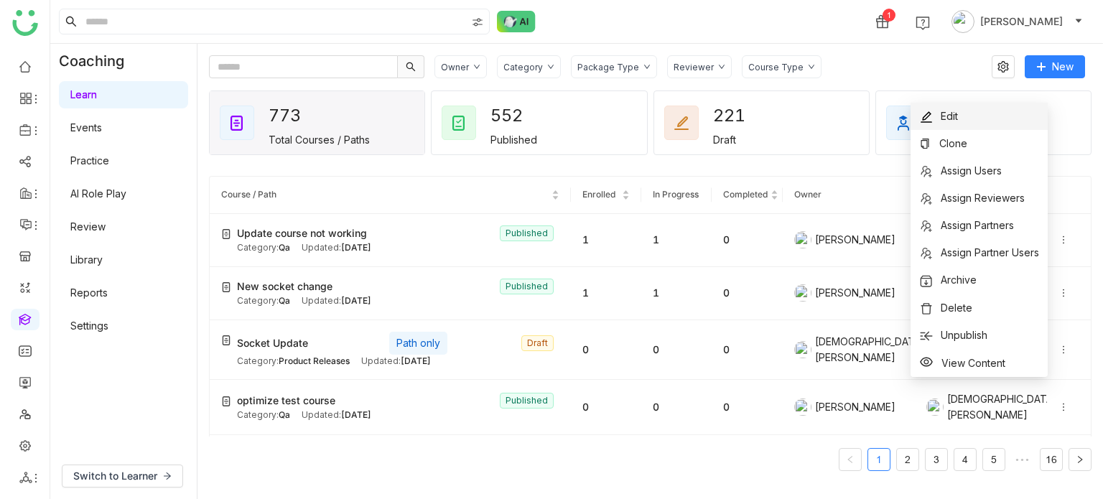
click at [1003, 116] on li "Edit" at bounding box center [979, 116] width 137 height 27
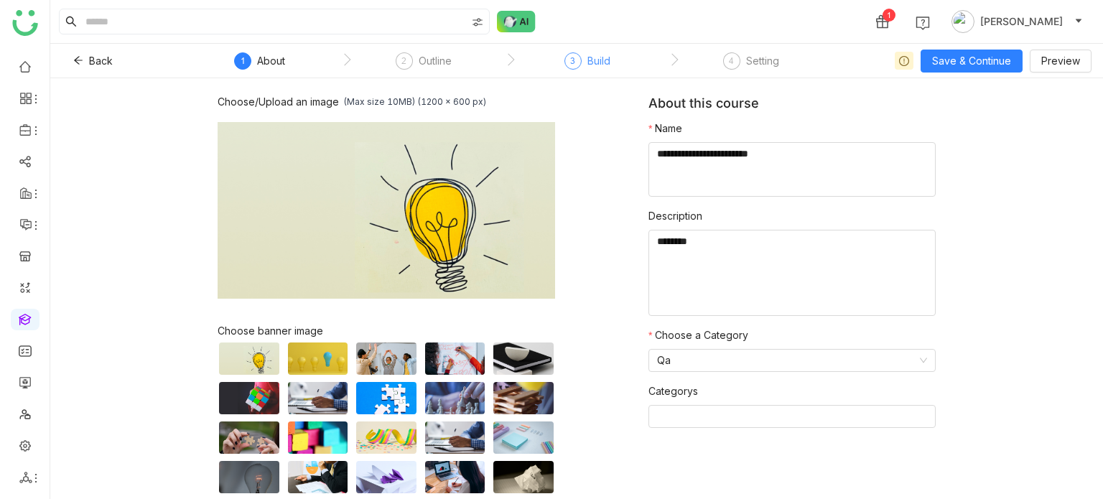
click at [586, 60] on div "3 Build" at bounding box center [588, 65] width 46 height 26
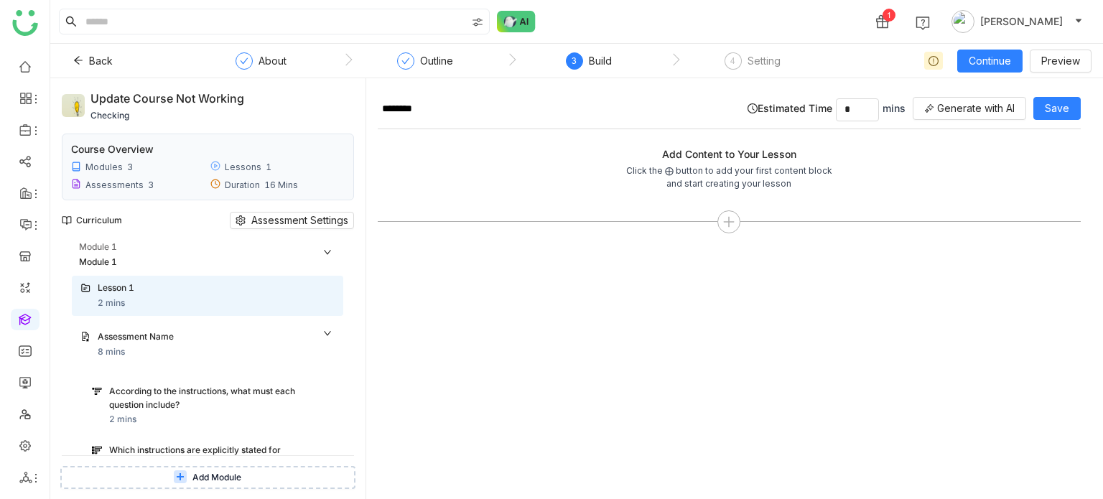
click at [324, 254] on icon at bounding box center [327, 252] width 9 height 9
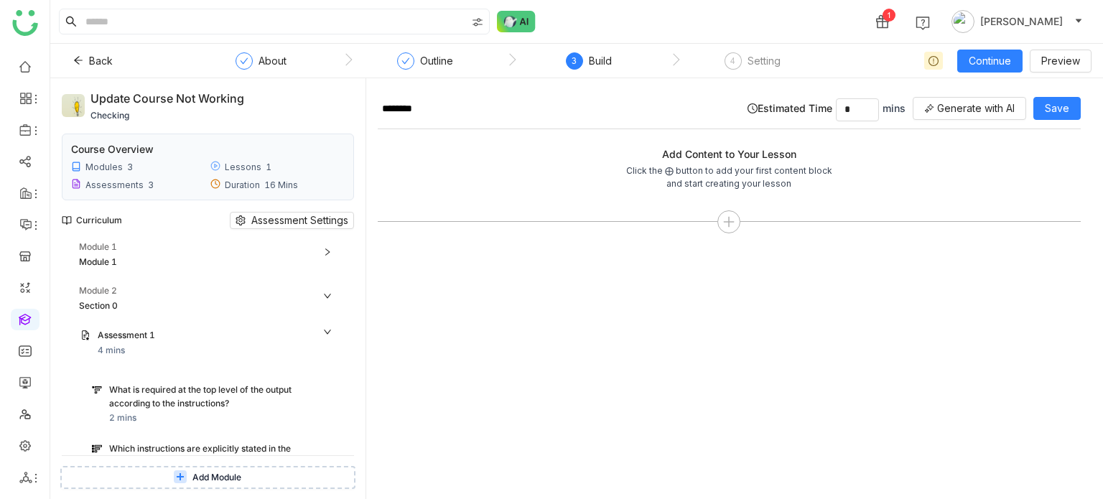
click at [330, 293] on icon at bounding box center [327, 296] width 9 height 9
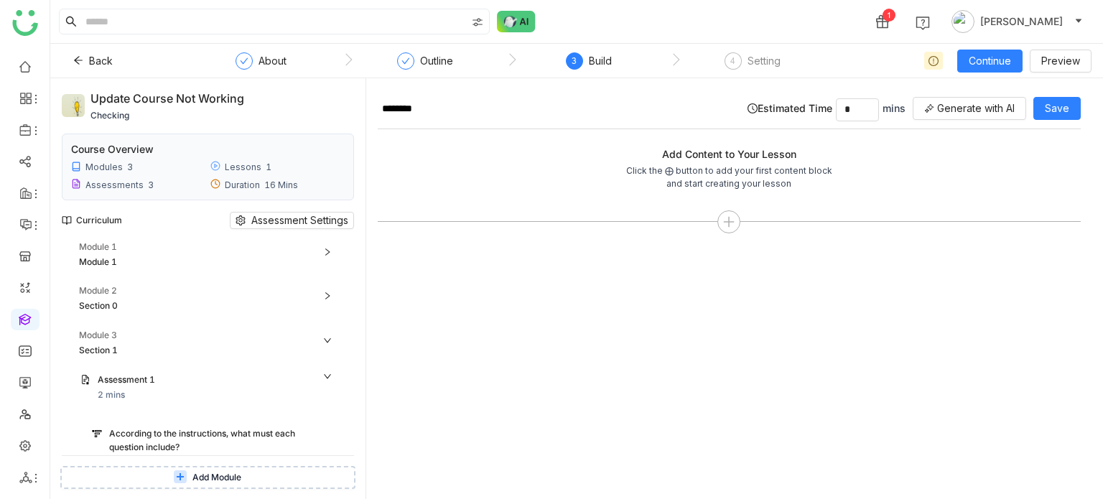
click at [329, 337] on icon at bounding box center [327, 340] width 9 height 9
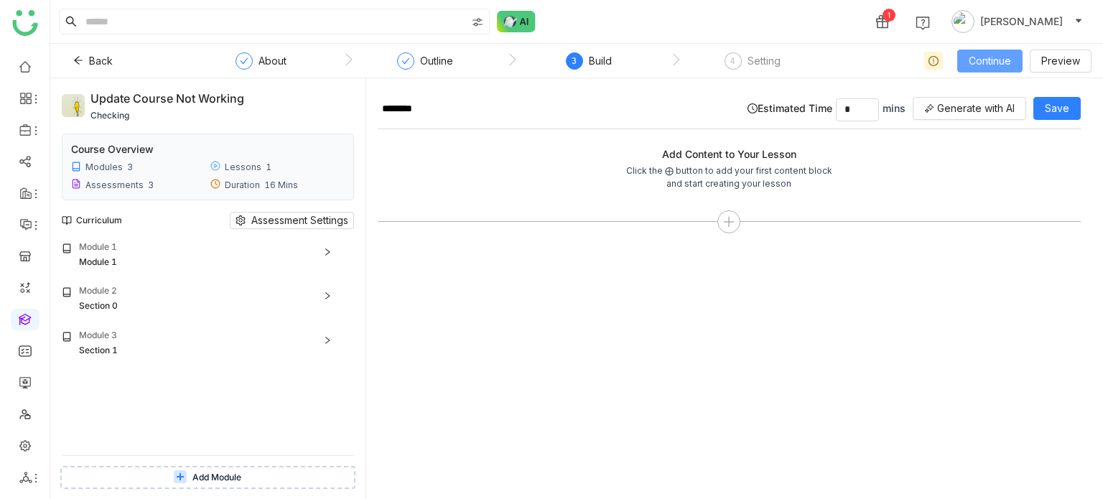
click at [994, 57] on span "Continue" at bounding box center [990, 61] width 42 height 16
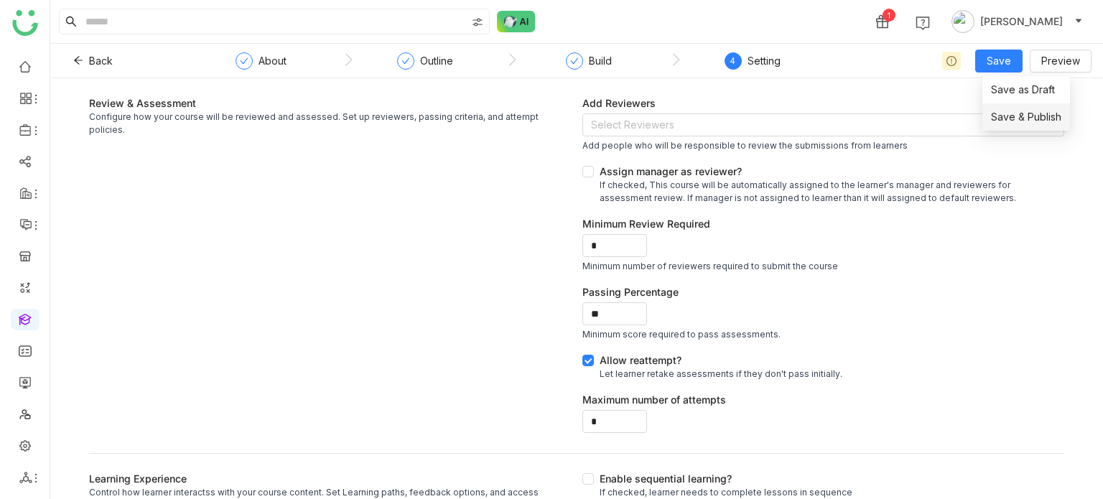
click at [1011, 119] on span "Save & Publish" at bounding box center [1026, 117] width 70 height 16
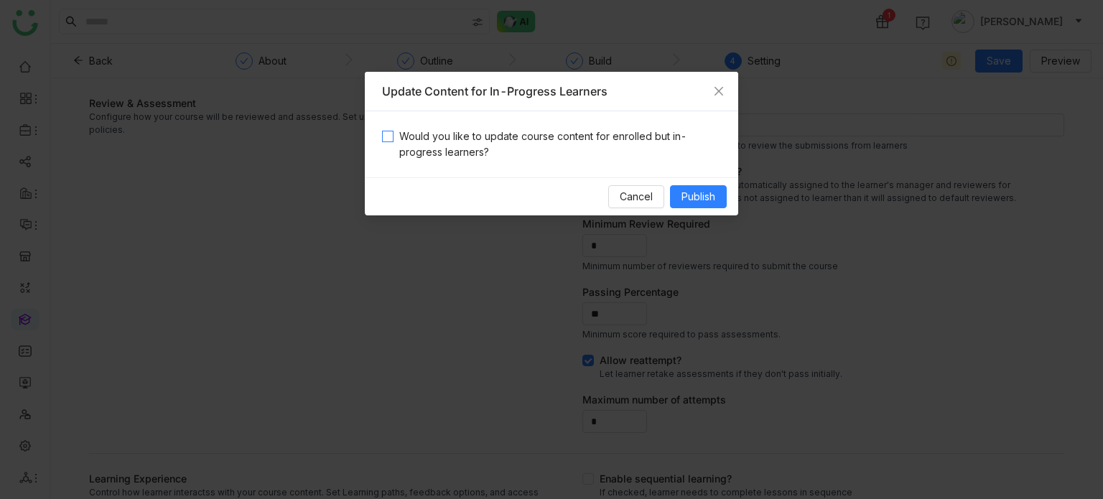
click at [502, 133] on span "Would you like to update course content for enrolled but in-progress learners?" at bounding box center [558, 145] width 328 height 32
click at [712, 199] on span "Publish" at bounding box center [699, 197] width 34 height 16
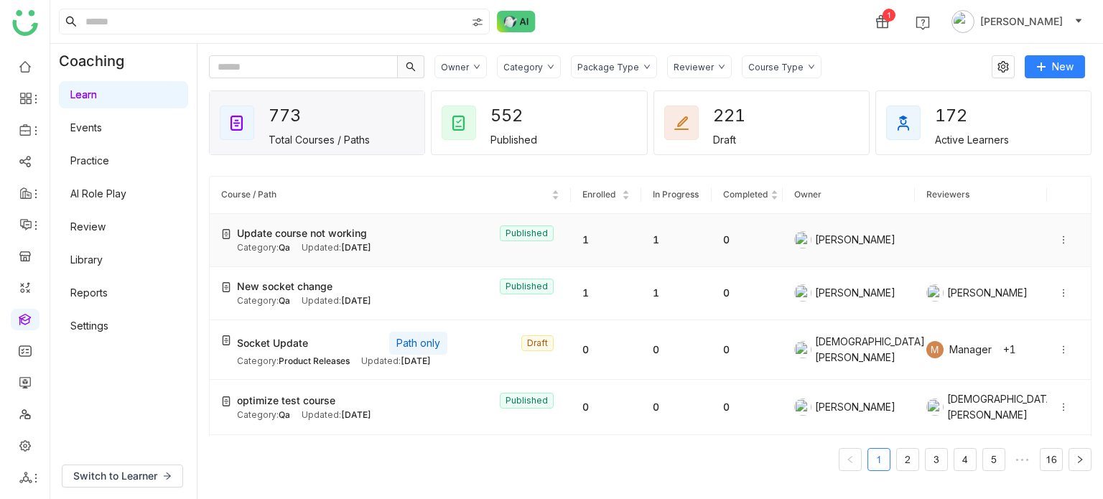
click at [1059, 242] on icon at bounding box center [1064, 240] width 10 height 10
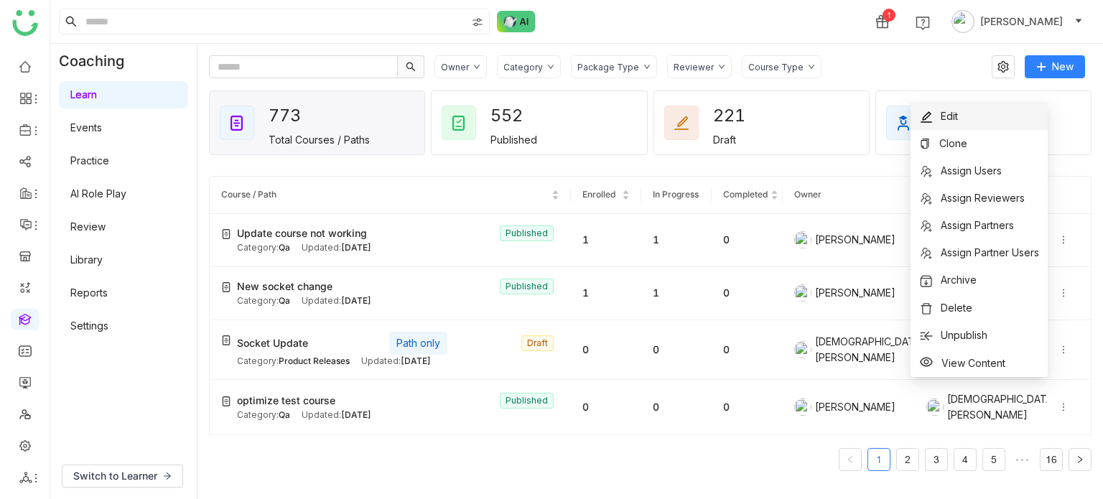
click at [994, 114] on li "Edit" at bounding box center [979, 116] width 137 height 27
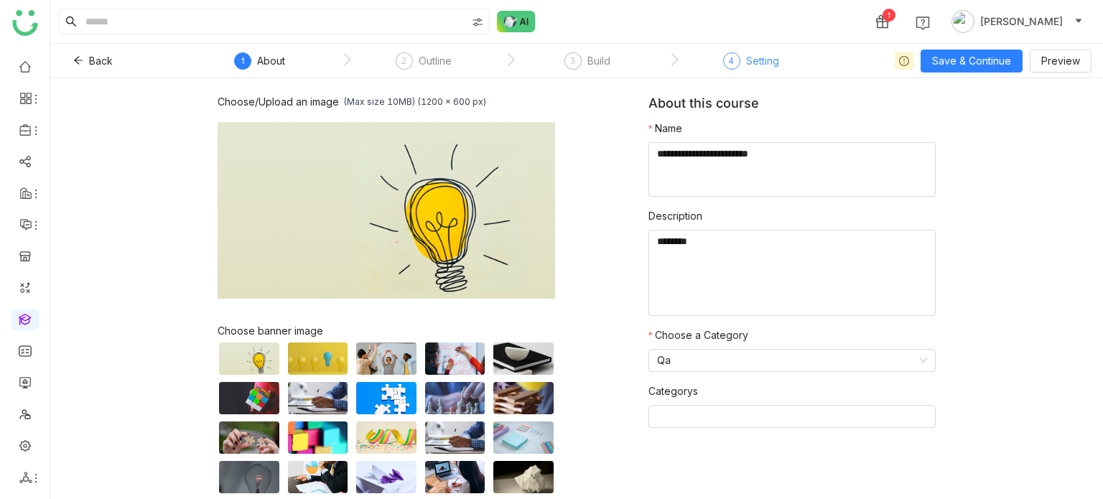
click at [735, 60] on div "4" at bounding box center [731, 60] width 17 height 17
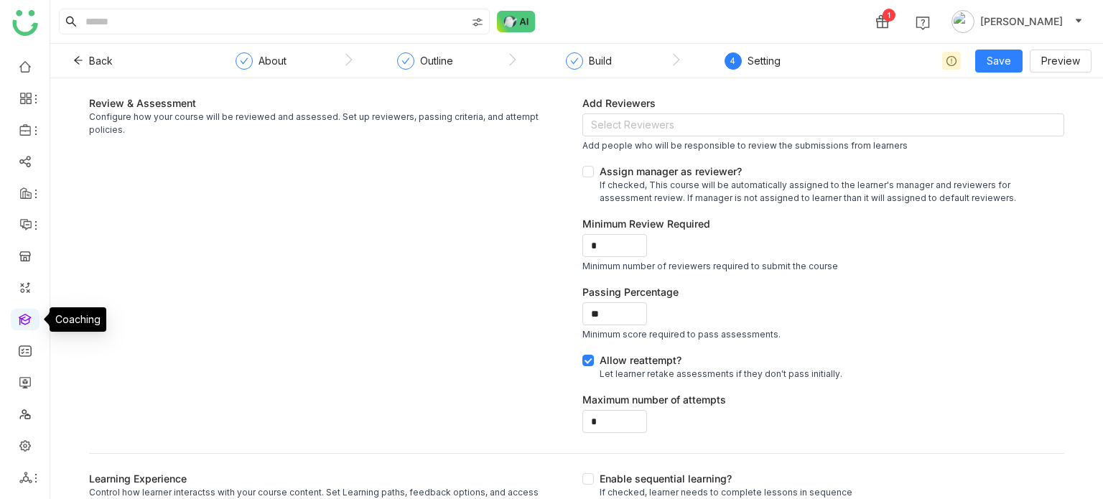
click at [24, 324] on link at bounding box center [25, 318] width 13 height 12
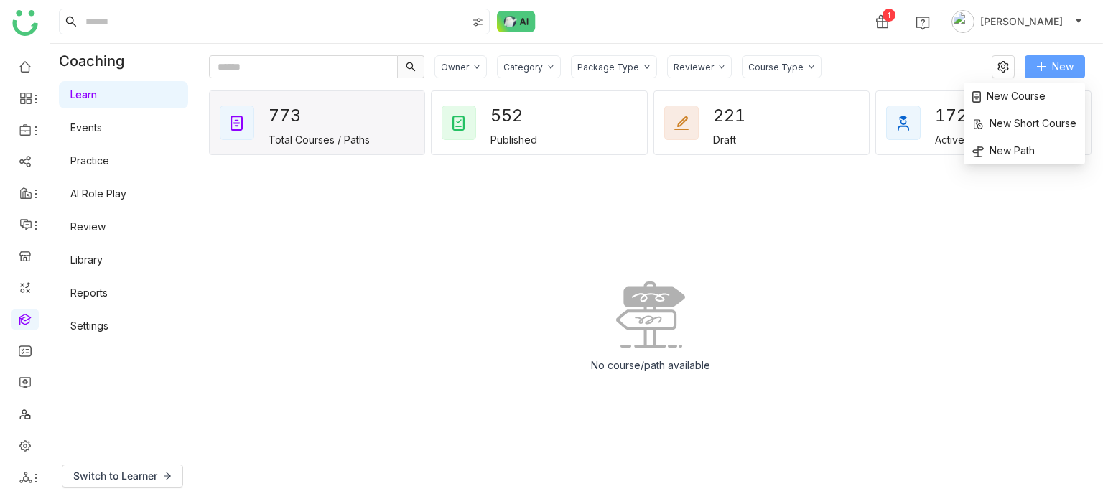
click at [1055, 60] on span "New" at bounding box center [1063, 67] width 22 height 16
click at [1029, 149] on span "New Path" at bounding box center [1003, 151] width 62 height 16
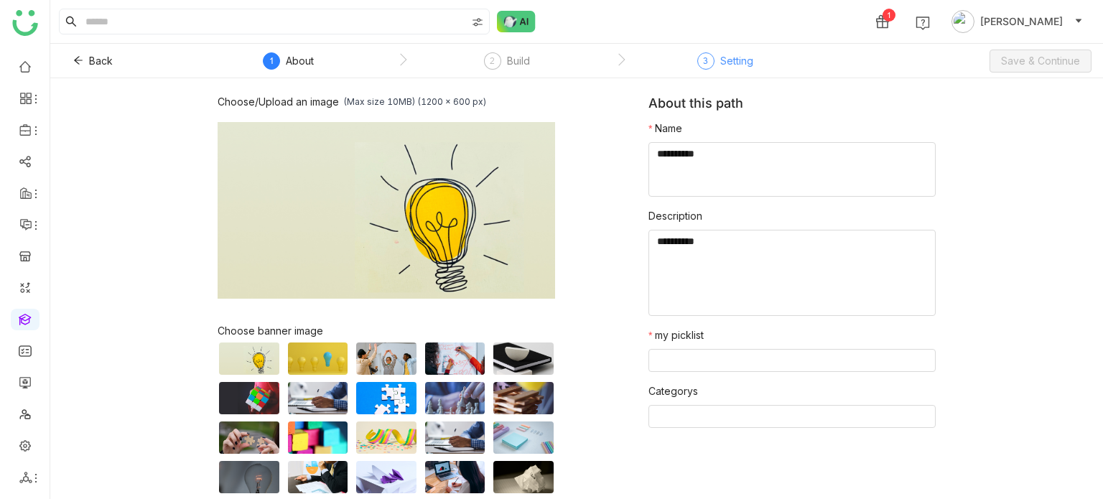
click at [749, 62] on div "Setting" at bounding box center [736, 60] width 33 height 17
click at [744, 182] on textarea at bounding box center [792, 169] width 287 height 55
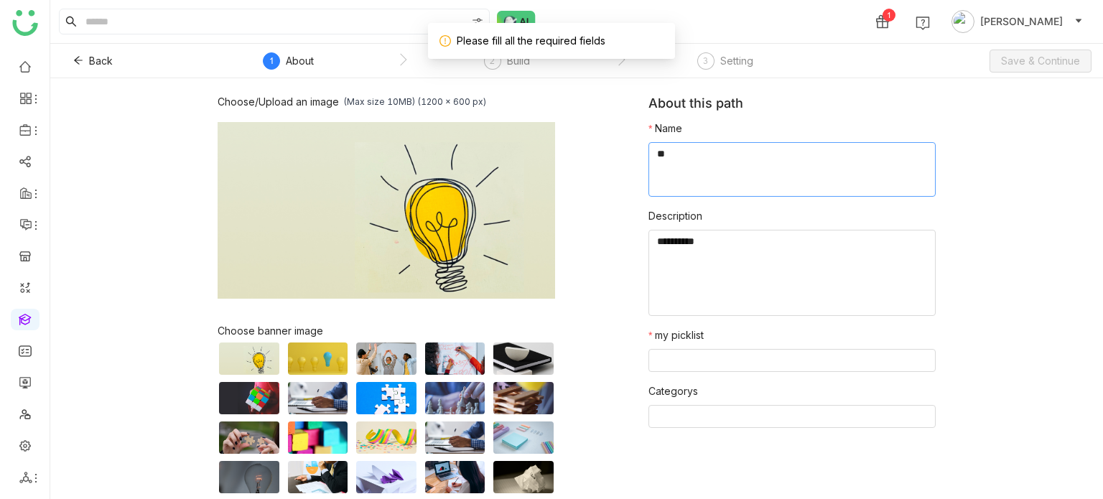
type textarea "*"
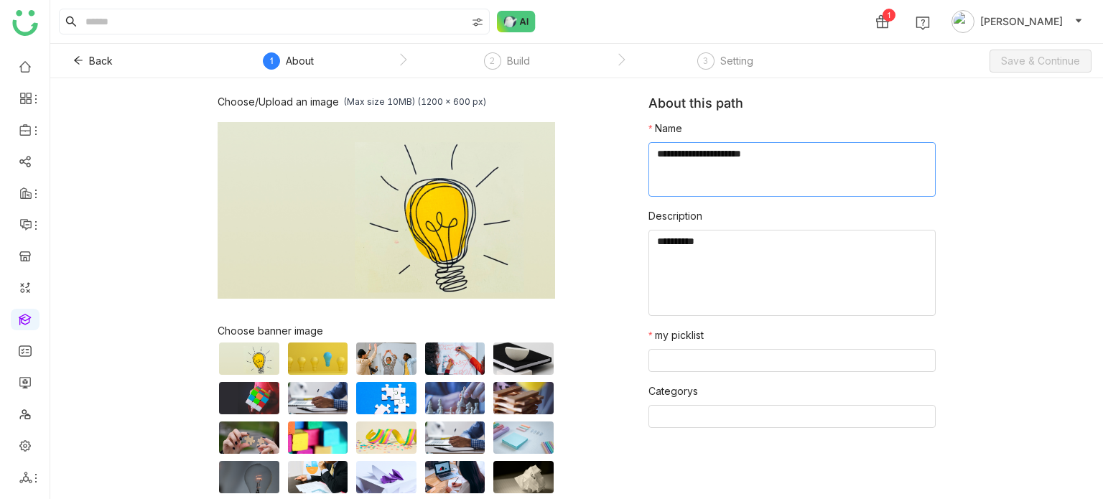
type textarea "**********"
type textarea "*****"
type input "*"
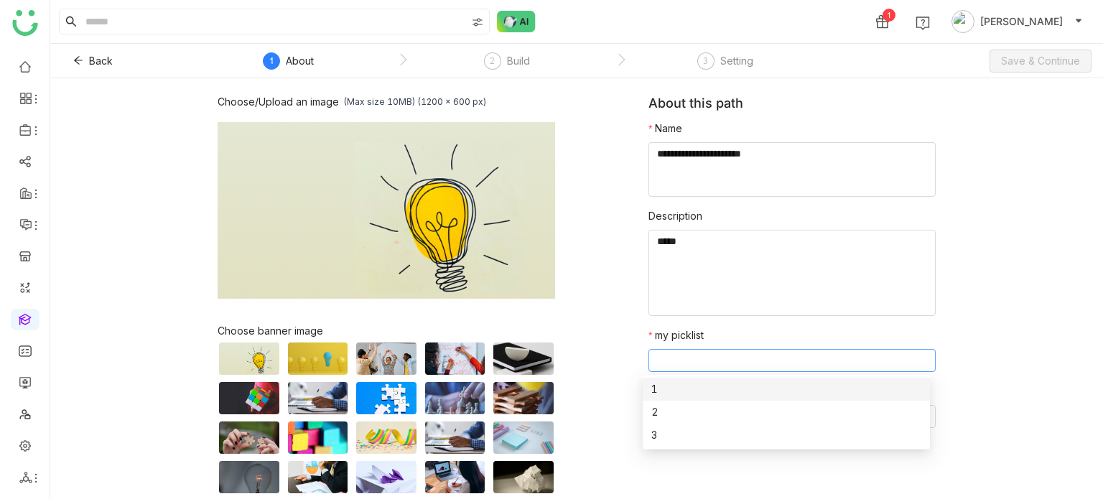
click at [948, 353] on div "Choose/Upload an image (Max size 10MB) (1200 x 600 px) Browse Image Choose bann…" at bounding box center [576, 288] width 1053 height 421
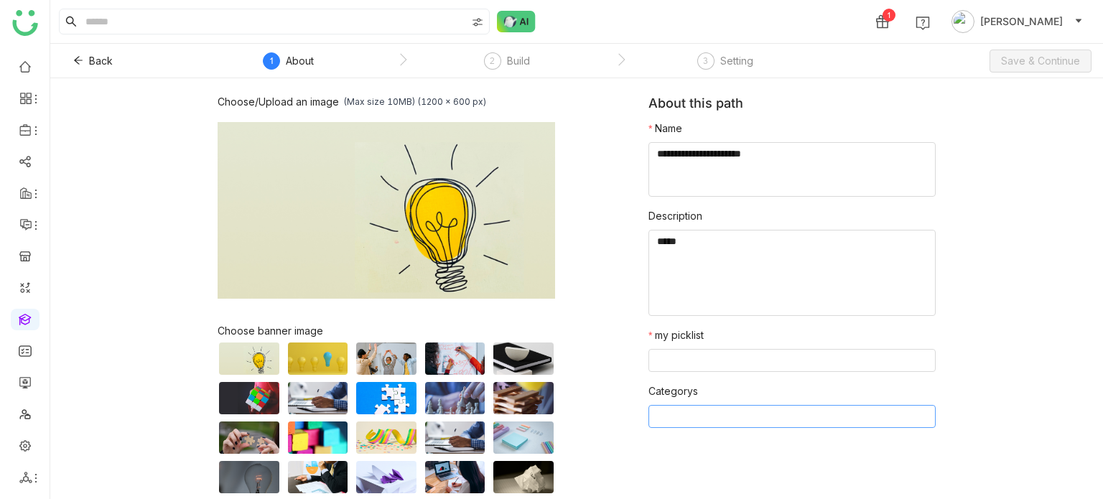
click at [850, 414] on nz-select-top-control at bounding box center [792, 416] width 287 height 23
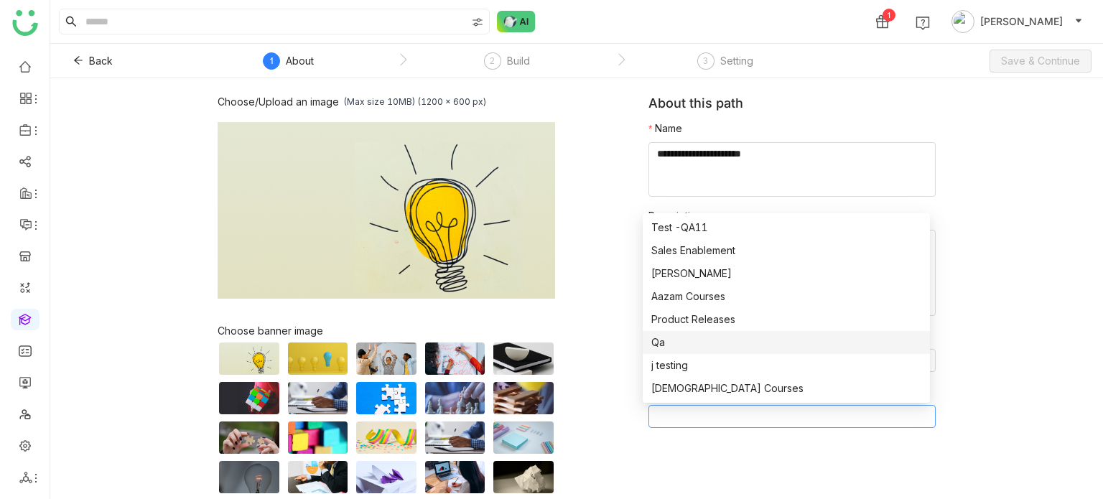
click at [694, 335] on div "Qa" at bounding box center [786, 343] width 270 height 16
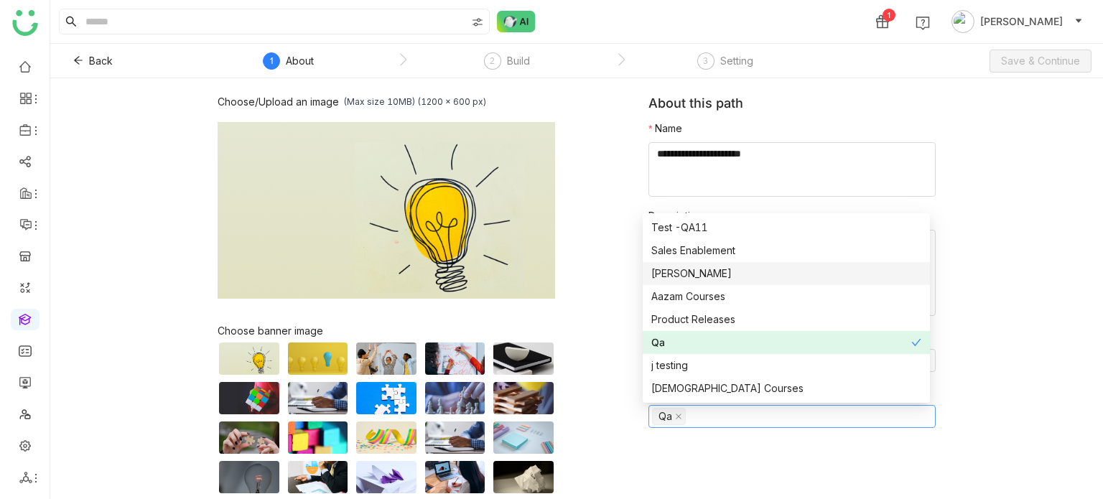
click at [1016, 255] on div "Choose/Upload an image (Max size 10MB) (1200 x 600 px) Browse Image Choose bann…" at bounding box center [576, 288] width 1053 height 421
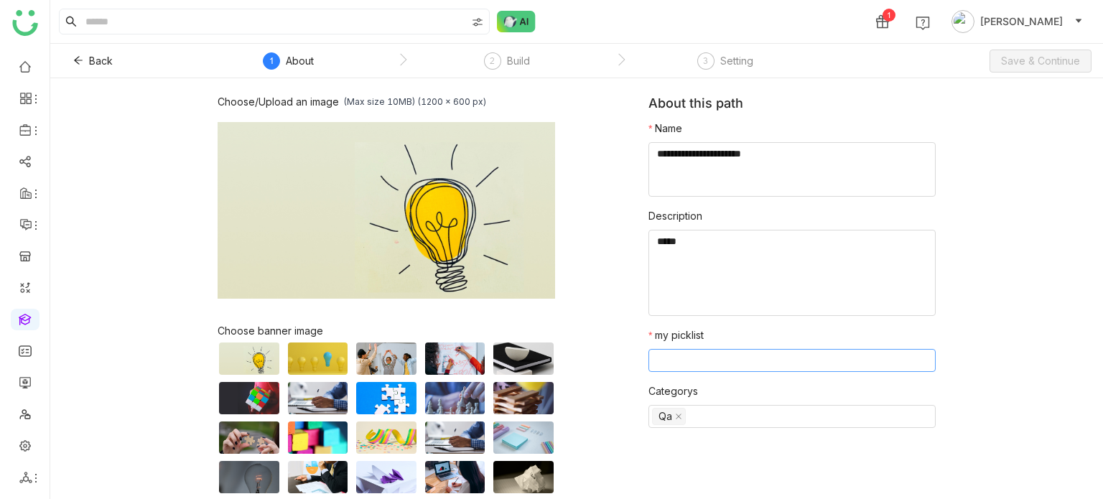
click at [692, 364] on nz-select-top-control at bounding box center [792, 360] width 287 height 23
click at [682, 394] on div "1" at bounding box center [786, 389] width 270 height 16
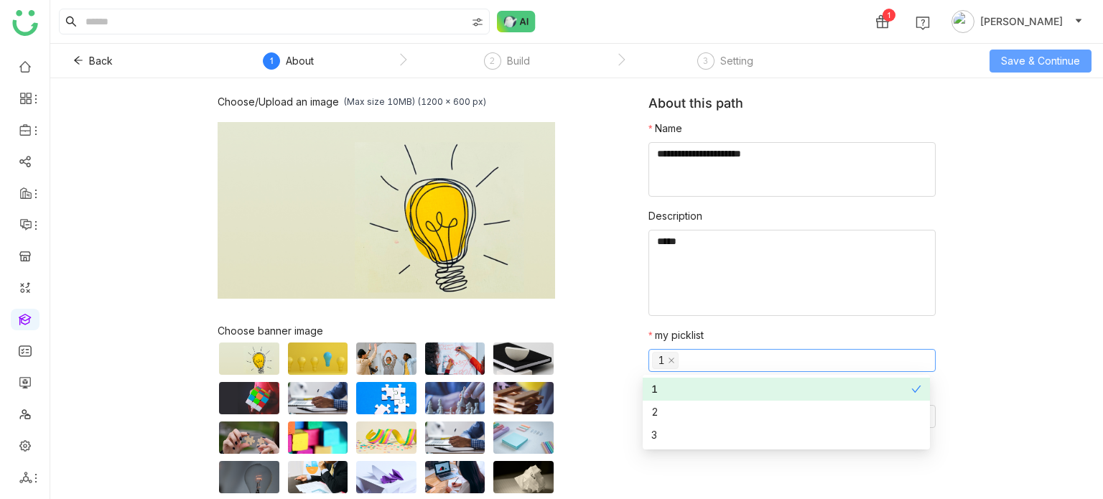
click at [1064, 62] on span "Save & Continue" at bounding box center [1040, 61] width 79 height 16
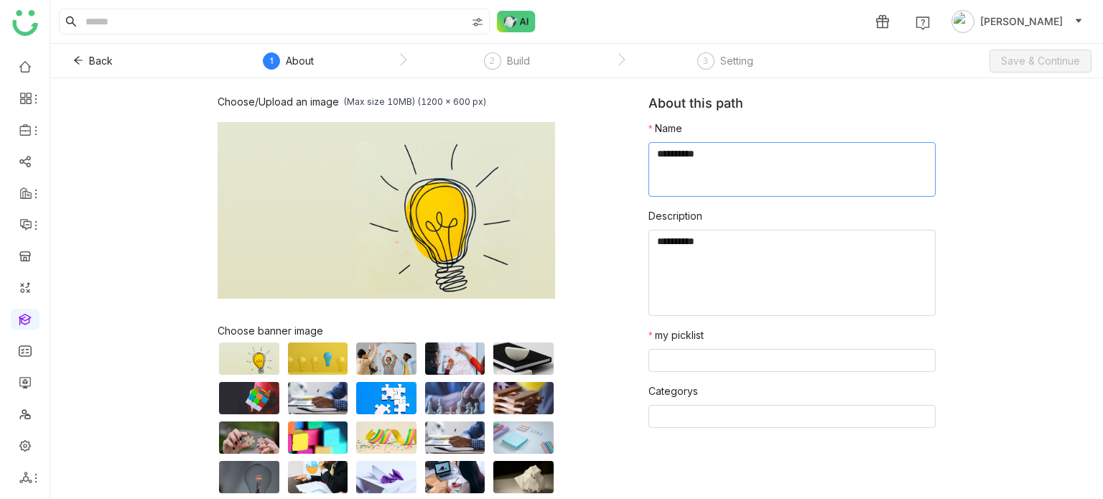
click at [779, 154] on textarea at bounding box center [792, 169] width 287 height 55
type textarea "********"
click at [784, 362] on nz-select-top-control at bounding box center [792, 360] width 287 height 23
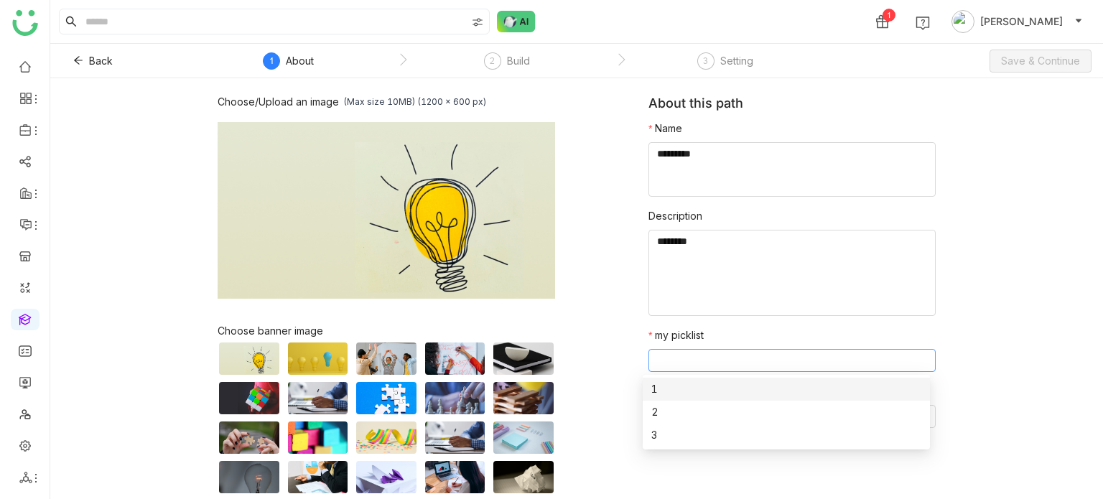
click at [723, 378] on nz-option-item "1" at bounding box center [786, 389] width 287 height 23
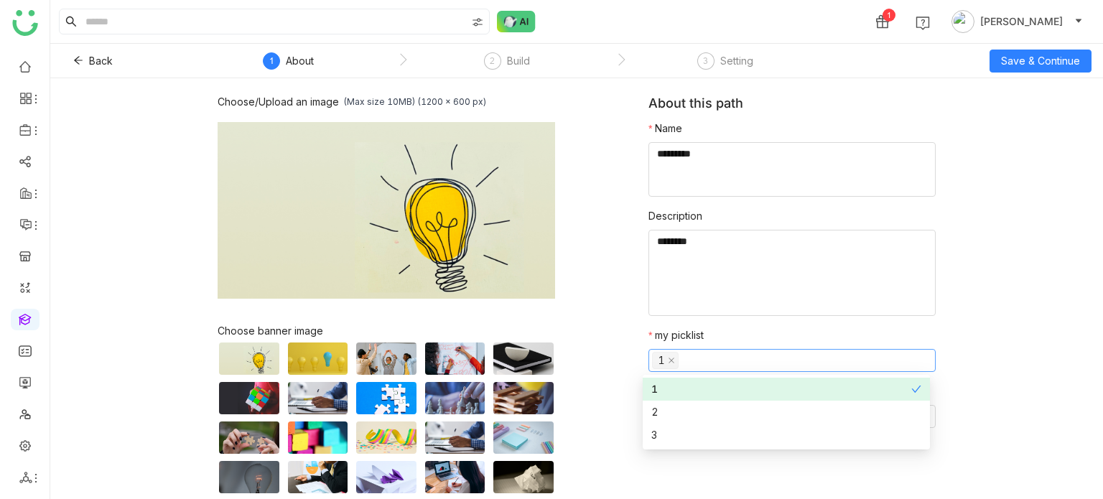
drag, startPoint x: 965, startPoint y: 374, endPoint x: 914, endPoint y: 387, distance: 52.6
click at [965, 374] on div "Choose/Upload an image (Max size 10MB) (1200 x 600 px) Browse Image Choose bann…" at bounding box center [576, 288] width 1053 height 421
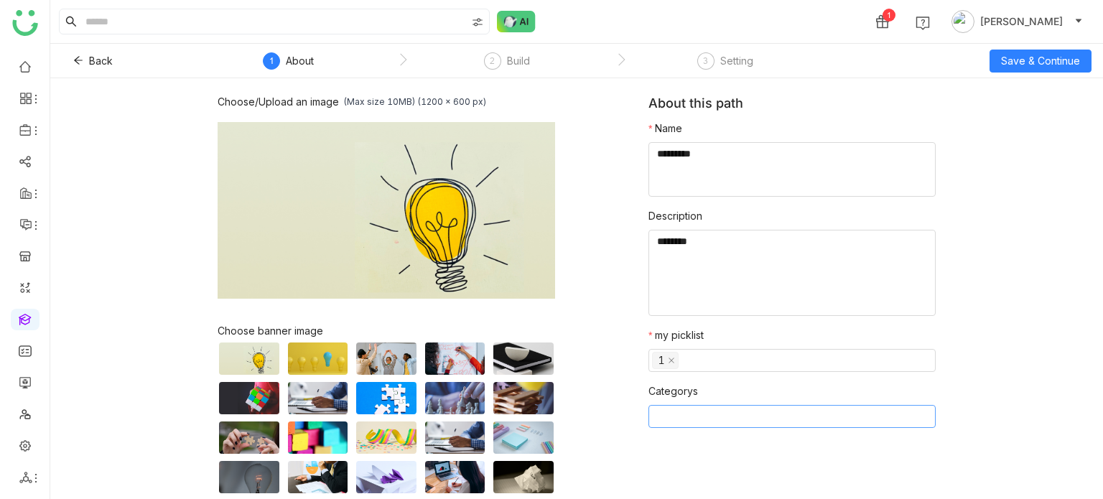
click at [833, 409] on nz-select-top-control at bounding box center [792, 416] width 287 height 23
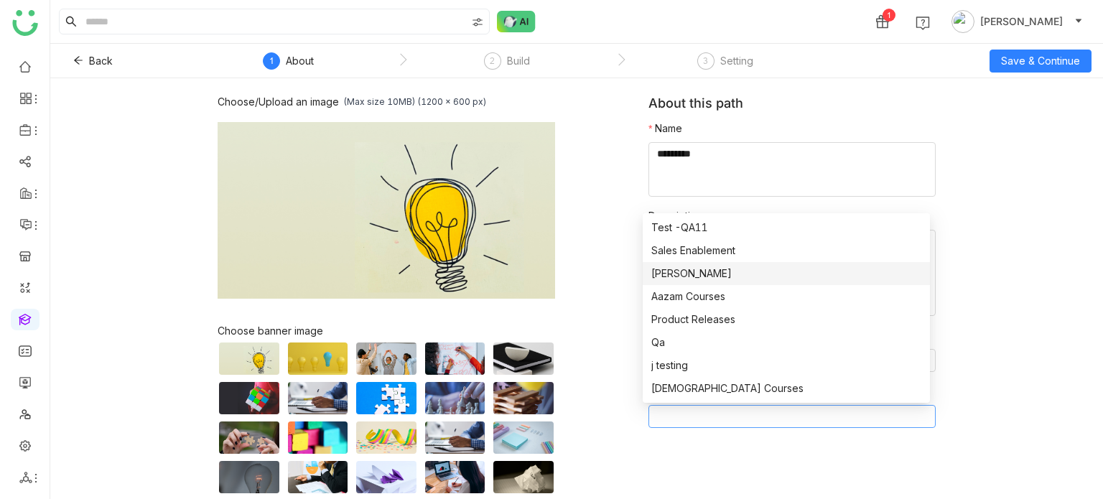
click at [681, 269] on div "[PERSON_NAME]" at bounding box center [786, 274] width 270 height 16
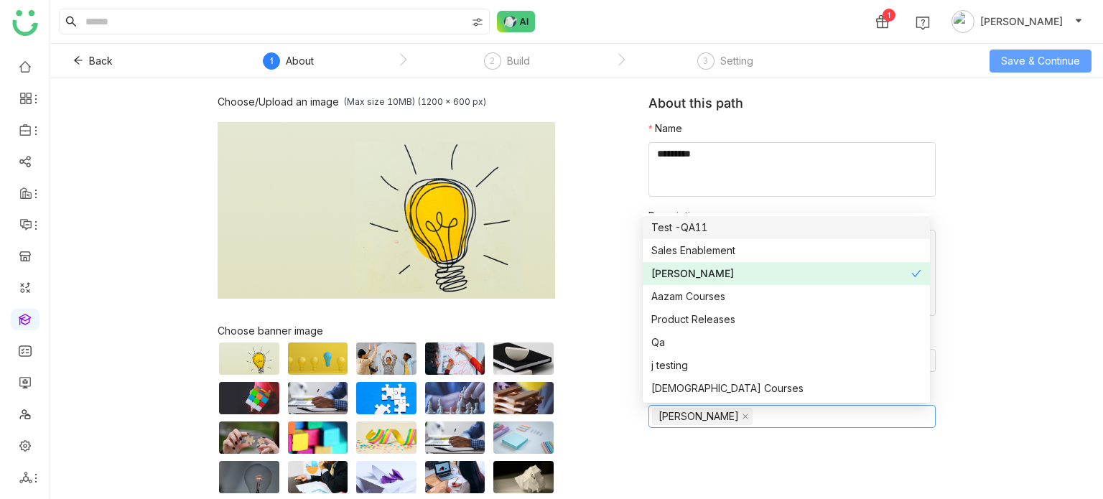
click at [1052, 57] on span "Save & Continue" at bounding box center [1040, 61] width 79 height 16
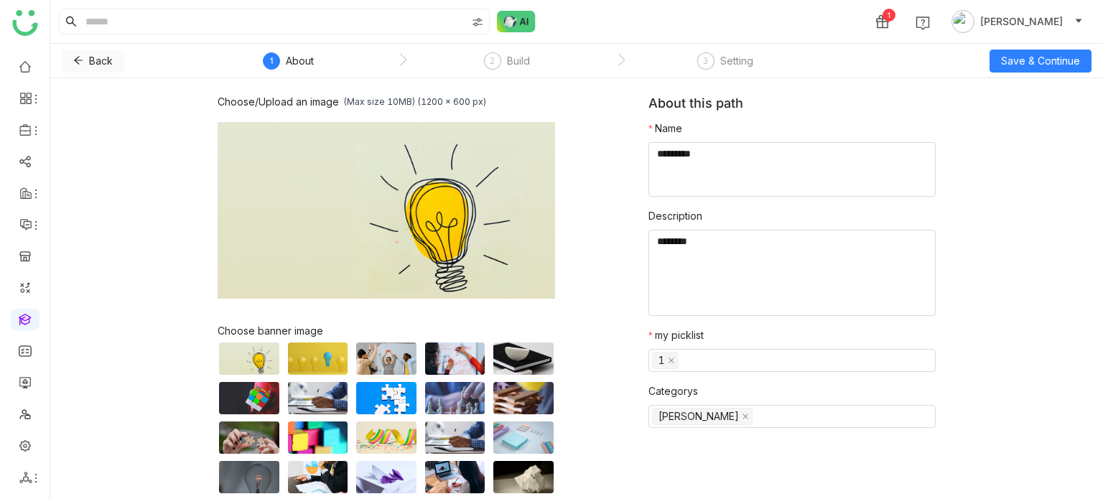
click at [75, 54] on button "Back" at bounding box center [93, 61] width 62 height 23
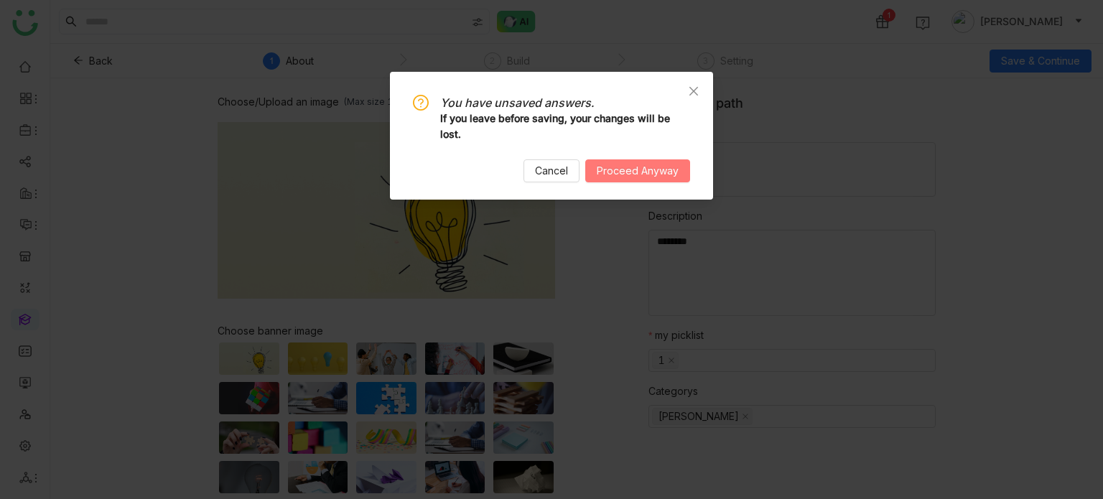
click at [635, 170] on span "Proceed Anyway" at bounding box center [638, 171] width 82 height 16
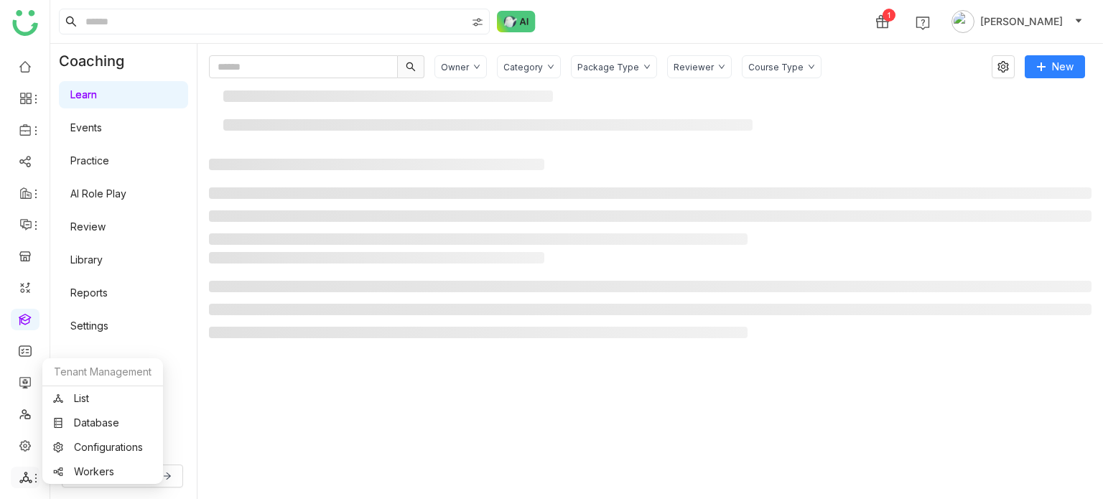
click at [29, 482] on icon at bounding box center [25, 477] width 12 height 11
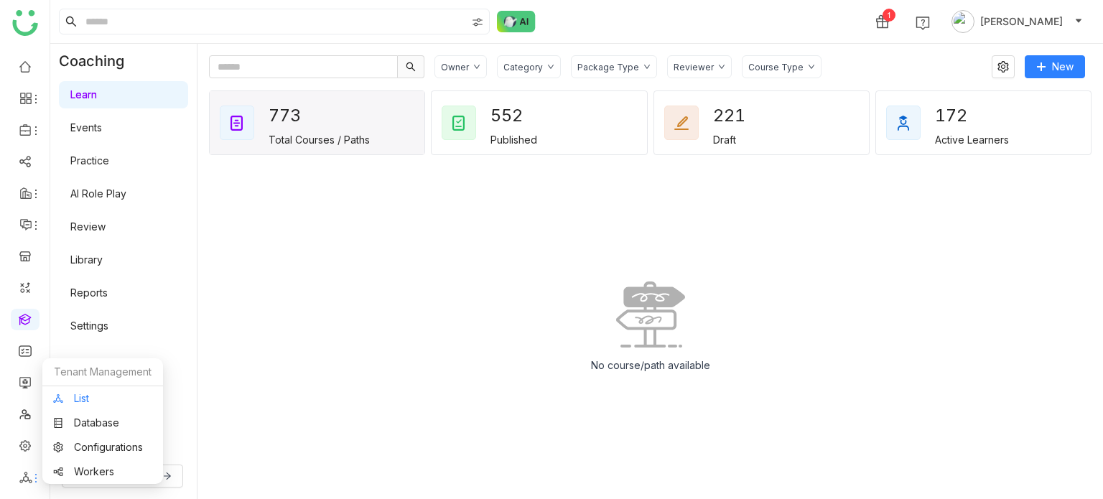
click at [89, 396] on link "List" at bounding box center [102, 399] width 99 height 10
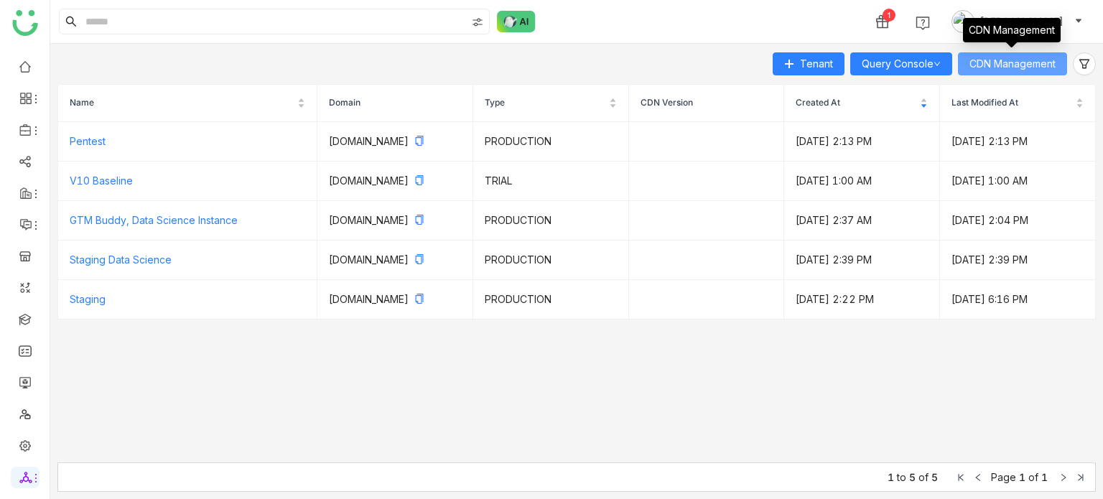
click at [969, 74] on button "CDN Management" at bounding box center [1012, 63] width 109 height 23
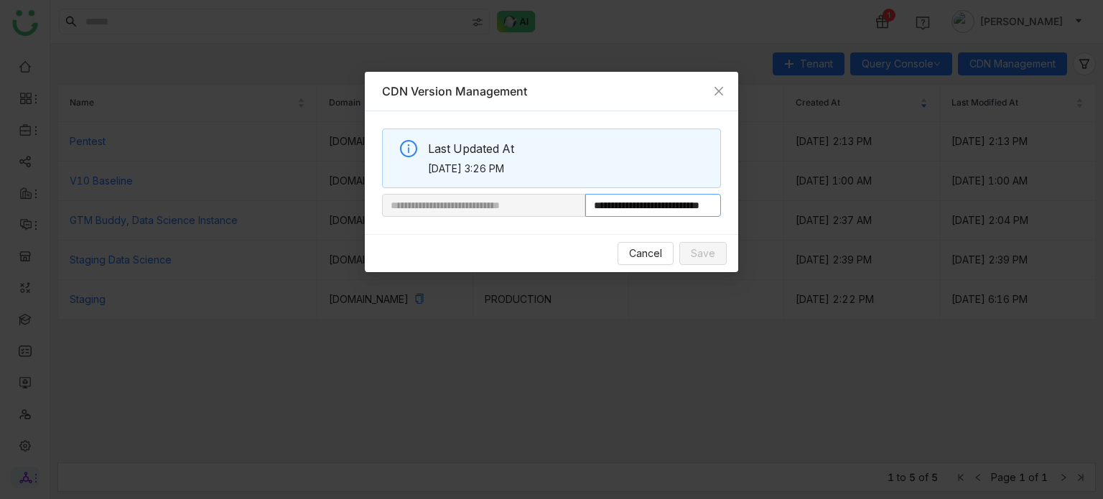
click at [658, 203] on input "**********" at bounding box center [653, 205] width 136 height 23
click at [646, 251] on span "Cancel" at bounding box center [645, 254] width 33 height 16
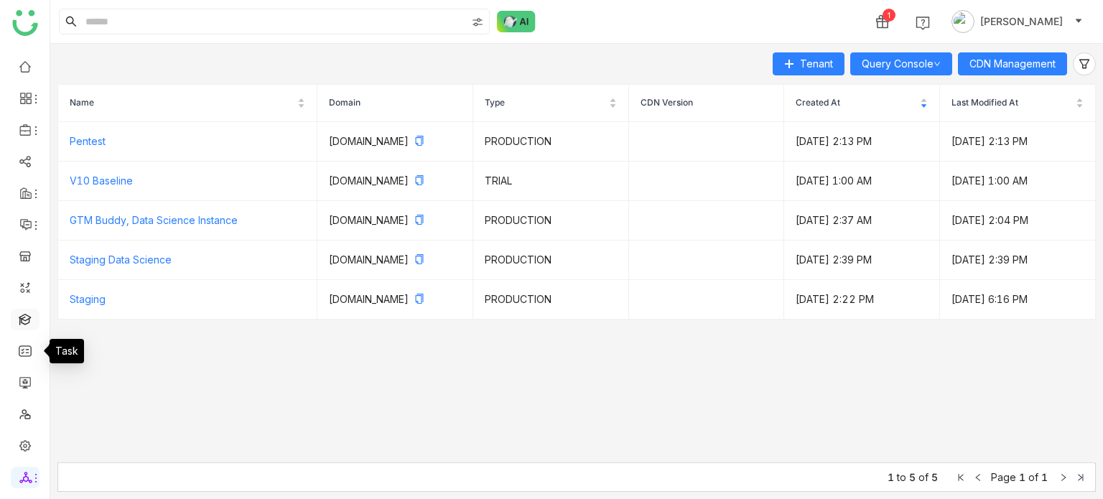
click at [29, 322] on link at bounding box center [25, 318] width 13 height 12
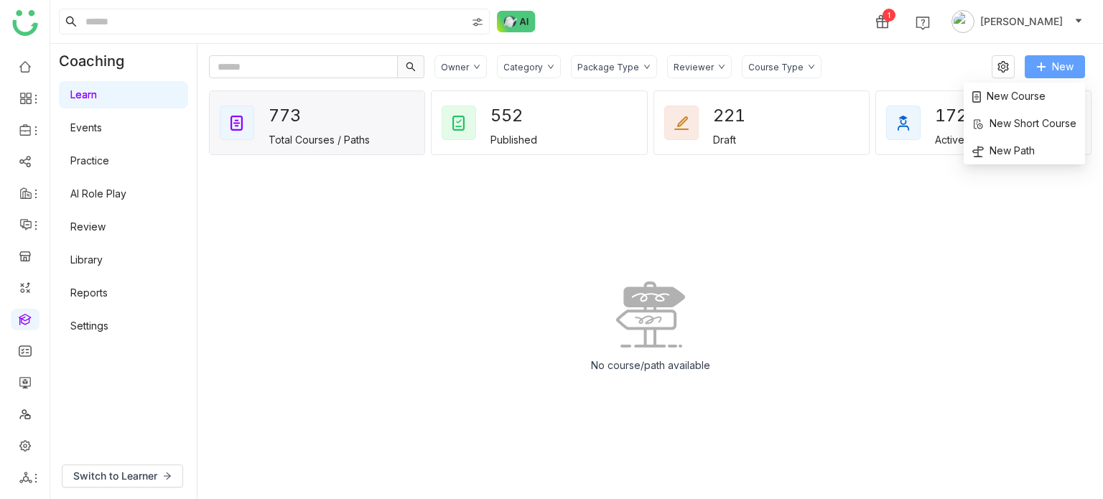
click at [1044, 65] on icon at bounding box center [1041, 67] width 10 height 10
click at [1001, 144] on span "New Path" at bounding box center [1003, 151] width 62 height 16
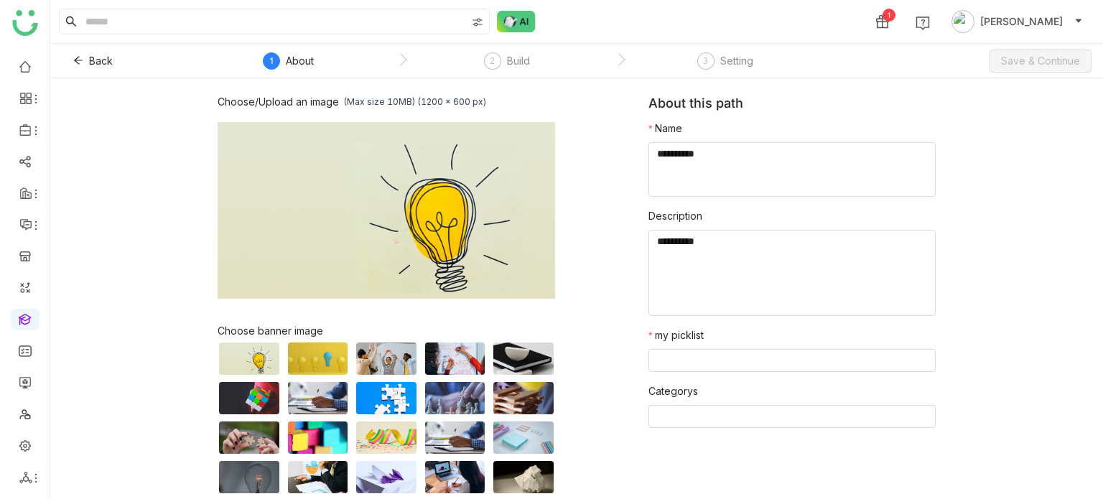
click at [700, 135] on nz-form-item "Name" at bounding box center [792, 159] width 287 height 76
click at [699, 147] on textarea at bounding box center [792, 169] width 287 height 55
type textarea "**********"
type textarea "********"
type input "*"
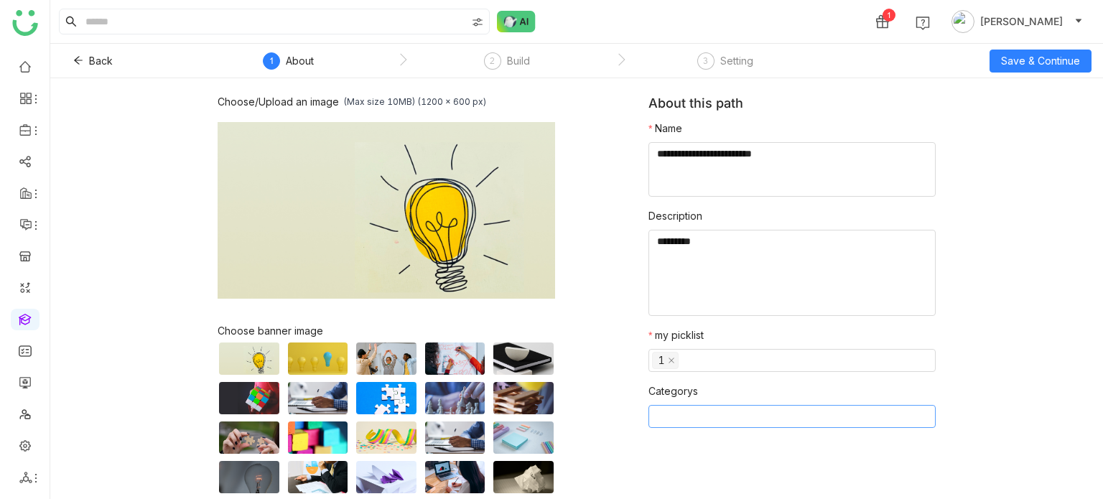
type input "*"
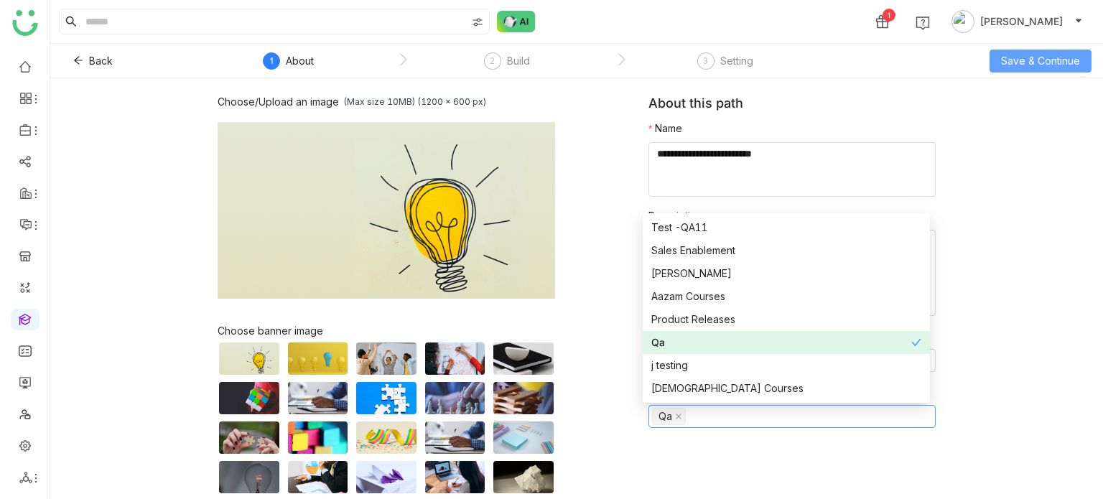
click at [1043, 53] on span "Save & Continue" at bounding box center [1040, 61] width 79 height 16
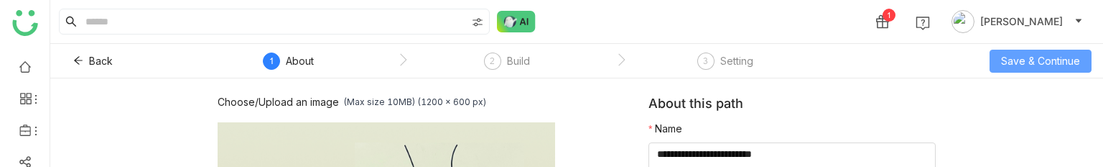
click at [1043, 53] on button "Save & Continue" at bounding box center [1041, 61] width 102 height 23
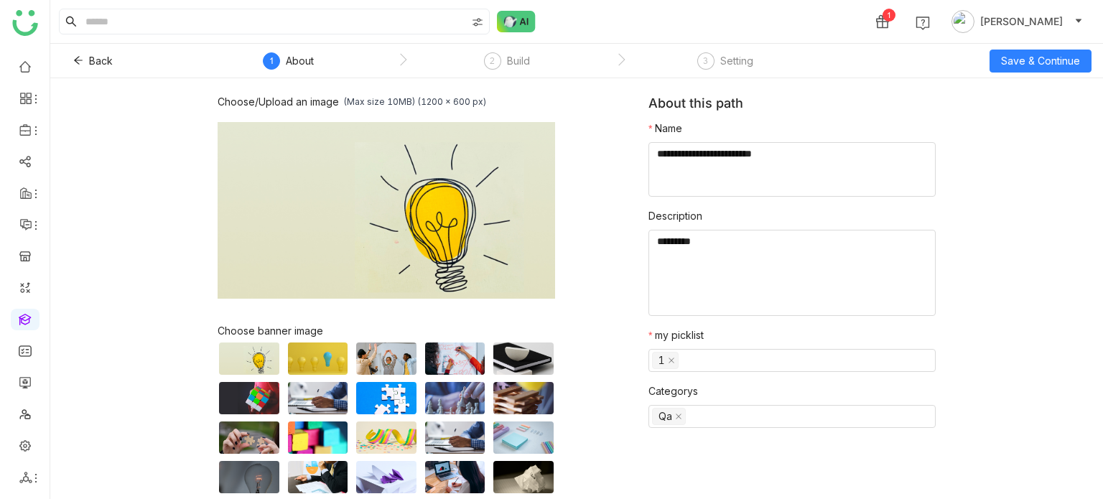
scroll to position [60, 0]
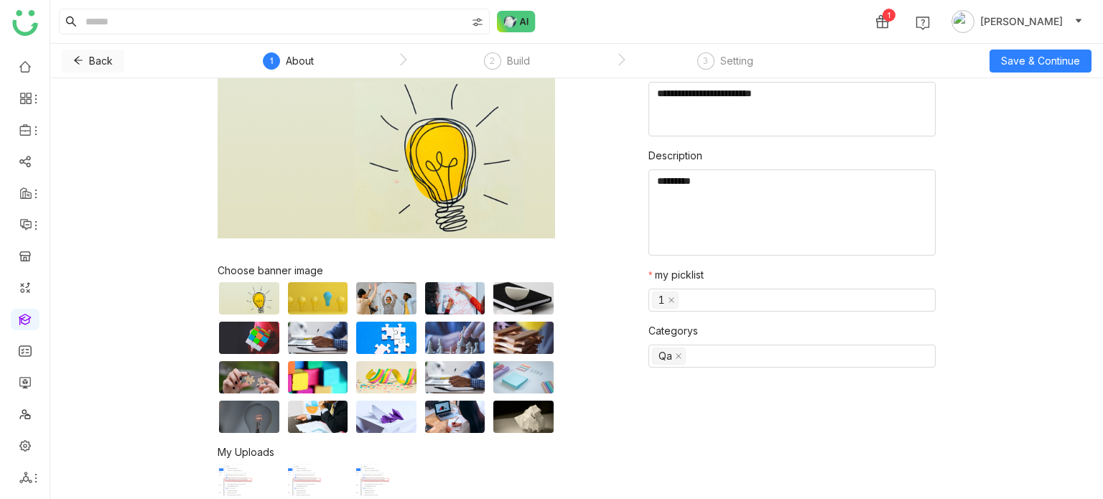
click at [95, 56] on span "Back" at bounding box center [101, 61] width 24 height 16
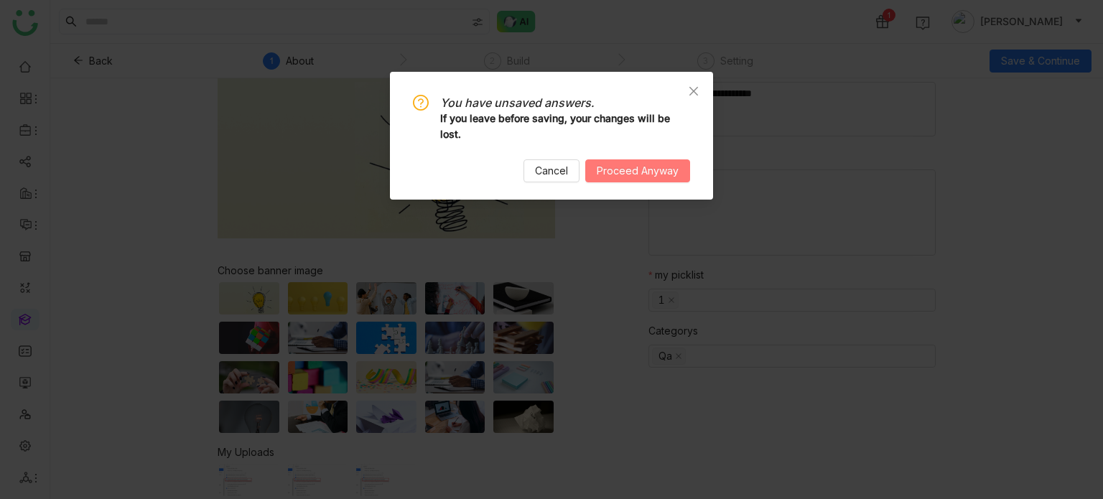
click at [641, 182] on button "Proceed Anyway" at bounding box center [637, 170] width 105 height 23
